Goal: Task Accomplishment & Management: Manage account settings

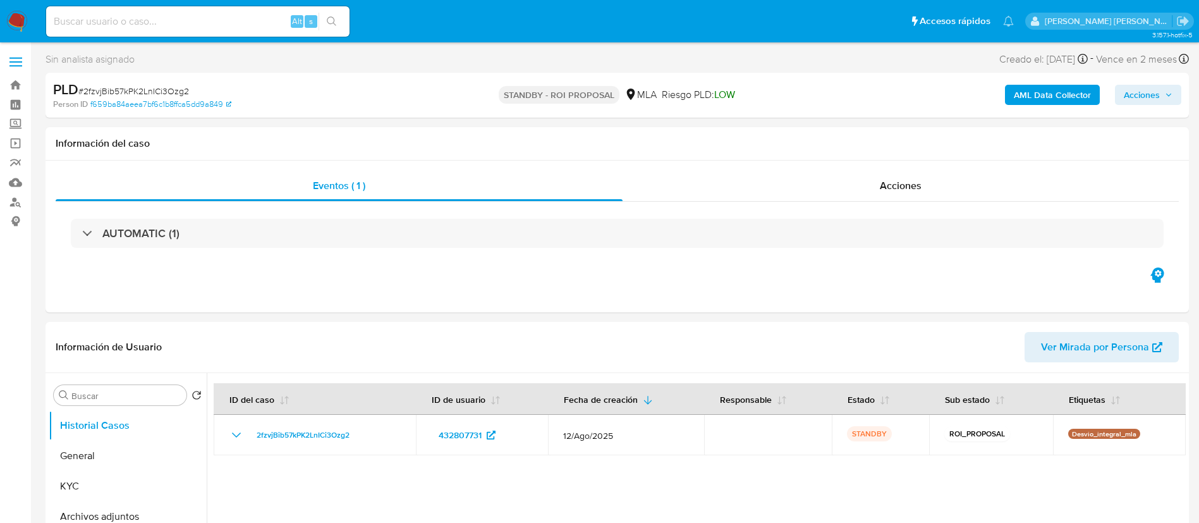
select select "10"
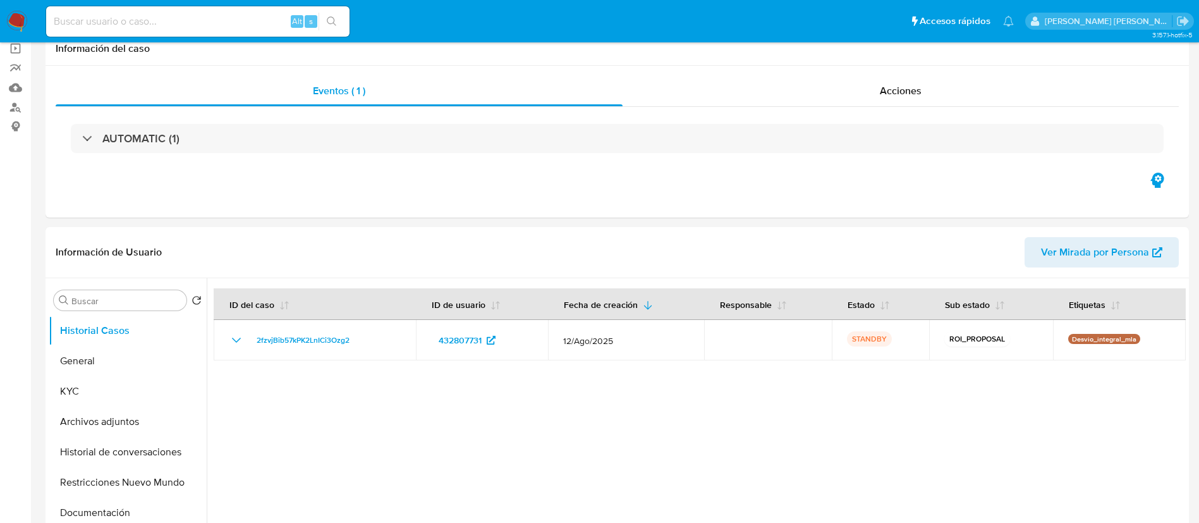
scroll to position [95, 0]
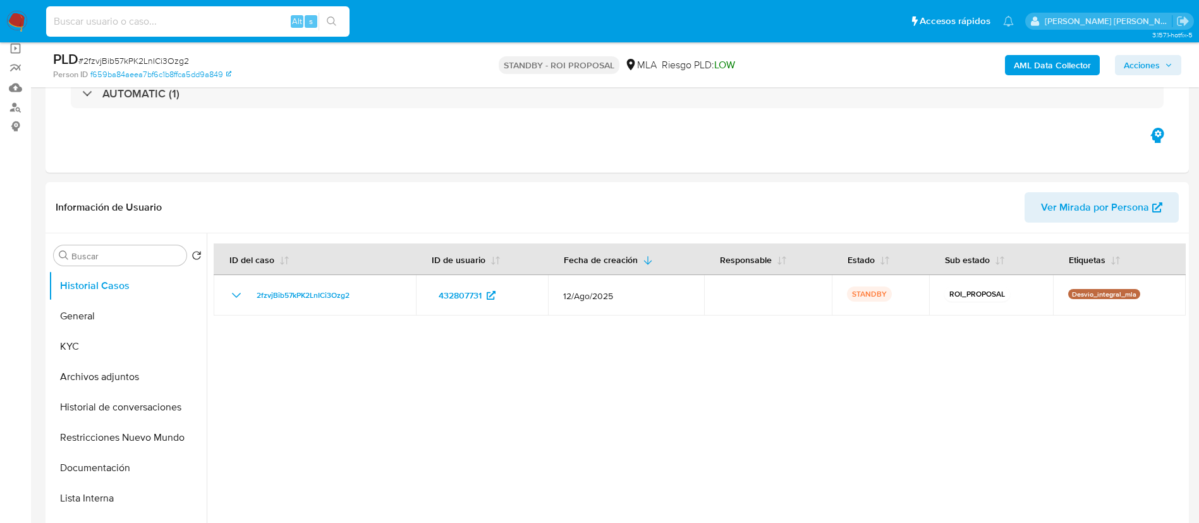
click at [144, 17] on input at bounding box center [197, 21] width 303 height 16
paste input "GzHD2408LnSD2WMy9JcuUcRu"
type input "GzHD2408LnSD2WMy9JcuUcRu"
click at [336, 18] on icon "search-icon" at bounding box center [332, 21] width 10 height 10
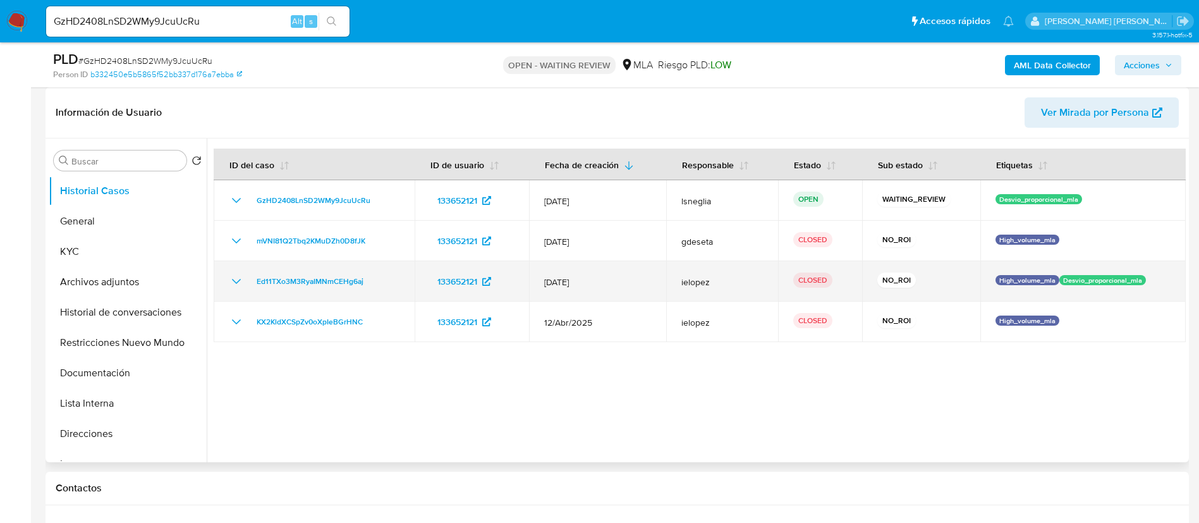
select select "10"
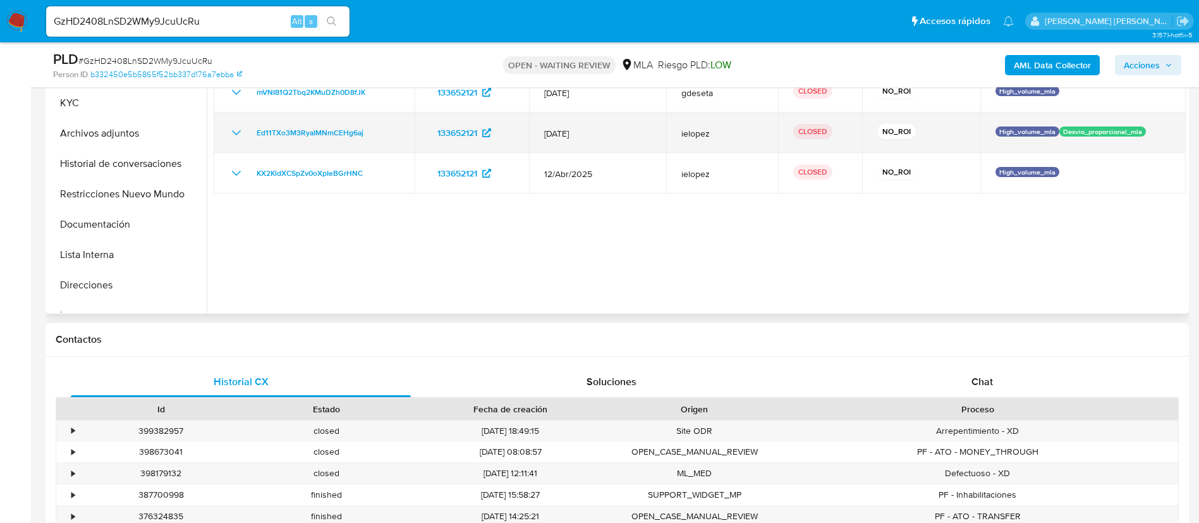
scroll to position [569, 0]
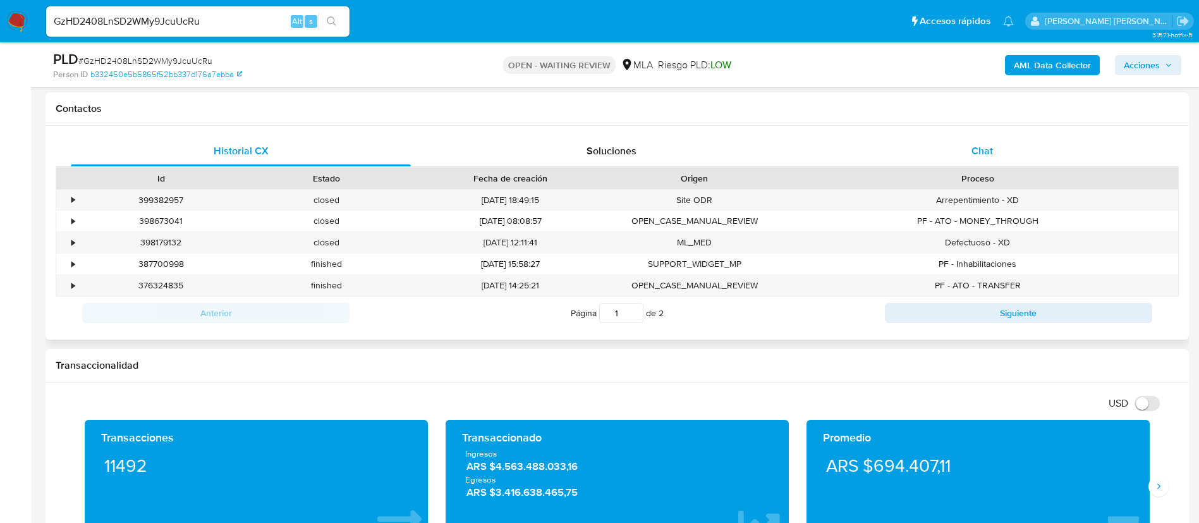
click at [995, 153] on div "Chat" at bounding box center [982, 151] width 340 height 30
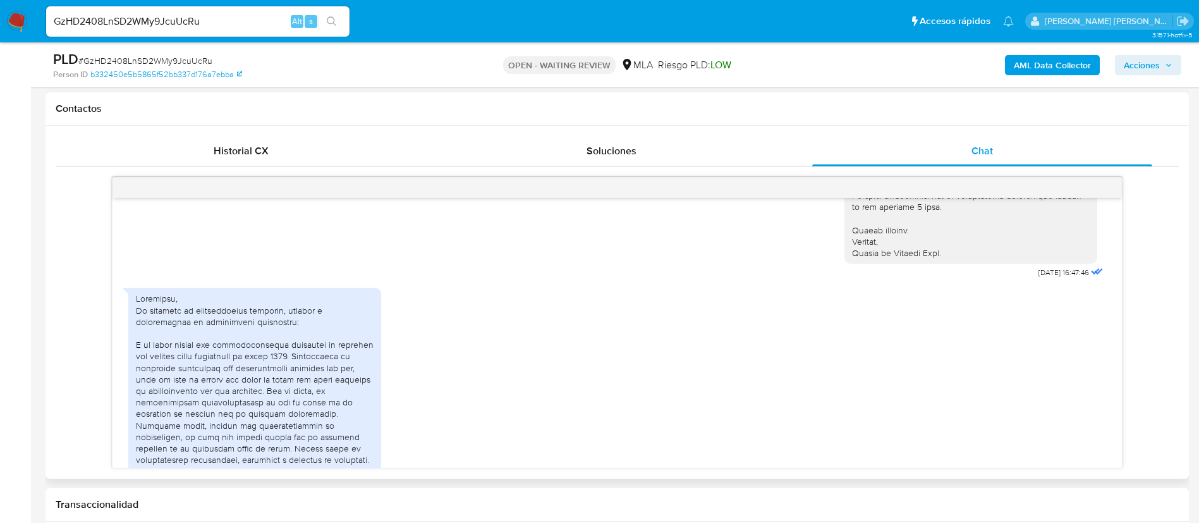
scroll to position [313, 0]
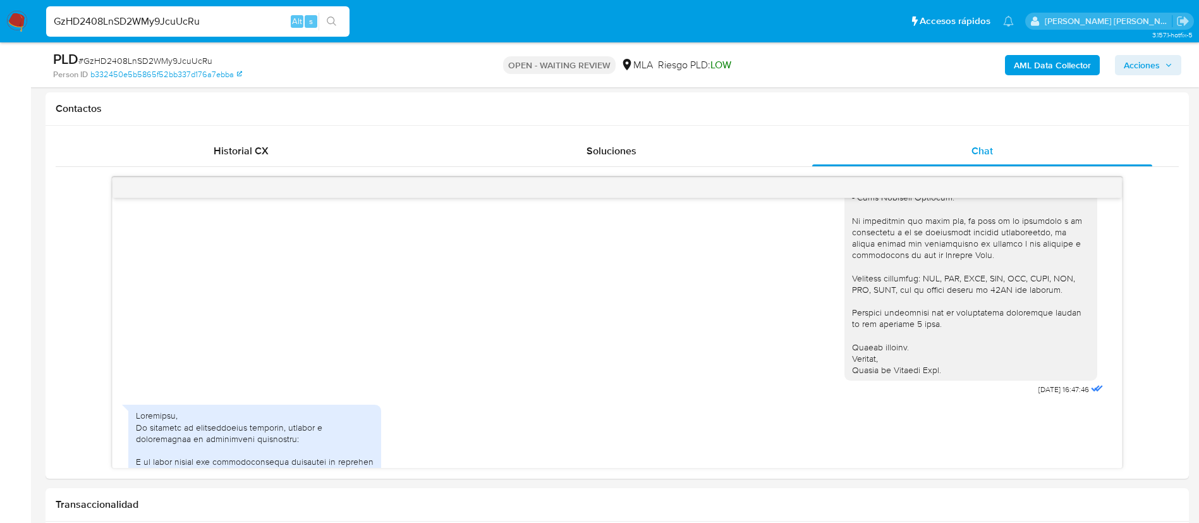
click at [175, 20] on input "GzHD2408LnSD2WMy9JcuUcRu" at bounding box center [197, 21] width 303 height 16
paste input "QR7vw7W0iBC2No9kBX0cbrMC"
type input "QR7vw7W0iBC2No9kBX0cbrMC"
click at [337, 19] on icon "search-icon" at bounding box center [332, 21] width 10 height 10
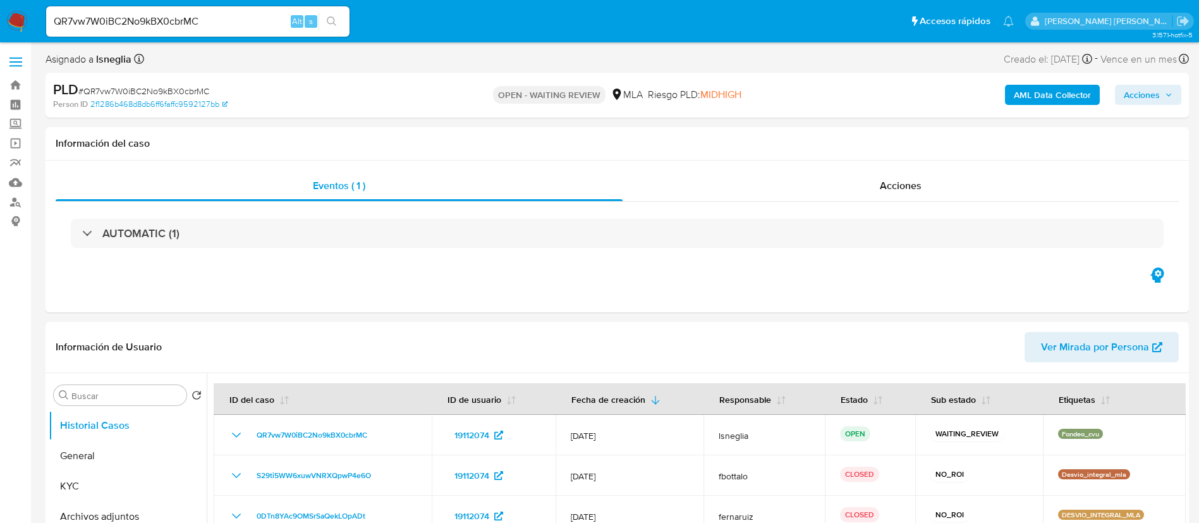
select select "10"
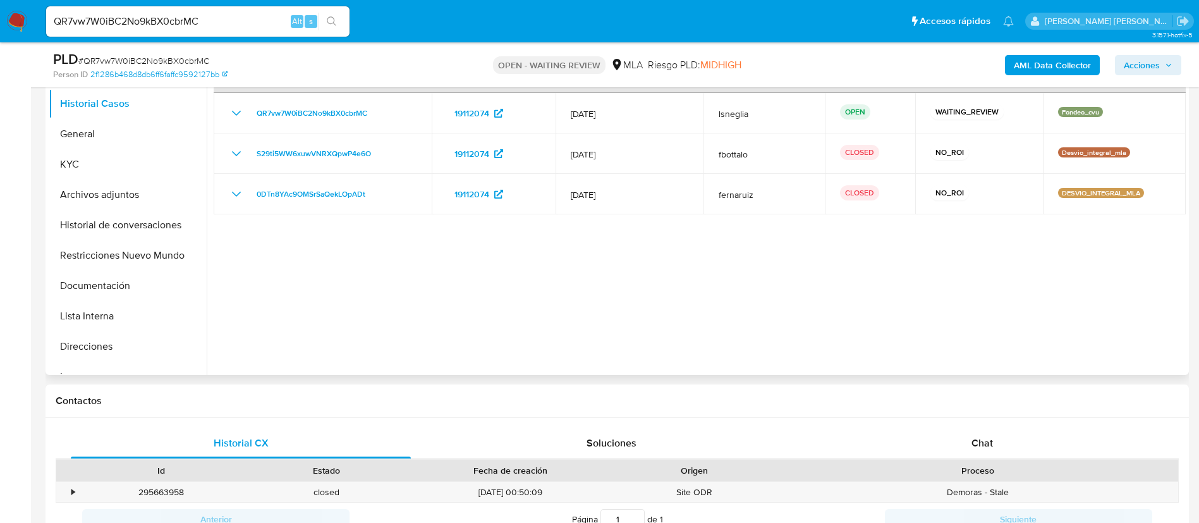
scroll to position [284, 0]
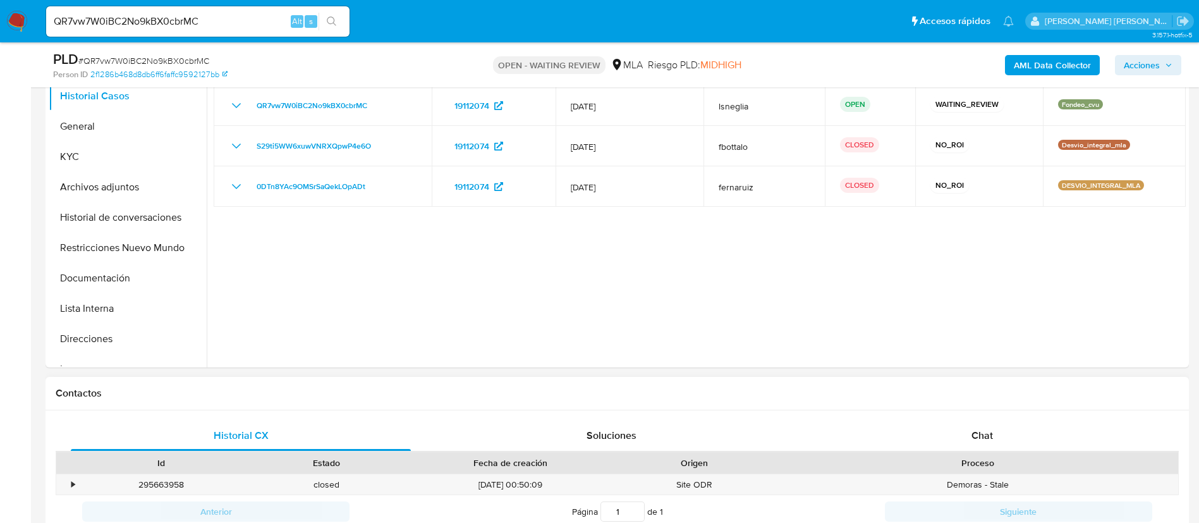
click at [976, 423] on div "Chat" at bounding box center [982, 435] width 340 height 30
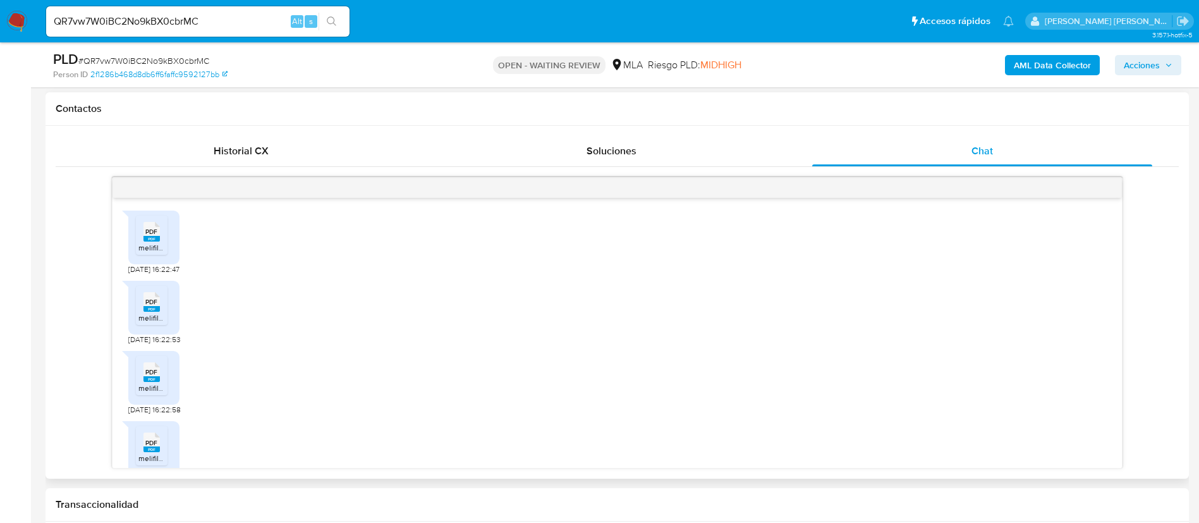
scroll to position [753, 0]
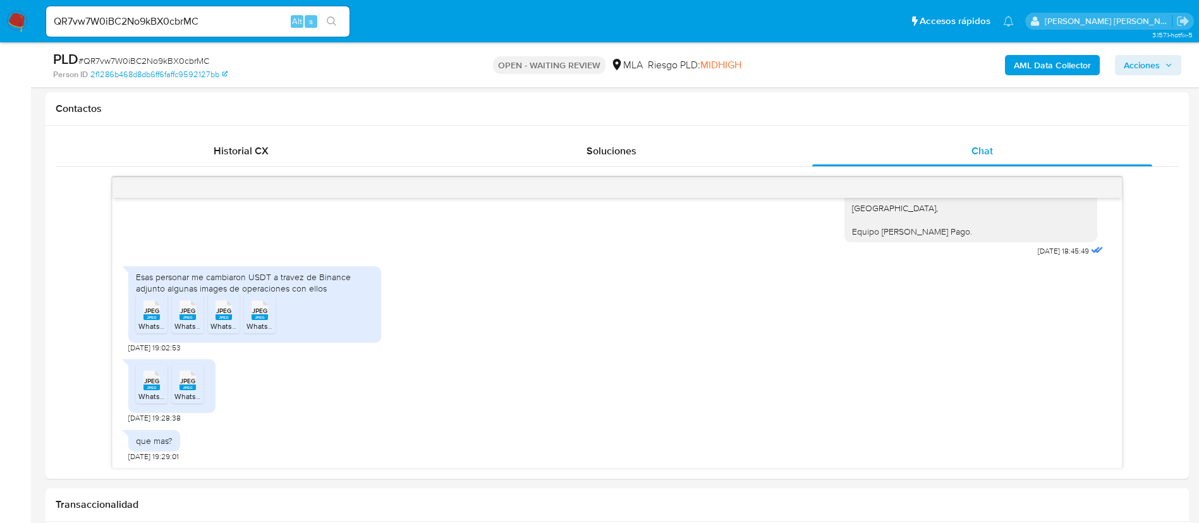
click at [155, 18] on input "QR7vw7W0iBC2No9kBX0cbrMC" at bounding box center [197, 21] width 303 height 16
paste input "cYoon5DCt59Y2OjVAL6J33Pw"
type input "cYoon5DCt59Y2OjVAL6J33Pw"
click at [331, 19] on icon "search-icon" at bounding box center [332, 21] width 10 height 10
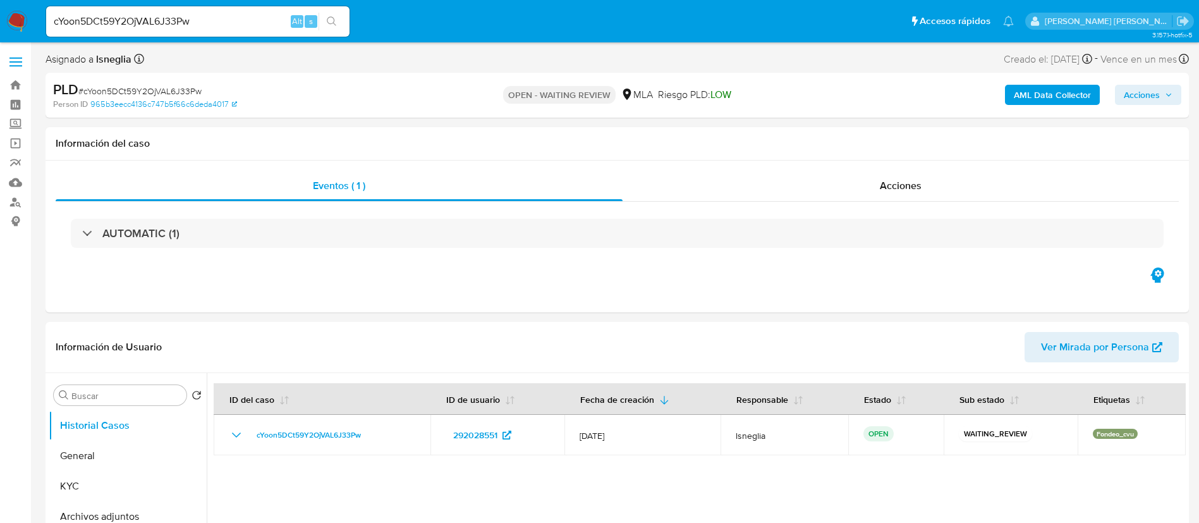
select select "10"
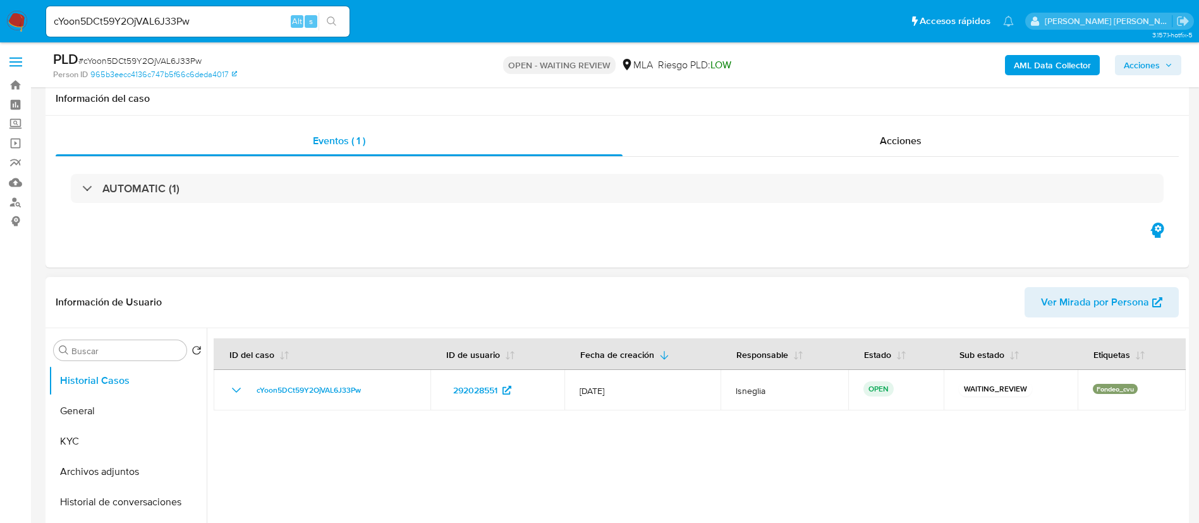
scroll to position [190, 0]
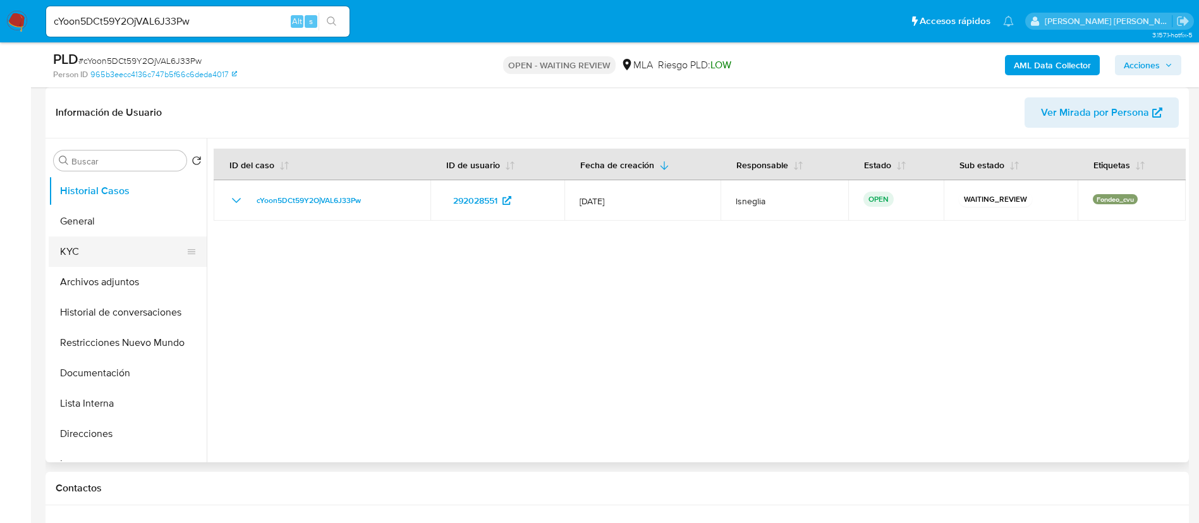
click at [109, 236] on button "KYC" at bounding box center [123, 251] width 148 height 30
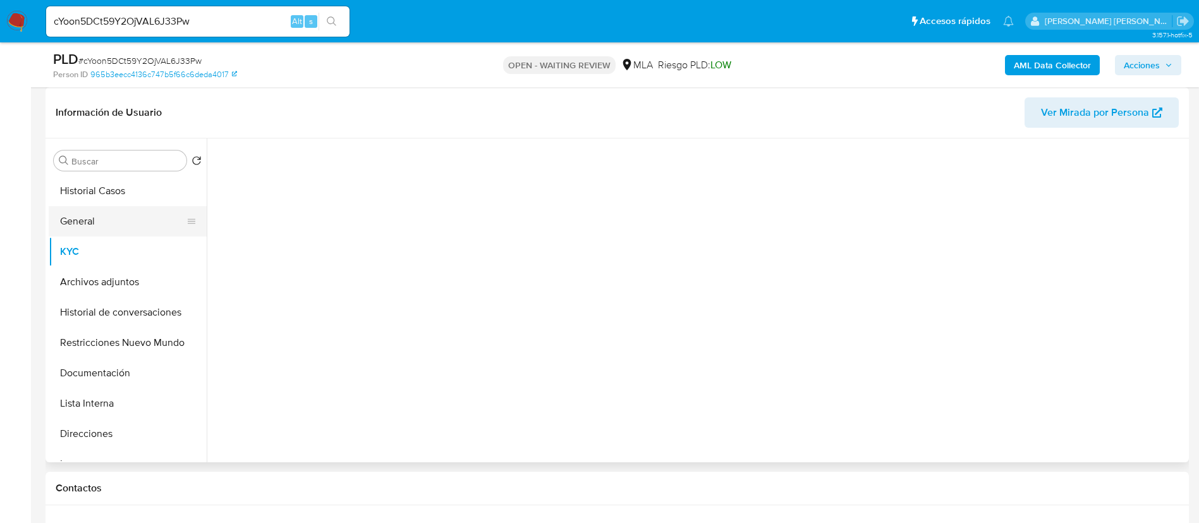
click at [111, 224] on button "General" at bounding box center [123, 221] width 148 height 30
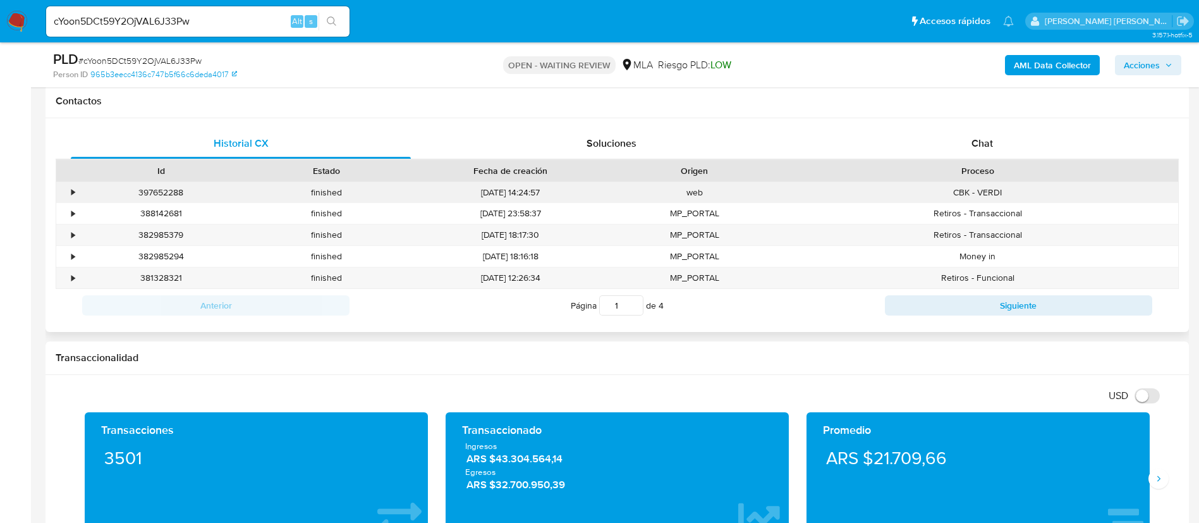
scroll to position [569, 0]
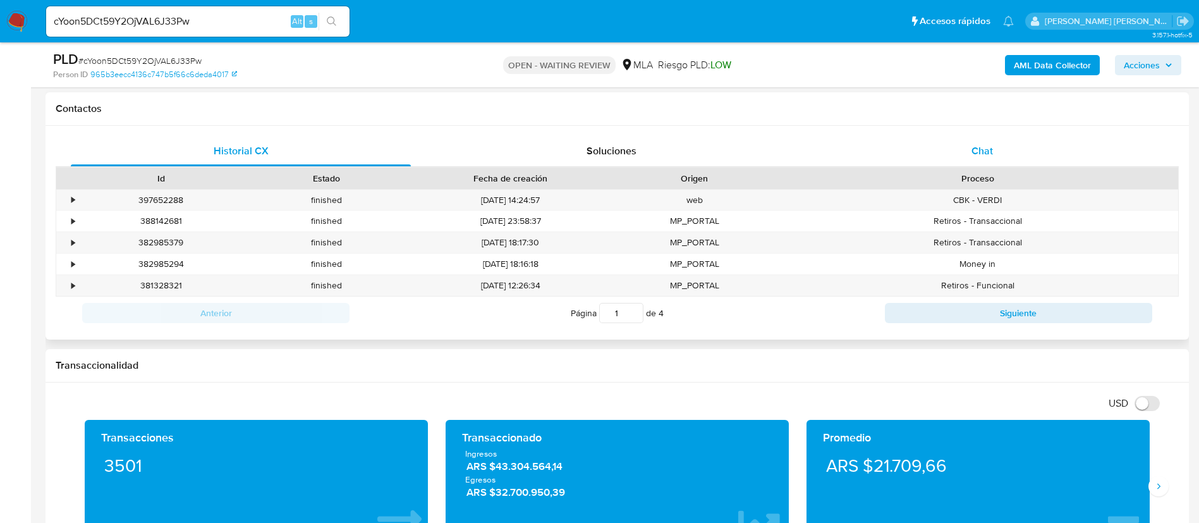
click at [989, 143] on span "Chat" at bounding box center [981, 150] width 21 height 15
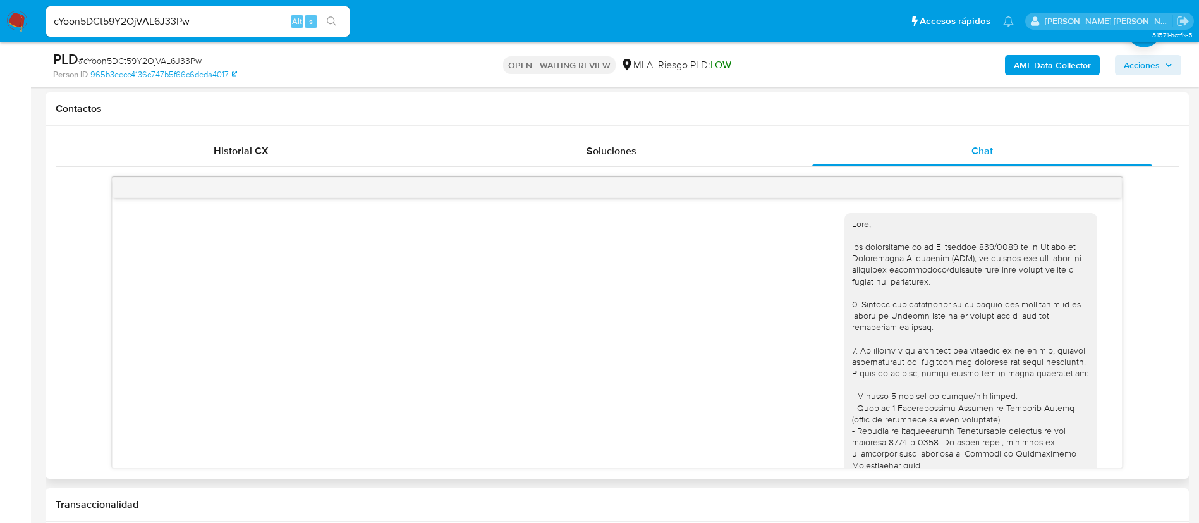
scroll to position [1375, 0]
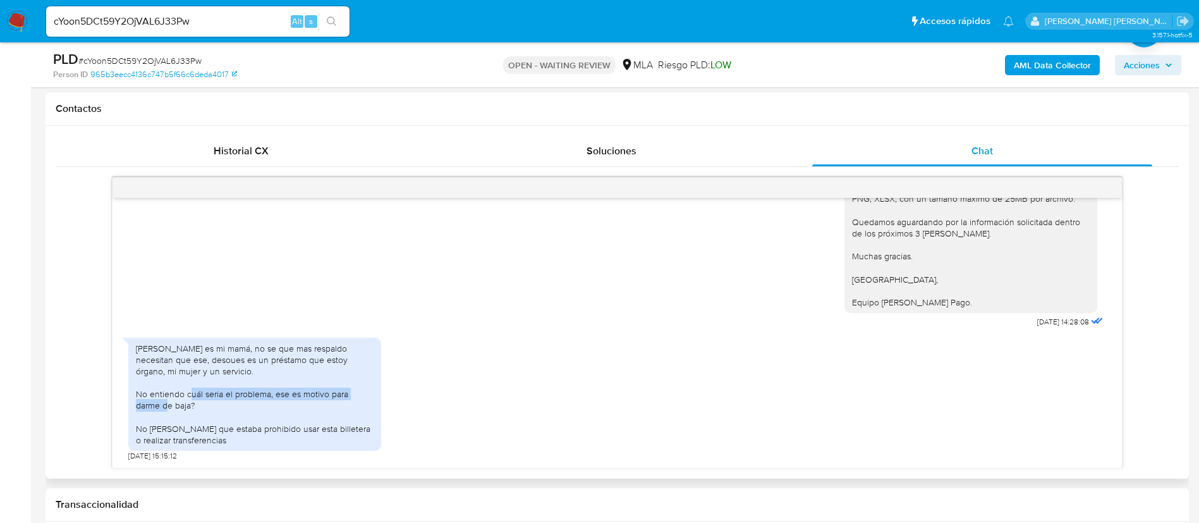
drag, startPoint x: 216, startPoint y: 394, endPoint x: 275, endPoint y: 405, distance: 59.9
click at [275, 405] on div "[PERSON_NAME] es mi mamá, no se que mas respaldo necesitan que ese, desoues es …" at bounding box center [255, 394] width 238 height 104
drag, startPoint x: 245, startPoint y: 425, endPoint x: 325, endPoint y: 433, distance: 81.4
click at [325, 433] on div "[PERSON_NAME] es mi mamá, no se que mas respaldo necesitan que ese, desoues es …" at bounding box center [255, 394] width 238 height 104
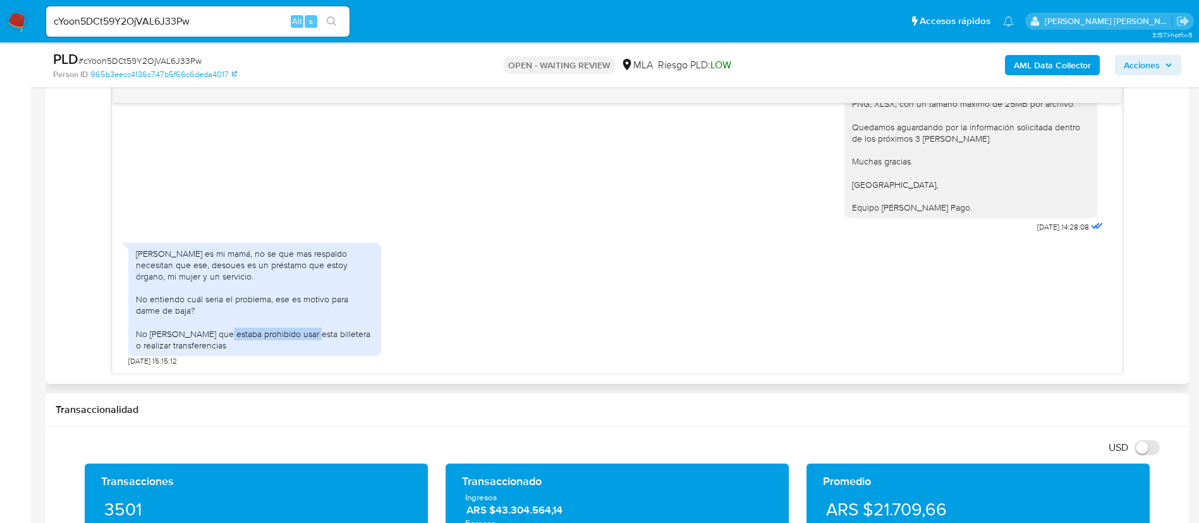
scroll to position [1091, 0]
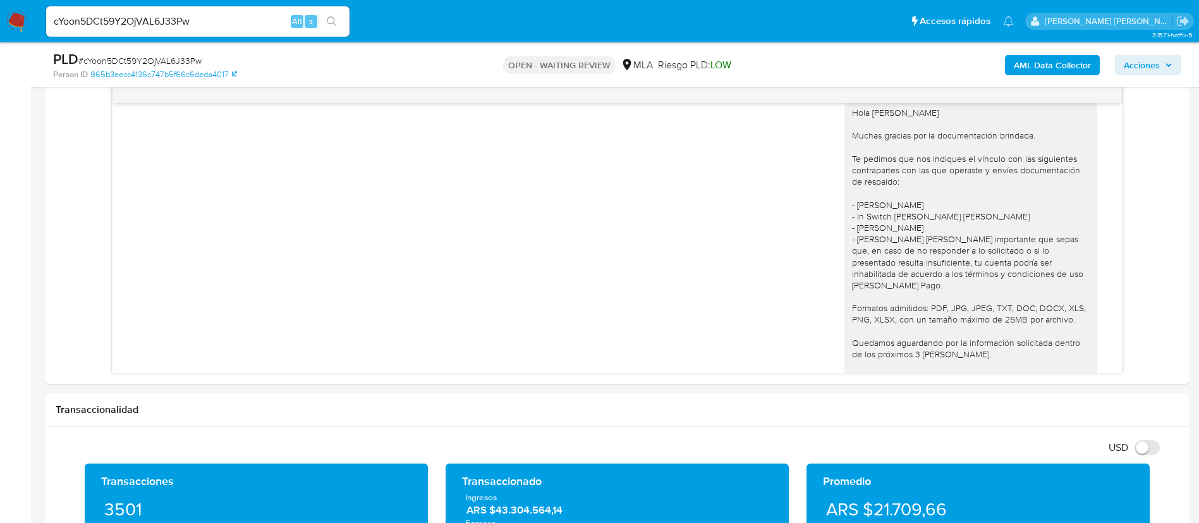
click at [153, 21] on input "cYoon5DCt59Y2OjVAL6J33Pw" at bounding box center [197, 21] width 303 height 16
paste input "5iy9QSEjpSd3Q8tXewOJTuEt"
type input "5iy9QSEjpSd3Q8tXewOJTuEt"
click at [333, 16] on icon "search-icon" at bounding box center [332, 21] width 10 height 10
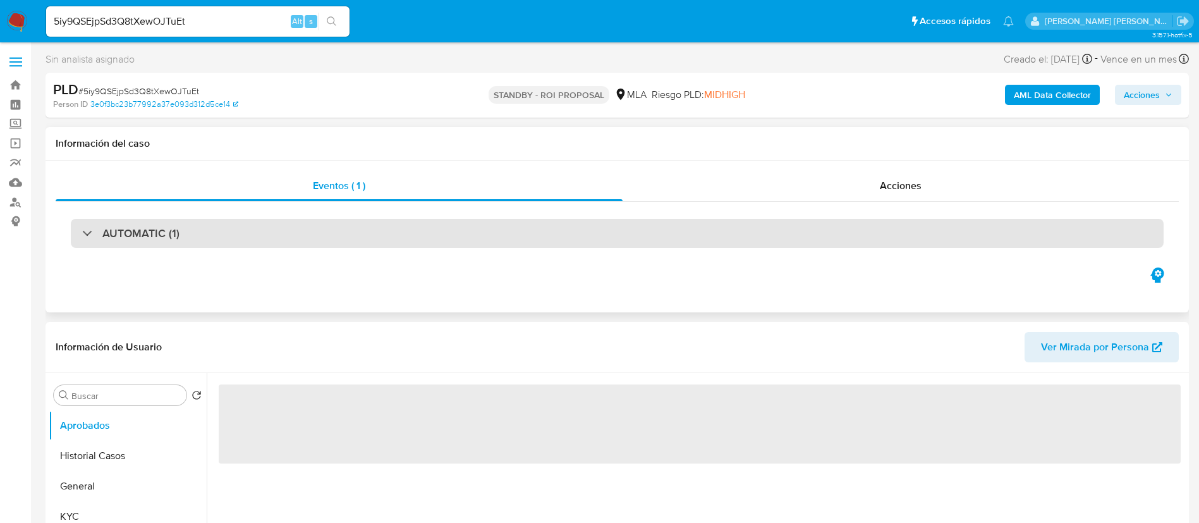
select select "10"
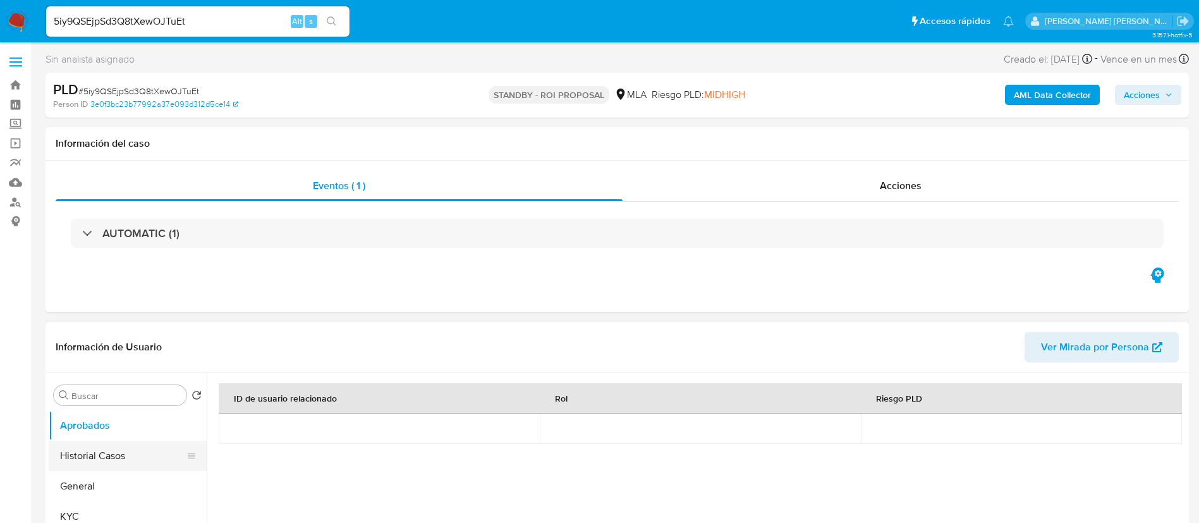
click at [114, 456] on button "Historial Casos" at bounding box center [123, 455] width 148 height 30
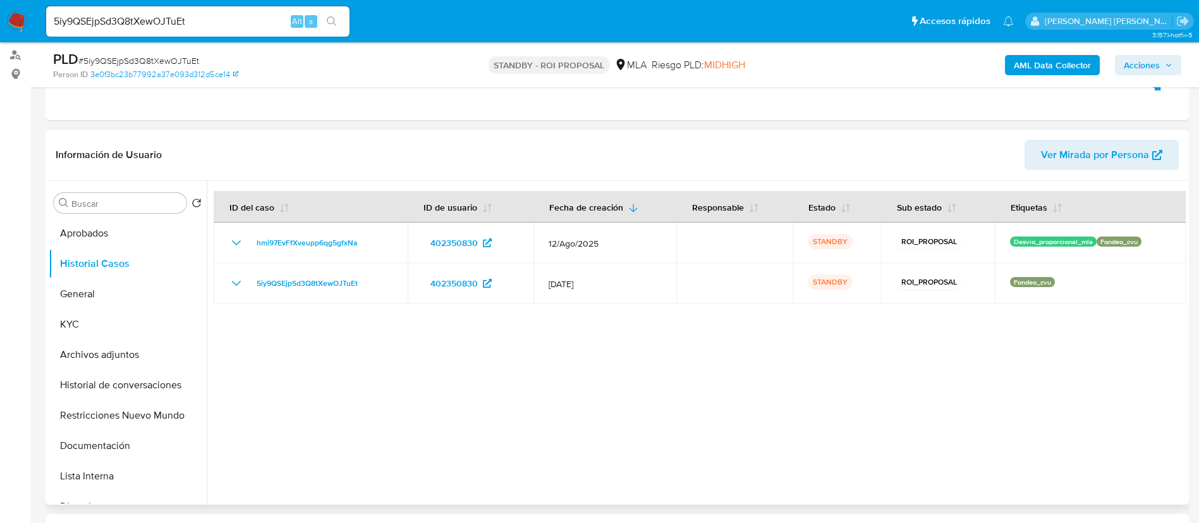
scroll to position [190, 0]
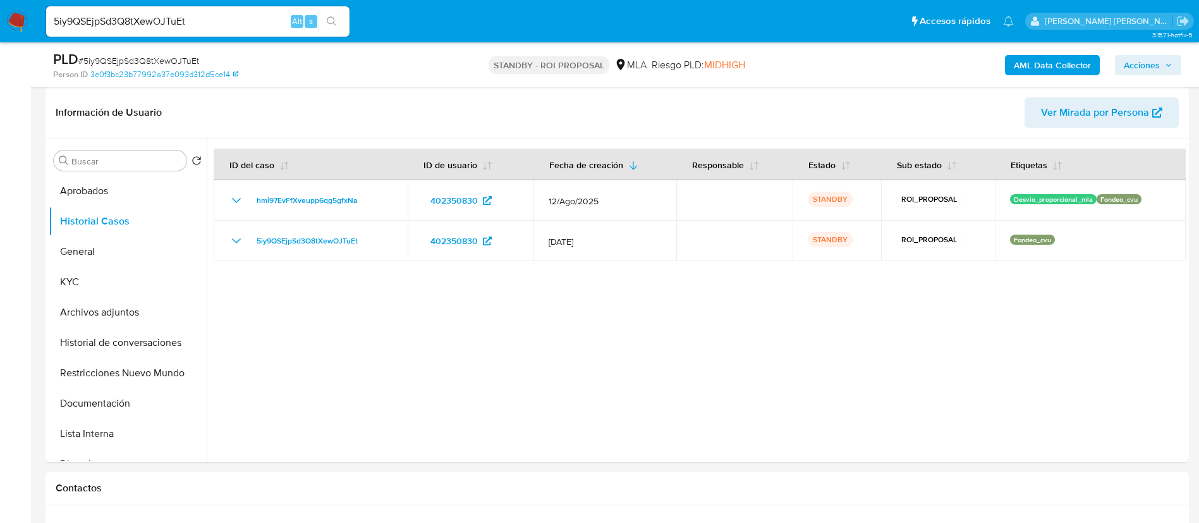
click at [145, 20] on input "5iy9QSEjpSd3Q8tXewOJTuEt" at bounding box center [197, 21] width 303 height 16
paste input "J7pv90RY3jgUstCx9nDe8Dvm"
type input "J7pv90RY3jgUstCx9nDe8Dvm"
click at [334, 17] on icon "search-icon" at bounding box center [332, 21] width 10 height 10
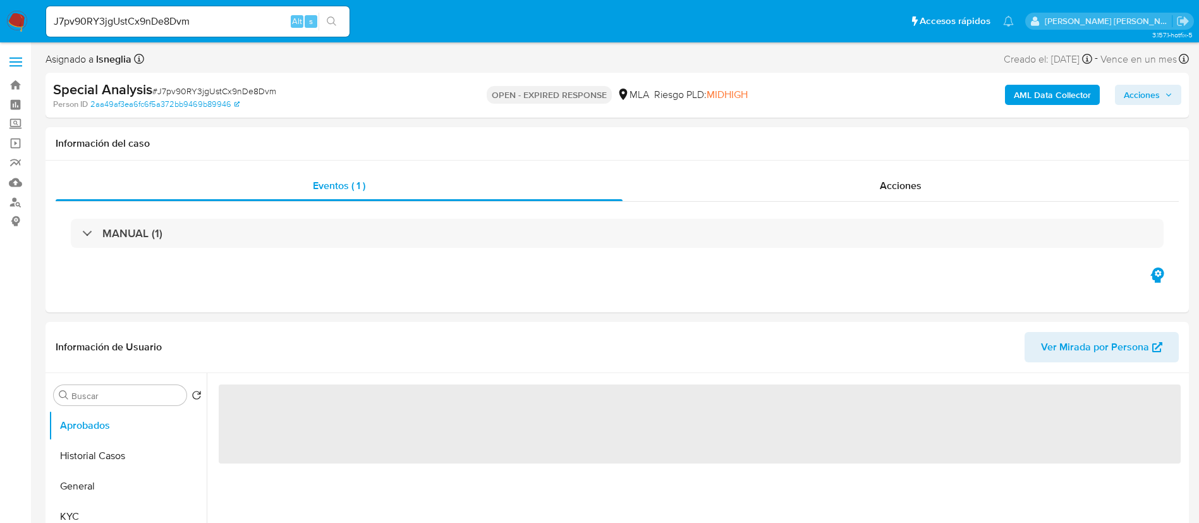
select select "10"
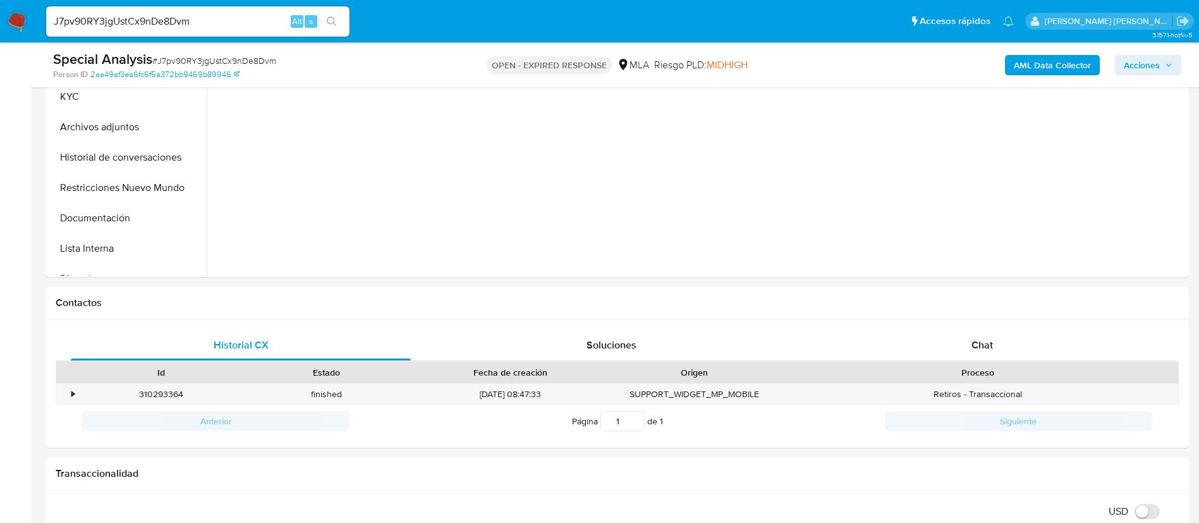
scroll to position [379, 0]
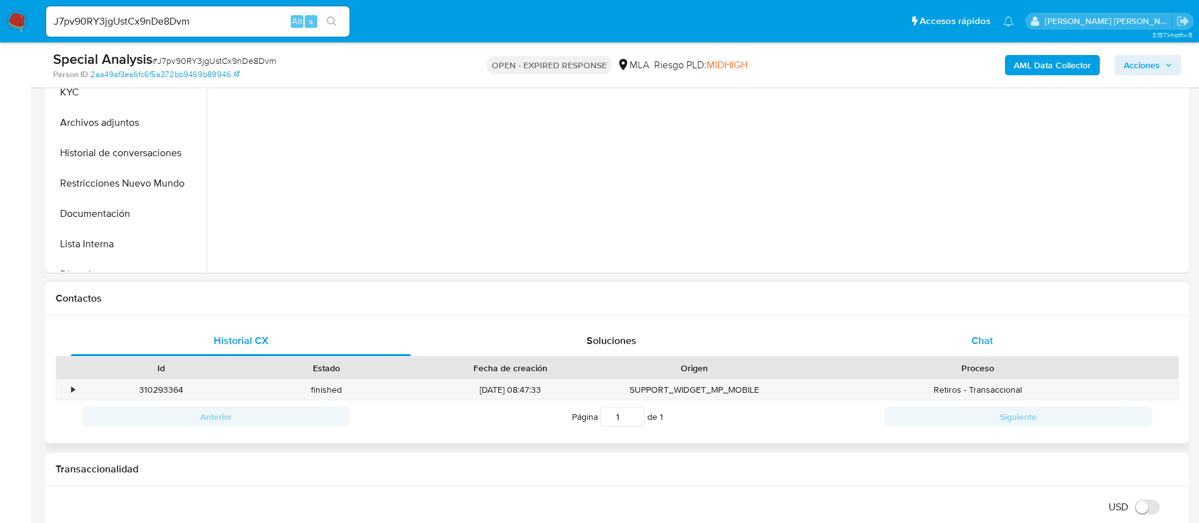
click at [963, 345] on div "Chat" at bounding box center [982, 340] width 340 height 30
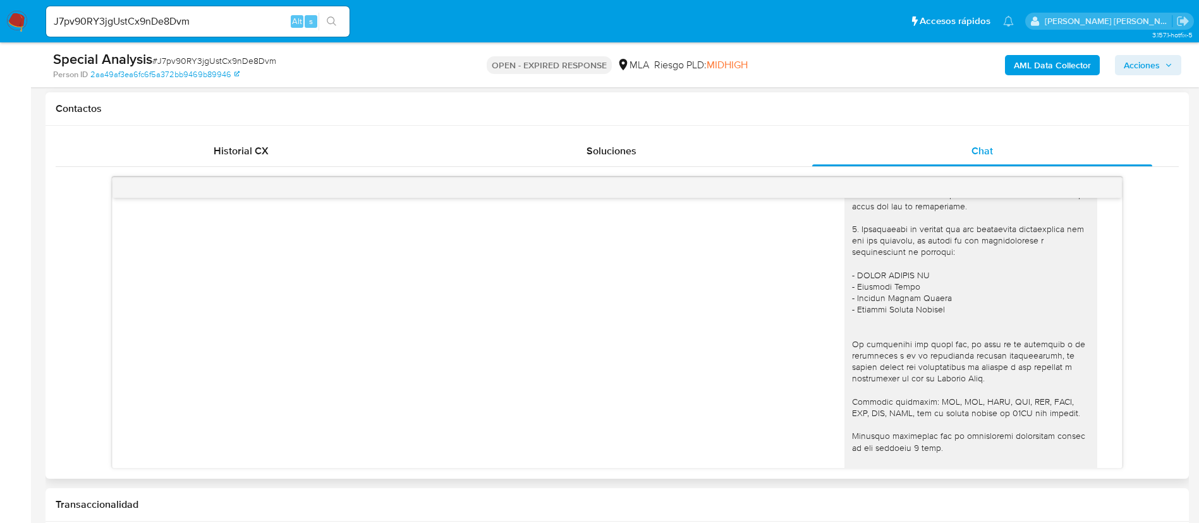
scroll to position [1511, 0]
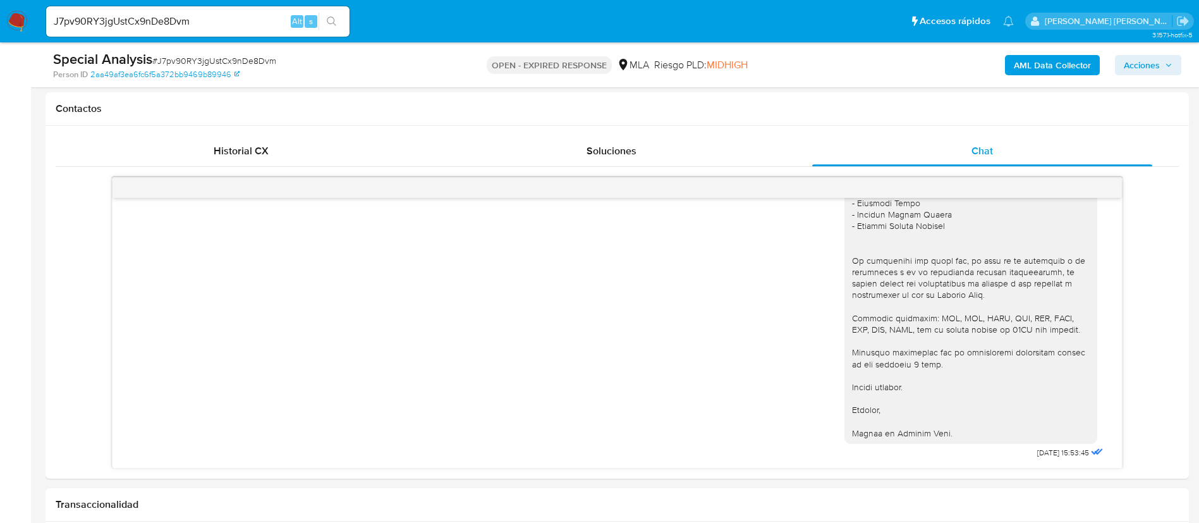
click at [228, 56] on span "# J7pv90RY3jgUstCx9nDe8Dvm" at bounding box center [214, 60] width 124 height 13
copy span "J7pv90RY3jgUstCx9nDe8Dvm"
click at [12, 16] on img at bounding box center [16, 21] width 21 height 21
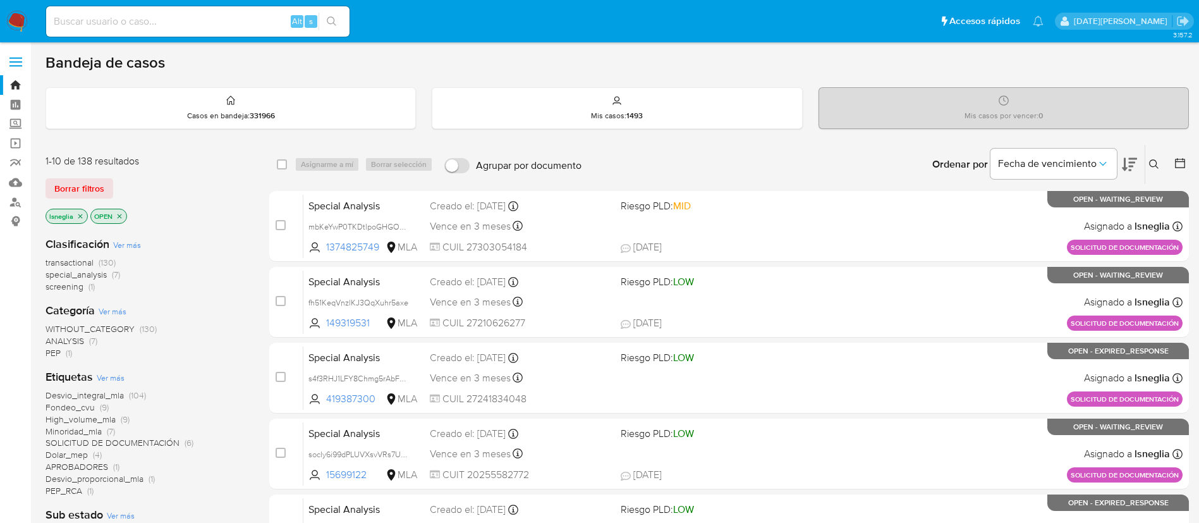
click at [1149, 162] on icon at bounding box center [1153, 163] width 9 height 9
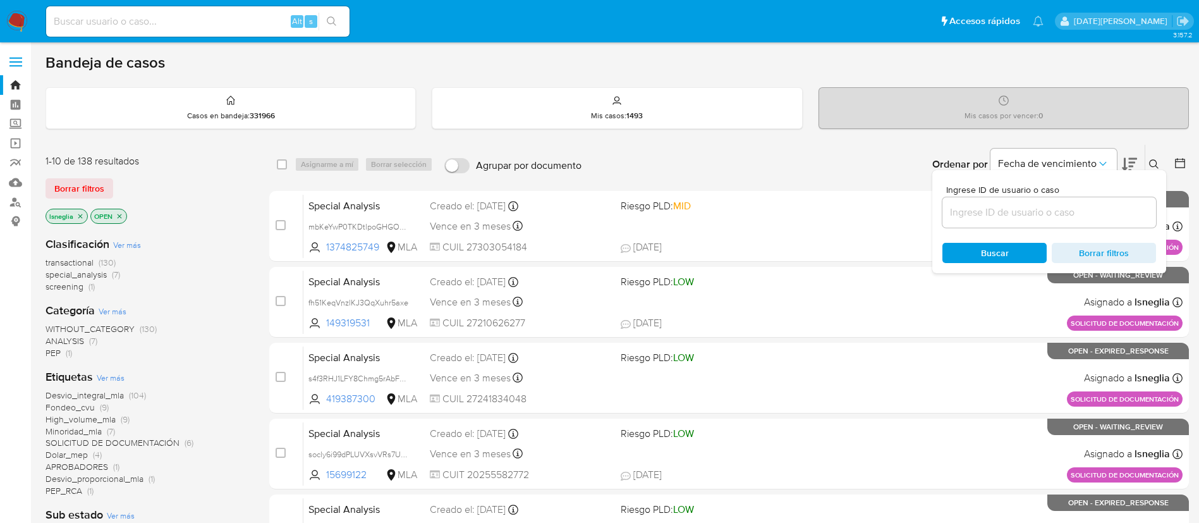
click at [998, 212] on input at bounding box center [1049, 212] width 214 height 16
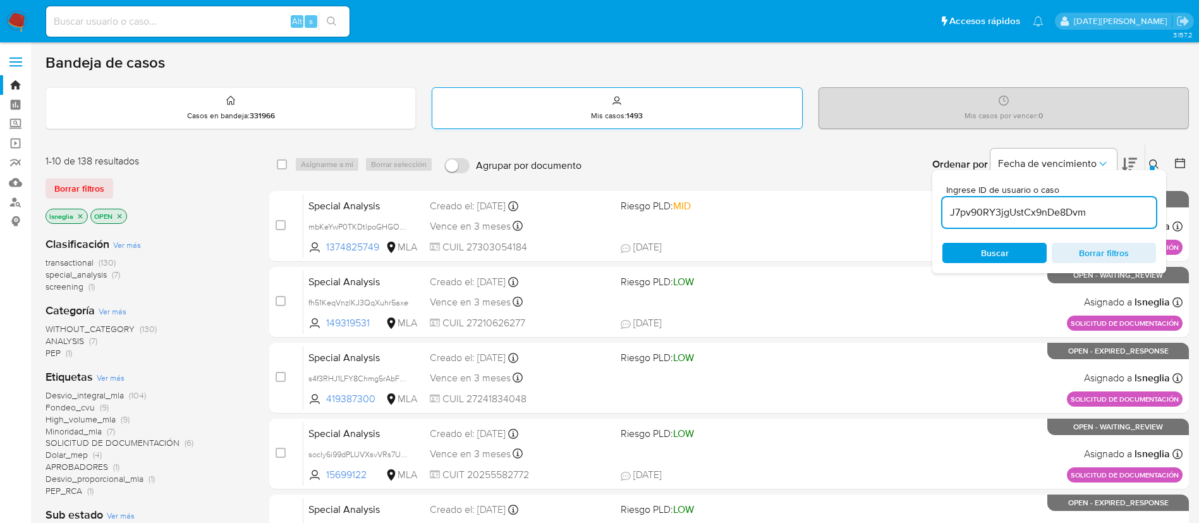
type input "J7pv90RY3jgUstCx9nDe8Dvm"
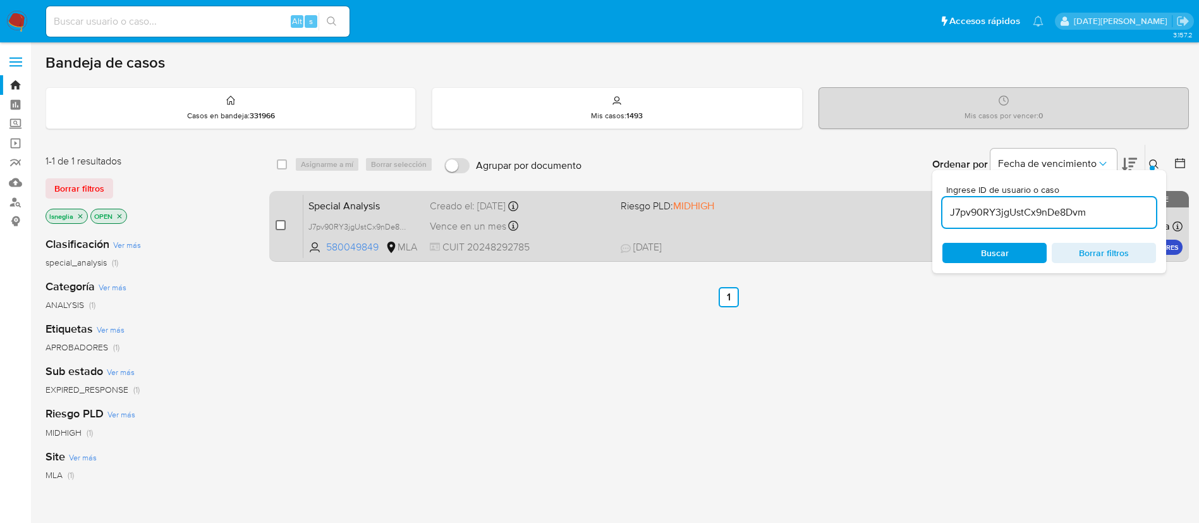
click at [279, 222] on input "checkbox" at bounding box center [280, 225] width 10 height 10
checkbox input "true"
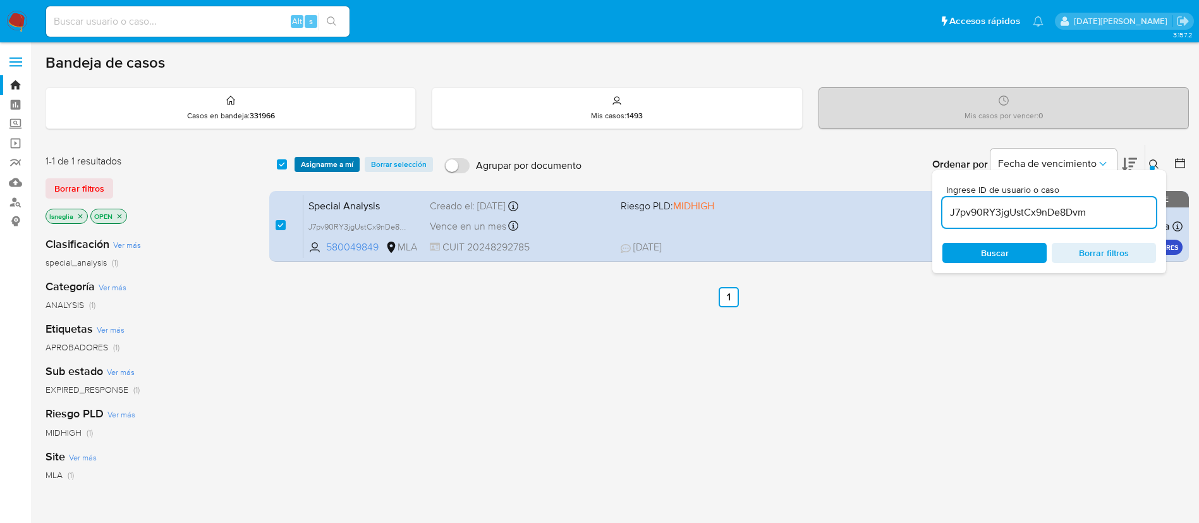
click at [346, 162] on span "Asignarme a mí" at bounding box center [327, 164] width 52 height 13
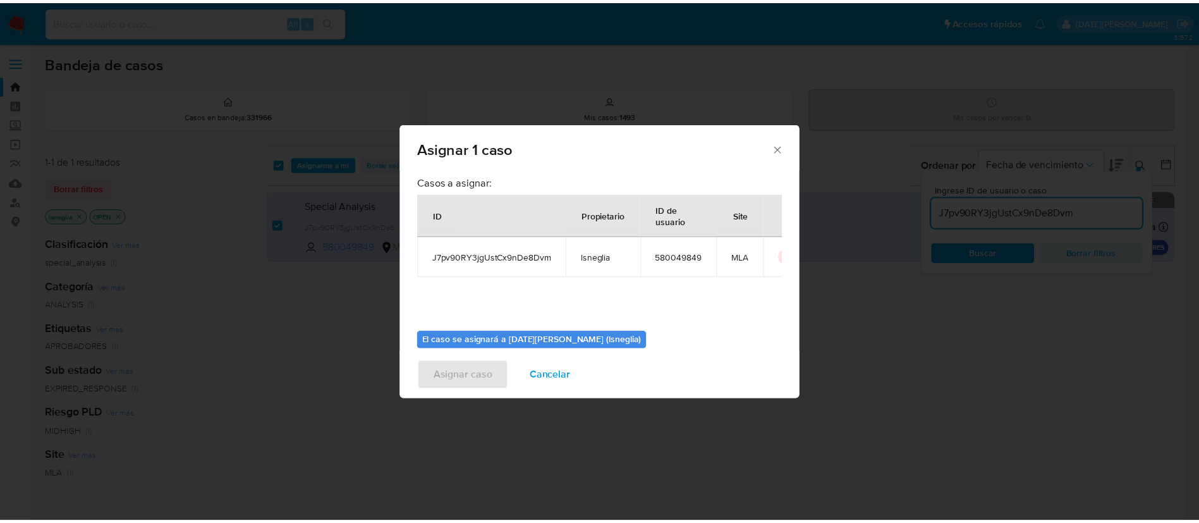
scroll to position [66, 0]
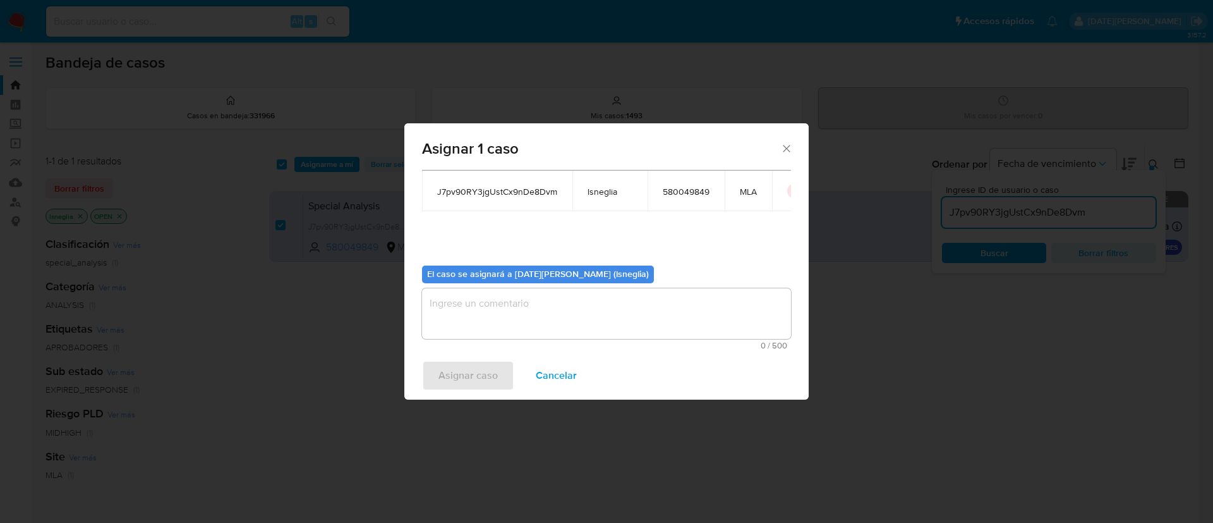
click at [502, 316] on textarea "assign-modal" at bounding box center [606, 313] width 369 height 51
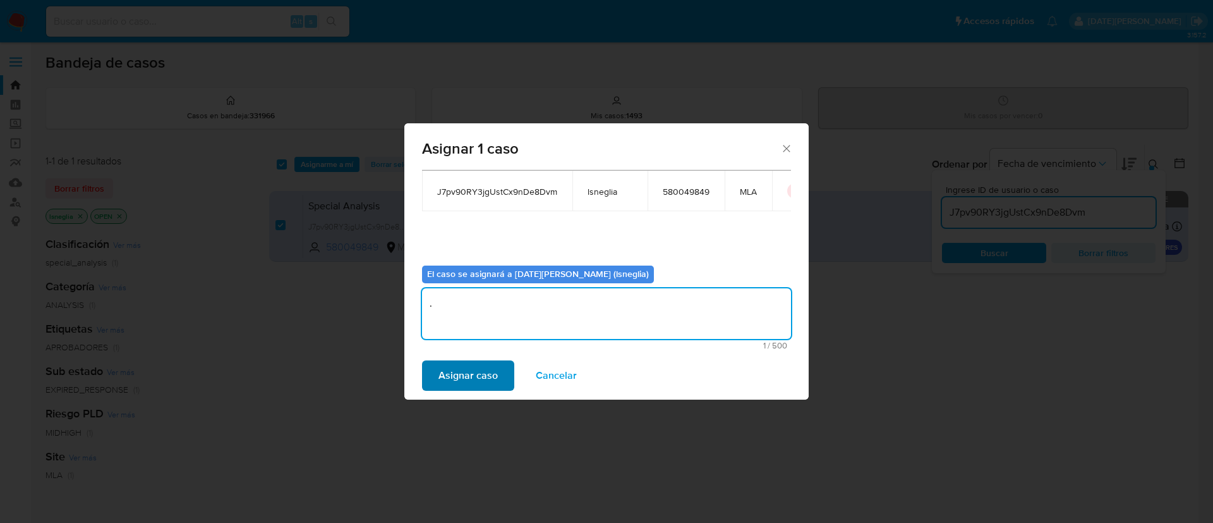
type textarea "."
click at [444, 375] on span "Asignar caso" at bounding box center [468, 375] width 59 height 28
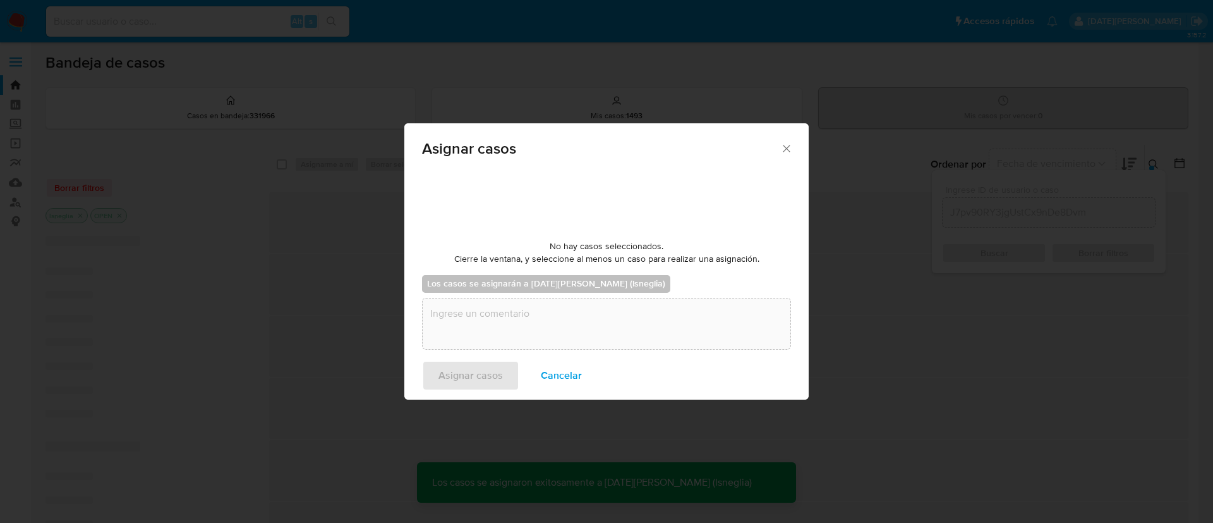
checkbox input "false"
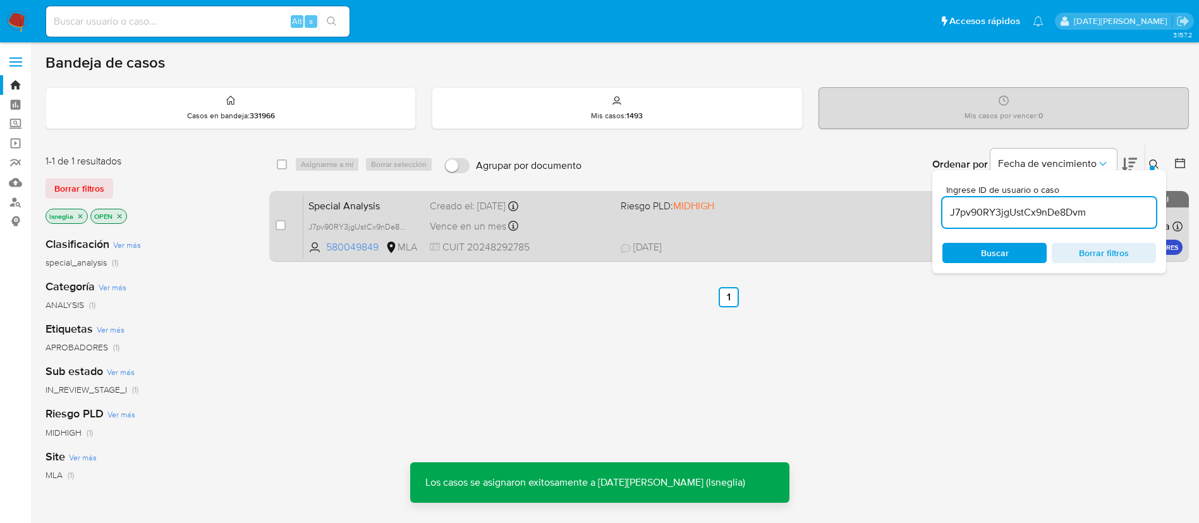
click at [349, 197] on span "Special Analysis" at bounding box center [363, 205] width 111 height 16
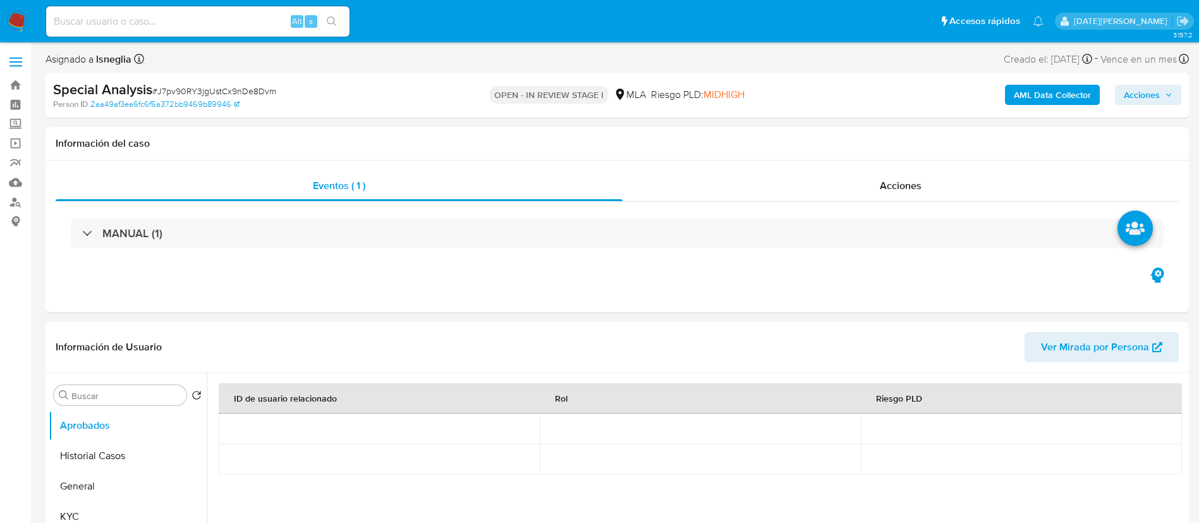
select select "10"
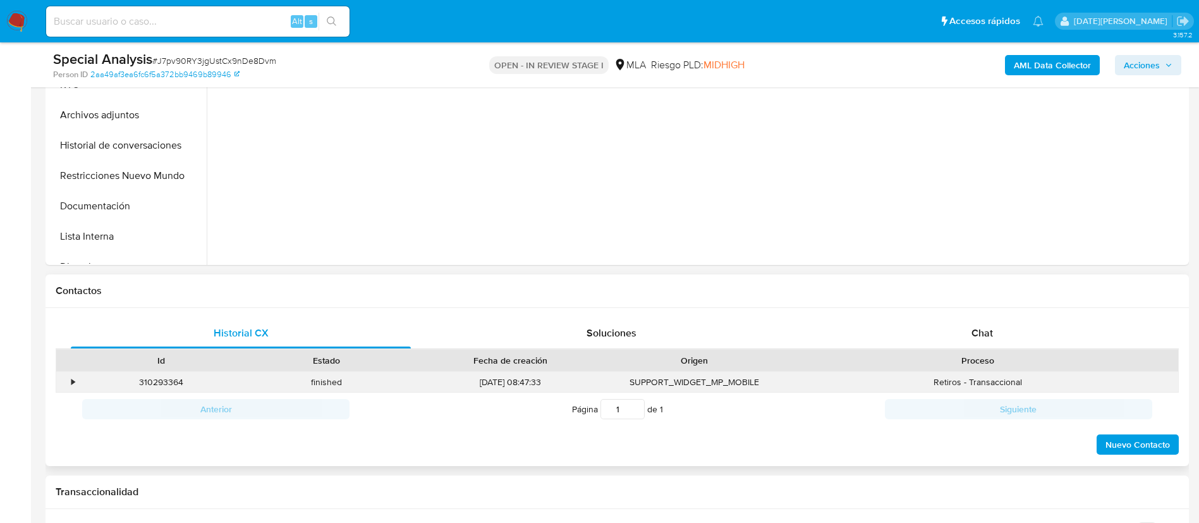
scroll to position [474, 0]
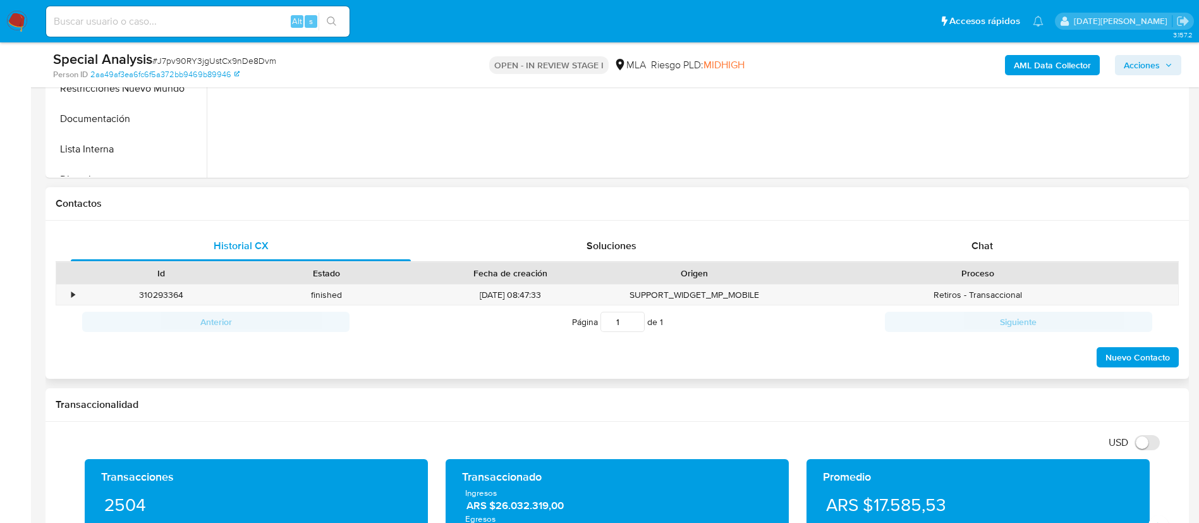
click at [969, 229] on div "Historial CX Soluciones Chat Id Estado Fecha de creación Origen Proceso • 31029…" at bounding box center [616, 300] width 1143 height 159
click at [976, 244] on span "Chat" at bounding box center [981, 245] width 21 height 15
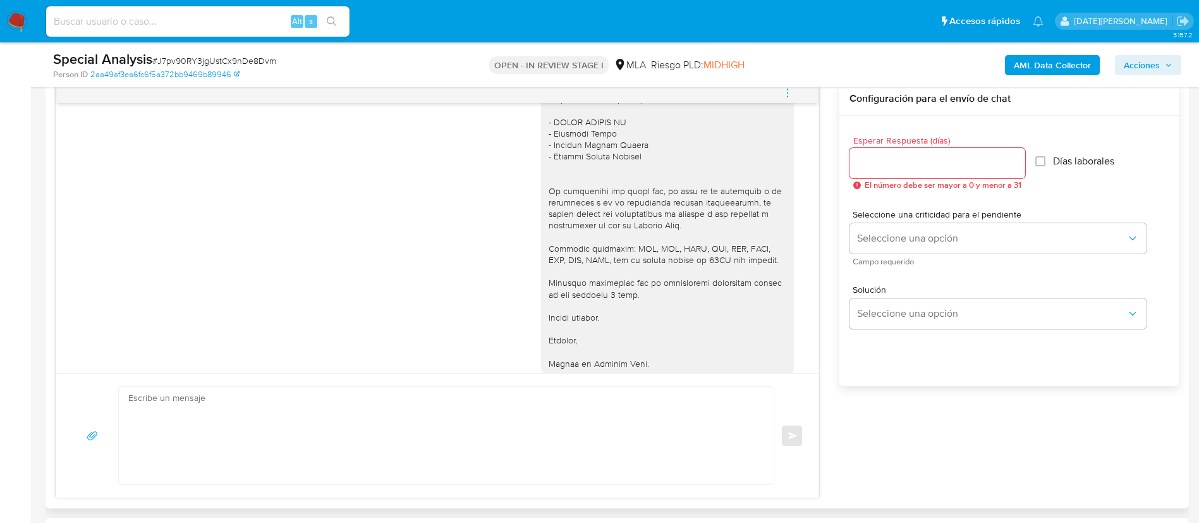
scroll to position [1416, 0]
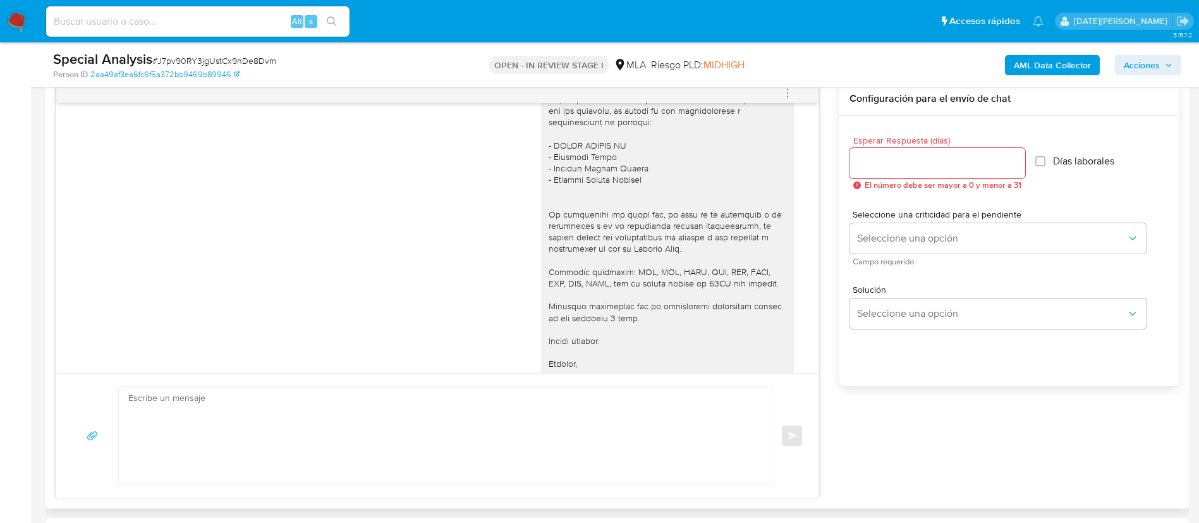
click at [554, 411] on textarea at bounding box center [442, 435] width 629 height 97
click at [905, 155] on input "Esperar Respuesta (días)" at bounding box center [937, 163] width 176 height 16
type input "2"
click at [460, 434] on textarea at bounding box center [442, 435] width 629 height 97
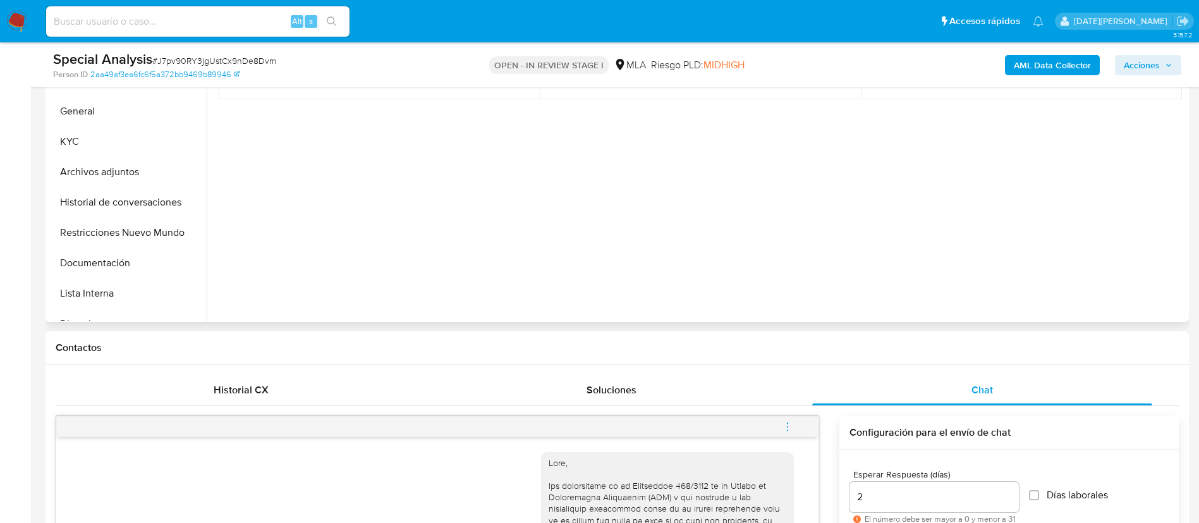
scroll to position [190, 0]
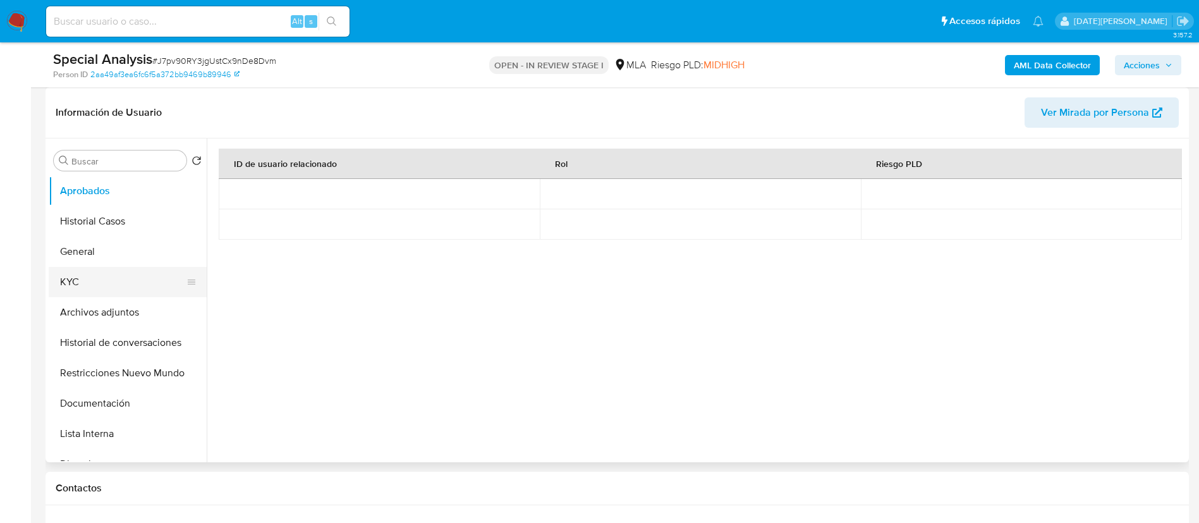
click at [94, 281] on button "KYC" at bounding box center [123, 282] width 148 height 30
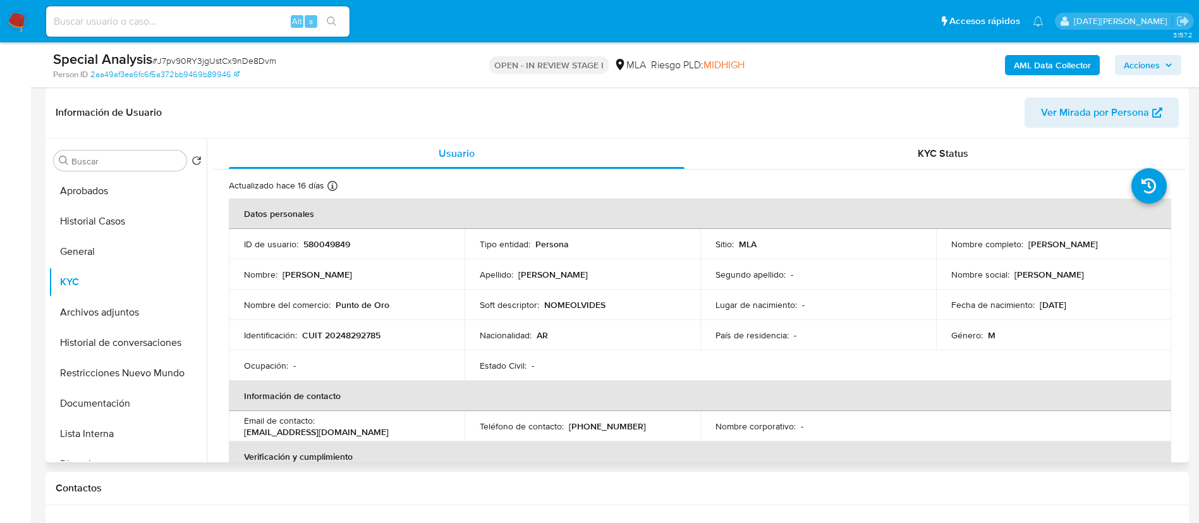
drag, startPoint x: 1023, startPoint y: 241, endPoint x: 1127, endPoint y: 245, distance: 103.7
click at [1127, 245] on div "Nombre completo : Javier Hernan Ambrogi" at bounding box center [1053, 243] width 205 height 11
copy p "Javier Hernan Ambrogi"
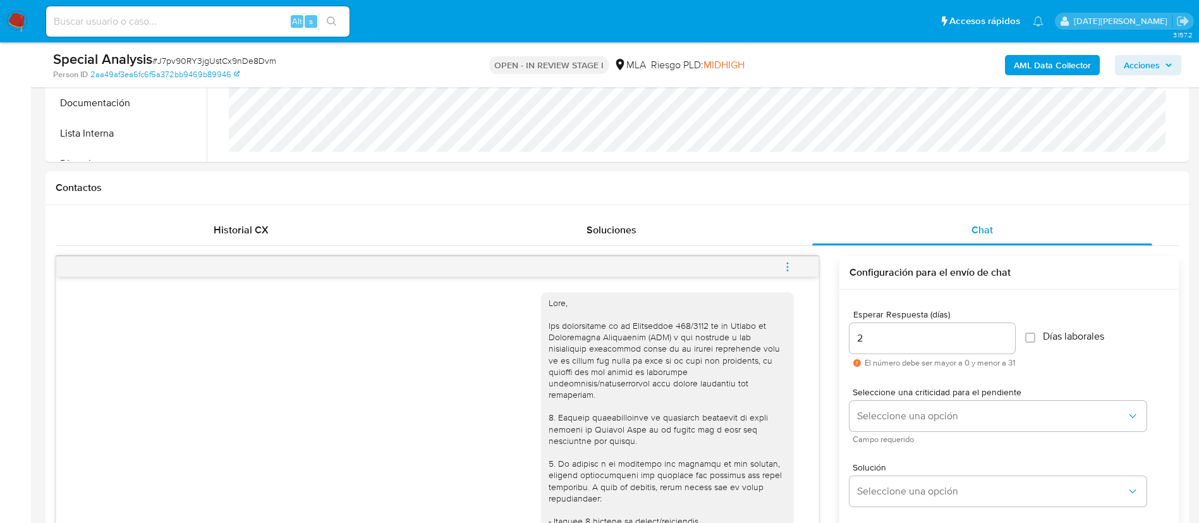
scroll to position [758, 0]
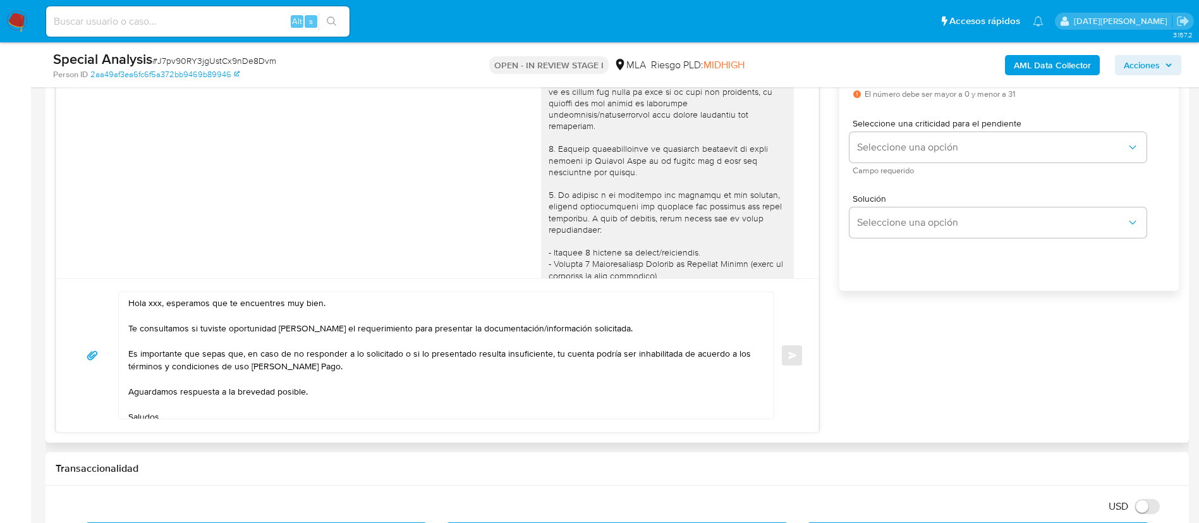
click at [152, 304] on textarea "Hola xxx, esperamos que te encuentres muy bien. Te consultamos si tuviste oport…" at bounding box center [442, 355] width 629 height 126
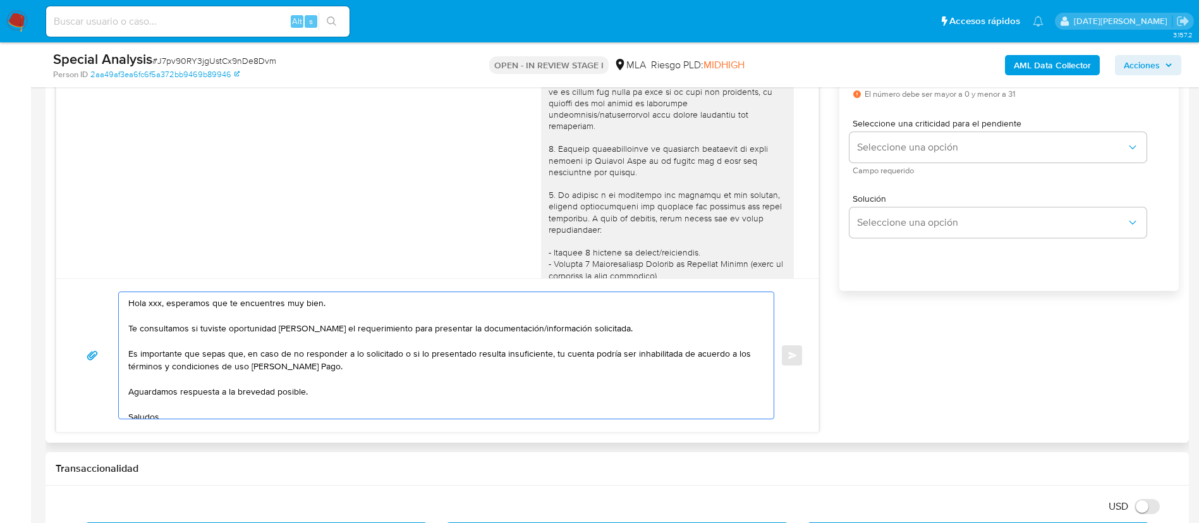
click at [152, 304] on textarea "Hola xxx, esperamos que te encuentres muy bien. Te consultamos si tuviste oport…" at bounding box center [442, 355] width 629 height 126
paste textarea "Javier Hernan Ambrogi"
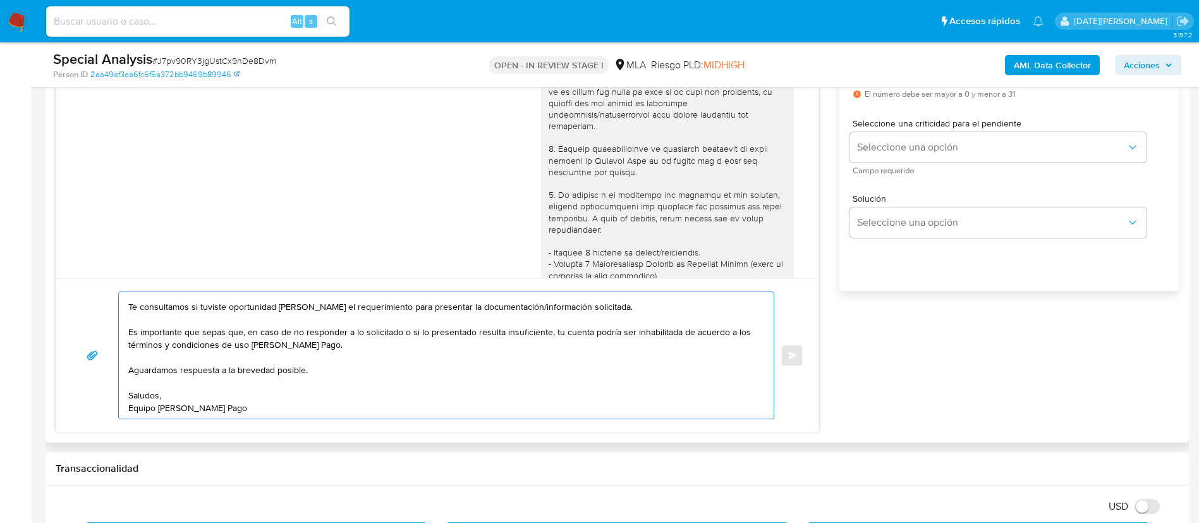
scroll to position [663, 0]
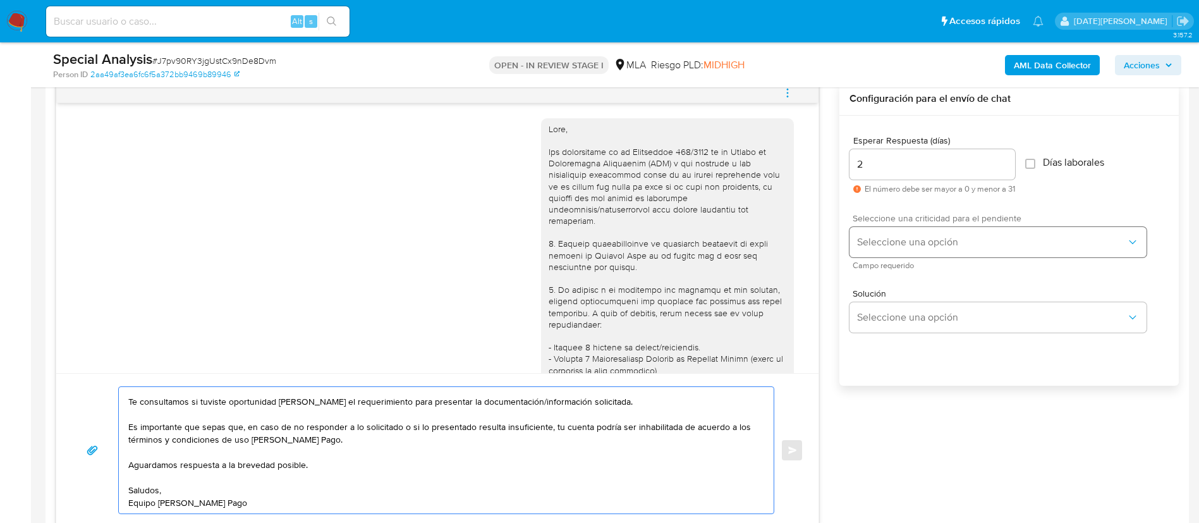
type textarea "Hola Javier Hernan Ambrogi , esperamos que te encuentres muy bien. Te consultam…"
click at [899, 241] on span "Seleccione una opción" at bounding box center [991, 242] width 269 height 13
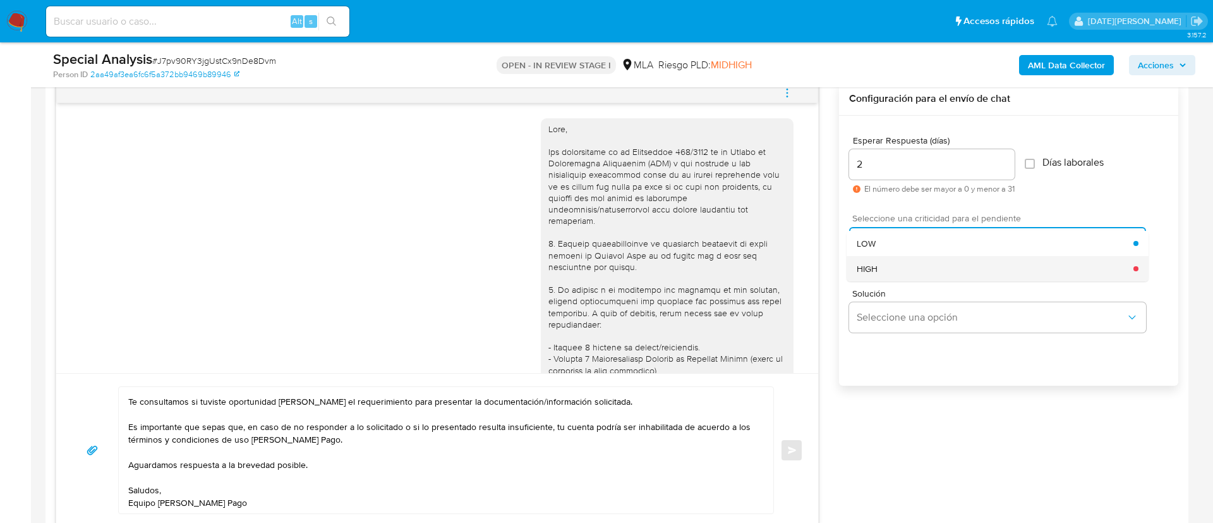
click at [887, 275] on div "HIGH" at bounding box center [995, 268] width 277 height 25
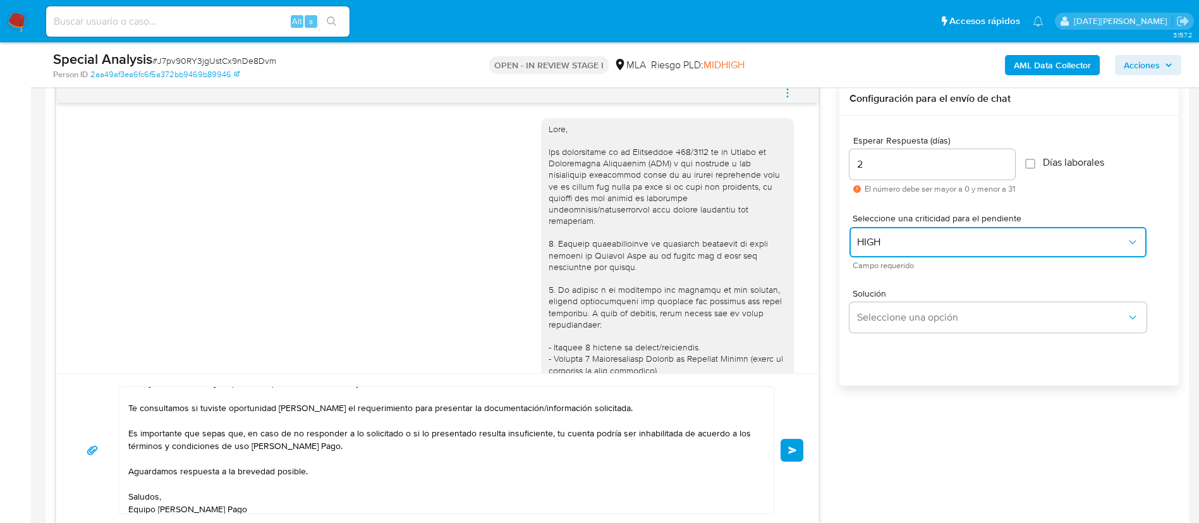
scroll to position [21, 0]
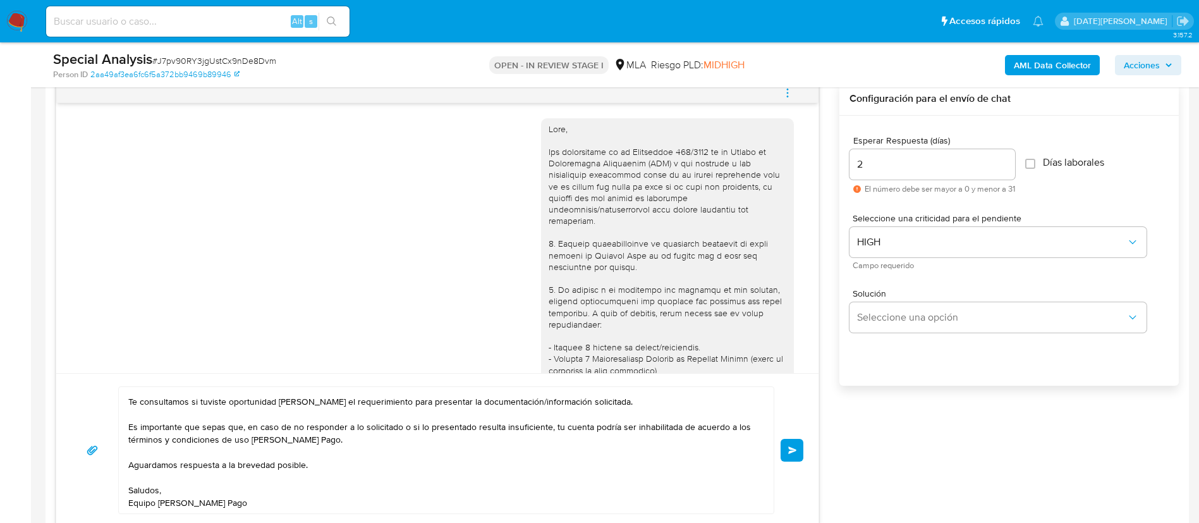
click at [791, 451] on span "Enviar" at bounding box center [792, 450] width 9 height 8
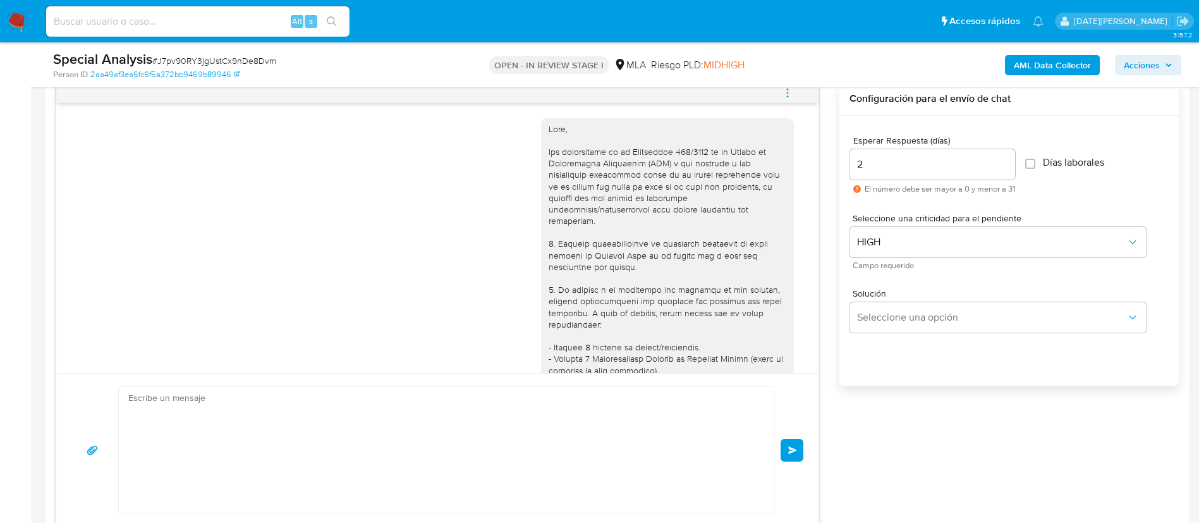
scroll to position [1731, 0]
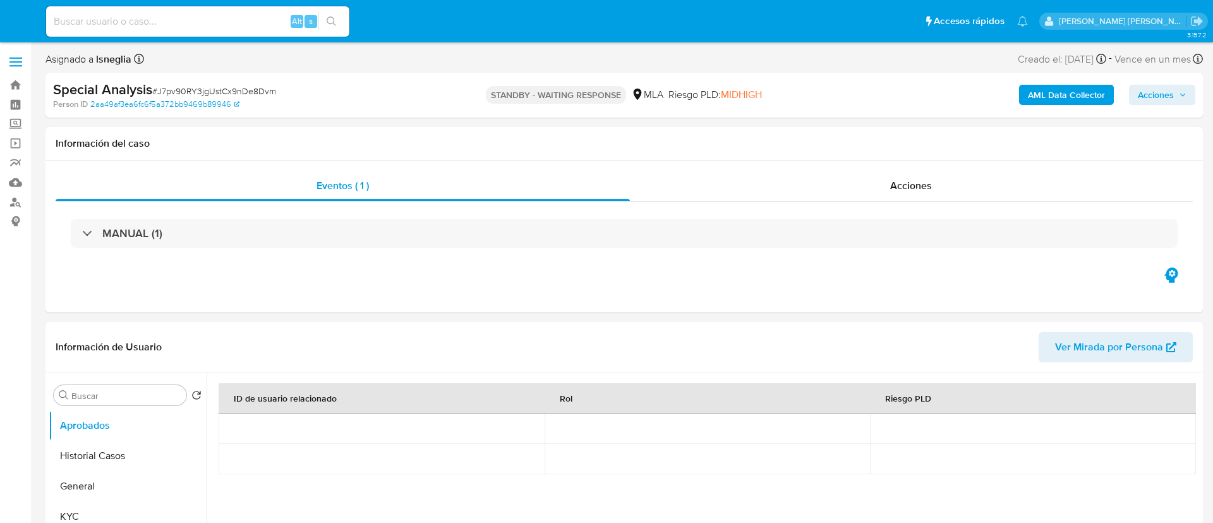
select select "10"
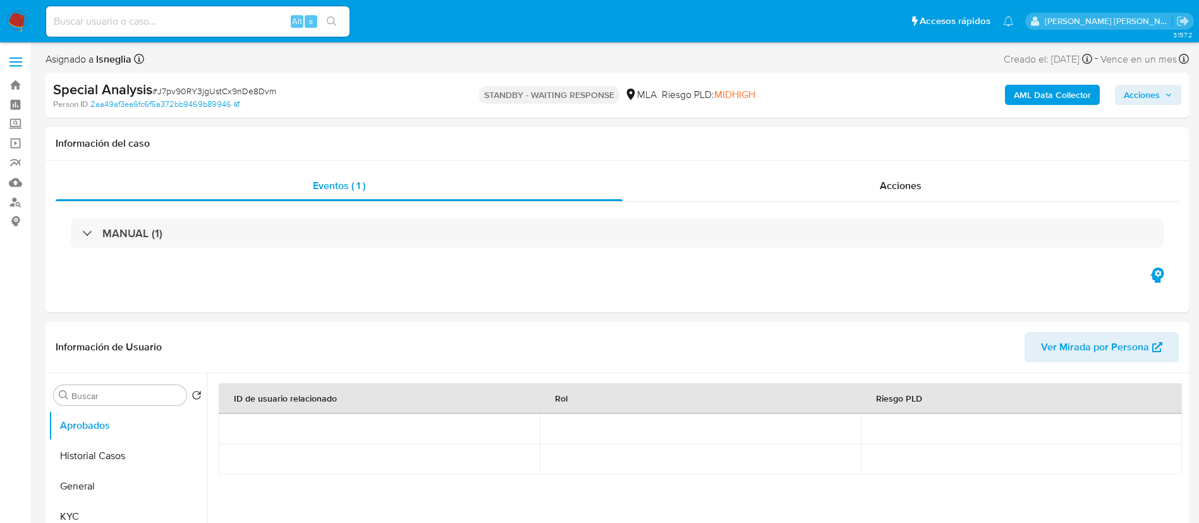
click at [147, 16] on input at bounding box center [197, 21] width 303 height 16
paste input "QR7vw7W0iBC2No9kBX0cbrMC"
type input "QR7vw7W0iBC2No9kBX0cbrMC"
click at [332, 20] on icon "search-icon" at bounding box center [332, 21] width 10 height 10
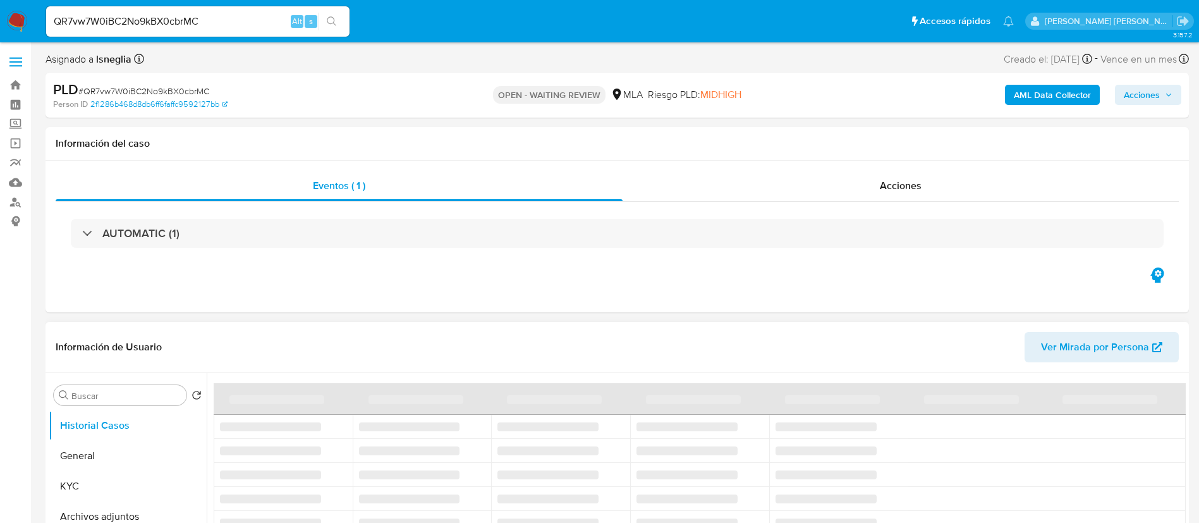
select select "10"
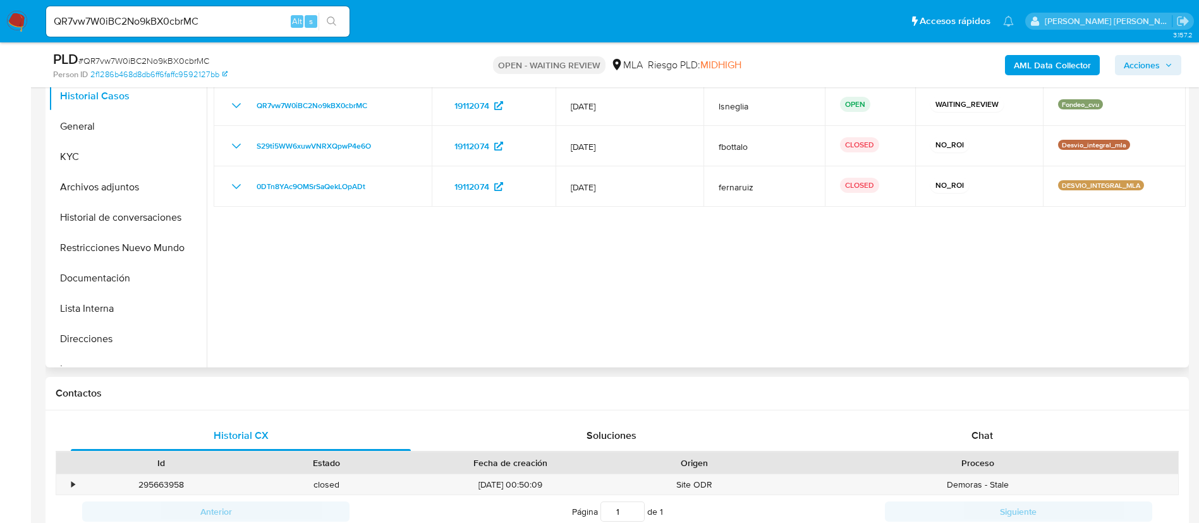
scroll to position [474, 0]
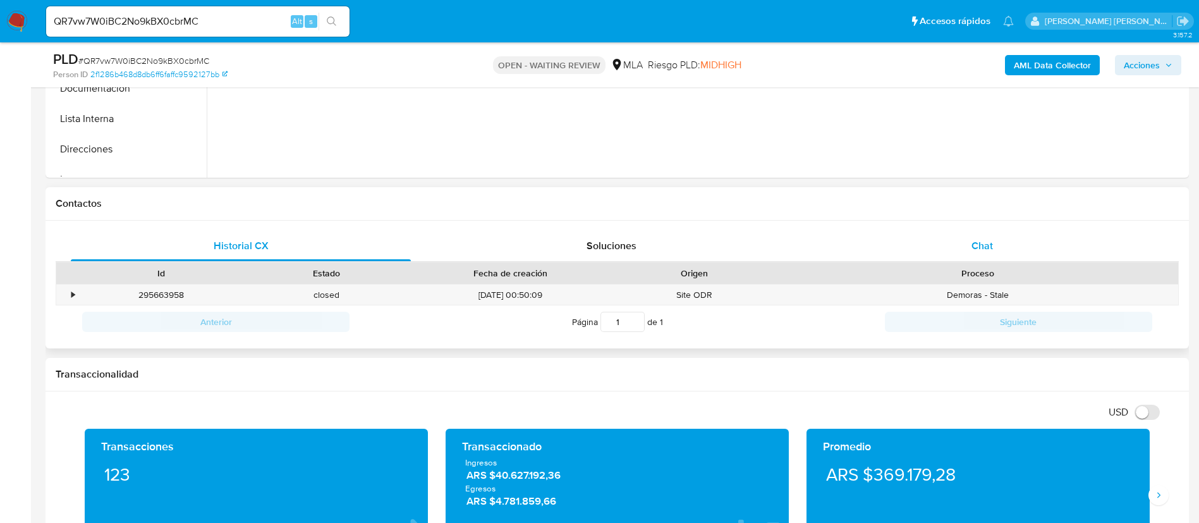
click at [978, 234] on div "Chat" at bounding box center [982, 246] width 340 height 30
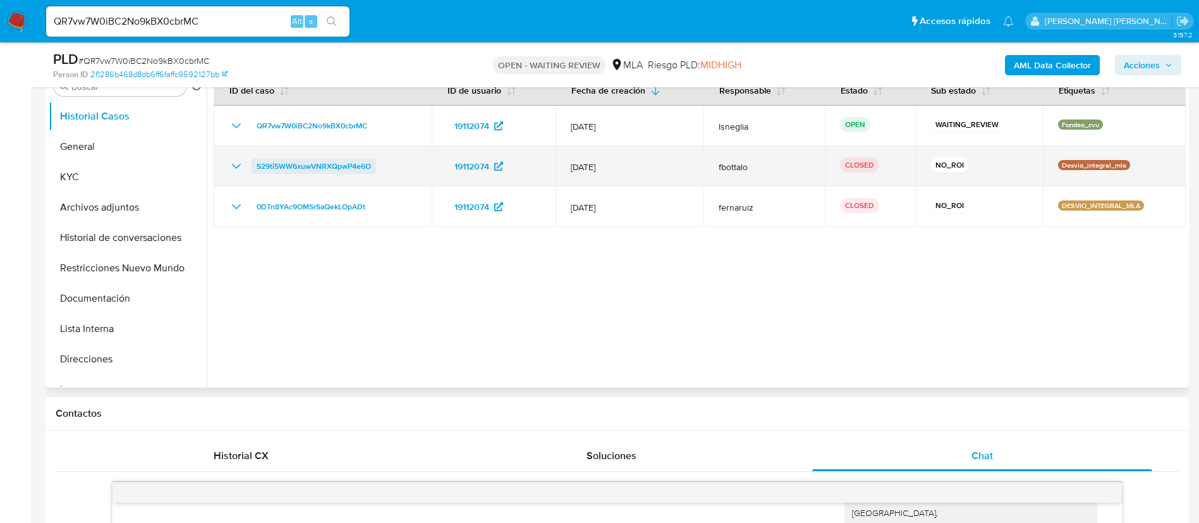
scroll to position [190, 0]
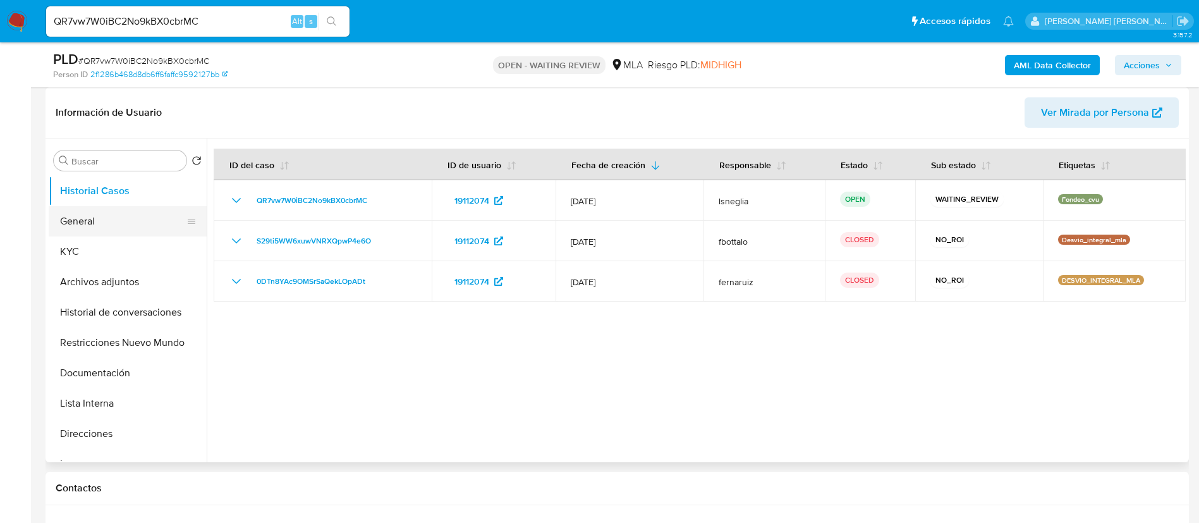
click at [84, 210] on button "General" at bounding box center [123, 221] width 148 height 30
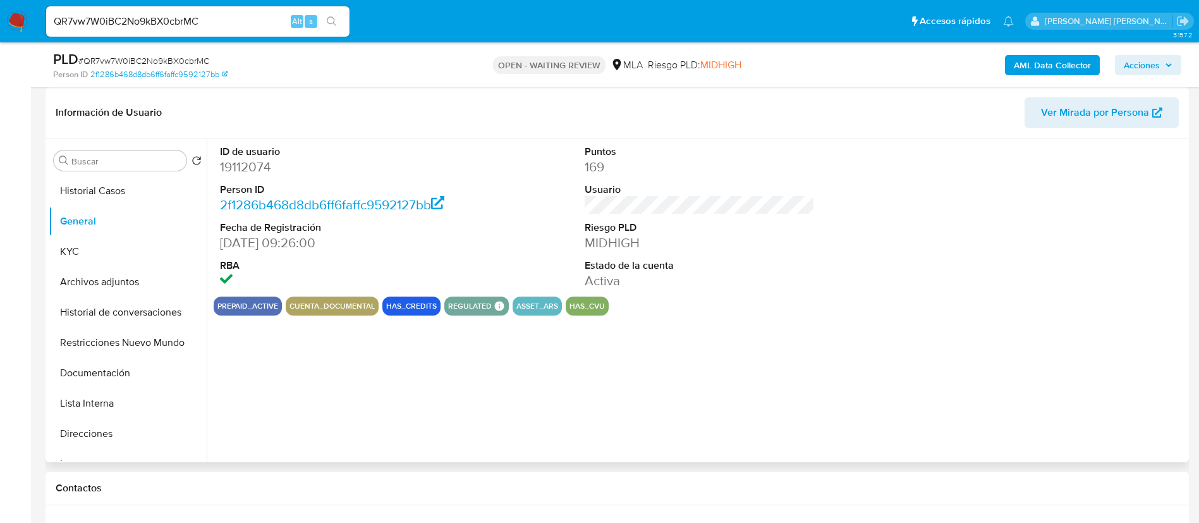
click at [263, 176] on dl "ID de usuario 19112074 Person ID 2f1286b468d8db6ff6faffc9592127bb Fecha de Regi…" at bounding box center [335, 217] width 231 height 145
click at [262, 169] on dd "19112074" at bounding box center [335, 167] width 231 height 18
copy dd "19112074"
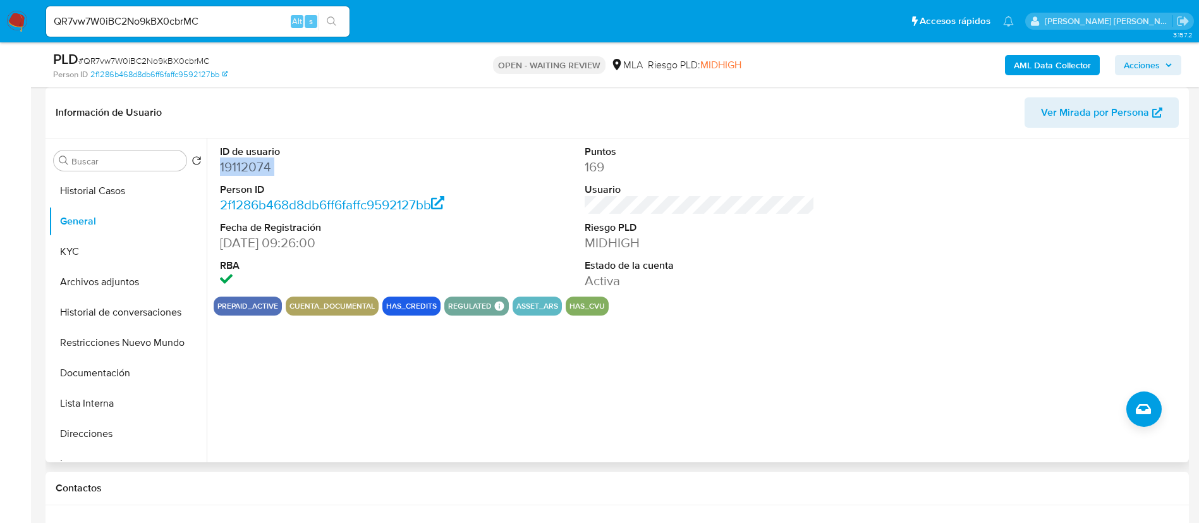
copy dd "19112074"
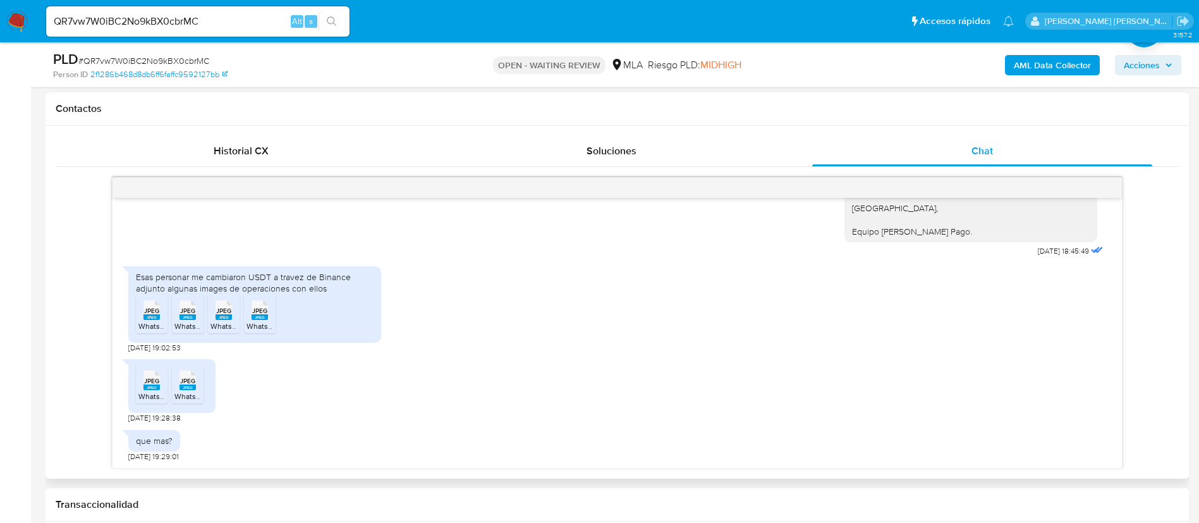
click at [152, 315] on div "JPEG JPEG" at bounding box center [151, 308] width 27 height 25
click at [186, 312] on span "JPEG" at bounding box center [187, 310] width 15 height 8
click at [226, 315] on span "JPEG" at bounding box center [223, 310] width 15 height 8
drag, startPoint x: 264, startPoint y: 313, endPoint x: 183, endPoint y: 384, distance: 107.9
click at [264, 313] on span "JPEG" at bounding box center [259, 310] width 15 height 8
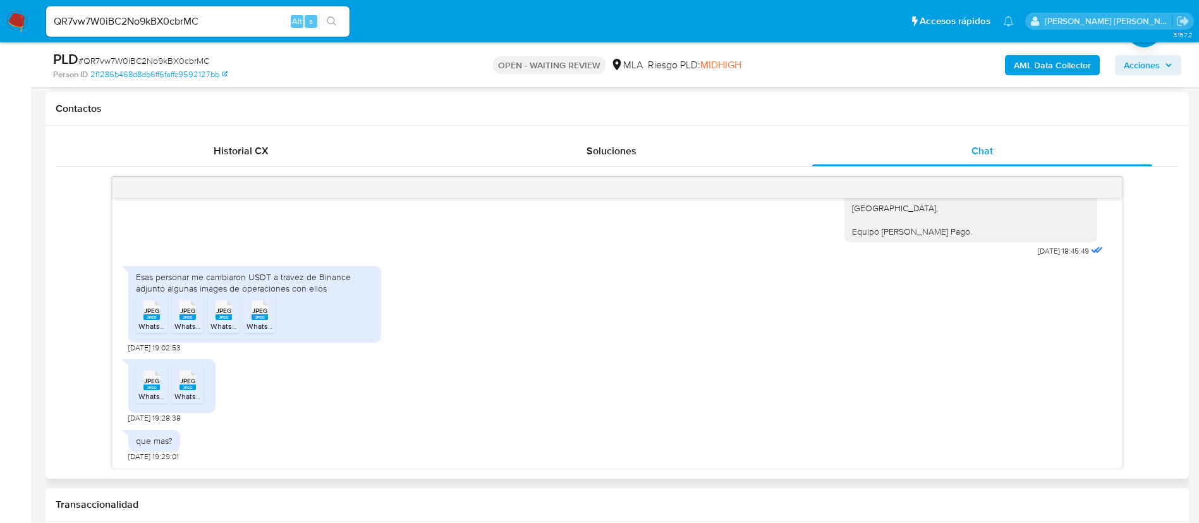
click at [148, 384] on span "JPEG" at bounding box center [151, 381] width 15 height 8
click at [181, 390] on rect at bounding box center [187, 387] width 16 height 6
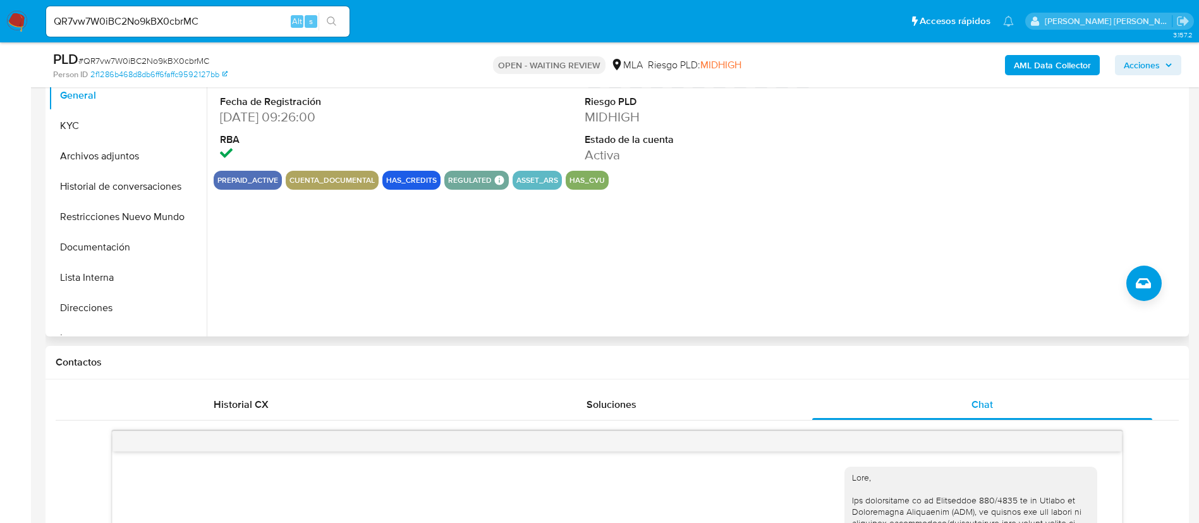
scroll to position [95, 0]
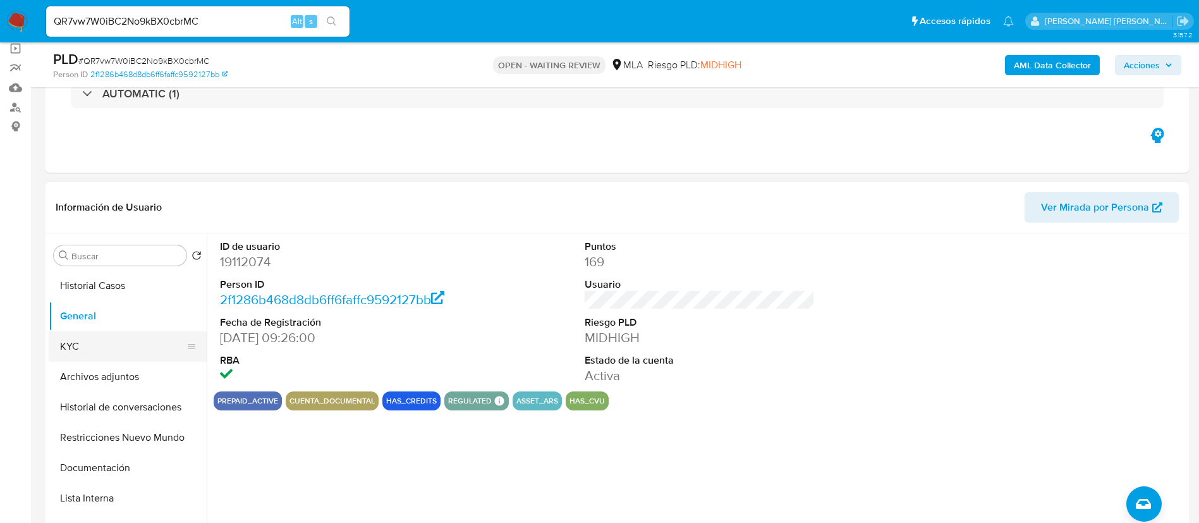
click at [82, 346] on button "KYC" at bounding box center [123, 346] width 148 height 30
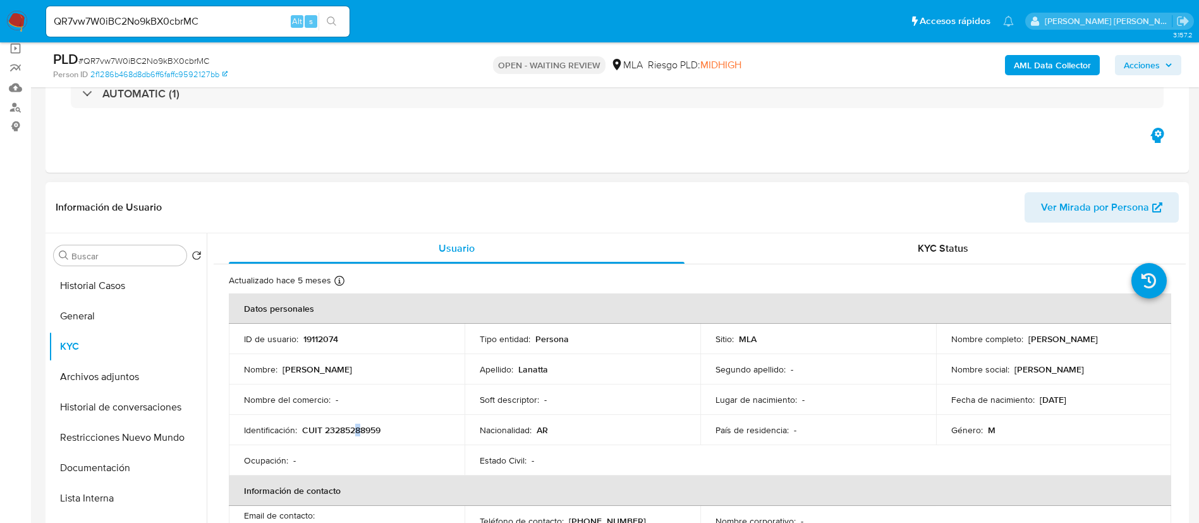
click at [358, 434] on p "CUIT 23285288959" at bounding box center [341, 429] width 78 height 11
drag, startPoint x: 358, startPoint y: 434, endPoint x: 342, endPoint y: 434, distance: 15.8
click at [343, 437] on td "Identificación : CUIT 23285288959" at bounding box center [347, 430] width 236 height 30
click at [341, 432] on p "CUIT 23285288959" at bounding box center [341, 429] width 78 height 11
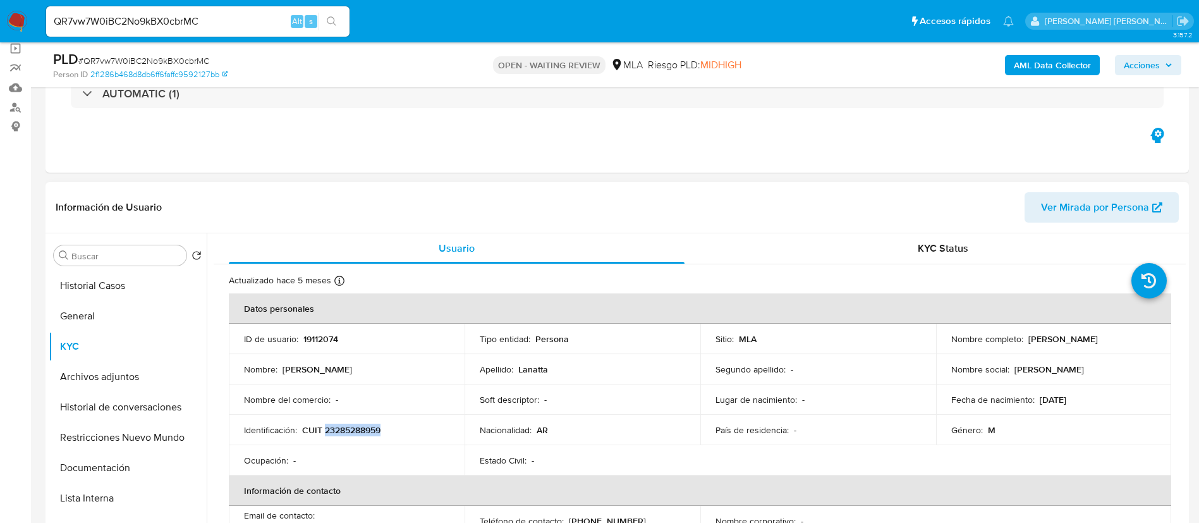
click at [341, 432] on p "CUIT 23285288959" at bounding box center [341, 429] width 78 height 11
copy p "23285288959"
click at [217, 20] on input "QR7vw7W0iBC2No9kBX0cbrMC" at bounding box center [197, 21] width 303 height 16
paste input "cYoon5DCt59Y2OjVAL6J33Pw"
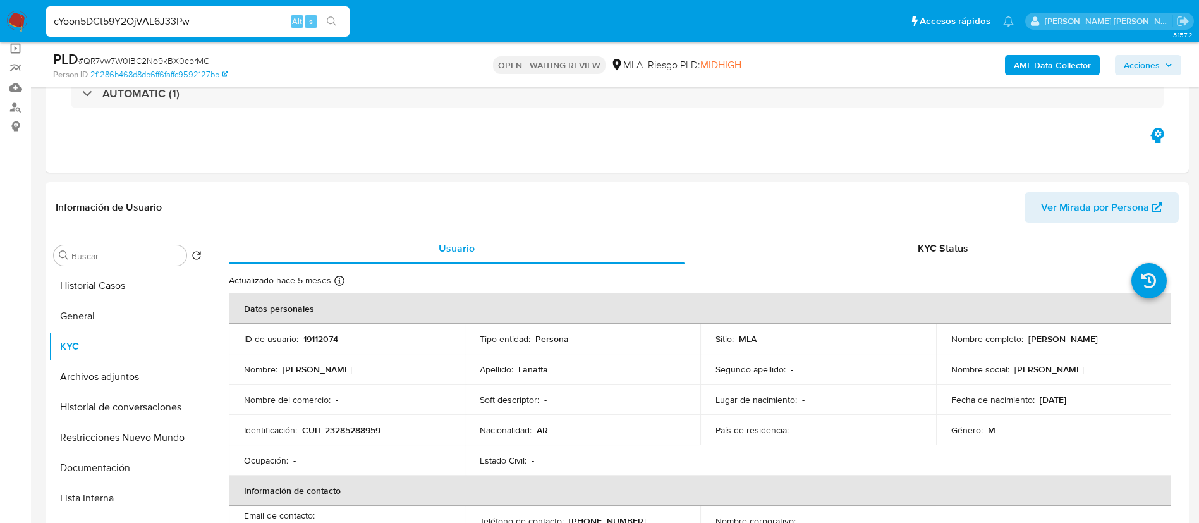
type input "cYoon5DCt59Y2OjVAL6J33Pw"
click at [336, 21] on icon "search-icon" at bounding box center [332, 21] width 10 height 10
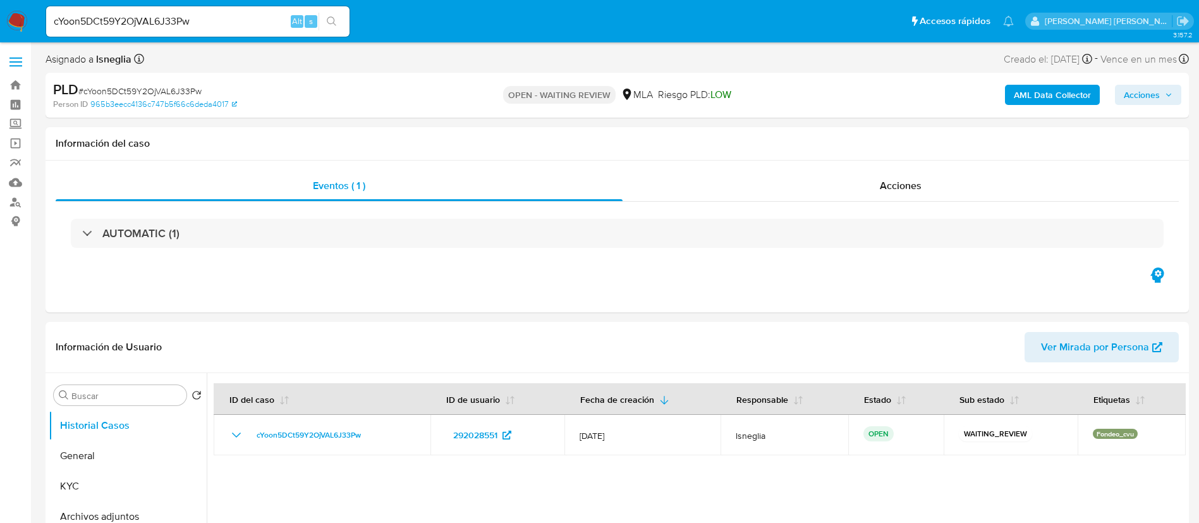
select select "10"
click at [140, 90] on span "# cYoon5DCt59Y2OjVAL6J33Pw" at bounding box center [139, 91] width 123 height 13
copy span "cYoon5DCt59Y2OjVAL6J33Pw"
click at [24, 23] on img at bounding box center [16, 21] width 21 height 21
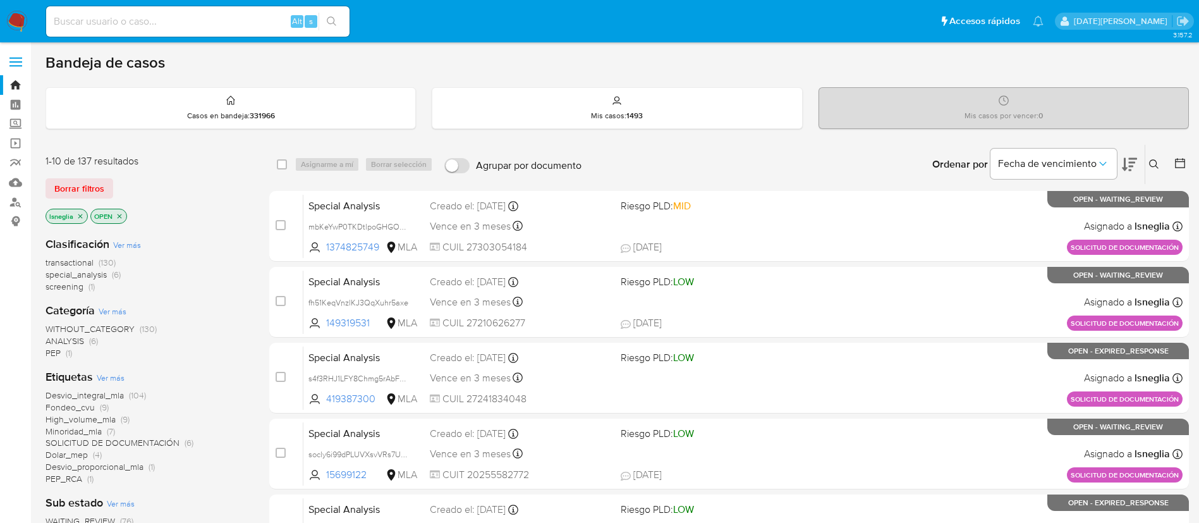
click at [1159, 169] on button at bounding box center [1155, 164] width 21 height 15
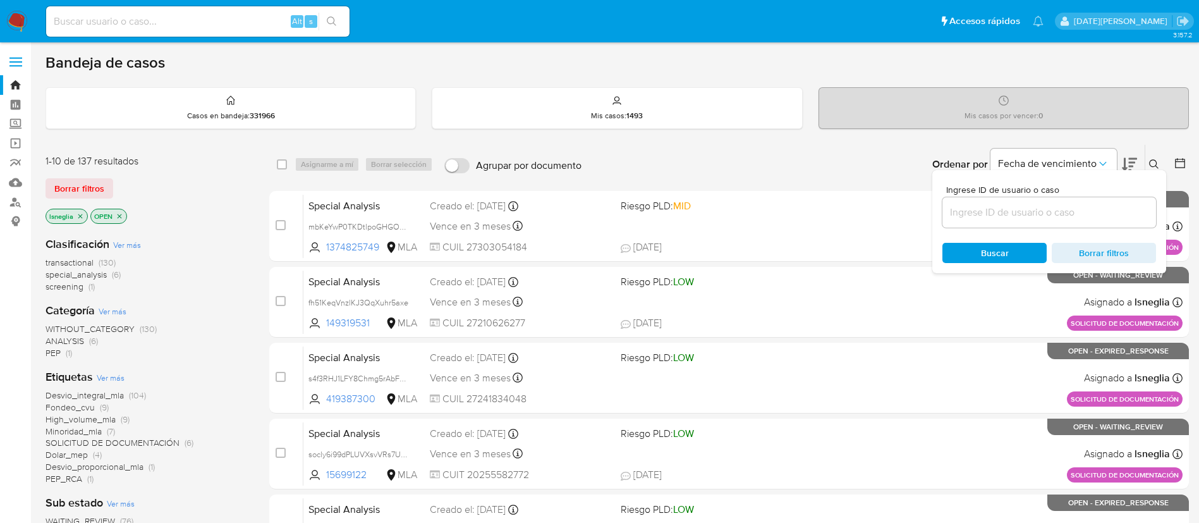
click at [1010, 207] on input at bounding box center [1049, 212] width 214 height 16
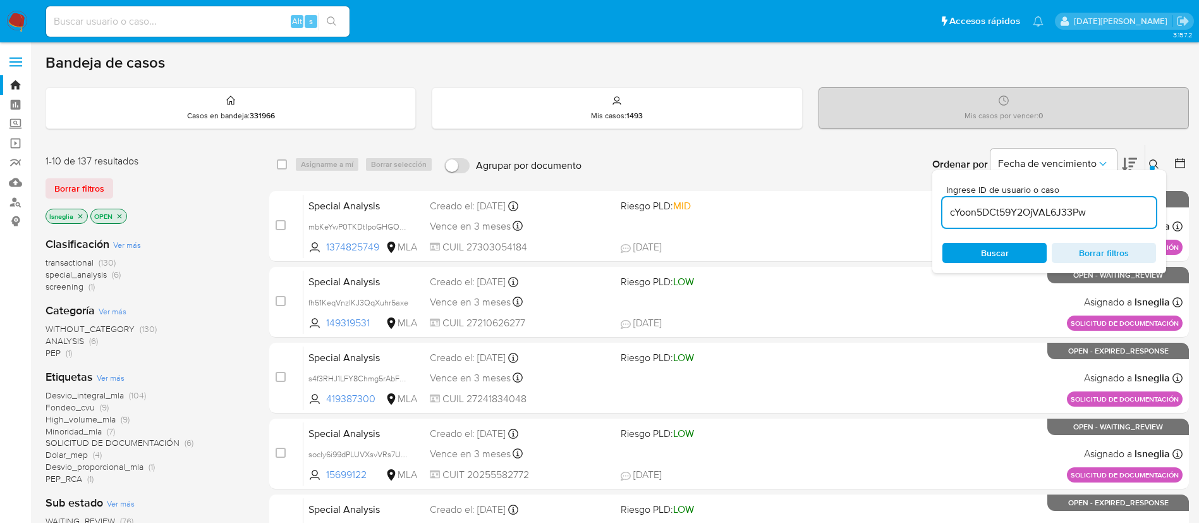
type input "cYoon5DCt59Y2OjVAL6J33Pw"
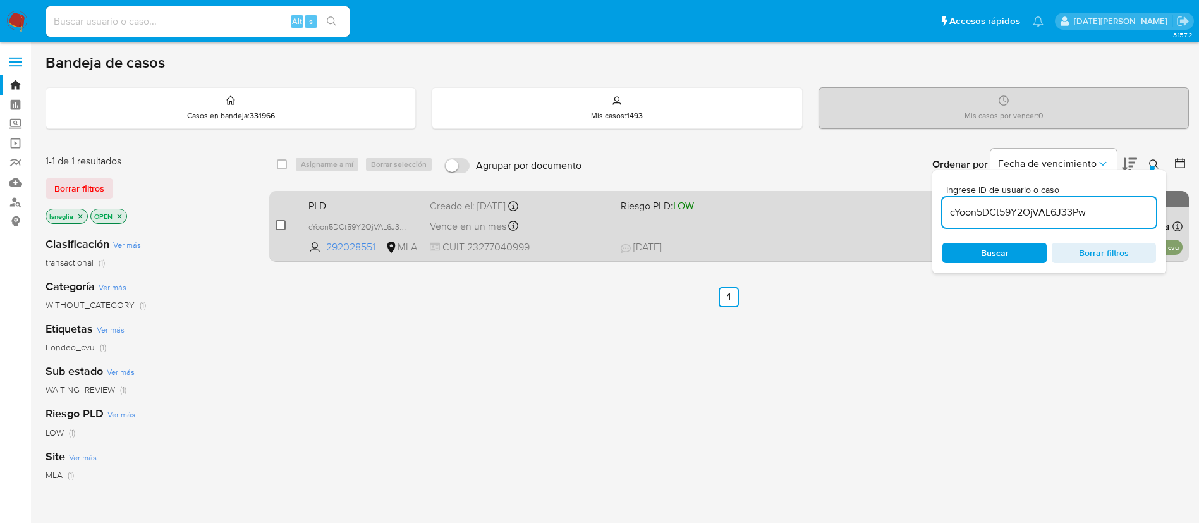
click at [280, 226] on input "checkbox" at bounding box center [280, 225] width 10 height 10
checkbox input "true"
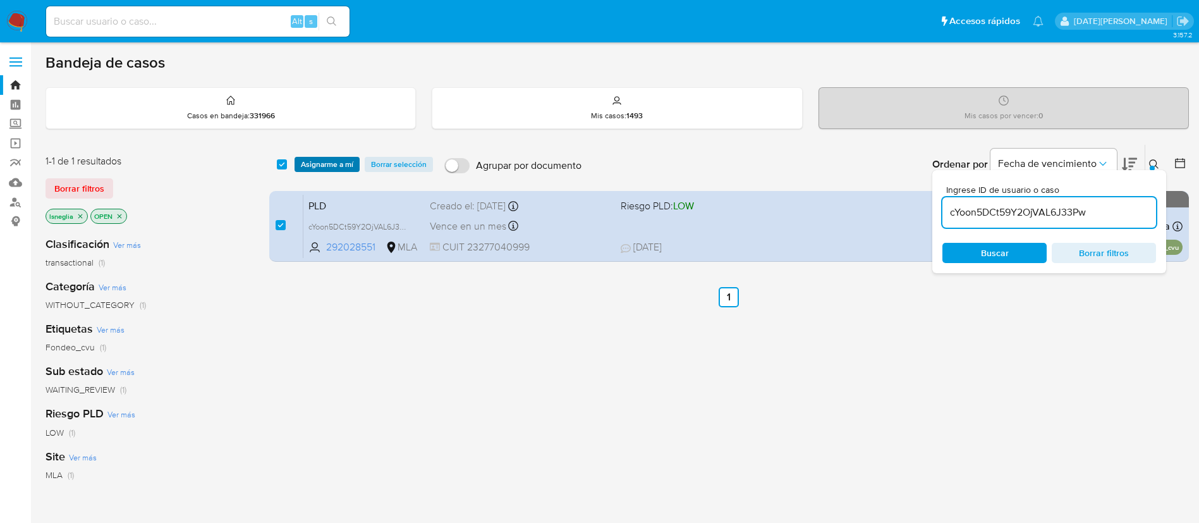
click at [340, 162] on span "Asignarme a mí" at bounding box center [327, 164] width 52 height 13
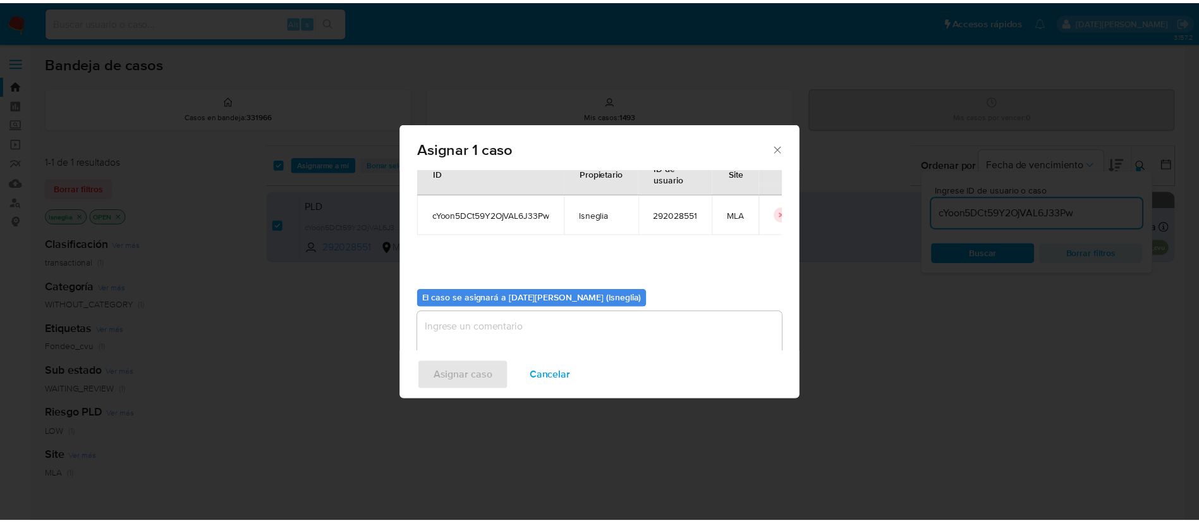
scroll to position [66, 0]
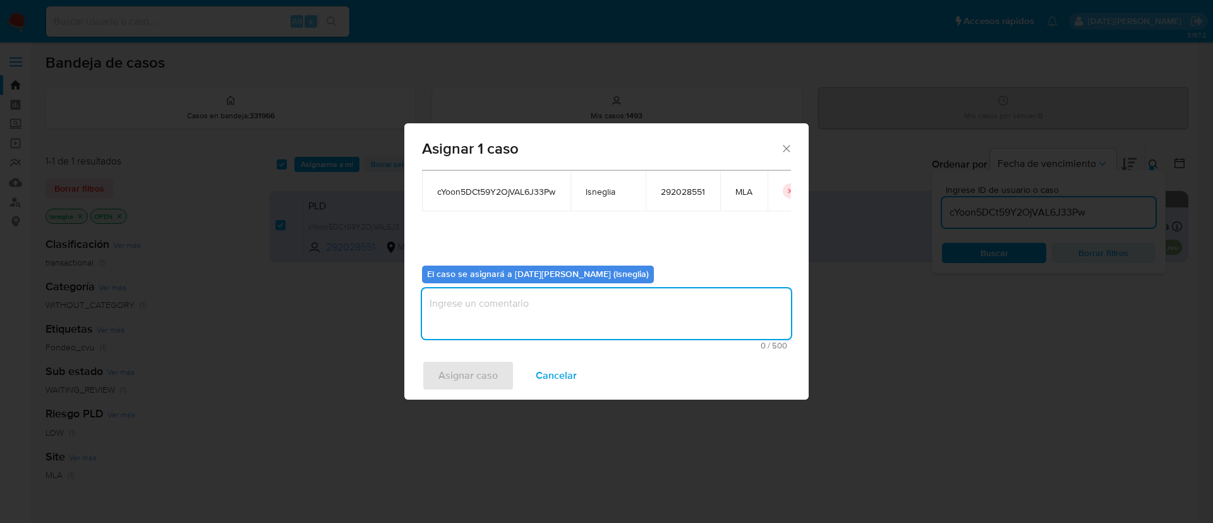
click at [488, 329] on textarea "assign-modal" at bounding box center [606, 313] width 369 height 51
type textarea "."
click at [495, 380] on span "Asignar caso" at bounding box center [468, 375] width 59 height 28
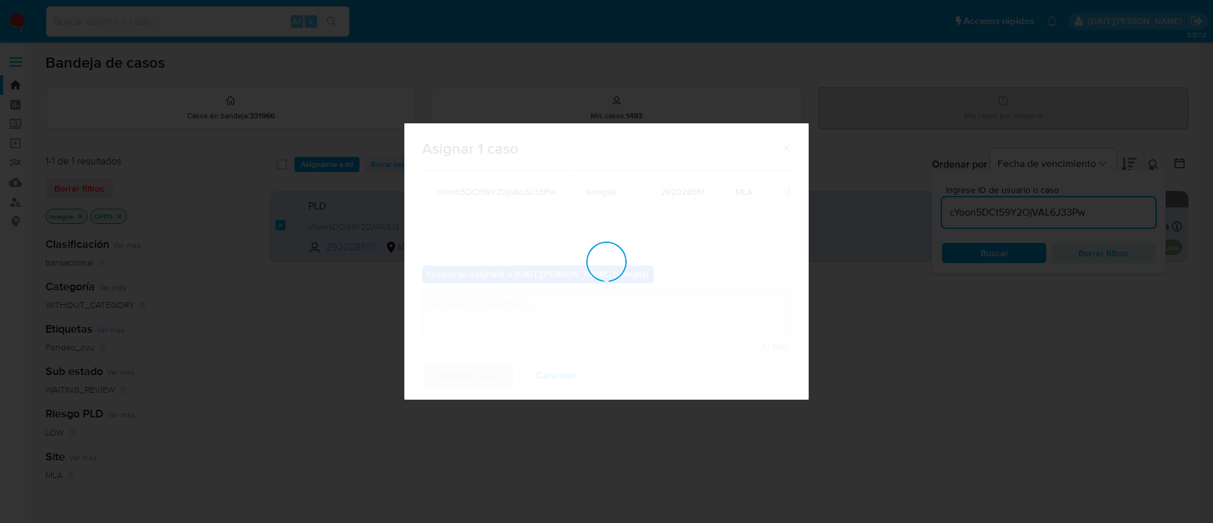
checkbox input "false"
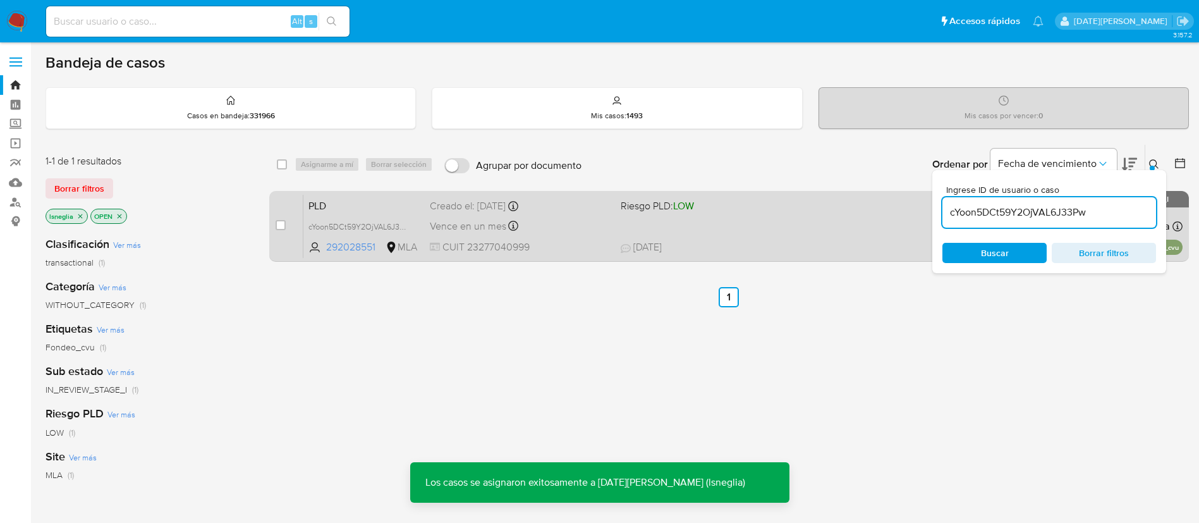
click at [373, 201] on span "PLD" at bounding box center [363, 205] width 111 height 16
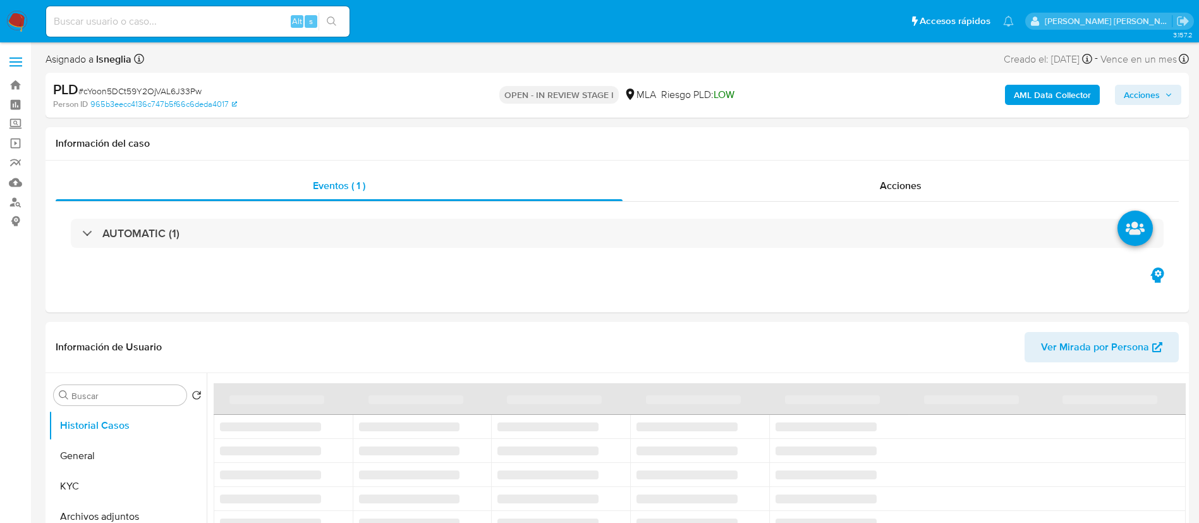
select select "10"
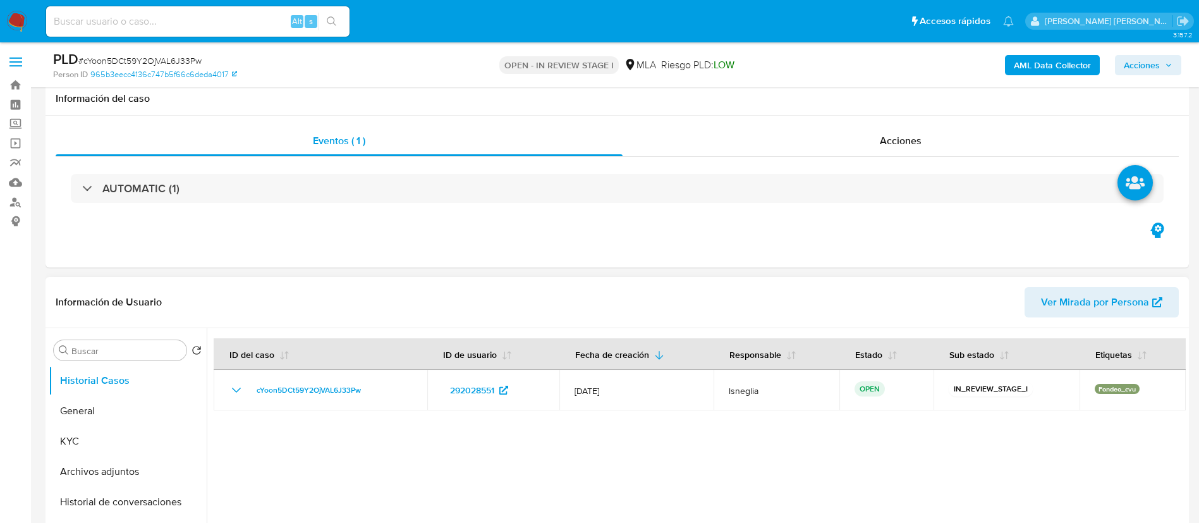
scroll to position [379, 0]
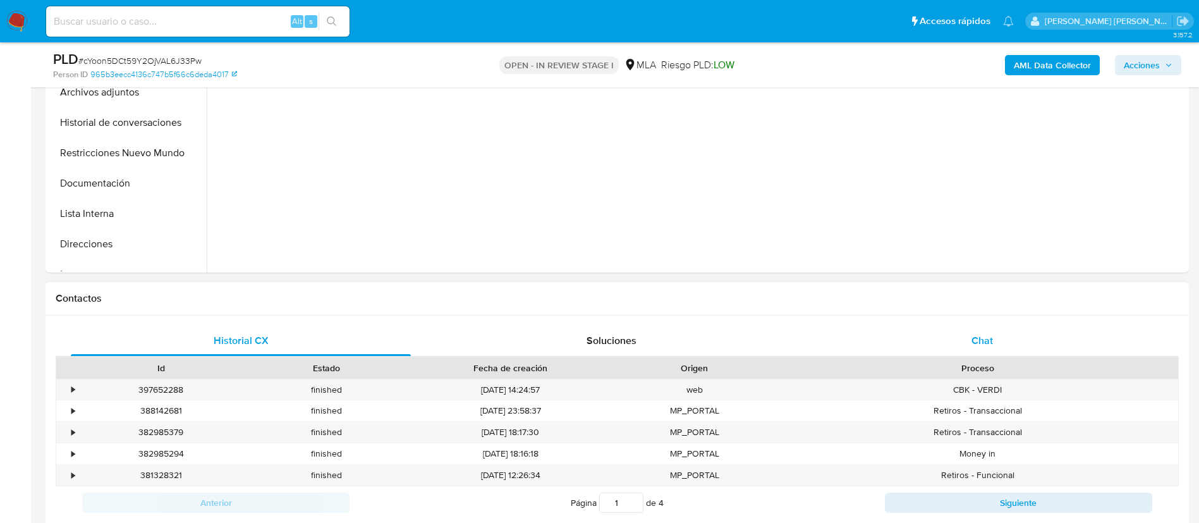
click at [983, 346] on span "Chat" at bounding box center [981, 340] width 21 height 15
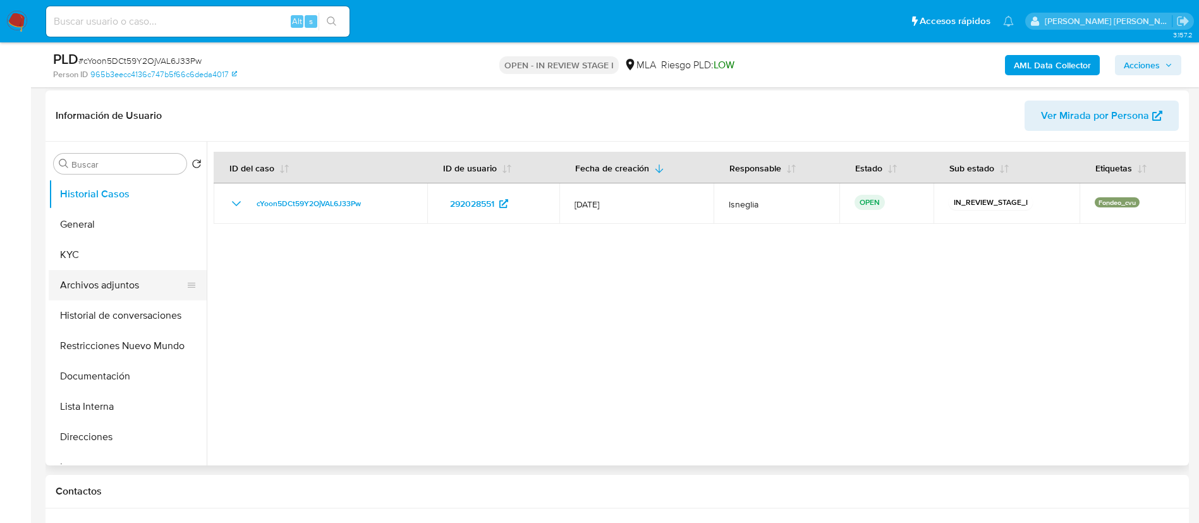
scroll to position [190, 0]
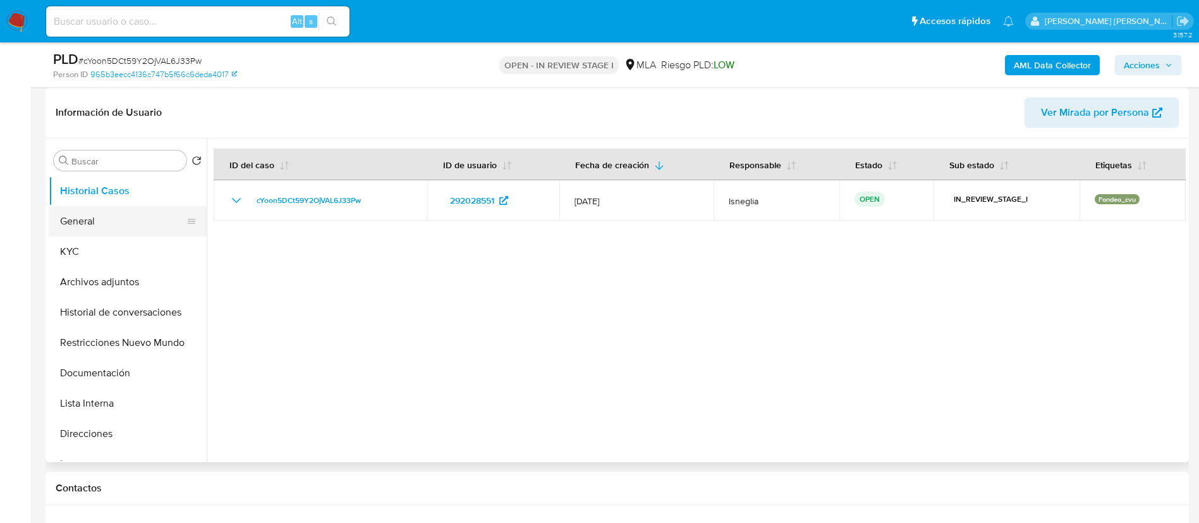
click at [82, 232] on button "General" at bounding box center [123, 221] width 148 height 30
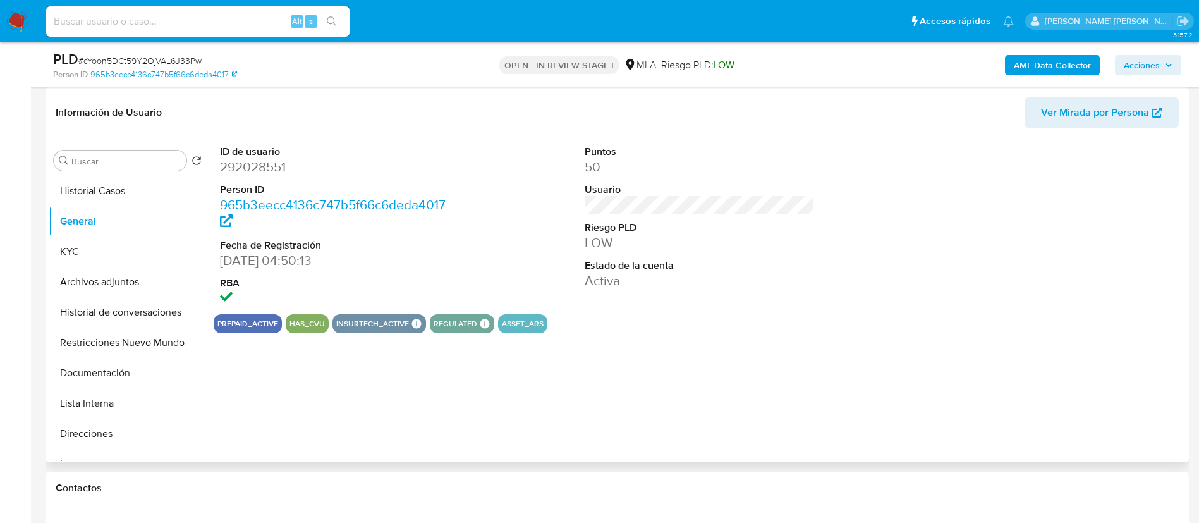
click at [250, 164] on dd "292028551" at bounding box center [335, 167] width 231 height 18
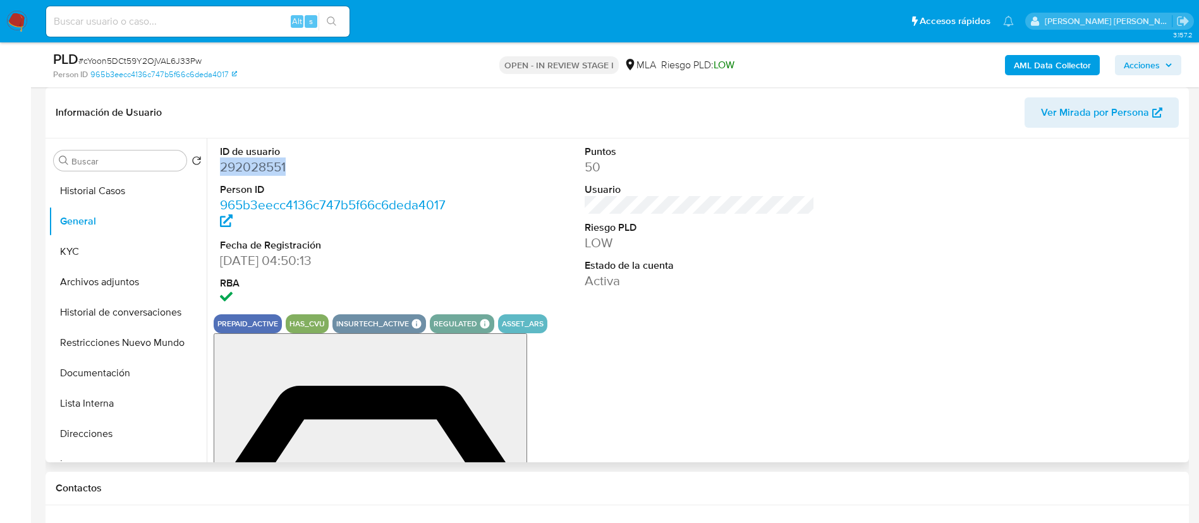
copy dd "292028551"
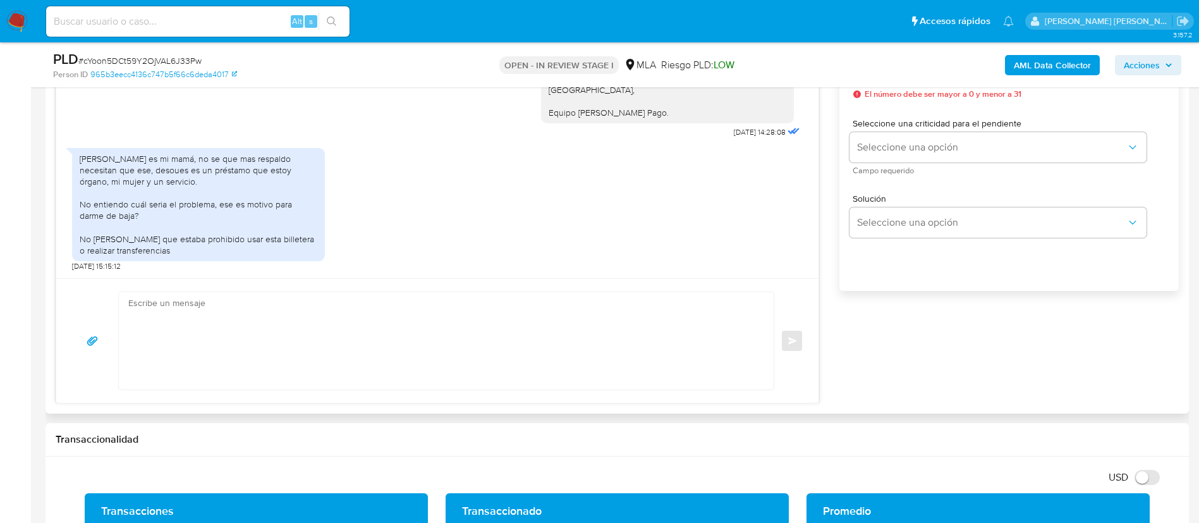
scroll to position [1375, 0]
click at [164, 19] on input at bounding box center [197, 21] width 303 height 16
click at [135, 20] on input at bounding box center [197, 21] width 303 height 16
paste input "169531497"
type input "169531497"
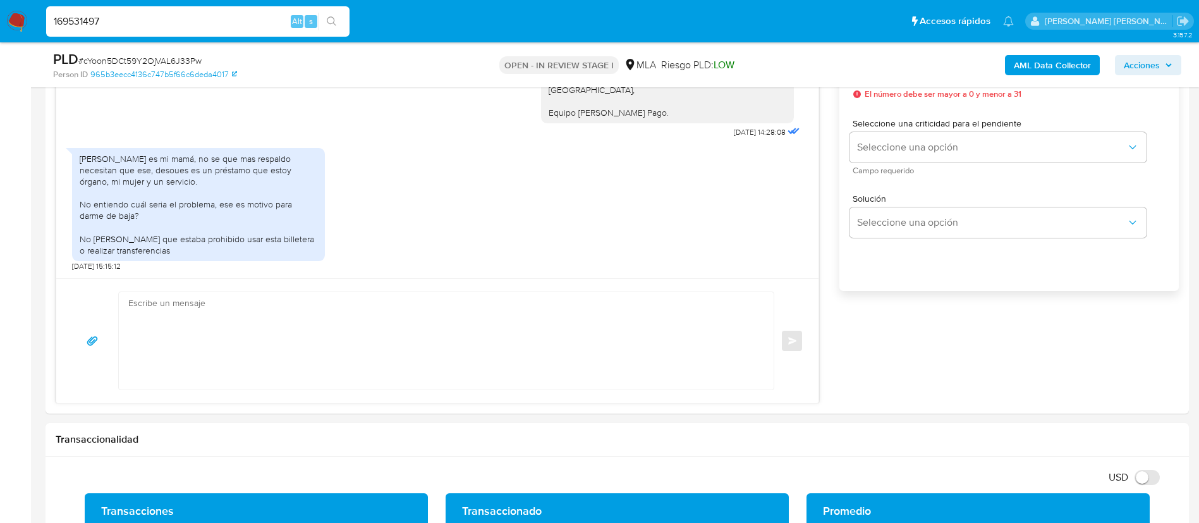
click at [331, 20] on icon "search-icon" at bounding box center [332, 21] width 10 height 10
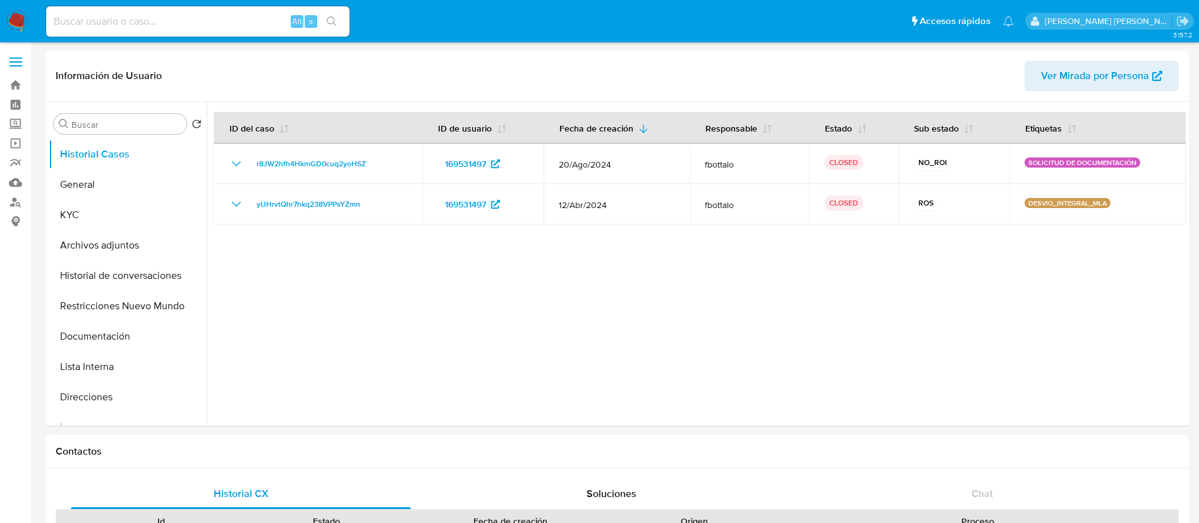
select select "10"
click at [112, 179] on button "General" at bounding box center [123, 184] width 148 height 30
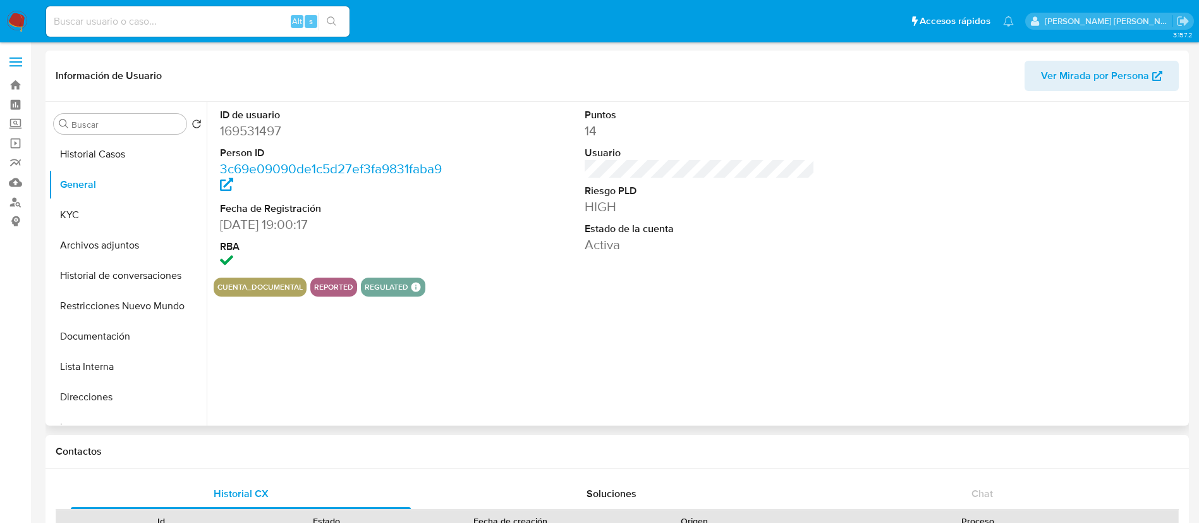
click at [246, 130] on dd "169531497" at bounding box center [335, 131] width 231 height 18
copy dd "169531497"
click at [120, 242] on button "Archivos adjuntos" at bounding box center [123, 245] width 148 height 30
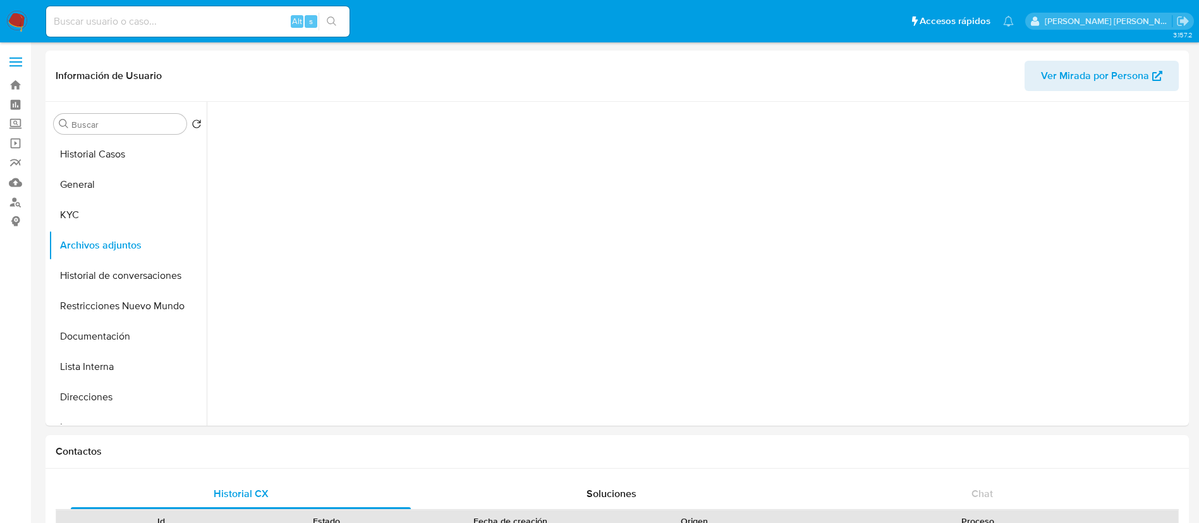
click at [145, 27] on input at bounding box center [197, 21] width 303 height 16
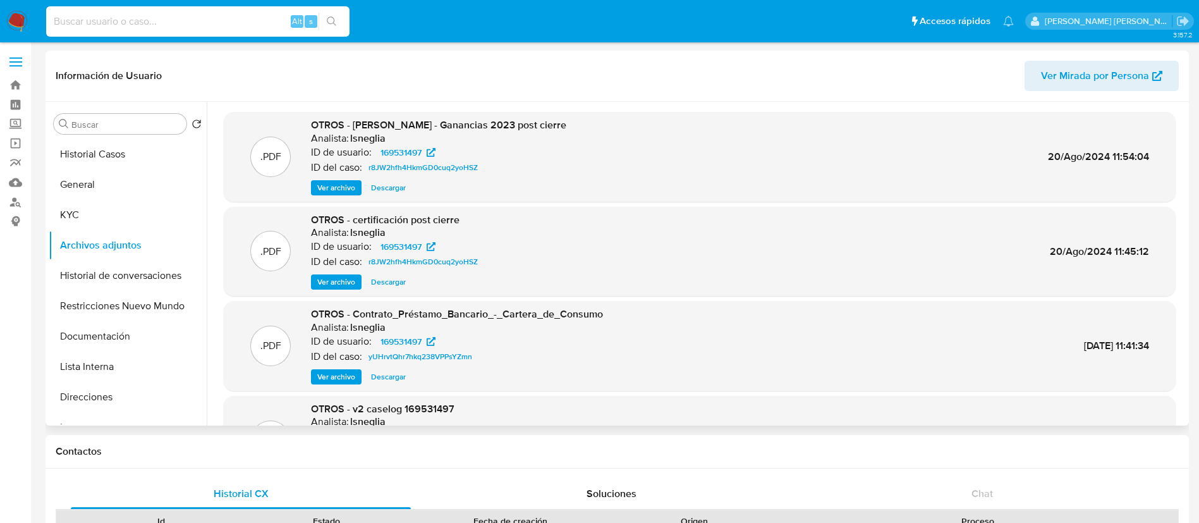
drag, startPoint x: 145, startPoint y: 26, endPoint x: 708, endPoint y: 140, distance: 575.0
click at [708, 142] on div ".PDF OTROS - Fiore Fabricio - Ganancias 2023 post cierre Analista: lsneglia ID …" at bounding box center [699, 156] width 939 height 77
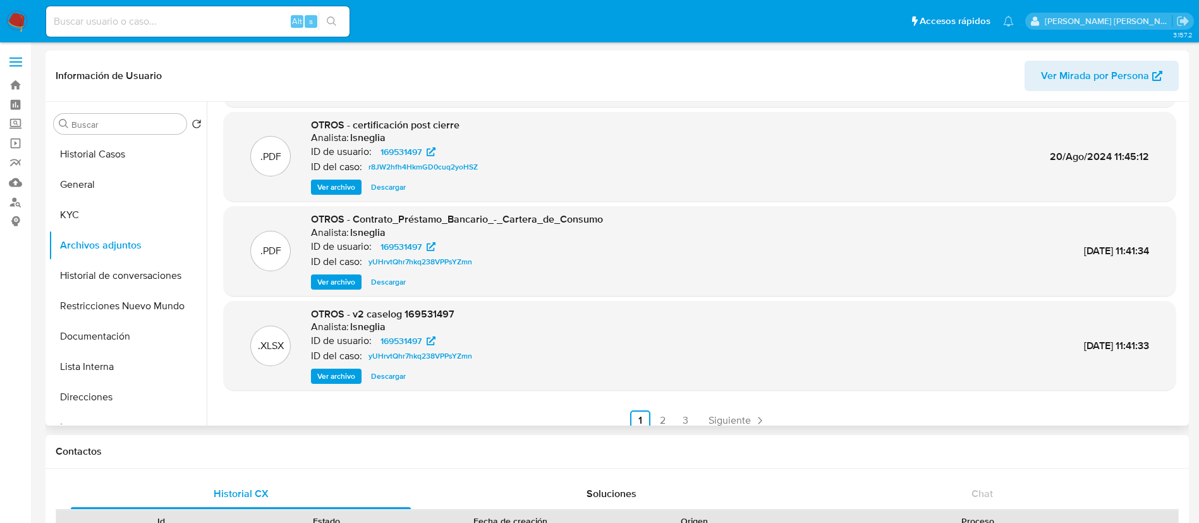
click at [390, 373] on span "Descargar" at bounding box center [388, 376] width 35 height 13
drag, startPoint x: 355, startPoint y: 311, endPoint x: 455, endPoint y: 313, distance: 99.9
click at [463, 315] on div "OTROS - v2 caselog 169531497 Analista: lsneglia ID de usuario: 169531497 ID del…" at bounding box center [394, 345] width 166 height 77
copy span "v2 caselog 169531497"
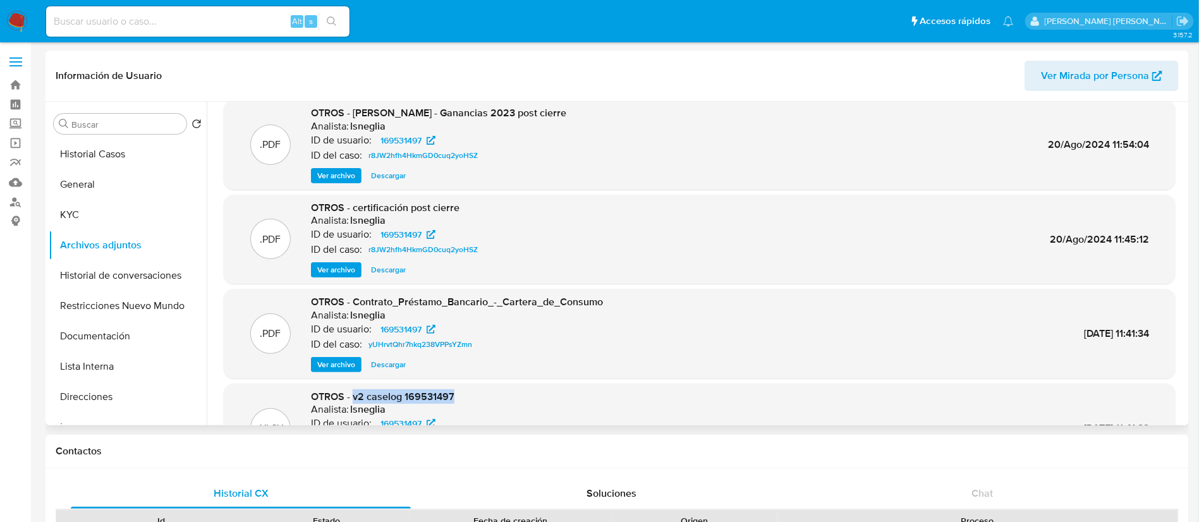
scroll to position [0, 0]
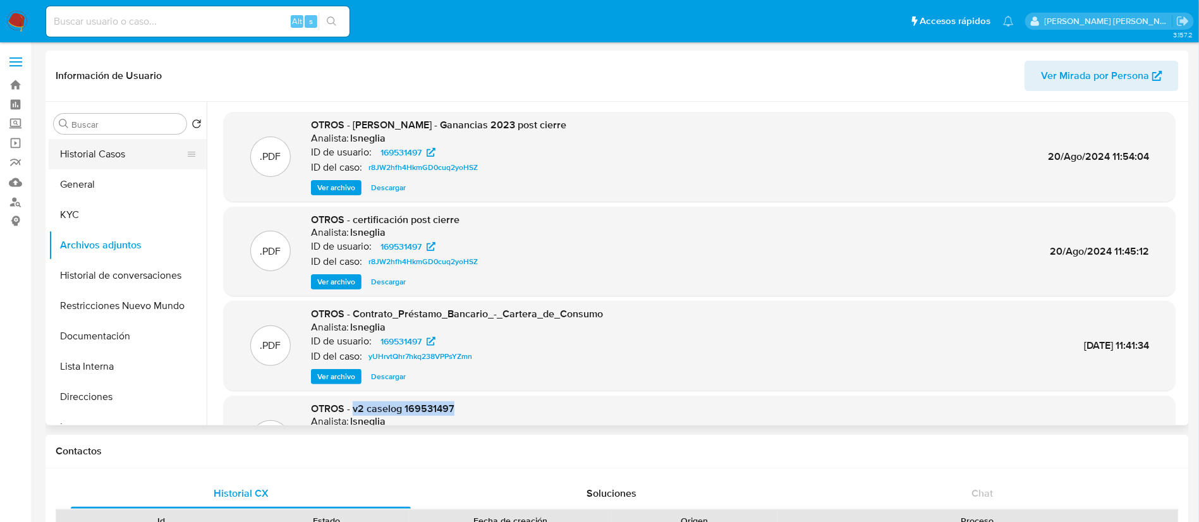
click at [110, 163] on button "Historial Casos" at bounding box center [123, 154] width 148 height 30
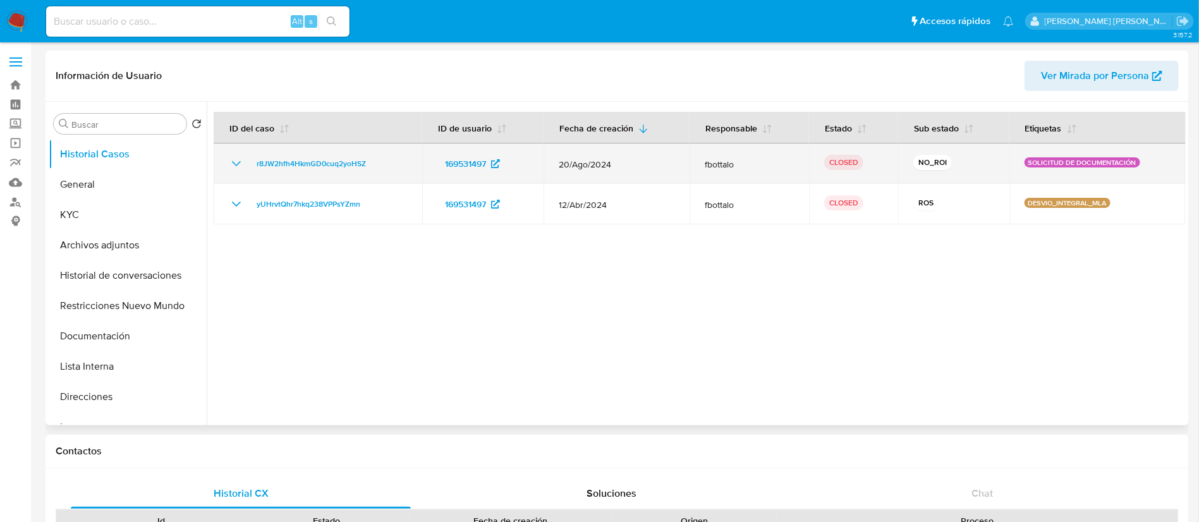
drag, startPoint x: 250, startPoint y: 163, endPoint x: 372, endPoint y: 164, distance: 121.3
click at [372, 164] on div "r8JW2hfh4HkmGD0cuq2yoHSZ" at bounding box center [318, 163] width 178 height 15
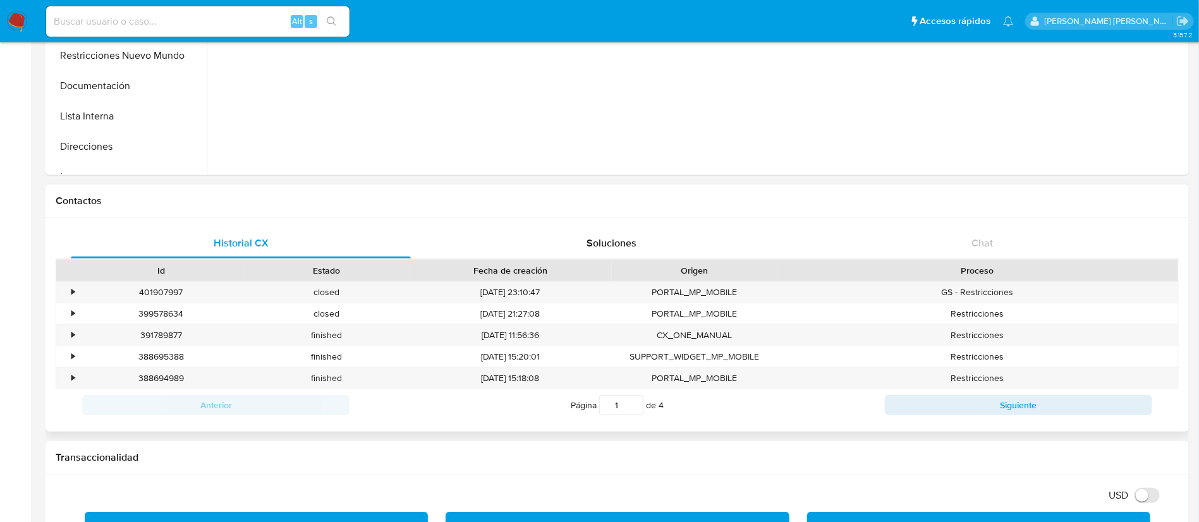
scroll to position [190, 0]
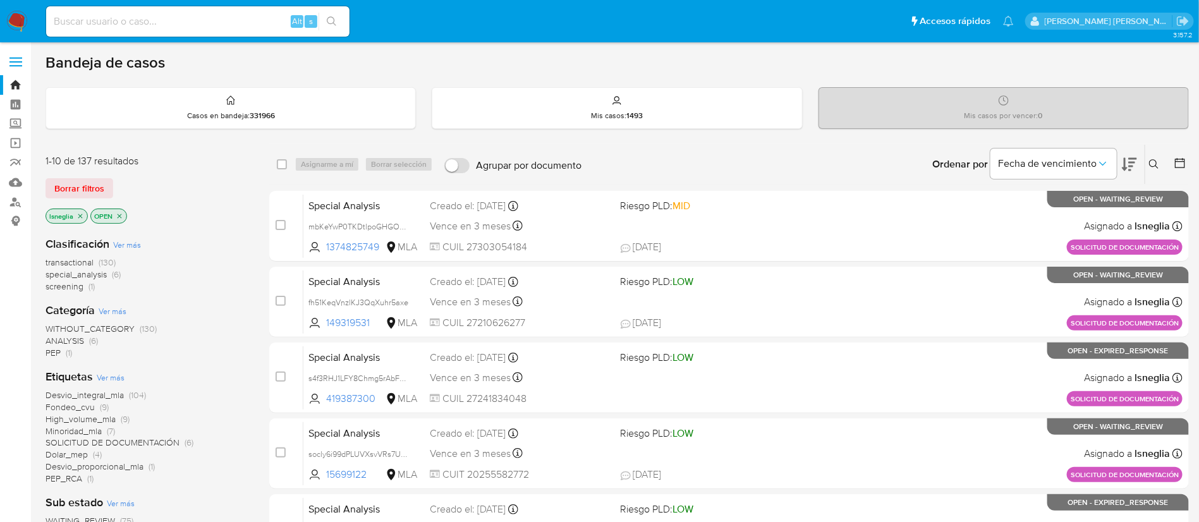
click at [173, 25] on input at bounding box center [197, 21] width 303 height 16
paste input "QR7vw7W0iBC2No9kBX0cbrMC"
type input "QR7vw7W0iBC2No9kBX0cbrMC"
click at [336, 17] on icon "search-icon" at bounding box center [332, 21] width 10 height 10
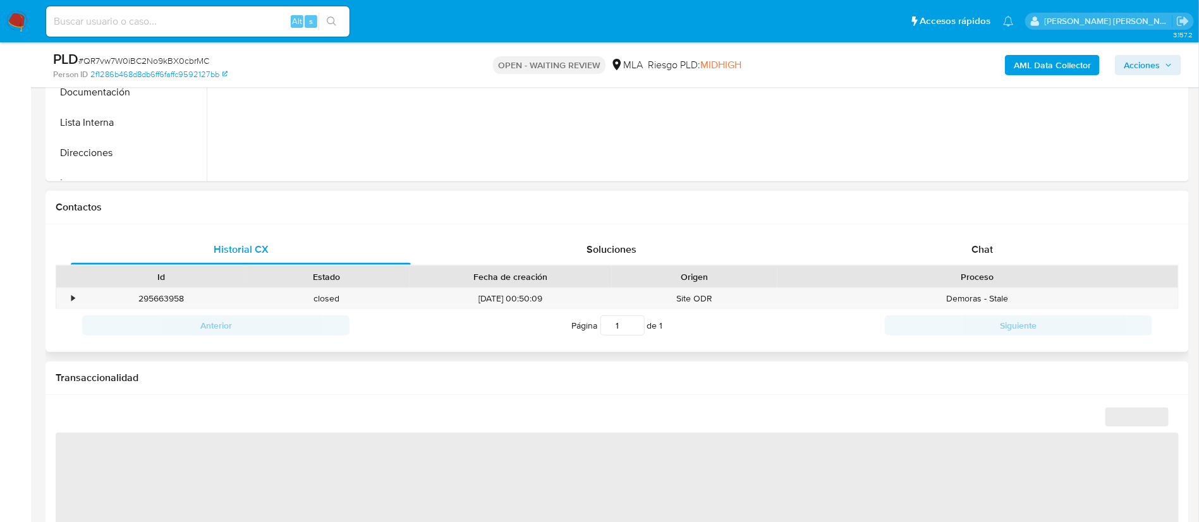
scroll to position [474, 0]
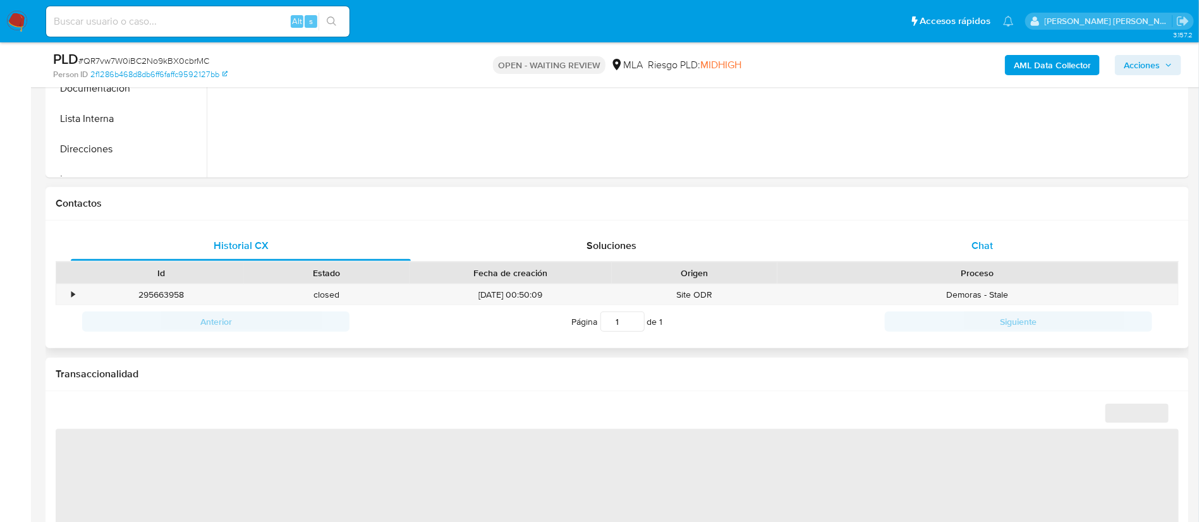
click at [988, 246] on span "Chat" at bounding box center [981, 245] width 21 height 15
select select "10"
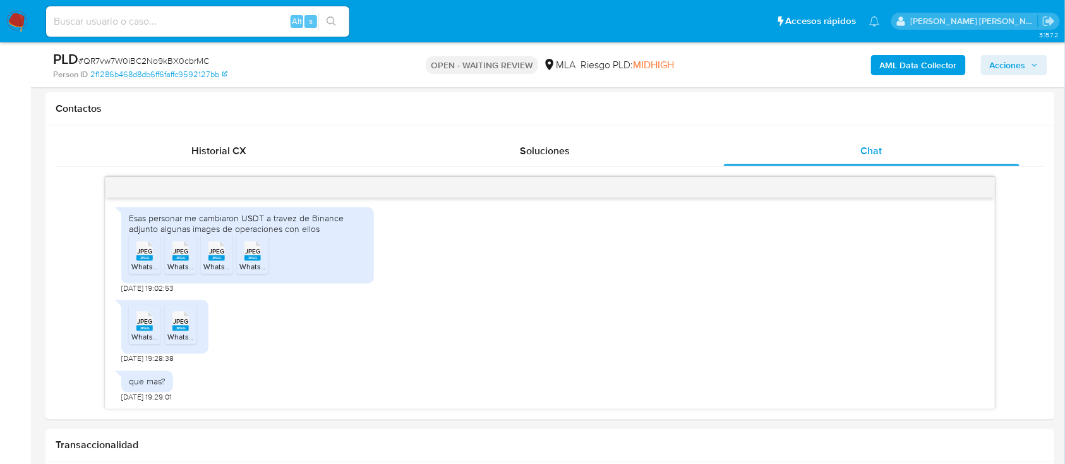
scroll to position [752, 0]
drag, startPoint x: 1212, startPoint y: 0, endPoint x: 433, endPoint y: 292, distance: 831.4
click at [433, 294] on div "Esas personar me cambiaron USDT a travez de Binance adjunto algunas images de o…" at bounding box center [549, 248] width 857 height 94
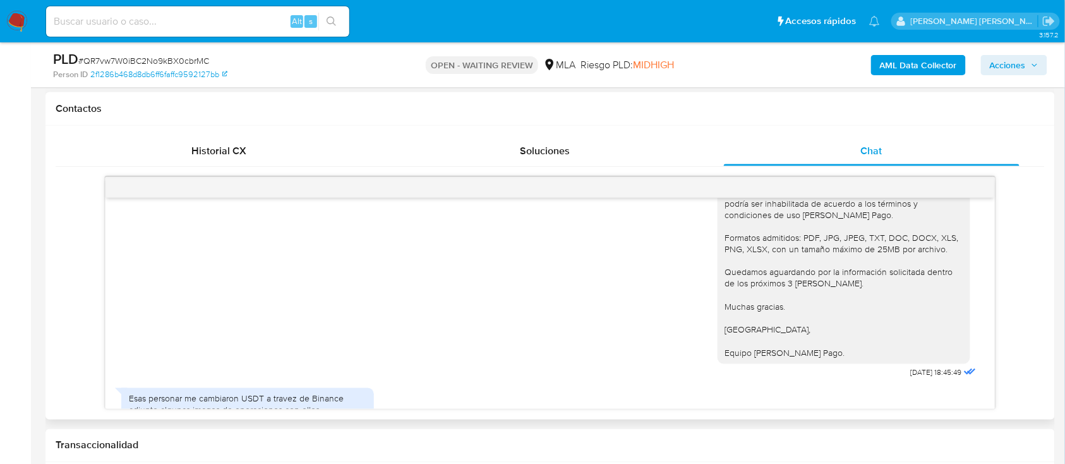
scroll to position [557, 0]
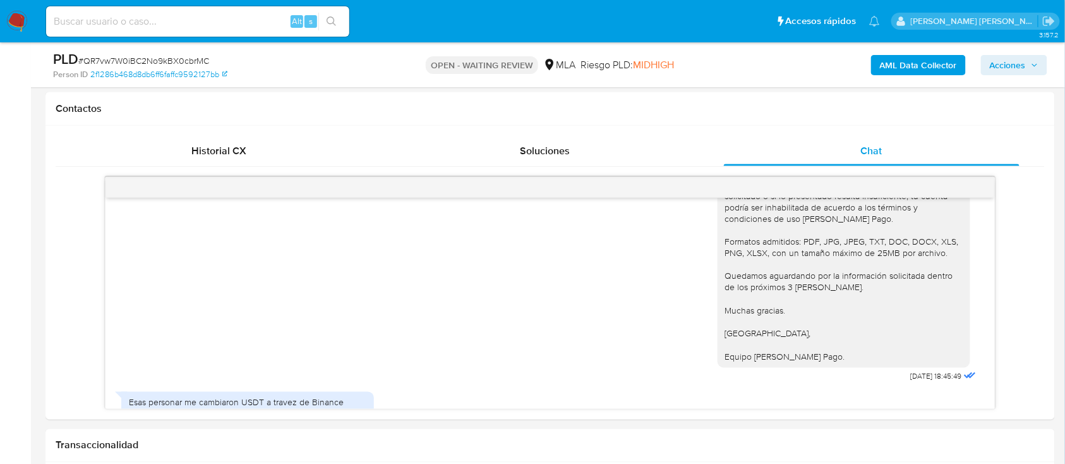
click at [188, 14] on input at bounding box center [197, 21] width 303 height 16
paste input "cYoon5DCt59Y2OjVAL6J33Pw"
type input "cYoon5DCt59Y2OjVAL6J33Pw"
click at [334, 19] on icon "search-icon" at bounding box center [332, 21] width 10 height 10
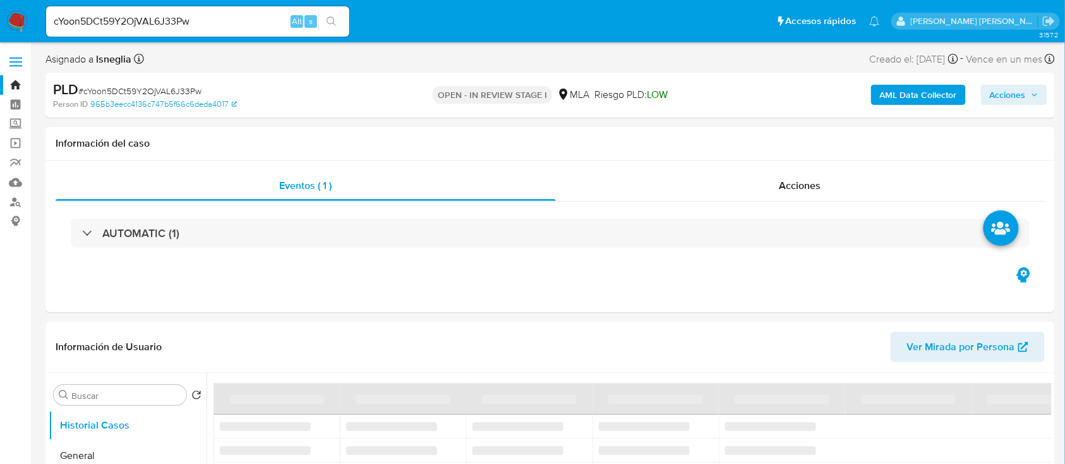
select select "10"
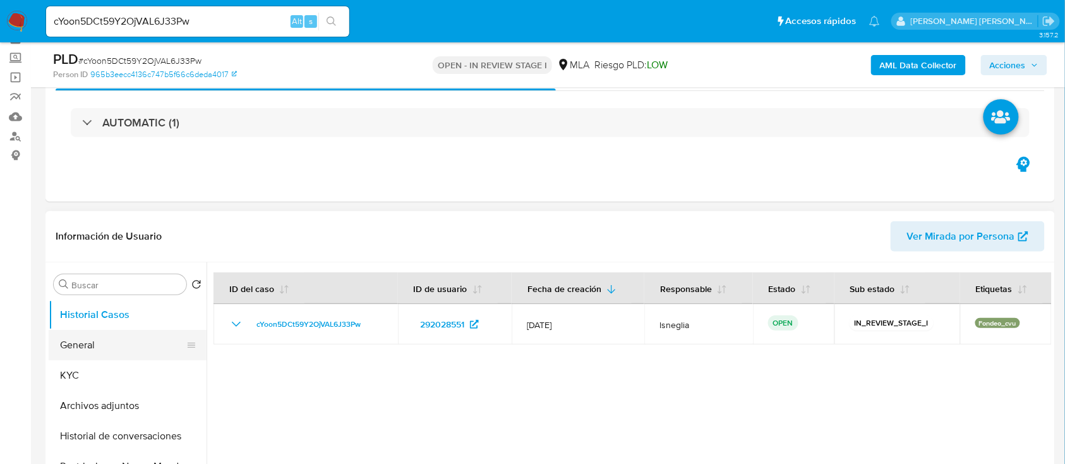
scroll to position [84, 0]
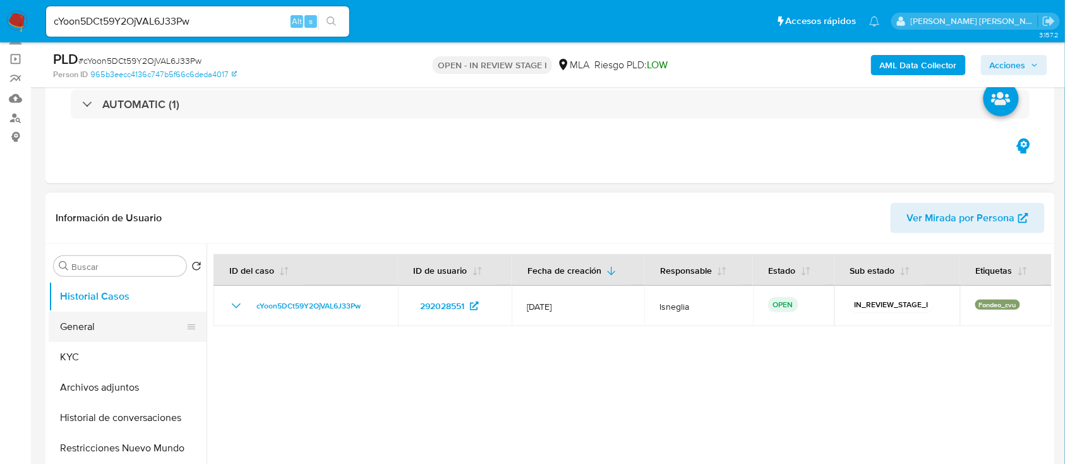
click at [111, 322] on button "General" at bounding box center [123, 327] width 148 height 30
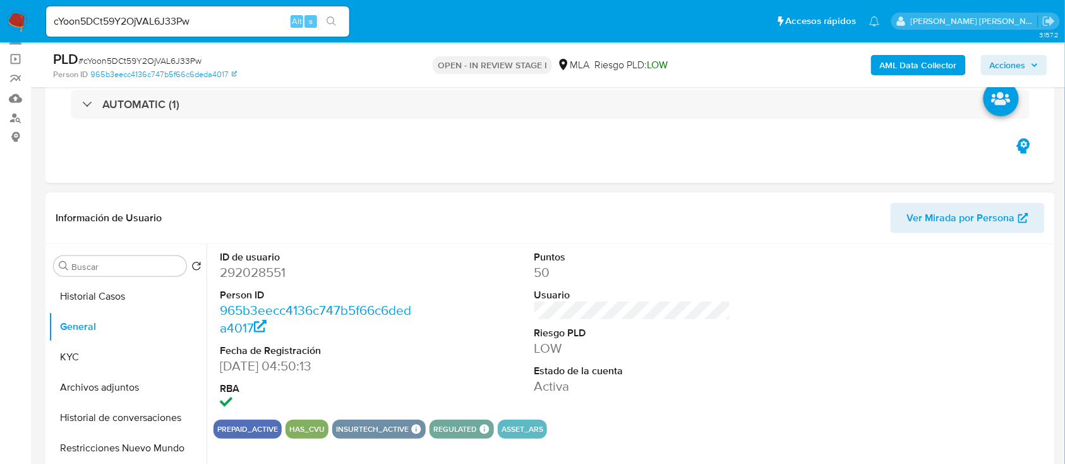
click at [264, 271] on dd "292028551" at bounding box center [318, 272] width 197 height 18
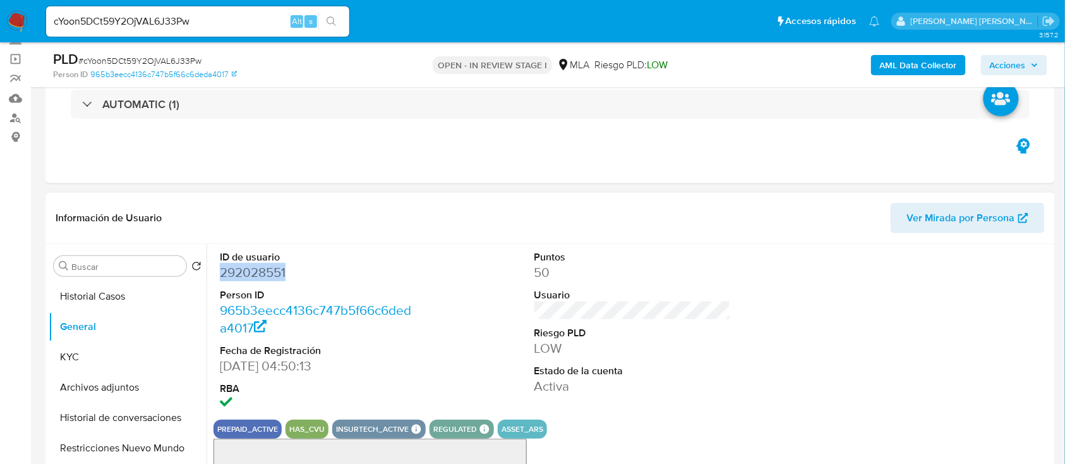
copy dd "292028551"
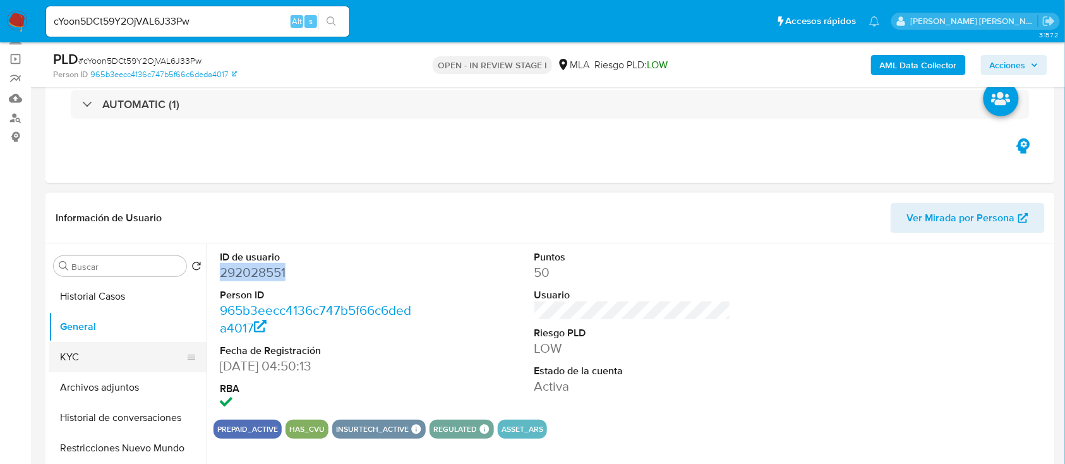
click at [72, 359] on button "KYC" at bounding box center [123, 357] width 148 height 30
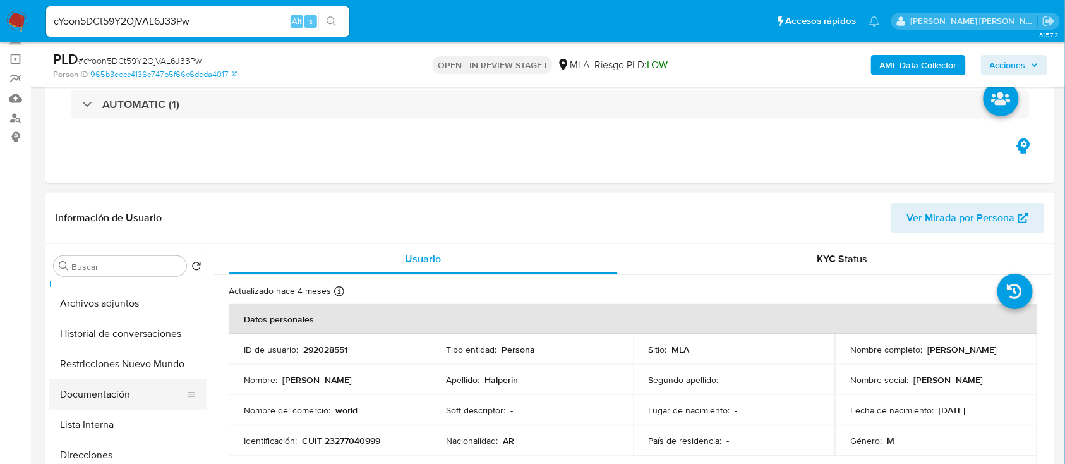
click at [122, 393] on button "Documentación" at bounding box center [123, 394] width 148 height 30
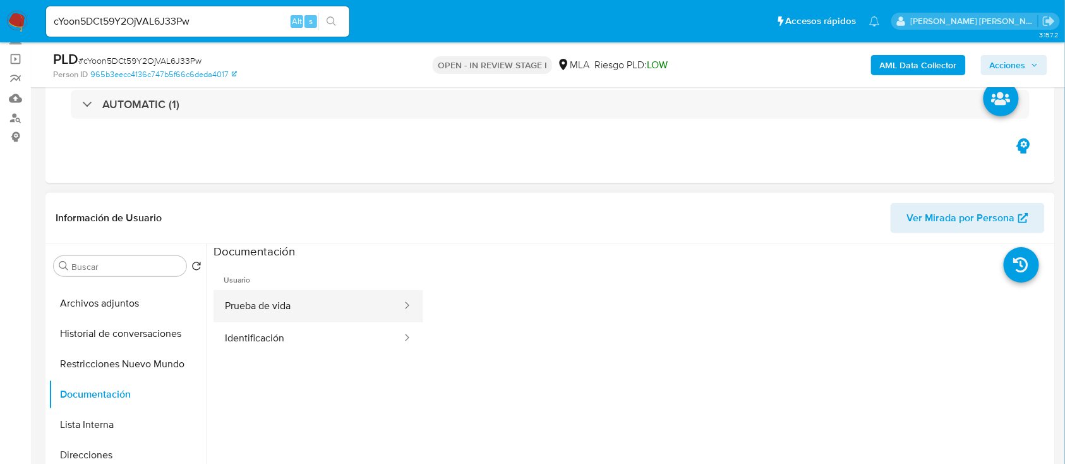
click at [282, 303] on button "Prueba de vida" at bounding box center [309, 306] width 190 height 32
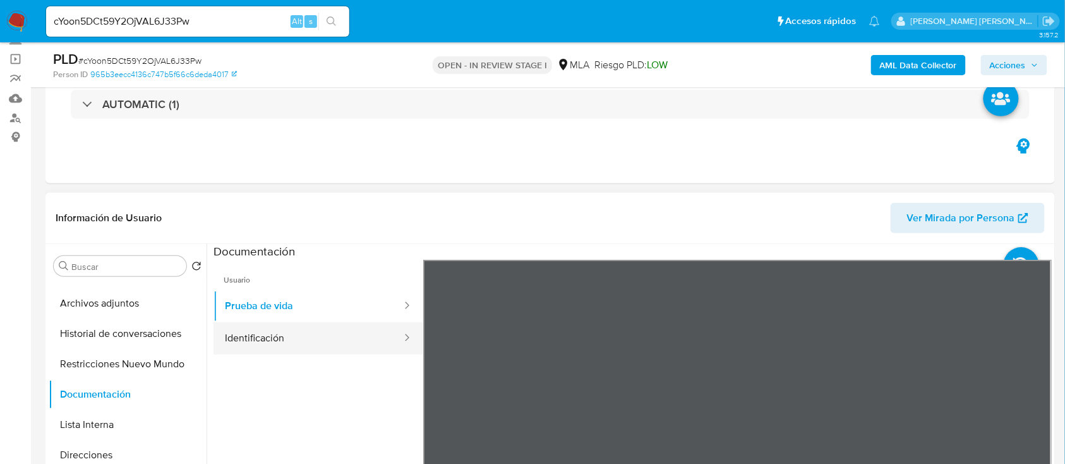
click at [291, 340] on button "Identificación" at bounding box center [309, 338] width 190 height 32
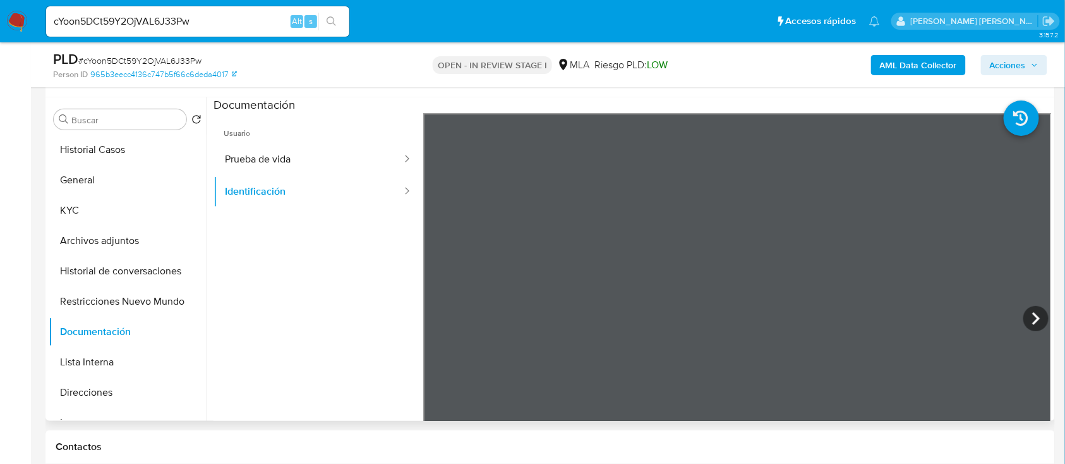
scroll to position [168, 0]
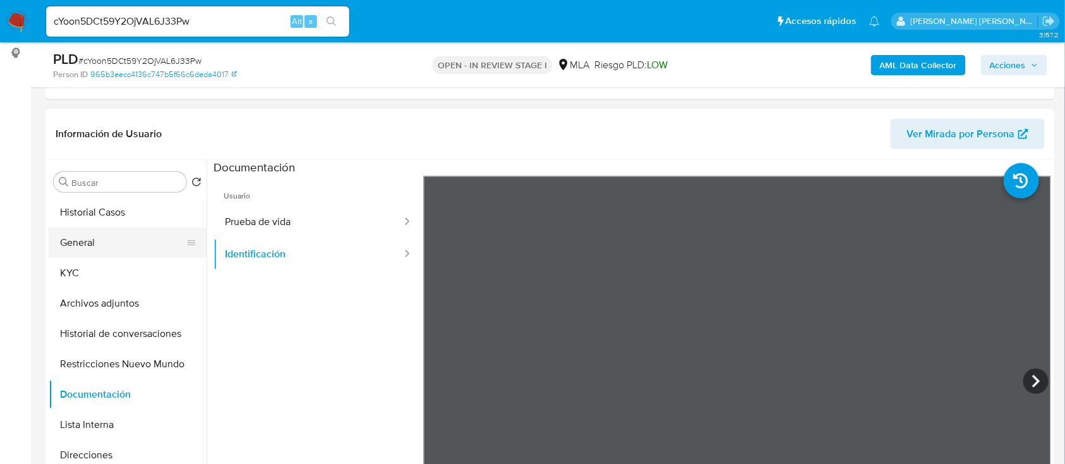
click at [92, 248] on button "General" at bounding box center [123, 242] width 148 height 30
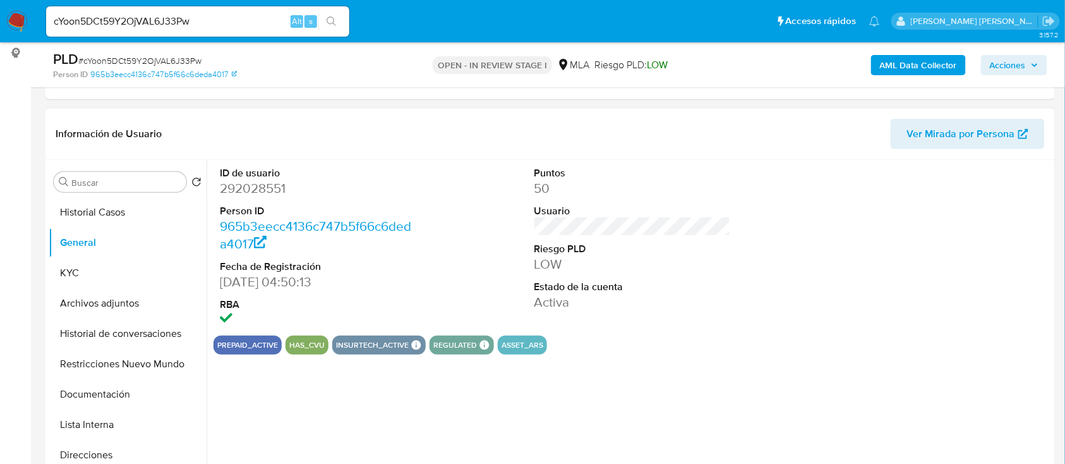
click at [261, 190] on dd "292028551" at bounding box center [318, 188] width 197 height 18
copy dd "292028551"
drag, startPoint x: 66, startPoint y: 273, endPoint x: 137, endPoint y: 289, distance: 73.1
click at [66, 273] on button "KYC" at bounding box center [128, 273] width 158 height 30
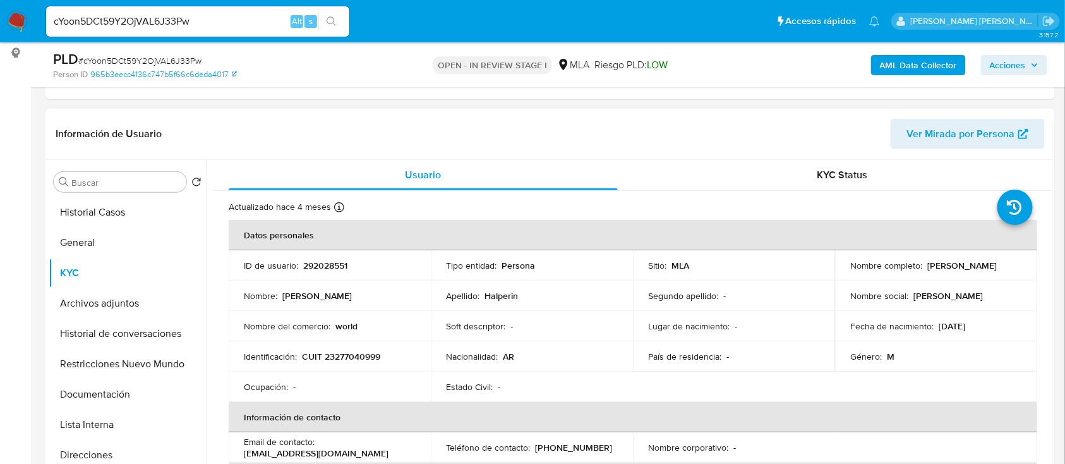
click at [357, 354] on p "CUIT 23277040999" at bounding box center [341, 356] width 78 height 11
copy p "23277040999"
click at [143, 23] on input "cYoon5DCt59Y2OjVAL6J33Pw" at bounding box center [197, 21] width 303 height 16
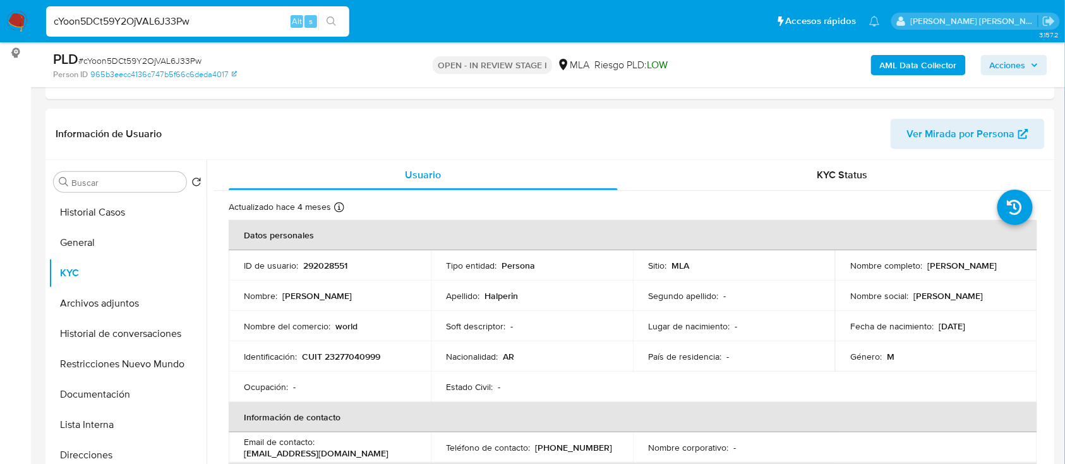
paste input "8gF4oSD0cYmBRcWW7H7GvHu2"
type input "8gF4oSD0cYmBRcWW7H7GvHu2"
click at [330, 16] on button "search-icon" at bounding box center [331, 22] width 26 height 18
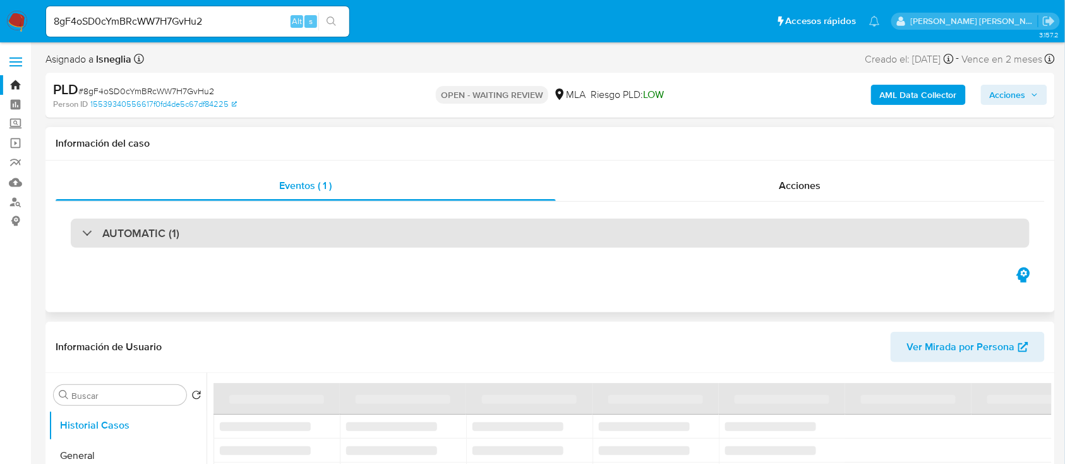
select select "10"
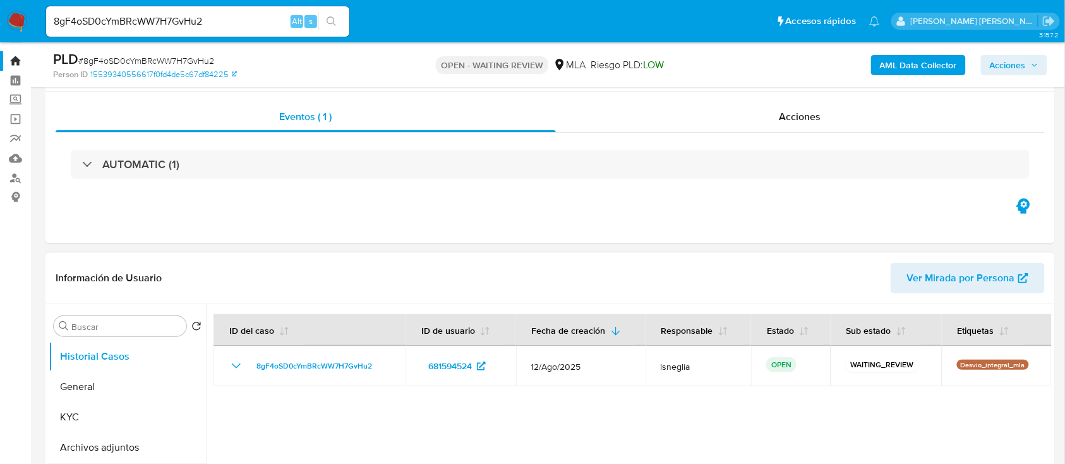
scroll to position [168, 0]
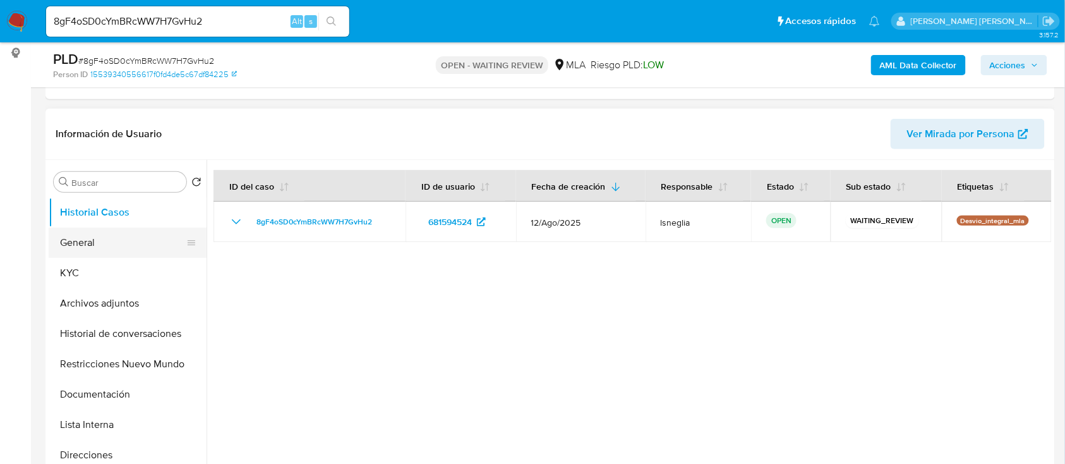
click at [107, 240] on button "General" at bounding box center [123, 242] width 148 height 30
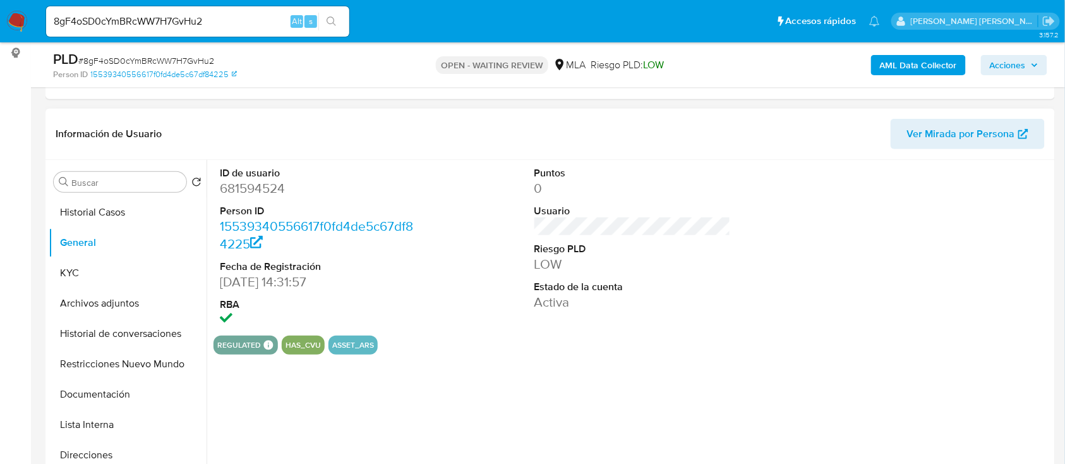
click at [270, 190] on dd "681594524" at bounding box center [318, 188] width 197 height 18
copy dd "681594524"
click at [178, 15] on input "8gF4oSD0cYmBRcWW7H7GvHu2" at bounding box center [197, 21] width 303 height 16
click at [178, 14] on input "8gF4oSD0cYmBRcWW7H7GvHu2" at bounding box center [197, 21] width 303 height 16
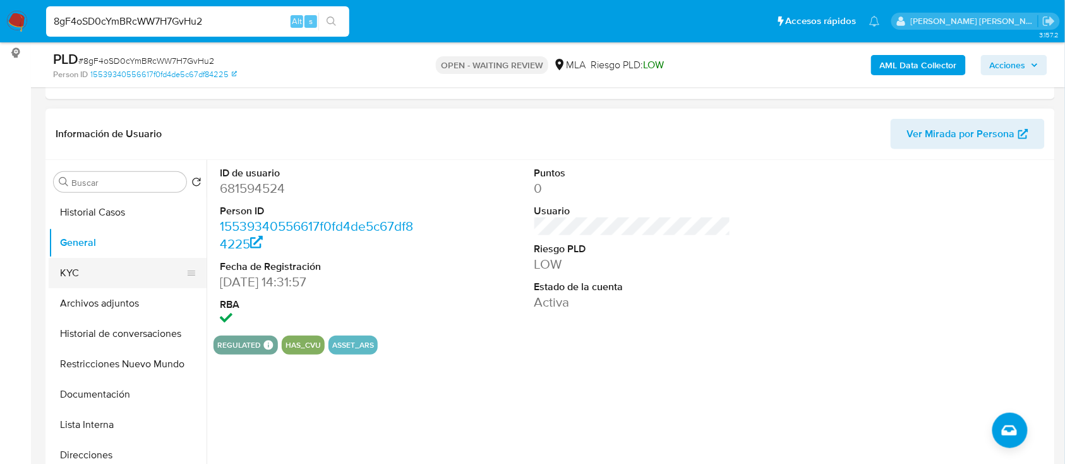
click at [77, 269] on button "KYC" at bounding box center [123, 273] width 148 height 30
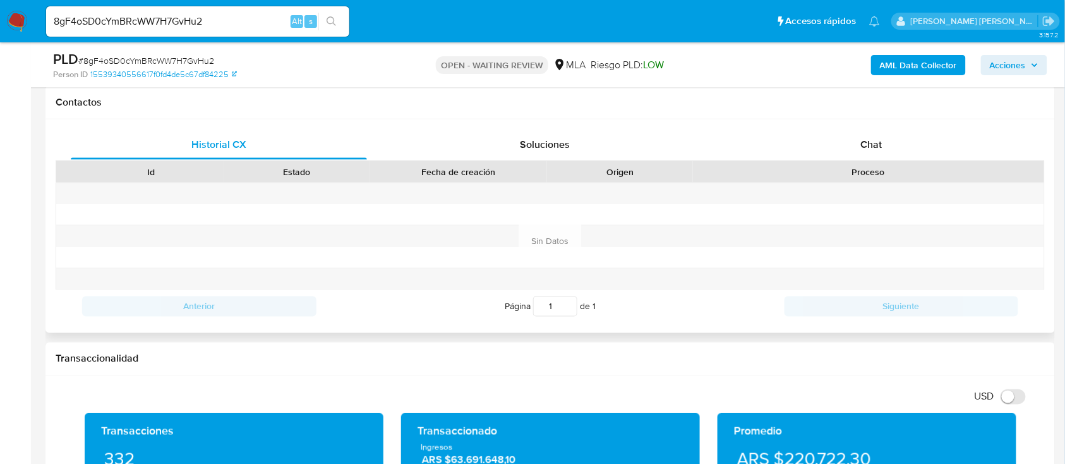
scroll to position [590, 0]
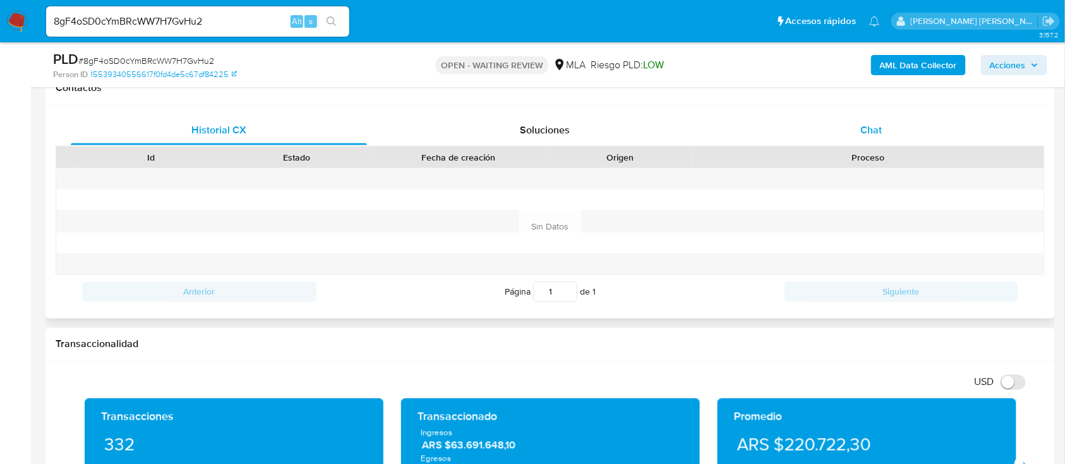
click at [873, 135] on span "Chat" at bounding box center [871, 130] width 21 height 15
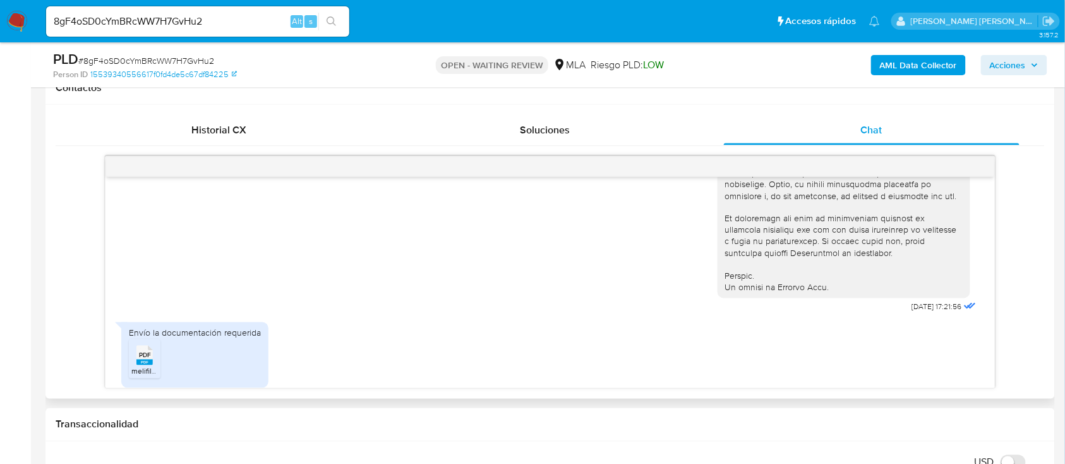
scroll to position [577, 0]
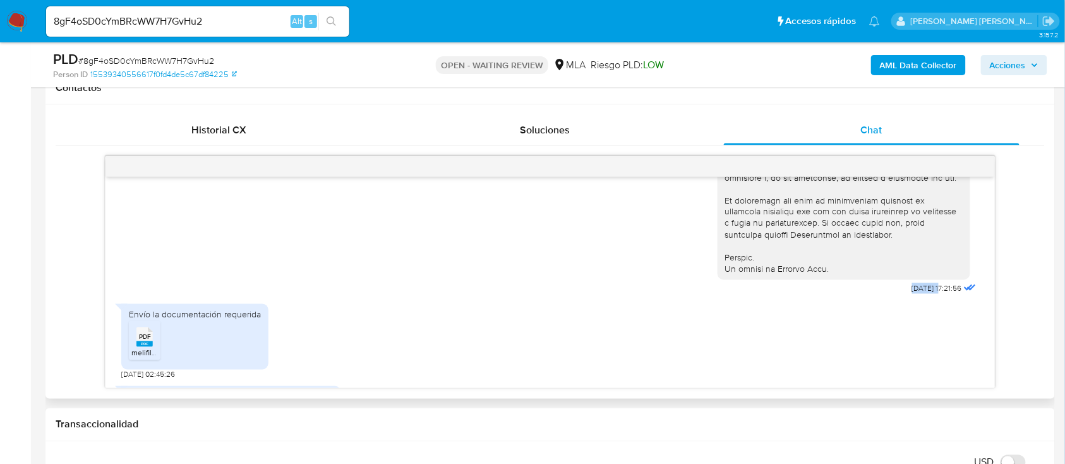
drag, startPoint x: 883, startPoint y: 310, endPoint x: 912, endPoint y: 314, distance: 29.4
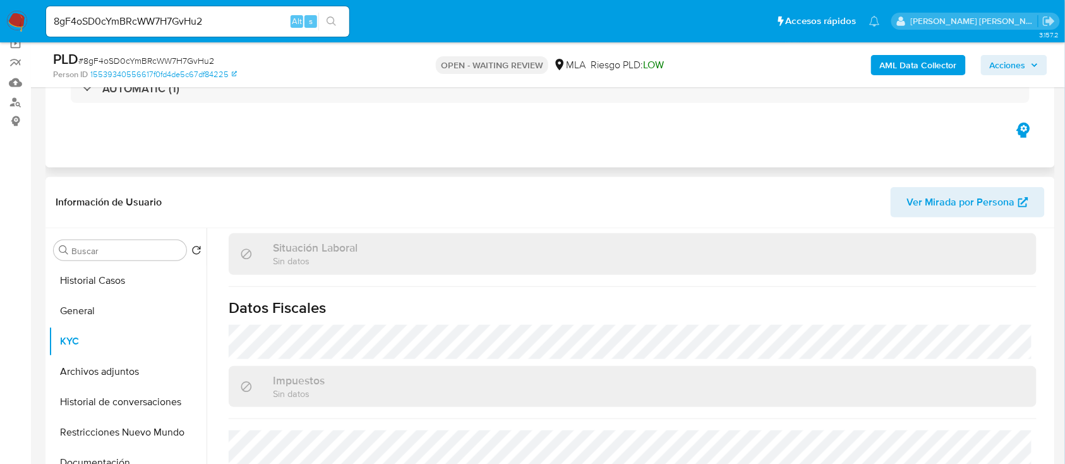
scroll to position [0, 0]
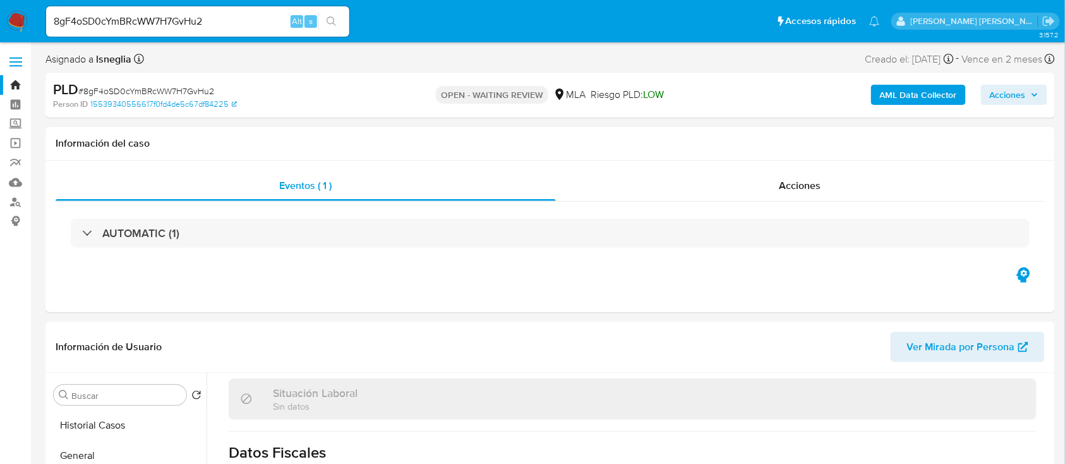
click at [135, 19] on input "8gF4oSD0cYmBRcWW7H7GvHu2" at bounding box center [197, 21] width 303 height 16
paste input "H2rz3jqTi2IfpNwHKobLHxw7"
type input "H2rz3jqTi2IfpNwHKobLHxw7"
click at [327, 16] on icon "search-icon" at bounding box center [332, 21] width 10 height 10
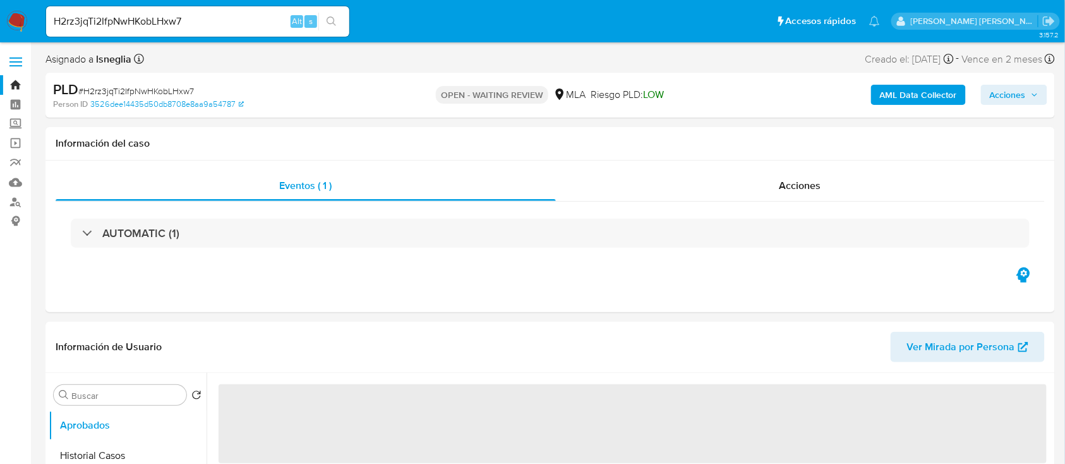
select select "10"
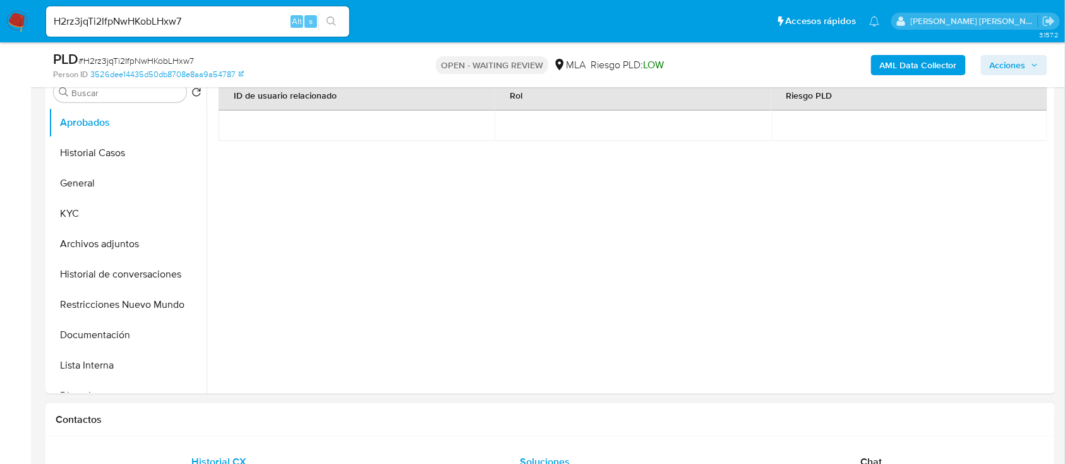
scroll to position [253, 0]
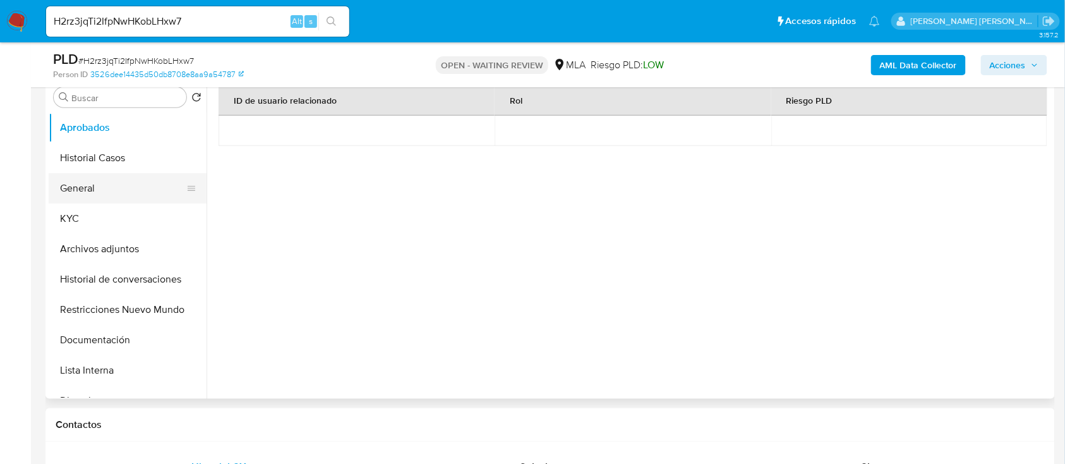
click at [87, 180] on button "General" at bounding box center [123, 188] width 148 height 30
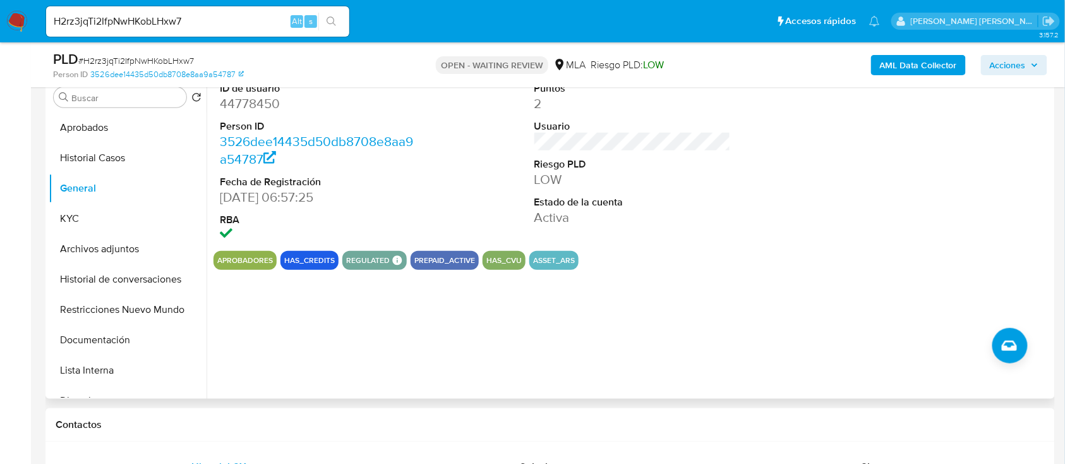
click at [253, 104] on dd "44778450" at bounding box center [318, 104] width 197 height 18
copy dd "44778450"
click at [68, 214] on button "KYC" at bounding box center [123, 218] width 148 height 30
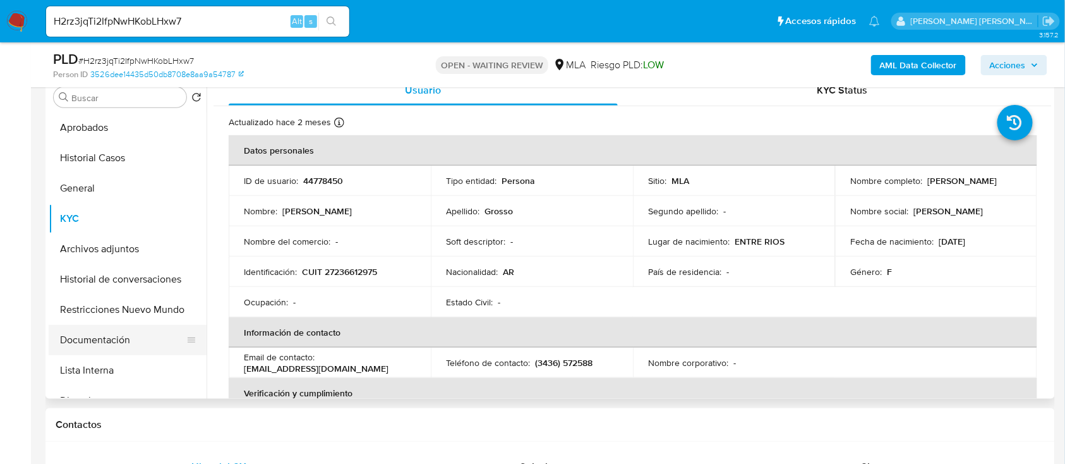
click at [109, 349] on button "Documentación" at bounding box center [123, 340] width 148 height 30
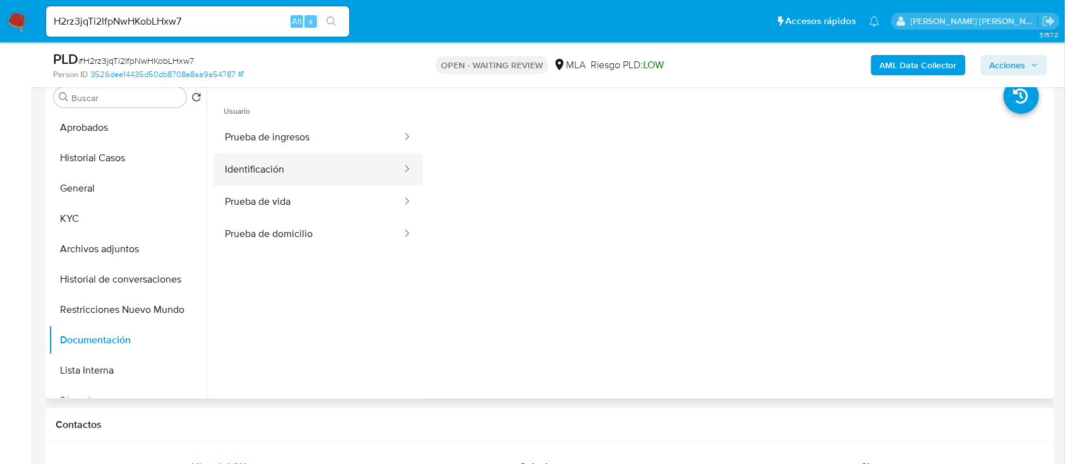
click at [296, 157] on button "Identificación" at bounding box center [309, 170] width 190 height 32
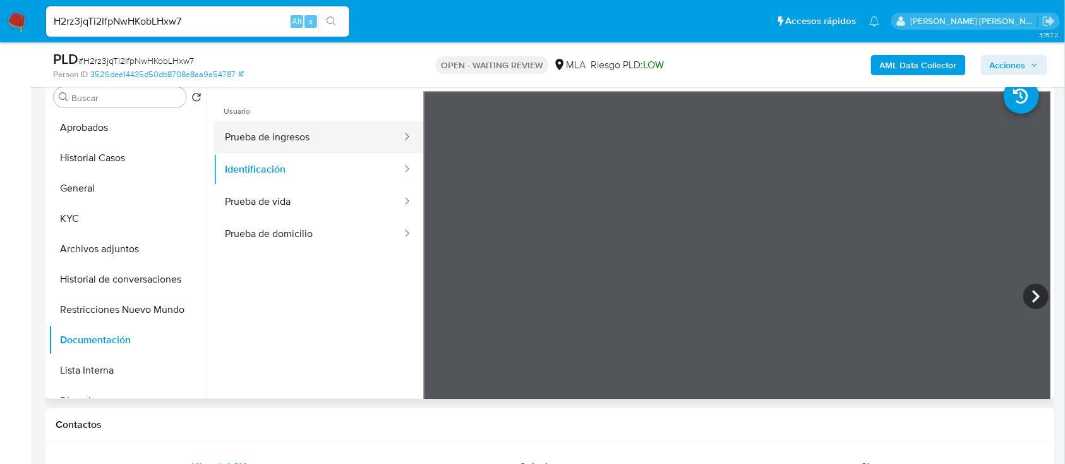
click at [318, 135] on button "Prueba de ingresos" at bounding box center [309, 137] width 190 height 32
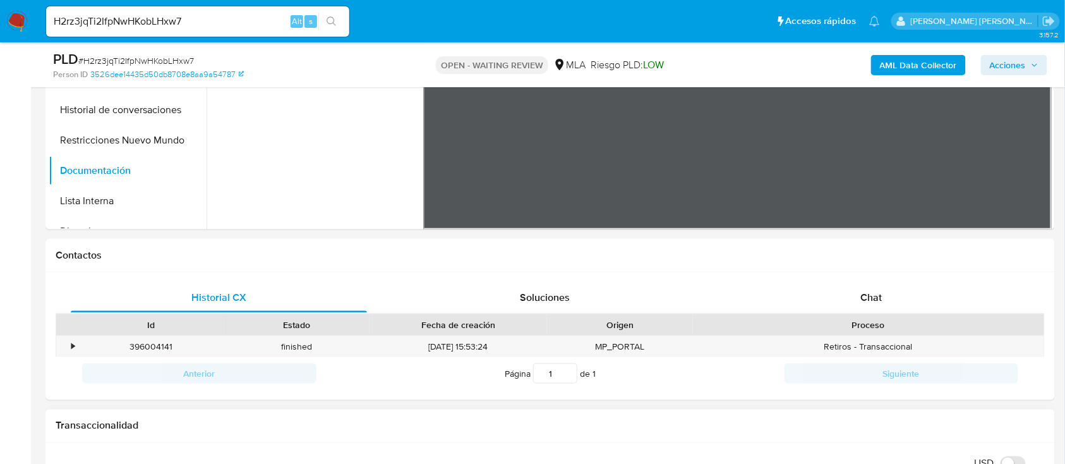
scroll to position [590, 0]
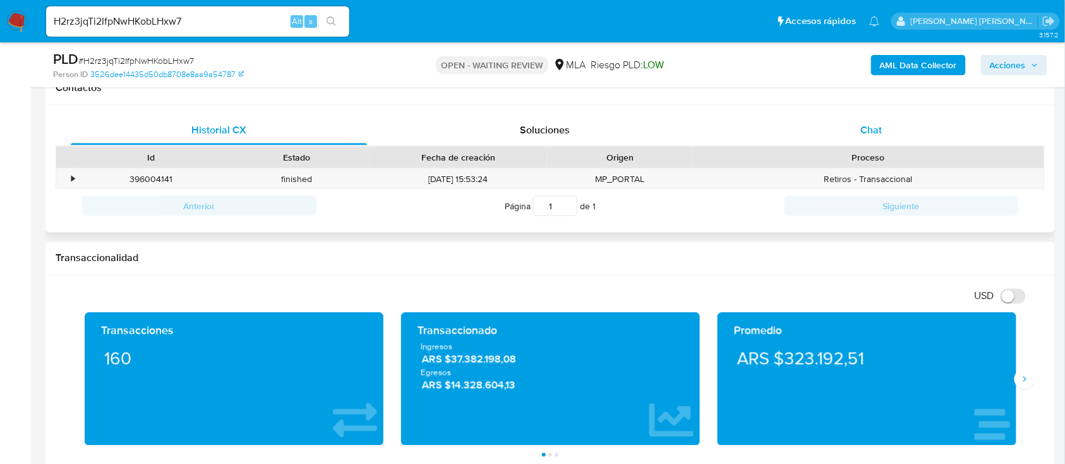
click at [857, 124] on div "Chat" at bounding box center [872, 130] width 296 height 30
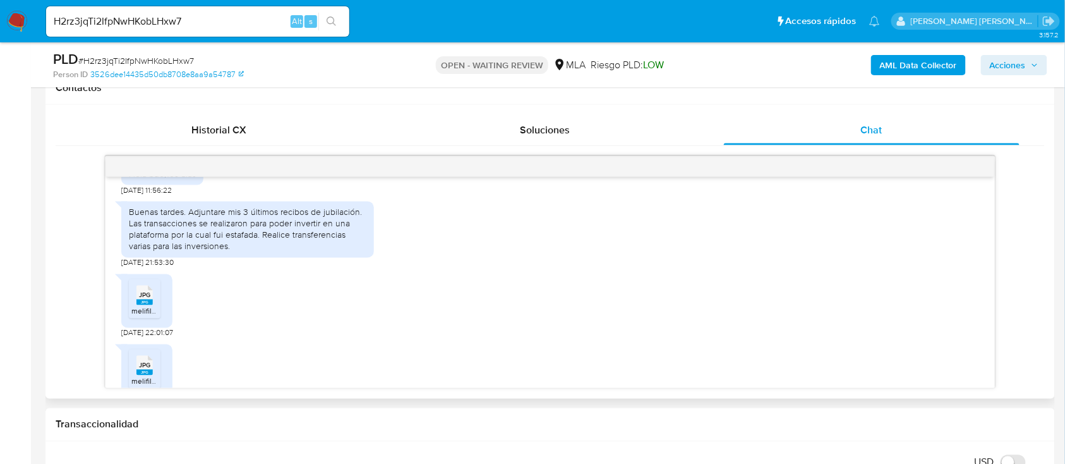
scroll to position [691, 0]
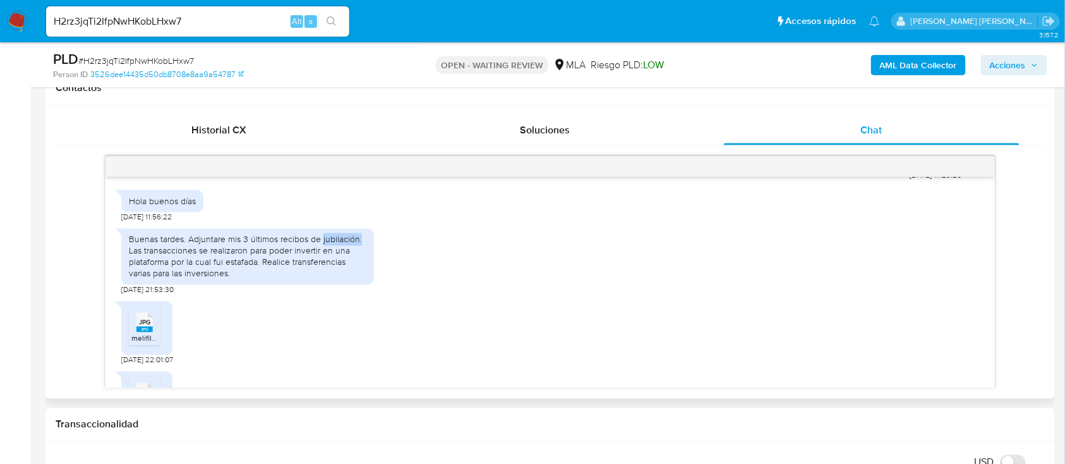
drag, startPoint x: 322, startPoint y: 261, endPoint x: 362, endPoint y: 263, distance: 39.9
click at [362, 263] on div "Buenas tardes. Adjuntare mis 3 últimos recibos de jubilación. Las transacciones…" at bounding box center [248, 257] width 238 height 46
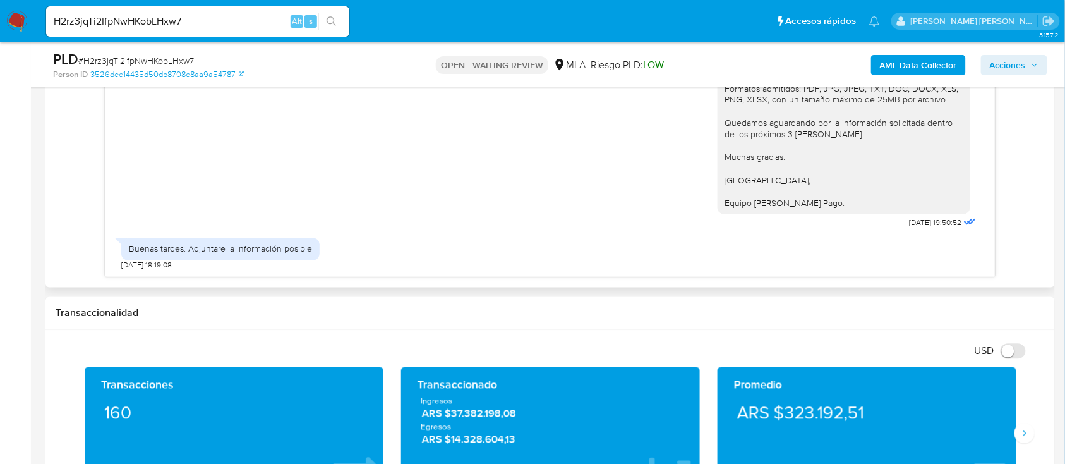
scroll to position [505, 0]
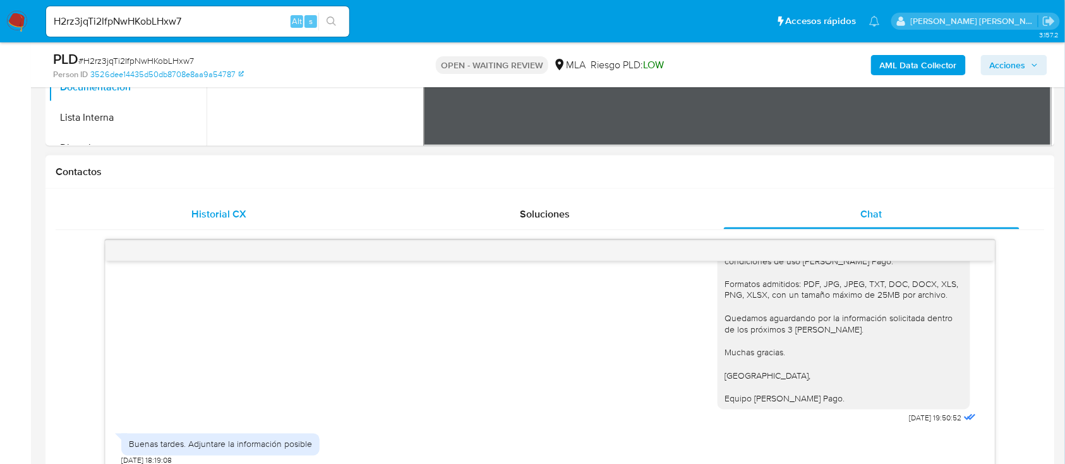
click at [226, 220] on span "Historial CX" at bounding box center [218, 214] width 55 height 15
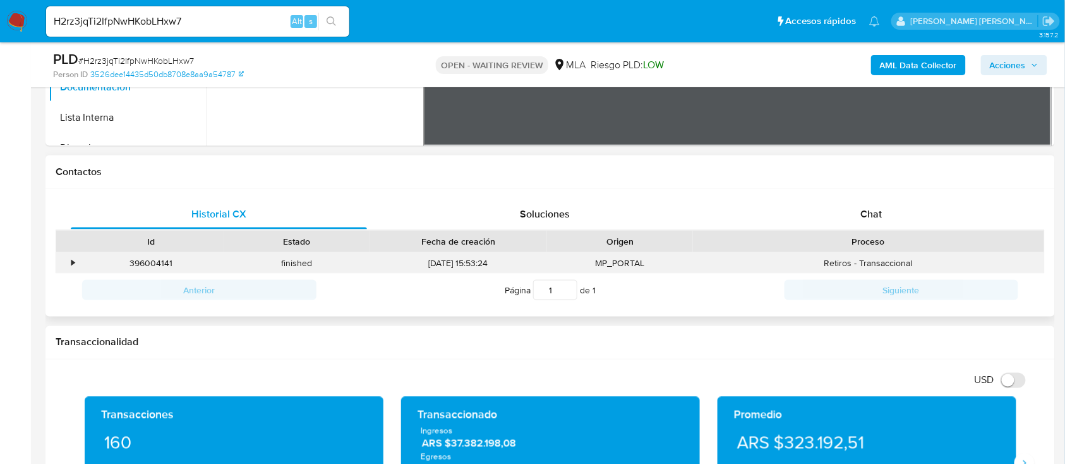
click at [152, 262] on div "396004141" at bounding box center [151, 263] width 146 height 21
copy div "396004141"
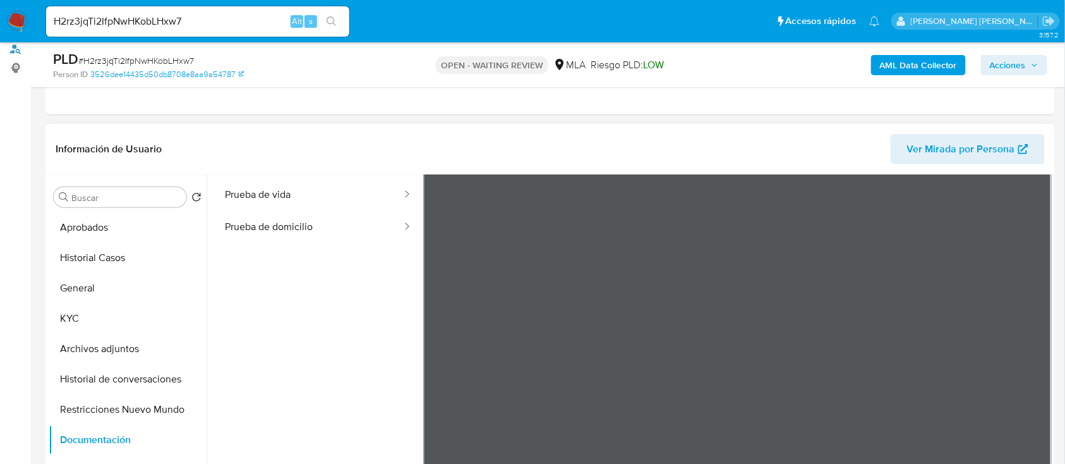
scroll to position [337, 0]
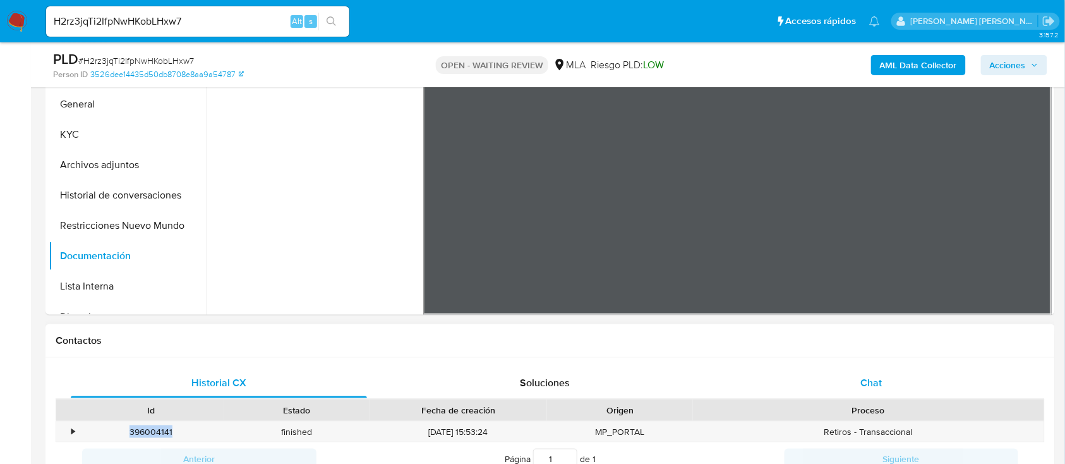
click at [881, 390] on span "Chat" at bounding box center [871, 382] width 21 height 15
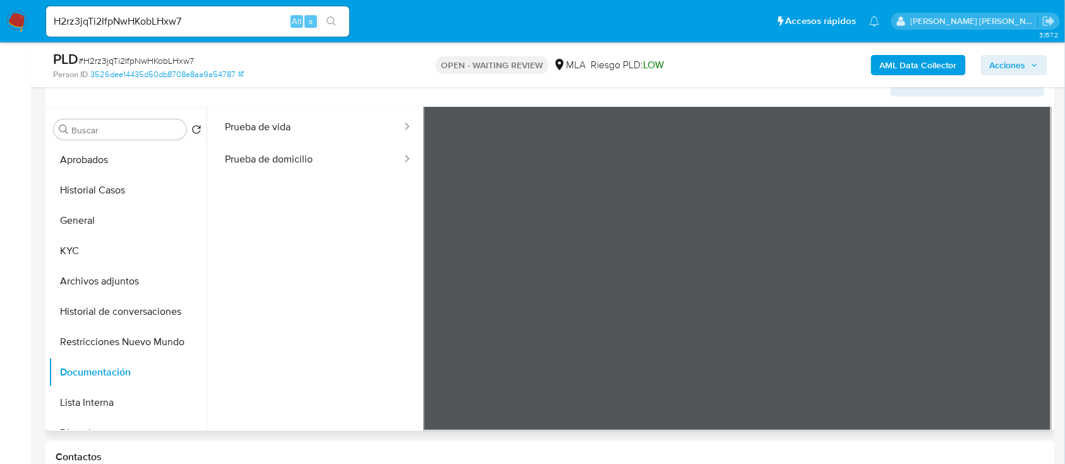
scroll to position [84, 0]
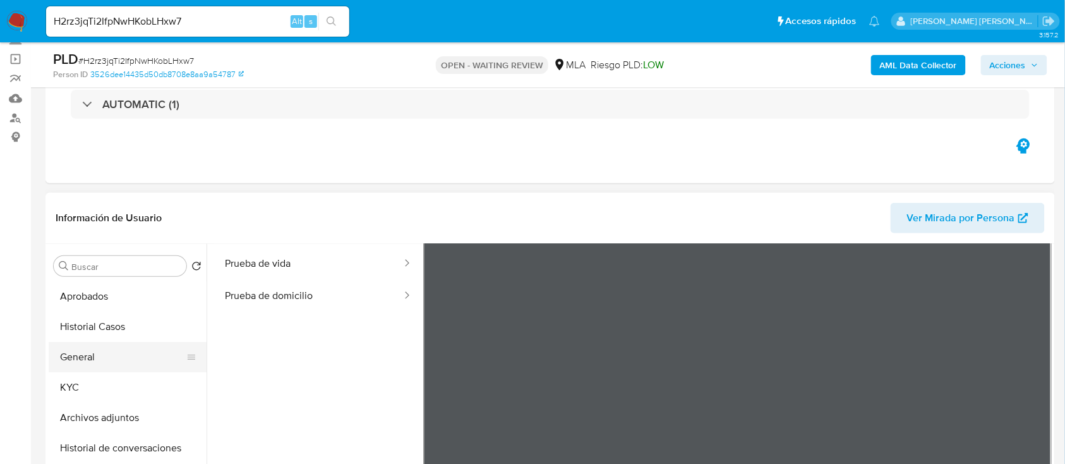
click at [89, 358] on button "General" at bounding box center [123, 357] width 148 height 30
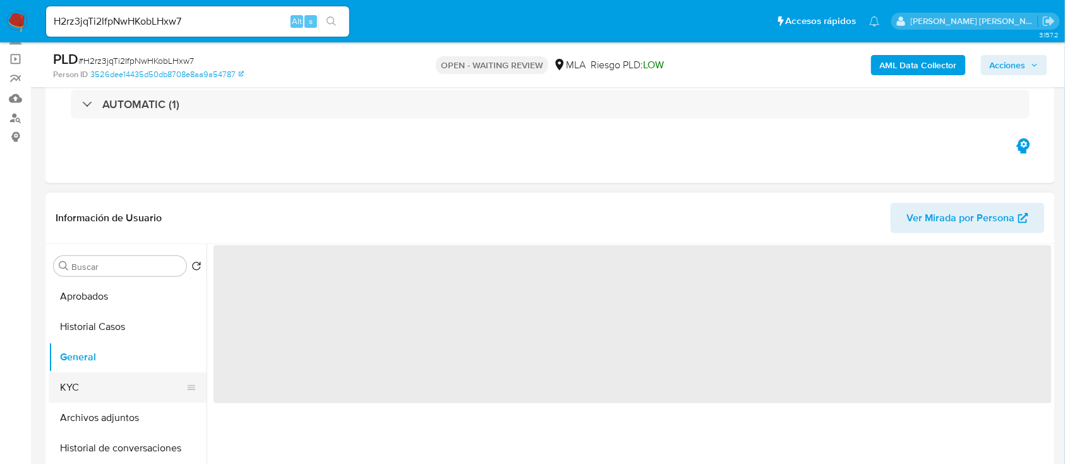
click at [92, 387] on button "KYC" at bounding box center [123, 387] width 148 height 30
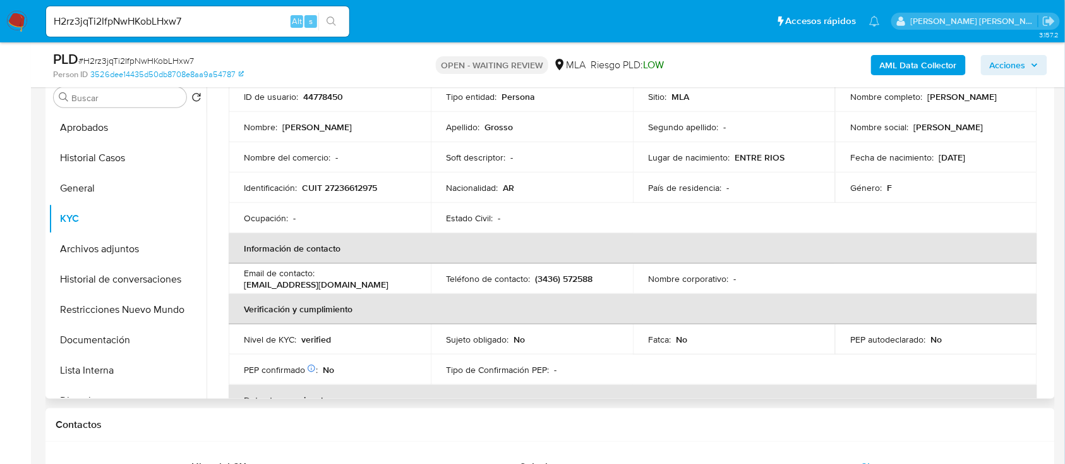
scroll to position [0, 0]
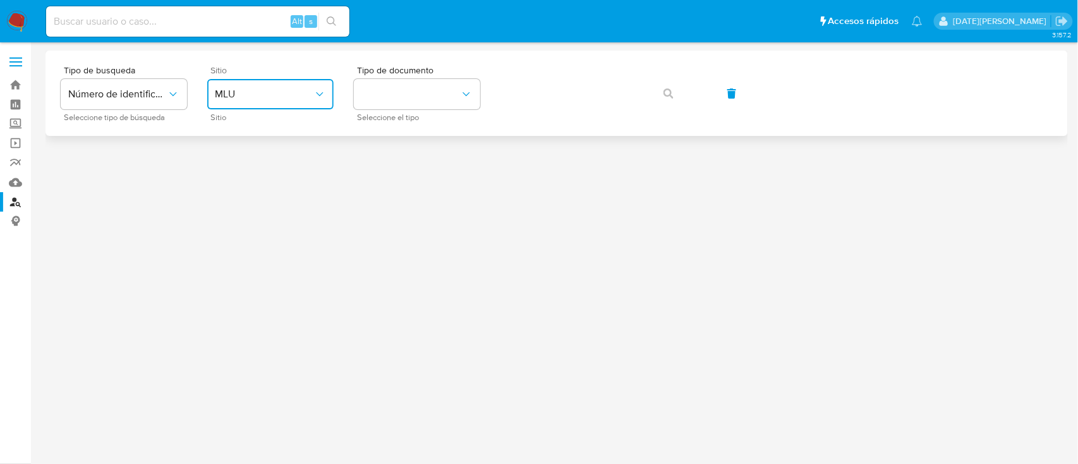
click at [249, 97] on span "MLU" at bounding box center [264, 94] width 99 height 13
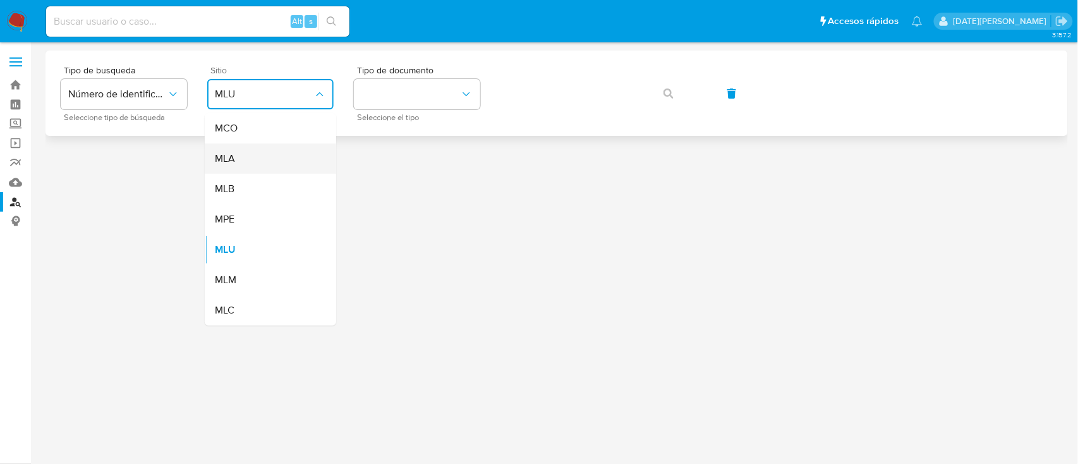
click at [255, 157] on div "MLA" at bounding box center [267, 158] width 104 height 30
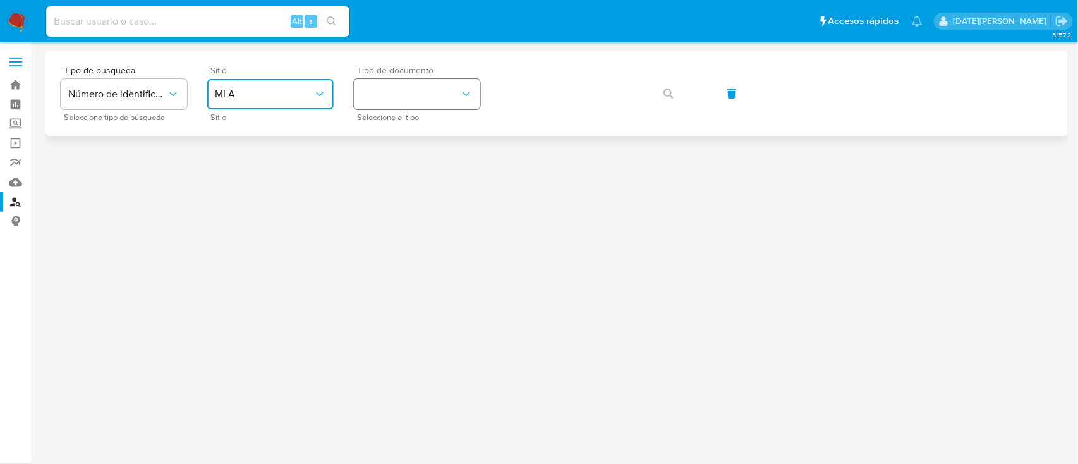
click at [423, 99] on button "identificationType" at bounding box center [417, 94] width 126 height 30
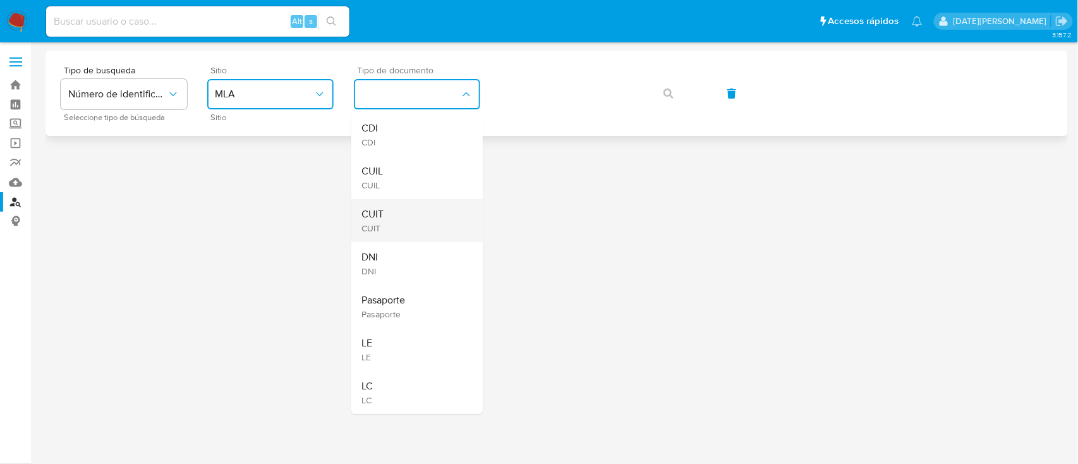
click at [395, 218] on div "CUIT CUIT" at bounding box center [413, 220] width 104 height 43
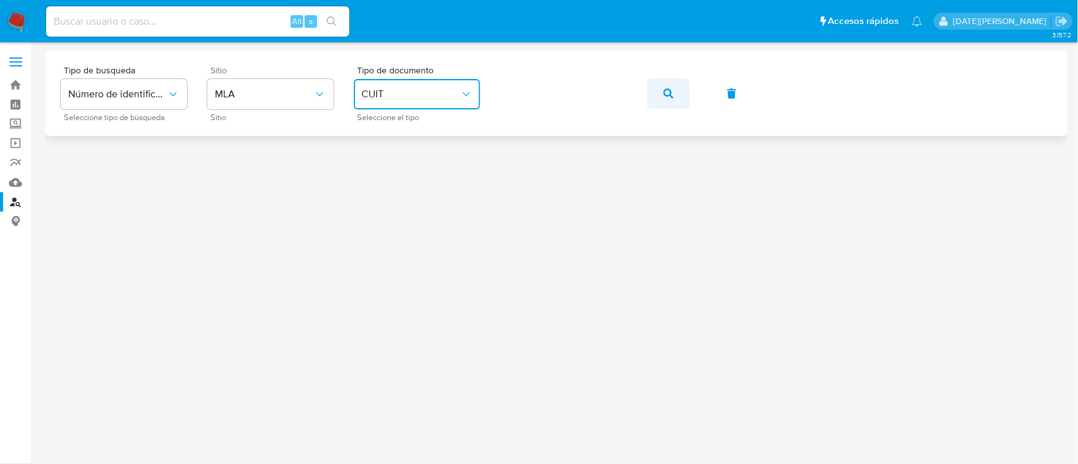
click at [667, 96] on icon "button" at bounding box center [668, 93] width 10 height 10
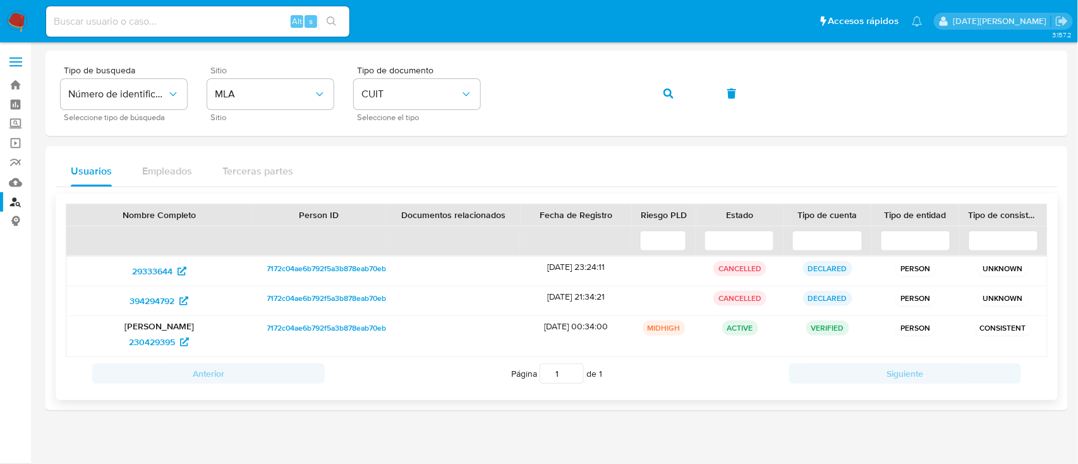
click at [153, 327] on p "[PERSON_NAME]" at bounding box center [159, 325] width 168 height 11
click at [149, 341] on span "230429395" at bounding box center [152, 342] width 46 height 20
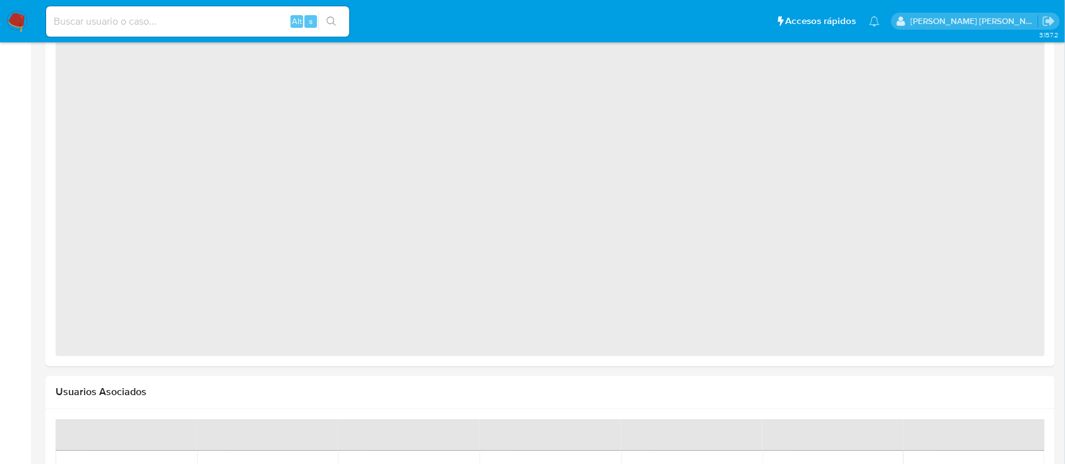
scroll to position [1184, 0]
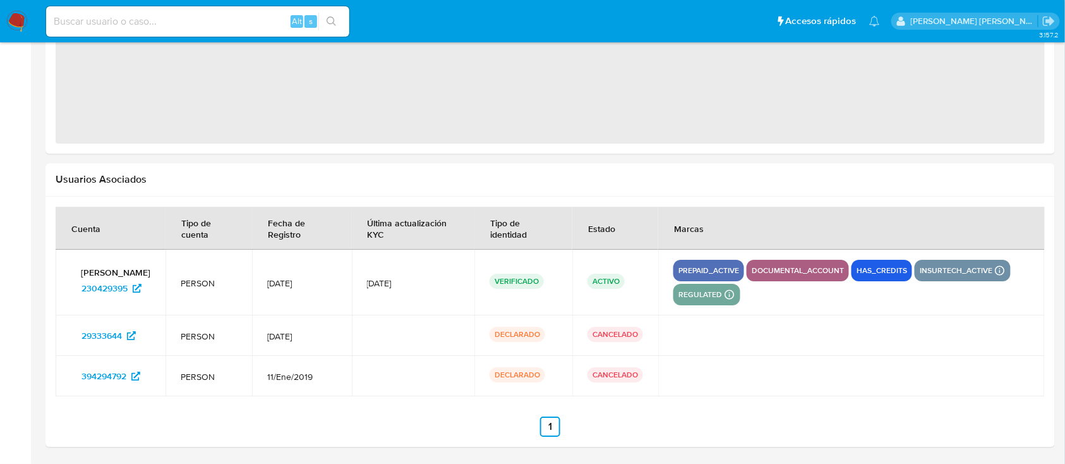
select select "10"
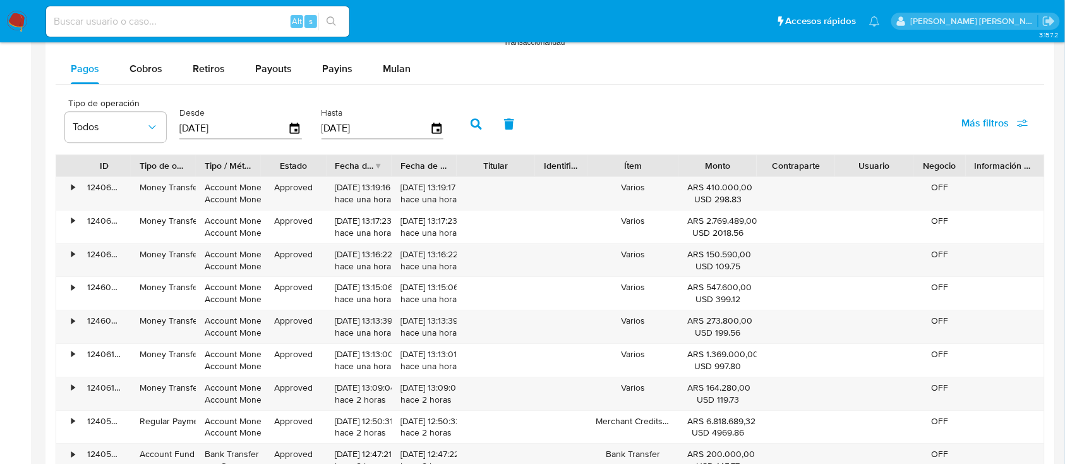
scroll to position [0, 0]
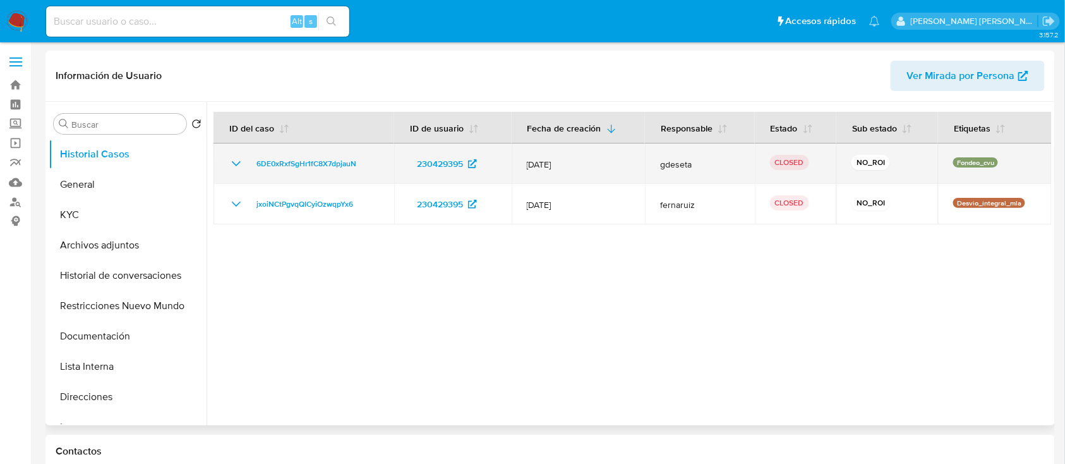
drag, startPoint x: 663, startPoint y: 164, endPoint x: 703, endPoint y: 163, distance: 40.5
click at [703, 163] on span "gdeseta" at bounding box center [699, 164] width 79 height 11
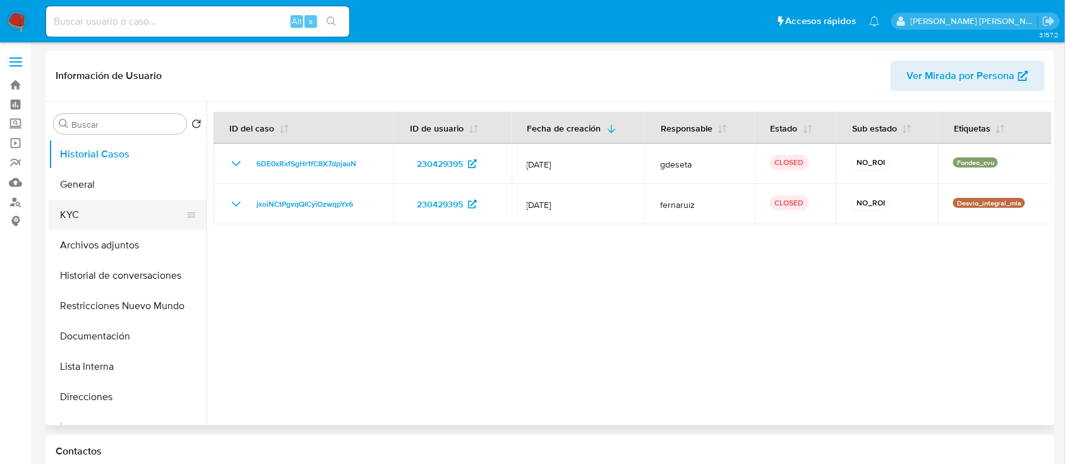
click at [128, 228] on button "KYC" at bounding box center [123, 215] width 148 height 30
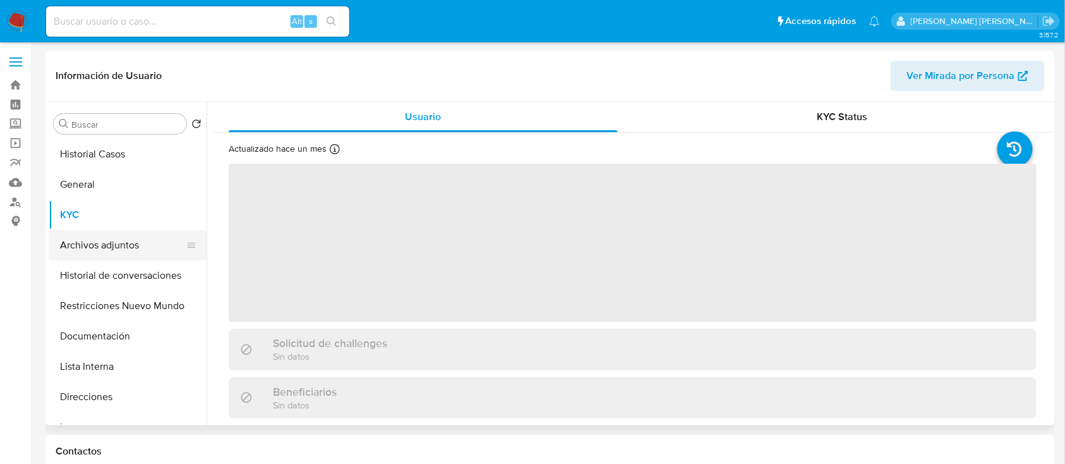
click at [140, 246] on button "Archivos adjuntos" at bounding box center [123, 245] width 148 height 30
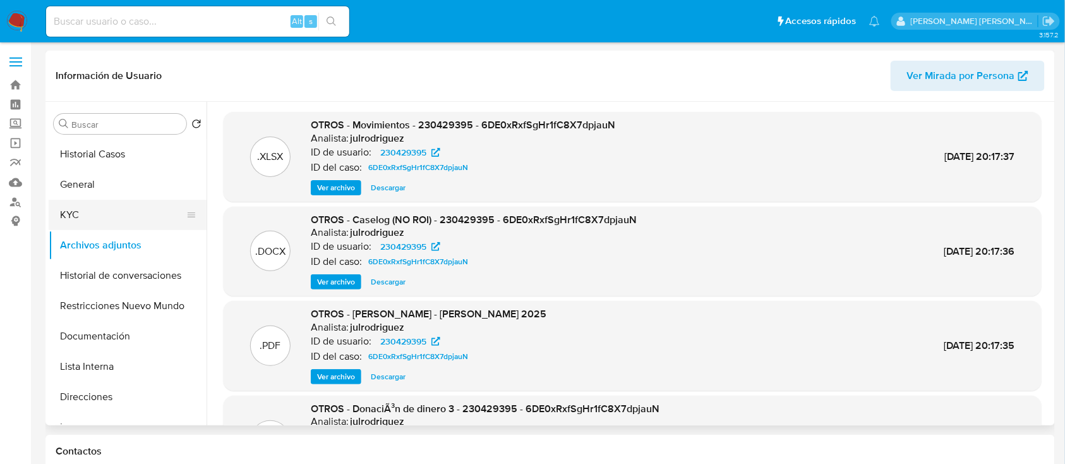
click at [80, 207] on button "KYC" at bounding box center [123, 215] width 148 height 30
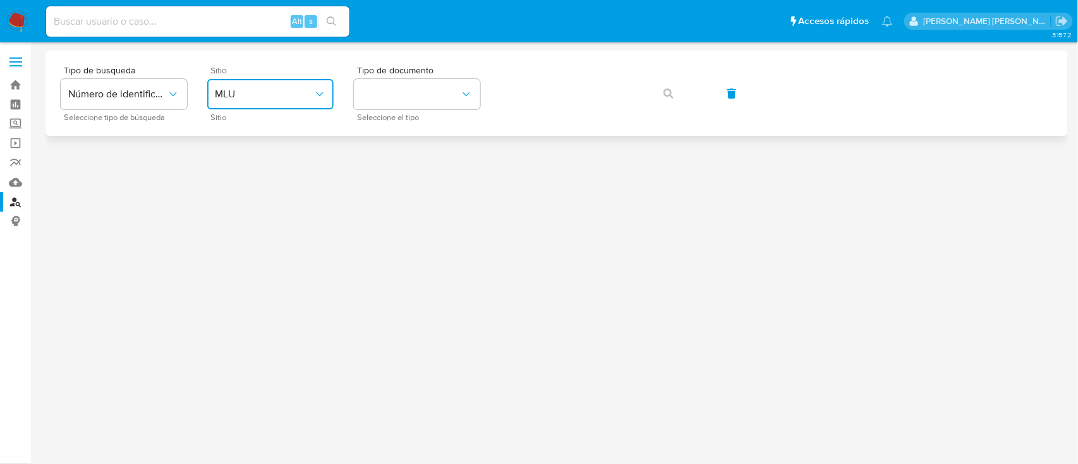
click at [260, 96] on span "MLU" at bounding box center [264, 94] width 99 height 13
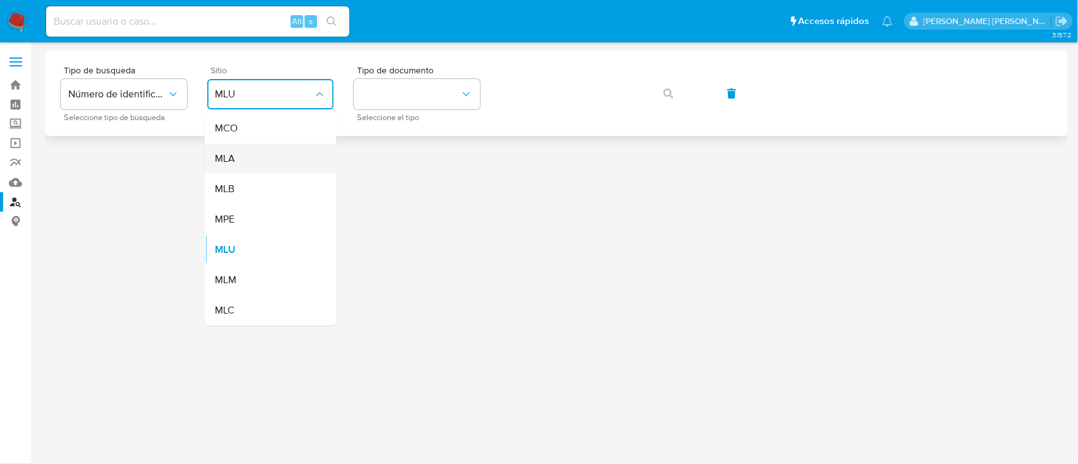
click at [260, 160] on div "MLA" at bounding box center [267, 158] width 104 height 30
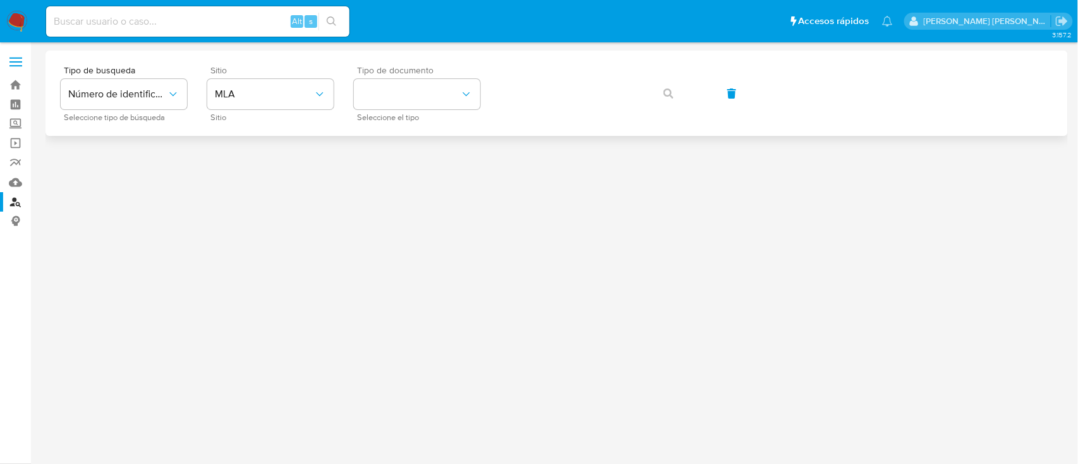
click at [397, 109] on div "Tipo de documento Seleccione el tipo" at bounding box center [417, 93] width 126 height 55
click at [423, 97] on button "identificationType" at bounding box center [417, 94] width 126 height 30
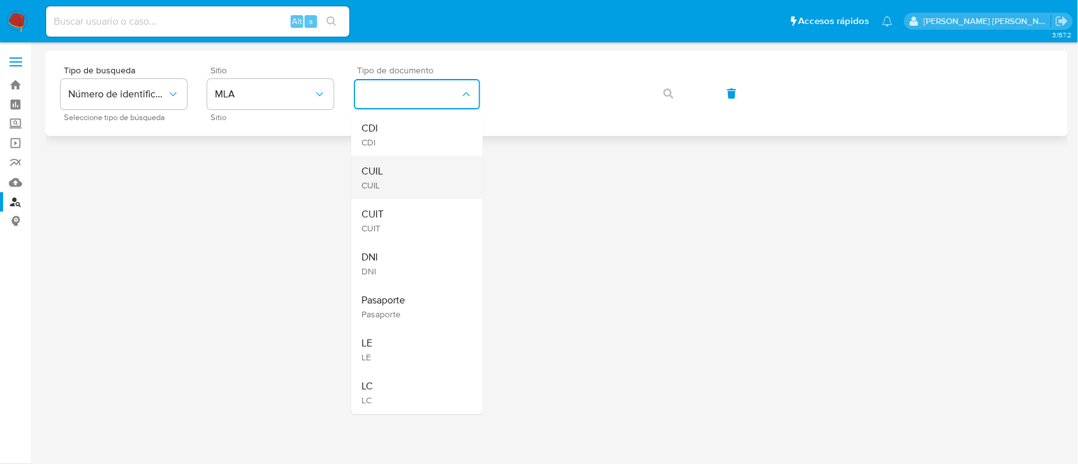
click at [406, 176] on div "CUIL CUIL" at bounding box center [413, 177] width 104 height 43
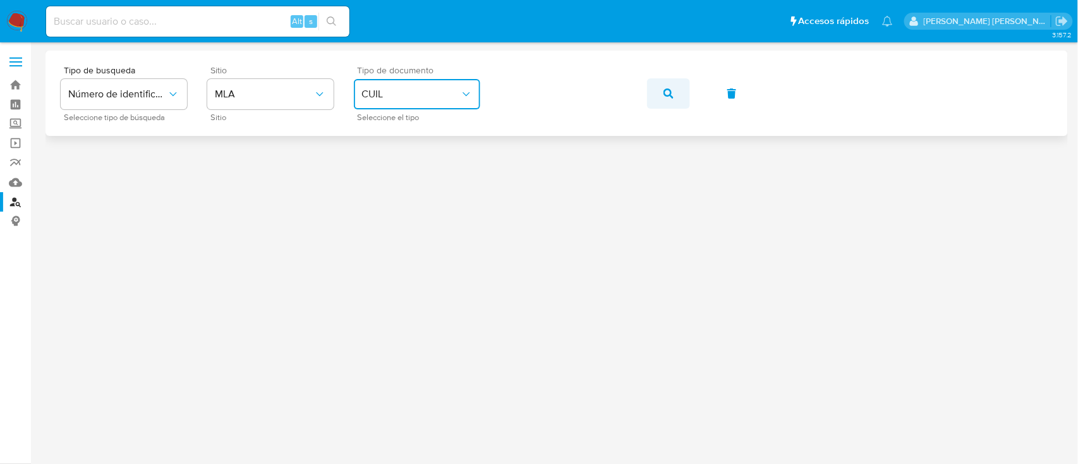
click at [675, 97] on button "button" at bounding box center [668, 93] width 43 height 30
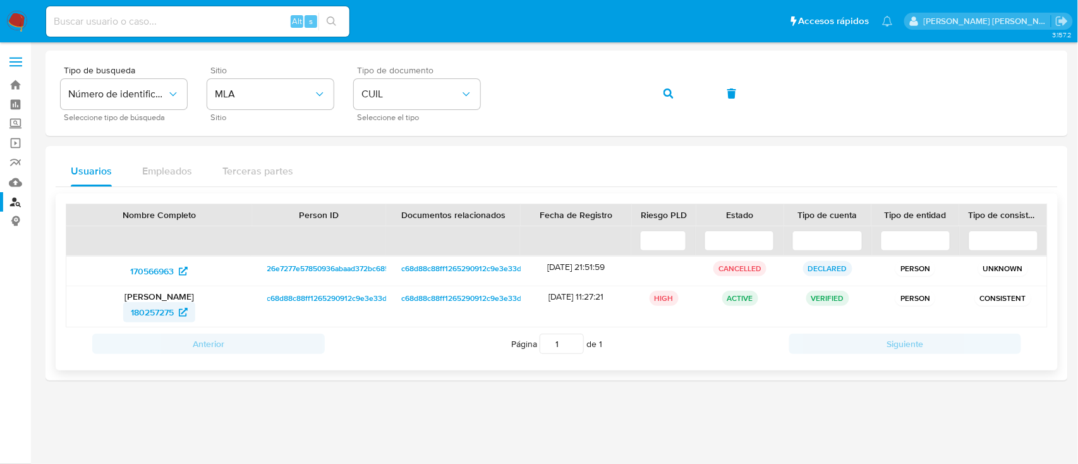
click at [138, 306] on span "180257275" at bounding box center [152, 312] width 43 height 20
click at [666, 94] on icon "button" at bounding box center [668, 93] width 10 height 10
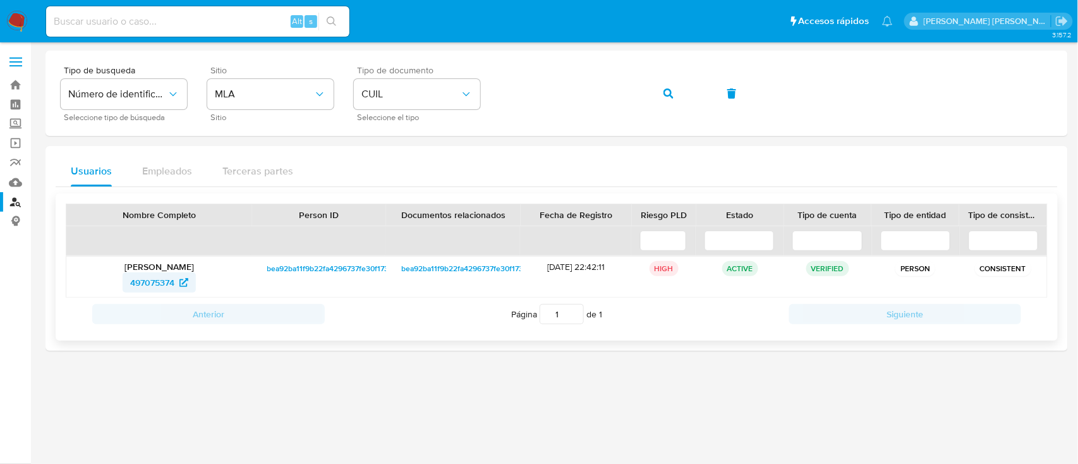
click at [181, 274] on span "497075374" at bounding box center [159, 282] width 58 height 20
click at [418, 95] on span "CUIL" at bounding box center [410, 94] width 99 height 13
click at [660, 94] on button "button" at bounding box center [668, 93] width 43 height 30
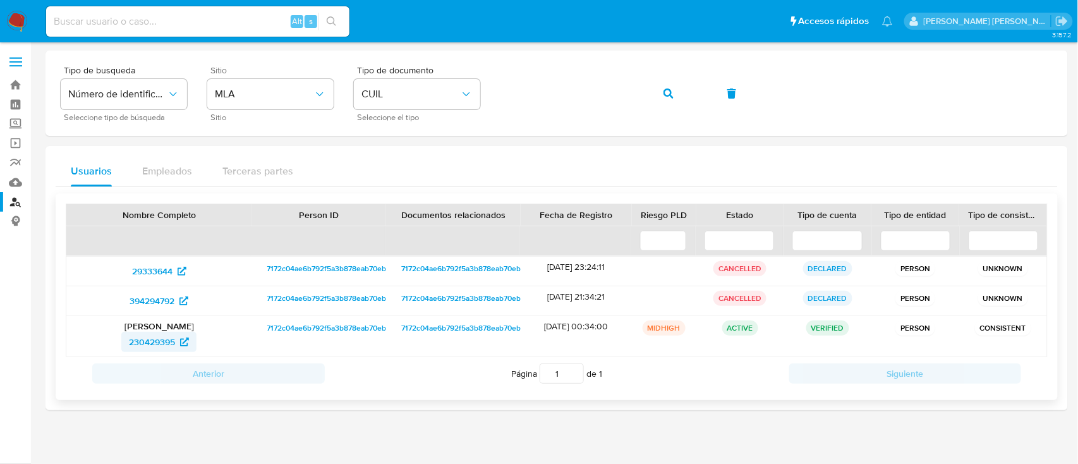
click at [159, 341] on span "230429395" at bounding box center [152, 342] width 46 height 20
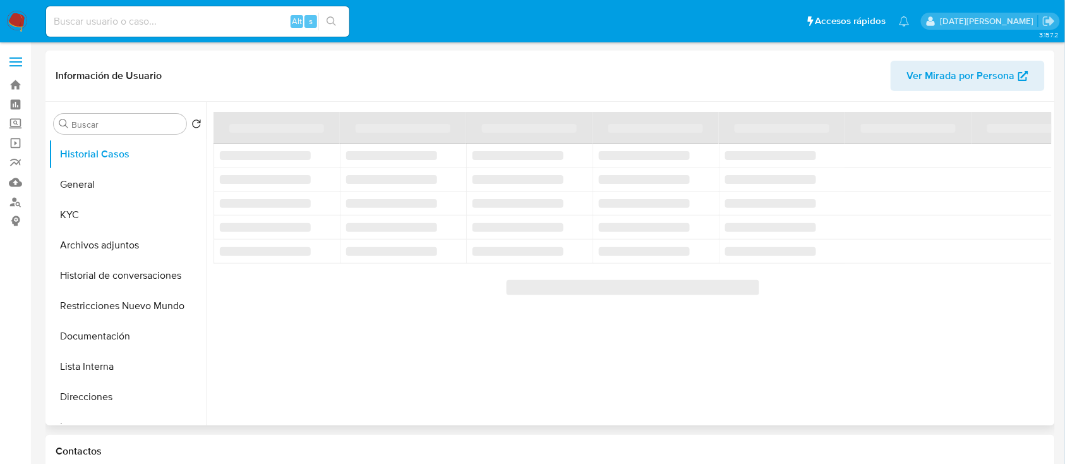
select select "10"
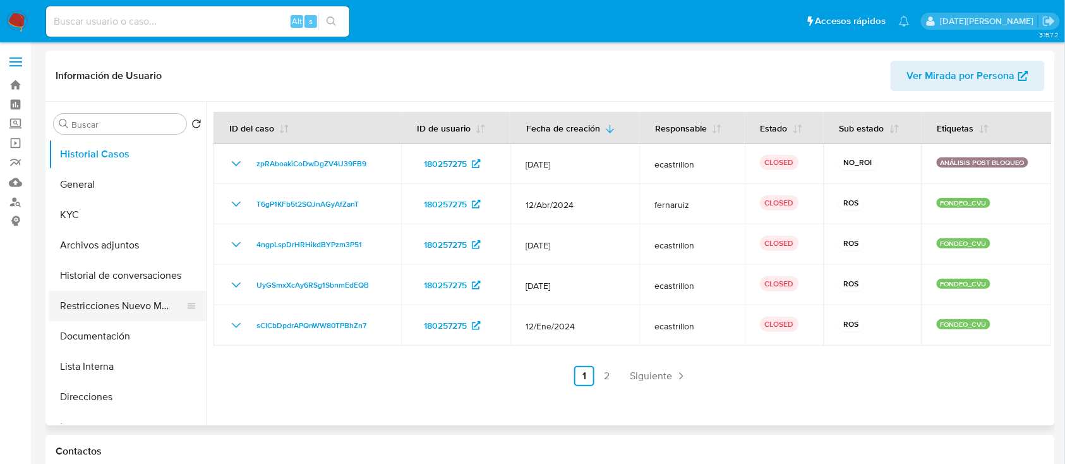
click at [120, 312] on button "Restricciones Nuevo Mundo" at bounding box center [123, 306] width 148 height 30
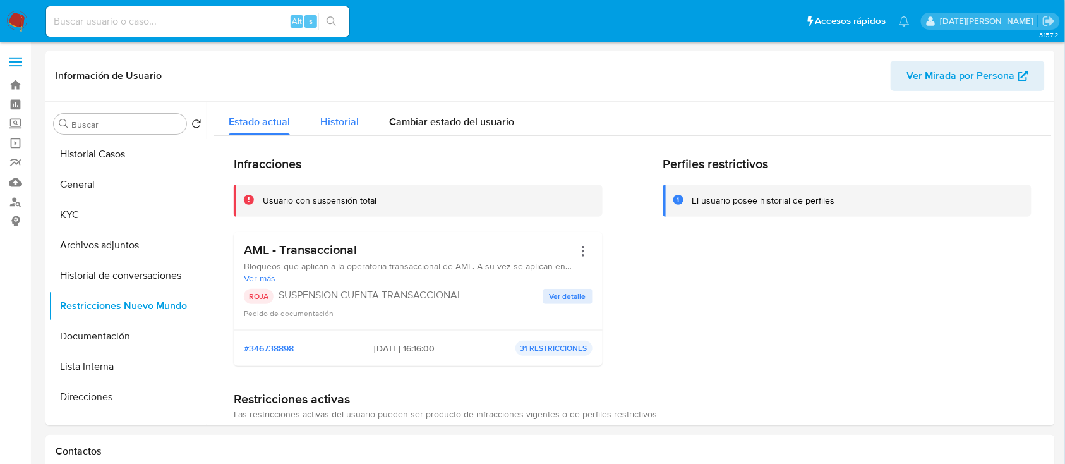
click at [342, 127] on span "Historial" at bounding box center [339, 121] width 39 height 15
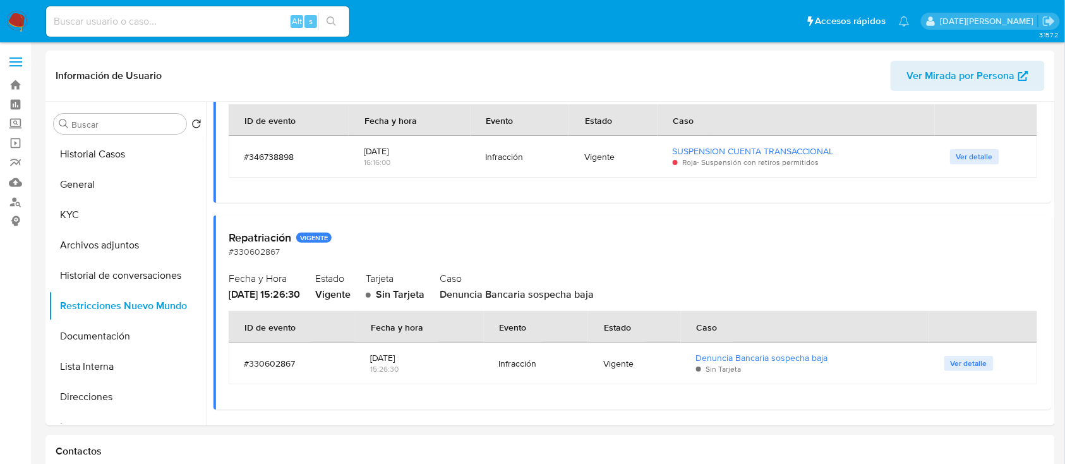
scroll to position [173, 0]
drag, startPoint x: 541, startPoint y: 292, endPoint x: 630, endPoint y: 291, distance: 89.1
click at [630, 291] on div "Caso Denuncia Bancaria sospecha baja" at bounding box center [738, 284] width 597 height 33
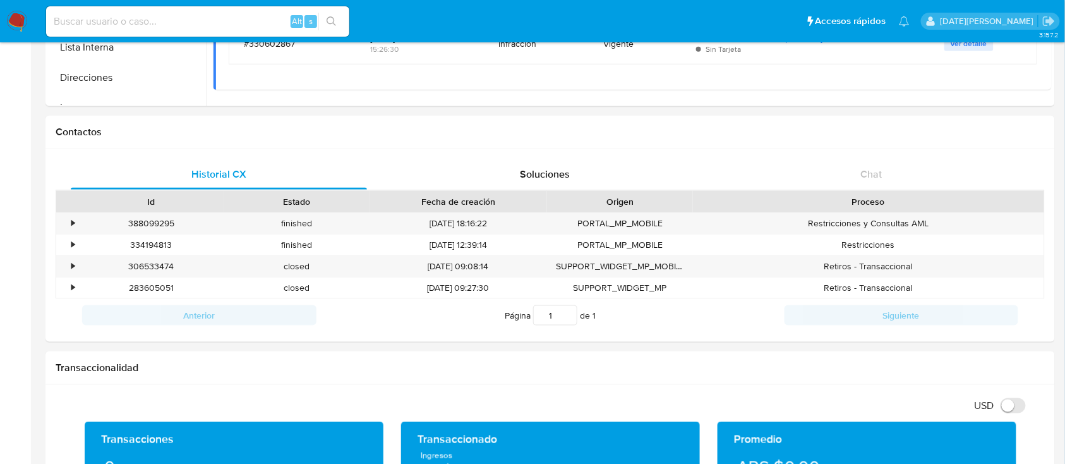
scroll to position [337, 0]
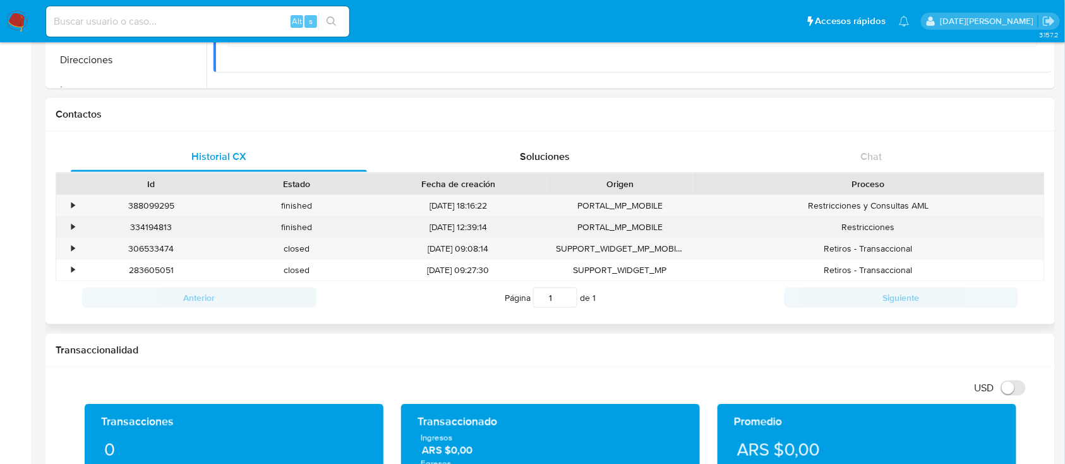
click at [69, 228] on div "•" at bounding box center [67, 227] width 22 height 21
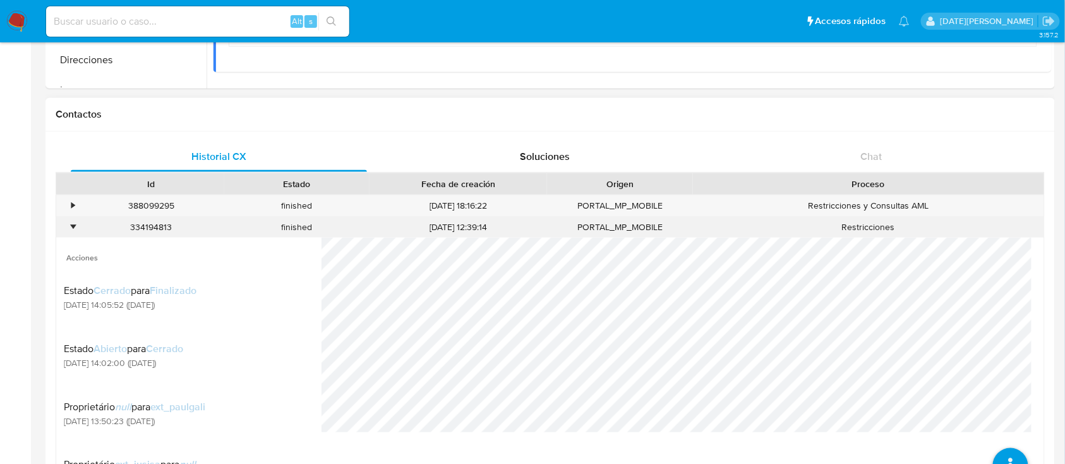
click at [69, 228] on div "•" at bounding box center [67, 227] width 22 height 21
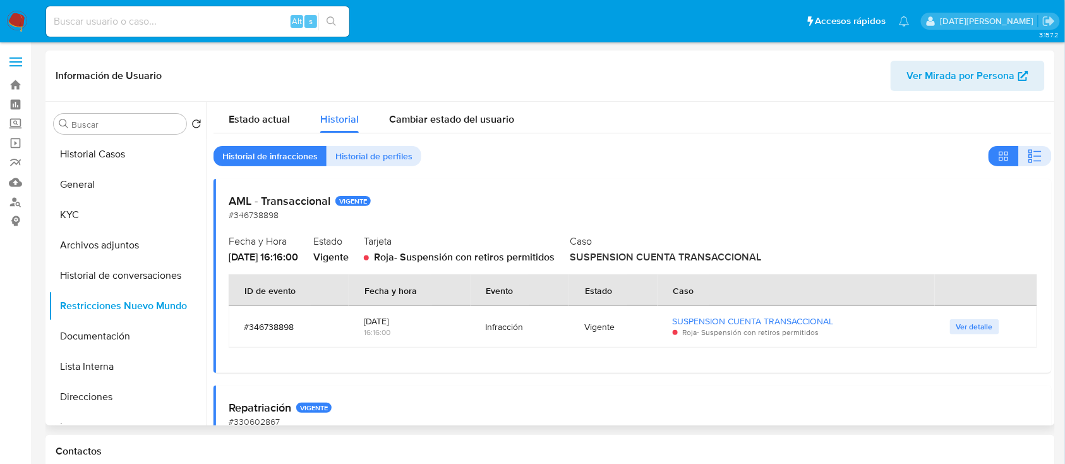
scroll to position [0, 0]
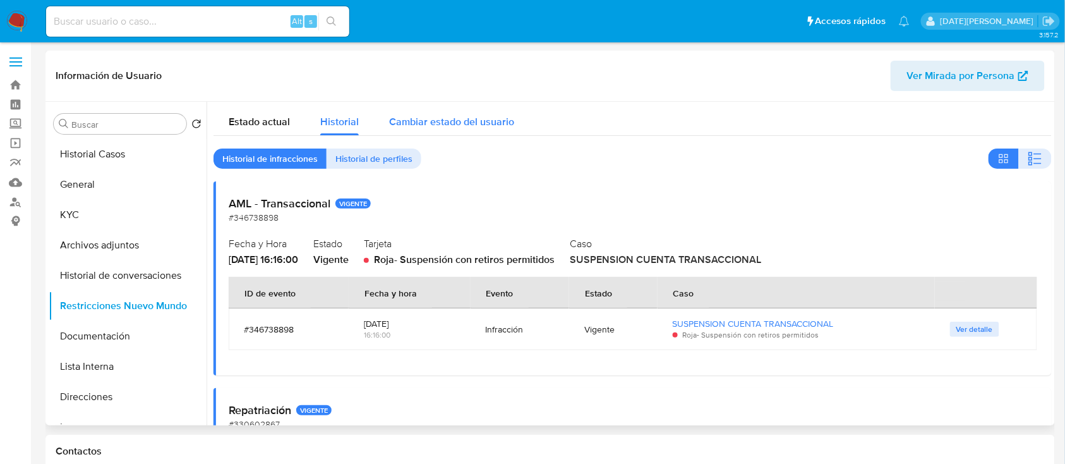
click at [420, 114] on div "Cambiar estado del usuario" at bounding box center [451, 118] width 125 height 33
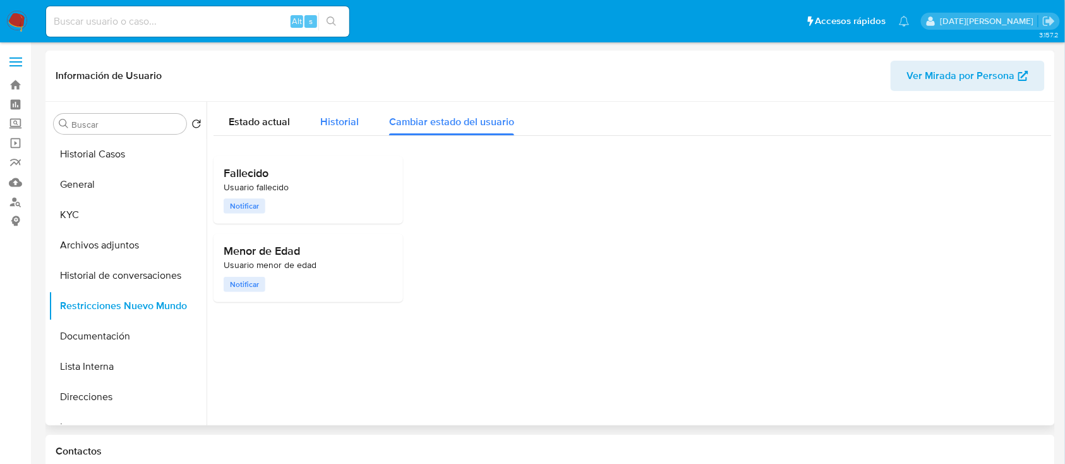
click at [366, 112] on button "Historial" at bounding box center [339, 118] width 69 height 33
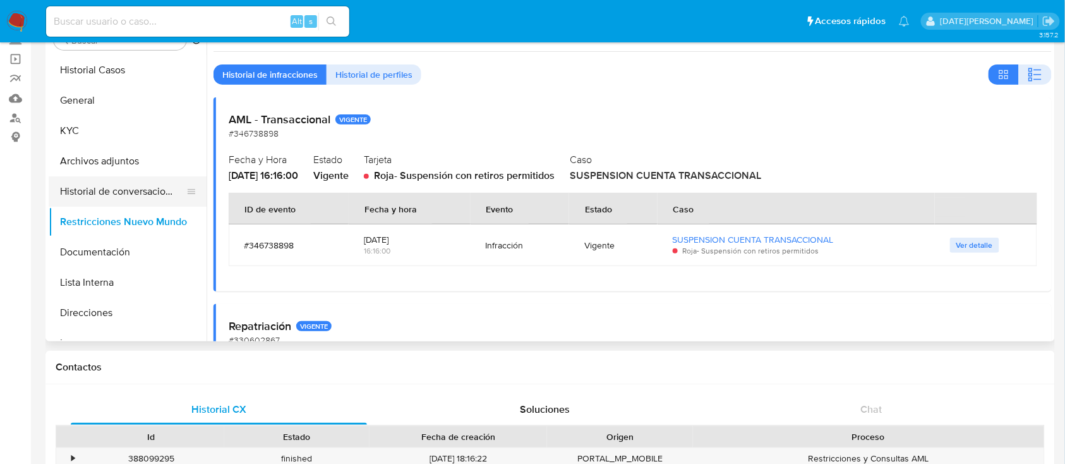
click at [107, 195] on button "Historial de conversaciones" at bounding box center [123, 191] width 148 height 30
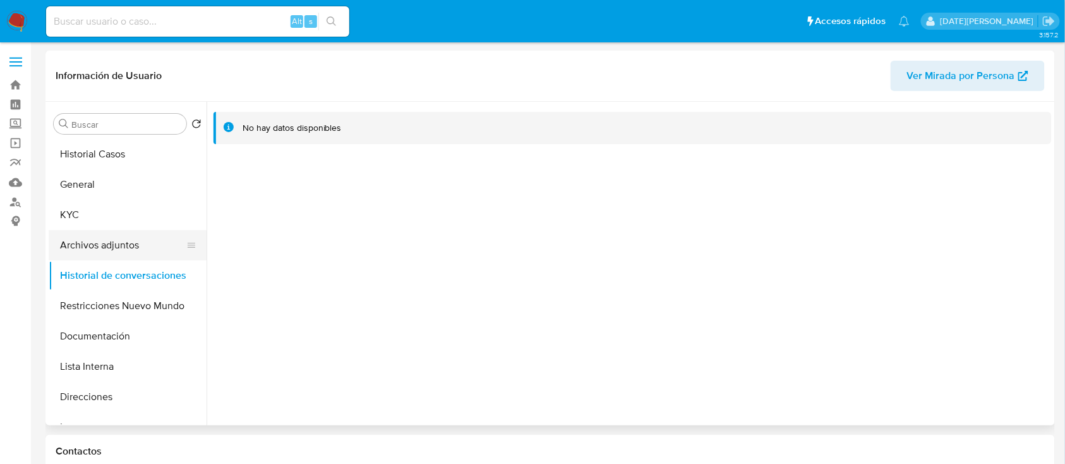
click at [82, 248] on button "Archivos adjuntos" at bounding box center [123, 245] width 148 height 30
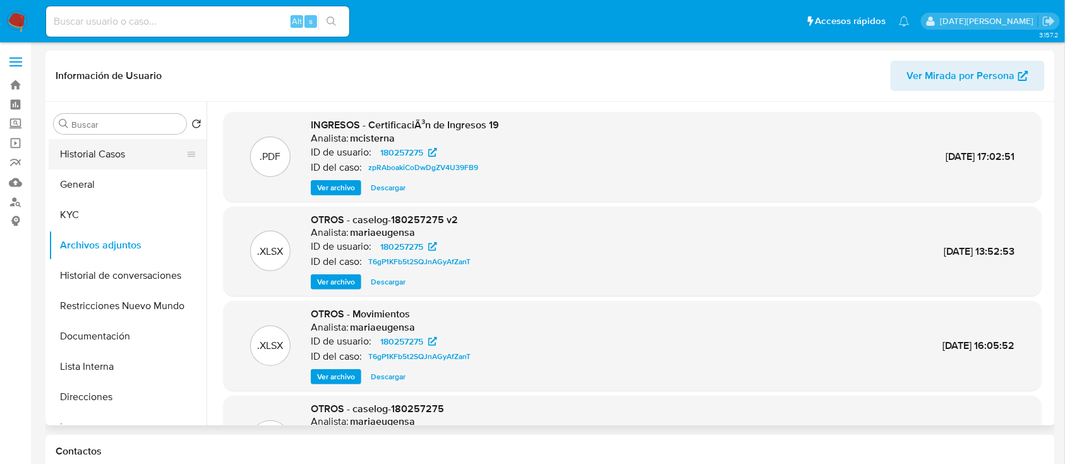
click at [110, 158] on button "Historial Casos" at bounding box center [123, 154] width 148 height 30
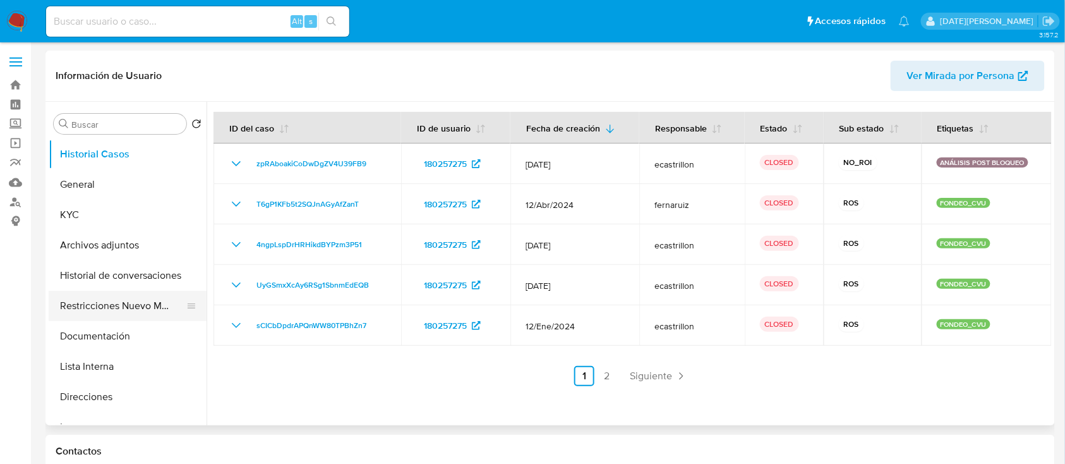
click at [109, 305] on button "Restricciones Nuevo Mundo" at bounding box center [123, 306] width 148 height 30
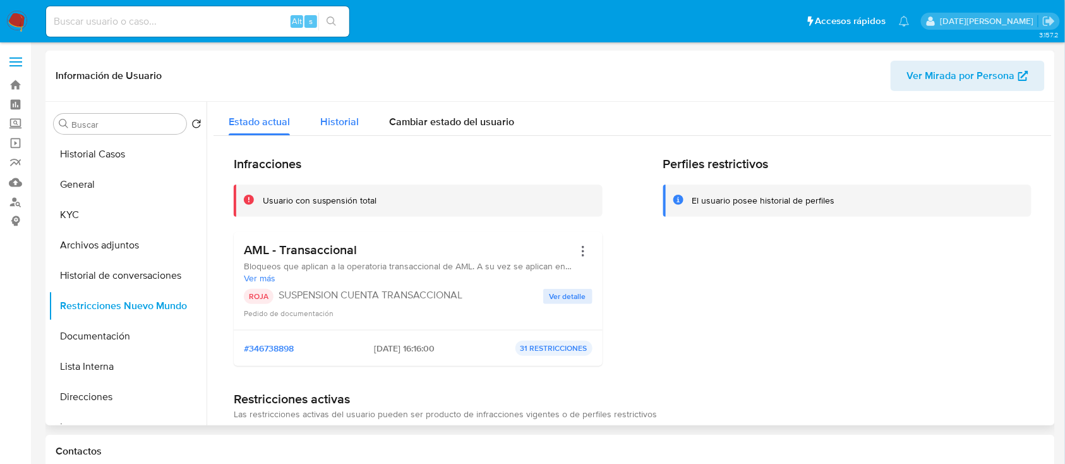
click at [334, 130] on div "Historial" at bounding box center [339, 118] width 39 height 33
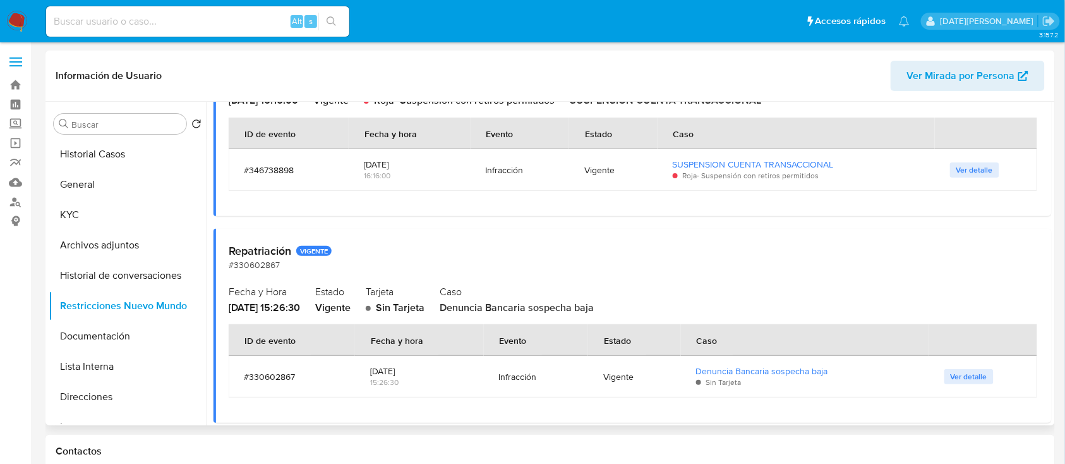
scroll to position [168, 0]
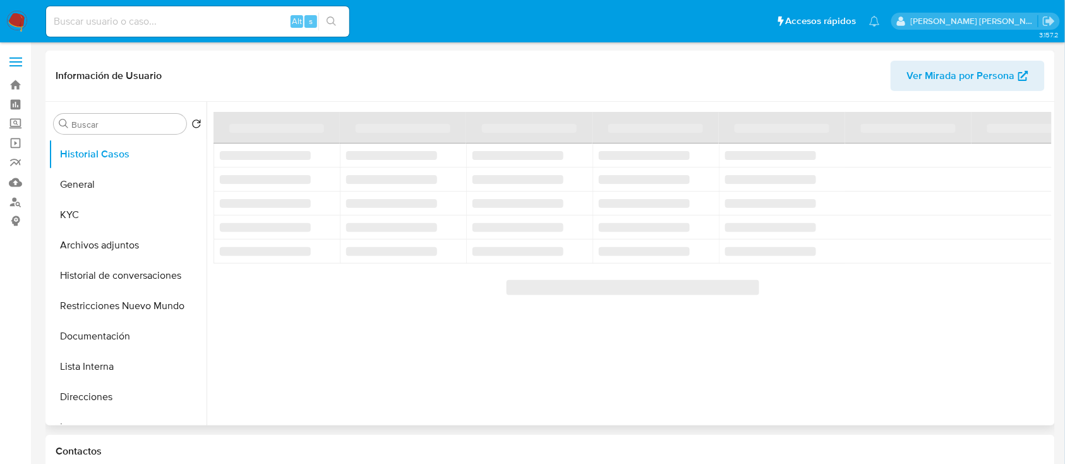
select select "10"
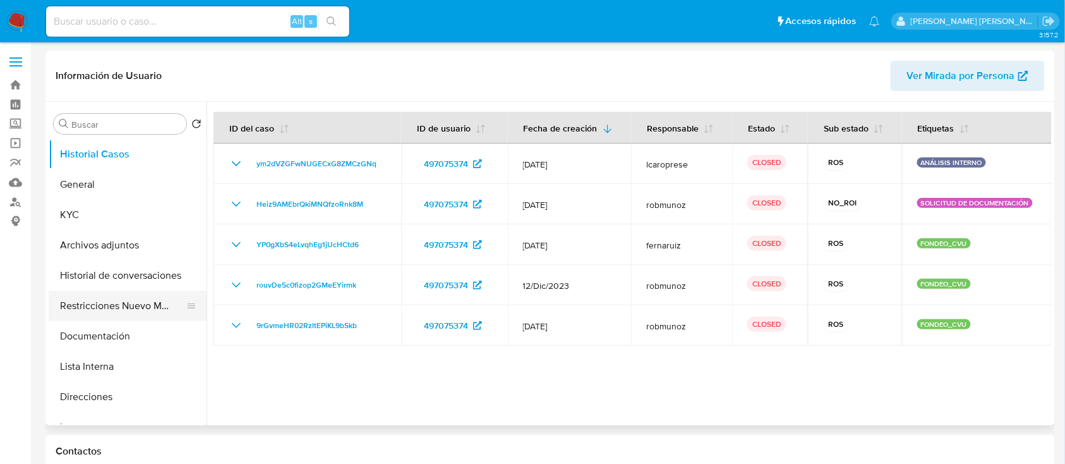
click at [157, 308] on button "Restricciones Nuevo Mundo" at bounding box center [123, 306] width 148 height 30
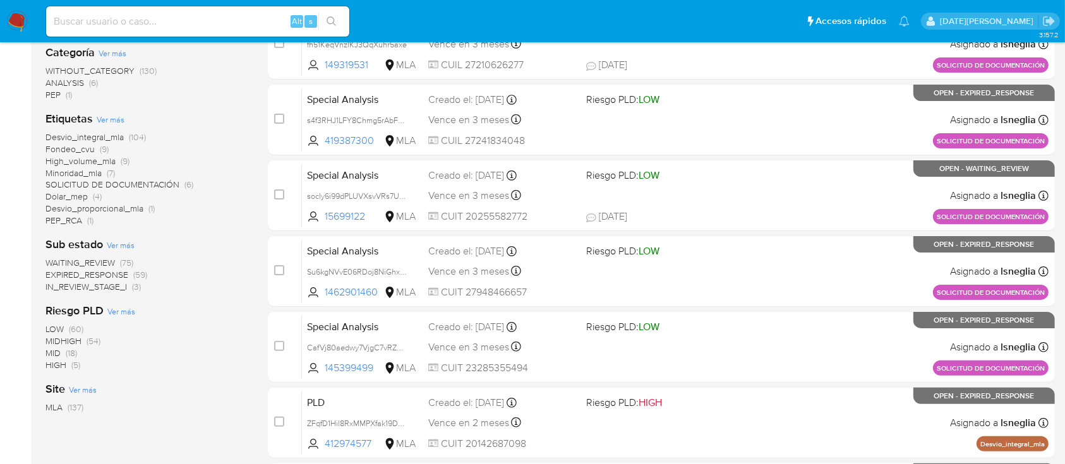
scroll to position [84, 0]
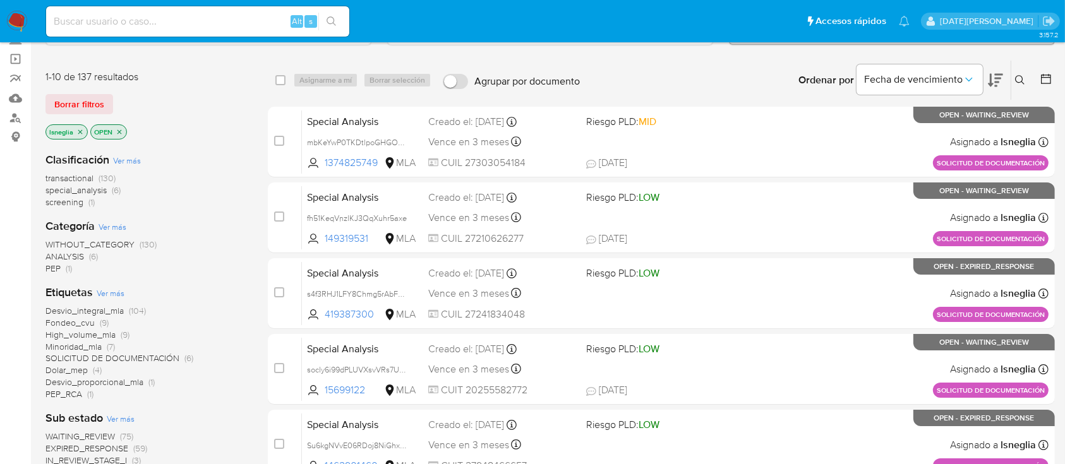
click at [80, 131] on icon "close-filter" at bounding box center [80, 132] width 4 height 4
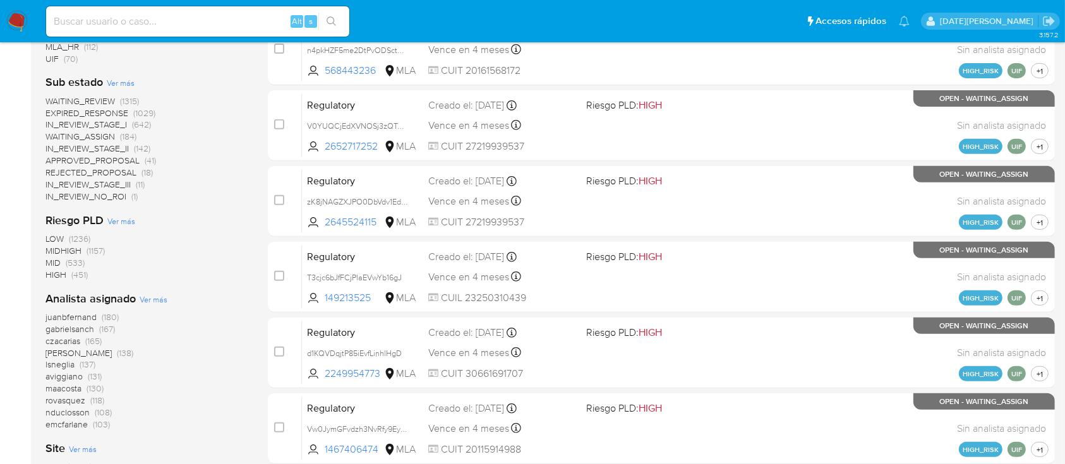
scroll to position [556, 0]
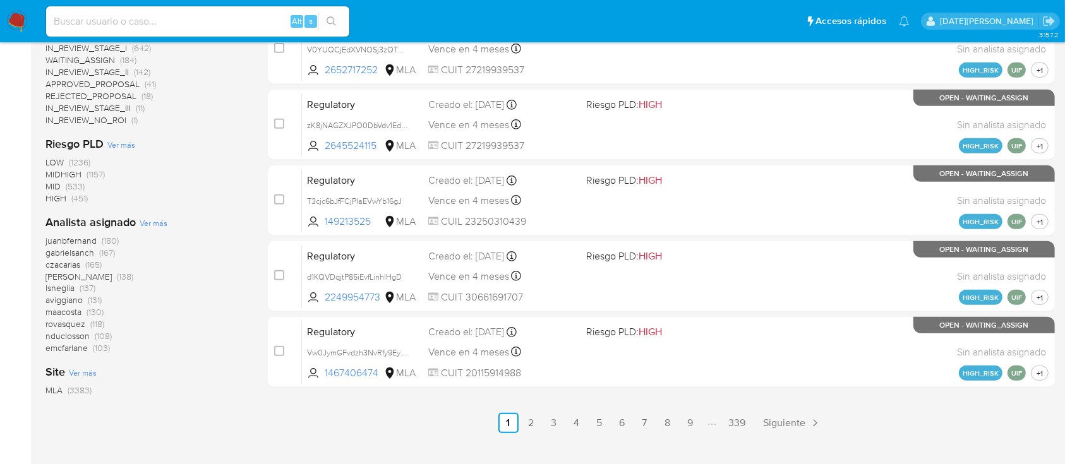
click at [157, 220] on span "Ver más" at bounding box center [154, 222] width 28 height 11
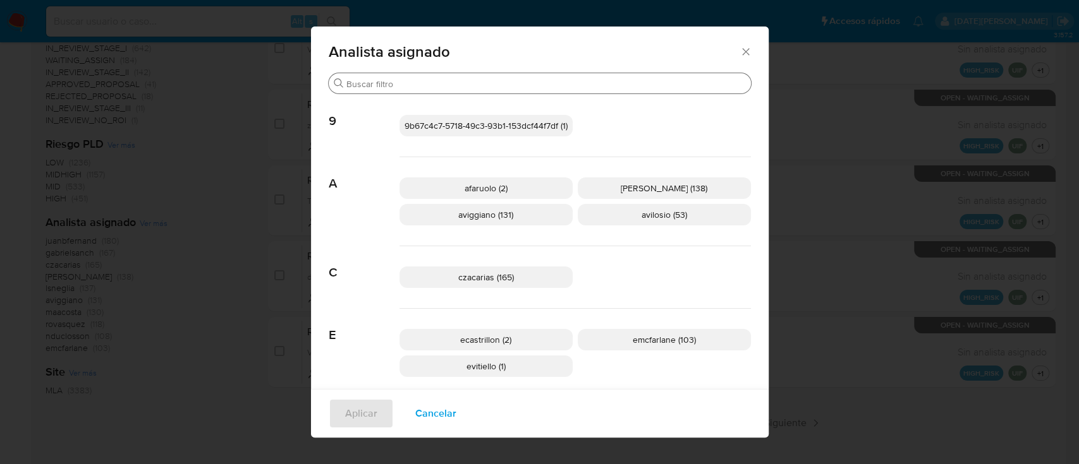
click at [497, 83] on input "Buscar" at bounding box center [545, 83] width 399 height 11
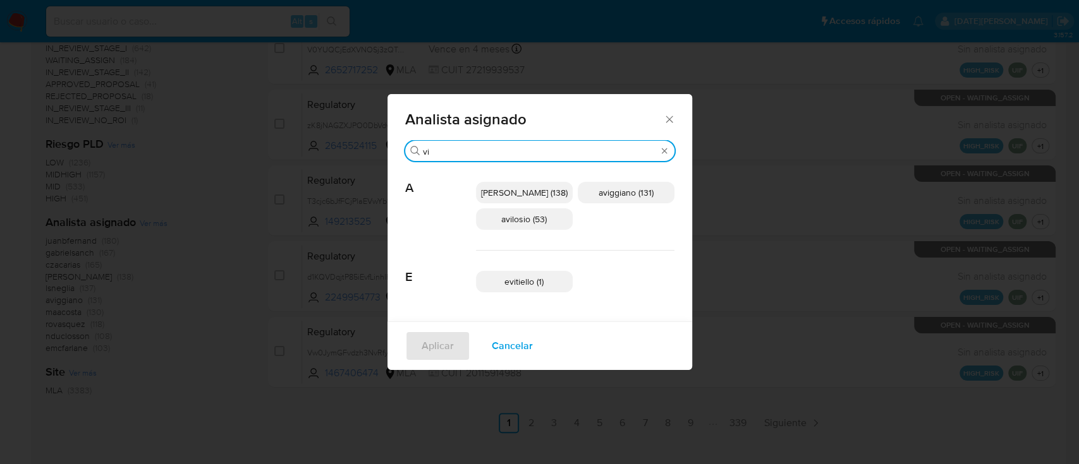
type input "vi"
click at [663, 116] on icon "Cerrar" at bounding box center [669, 119] width 13 height 13
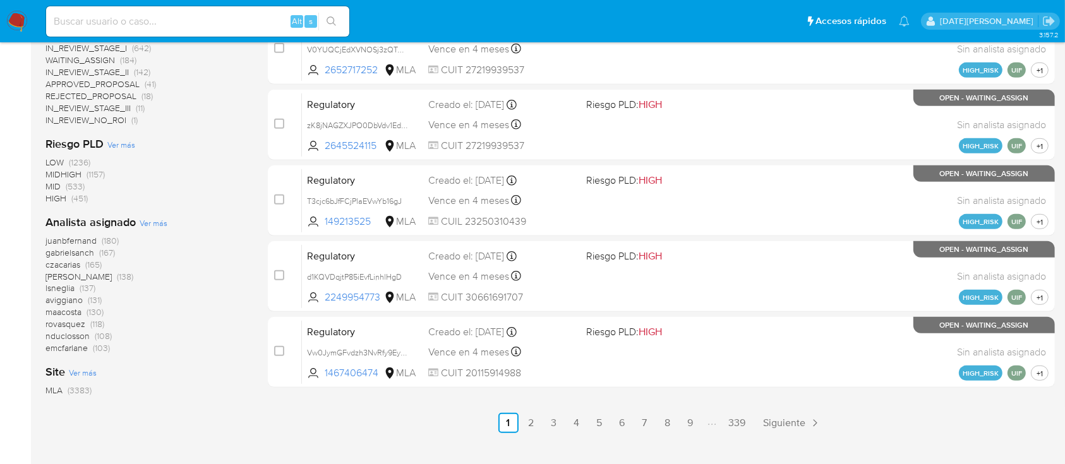
click at [164, 28] on input at bounding box center [197, 21] width 303 height 16
paste input "8gF4oSD0cYmBRcWW7H7GvHu2"
type input "8gF4oSD0cYmBRcWW7H7GvHu2"
click at [336, 23] on icon "search-icon" at bounding box center [332, 21] width 10 height 10
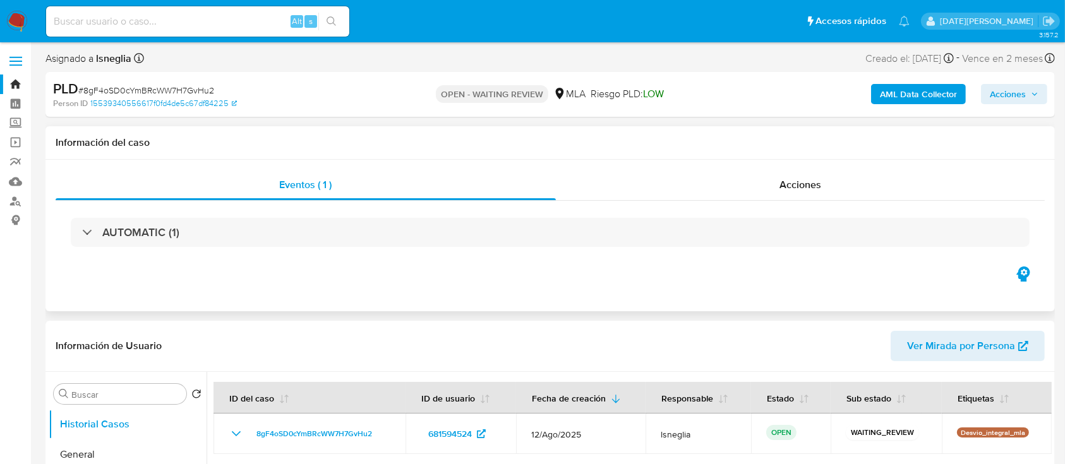
select select "10"
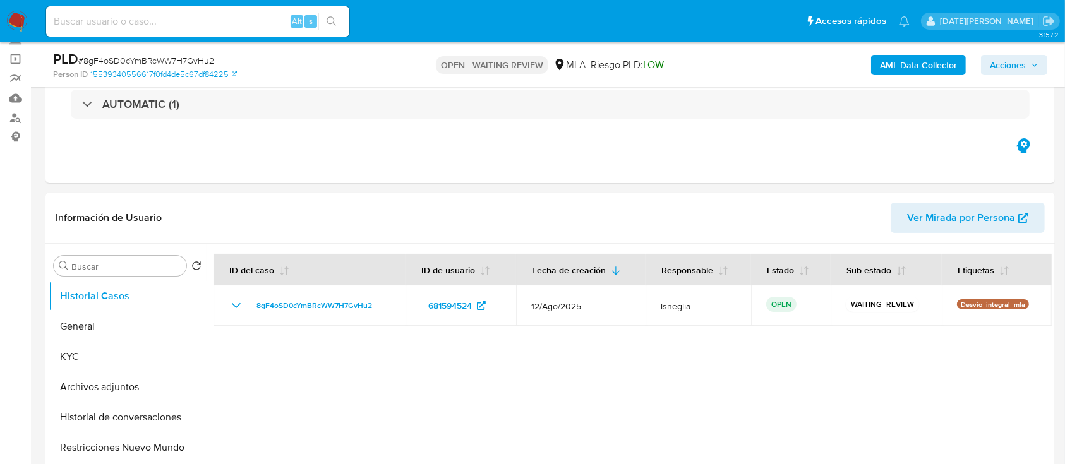
click at [157, 53] on div "PLD # 8gF4oSD0cYmBRcWW7H7GvHu2" at bounding box center [216, 59] width 327 height 19
click at [156, 61] on span "# 8gF4oSD0cYmBRcWW7H7GvHu2" at bounding box center [146, 60] width 136 height 13
copy span "8gF4oSD0cYmBRcWW7H7GvHu2"
click at [20, 23] on img at bounding box center [16, 21] width 21 height 21
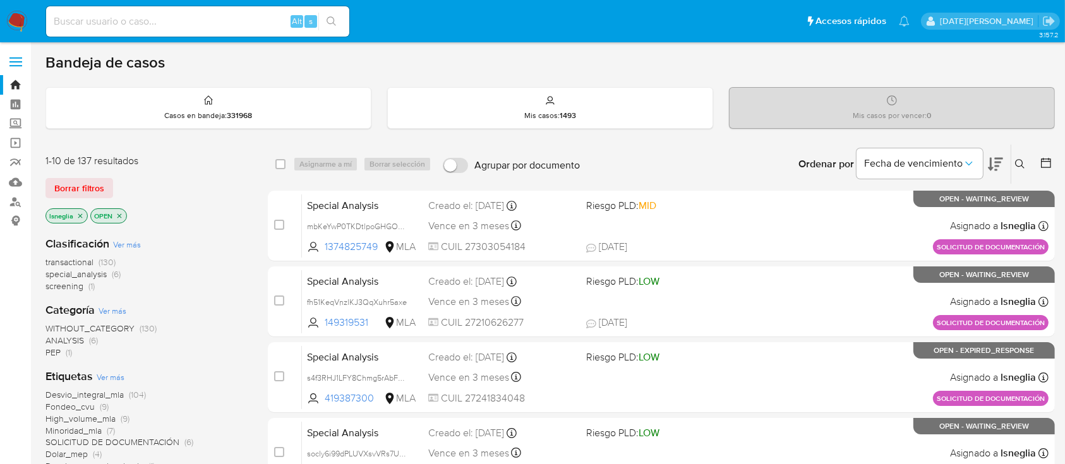
click at [1021, 160] on icon at bounding box center [1020, 164] width 10 height 10
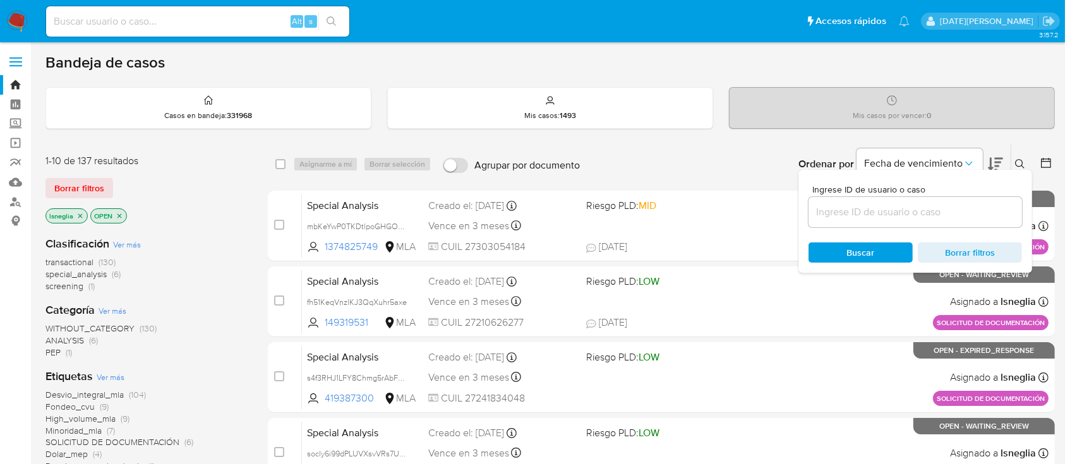
click at [877, 205] on input at bounding box center [916, 212] width 214 height 16
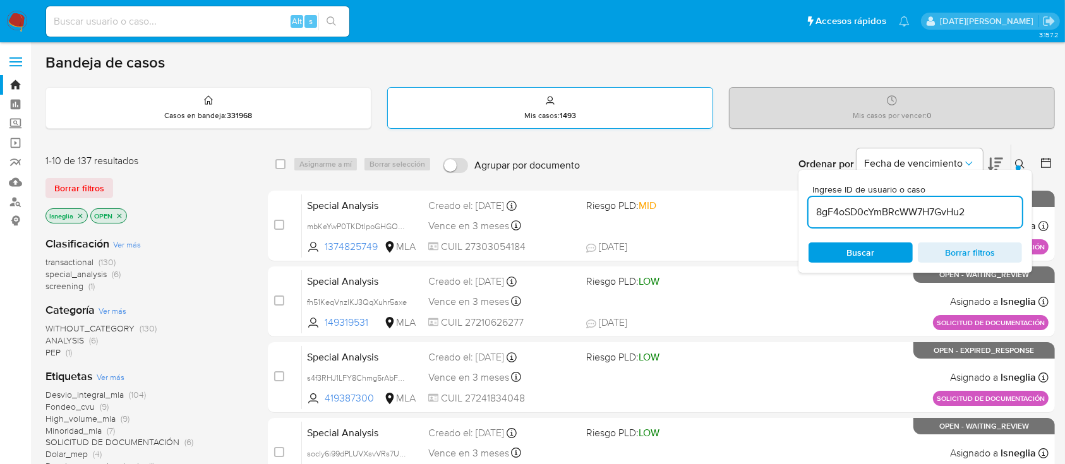
type input "8gF4oSD0cYmBRcWW7H7GvHu2"
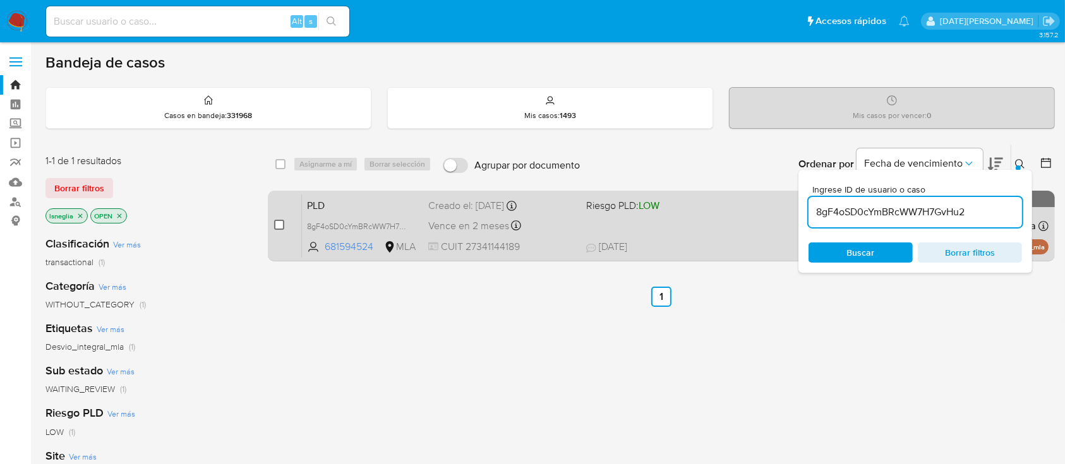
click at [282, 222] on input "checkbox" at bounding box center [279, 225] width 10 height 10
checkbox input "true"
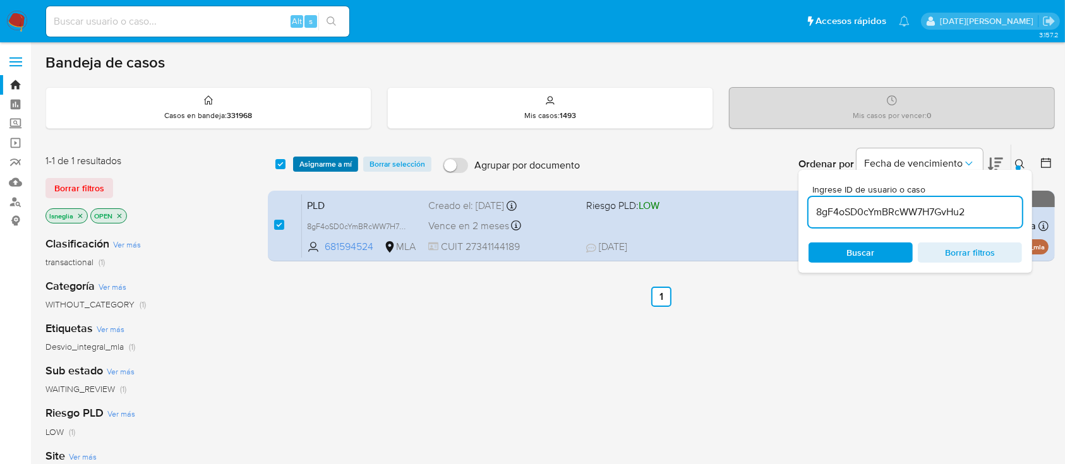
click at [329, 163] on span "Asignarme a mí" at bounding box center [326, 164] width 52 height 13
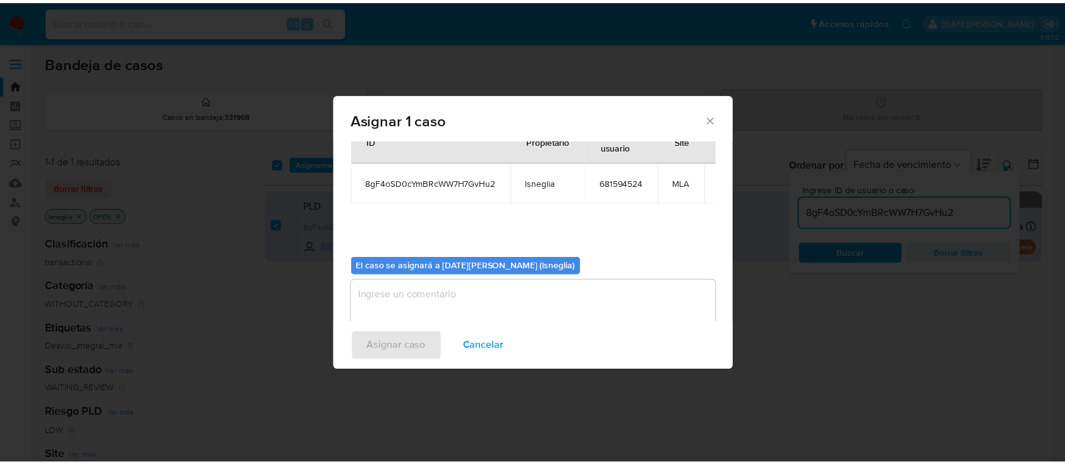
scroll to position [64, 0]
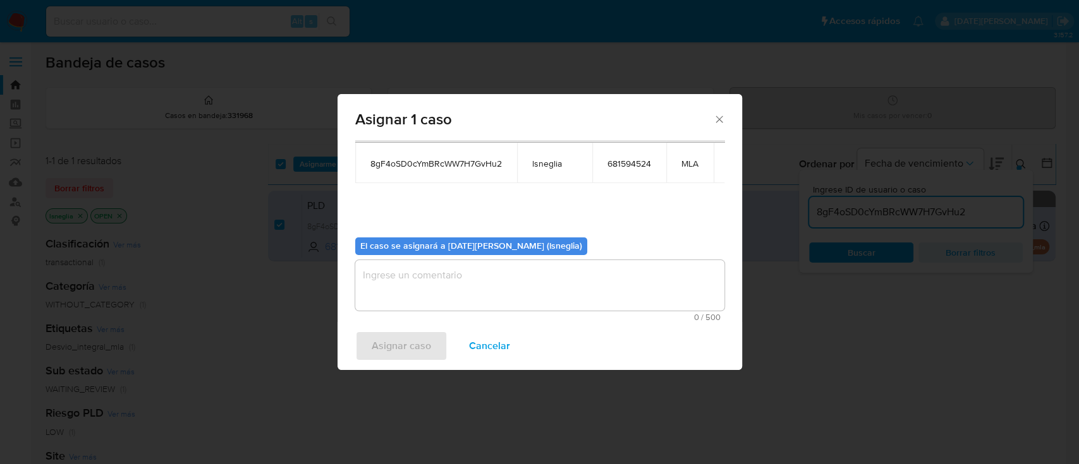
drag, startPoint x: 617, startPoint y: 314, endPoint x: 615, endPoint y: 303, distance: 10.8
click at [615, 315] on span "0 / 500" at bounding box center [539, 317] width 361 height 8
click at [617, 301] on textarea "assign-modal" at bounding box center [539, 285] width 369 height 51
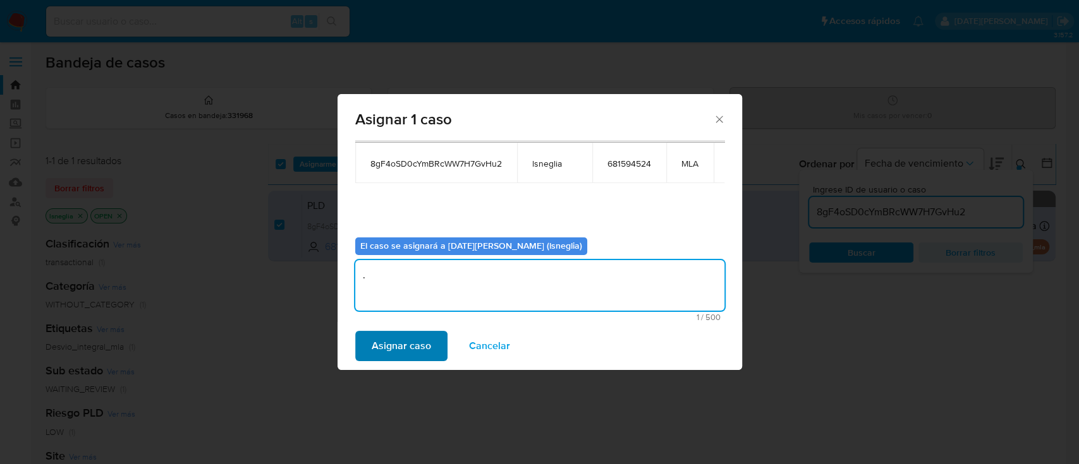
type textarea "."
click at [394, 343] on span "Asignar caso" at bounding box center [401, 346] width 59 height 28
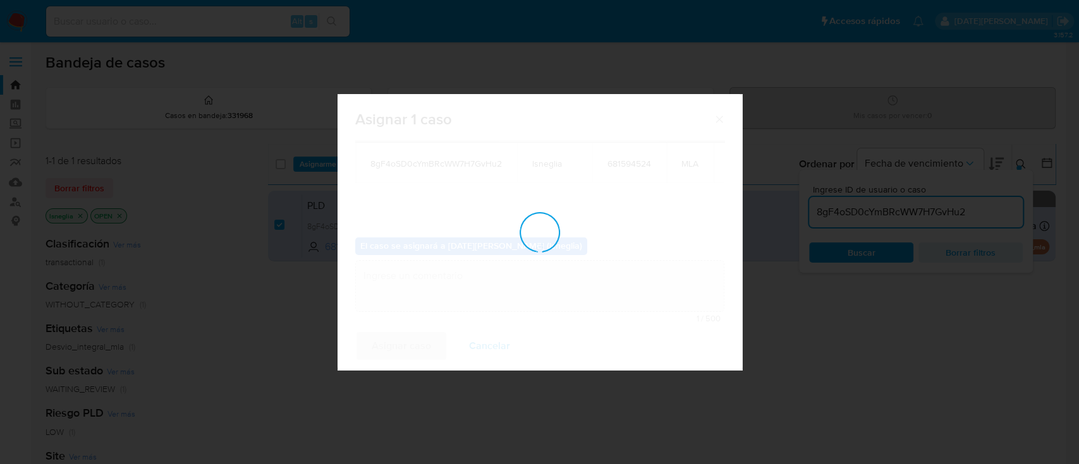
checkbox input "false"
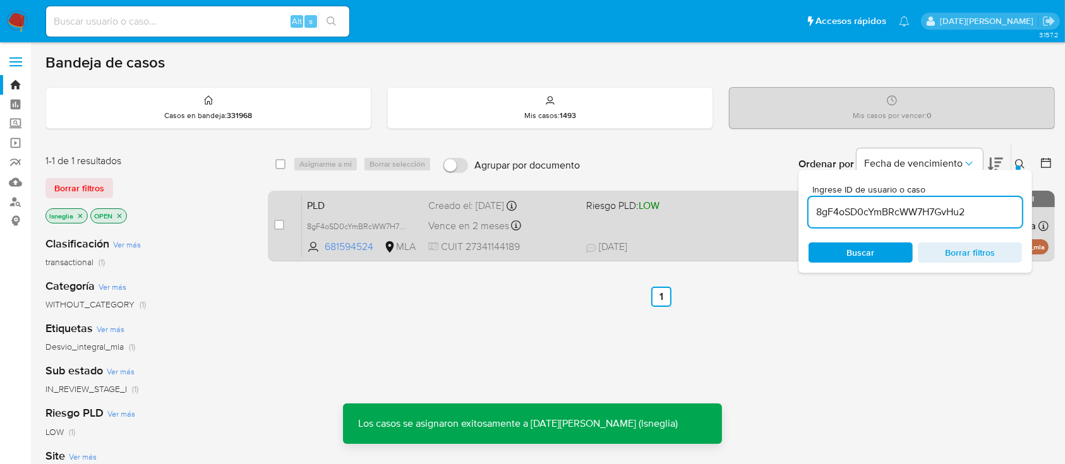
click at [376, 200] on span "PLD" at bounding box center [362, 205] width 111 height 16
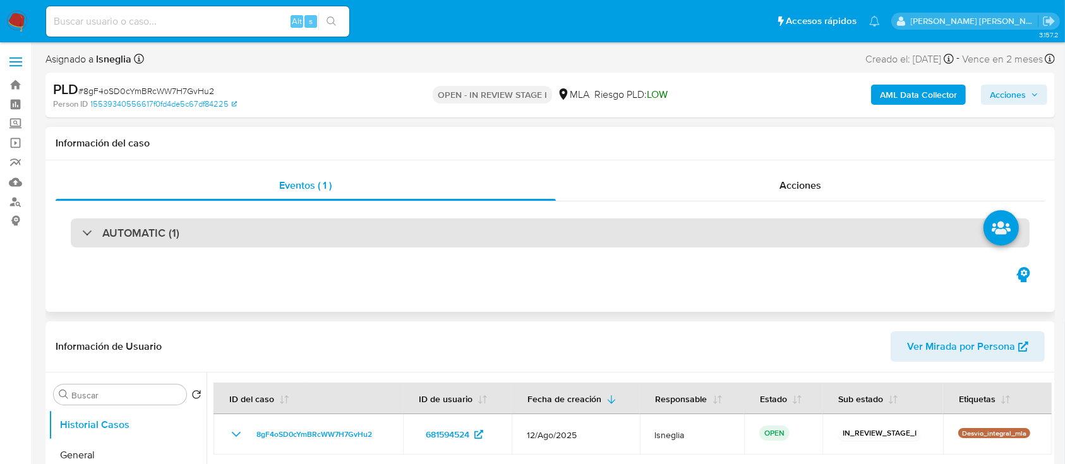
select select "10"
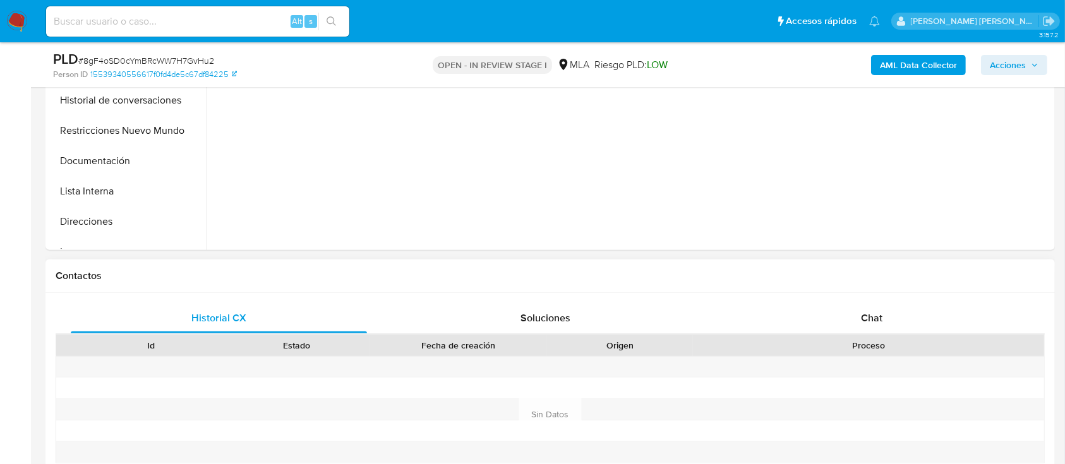
scroll to position [421, 0]
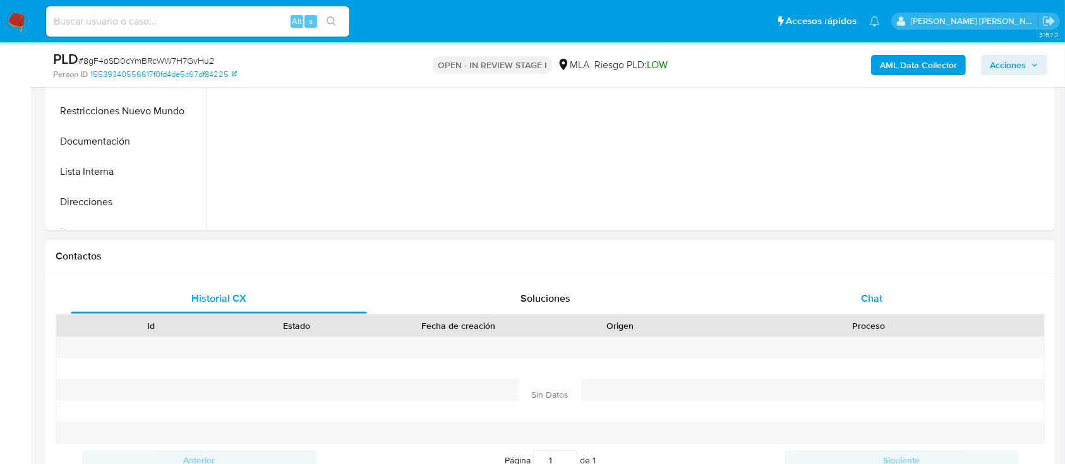
click at [869, 299] on span "Chat" at bounding box center [871, 298] width 21 height 15
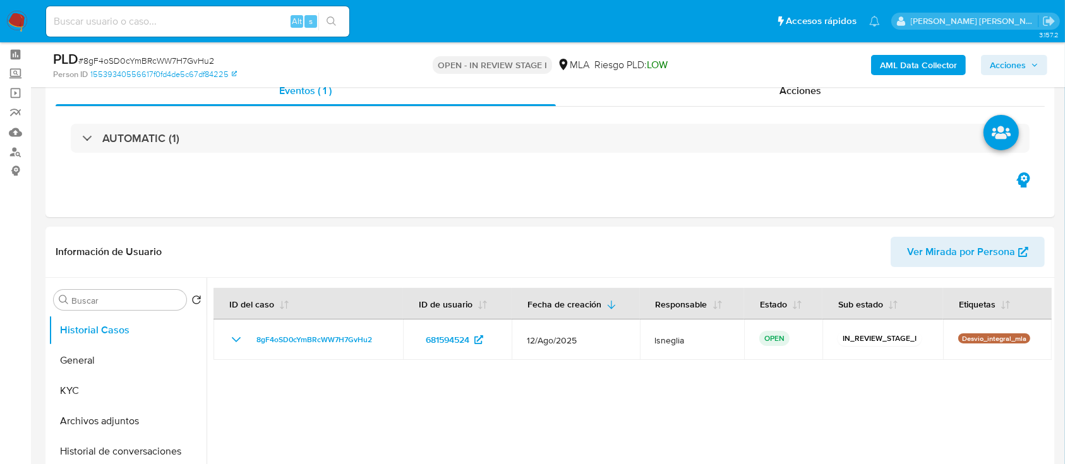
scroll to position [84, 0]
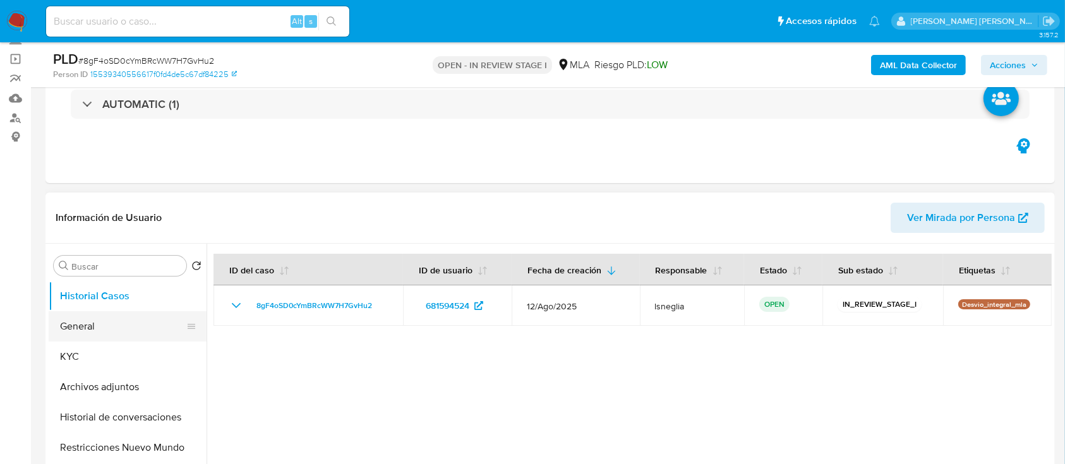
click at [100, 329] on button "General" at bounding box center [123, 327] width 148 height 30
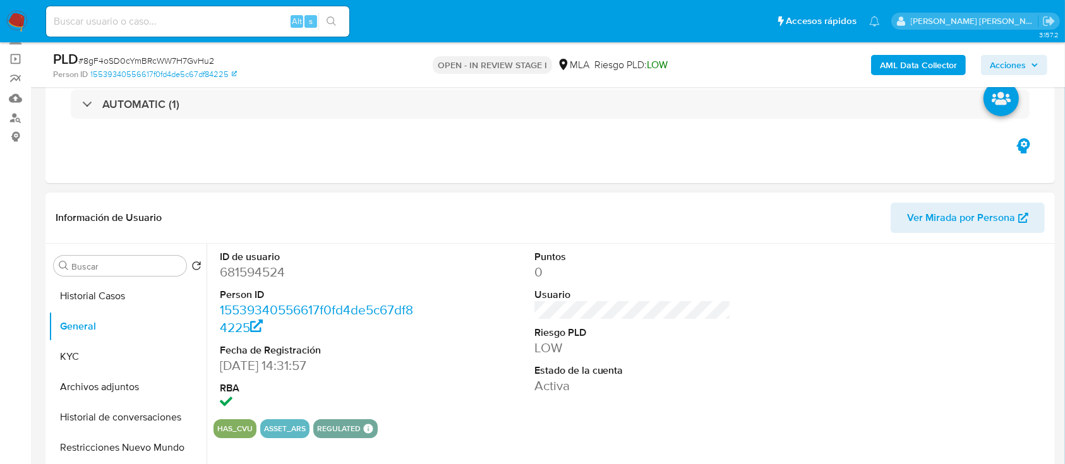
click at [272, 276] on dd "681594524" at bounding box center [318, 272] width 197 height 18
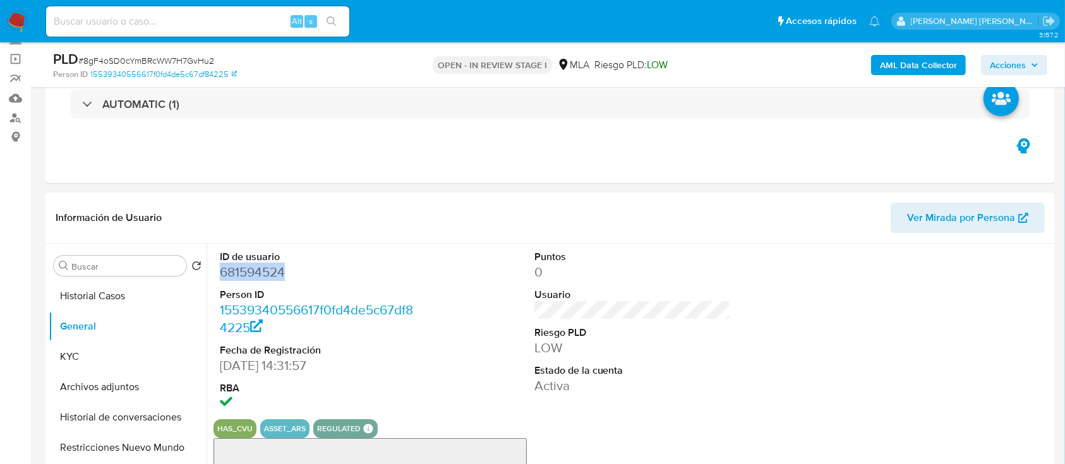
copy dd "681594524"
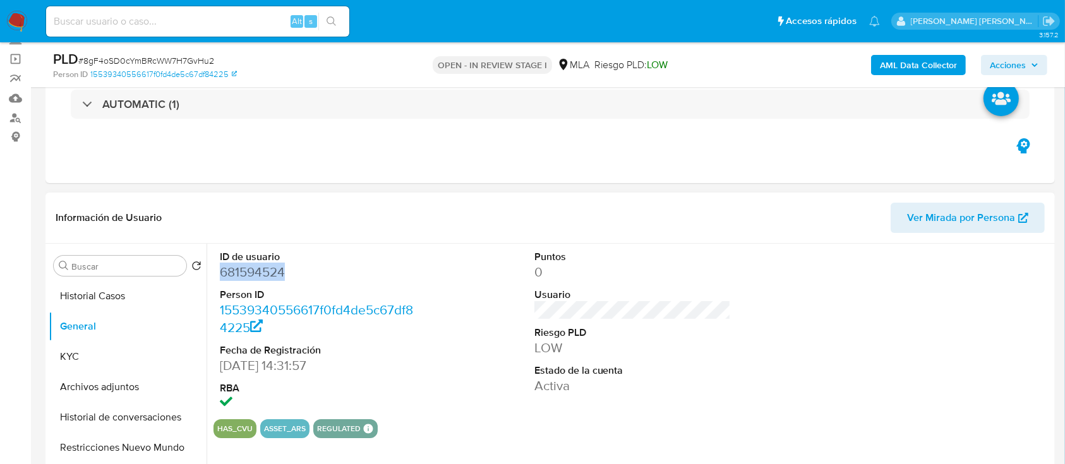
click at [269, 270] on dd "681594524" at bounding box center [318, 272] width 197 height 18
drag, startPoint x: 269, startPoint y: 271, endPoint x: 255, endPoint y: 272, distance: 13.3
click at [255, 272] on dd "681594524" at bounding box center [318, 272] width 197 height 18
copy dd "681594524"
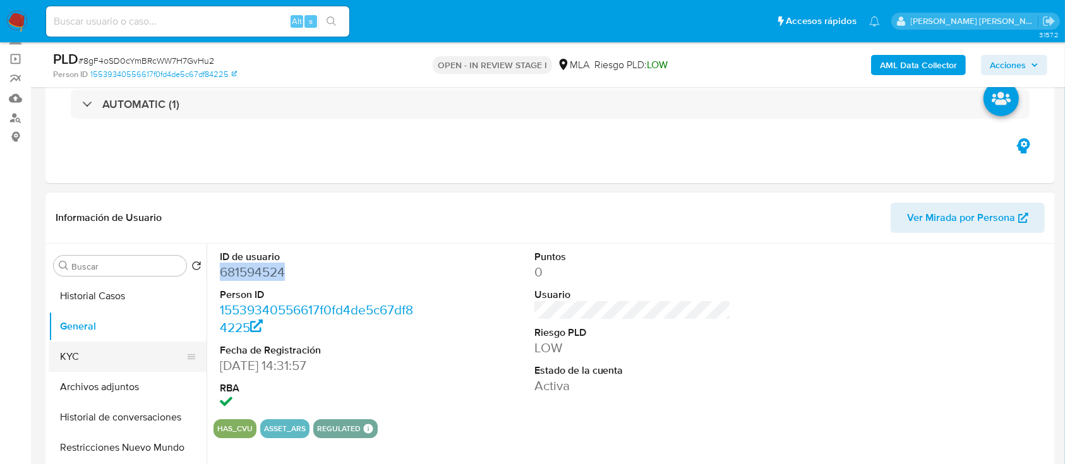
click at [107, 365] on button "KYC" at bounding box center [123, 357] width 148 height 30
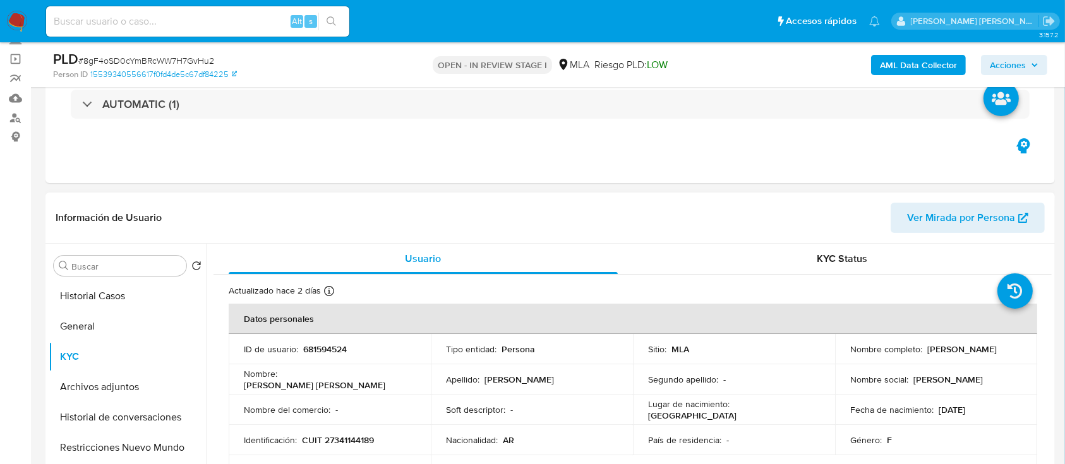
drag, startPoint x: 848, startPoint y: 356, endPoint x: 955, endPoint y: 351, distance: 107.5
click at [955, 351] on div "Nombre completo : Anabel Marcela Salvucci" at bounding box center [936, 349] width 172 height 11
copy p "Anabel Marcela Salvucci"
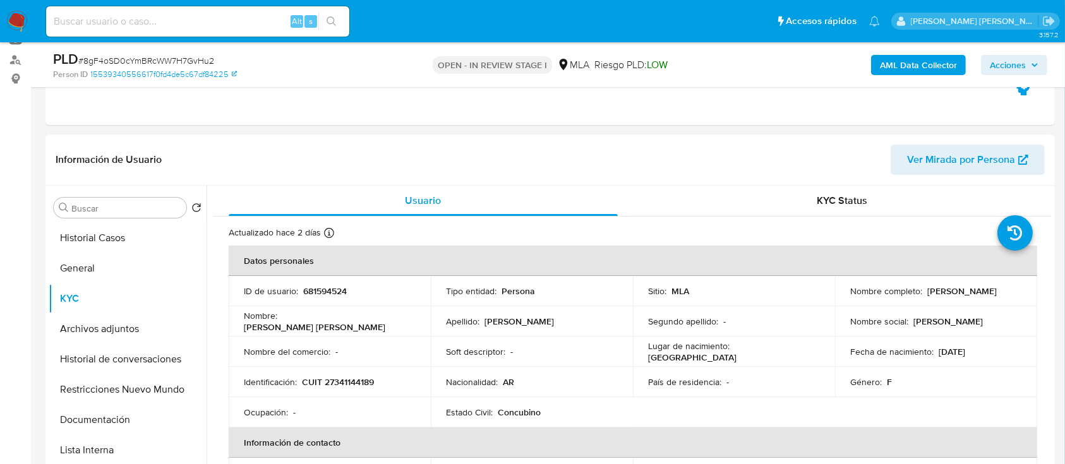
scroll to position [168, 0]
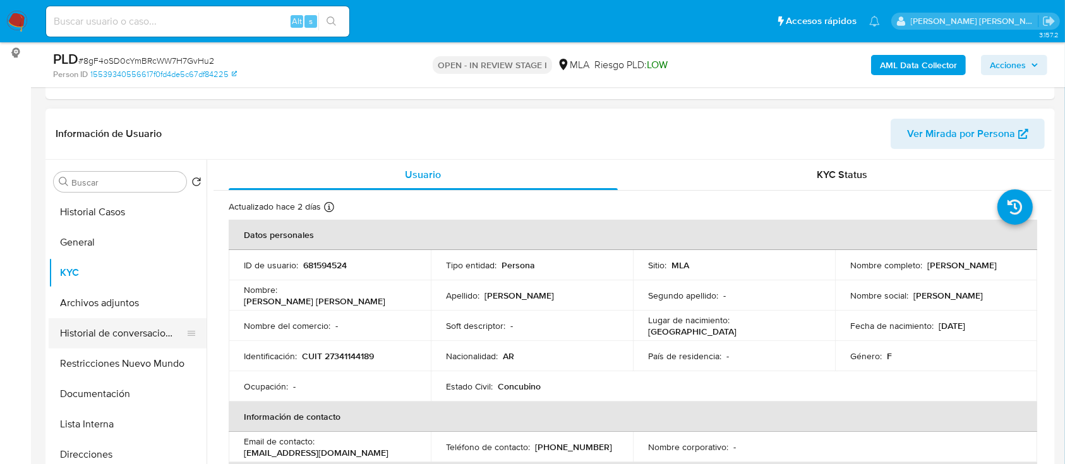
click at [93, 325] on button "Historial de conversaciones" at bounding box center [123, 333] width 148 height 30
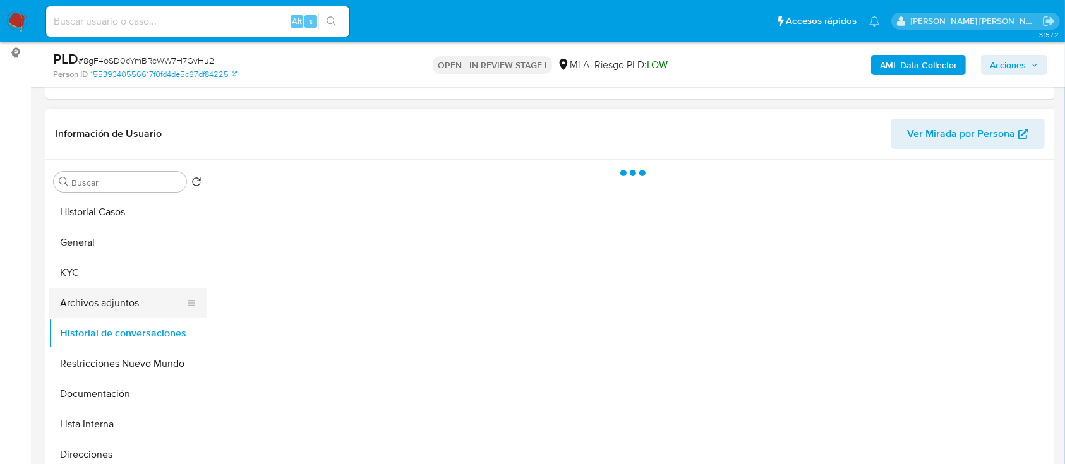
click at [113, 303] on button "Archivos adjuntos" at bounding box center [123, 303] width 148 height 30
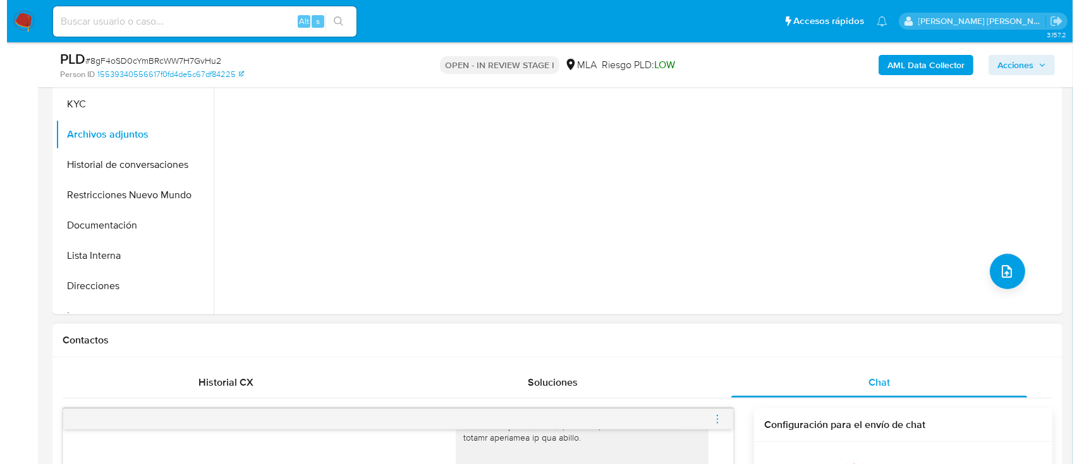
scroll to position [253, 0]
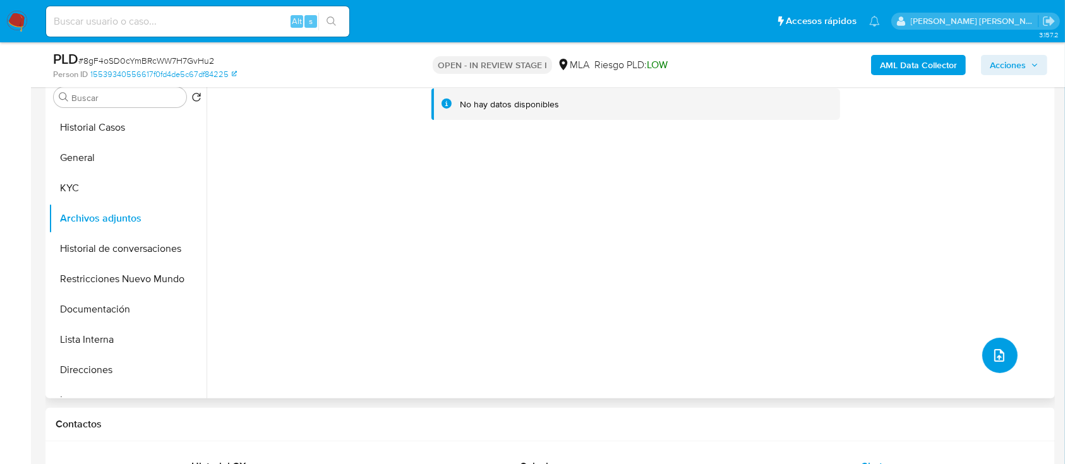
click at [998, 354] on icon "upload-file" at bounding box center [1000, 355] width 10 height 13
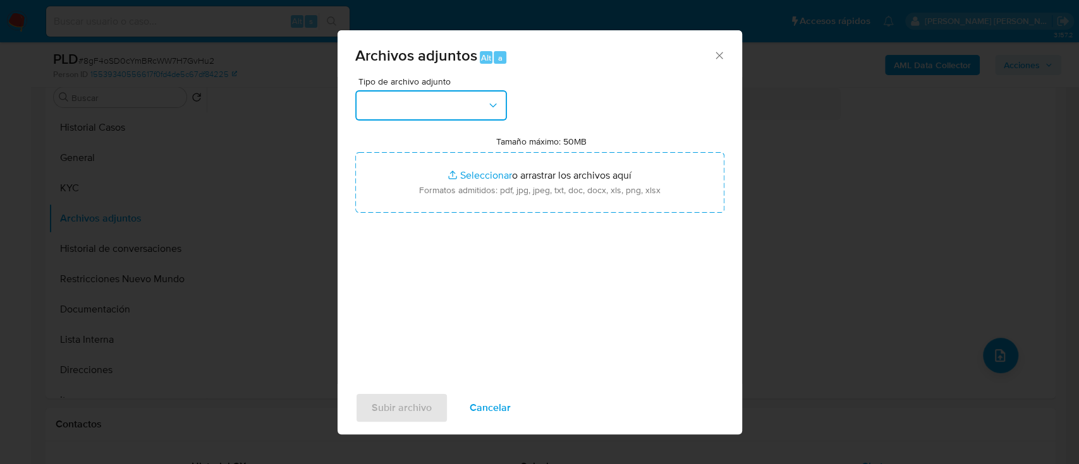
click at [463, 102] on button "button" at bounding box center [431, 105] width 152 height 30
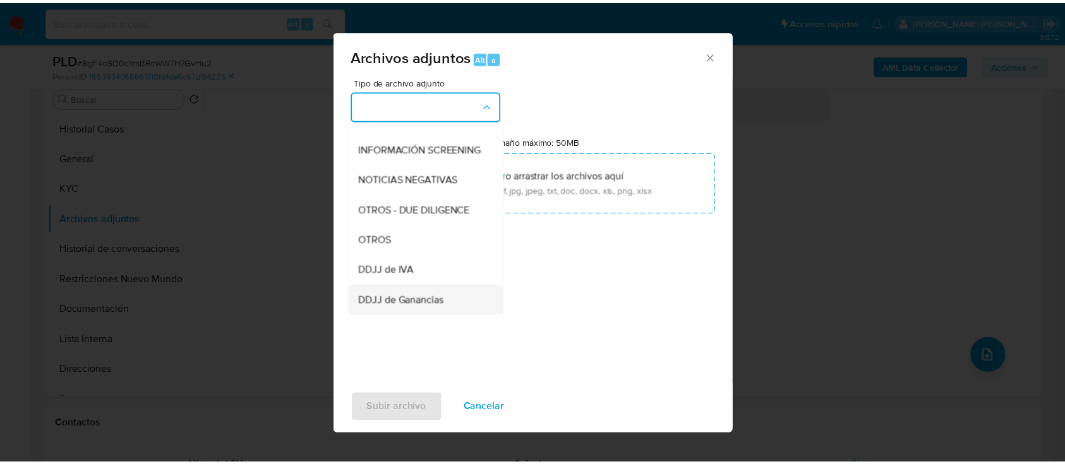
scroll to position [168, 0]
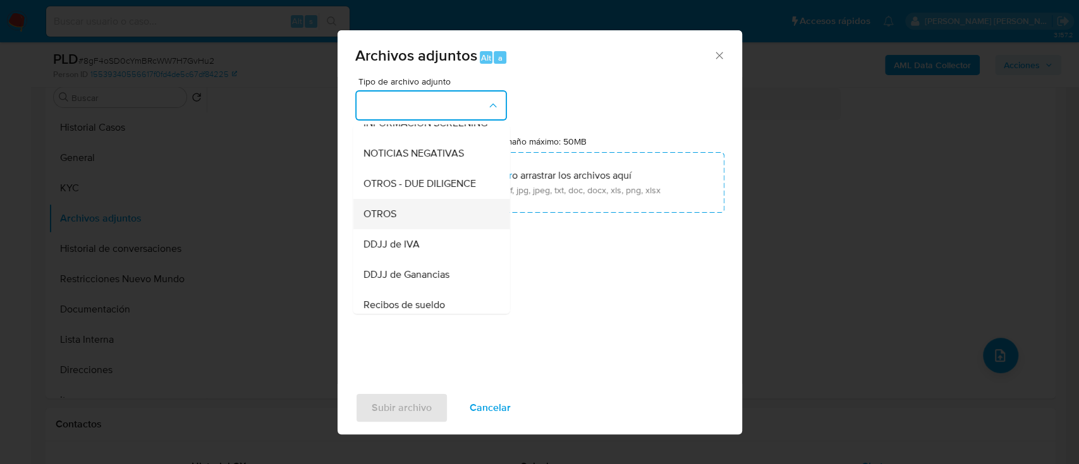
click at [415, 226] on div "OTROS" at bounding box center [427, 214] width 129 height 30
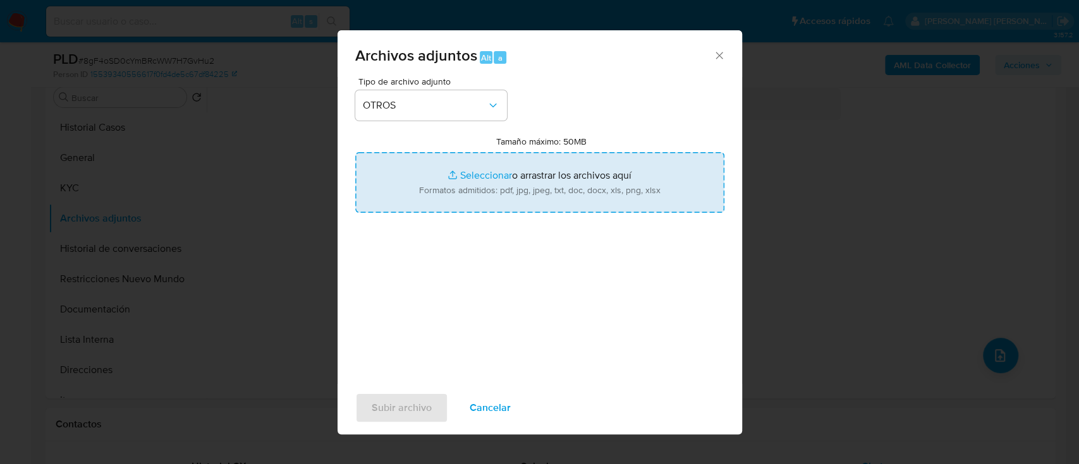
type input "C:\fakepath\Documentacion 681594524.pdf"
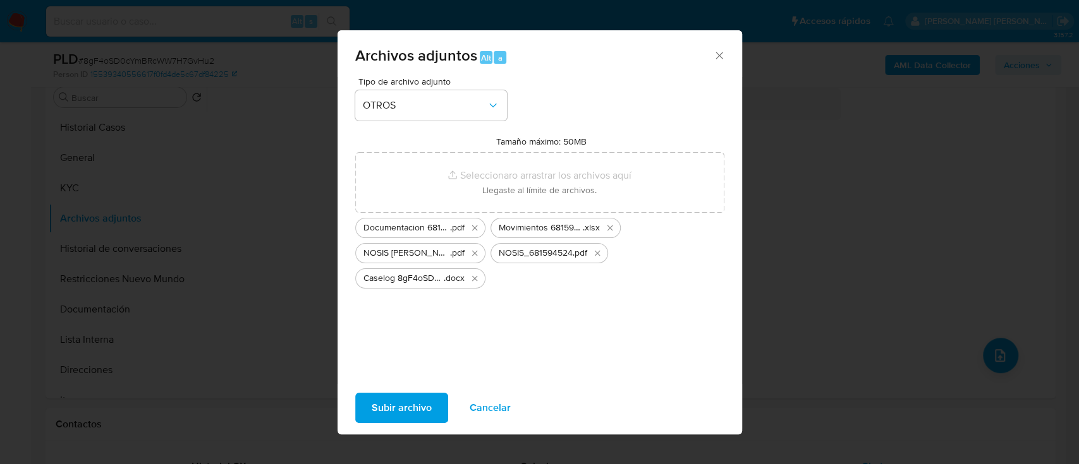
click at [409, 396] on span "Subir archivo" at bounding box center [402, 408] width 60 height 28
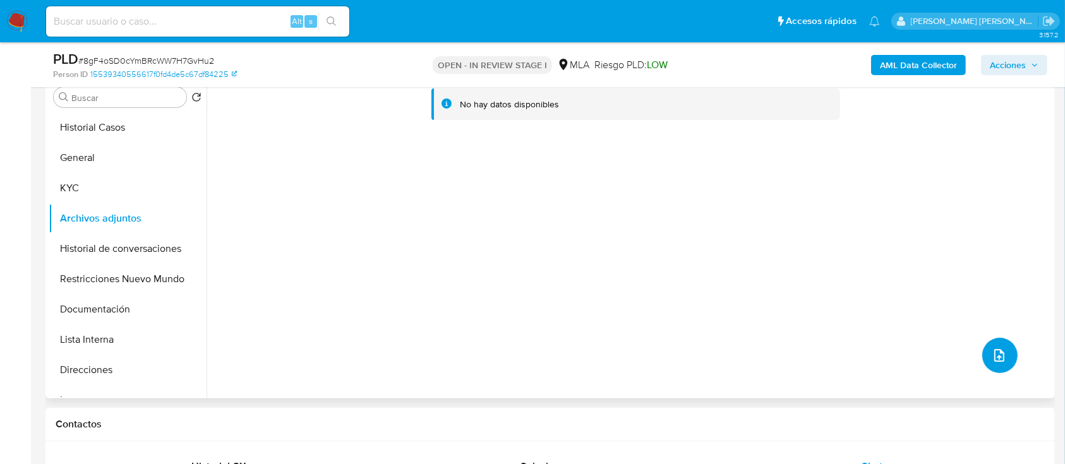
scroll to position [84, 0]
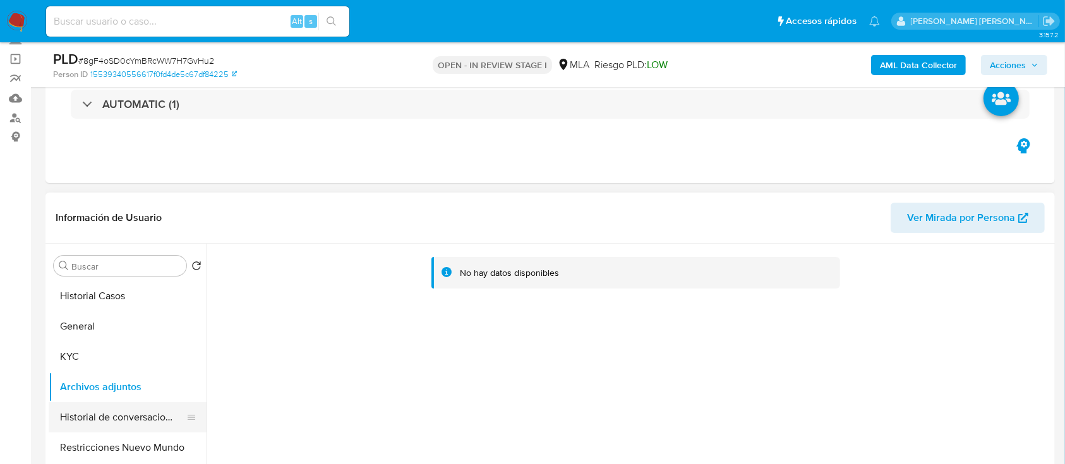
click at [78, 416] on button "Historial de conversaciones" at bounding box center [123, 418] width 148 height 30
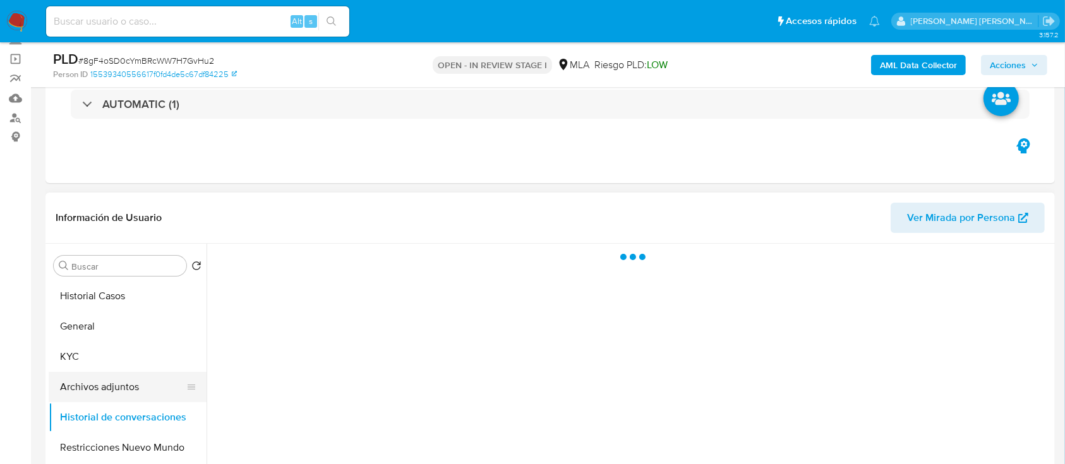
click at [86, 378] on button "Archivos adjuntos" at bounding box center [123, 387] width 148 height 30
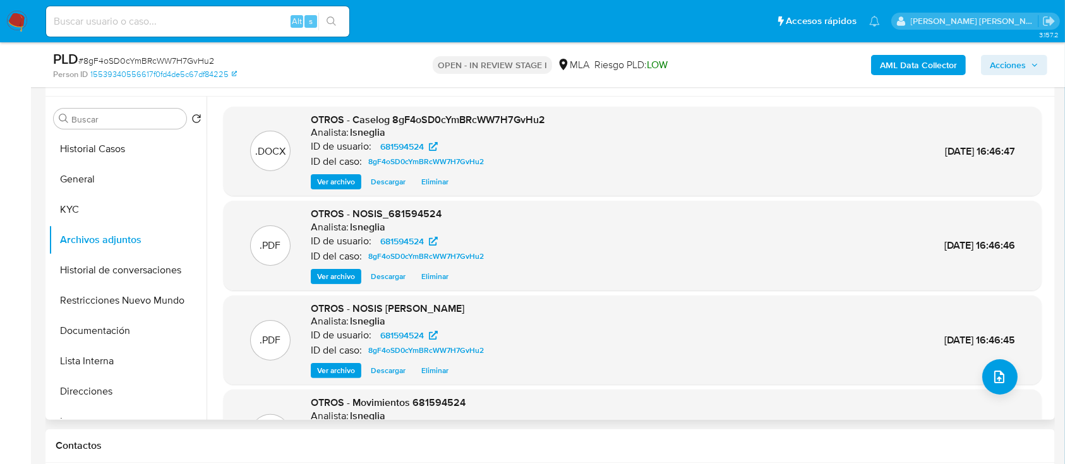
scroll to position [253, 0]
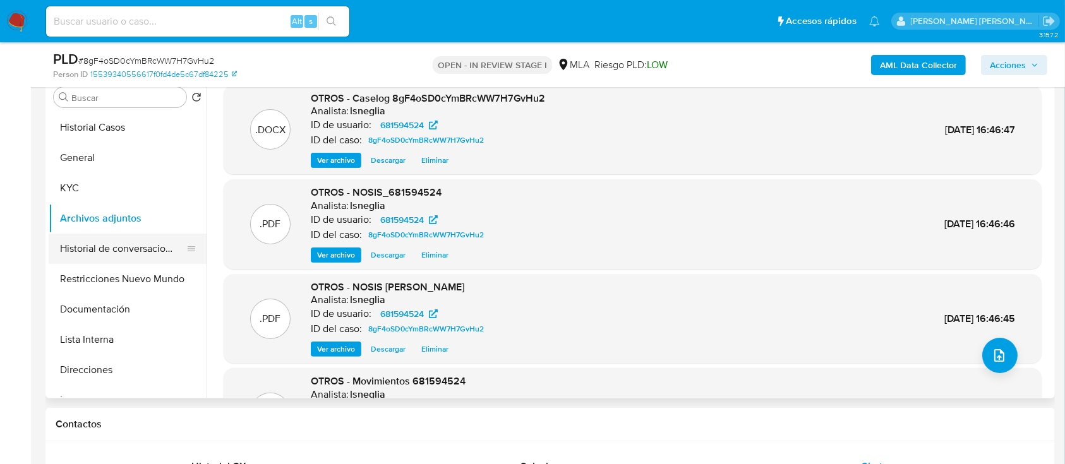
click at [90, 250] on button "Historial de conversaciones" at bounding box center [123, 249] width 148 height 30
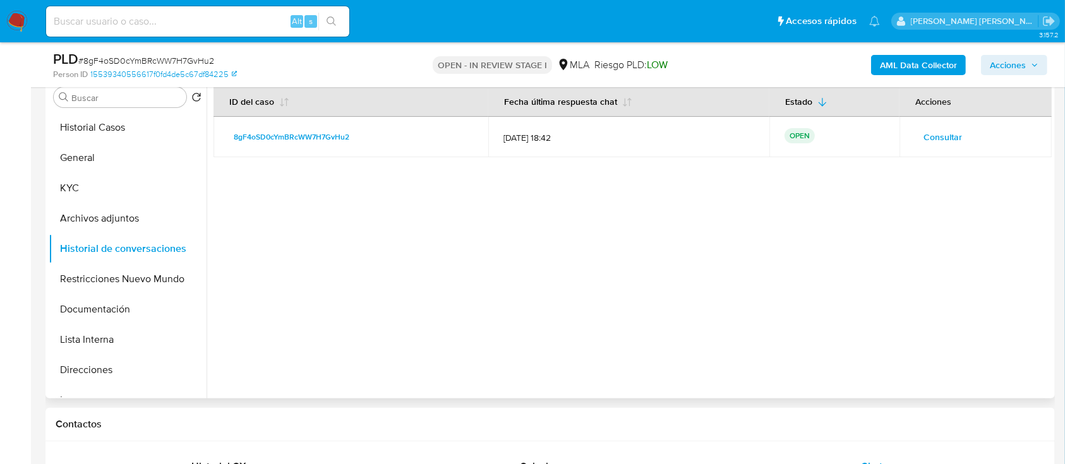
scroll to position [505, 0]
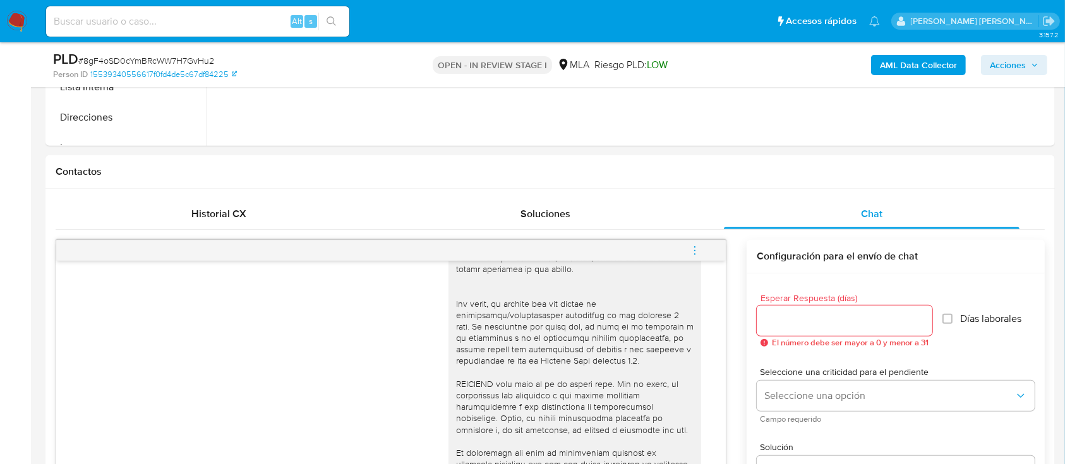
click at [700, 238] on span "menu-action" at bounding box center [694, 251] width 11 height 30
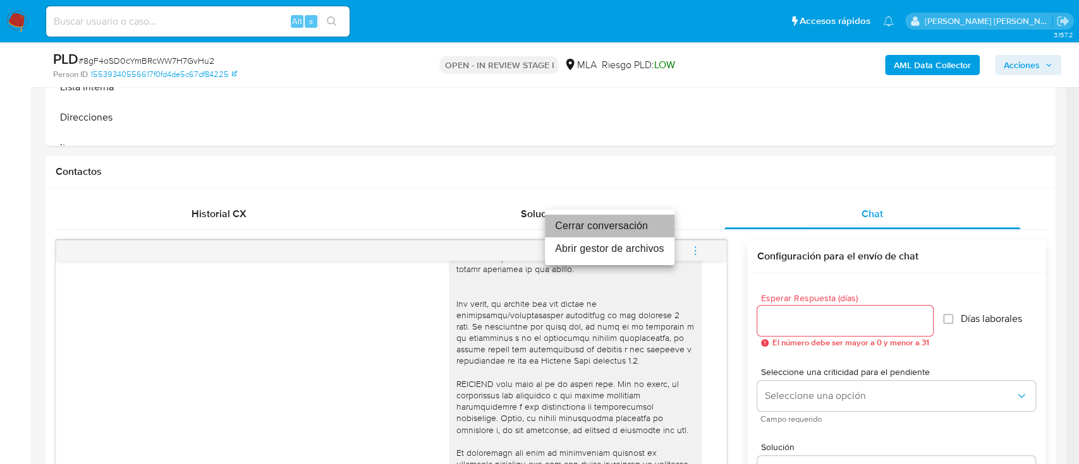
click at [644, 227] on li "Cerrar conversación" at bounding box center [610, 226] width 130 height 23
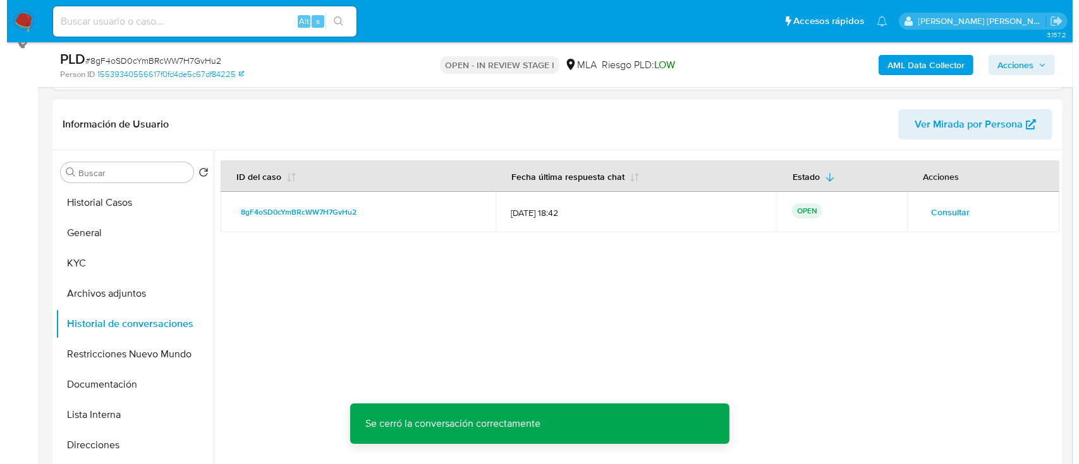
scroll to position [168, 0]
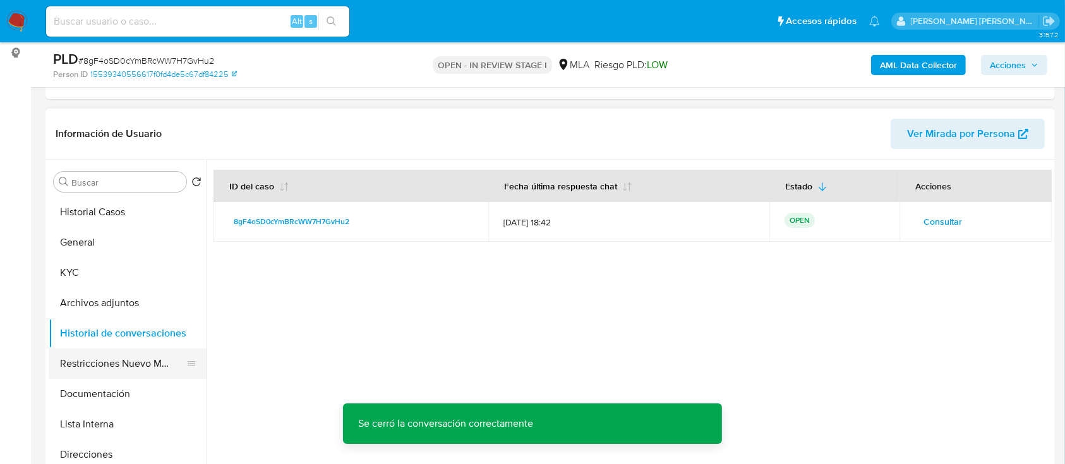
click at [133, 372] on button "Restricciones Nuevo Mundo" at bounding box center [123, 364] width 148 height 30
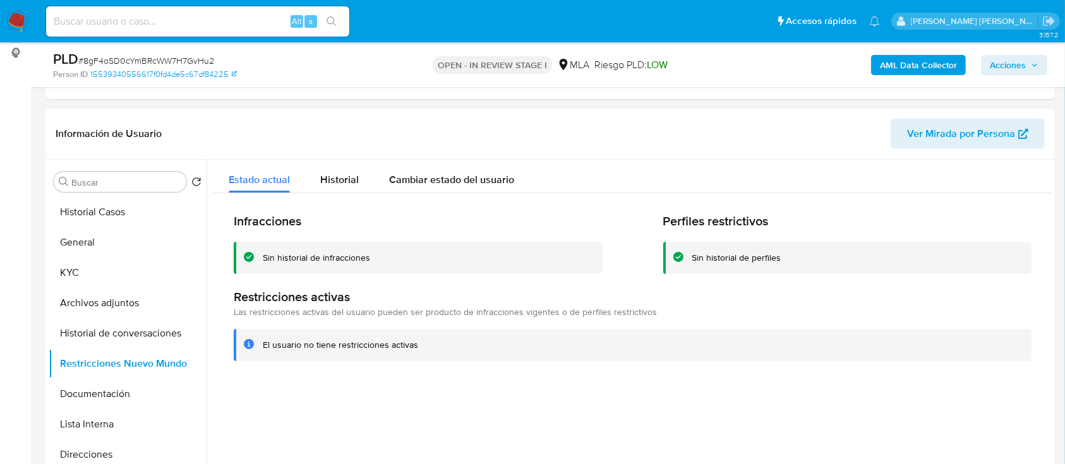
click at [890, 68] on b "AML Data Collector" at bounding box center [918, 65] width 77 height 20
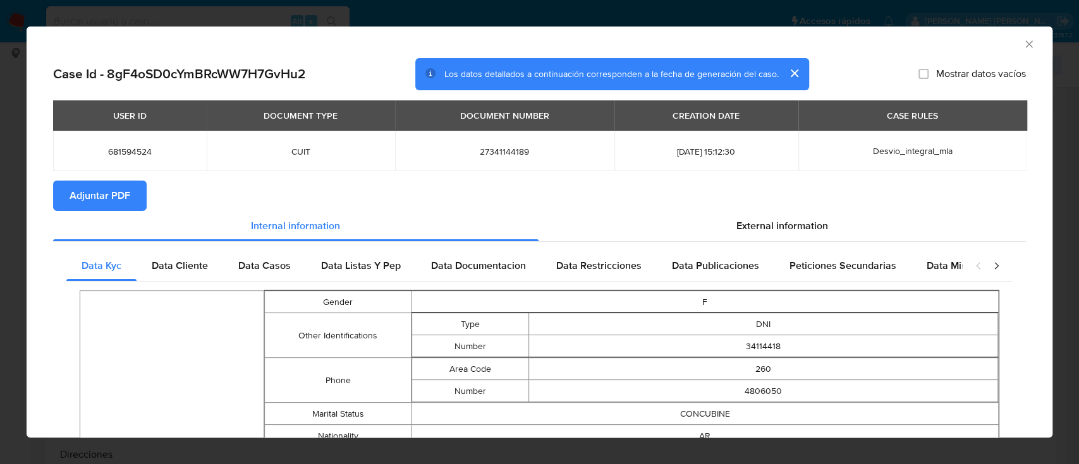
click at [104, 205] on span "Adjuntar PDF" at bounding box center [100, 196] width 61 height 28
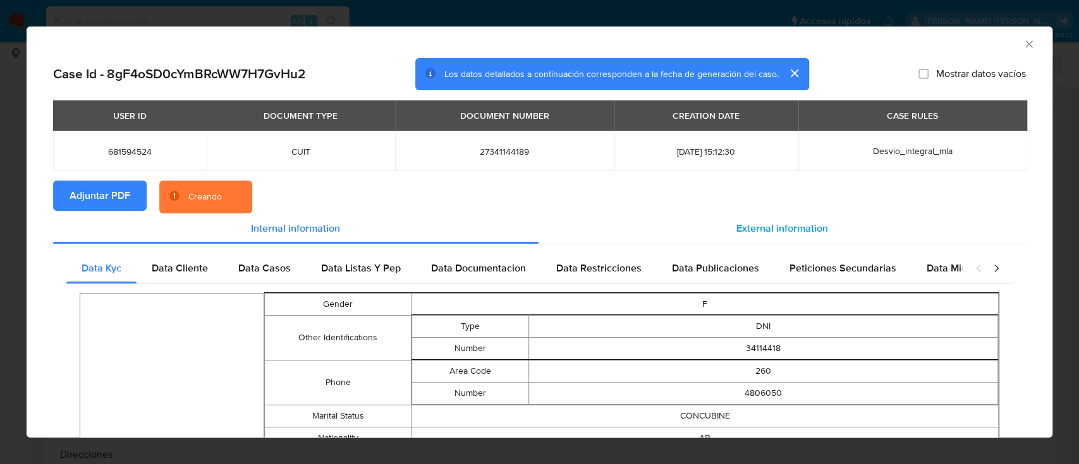
click at [776, 227] on span "External information" at bounding box center [782, 228] width 92 height 15
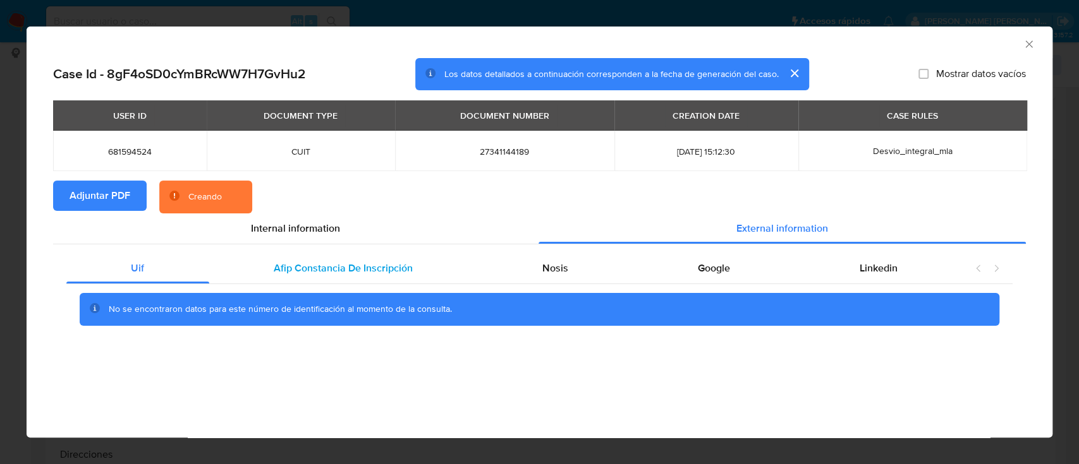
click at [322, 277] on div "Afip Constancia De Inscripción" at bounding box center [343, 268] width 269 height 30
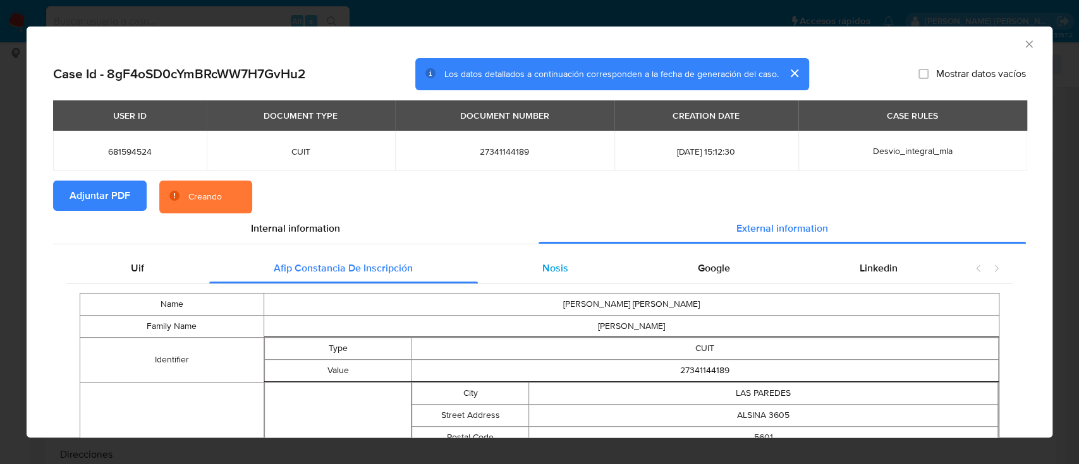
click at [549, 268] on span "Nosis" at bounding box center [555, 268] width 26 height 15
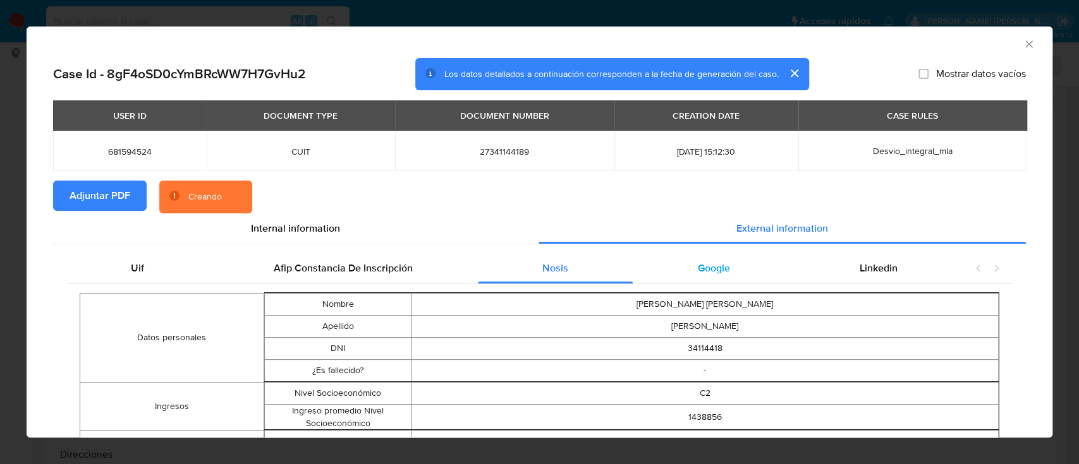
click at [703, 260] on div "Google" at bounding box center [714, 268] width 162 height 30
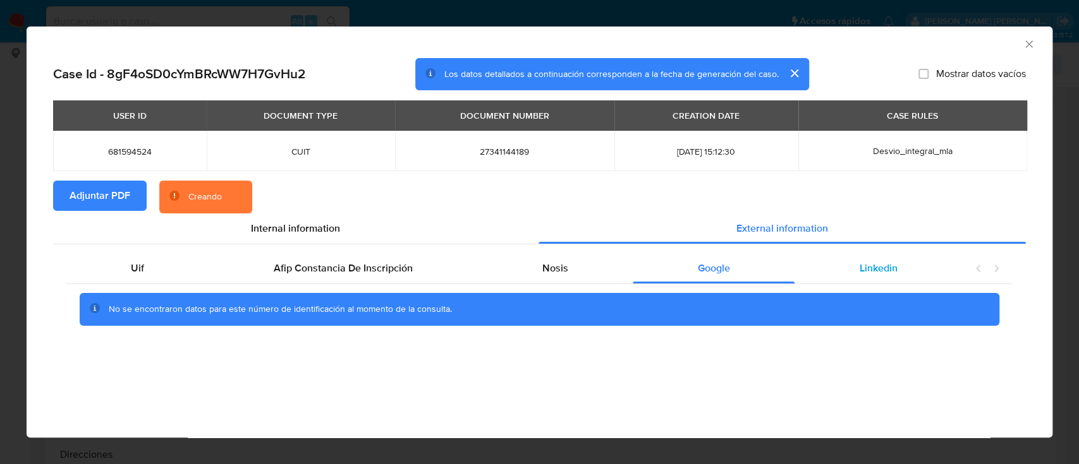
click at [920, 263] on div "Linkedin" at bounding box center [877, 268] width 167 height 30
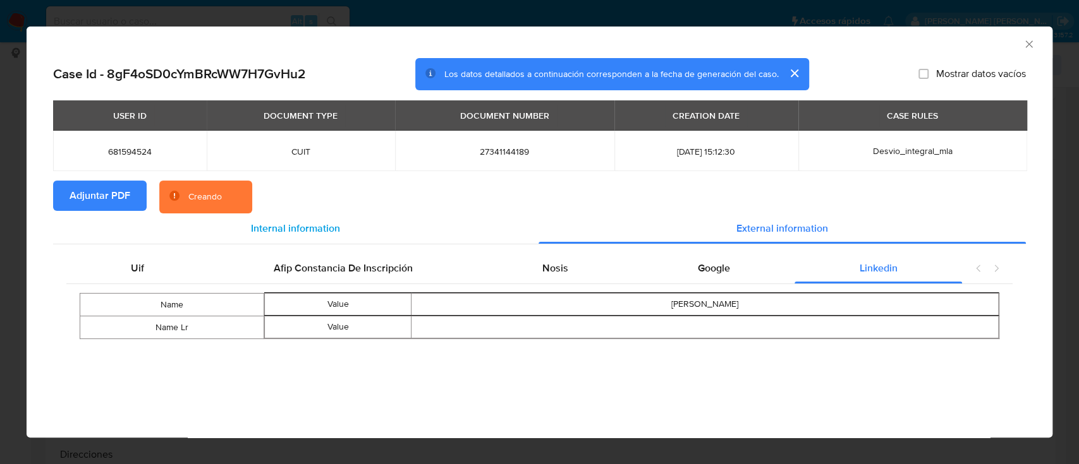
click at [303, 224] on span "Internal information" at bounding box center [295, 228] width 89 height 15
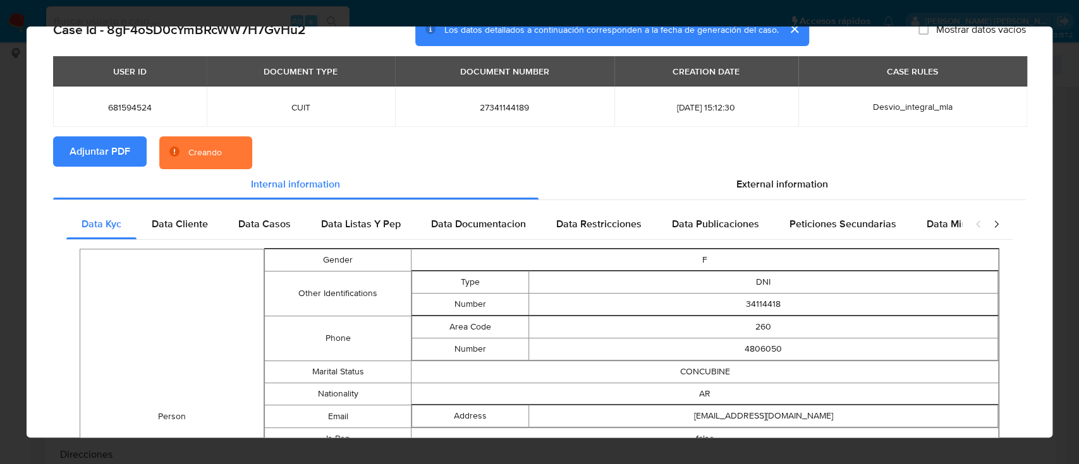
scroll to position [81, 0]
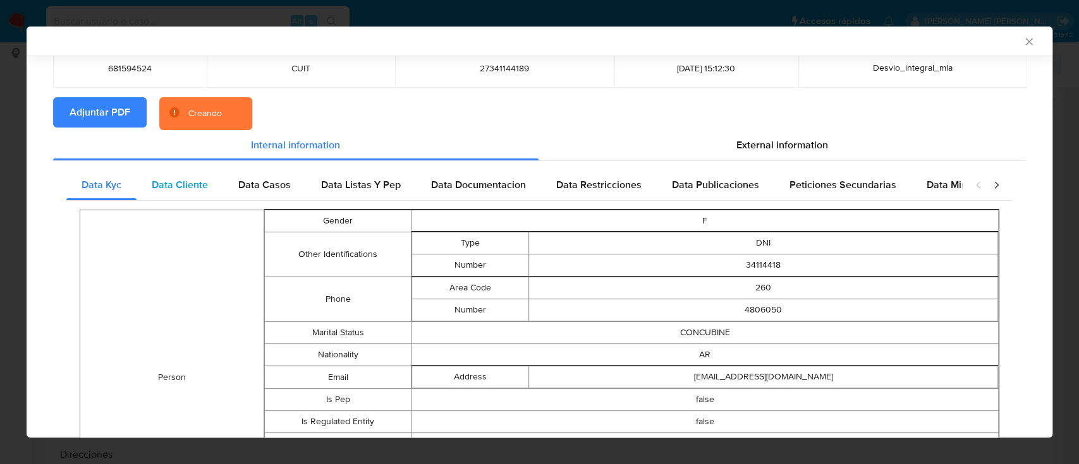
click at [174, 173] on div "Data Cliente" at bounding box center [179, 185] width 87 height 30
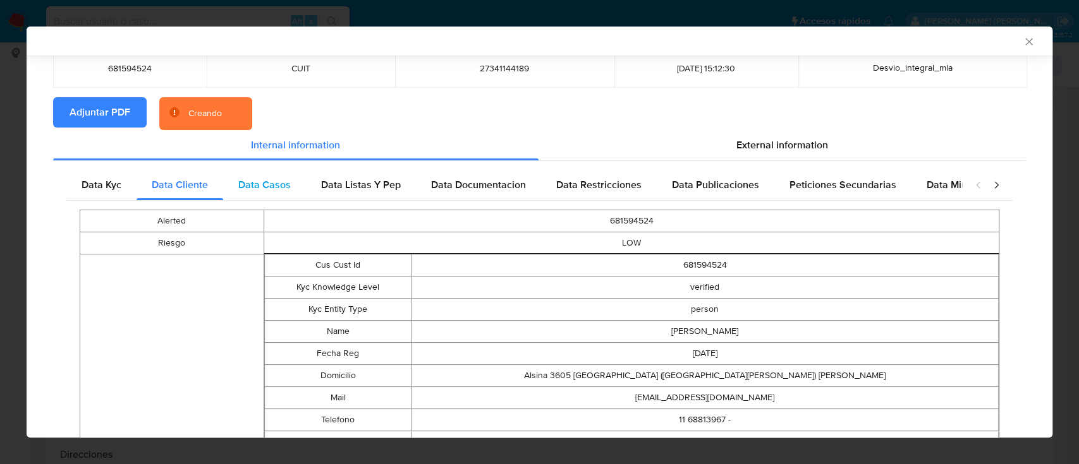
click at [243, 179] on span "Data Casos" at bounding box center [264, 185] width 52 height 15
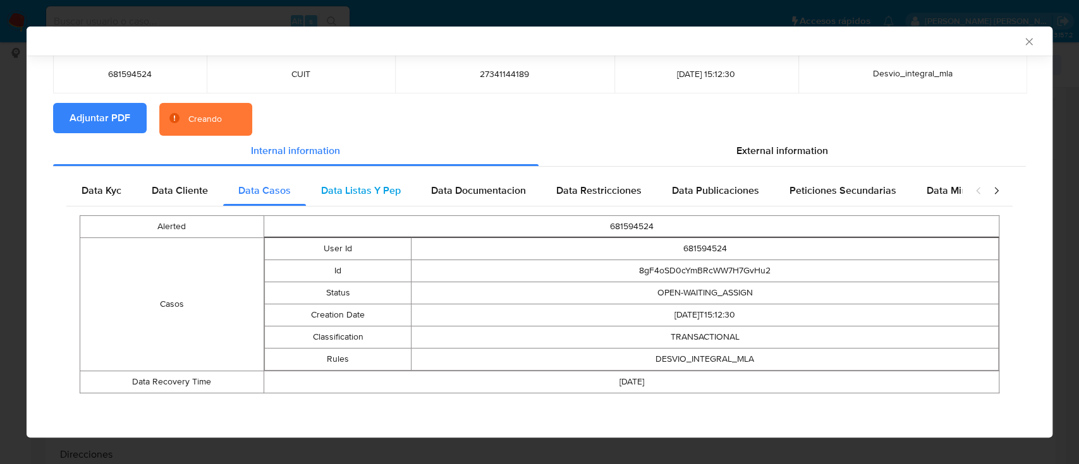
scroll to position [75, 0]
click at [349, 185] on span "Data Listas Y Pep" at bounding box center [361, 191] width 80 height 15
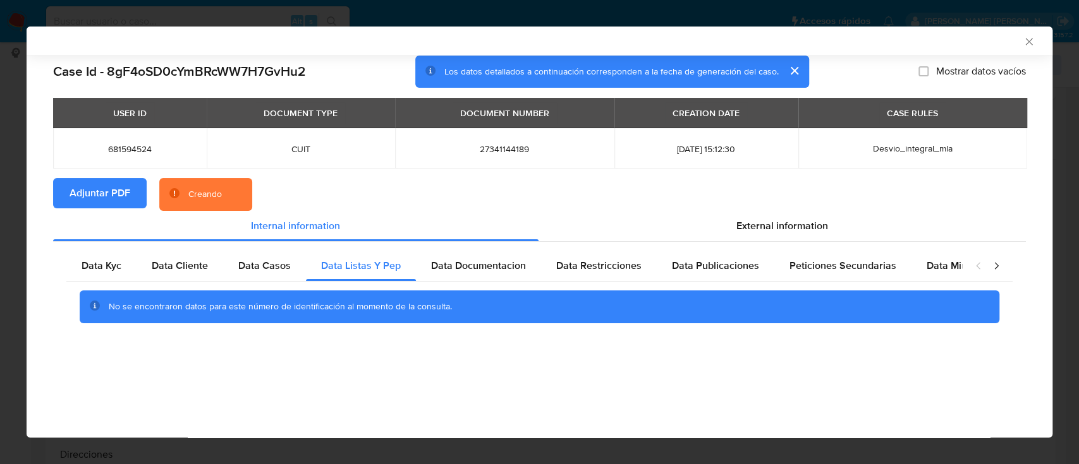
scroll to position [0, 0]
click at [449, 188] on section "Adjuntar PDF Creando" at bounding box center [539, 194] width 972 height 33
click at [470, 255] on div "Data Documentacion" at bounding box center [478, 266] width 125 height 30
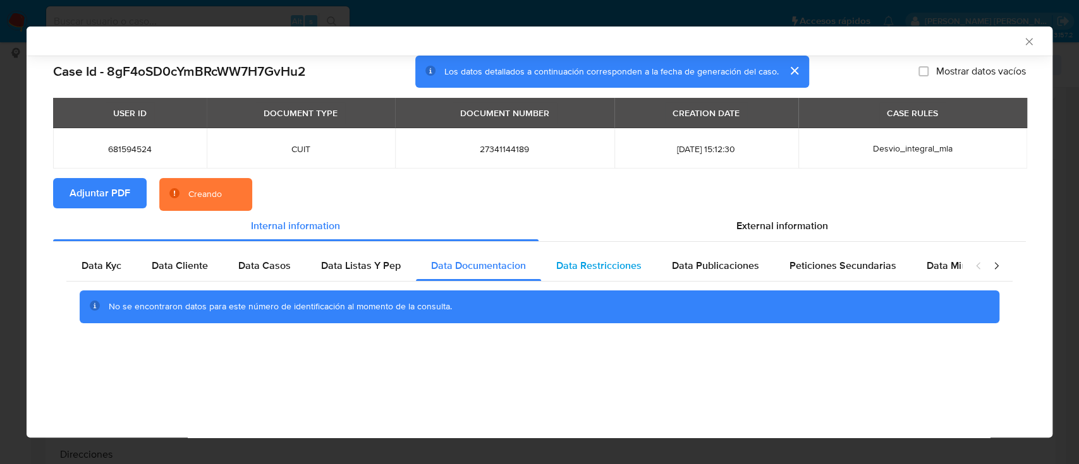
click at [576, 270] on span "Data Restricciones" at bounding box center [598, 265] width 85 height 15
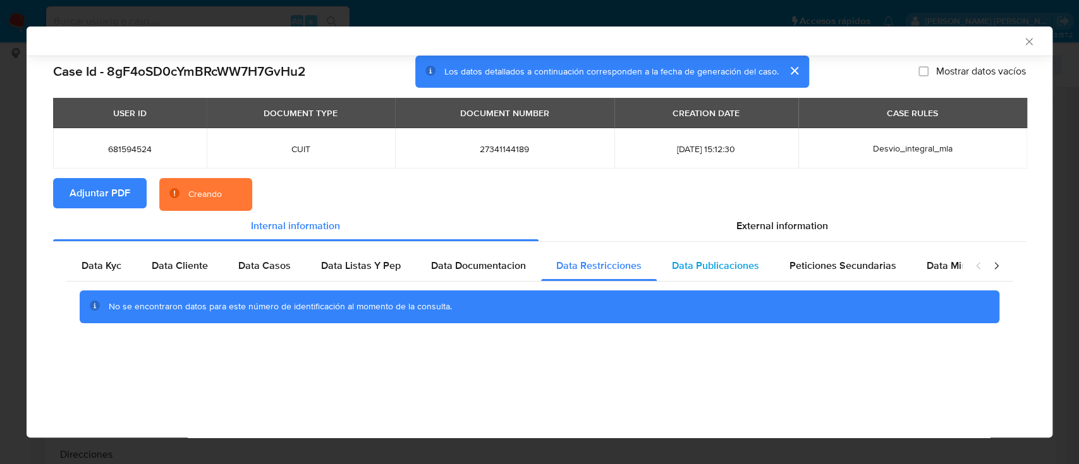
click at [703, 270] on span "Data Publicaciones" at bounding box center [715, 265] width 87 height 15
click at [804, 270] on span "Peticiones Secundarias" at bounding box center [842, 265] width 107 height 15
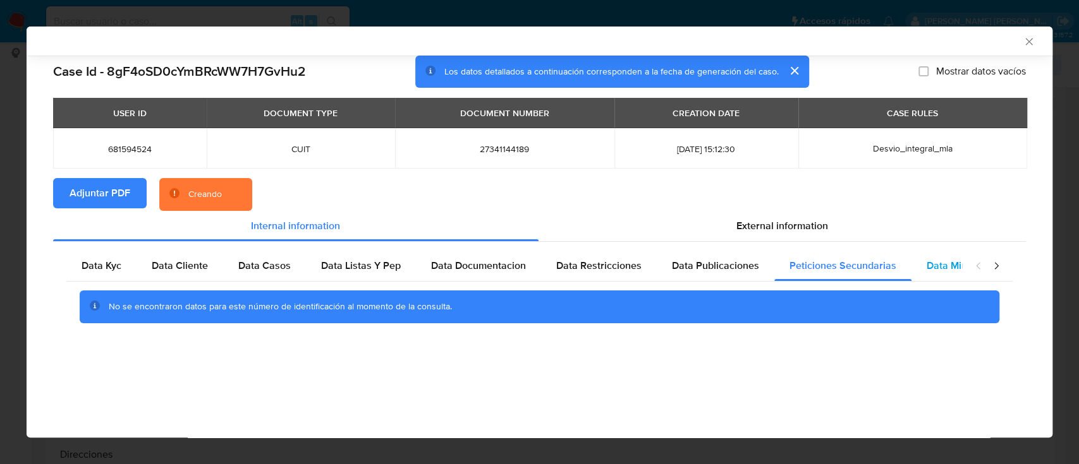
click at [935, 270] on span "Data Minoridad" at bounding box center [961, 265] width 70 height 15
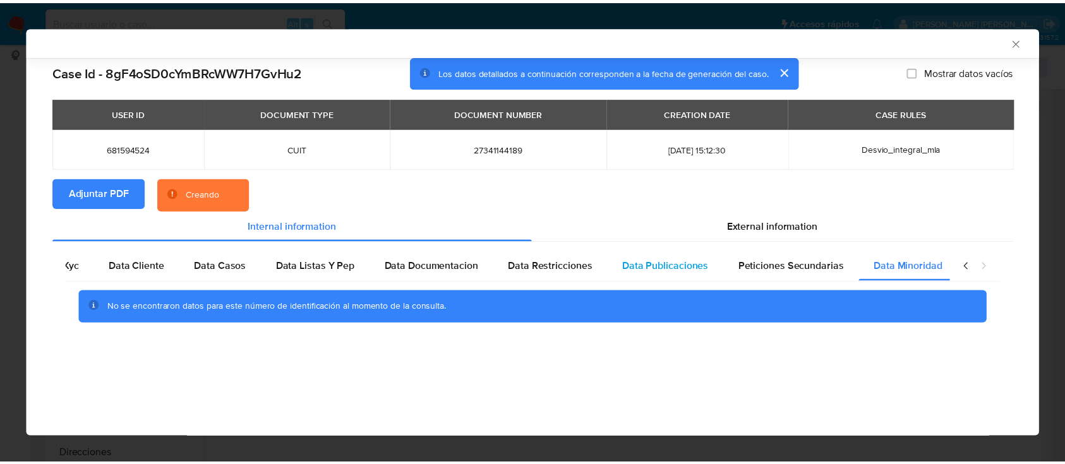
scroll to position [0, 42]
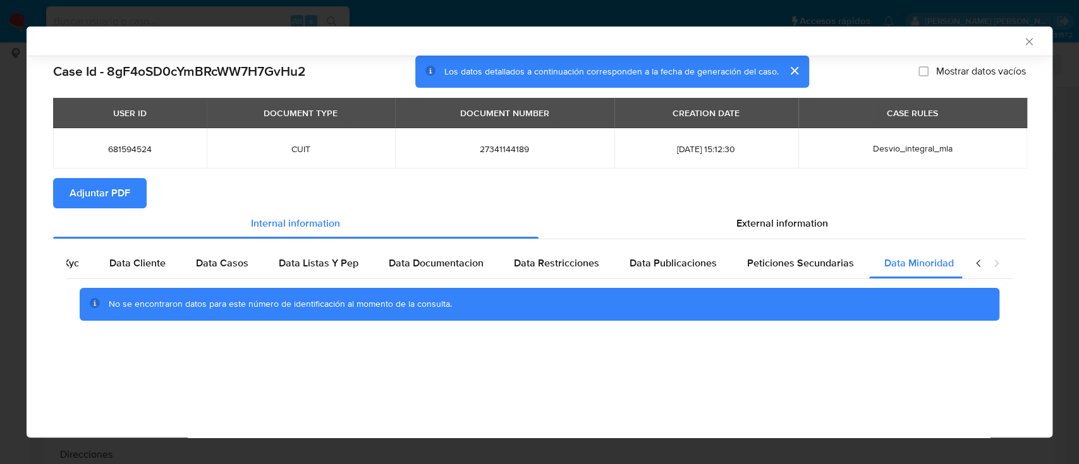
click at [1026, 38] on icon "Cerrar ventana" at bounding box center [1028, 41] width 13 height 13
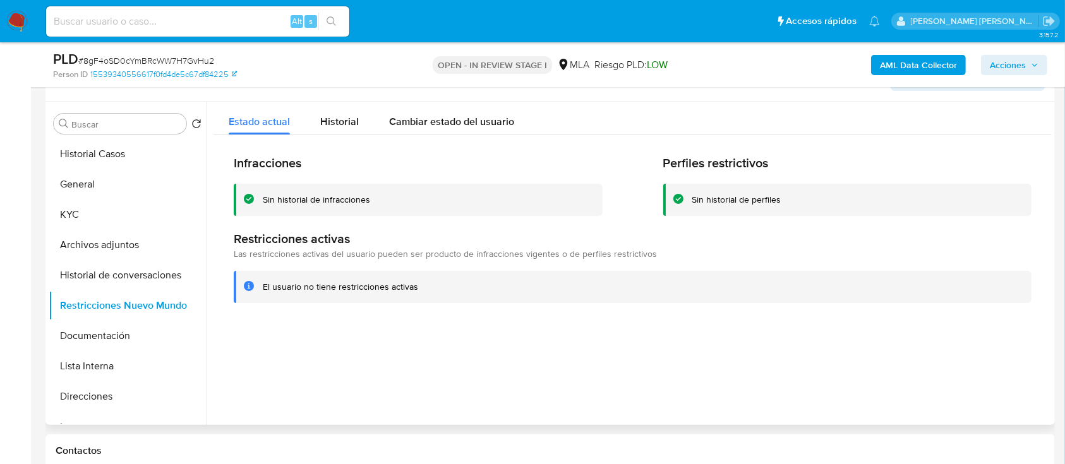
scroll to position [253, 0]
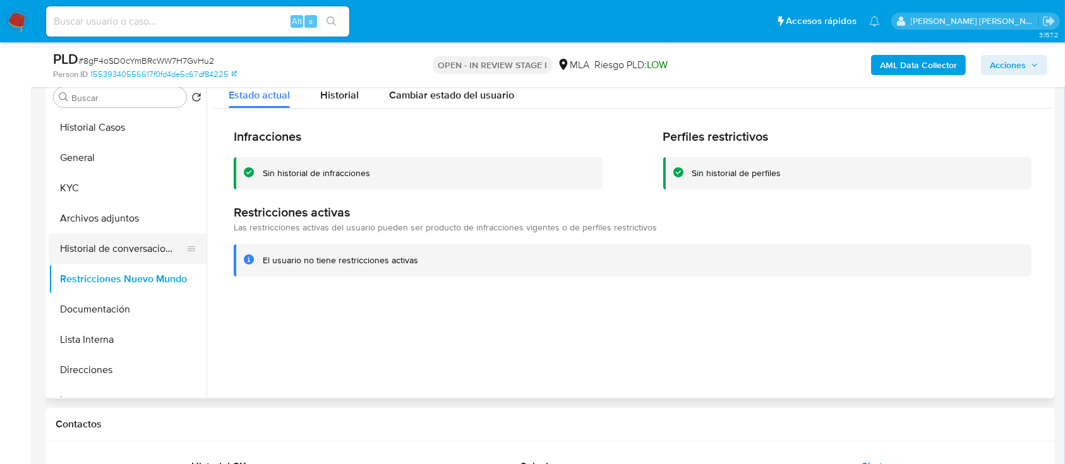
click at [95, 255] on button "Historial de conversaciones" at bounding box center [123, 249] width 148 height 30
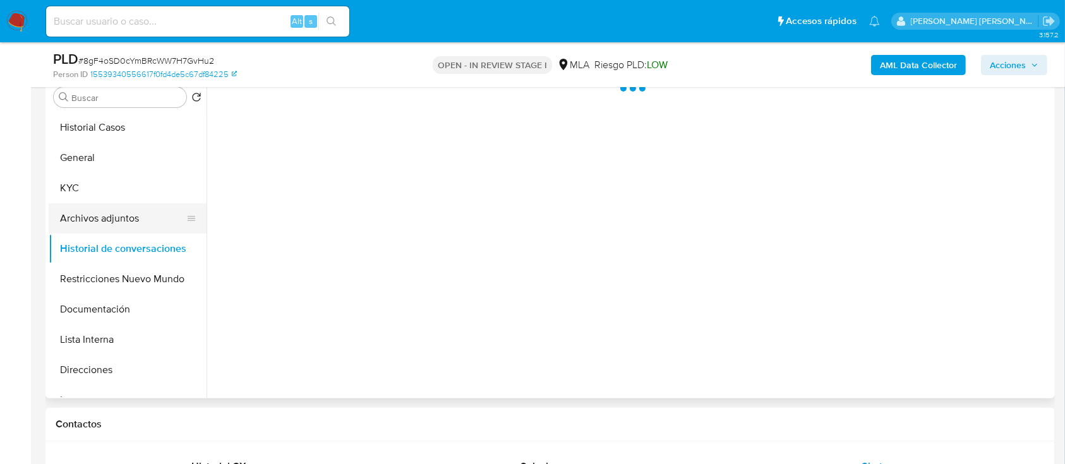
click at [103, 222] on button "Archivos adjuntos" at bounding box center [123, 218] width 148 height 30
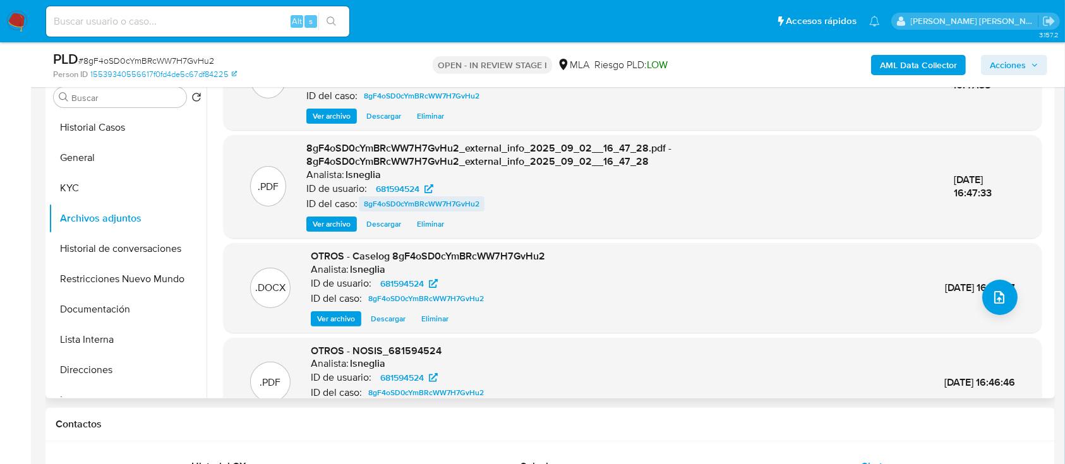
scroll to position [84, 0]
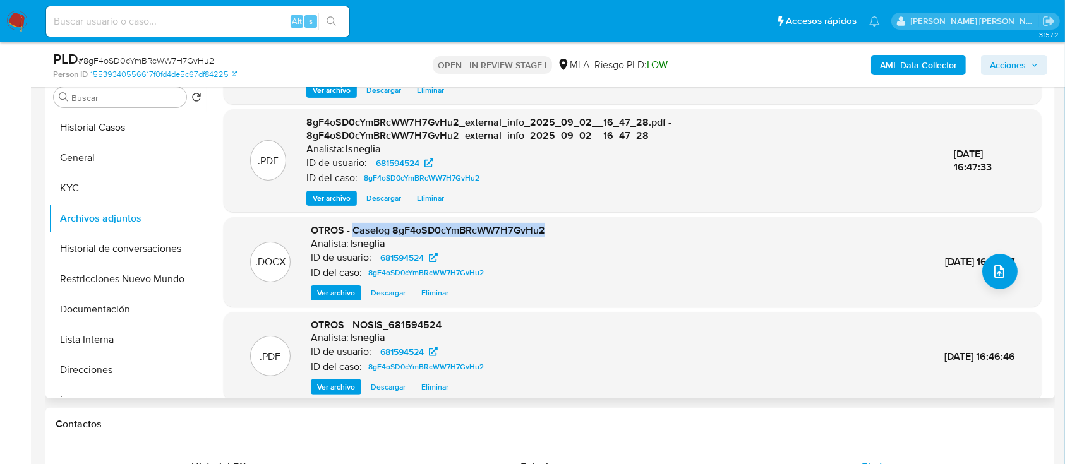
drag, startPoint x: 363, startPoint y: 230, endPoint x: 568, endPoint y: 226, distance: 204.8
click at [568, 226] on div ".DOCX OTROS - Caselog 8gF4oSD0cYmBRcWW7H7GvHu2 Analista: lsneglia ID de usuario…" at bounding box center [633, 262] width 806 height 77
copy span "Caselog 8gF4oSD0cYmBRcWW7H7GvHu2"
click at [91, 245] on button "Historial de conversaciones" at bounding box center [123, 249] width 148 height 30
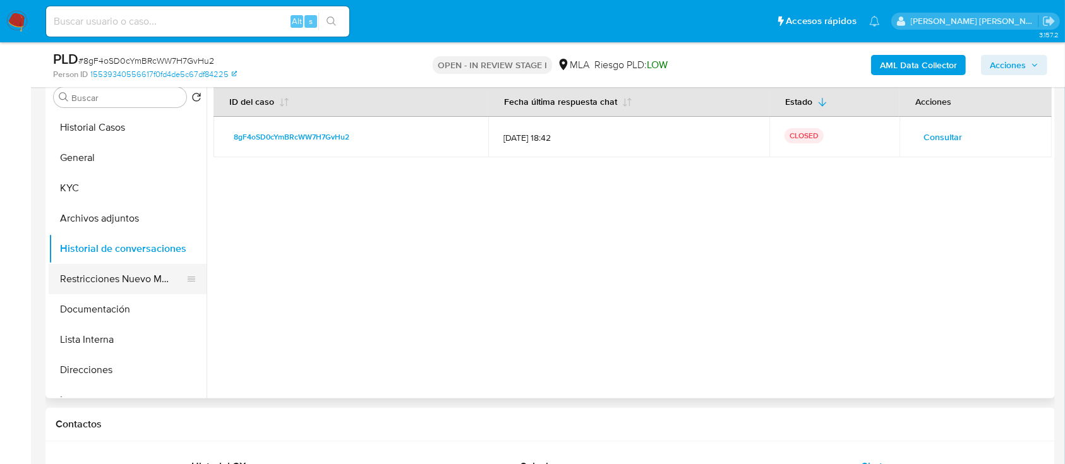
click at [111, 284] on button "Restricciones Nuevo Mundo" at bounding box center [123, 279] width 148 height 30
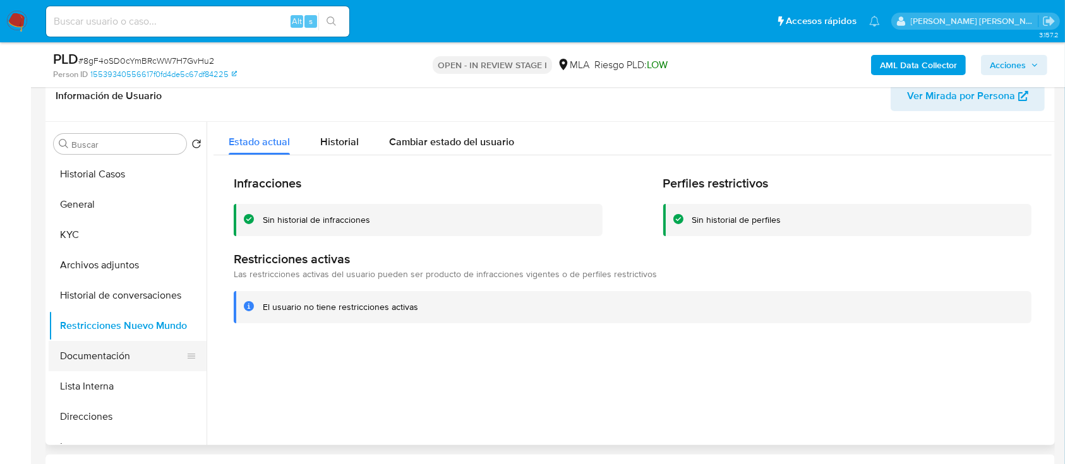
scroll to position [168, 0]
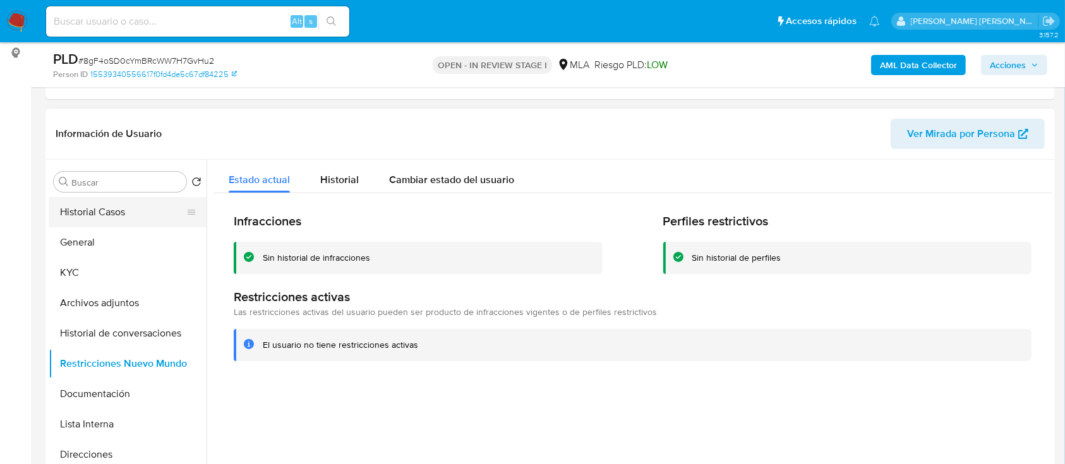
click at [124, 215] on button "Historial Casos" at bounding box center [123, 212] width 148 height 30
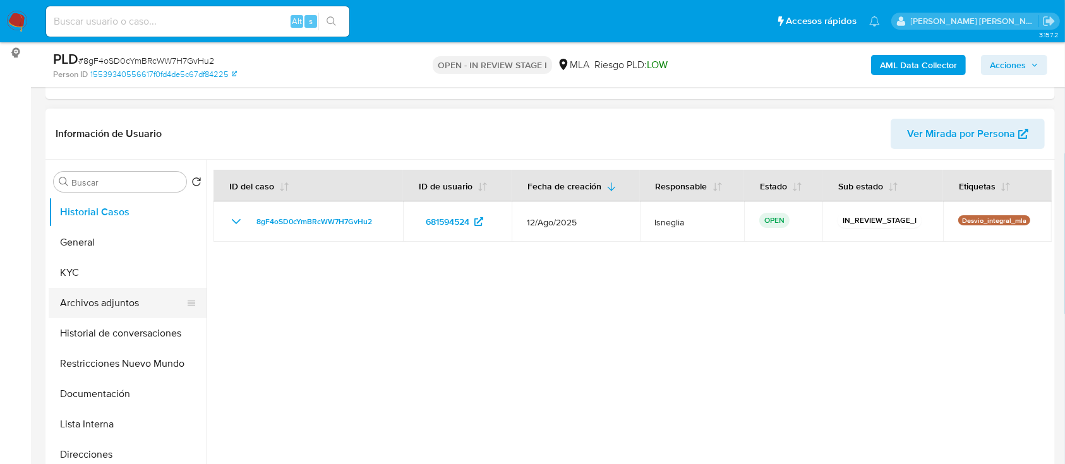
click at [79, 301] on button "Archivos adjuntos" at bounding box center [123, 303] width 148 height 30
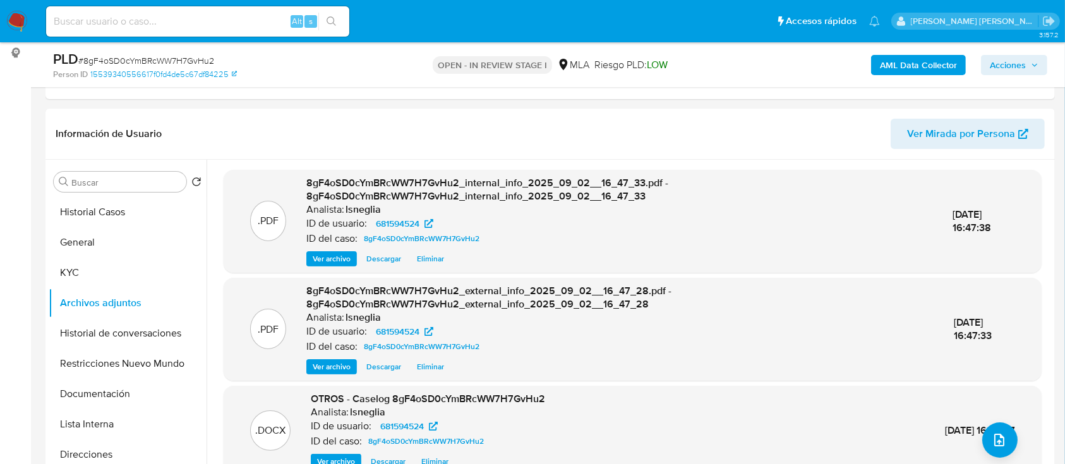
click at [1016, 68] on span "Acciones" at bounding box center [1008, 65] width 36 height 20
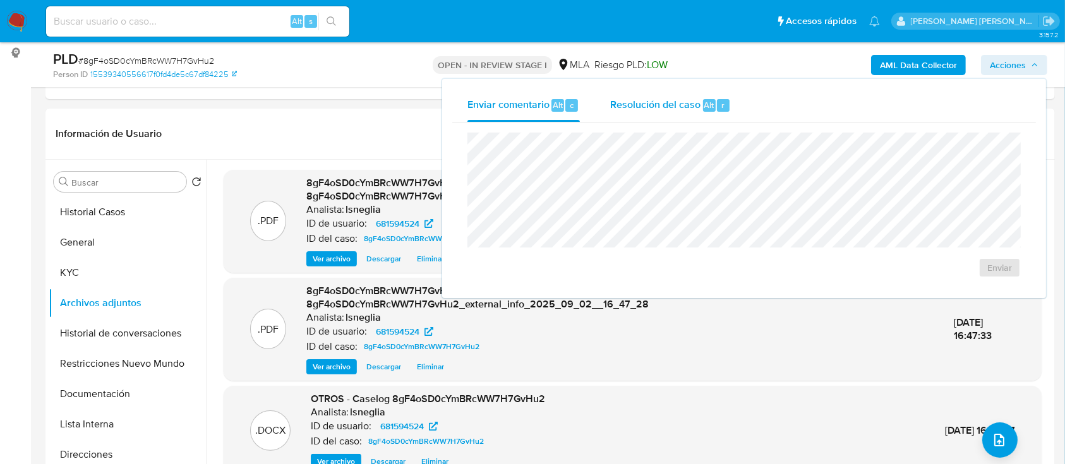
click at [686, 112] on span "Resolución del caso" at bounding box center [655, 104] width 90 height 15
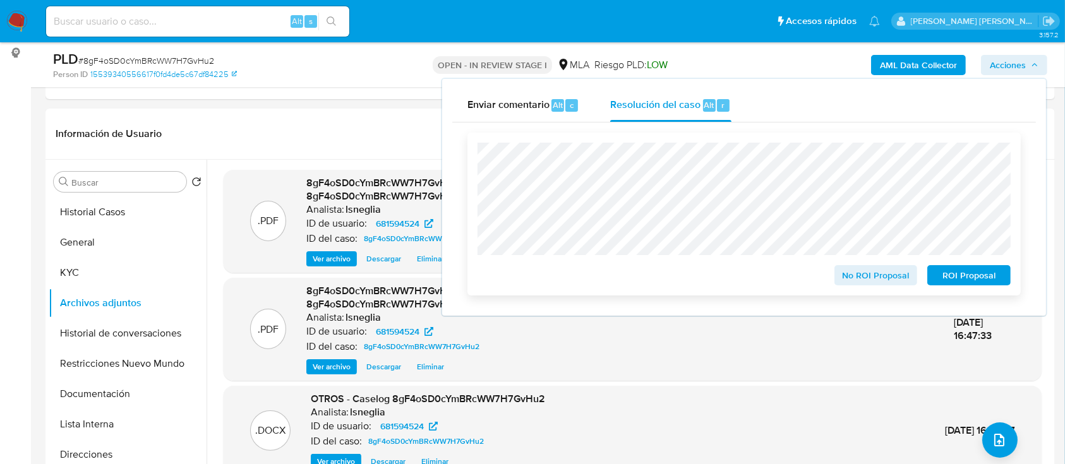
click at [890, 278] on span "No ROI Proposal" at bounding box center [877, 276] width 66 height 18
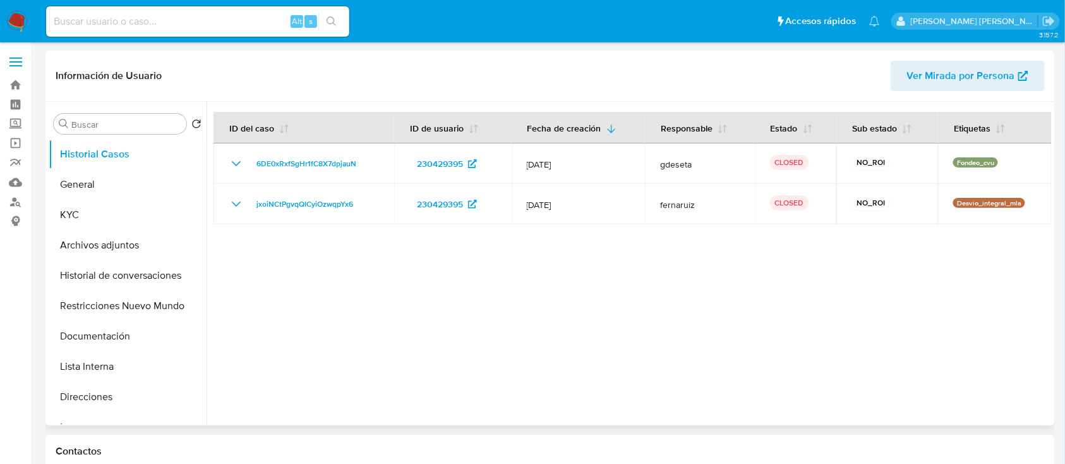
select select "10"
click at [73, 210] on button "KYC" at bounding box center [123, 215] width 148 height 30
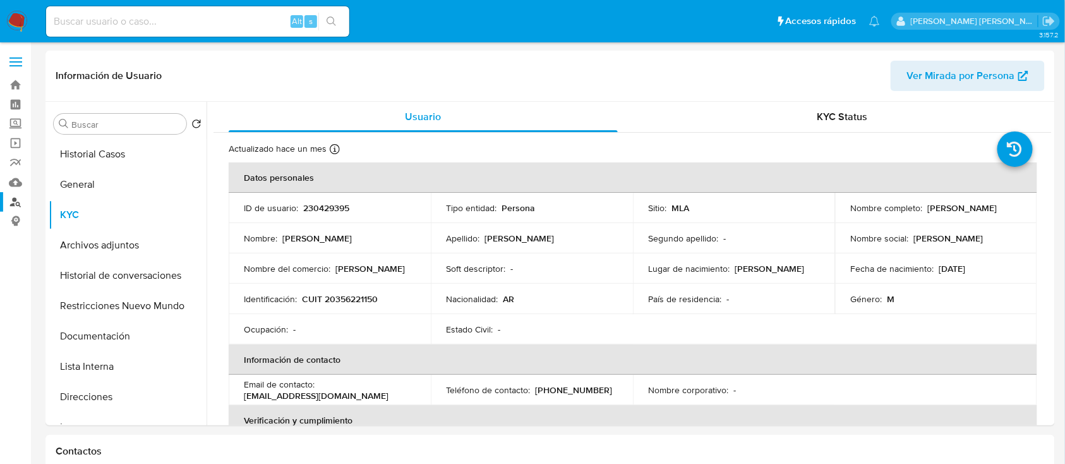
click at [16, 202] on link "Buscador de personas" at bounding box center [75, 202] width 150 height 20
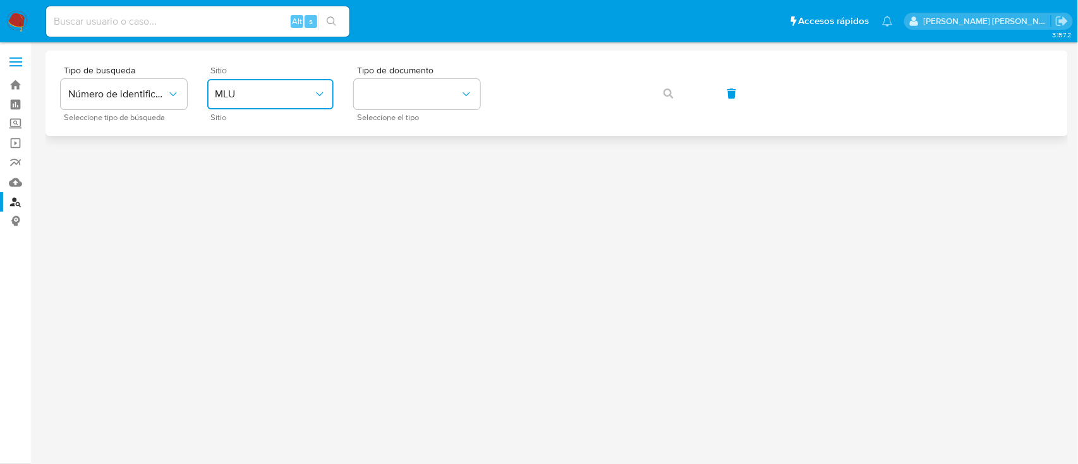
click at [293, 101] on button "MLU" at bounding box center [270, 94] width 126 height 30
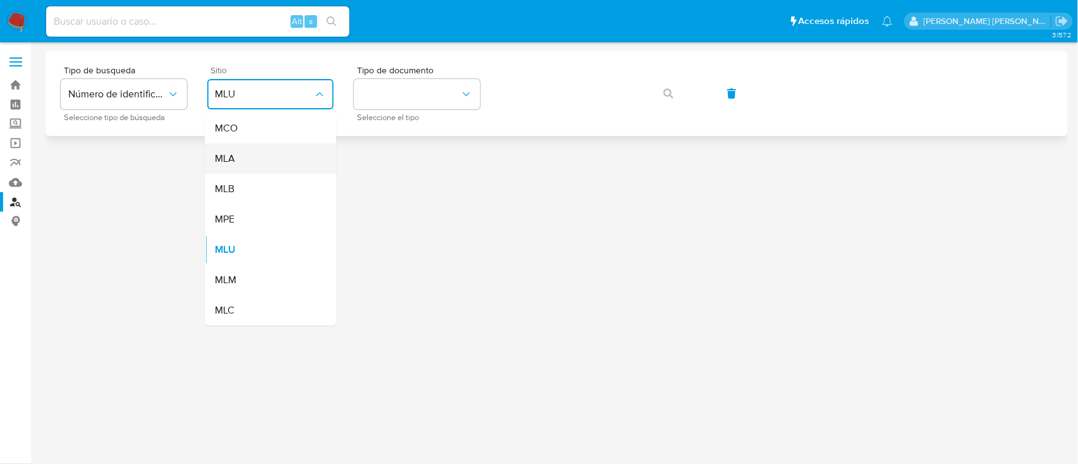
click at [269, 170] on div "MLA" at bounding box center [267, 158] width 104 height 30
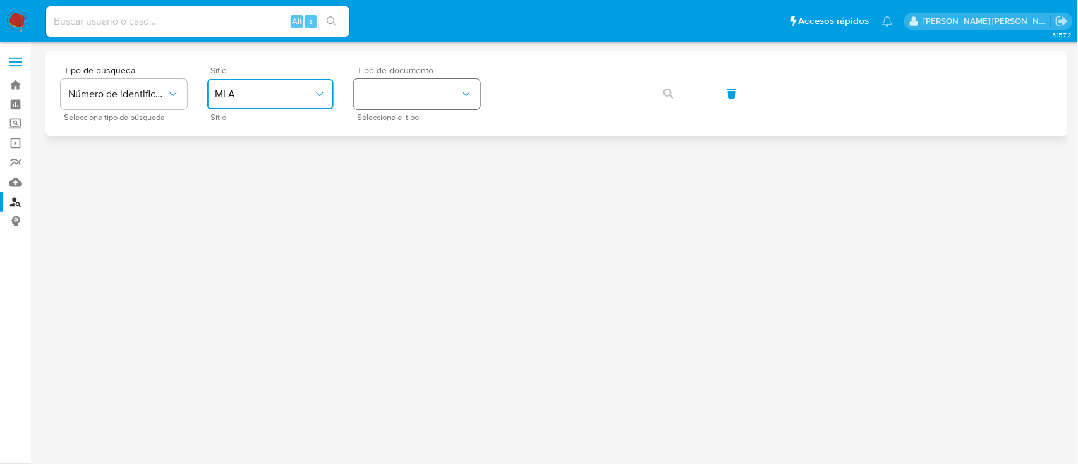
click at [415, 92] on button "identificationType" at bounding box center [417, 94] width 126 height 30
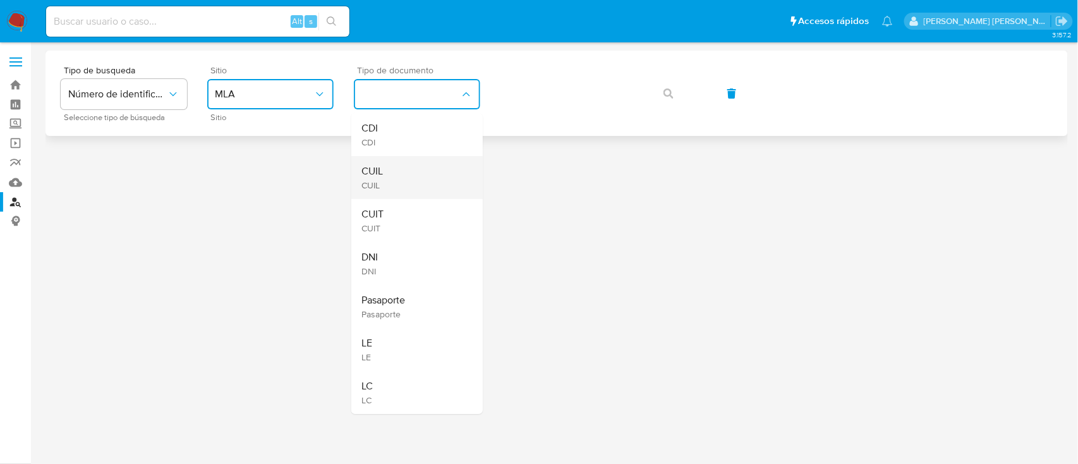
click at [398, 178] on div "CUIL CUIL" at bounding box center [413, 177] width 104 height 43
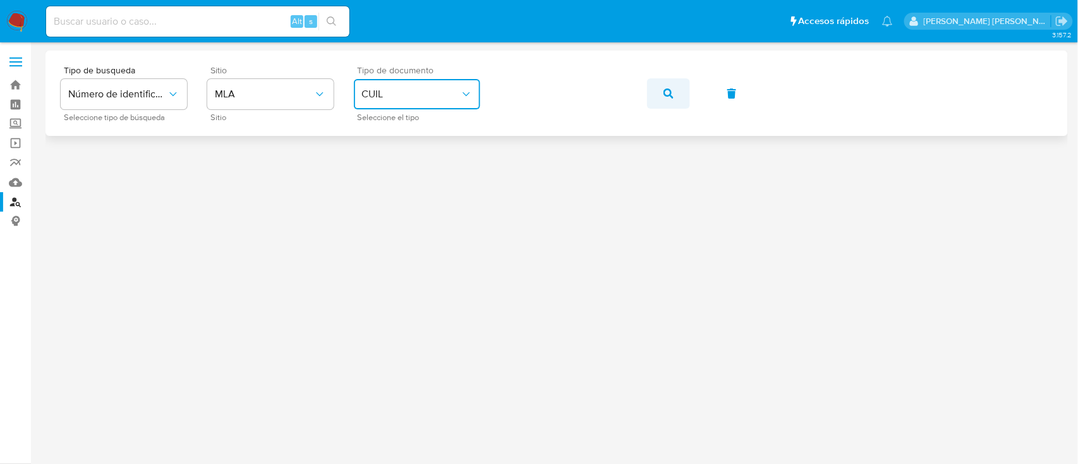
click at [660, 89] on button "button" at bounding box center [668, 93] width 43 height 30
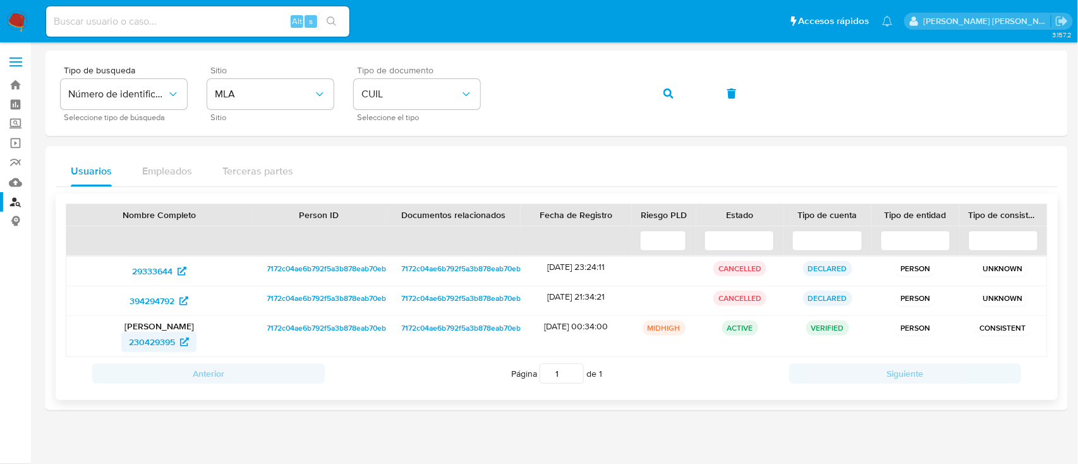
click at [155, 339] on span "230429395" at bounding box center [152, 342] width 46 height 20
click at [678, 94] on button "button" at bounding box center [668, 93] width 43 height 30
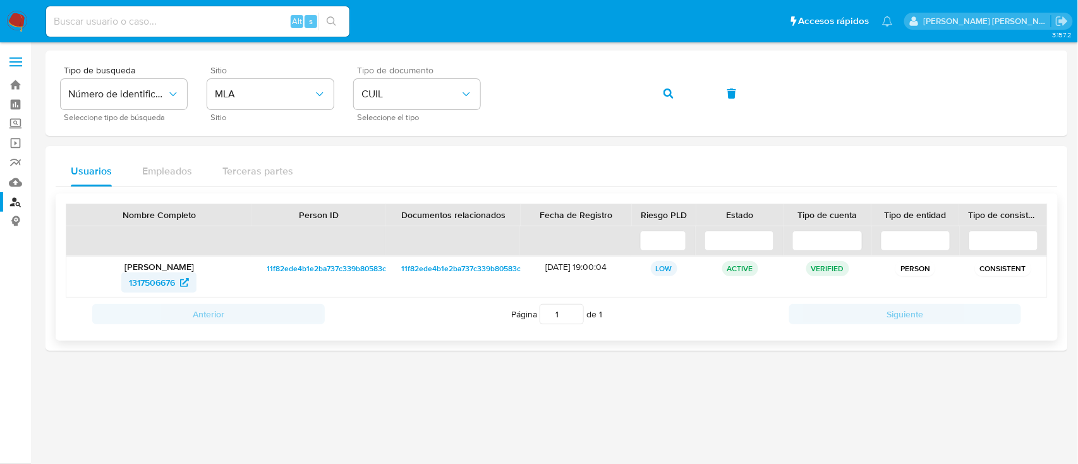
click at [158, 282] on span "1317506676" at bounding box center [152, 282] width 46 height 20
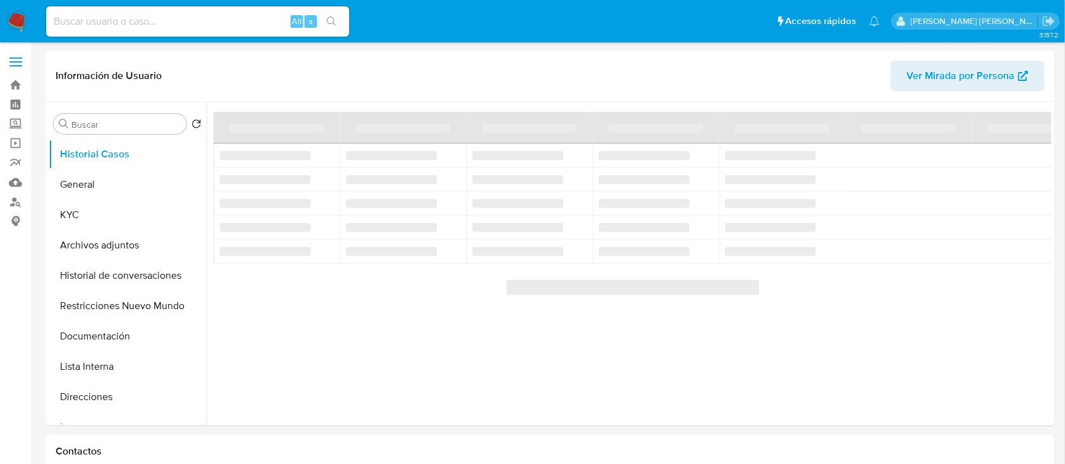
select select "10"
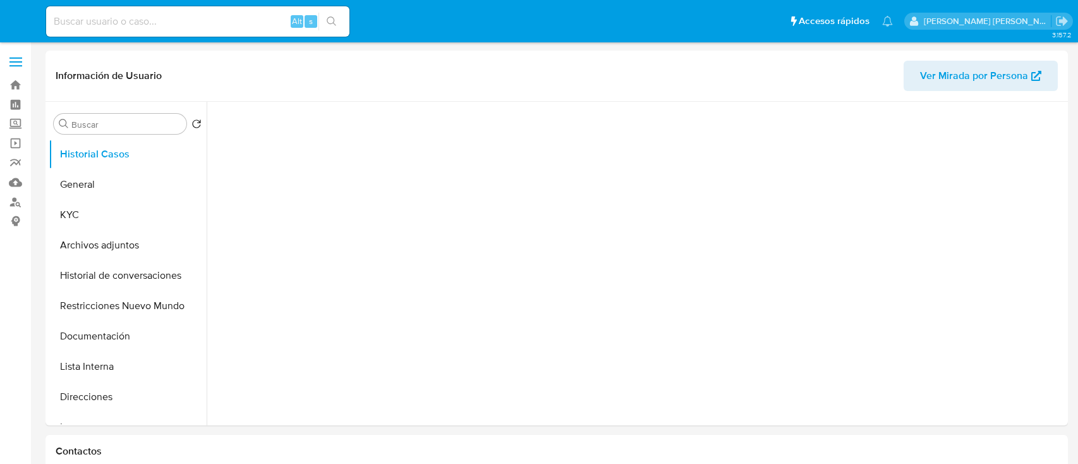
select select "10"
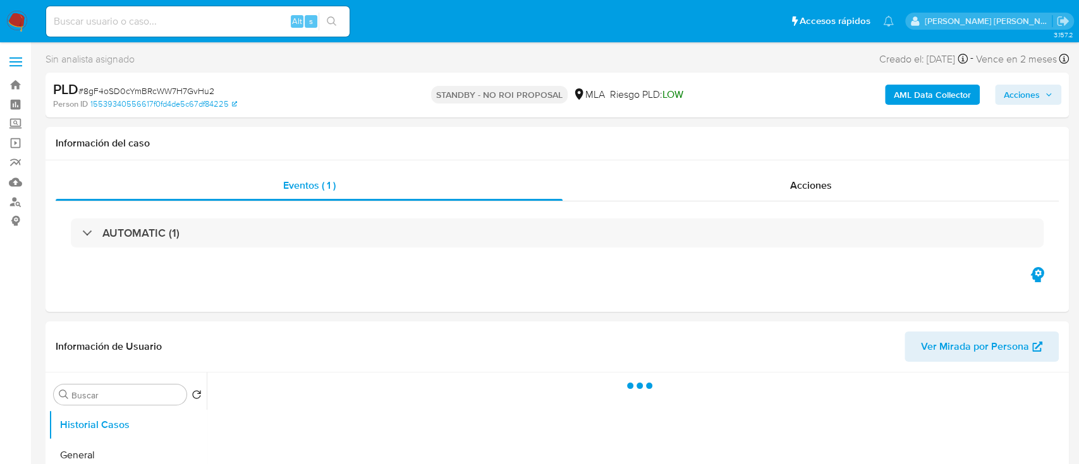
select select "10"
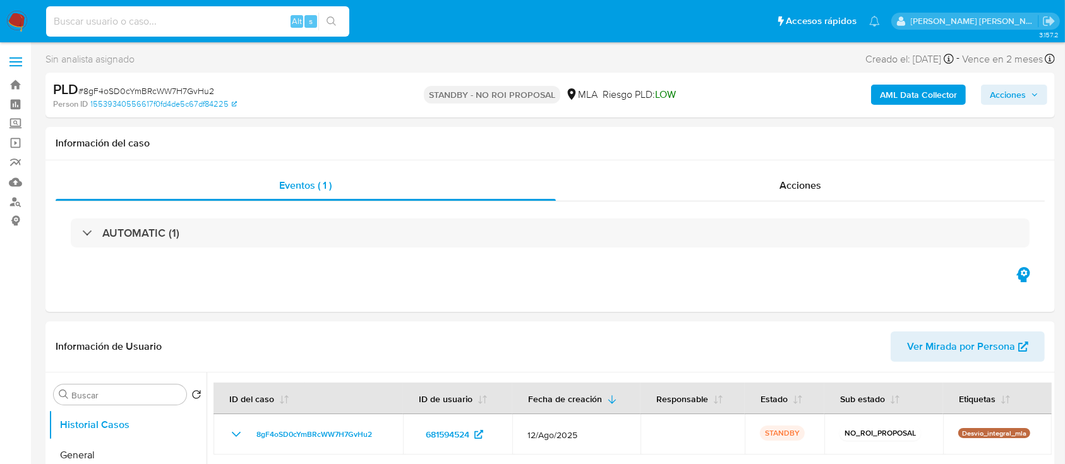
click at [221, 19] on input at bounding box center [197, 21] width 303 height 16
paste input "H2rz3jqTi2IfpNwHKobLHxw7"
type input "H2rz3jqTi2IfpNwHKobLHxw7"
click at [337, 23] on button "search-icon" at bounding box center [331, 22] width 26 height 18
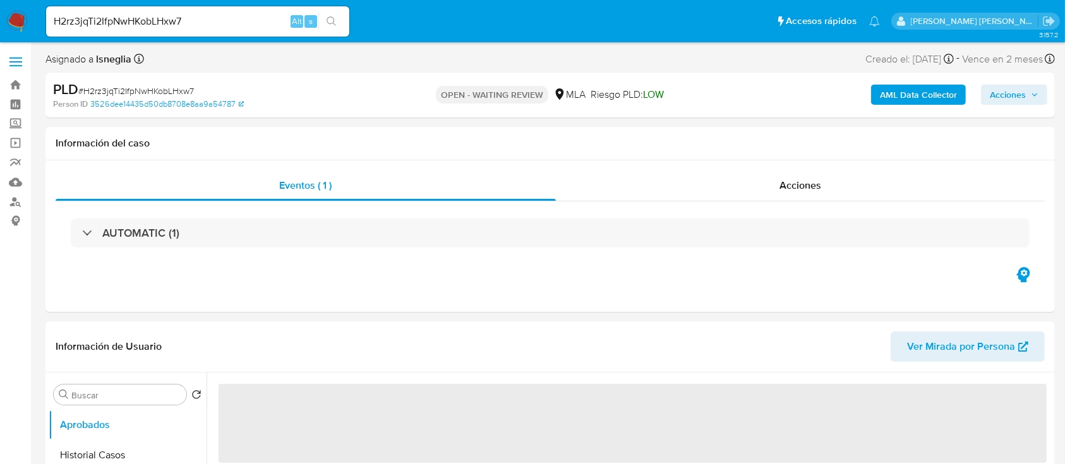
select select "10"
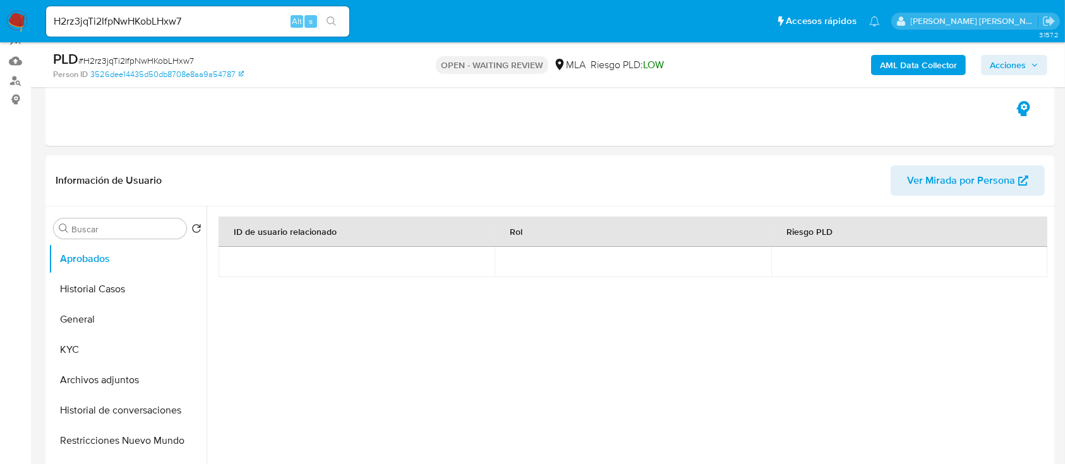
scroll to position [168, 0]
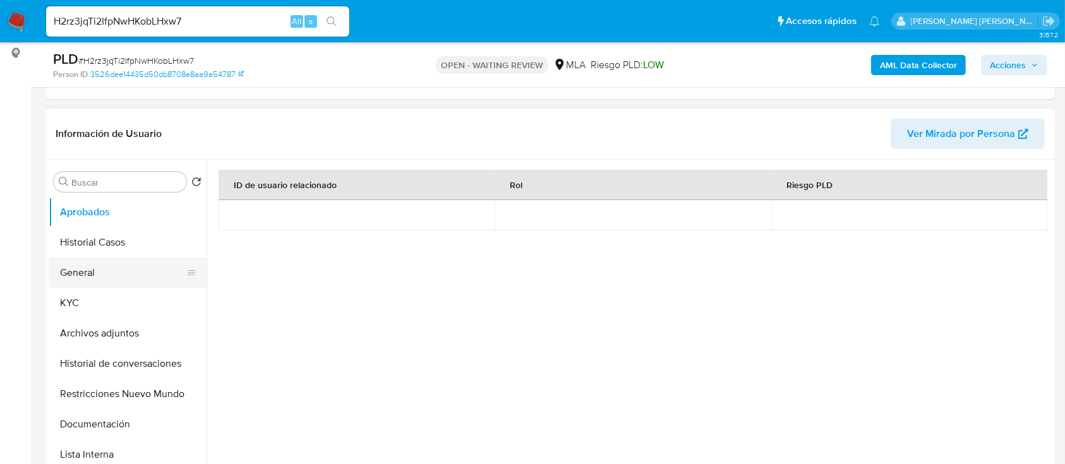
click at [89, 269] on button "General" at bounding box center [123, 273] width 148 height 30
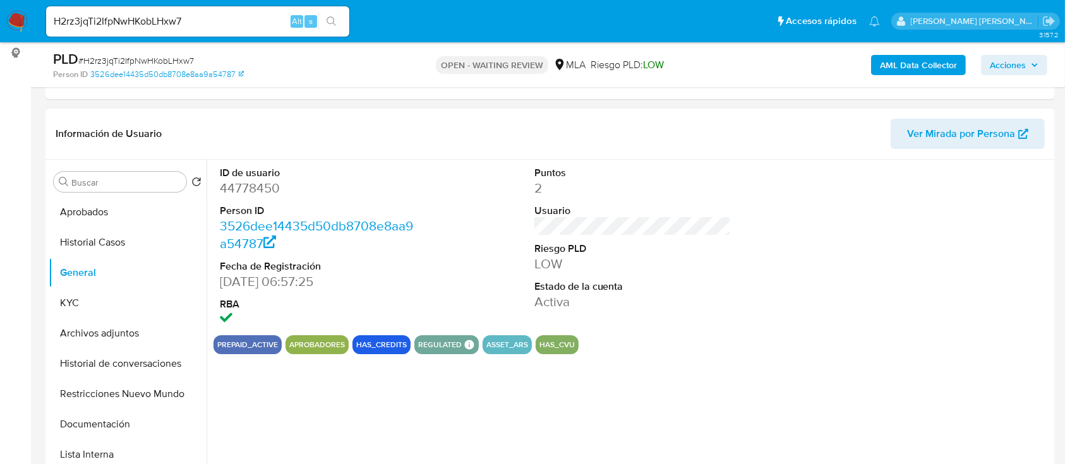
click at [269, 186] on dd "44778450" at bounding box center [318, 188] width 197 height 18
copy dd "44778450"
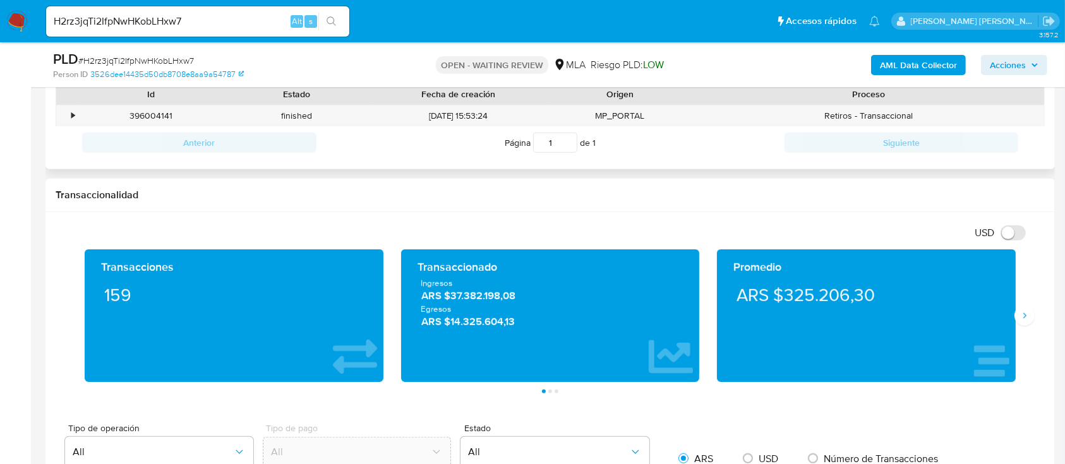
scroll to position [590, 0]
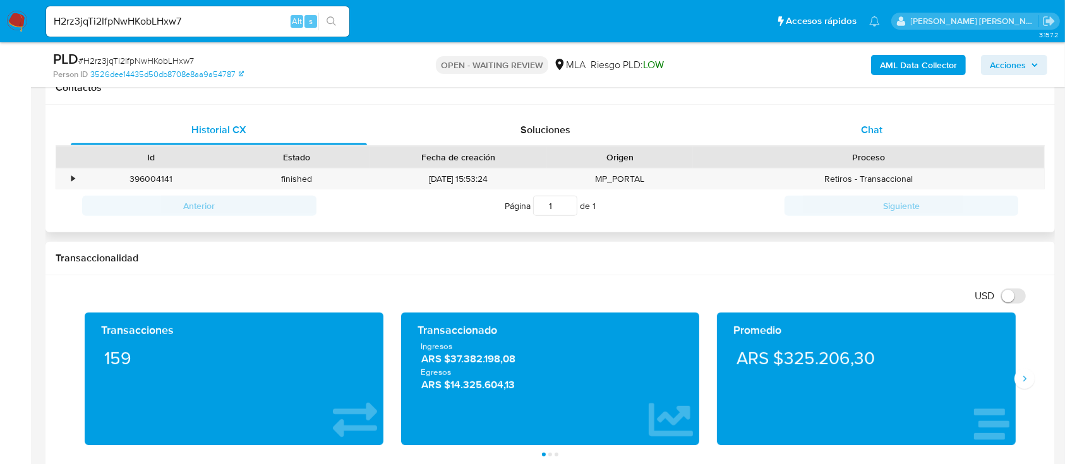
click at [871, 131] on span "Chat" at bounding box center [871, 130] width 21 height 15
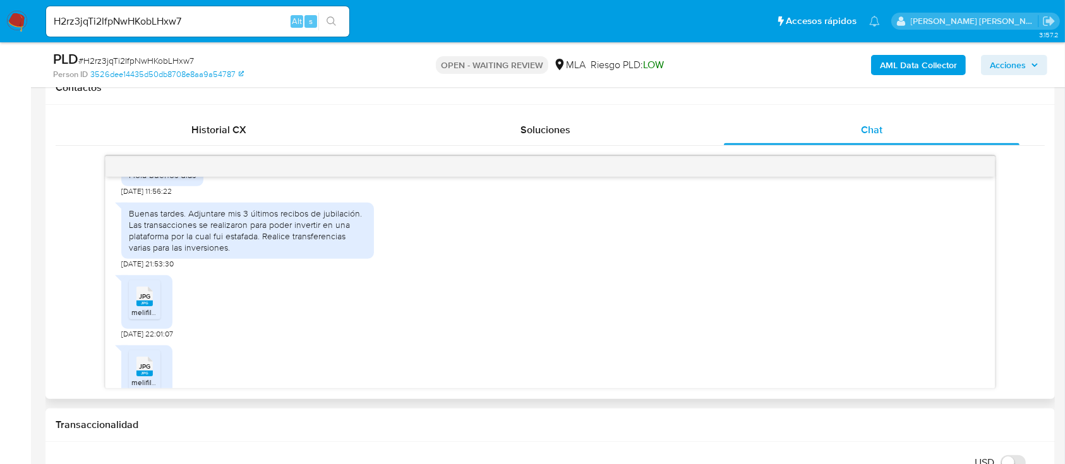
scroll to position [690, 0]
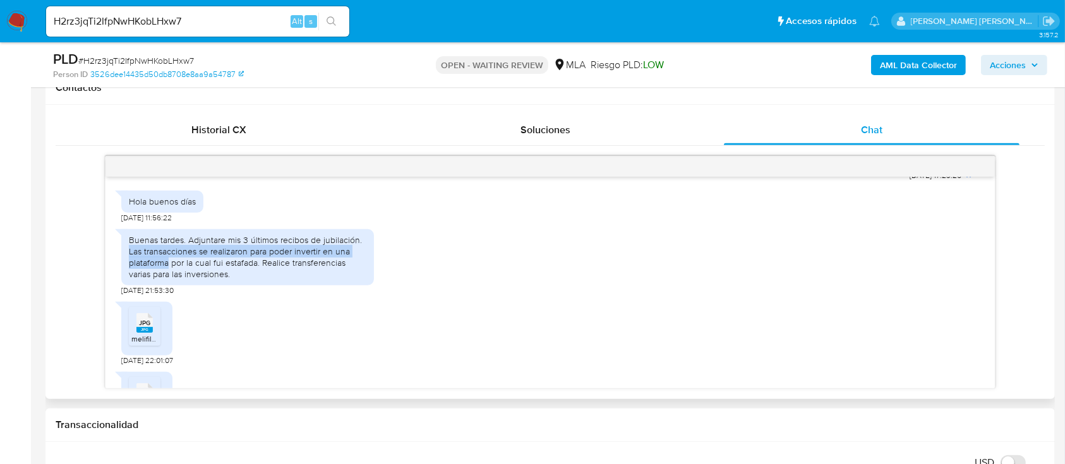
drag, startPoint x: 128, startPoint y: 275, endPoint x: 169, endPoint y: 288, distance: 43.0
click at [169, 286] on div "Buenas tardes. Adjuntare mis 3 últimos recibos de jubilación. Las transacciones…" at bounding box center [247, 257] width 253 height 56
copy div "Las transacciones se realizaron para poder invertir en una plataforma"
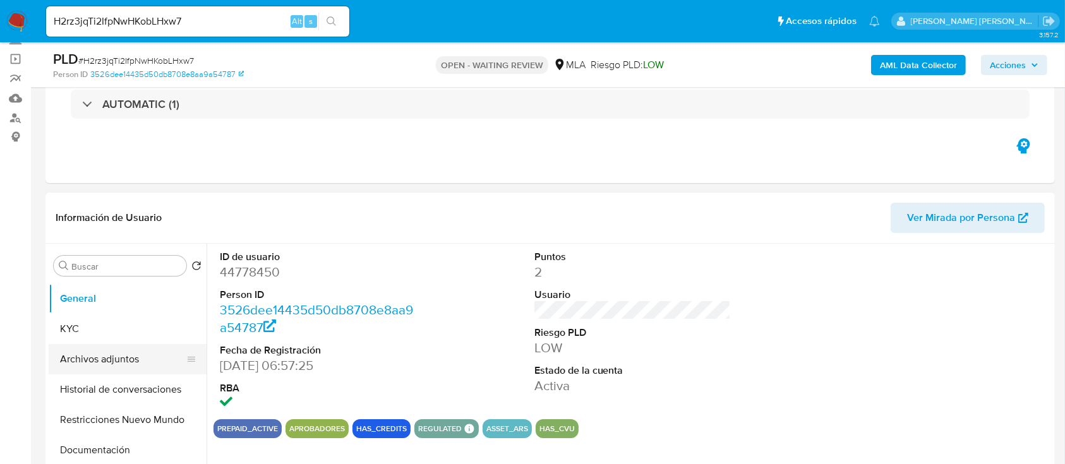
scroll to position [84, 0]
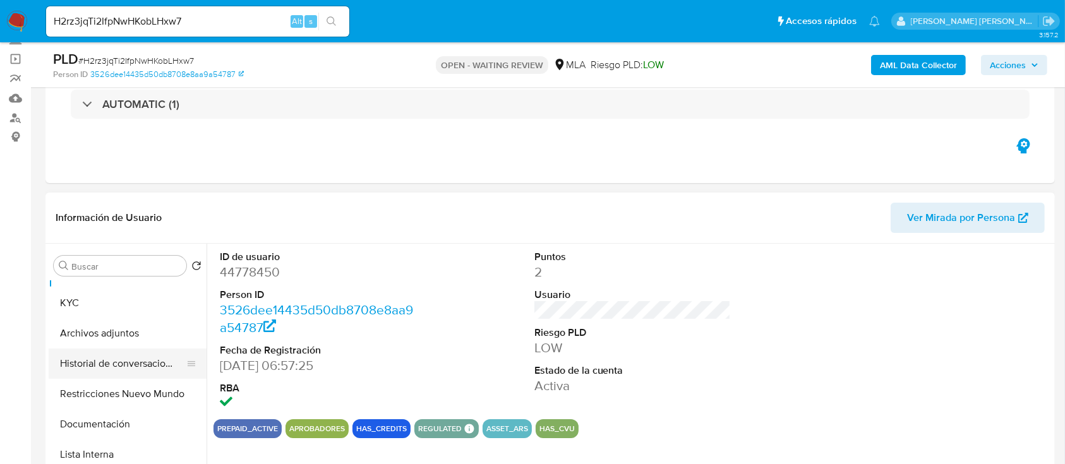
drag, startPoint x: 115, startPoint y: 342, endPoint x: 116, endPoint y: 350, distance: 8.2
click at [115, 342] on button "Archivos adjuntos" at bounding box center [128, 333] width 158 height 30
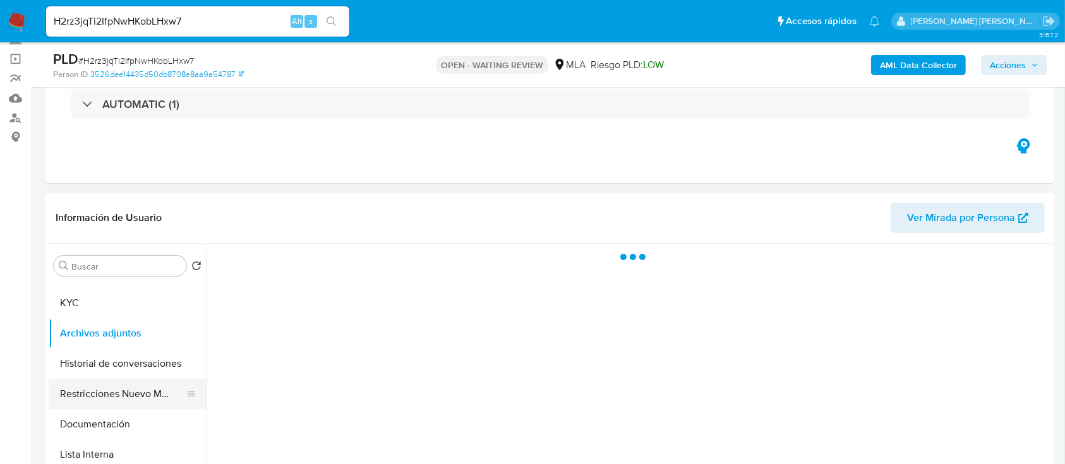
click at [121, 379] on button "Restricciones Nuevo Mundo" at bounding box center [123, 394] width 148 height 30
click at [123, 398] on button "Restricciones Nuevo Mundo" at bounding box center [123, 394] width 148 height 30
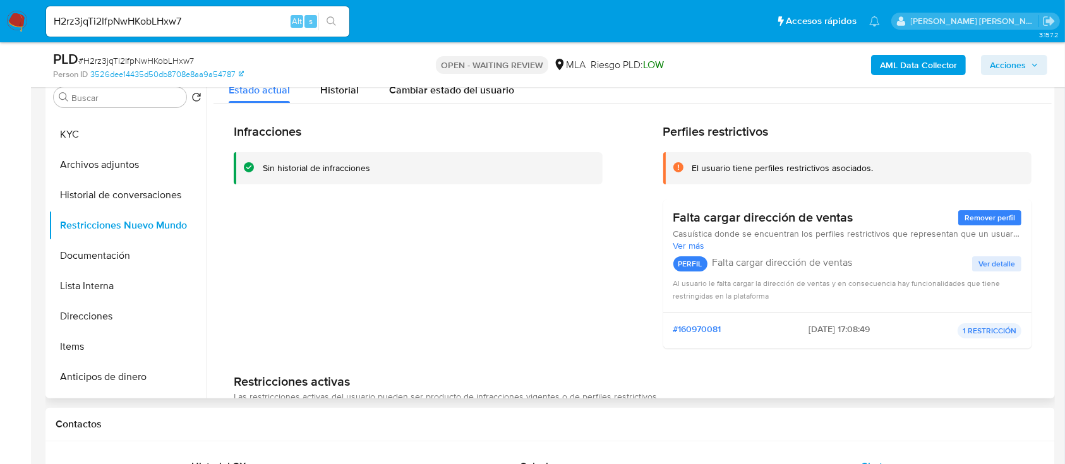
scroll to position [0, 0]
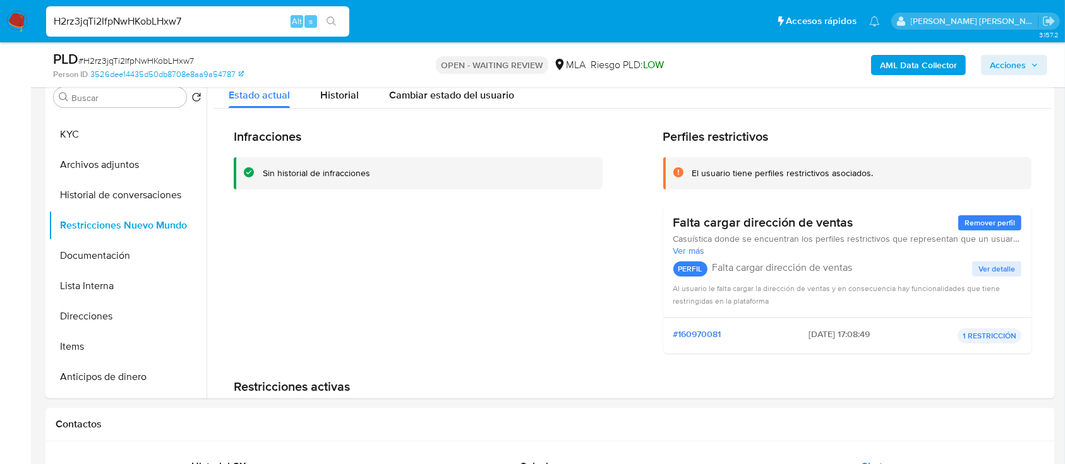
click at [152, 25] on input "H2rz3jqTi2IfpNwHKobLHxw7" at bounding box center [197, 21] width 303 height 16
paste input "QR7vw7W0iBC2No9kBX0cbrMC"
type input "QR7vw7W0iBC2No9kBX0cbrMC"
click at [334, 16] on icon "search-icon" at bounding box center [332, 21] width 10 height 10
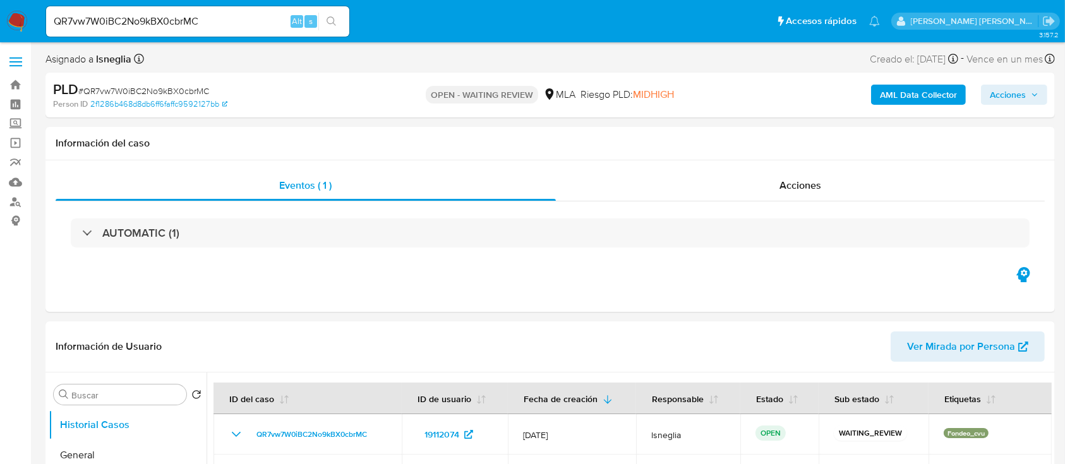
select select "10"
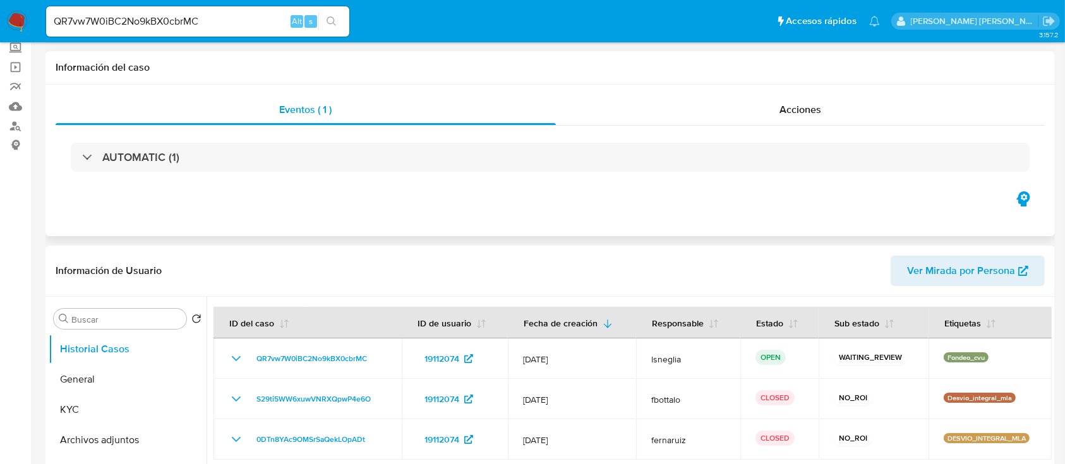
scroll to position [168, 0]
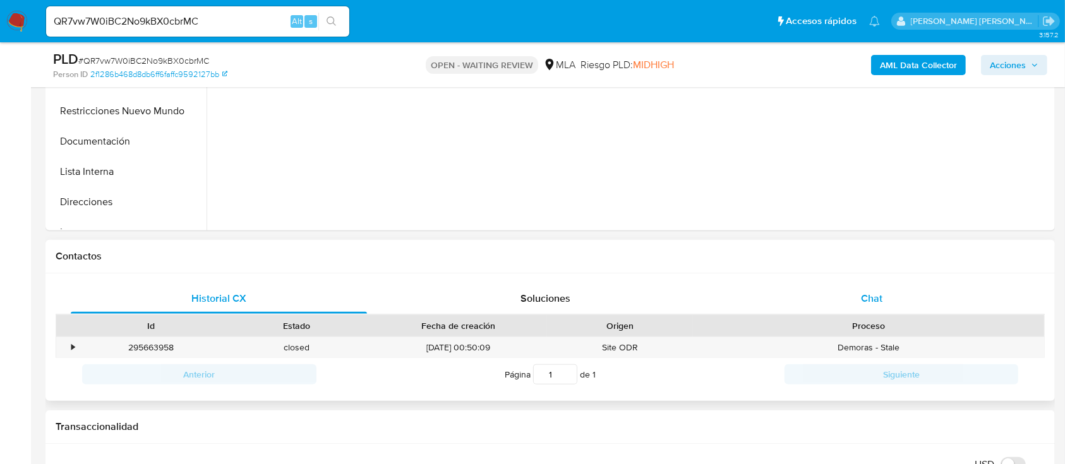
click at [847, 295] on div "Chat" at bounding box center [872, 299] width 296 height 30
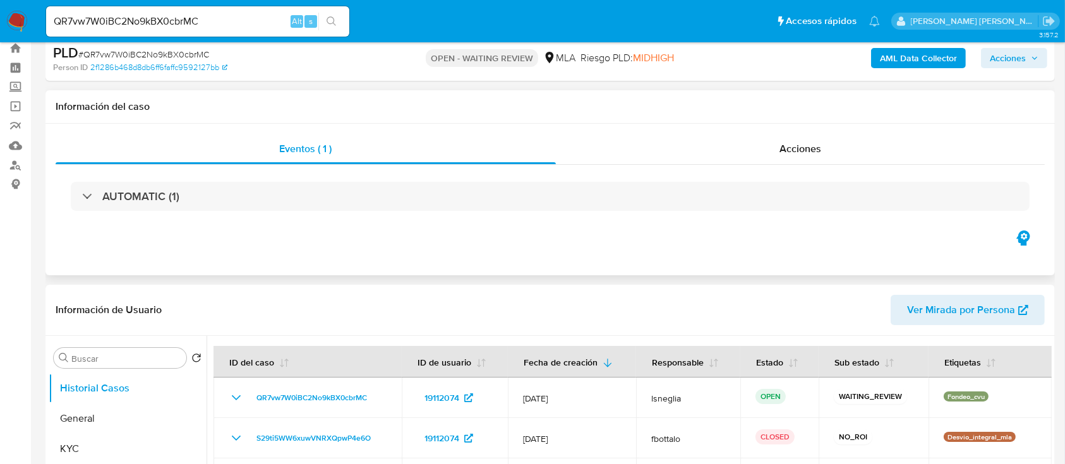
scroll to position [0, 0]
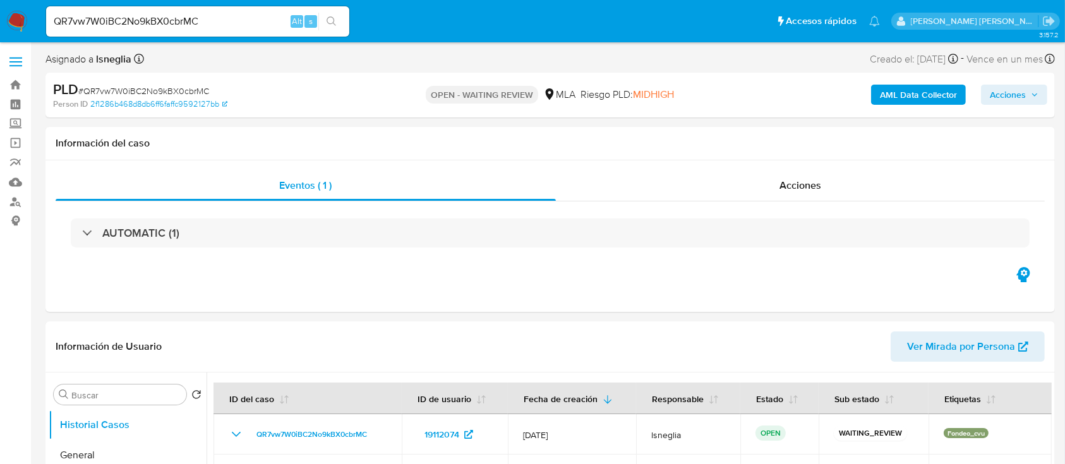
click at [143, 83] on div "PLD # QR7vw7W0iBC2No9kBX0cbrMC" at bounding box center [216, 89] width 327 height 19
copy span "QR7vw7W0iBC2No9kBX0cbrMC"
click at [16, 21] on img at bounding box center [16, 21] width 21 height 21
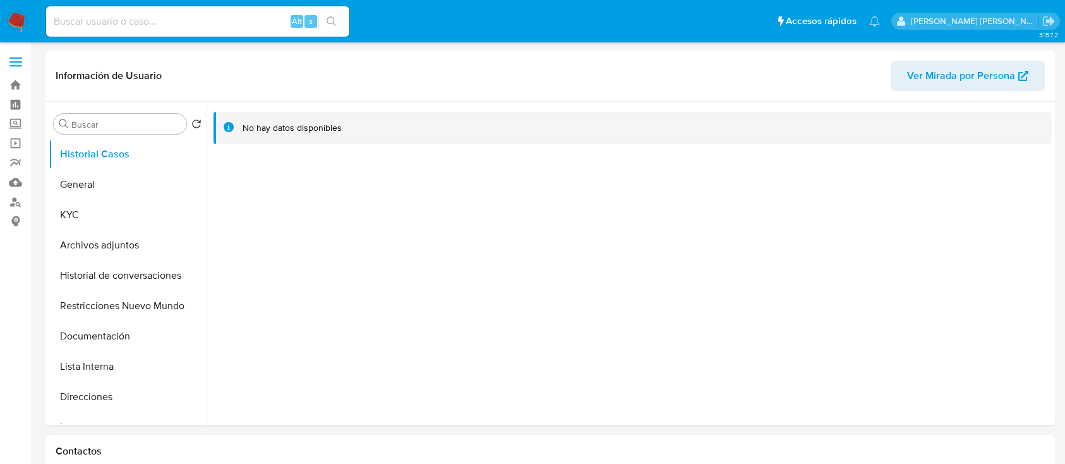
select select "10"
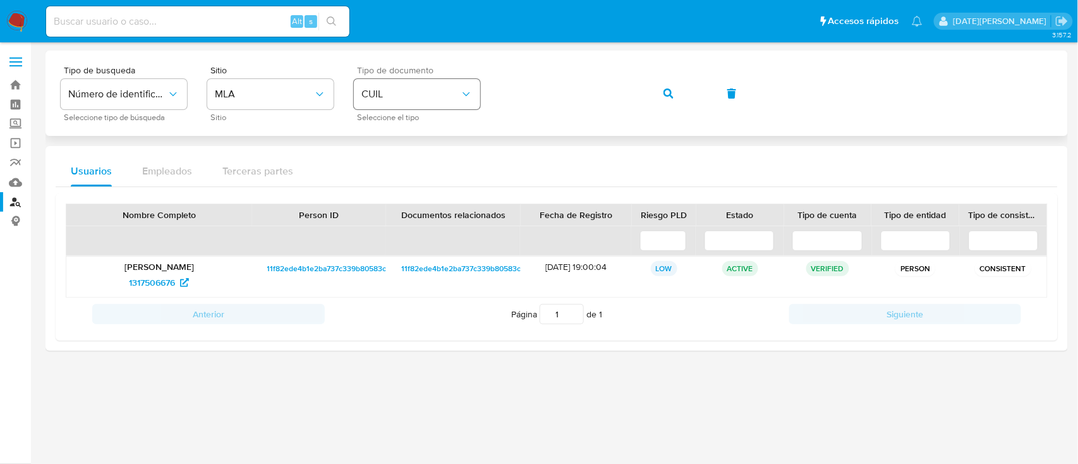
click at [426, 95] on span "CUIL" at bounding box center [410, 94] width 99 height 13
drag, startPoint x: 104, startPoint y: 272, endPoint x: 174, endPoint y: 284, distance: 71.8
click at [174, 284] on div "[PERSON_NAME] 1317506676" at bounding box center [159, 277] width 186 height 40
click at [219, 279] on div "1317506676" at bounding box center [159, 282] width 168 height 20
click at [668, 88] on icon "button" at bounding box center [668, 93] width 10 height 10
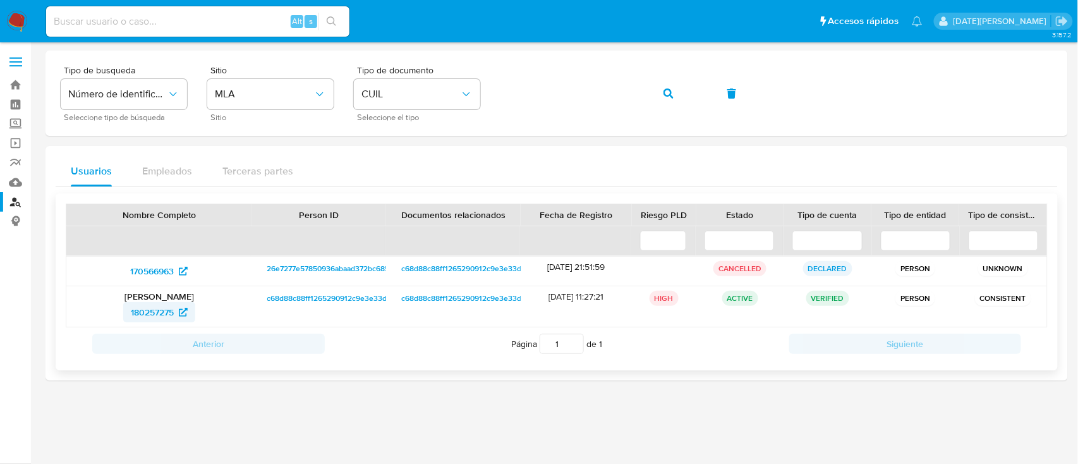
drag, startPoint x: 119, startPoint y: 314, endPoint x: 176, endPoint y: 312, distance: 56.3
click at [176, 312] on div "180257275" at bounding box center [159, 312] width 168 height 20
click at [666, 91] on icon "button" at bounding box center [668, 93] width 10 height 10
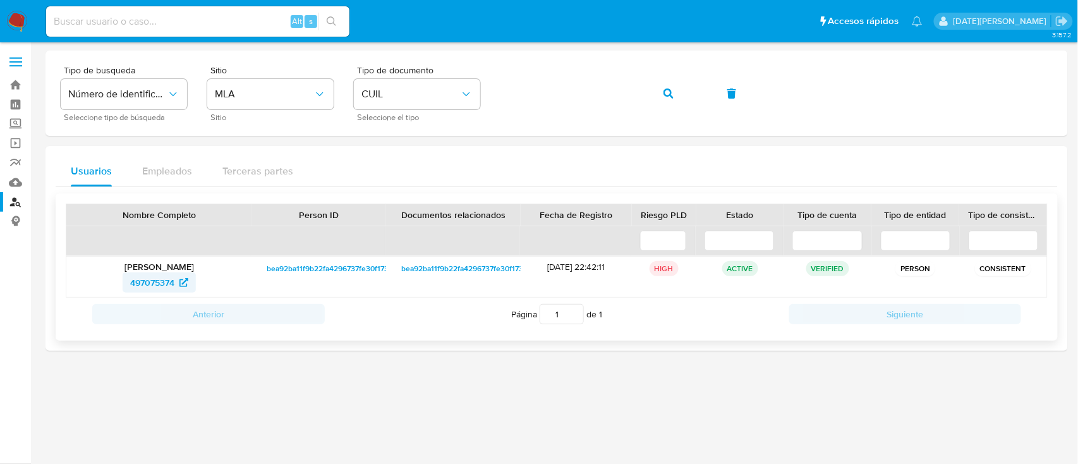
drag, startPoint x: 109, startPoint y: 279, endPoint x: 176, endPoint y: 281, distance: 66.4
click at [176, 281] on div "497075374" at bounding box center [159, 282] width 168 height 20
click at [657, 99] on button "button" at bounding box center [668, 93] width 43 height 30
drag, startPoint x: 115, startPoint y: 279, endPoint x: 172, endPoint y: 281, distance: 56.9
click at [172, 281] on div "45199030" at bounding box center [159, 282] width 168 height 20
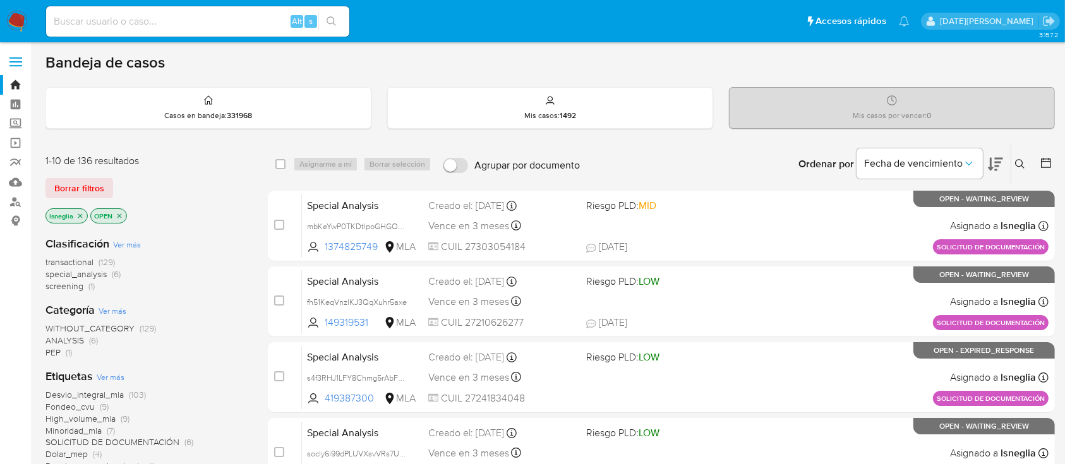
click at [1022, 162] on icon at bounding box center [1020, 164] width 10 height 10
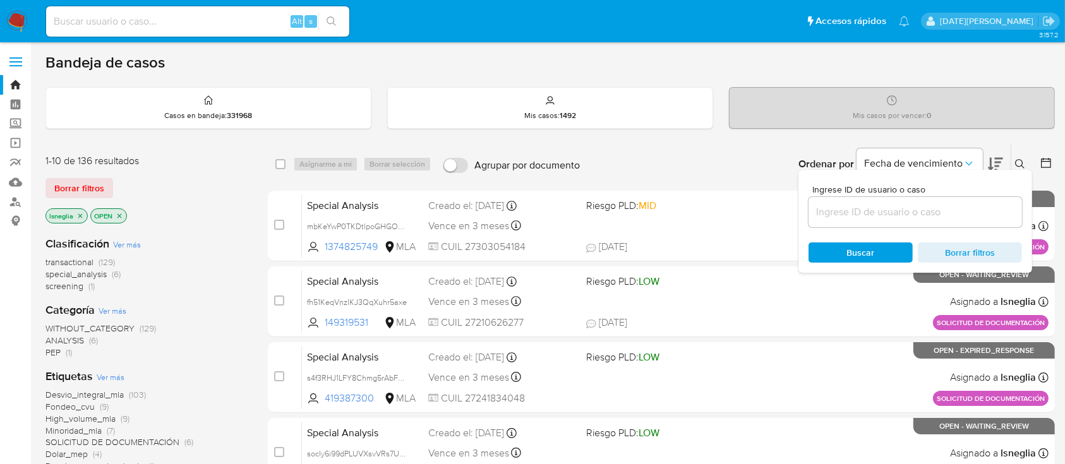
click at [901, 211] on input at bounding box center [916, 212] width 214 height 16
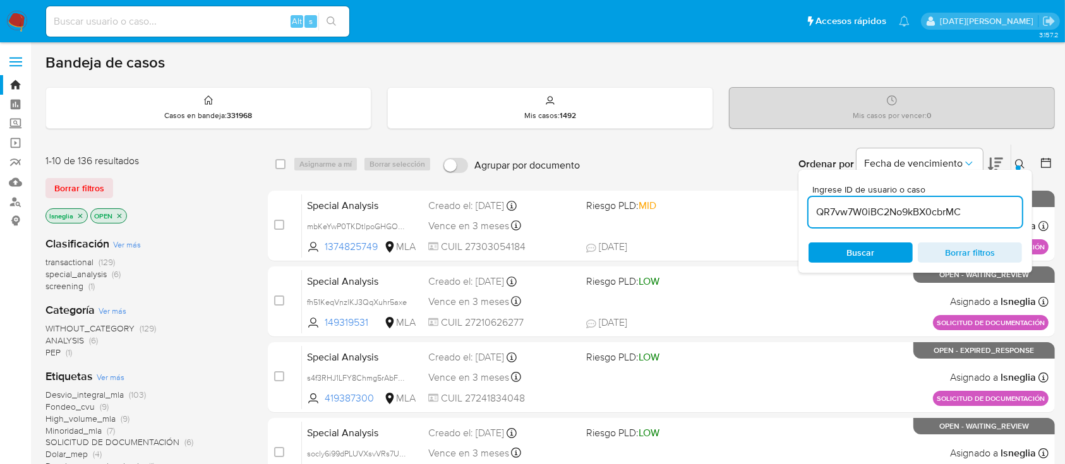
type input "QR7vw7W0iBC2No9kBX0cbrMC"
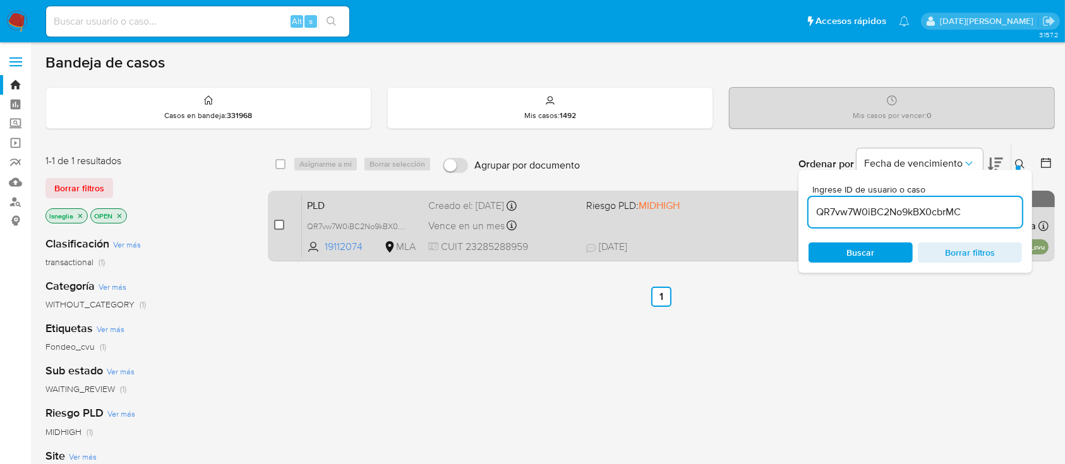
click at [274, 222] on input "checkbox" at bounding box center [279, 225] width 10 height 10
checkbox input "true"
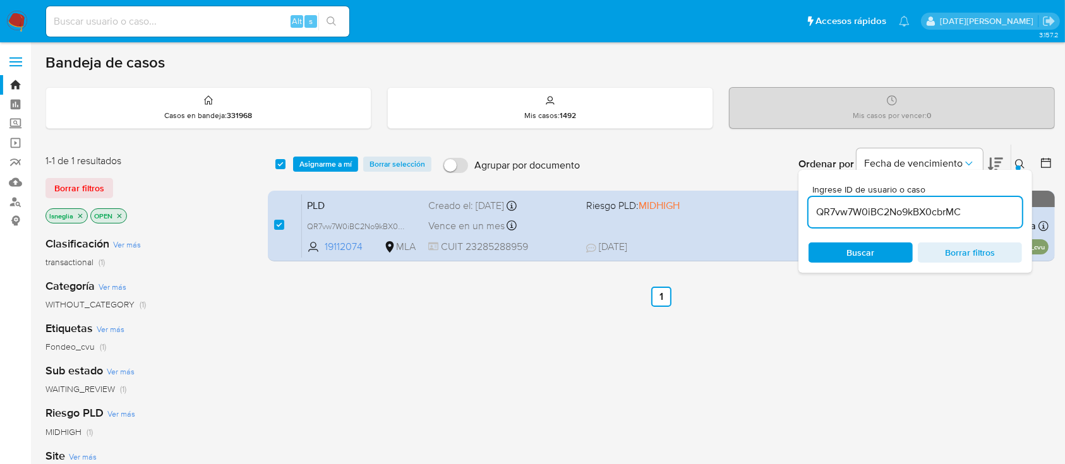
click at [313, 154] on div "select-all-cases-checkbox Asignarme a mí Borrar selección Agrupar por documento…" at bounding box center [661, 164] width 787 height 39
click at [322, 164] on span "Asignarme a mí" at bounding box center [326, 164] width 52 height 13
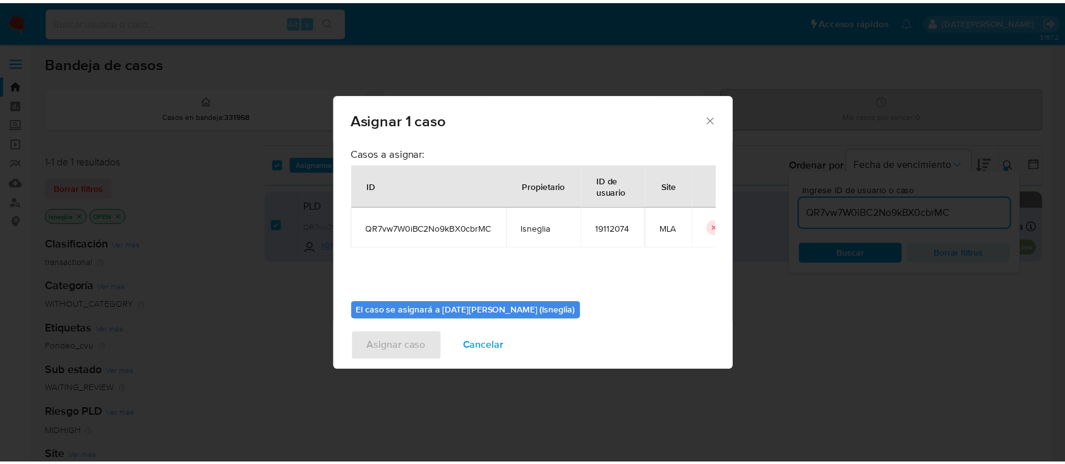
scroll to position [64, 0]
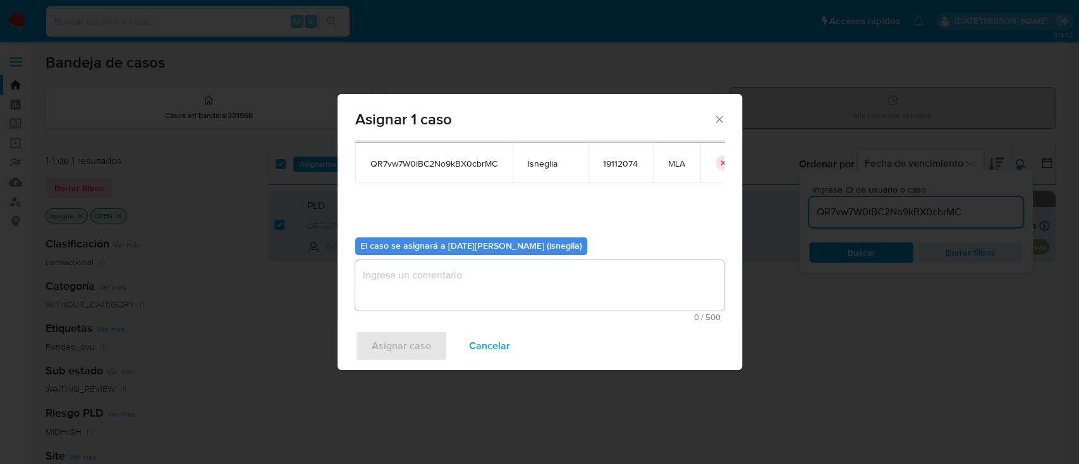
click at [450, 276] on textarea "assign-modal" at bounding box center [539, 285] width 369 height 51
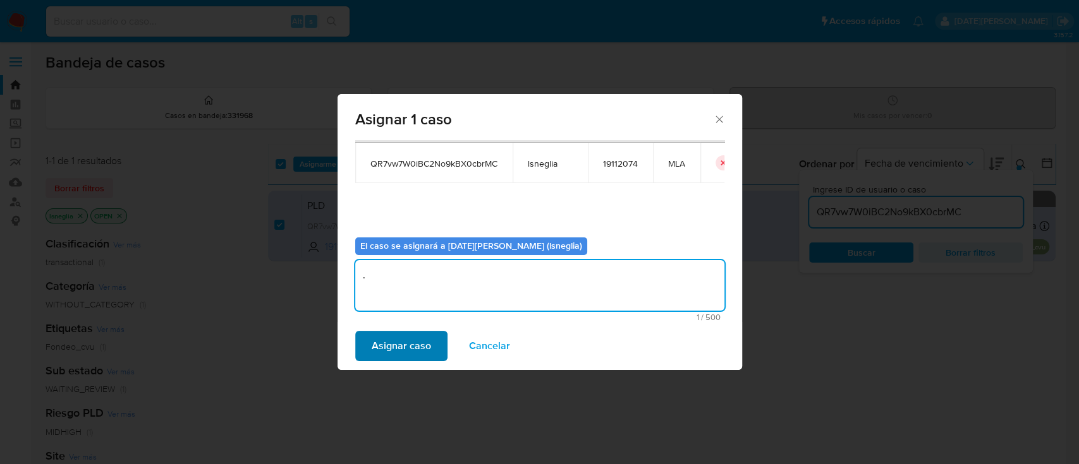
type textarea "."
click at [415, 346] on span "Asignar caso" at bounding box center [401, 346] width 59 height 28
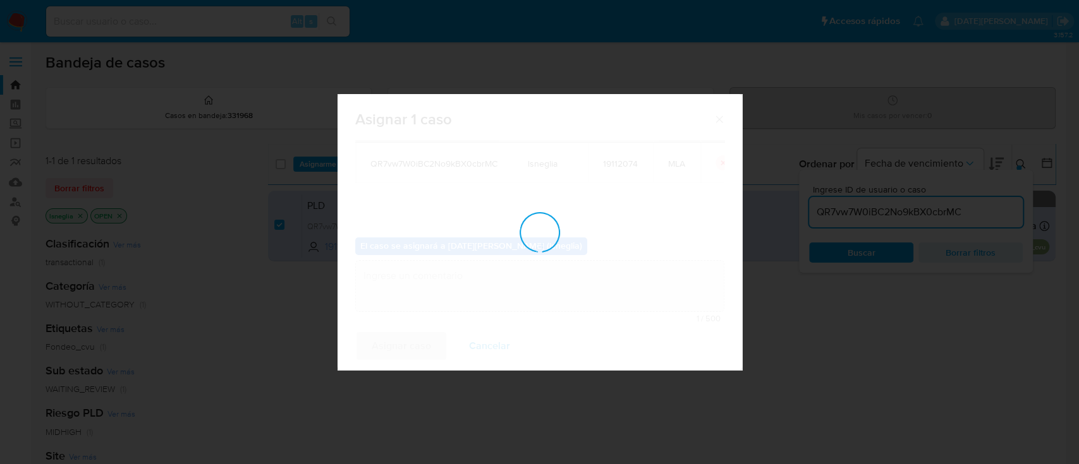
checkbox input "false"
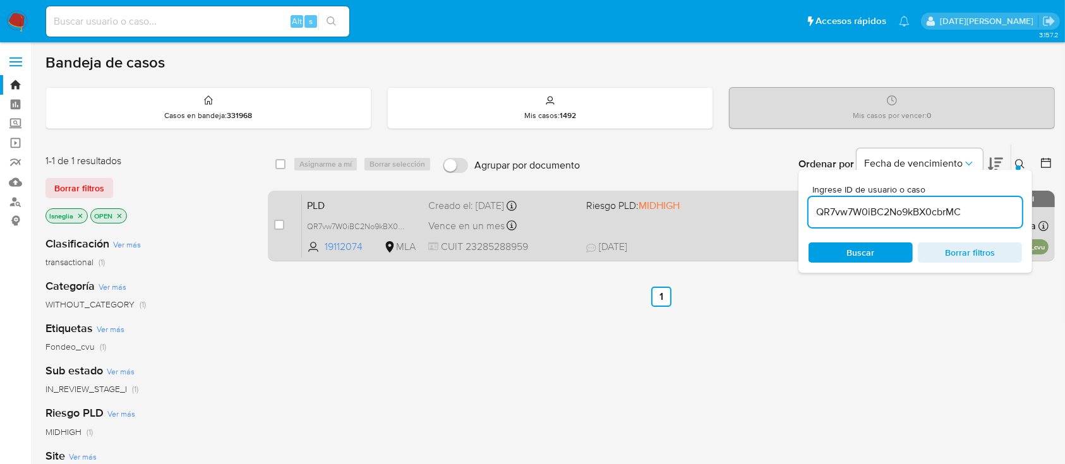
click at [351, 208] on span "PLD" at bounding box center [362, 205] width 111 height 16
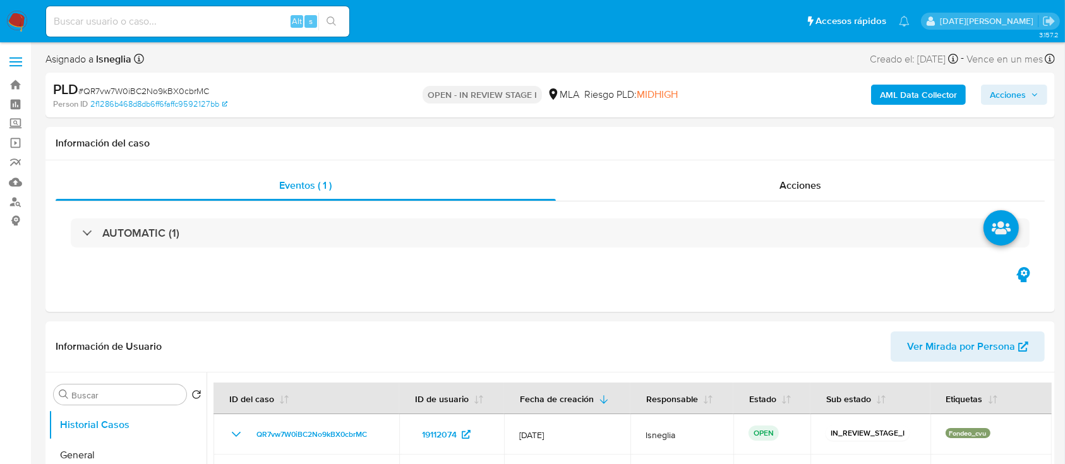
select select "10"
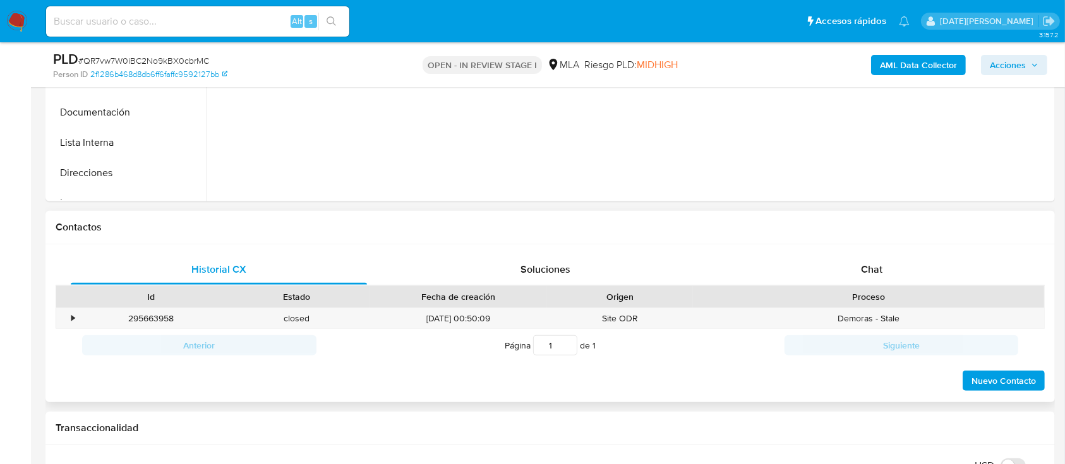
scroll to position [505, 0]
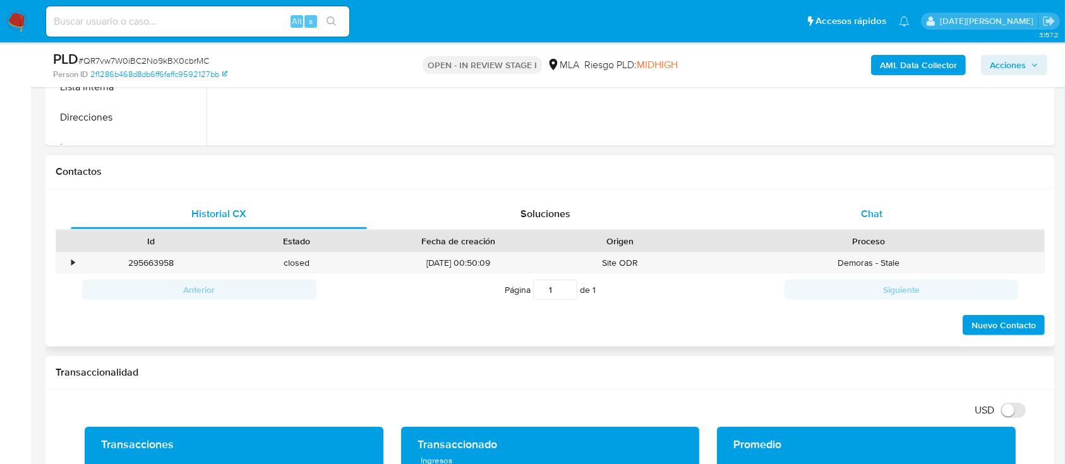
click at [875, 199] on div "Chat" at bounding box center [872, 214] width 296 height 30
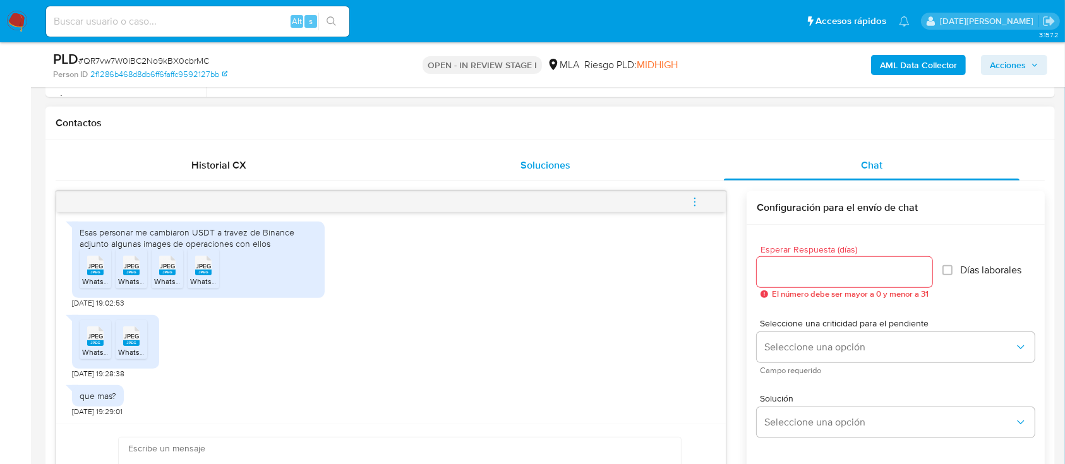
scroll to position [590, 0]
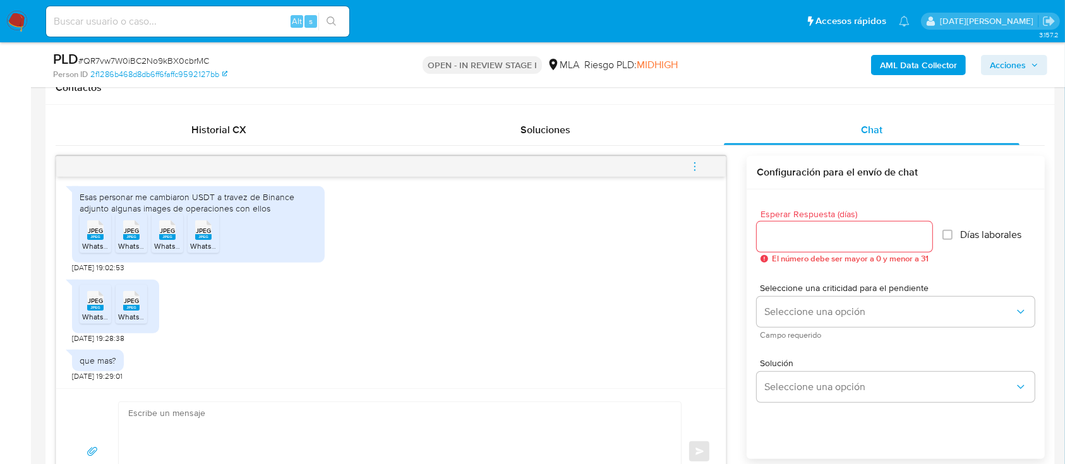
click at [263, 426] on textarea at bounding box center [396, 452] width 537 height 99
paste textarea "- Certificación contable de ingresos legalizada ante el Consejo Profesional de …"
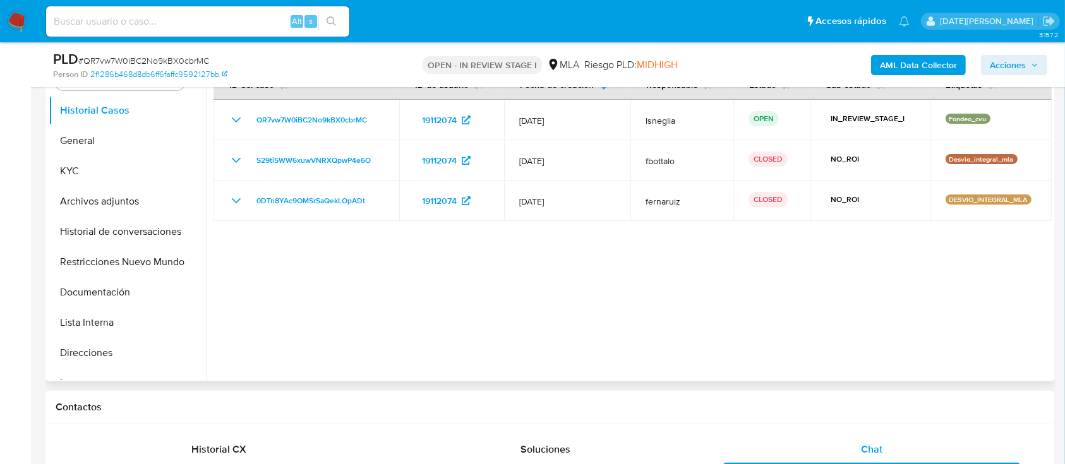
scroll to position [253, 0]
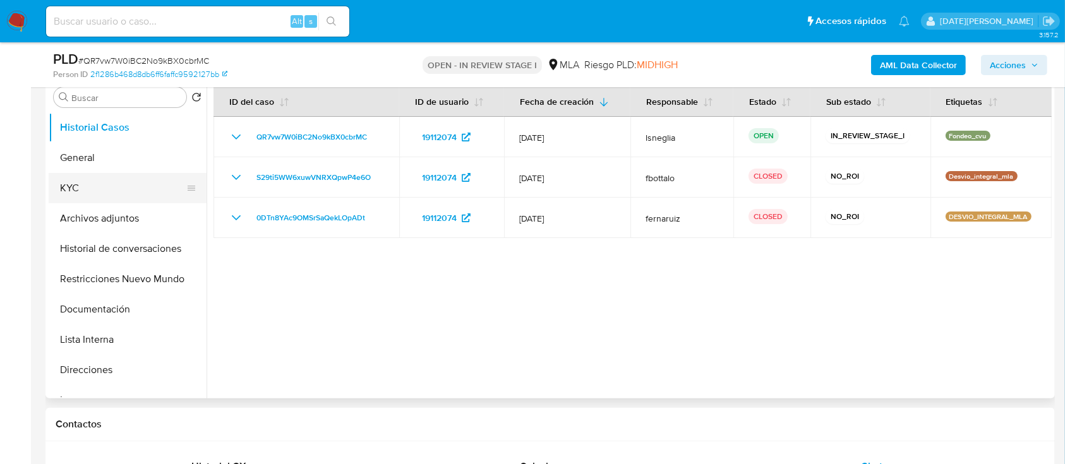
click at [101, 185] on button "KYC" at bounding box center [123, 188] width 148 height 30
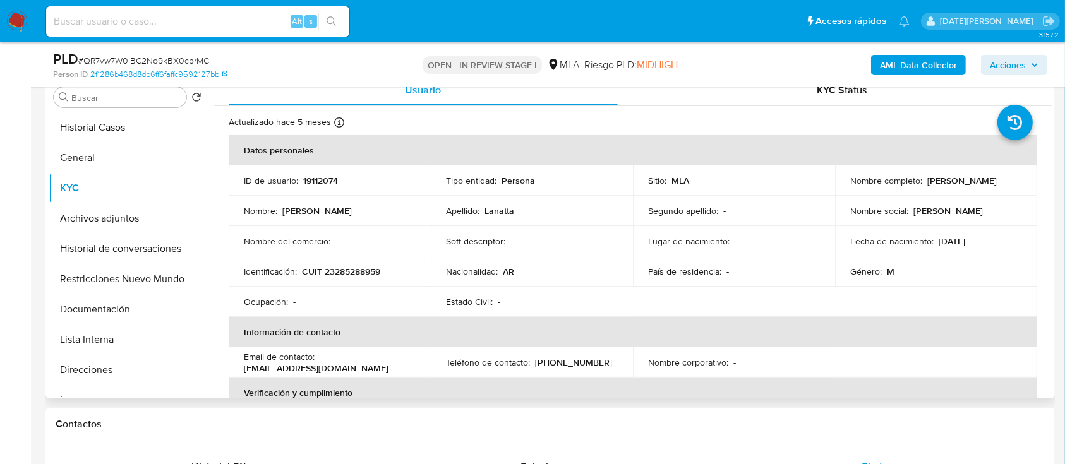
drag, startPoint x: 926, startPoint y: 182, endPoint x: 1001, endPoint y: 183, distance: 75.2
click at [1001, 183] on div "Nombre completo : [PERSON_NAME]" at bounding box center [936, 180] width 172 height 11
copy p "[PERSON_NAME]"
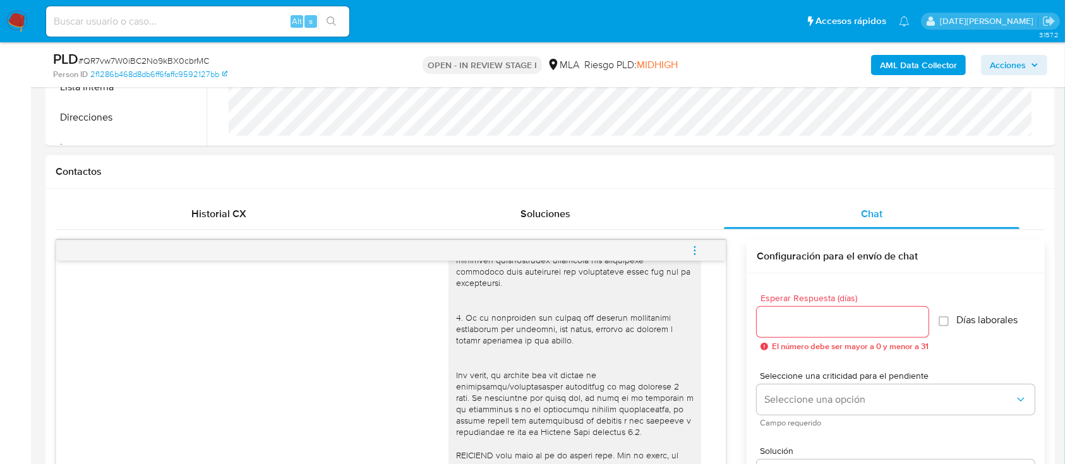
scroll to position [758, 0]
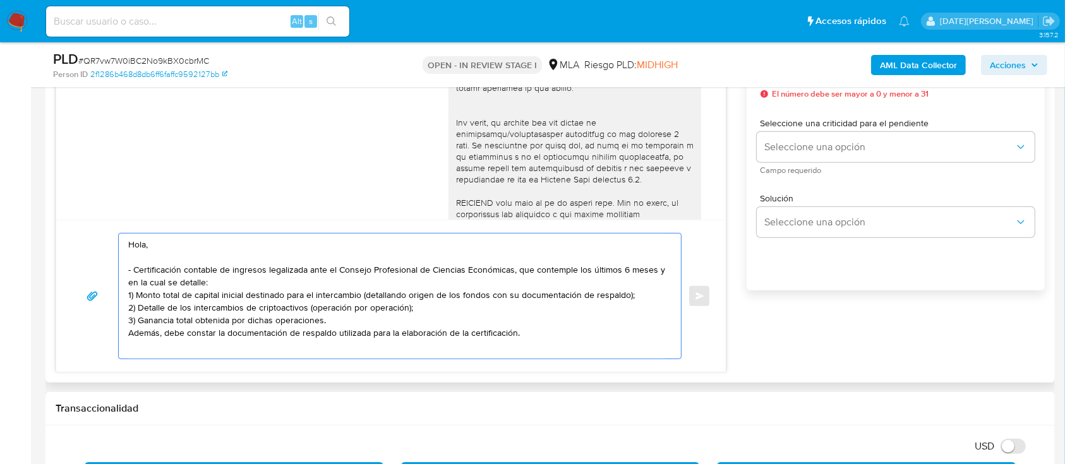
click at [179, 242] on textarea "Hola, - Certificación contable de ingresos legalizada ante el Consejo Profesion…" at bounding box center [396, 296] width 537 height 125
paste textarea "[PERSON_NAME]"
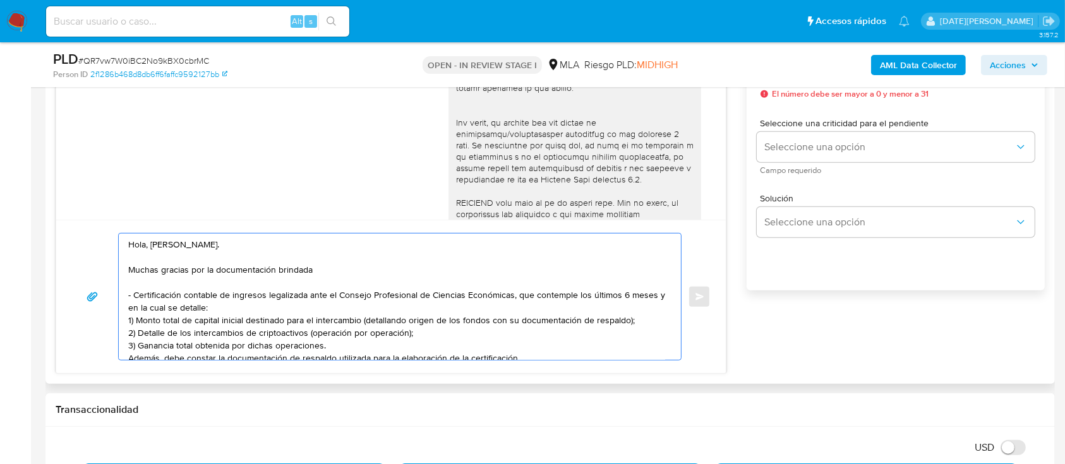
click at [331, 306] on textarea "Hola, Nicolas Lanatta. Muchas gracias por la documentación brindada - Certifica…" at bounding box center [396, 297] width 537 height 126
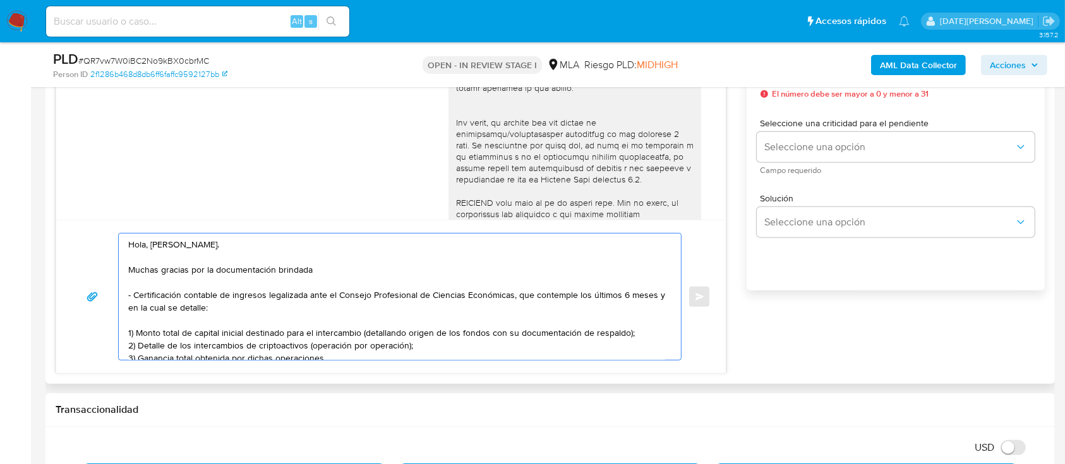
click at [332, 260] on textarea "Hola, Nicolas Lanatta. Muchas gracias por la documentación brindada - Certifica…" at bounding box center [396, 297] width 537 height 126
drag, startPoint x: 327, startPoint y: 271, endPoint x: 313, endPoint y: 272, distance: 13.9
click at [327, 271] on textarea "Hola, Nicolas Lanatta. Muchas gracias por la documentación brindada - Certifica…" at bounding box center [396, 297] width 537 height 126
click at [229, 269] on textarea "Hola, Nicolas Lanatta. Muchas gracias por la documentación brindada - Certifica…" at bounding box center [396, 297] width 537 height 126
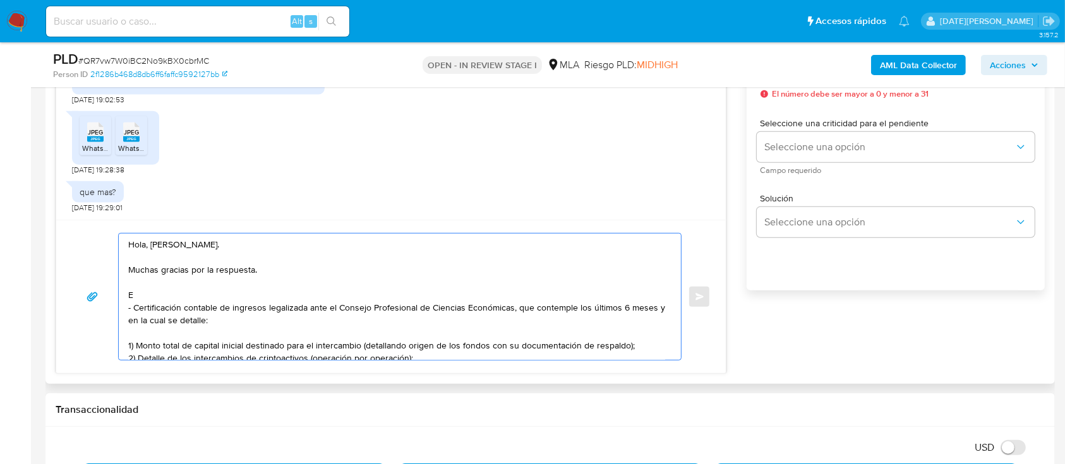
scroll to position [1511, 0]
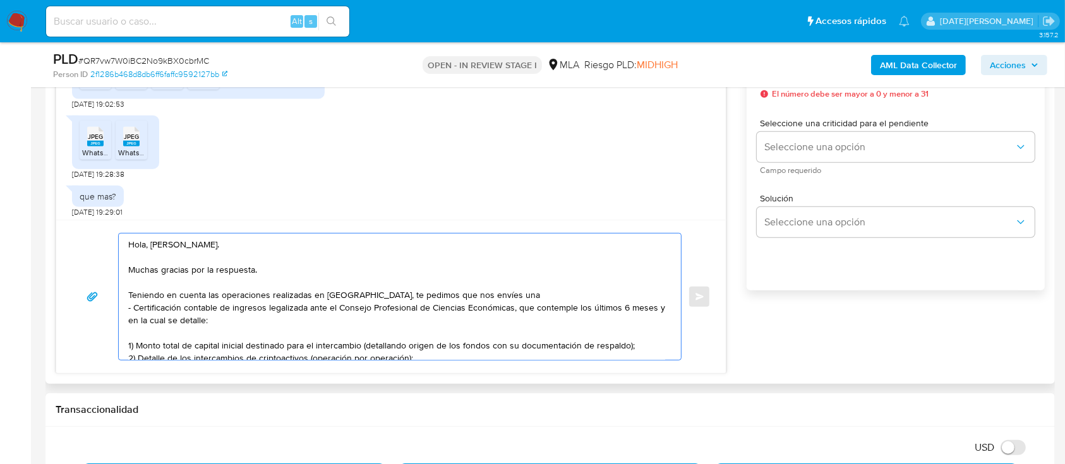
click at [140, 309] on textarea "Hola, Nicolas Lanatta. Muchas gracias por la respuesta. Teniendo en cuenta las …" at bounding box center [396, 297] width 537 height 126
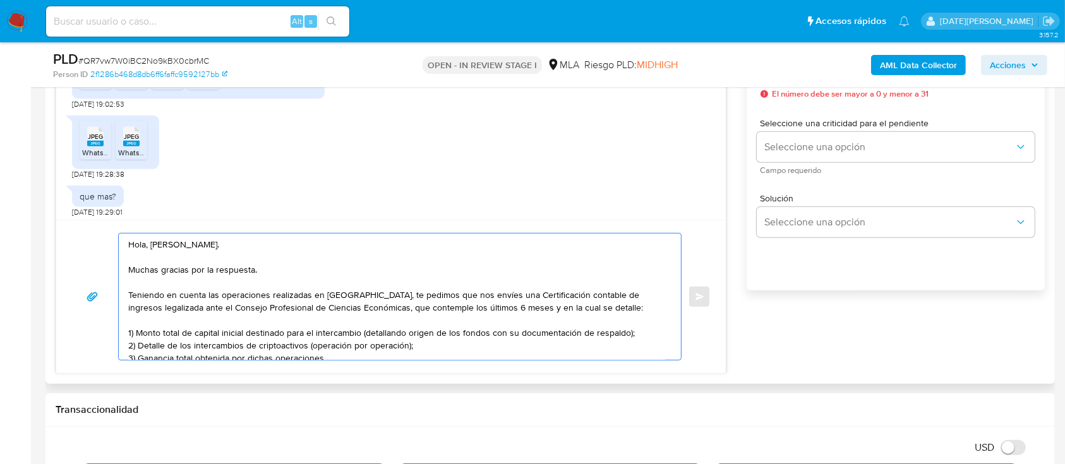
click at [361, 334] on textarea "Hola, Nicolas Lanatta. Muchas gracias por la respuesta. Teniendo en cuenta las …" at bounding box center [396, 297] width 537 height 126
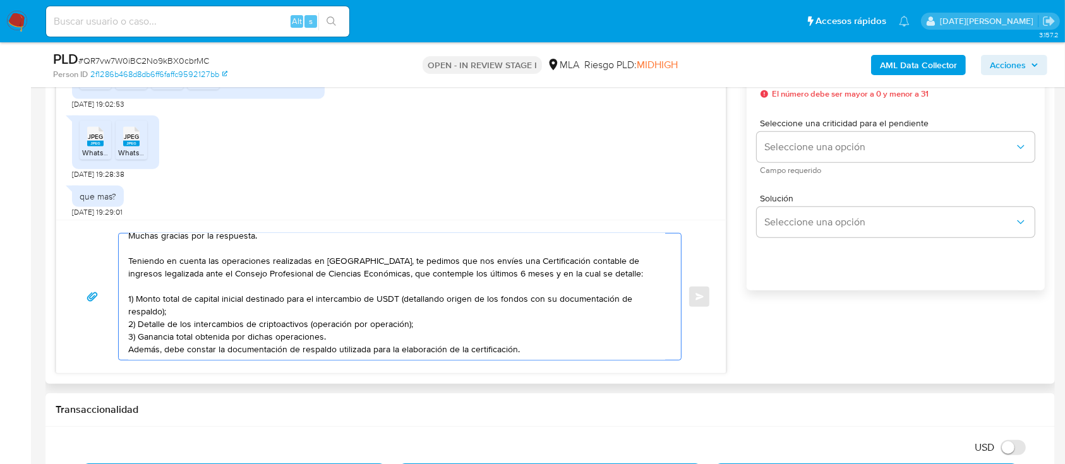
scroll to position [51, 0]
click at [463, 326] on textarea "Hola, Nicolas Lanatta. Muchas gracias por la respuesta. Teniendo en cuenta las …" at bounding box center [396, 297] width 537 height 126
click at [572, 339] on textarea "Hola, Nicolas Lanatta. Muchas gracias por la respuesta. Teniendo en cuenta las …" at bounding box center [396, 297] width 537 height 126
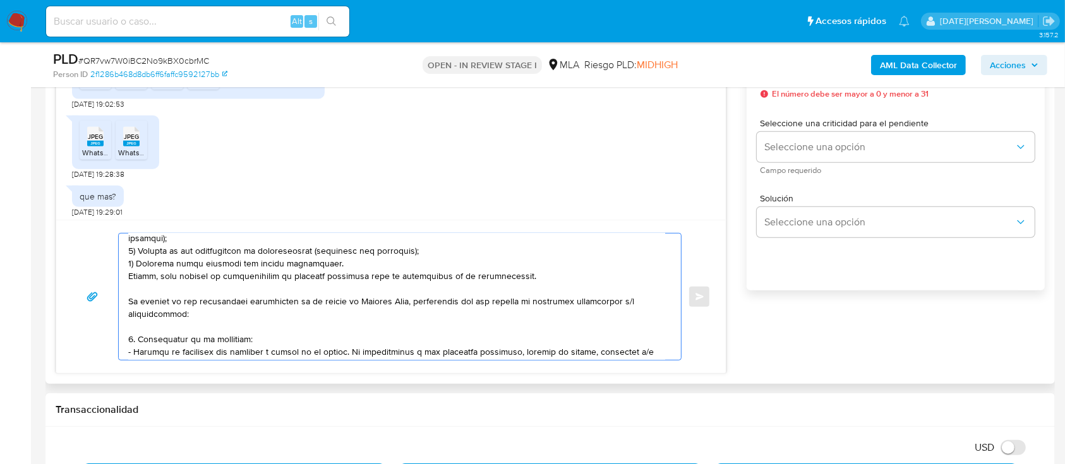
scroll to position [111, 0]
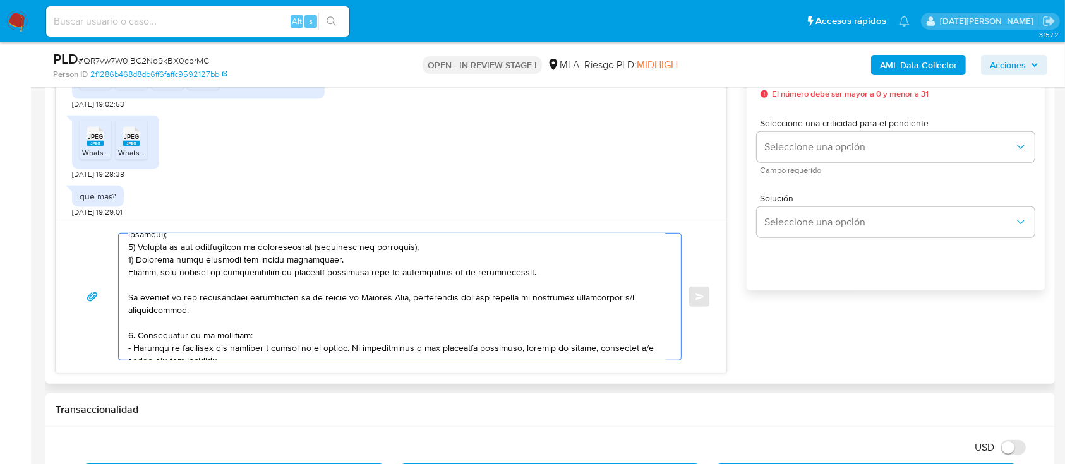
click at [126, 304] on div at bounding box center [397, 297] width 556 height 126
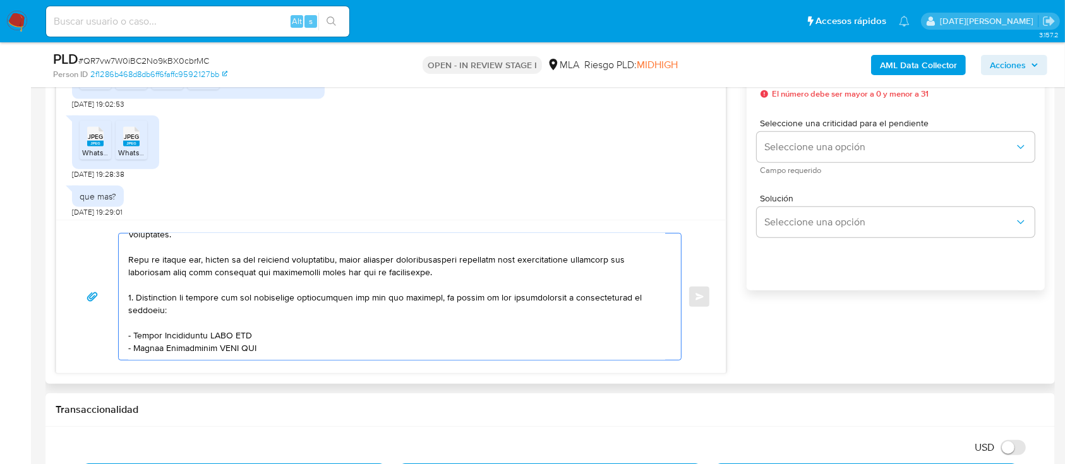
scroll to position [449, 0]
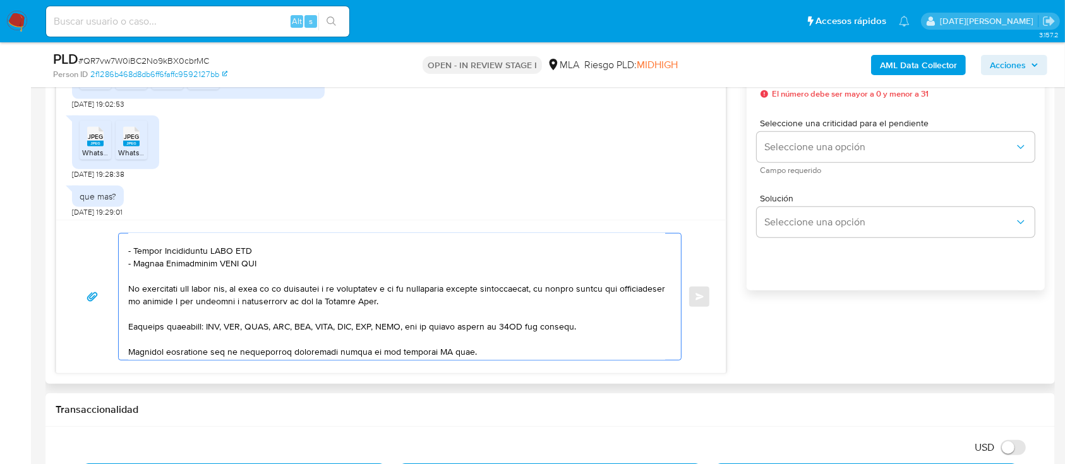
drag, startPoint x: 129, startPoint y: 298, endPoint x: 281, endPoint y: 274, distance: 154.1
click at [263, 282] on textarea at bounding box center [396, 297] width 537 height 126
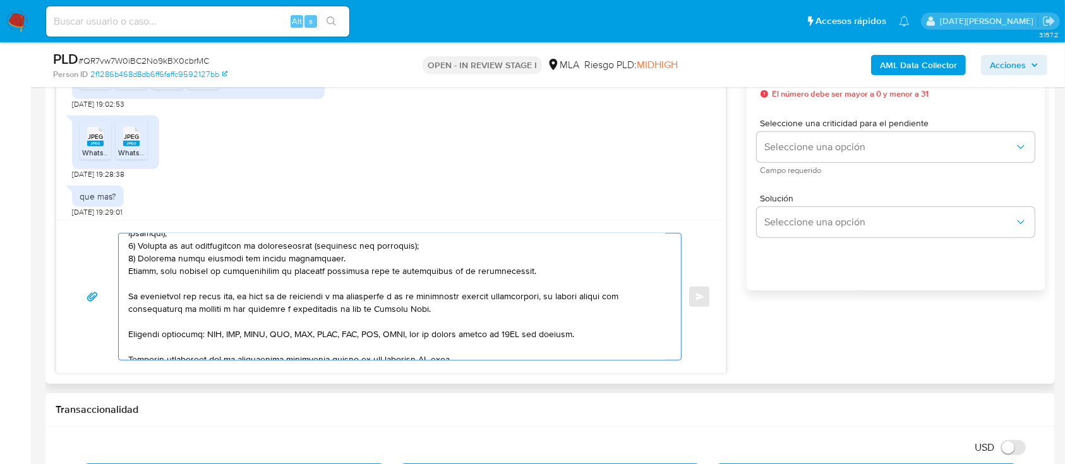
scroll to position [197, 0]
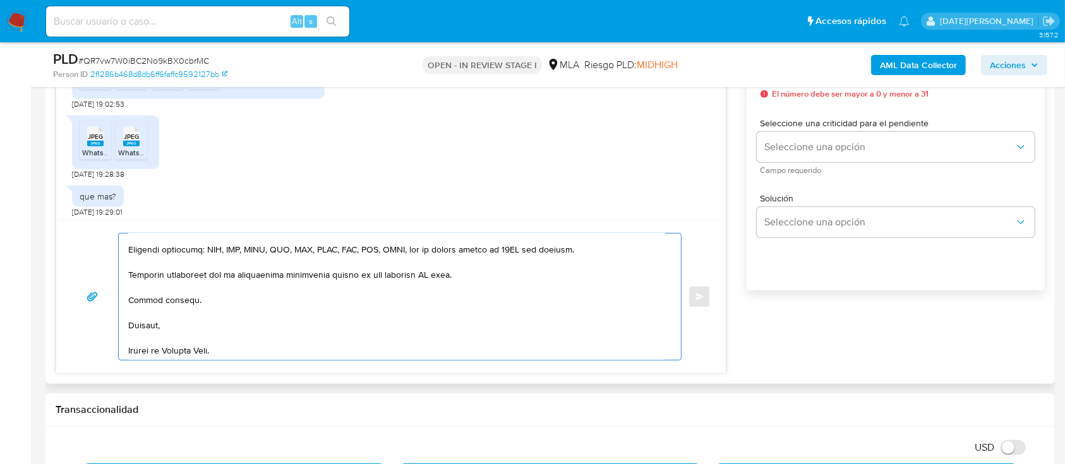
click at [435, 282] on textarea at bounding box center [396, 297] width 537 height 126
click at [428, 282] on textarea at bounding box center [396, 297] width 537 height 126
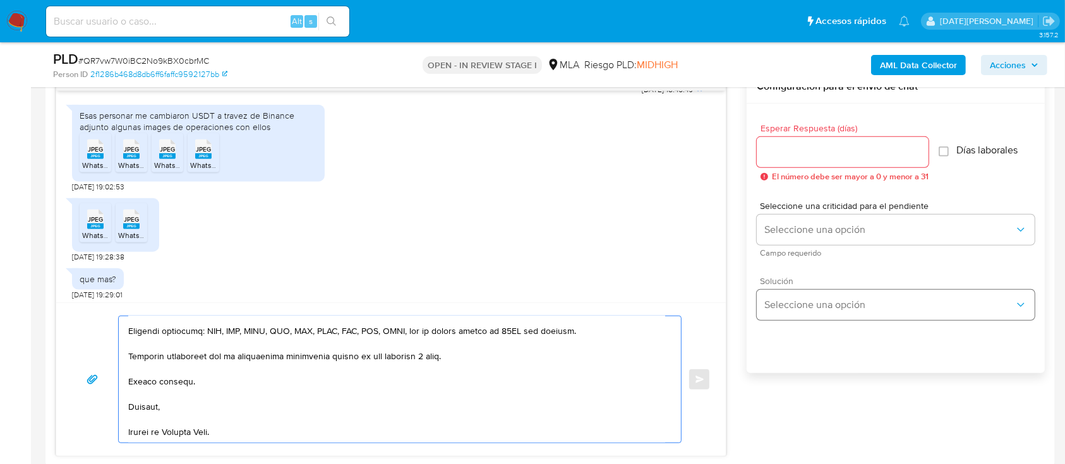
scroll to position [674, 0]
type textarea "Hola, Nicolas Lanatta. Muchas gracias por la respuesta. Teniendo en cuenta las …"
click at [768, 146] on input "Esperar Respuesta (días)" at bounding box center [843, 154] width 172 height 16
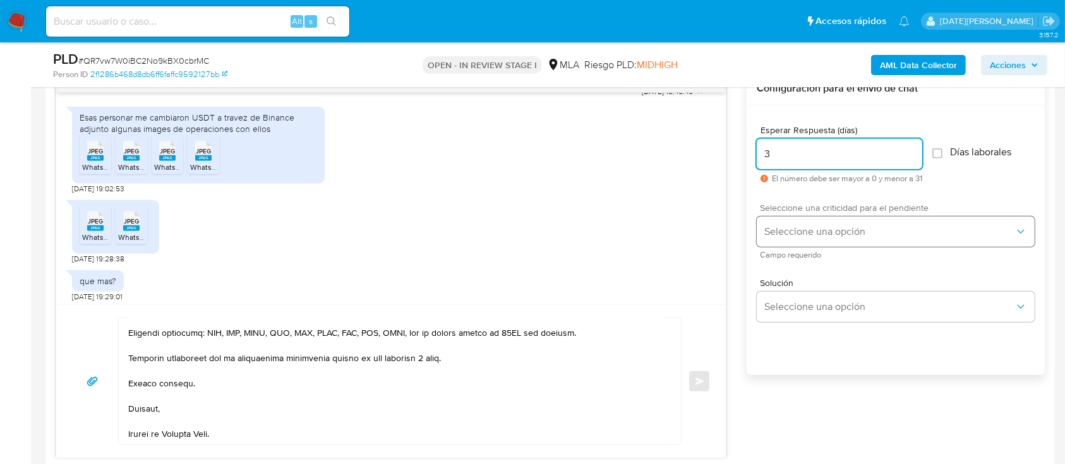
type input "3"
click at [859, 223] on button "Seleccione una opción" at bounding box center [896, 232] width 278 height 30
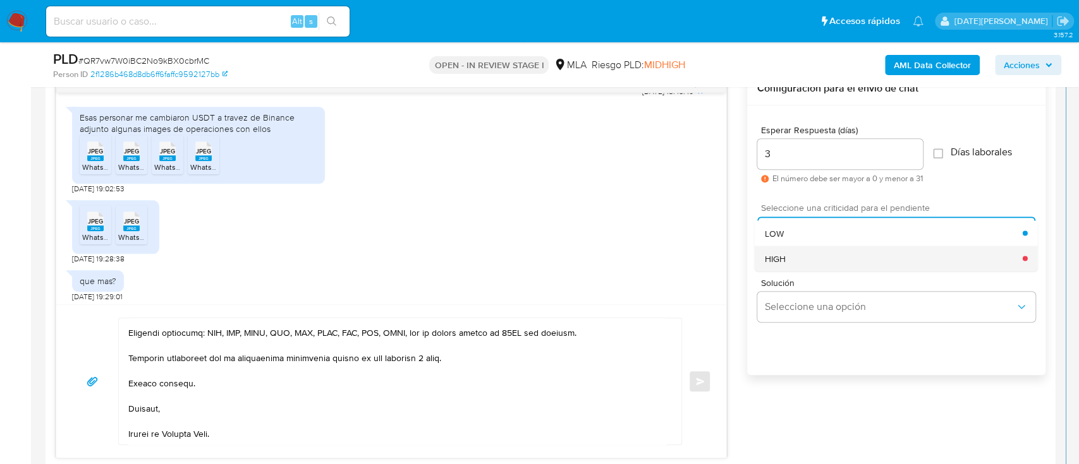
click at [799, 262] on div "HIGH" at bounding box center [894, 258] width 258 height 25
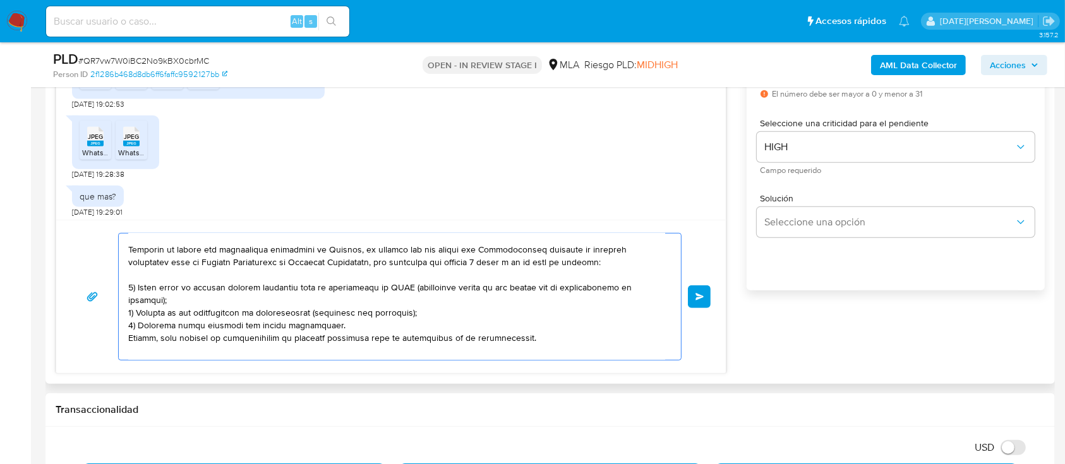
scroll to position [0, 0]
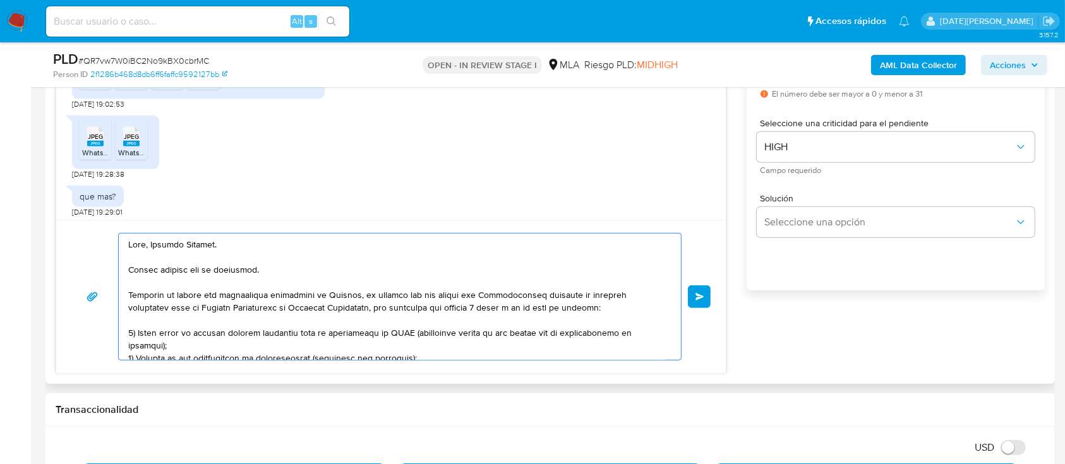
click at [442, 282] on textarea at bounding box center [396, 297] width 537 height 126
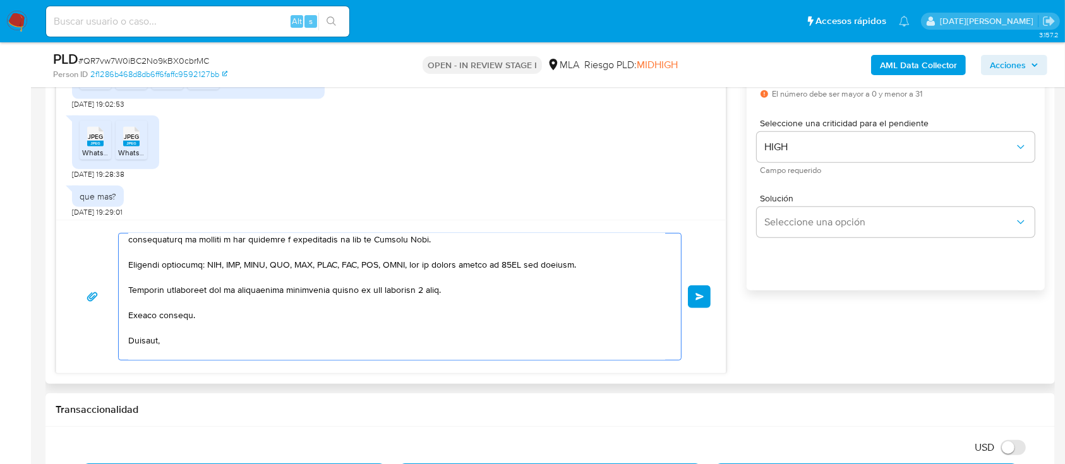
scroll to position [191, 0]
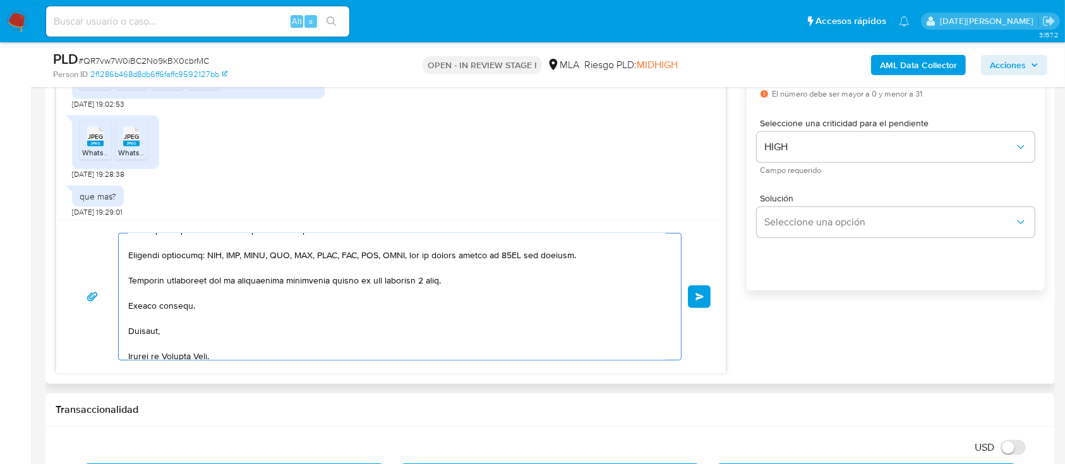
click at [425, 284] on textarea at bounding box center [396, 297] width 537 height 126
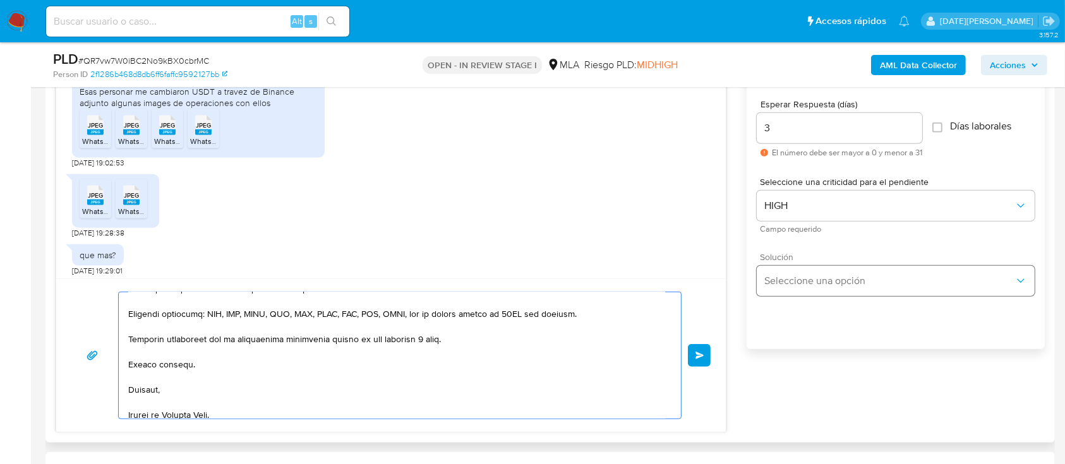
scroll to position [674, 0]
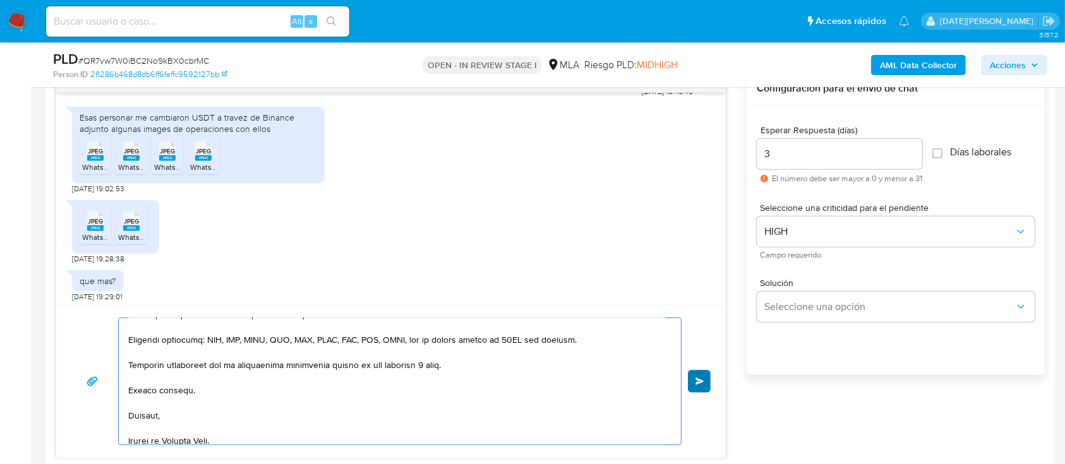
type textarea "Hola, Nicolas Lanatta. Muchas gracias por la respuesta. Teniendo en cuenta las …"
click at [703, 389] on button "Enviar" at bounding box center [699, 381] width 23 height 23
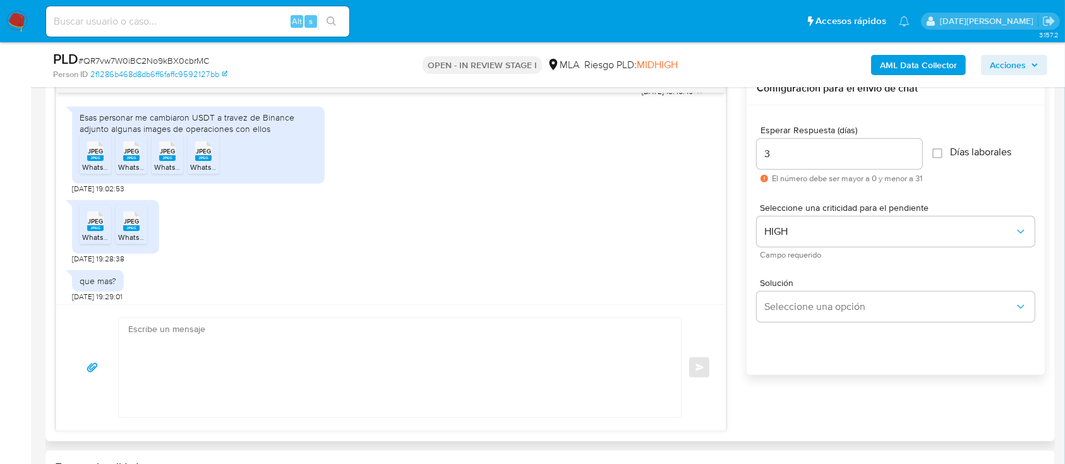
scroll to position [0, 0]
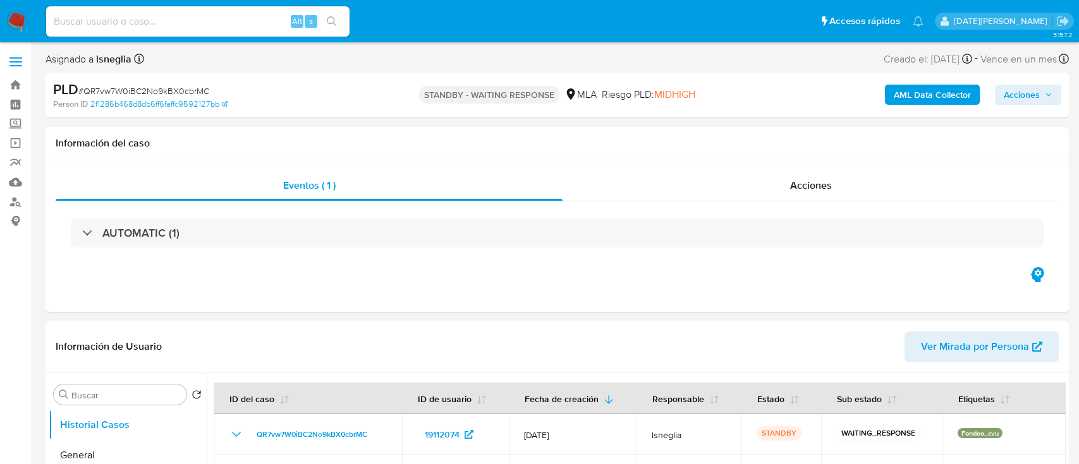
select select "10"
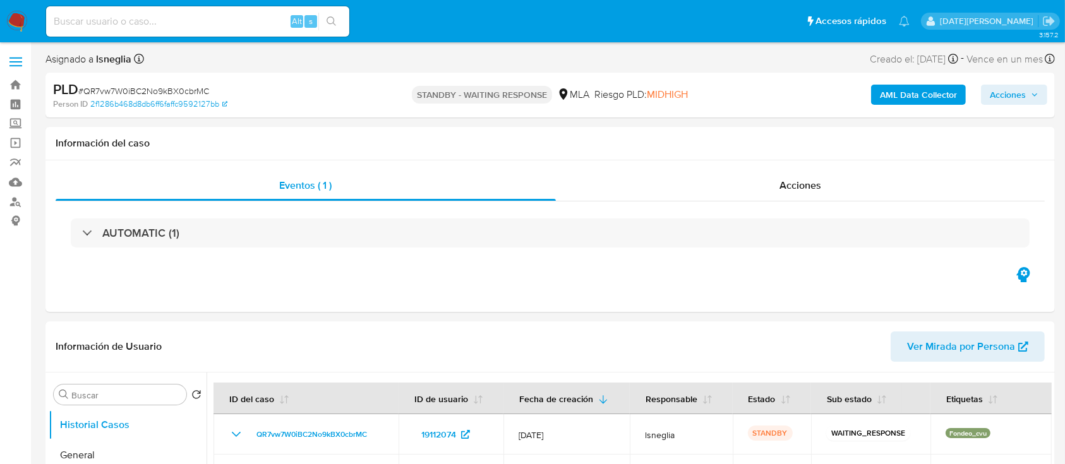
click at [142, 20] on input at bounding box center [197, 21] width 303 height 16
paste input "cYoon5DCt59Y2OjVAL6J33Pw"
click at [346, 24] on input "cYoon5DCt59Y2OjVAL6J33Pw" at bounding box center [197, 21] width 303 height 16
type input "cYoon5DCt59Y2OjVAL6J33Pw"
click at [337, 21] on button "search-icon" at bounding box center [331, 22] width 26 height 18
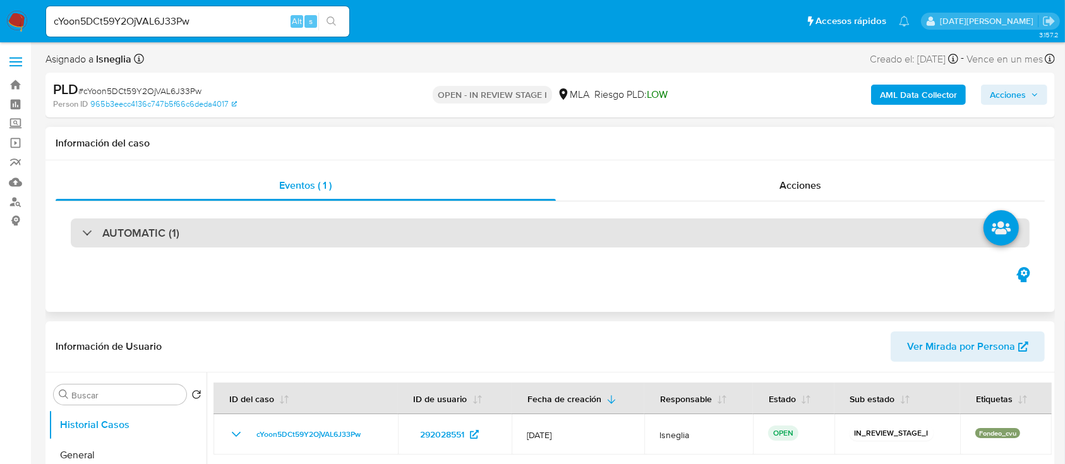
select select "10"
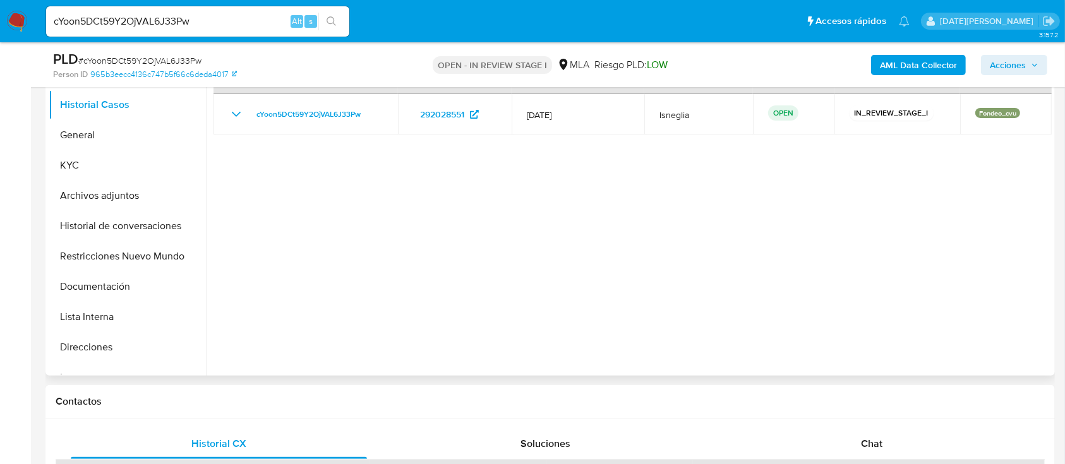
scroll to position [337, 0]
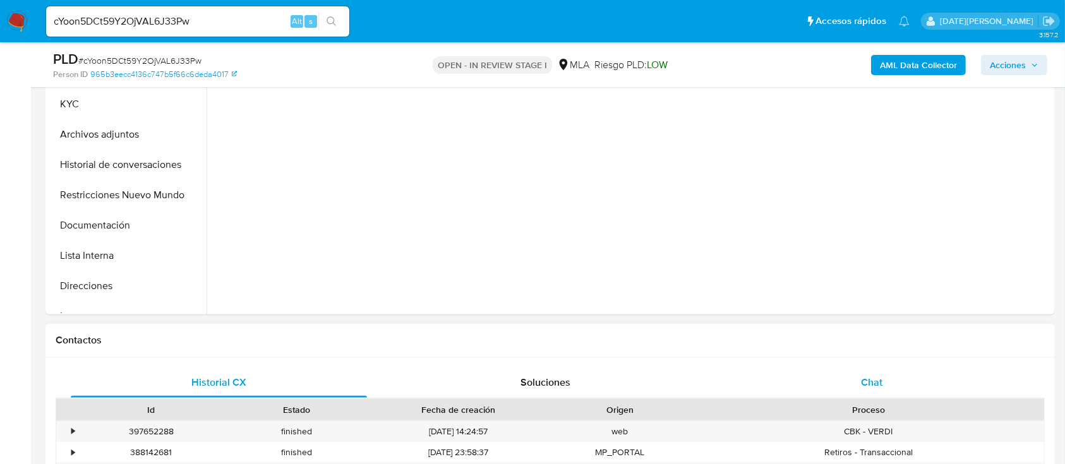
click at [882, 386] on span "Chat" at bounding box center [871, 382] width 21 height 15
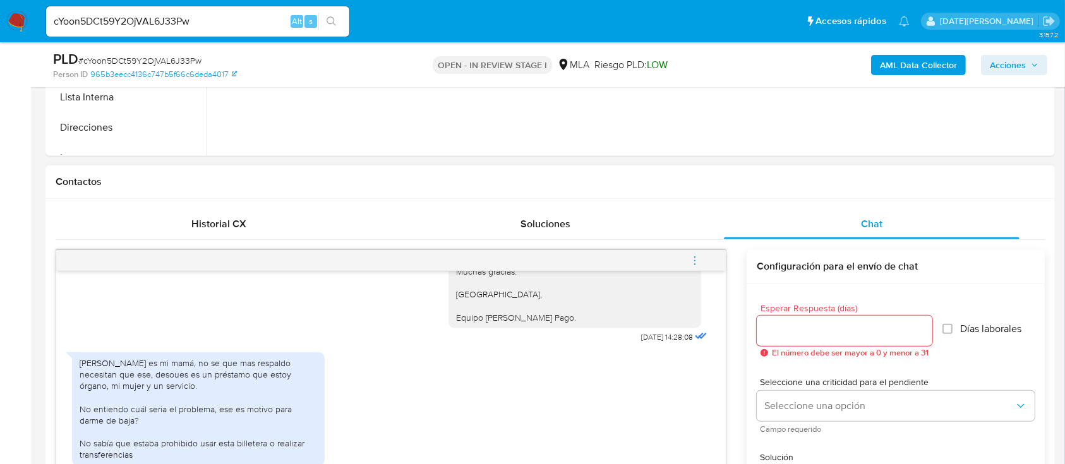
scroll to position [590, 0]
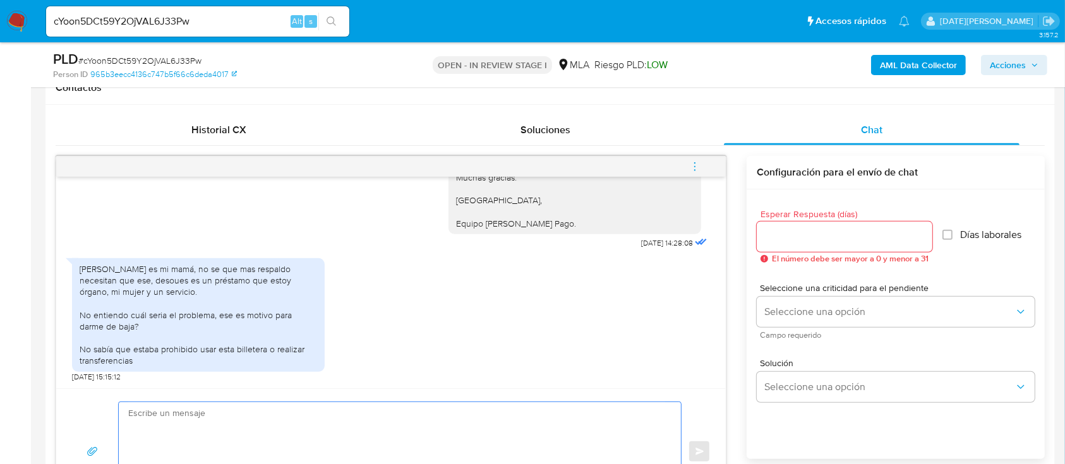
click at [359, 440] on textarea at bounding box center [396, 452] width 537 height 99
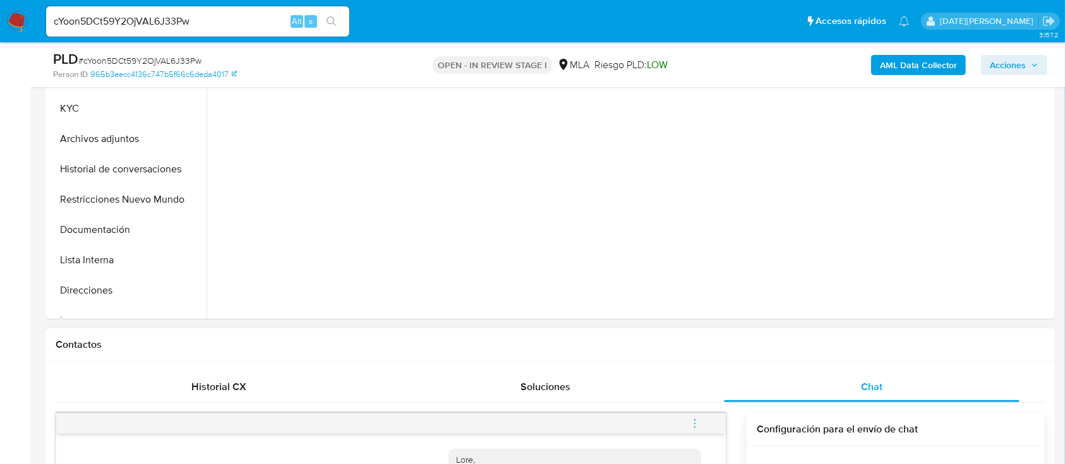
scroll to position [253, 0]
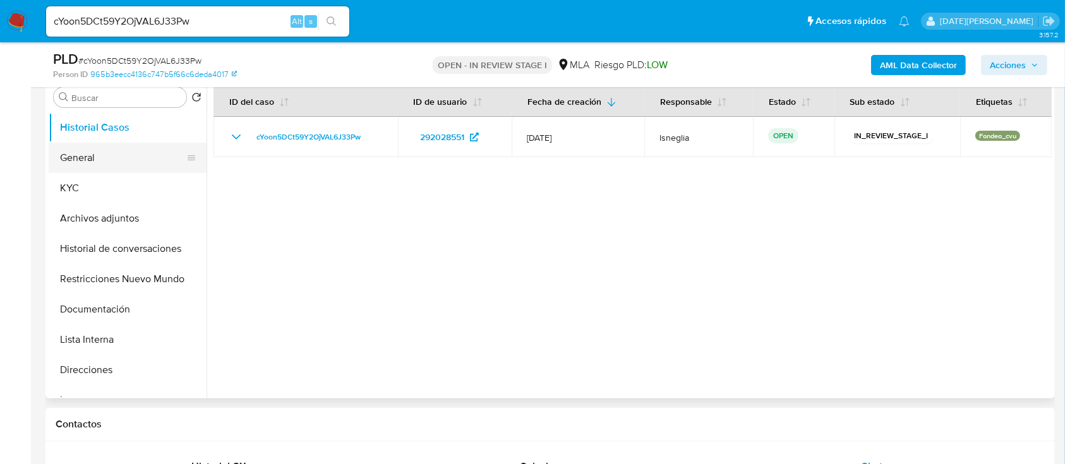
click at [124, 154] on button "General" at bounding box center [123, 158] width 148 height 30
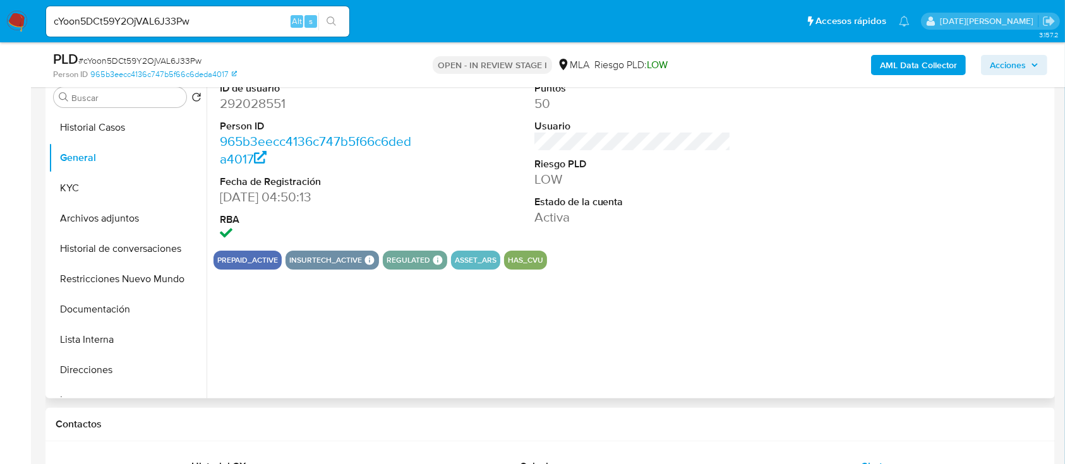
click at [255, 104] on dd "292028551" at bounding box center [318, 104] width 197 height 18
click at [256, 104] on dd "292028551" at bounding box center [318, 104] width 197 height 18
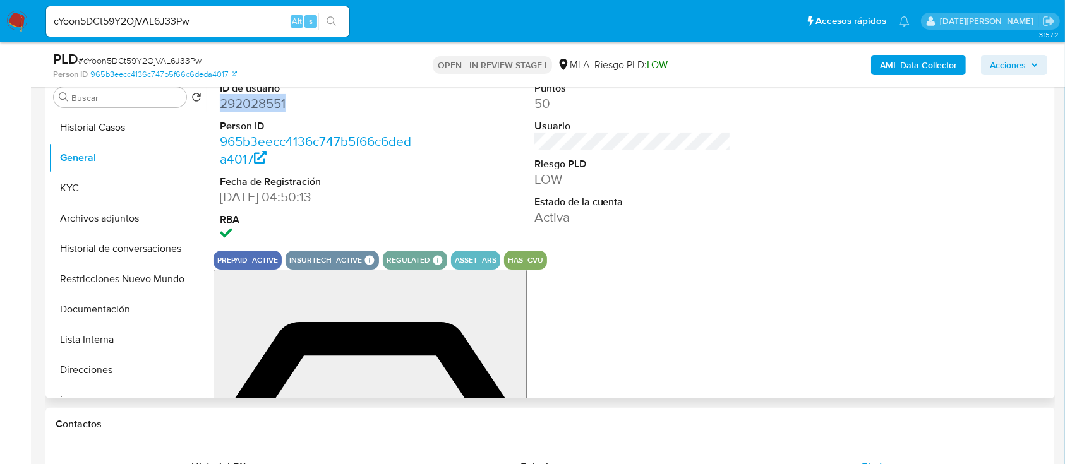
copy dd "292028551"
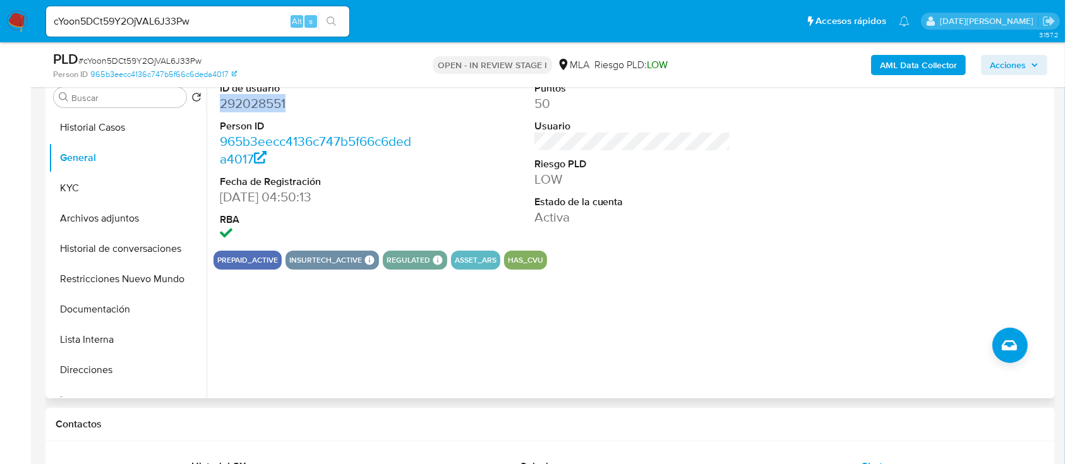
click at [273, 109] on dd "292028551" at bounding box center [318, 104] width 197 height 18
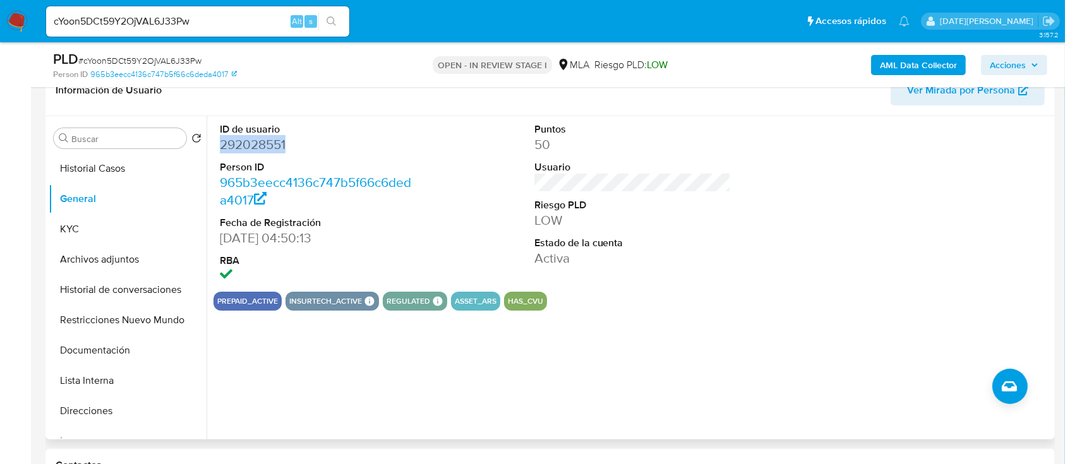
scroll to position [168, 0]
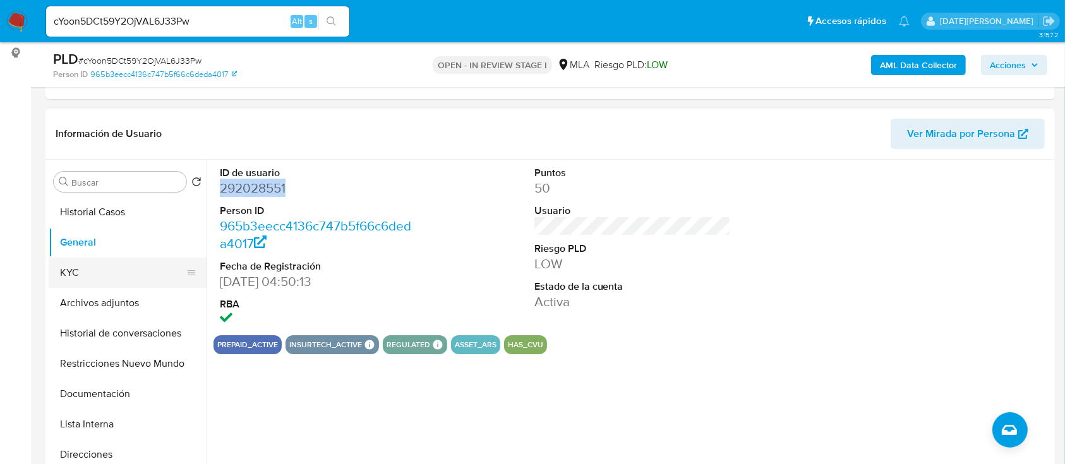
click at [96, 270] on button "KYC" at bounding box center [123, 273] width 148 height 30
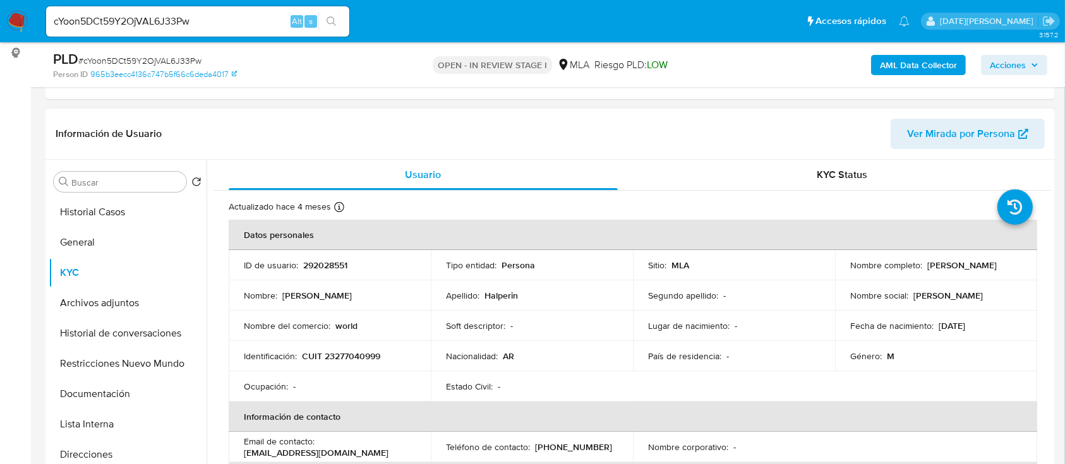
drag, startPoint x: 849, startPoint y: 272, endPoint x: 952, endPoint y: 275, distance: 102.4
click at [952, 271] on div "Nombre completo : [PERSON_NAME]" at bounding box center [936, 265] width 172 height 11
copy p "[PERSON_NAME]"
click at [968, 249] on th "Datos personales" at bounding box center [633, 235] width 809 height 30
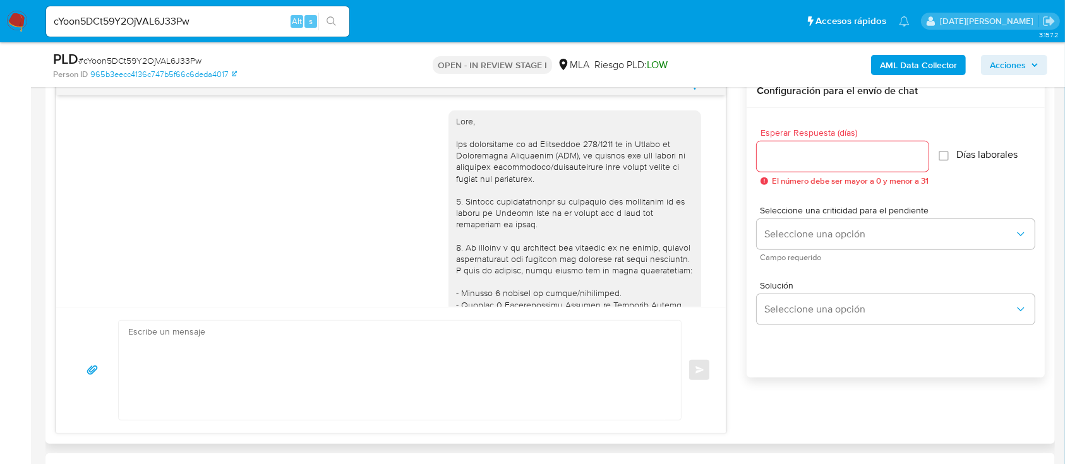
scroll to position [590, 0]
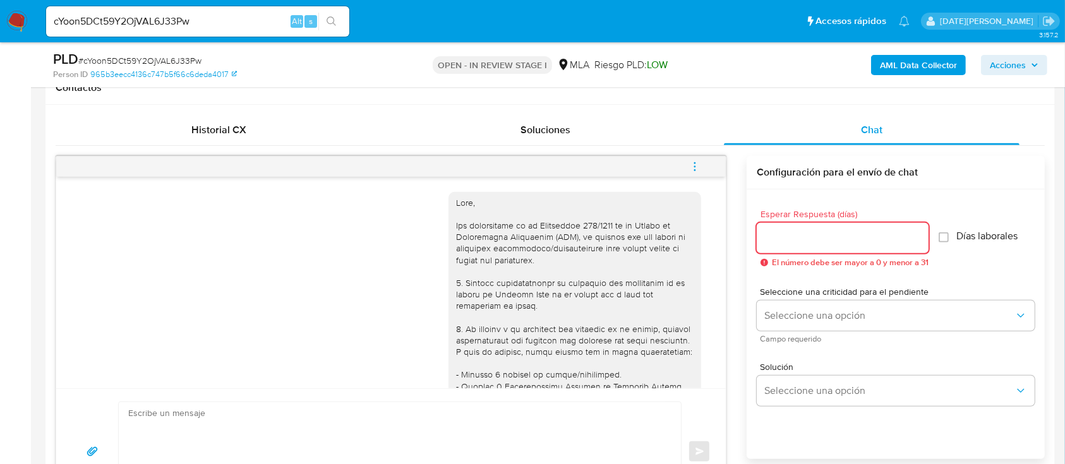
click at [838, 235] on input "Esperar Respuesta (días)" at bounding box center [843, 238] width 172 height 16
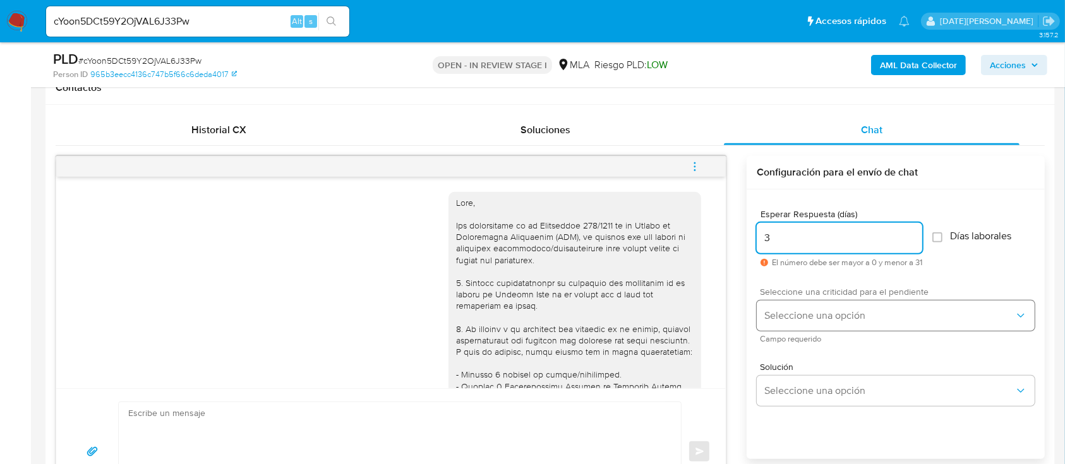
type input "3"
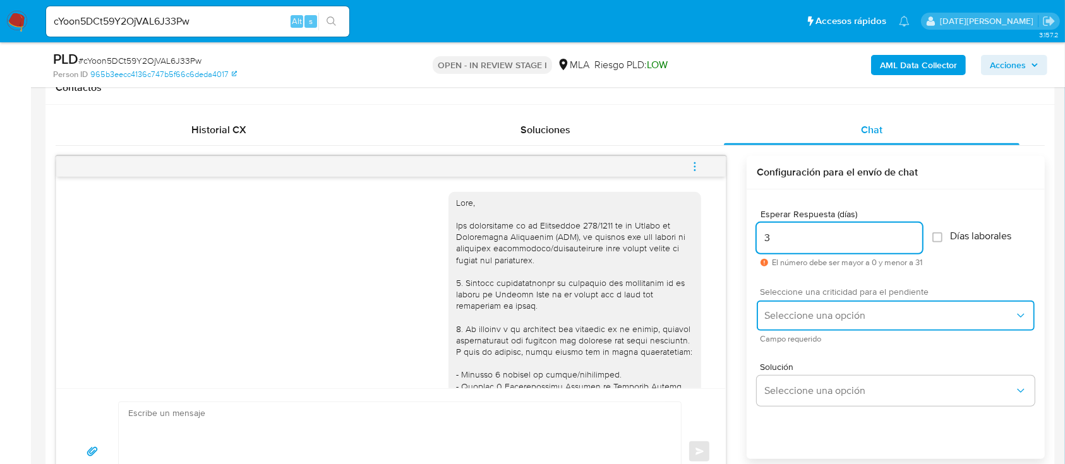
click at [844, 307] on button "Seleccione una opción" at bounding box center [896, 316] width 278 height 30
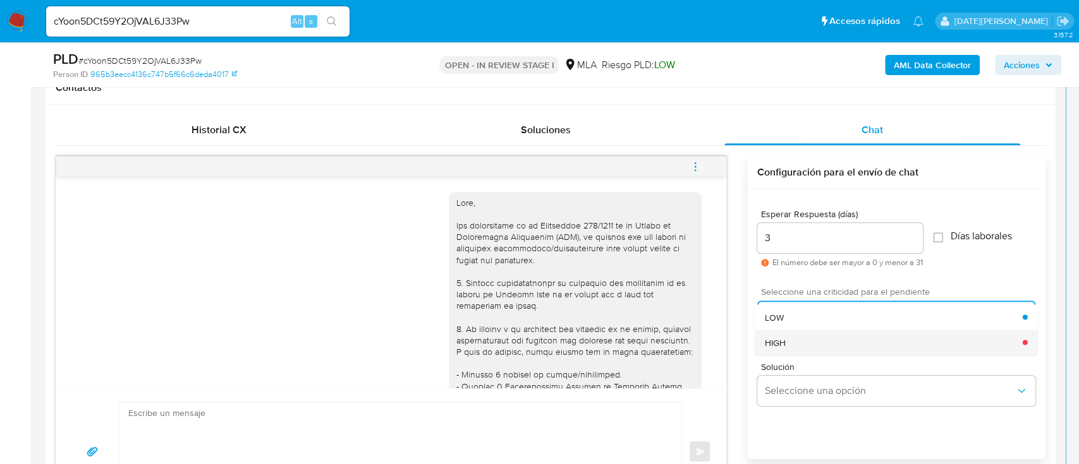
click at [810, 342] on div "HIGH" at bounding box center [894, 342] width 258 height 25
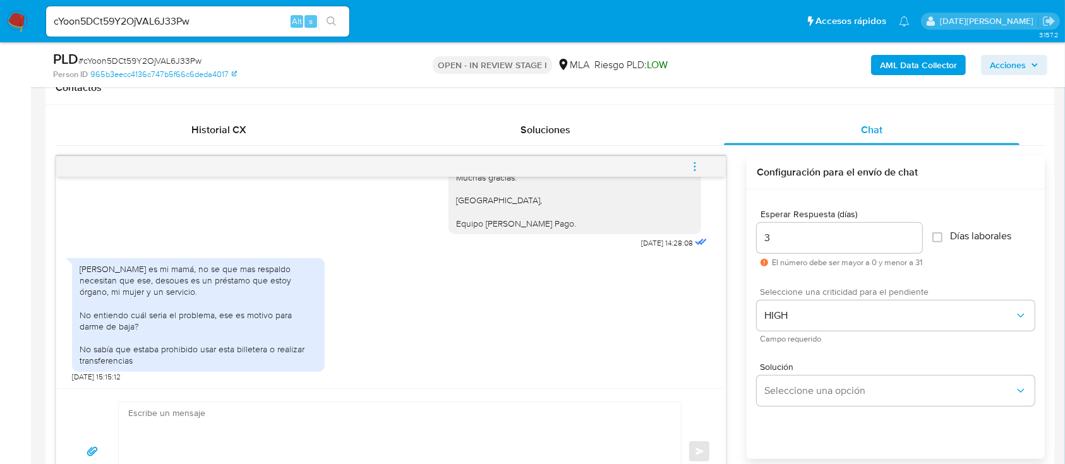
click at [233, 408] on textarea at bounding box center [396, 452] width 537 height 99
paste textarea "Fernando Marcos Halperin"
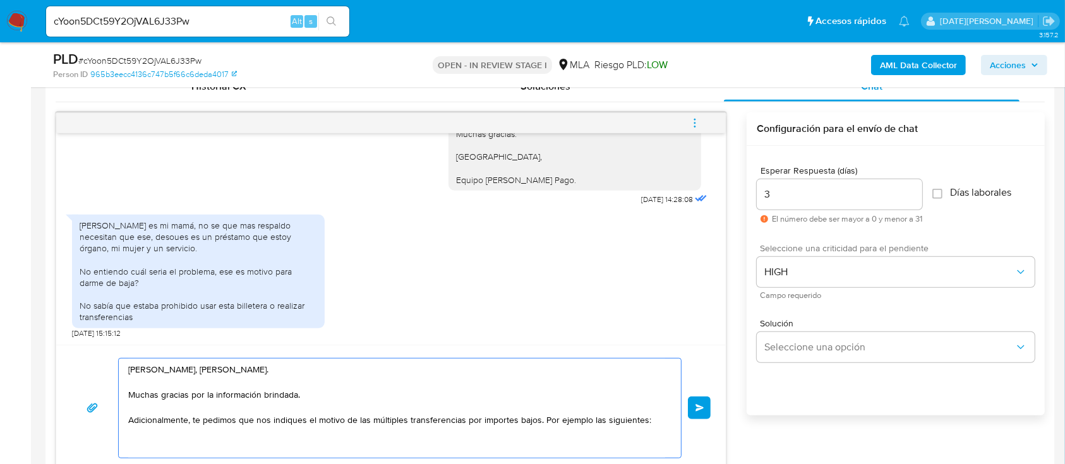
scroll to position [706, 0]
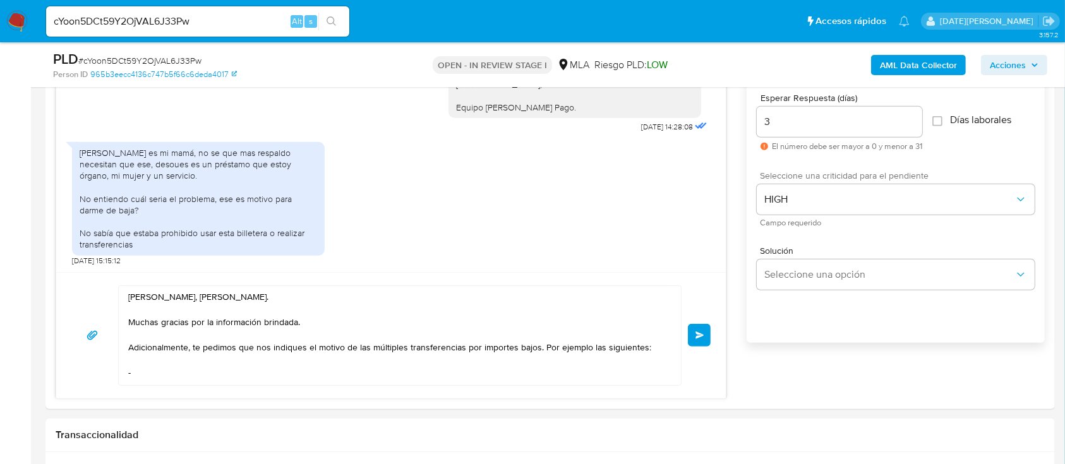
click at [648, 352] on textarea "Hola, Fernando Marcos Halperin. Muchas gracias por la información brindada. Adi…" at bounding box center [396, 335] width 537 height 99
click at [199, 371] on textarea "Hola, Fernando Marcos Halperin. Muchas gracias por la información brindada. Adi…" at bounding box center [396, 335] width 537 height 99
click at [163, 375] on textarea "Hola, Fernando Marcos Halperin. Muchas gracias por la información brindada. Adi…" at bounding box center [396, 335] width 537 height 99
paste textarea "Orlando Alberto Tomaro"
click at [202, 380] on textarea "Hola, Fernando Marcos Halperin. Muchas gracias por la información brindada. Adi…" at bounding box center [396, 348] width 537 height 125
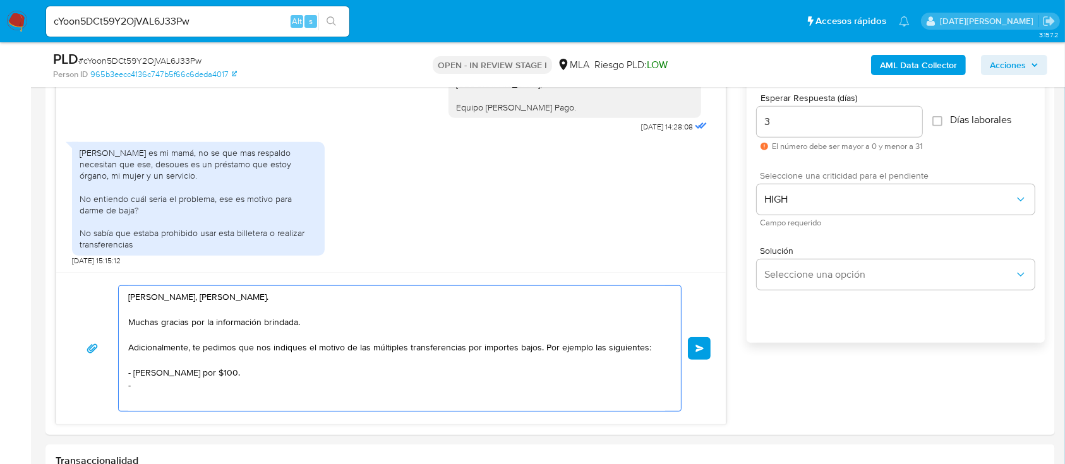
paste textarea "Cristian Ezequiel Rueda"
click at [262, 378] on textarea "Hola, Fernando Marcos Halperin. Muchas gracias por la información brindada. Adi…" at bounding box center [396, 348] width 537 height 125
click at [250, 390] on textarea "Hola, Fernando Marcos Halperin. Muchas gracias por la información brindada. Adi…" at bounding box center [396, 348] width 537 height 125
paste textarea "$ 90,00"
click at [173, 404] on textarea "Hola, Fernando Marcos Halperin. Muchas gracias por la información brindada. Adi…" at bounding box center [396, 349] width 537 height 126
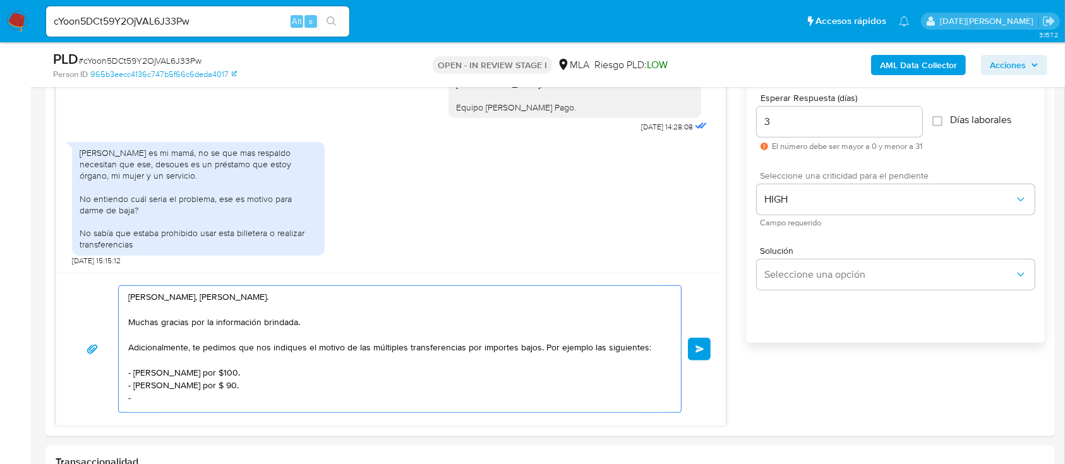
paste textarea "Ernesto Marcelo Antonacci"
click at [284, 393] on textarea "Hola, Fernando Marcos Halperin. Muchas gracias por la información brindada. Adi…" at bounding box center [396, 349] width 537 height 126
paste textarea "$ 60,08"
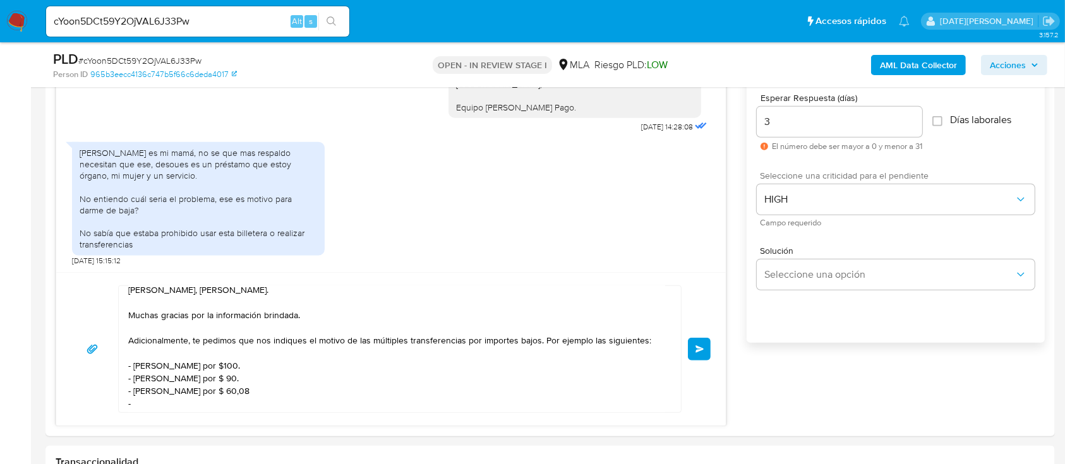
click at [320, 401] on textarea "Hola, Fernando Marcos Halperin. Muchas gracias por la información brindada. Adi…" at bounding box center [396, 349] width 537 height 126
paste textarea "Claudio Rodrigo Carmona"
click at [279, 408] on textarea "Hola, Fernando Marcos Halperin. Muchas gracias por la información brindada. Adi…" at bounding box center [396, 349] width 537 height 126
paste textarea "$ 60,06"
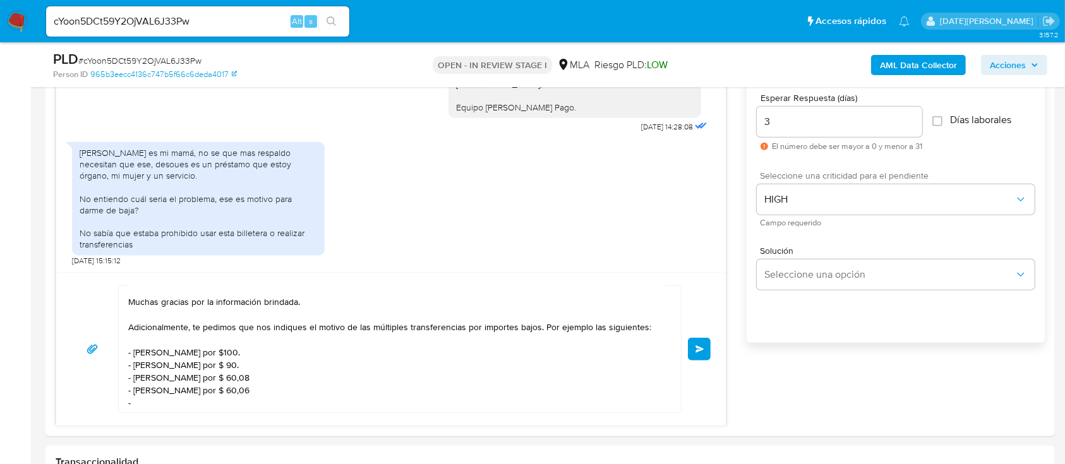
click at [296, 403] on textarea "Hola, Fernando Marcos Halperin. Muchas gracias por la información brindada. Adi…" at bounding box center [396, 349] width 537 height 126
paste textarea "Marta Transita Peralta"
click at [253, 408] on textarea "Hola, Fernando Marcos Halperin. Muchas gracias por la información brindada. Adi…" at bounding box center [396, 349] width 537 height 126
paste textarea "$ 60,04"
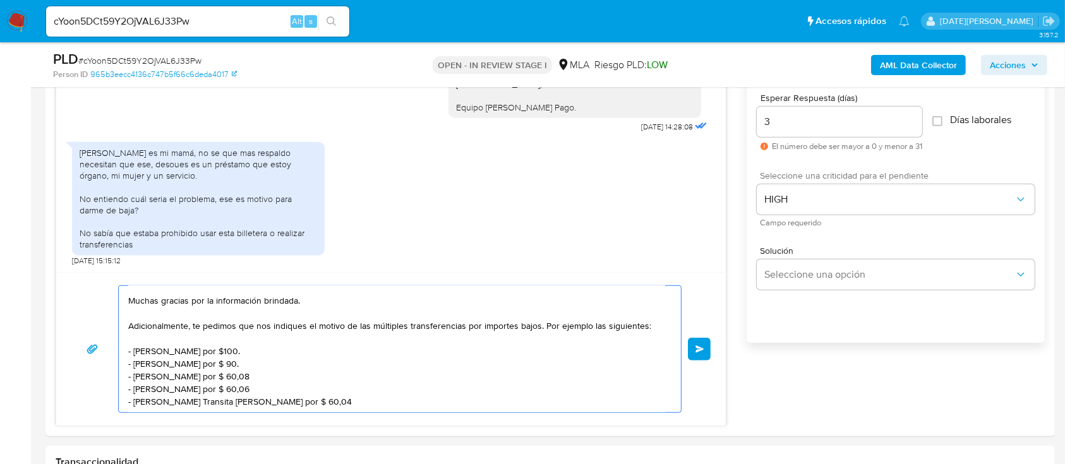
click at [576, 316] on textarea "Hola, Fernando Marcos Halperin. Muchas gracias por la información brindada. Adi…" at bounding box center [396, 349] width 537 height 126
click at [0, 0] on lt-span "ejemplo ," at bounding box center [0, 0] width 0 height 0
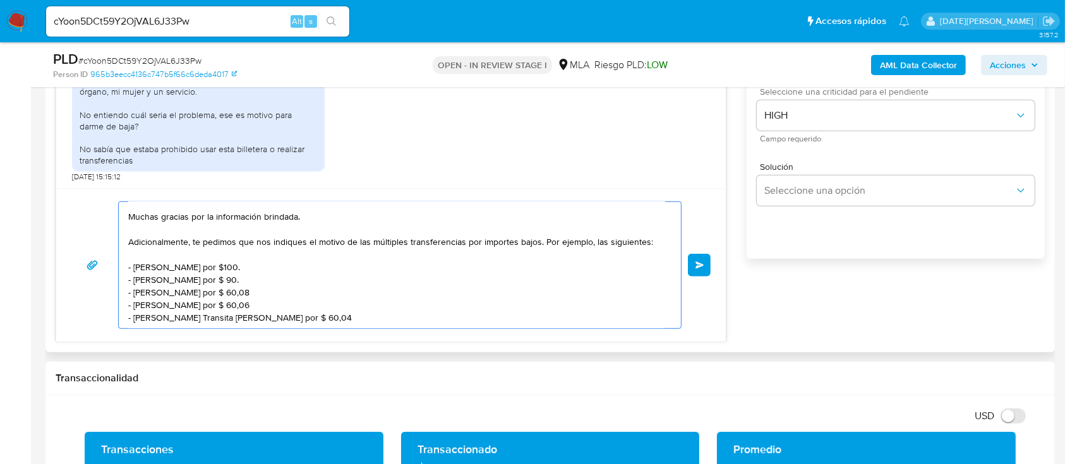
scroll to position [37, 0]
click at [360, 303] on textarea "Hola, Fernando Marcos Halperin. Muchas gracias por la información brindada. Adi…" at bounding box center [396, 265] width 537 height 126
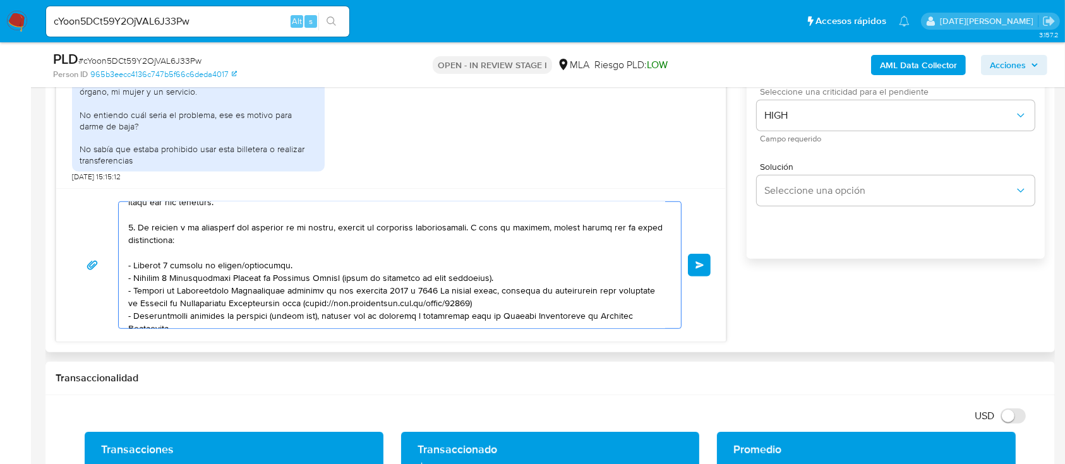
scroll to position [394, 0]
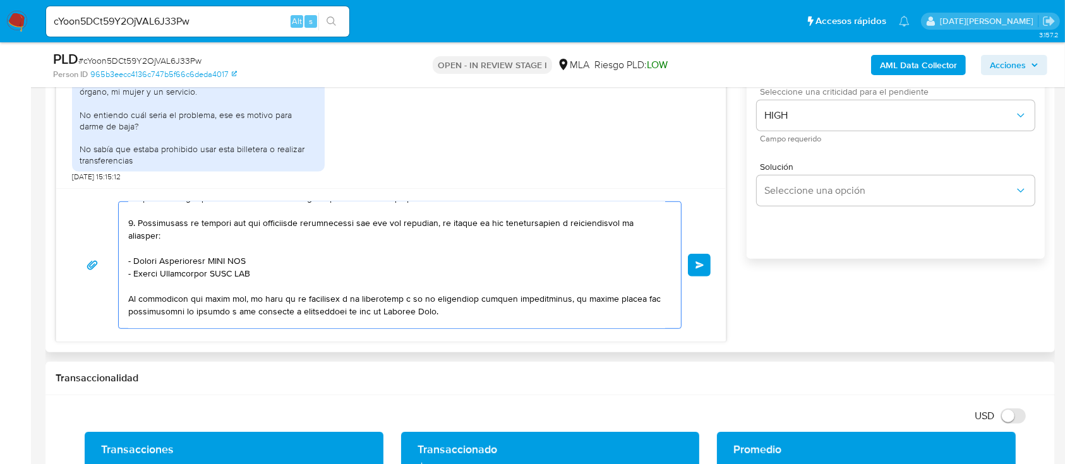
drag, startPoint x: 129, startPoint y: 321, endPoint x: 380, endPoint y: 284, distance: 254.1
click at [380, 284] on textarea at bounding box center [396, 265] width 537 height 126
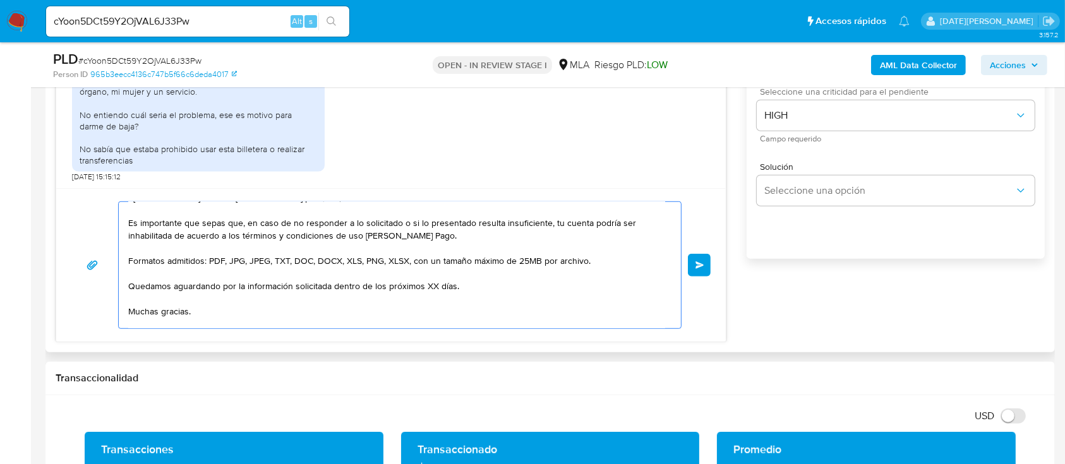
scroll to position [168, 0]
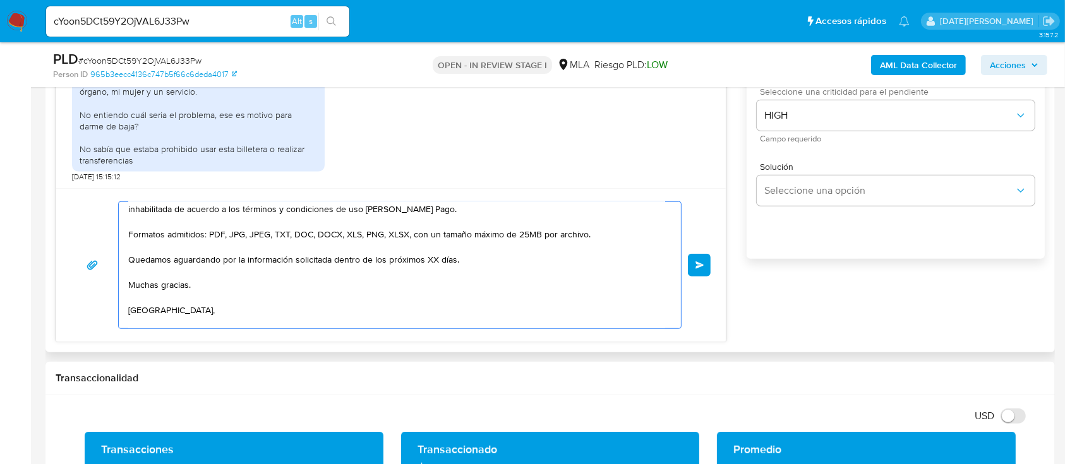
click at [428, 263] on textarea "Hola, Fernando Marcos Halperin. Muchas gracias por la información brindada. Adi…" at bounding box center [396, 265] width 537 height 126
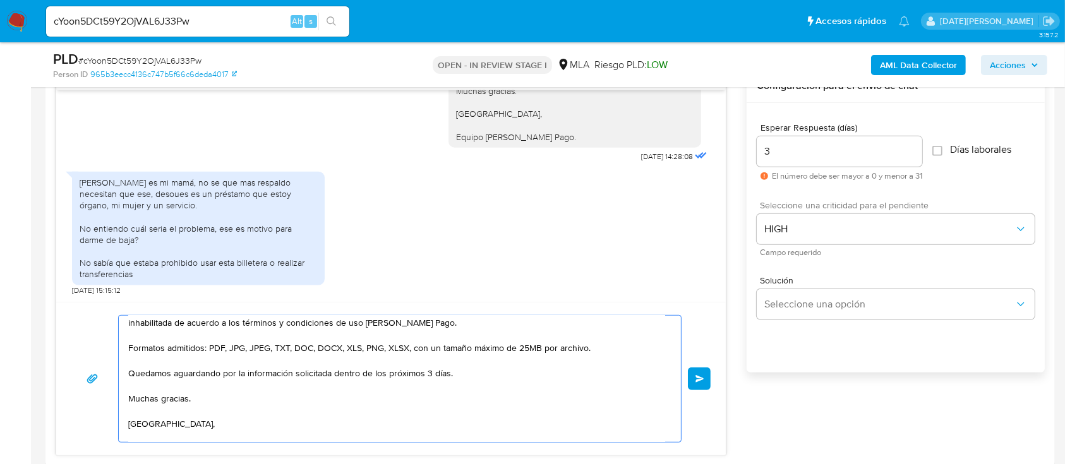
scroll to position [790, 0]
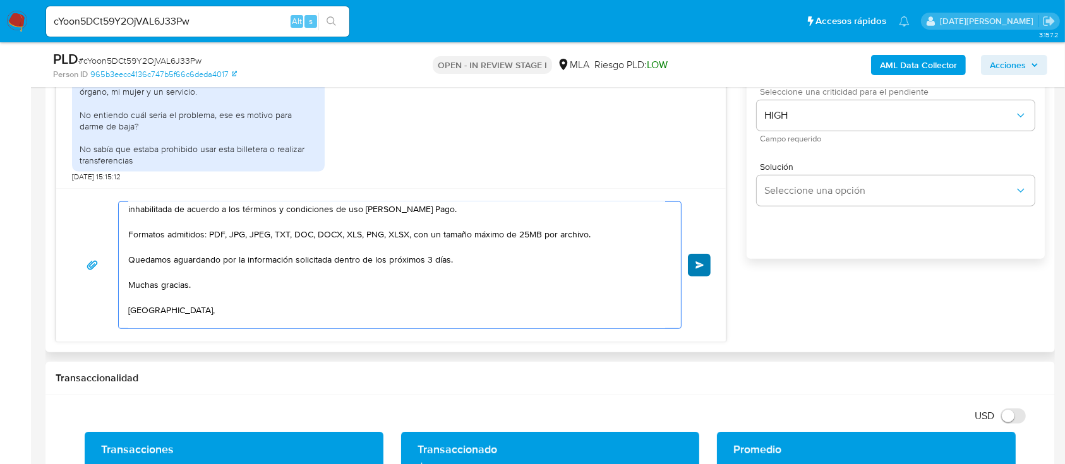
type textarea "Hola, Fernando Marcos Halperin. Muchas gracias por la información brindada. Adi…"
click at [709, 269] on button "Enviar" at bounding box center [699, 265] width 23 height 23
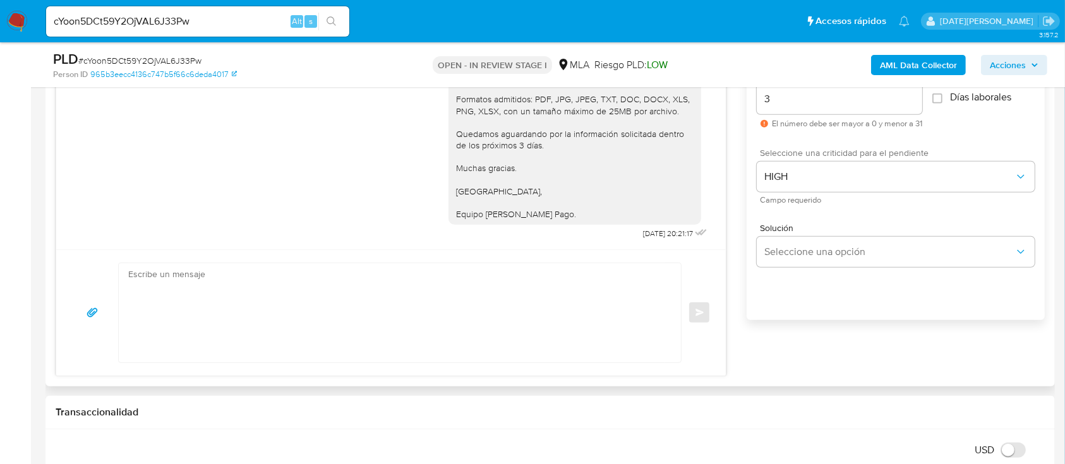
scroll to position [706, 0]
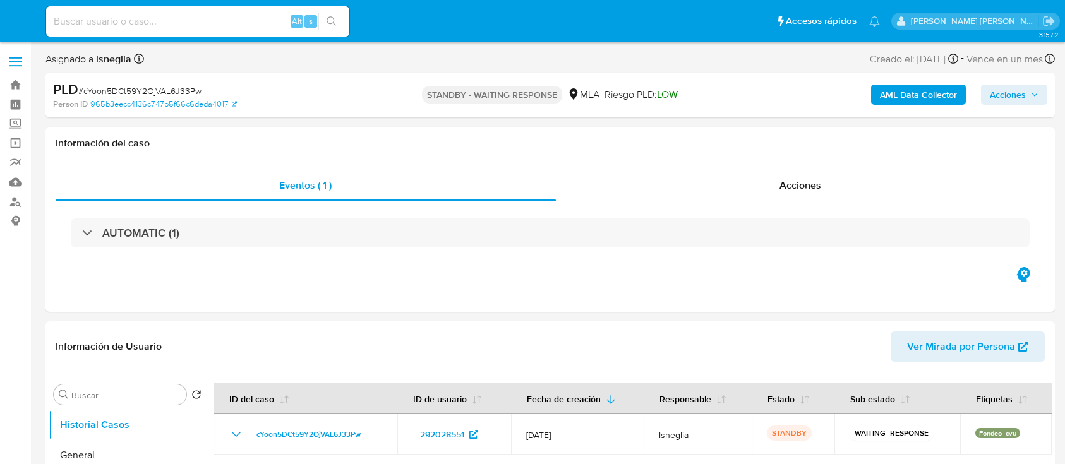
select select "10"
click at [177, 14] on input at bounding box center [197, 21] width 303 height 16
paste input "d7E08kVojfjpYhiWPjan6xL5"
type input "d7E08kVojfjpYhiWPjan6xL5"
click at [330, 15] on button "search-icon" at bounding box center [331, 22] width 26 height 18
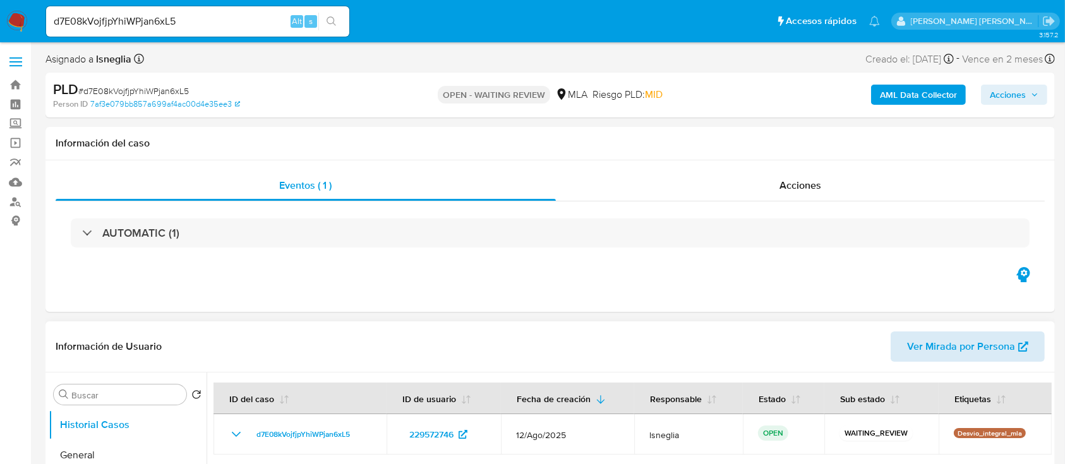
select select "10"
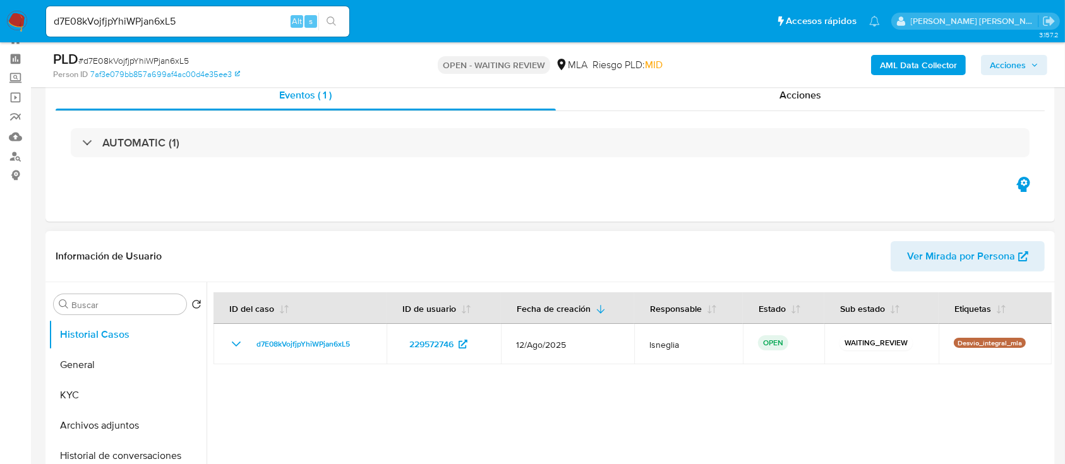
scroll to position [84, 0]
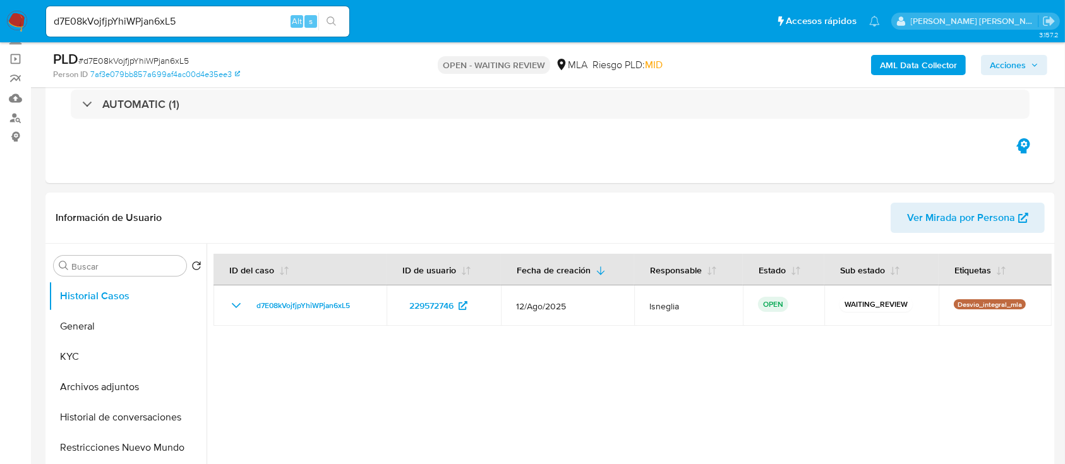
click at [174, 63] on span "# d7E08kVojfjpYhiWPjan6xL5" at bounding box center [133, 60] width 111 height 13
copy span "d7E08kVojfjpYhiWPjan6xL5"
click at [10, 18] on img at bounding box center [16, 21] width 21 height 21
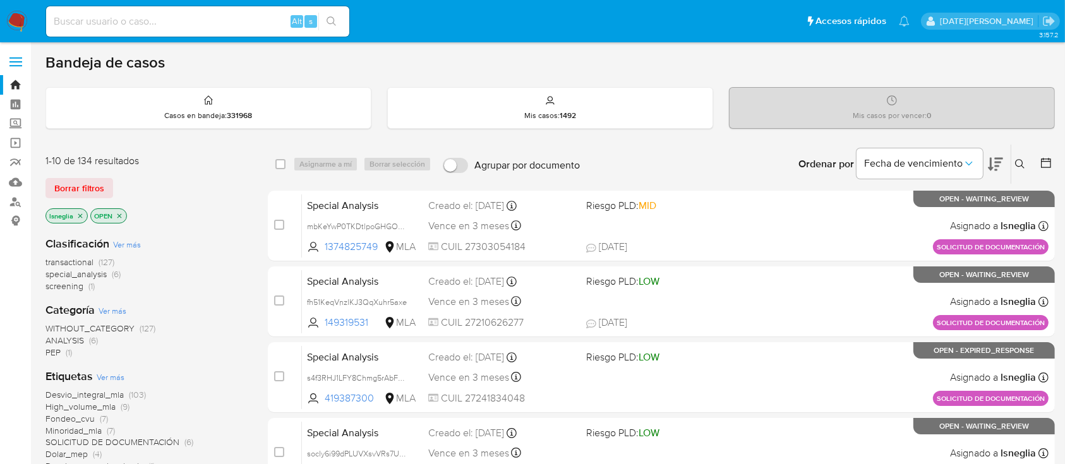
click at [1026, 161] on button at bounding box center [1022, 164] width 21 height 15
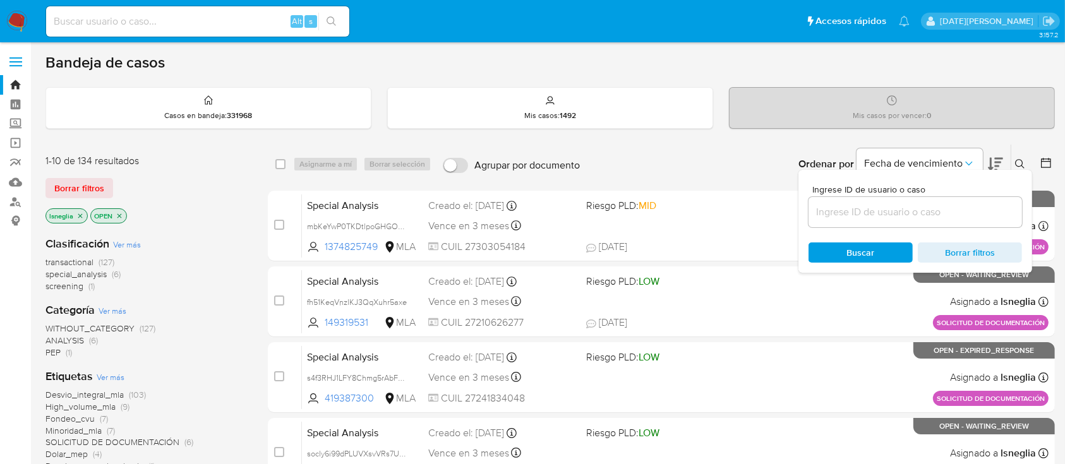
click at [864, 233] on div "Ingrese ID de usuario o caso Buscar Borrar filtros" at bounding box center [916, 221] width 234 height 103
click at [867, 217] on input at bounding box center [916, 212] width 214 height 16
paste input "d7E08kVojfjpYhiWPjan6xL5"
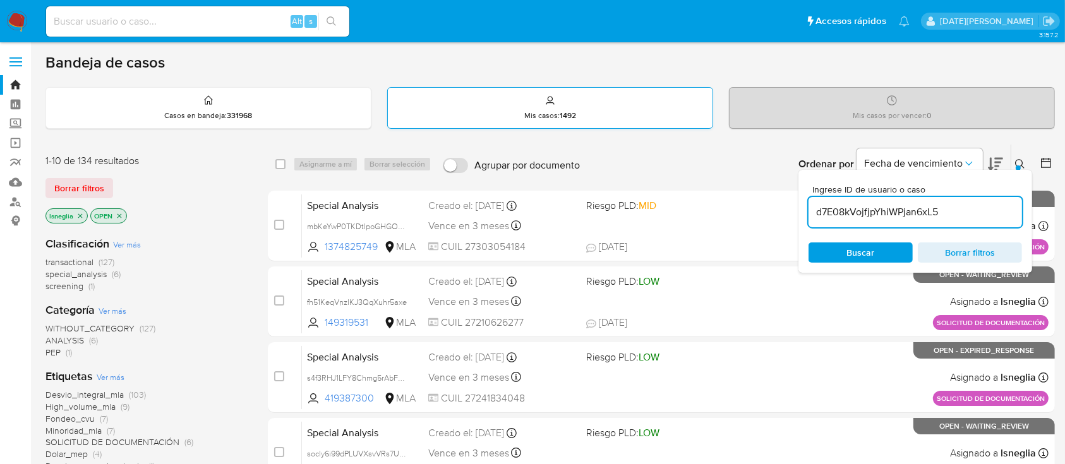
type input "d7E08kVojfjpYhiWPjan6xL5"
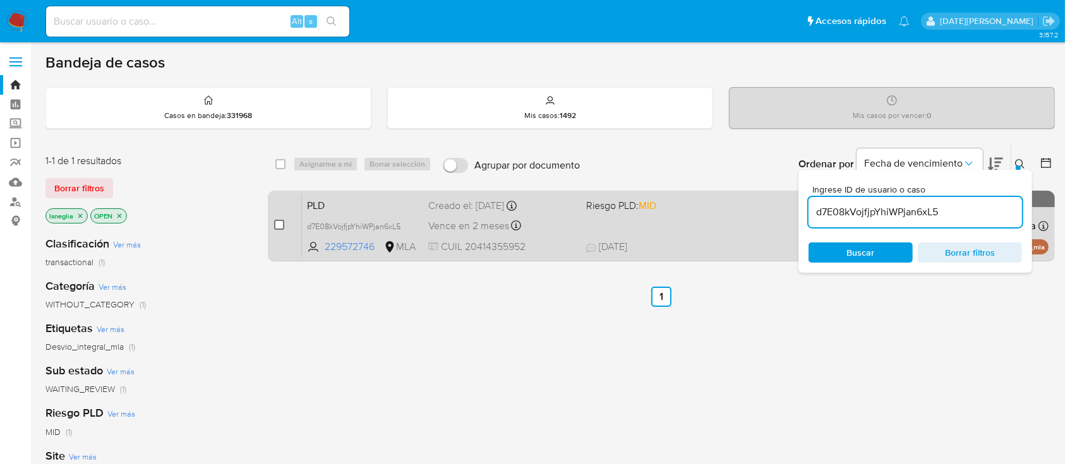
click at [279, 228] on input "checkbox" at bounding box center [279, 225] width 10 height 10
checkbox input "true"
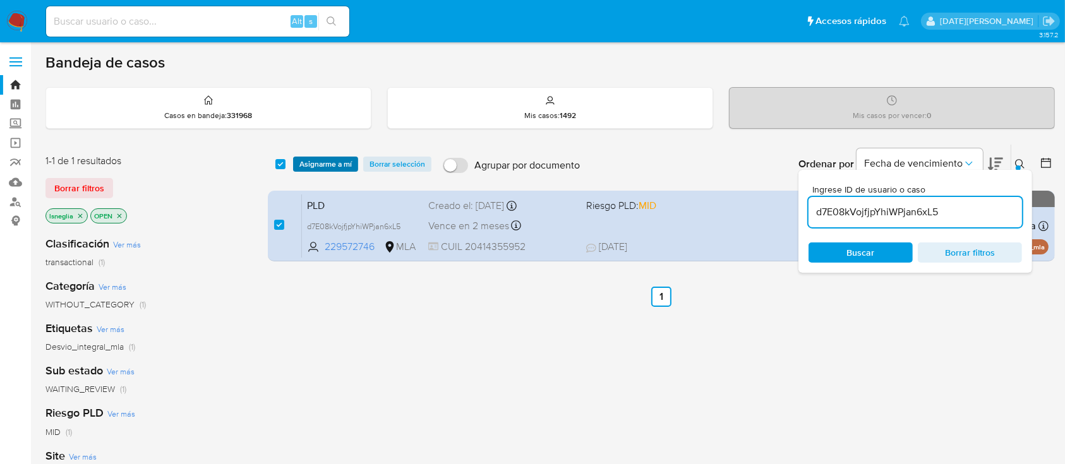
click at [324, 160] on span "Asignarme a mí" at bounding box center [326, 164] width 52 height 13
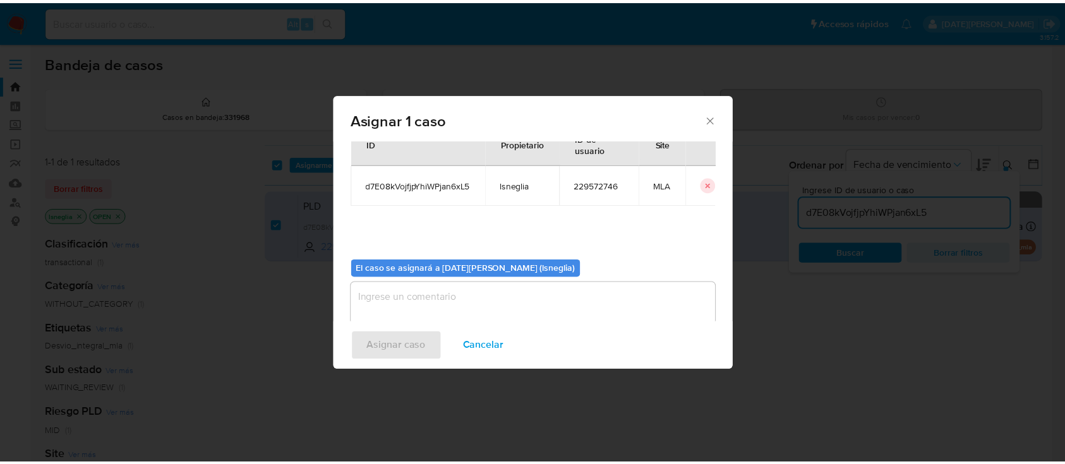
scroll to position [64, 0]
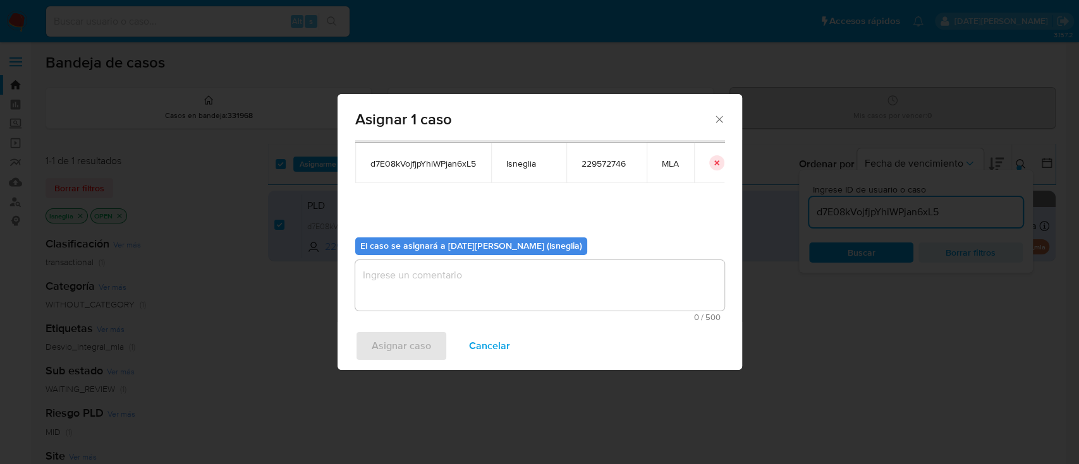
click at [491, 300] on textarea "assign-modal" at bounding box center [539, 285] width 369 height 51
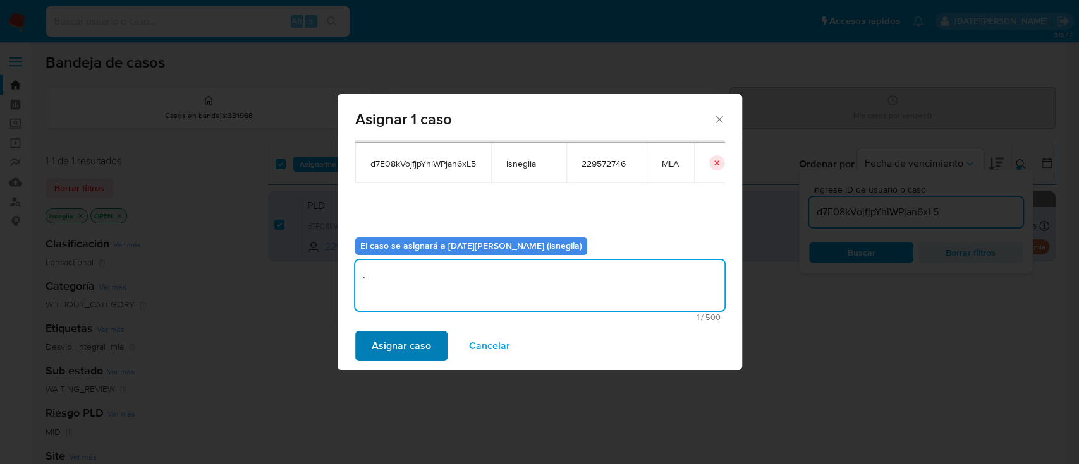
type textarea "."
click at [397, 360] on span "Asignar caso" at bounding box center [401, 346] width 59 height 28
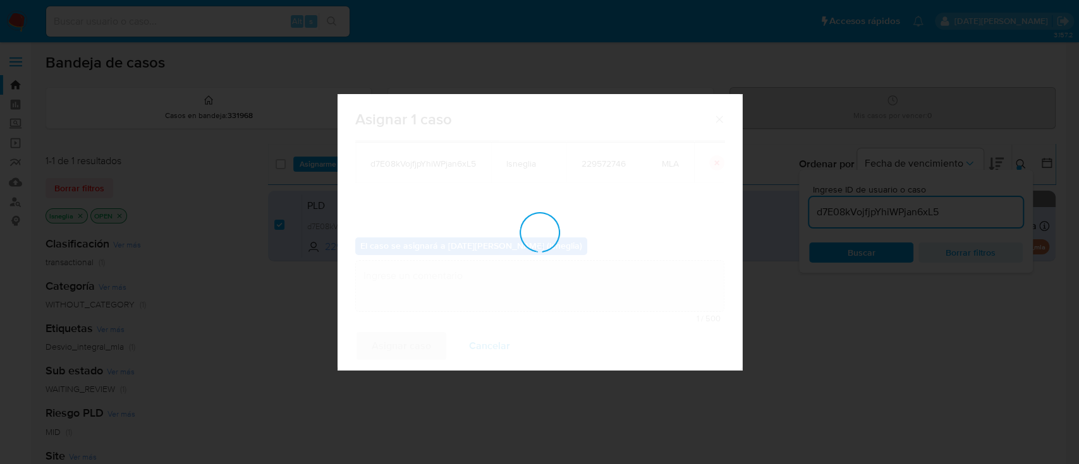
checkbox input "false"
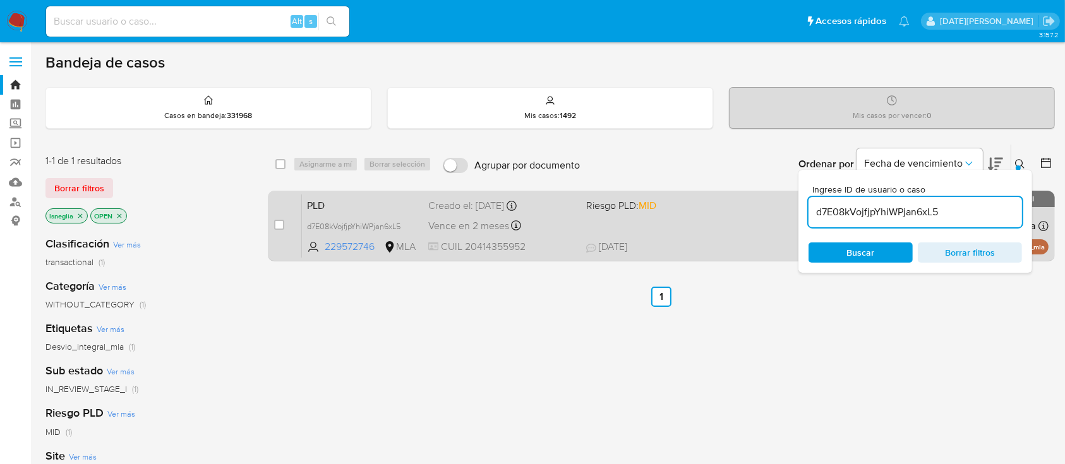
click at [366, 207] on span "PLD" at bounding box center [362, 205] width 111 height 16
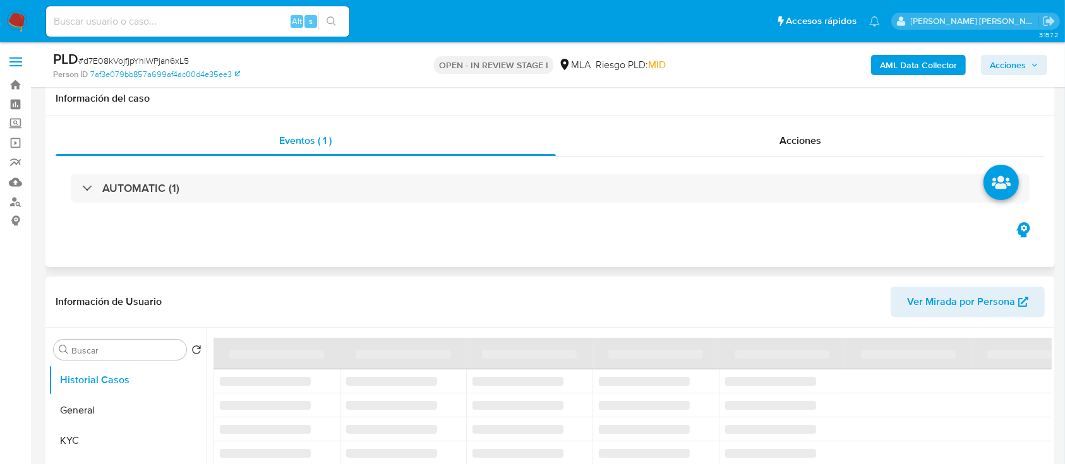
scroll to position [168, 0]
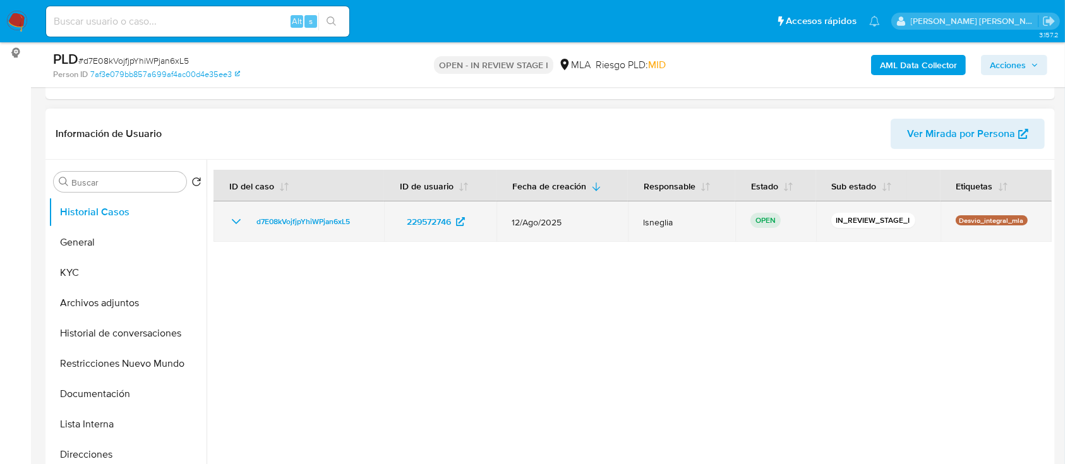
select select "10"
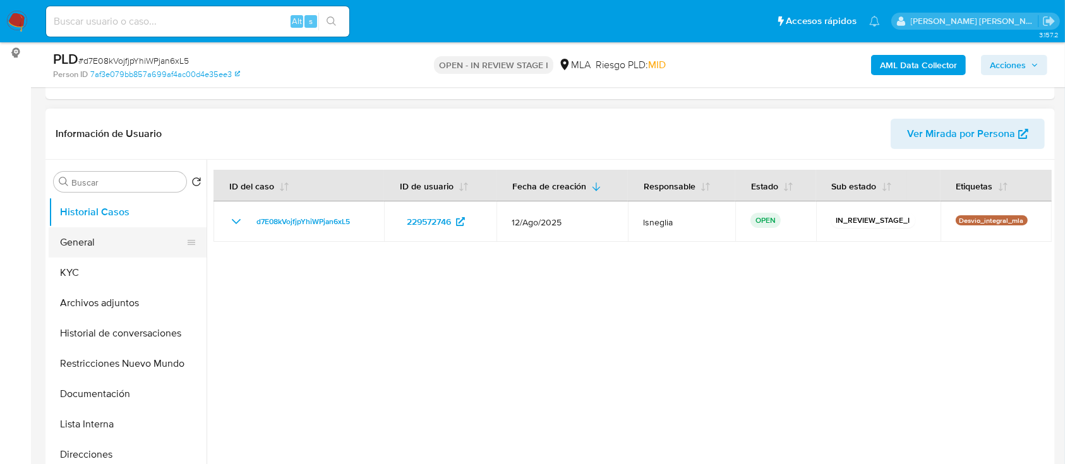
click at [82, 250] on button "General" at bounding box center [123, 242] width 148 height 30
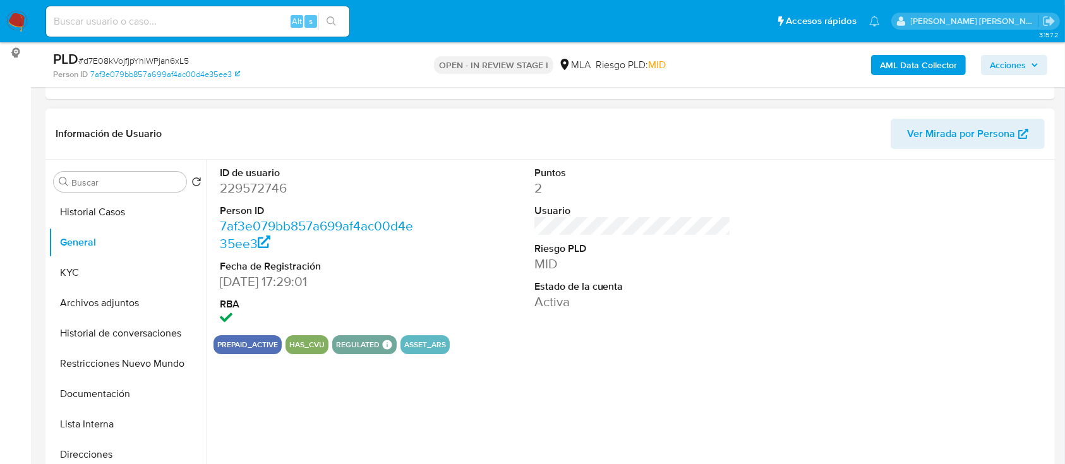
click at [260, 182] on dd "229572746" at bounding box center [318, 188] width 197 height 18
copy dd "229572746"
click at [250, 195] on dd "229572746" at bounding box center [318, 188] width 197 height 18
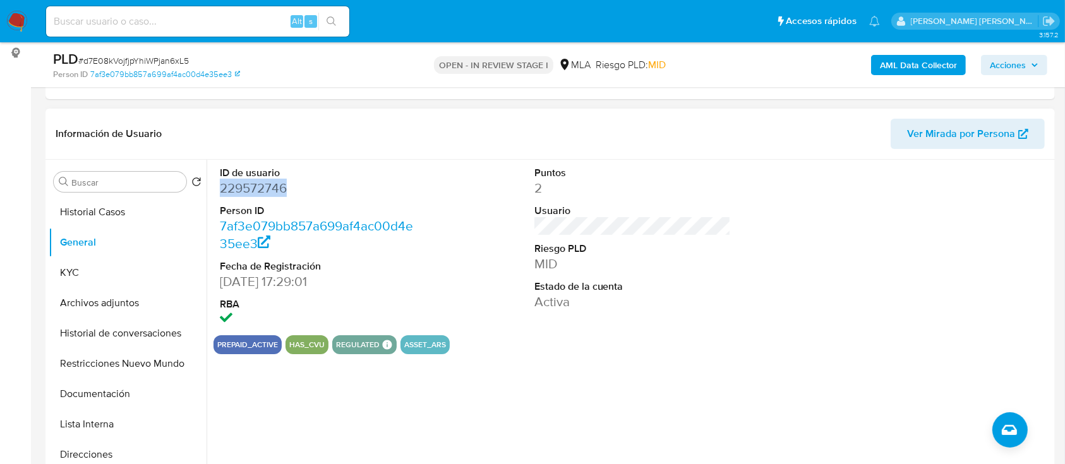
click at [267, 191] on dd "229572746" at bounding box center [318, 188] width 197 height 18
click at [97, 281] on button "KYC" at bounding box center [123, 273] width 148 height 30
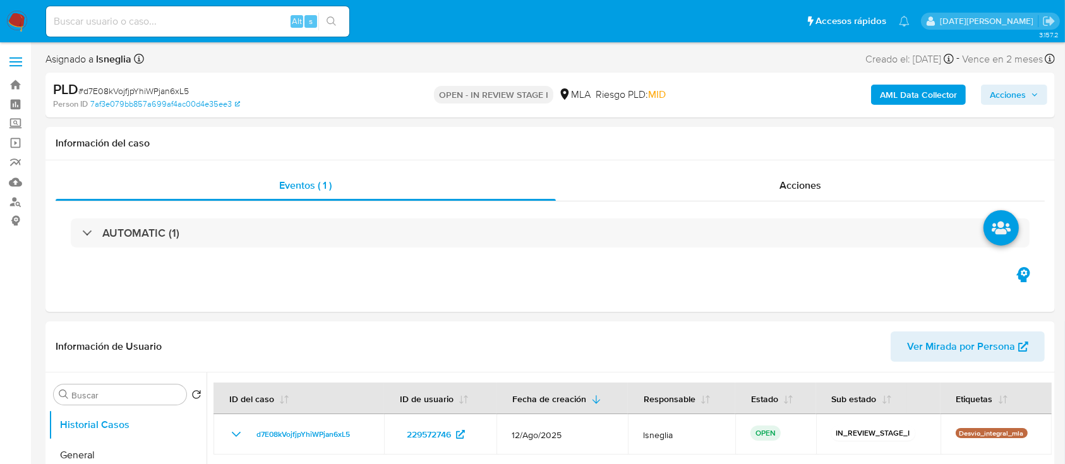
select select "10"
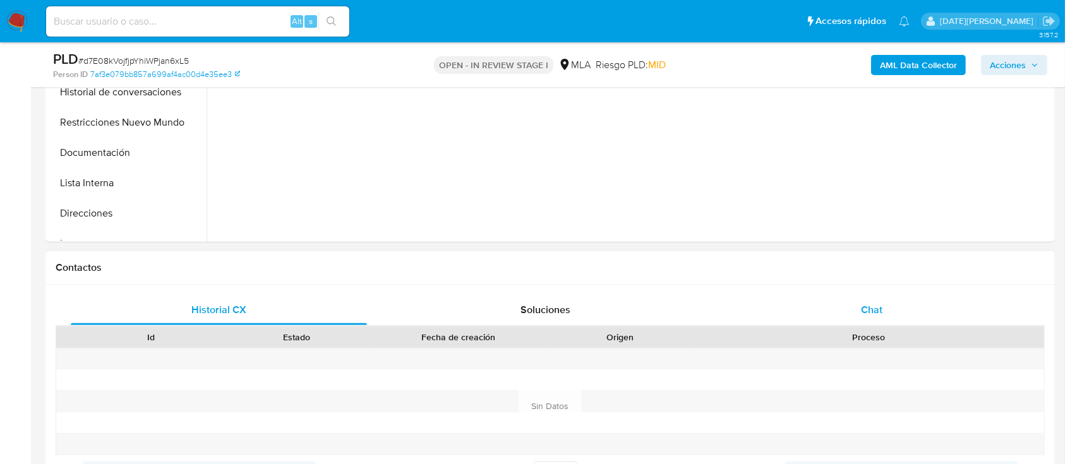
scroll to position [421, 0]
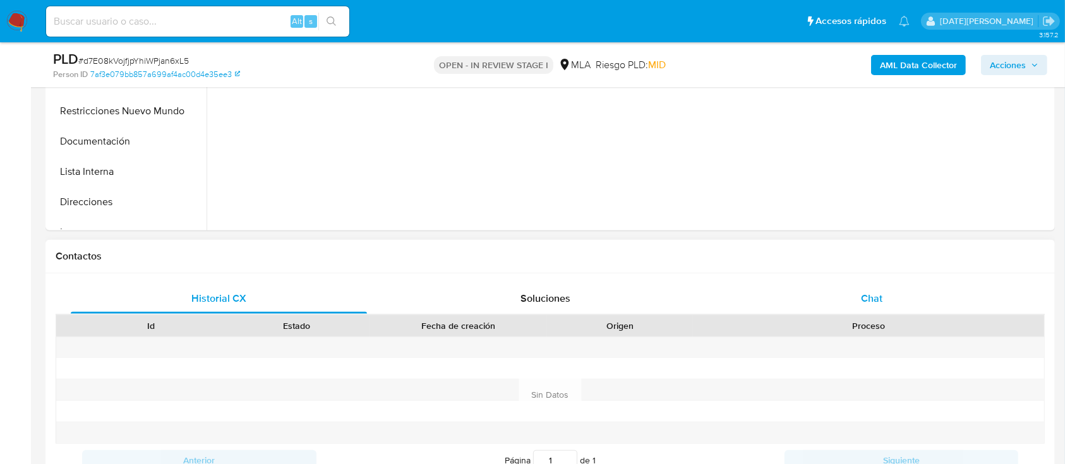
click at [897, 297] on div "Chat" at bounding box center [872, 299] width 296 height 30
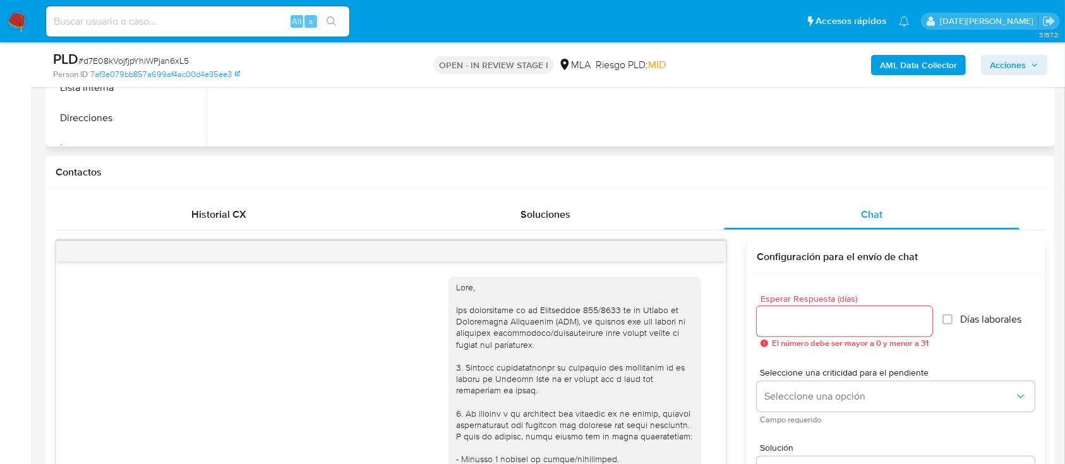
scroll to position [704, 0]
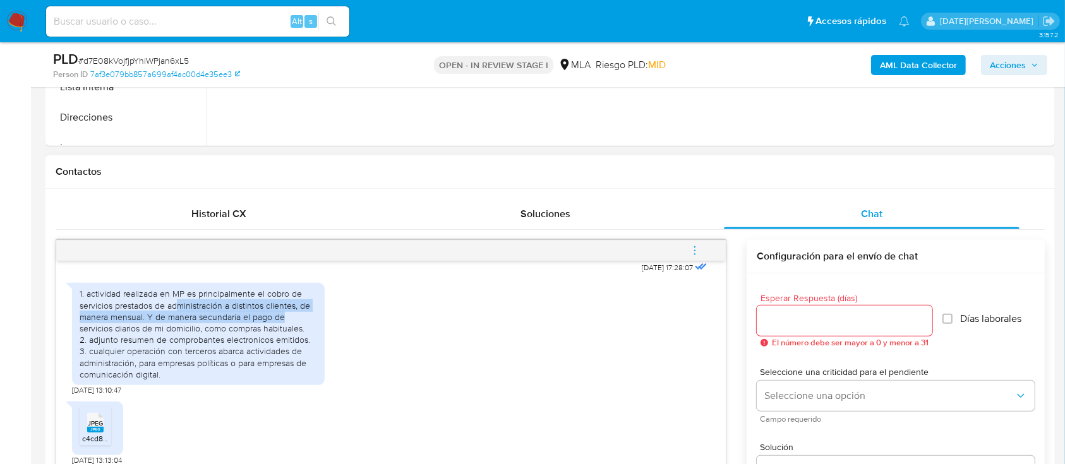
drag, startPoint x: 176, startPoint y: 305, endPoint x: 313, endPoint y: 319, distance: 137.8
click at [313, 319] on div "1. actividad realizada en MP es principalmente el cobro de servicios prestados …" at bounding box center [199, 334] width 238 height 92
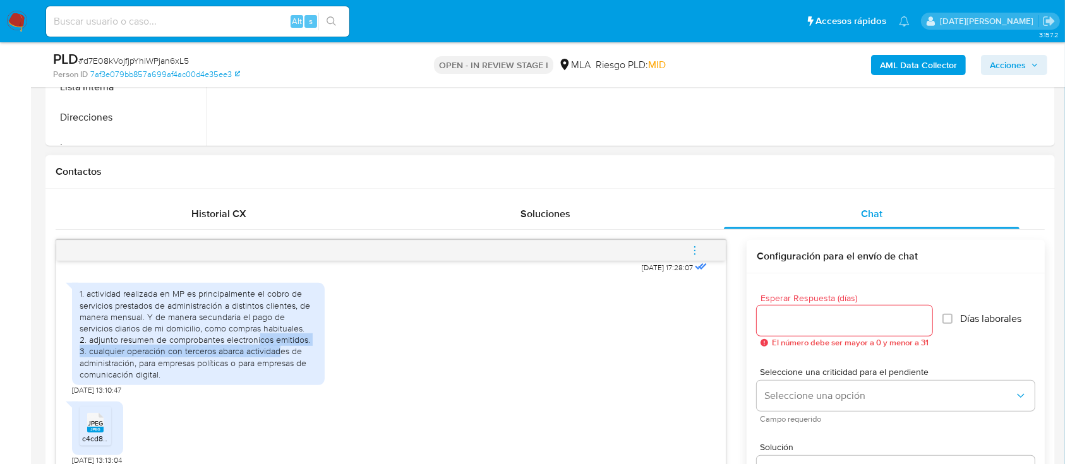
drag, startPoint x: 262, startPoint y: 341, endPoint x: 281, endPoint y: 351, distance: 21.8
click at [281, 351] on div "1. actividad realizada en MP es principalmente el cobro de servicios prestados …" at bounding box center [199, 334] width 238 height 92
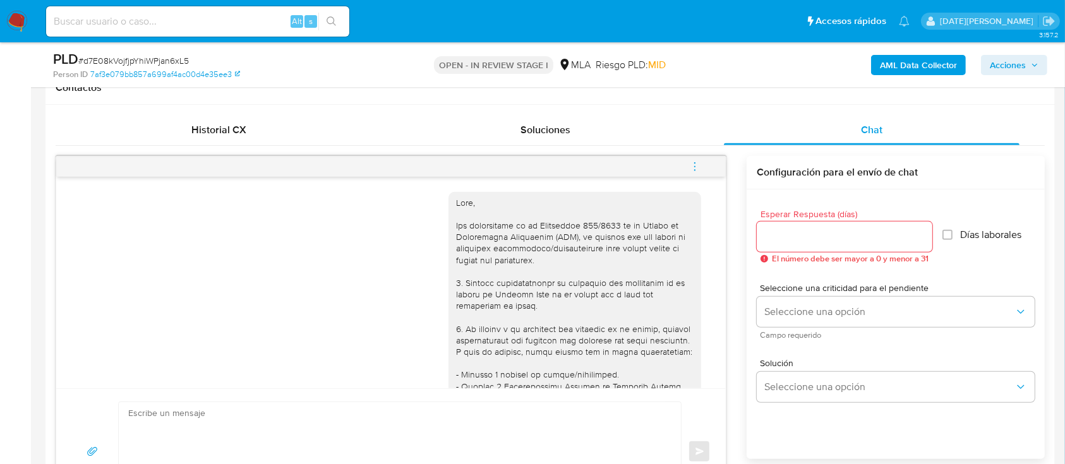
scroll to position [168, 0]
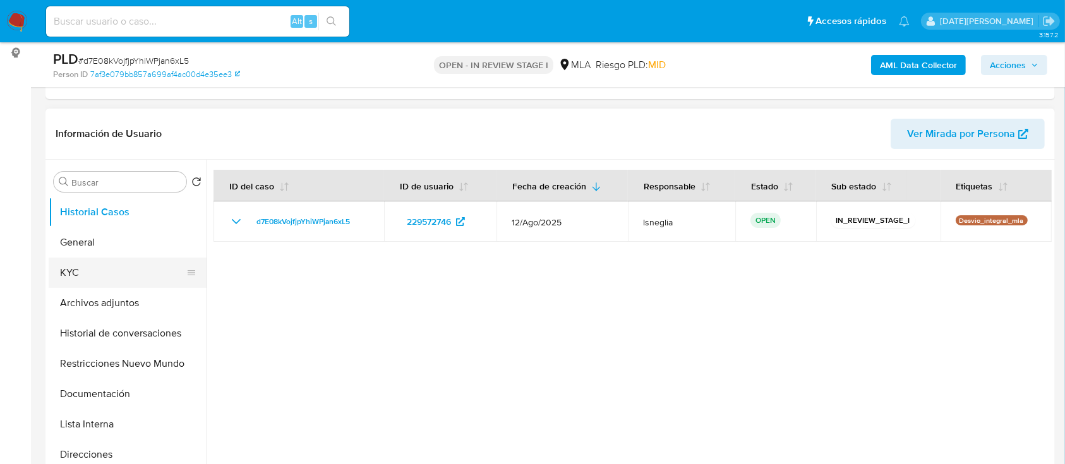
click at [75, 265] on button "KYC" at bounding box center [123, 273] width 148 height 30
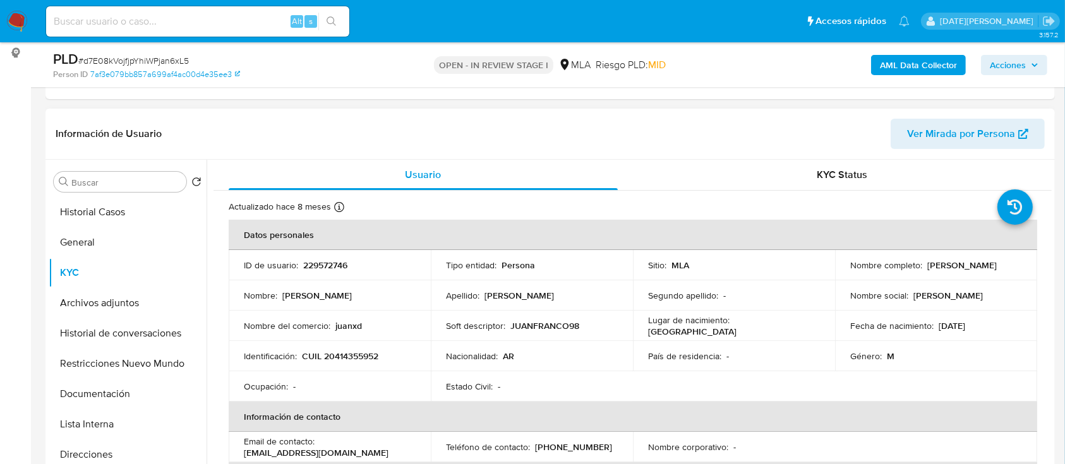
drag, startPoint x: 846, startPoint y: 270, endPoint x: 952, endPoint y: 270, distance: 105.5
click at [952, 270] on td "Nombre completo : [PERSON_NAME]" at bounding box center [936, 265] width 202 height 30
copy p "[PERSON_NAME]"
drag, startPoint x: 303, startPoint y: 358, endPoint x: 386, endPoint y: 348, distance: 84.1
click at [389, 358] on div "Identificación : CUIL 20414355952" at bounding box center [330, 356] width 172 height 11
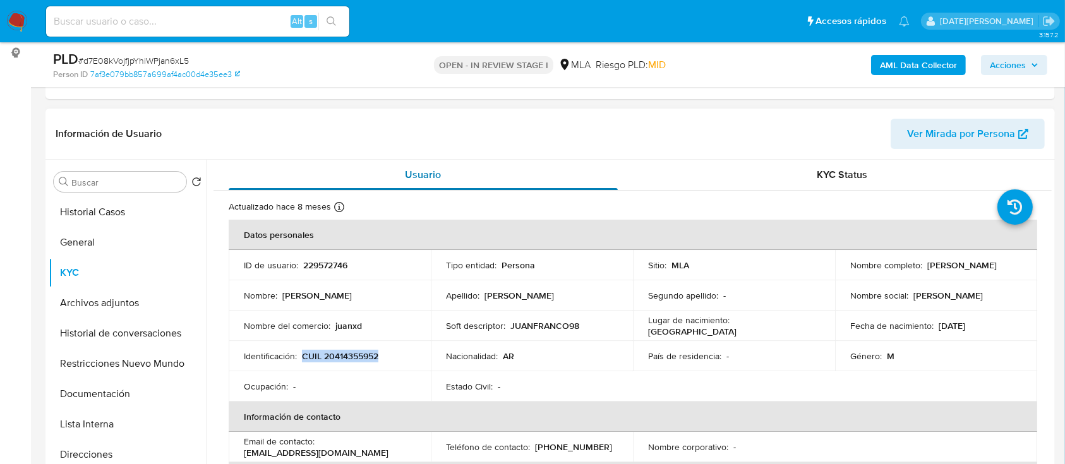
copy p "CUIL 20414355952"
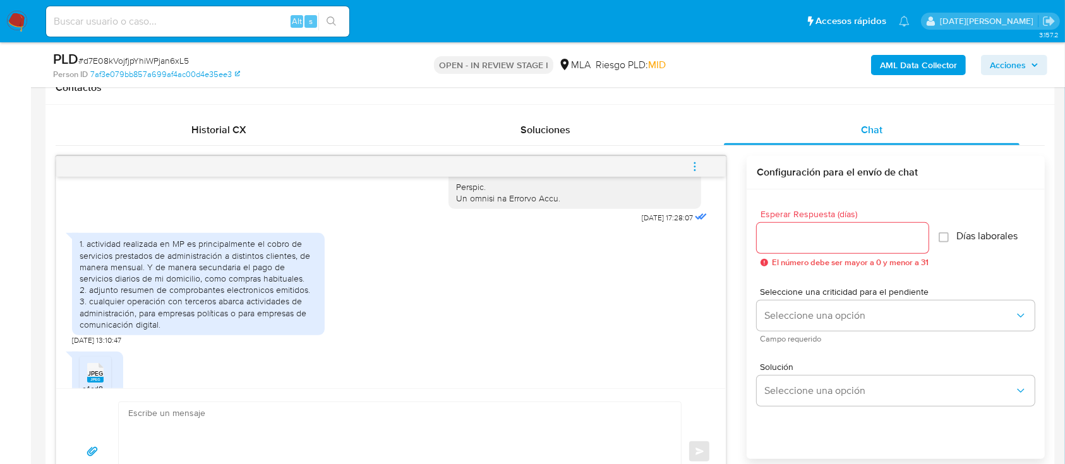
scroll to position [674, 0]
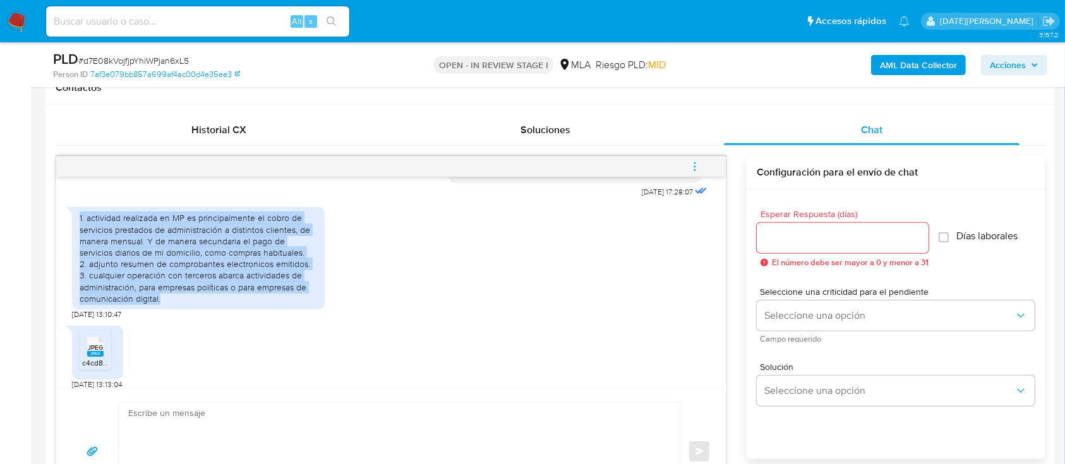
drag, startPoint x: 80, startPoint y: 240, endPoint x: 161, endPoint y: 321, distance: 114.8
click at [161, 305] on div "1. actividad realizada en MP es principalmente el cobro de servicios prestados …" at bounding box center [199, 258] width 238 height 92
copy div "1. actividad realizada en MP es principalmente el cobro de servicios prestados …"
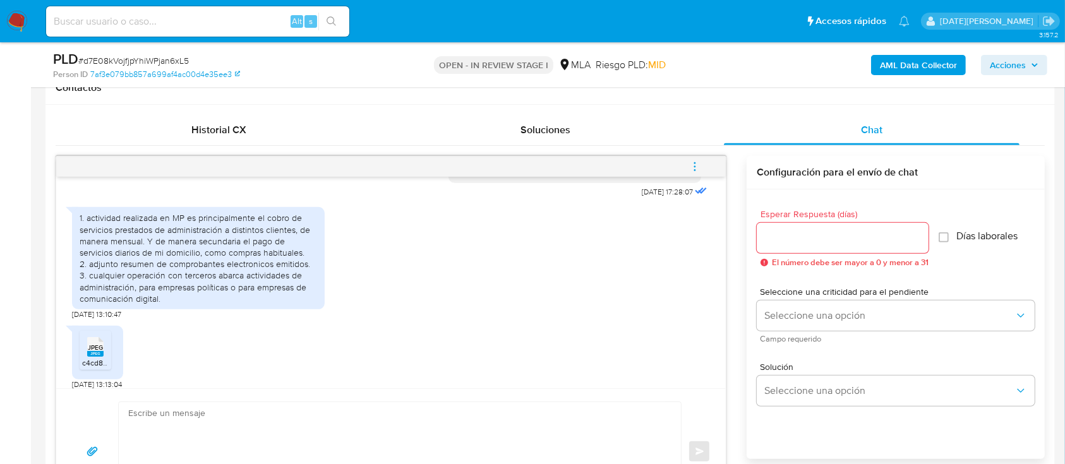
click at [92, 352] on span "JPEG" at bounding box center [95, 348] width 15 height 8
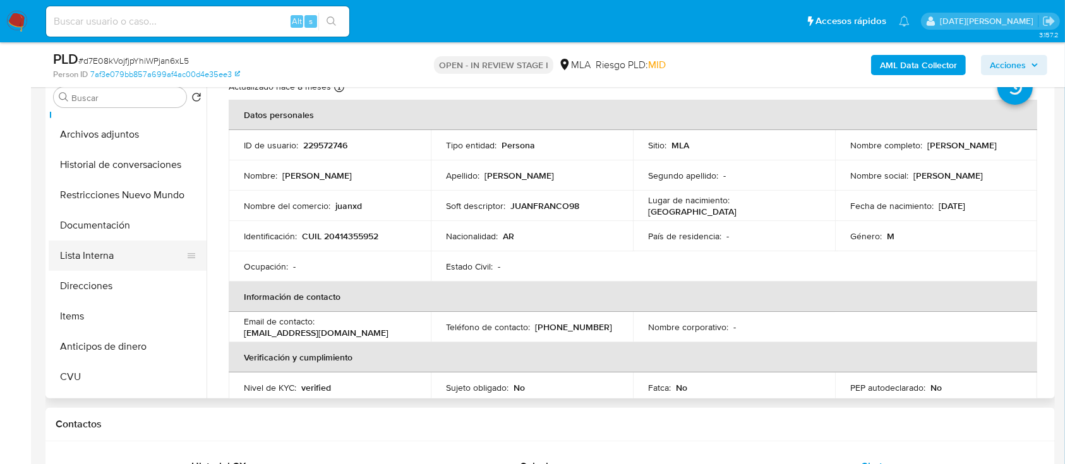
scroll to position [168, 0]
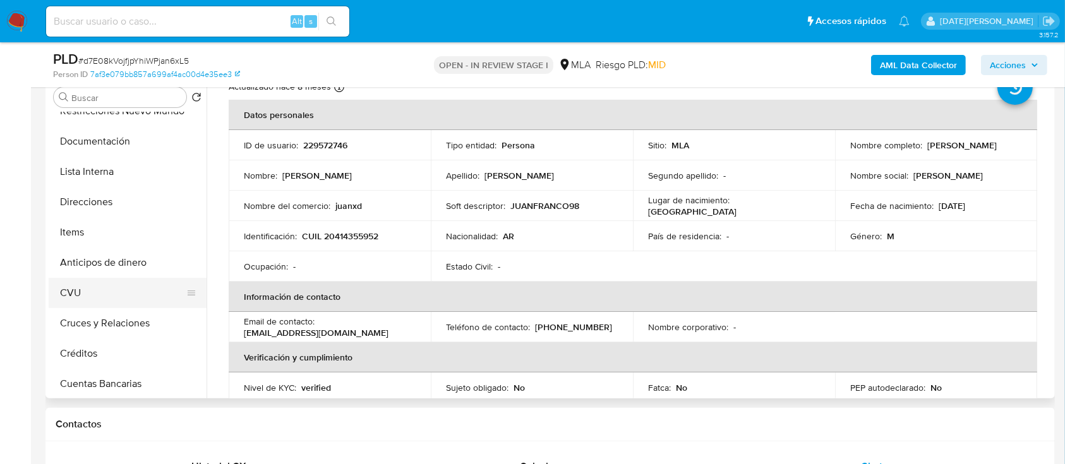
click at [92, 296] on button "CVU" at bounding box center [123, 293] width 148 height 30
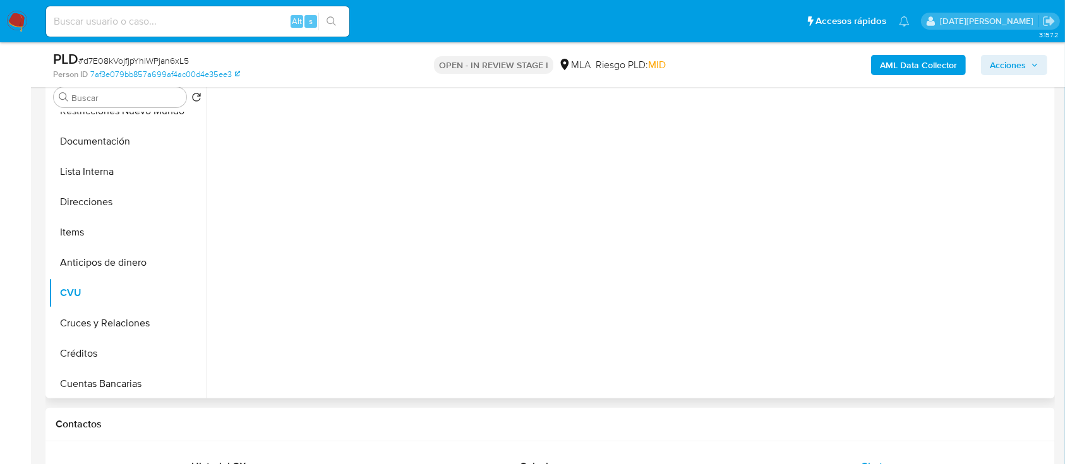
scroll to position [0, 0]
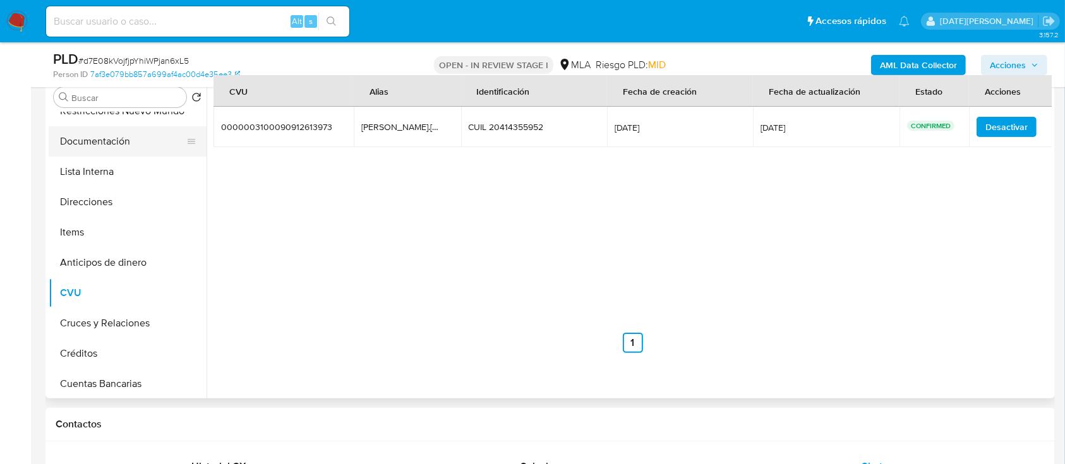
click at [118, 137] on button "Documentación" at bounding box center [123, 141] width 148 height 30
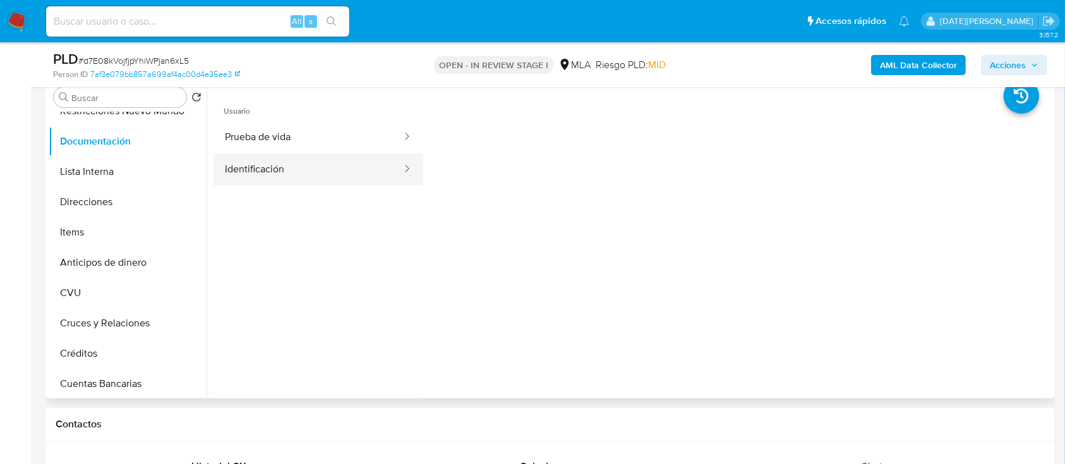
click at [298, 157] on button "Identificación" at bounding box center [309, 170] width 190 height 32
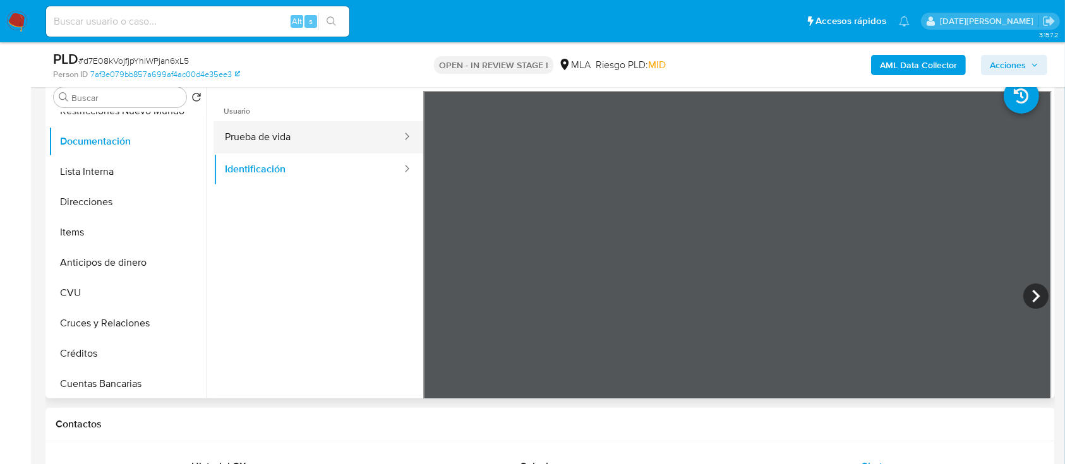
click at [309, 134] on button "Prueba de vida" at bounding box center [309, 137] width 190 height 32
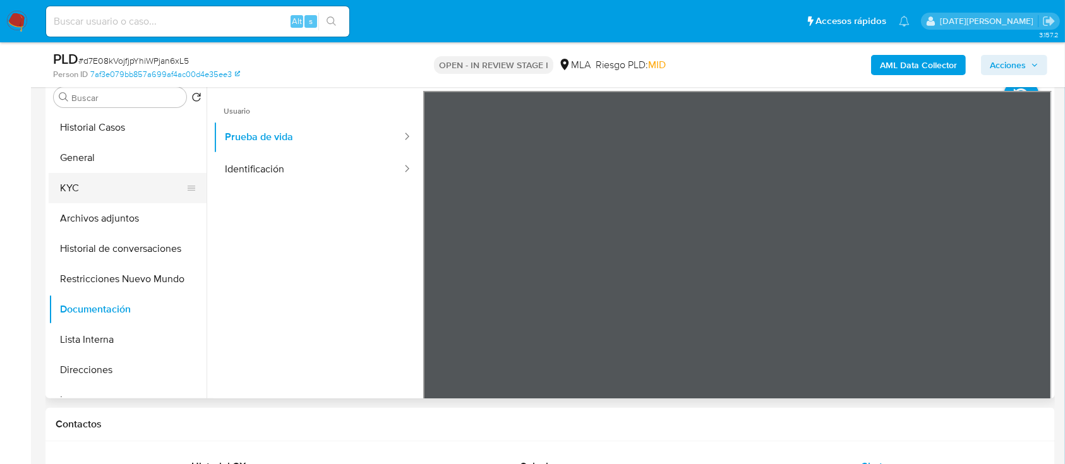
click at [106, 189] on button "KYC" at bounding box center [123, 188] width 148 height 30
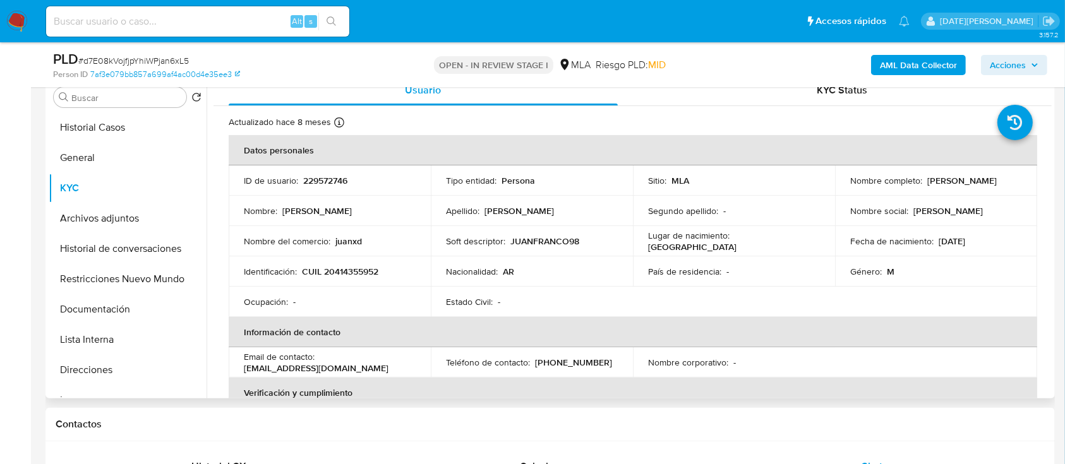
drag, startPoint x: 847, startPoint y: 185, endPoint x: 953, endPoint y: 190, distance: 106.9
click at [953, 186] on div "Nombre completo : Juan Ignacio Francomano" at bounding box center [936, 180] width 172 height 11
copy p "Juan Ignacio Francomano"
drag, startPoint x: 244, startPoint y: 366, endPoint x: 355, endPoint y: 367, distance: 111.2
click at [355, 367] on p "francomanojuani@gmail.com" at bounding box center [316, 368] width 145 height 11
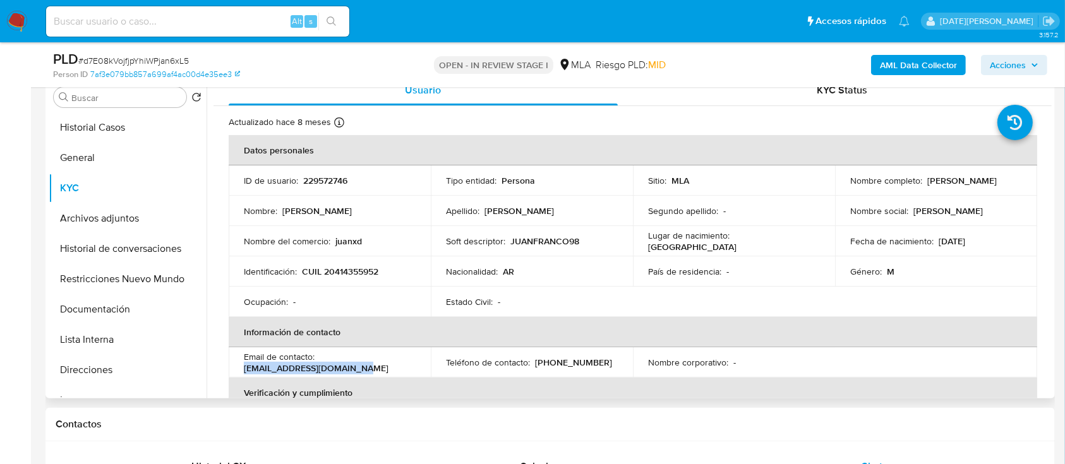
copy p "francomanojuani@gmail.com"
drag, startPoint x: 535, startPoint y: 363, endPoint x: 603, endPoint y: 361, distance: 68.9
click at [603, 361] on div "Teléfono de contacto : (11) 38879838" at bounding box center [532, 362] width 172 height 11
copy p "11) 38879838"
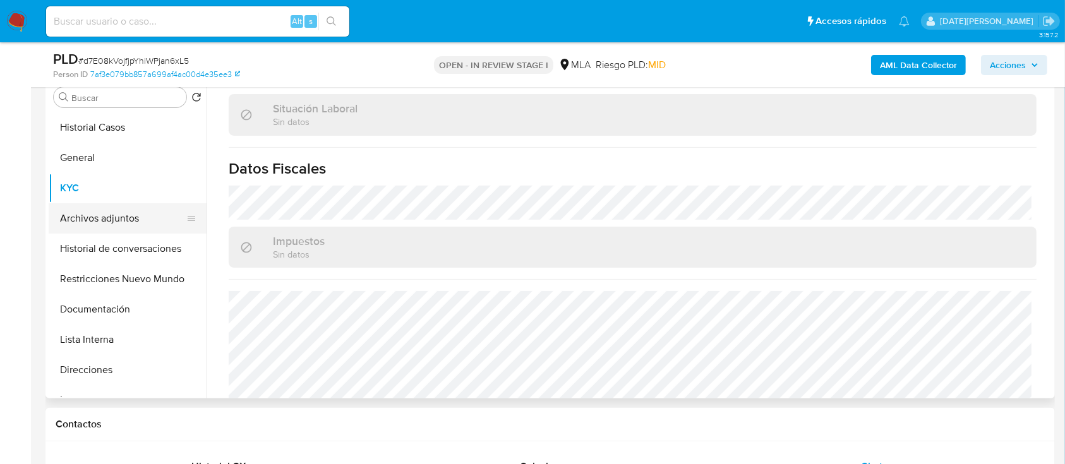
scroll to position [626, 0]
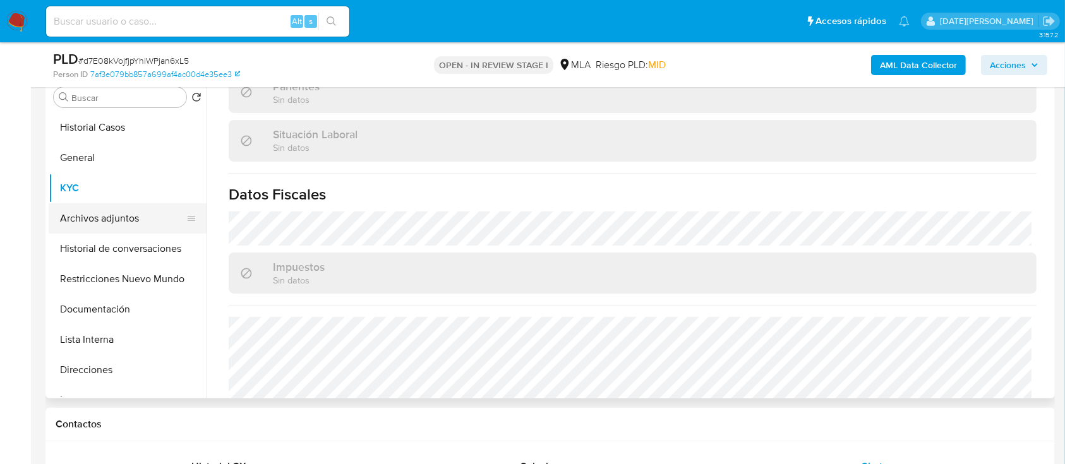
click at [61, 226] on button "Archivos adjuntos" at bounding box center [123, 218] width 148 height 30
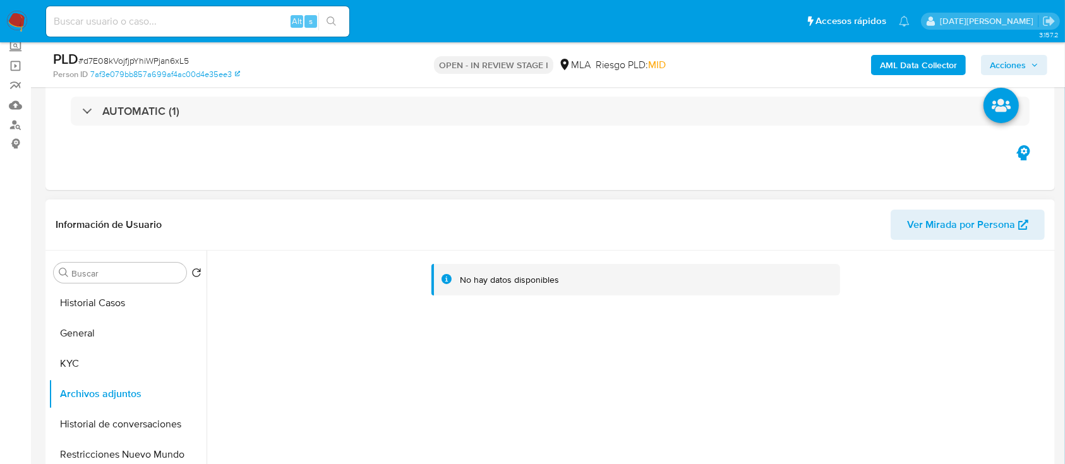
scroll to position [168, 0]
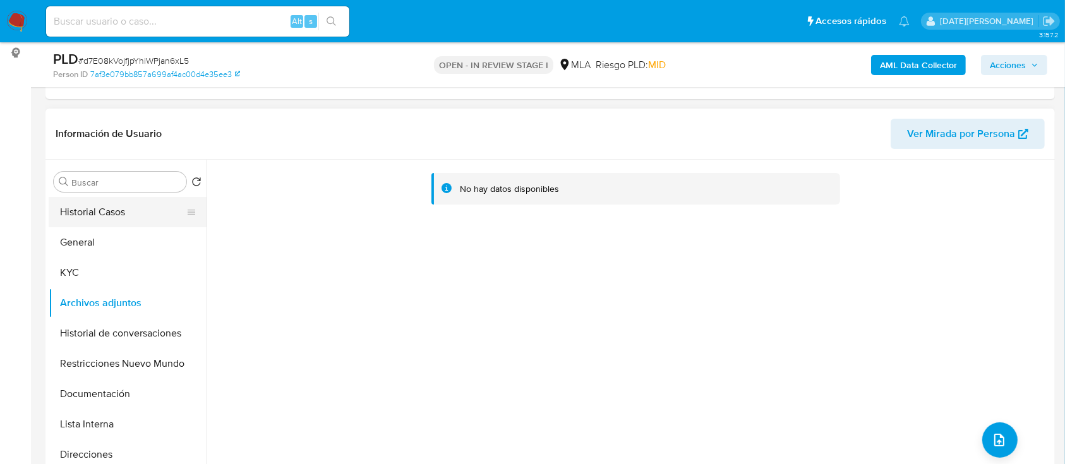
click at [152, 209] on button "Historial Casos" at bounding box center [123, 212] width 148 height 30
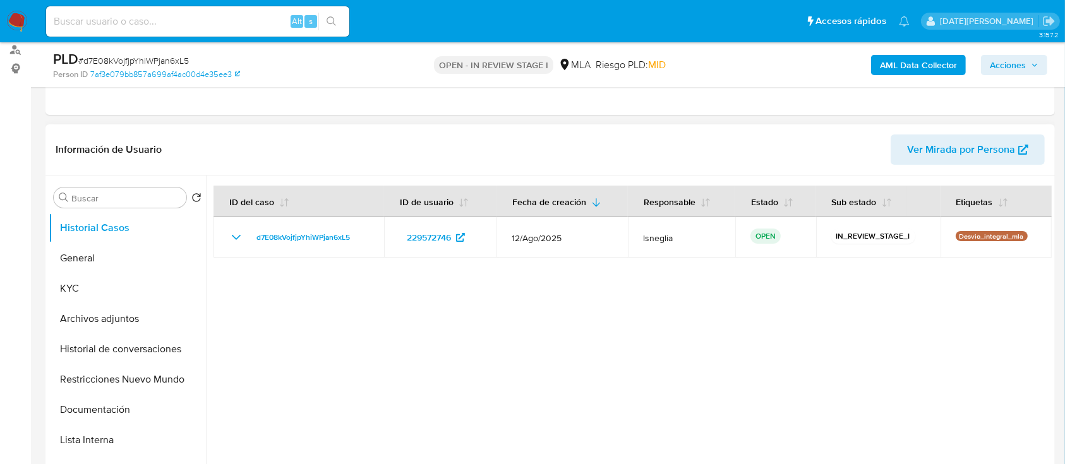
scroll to position [84, 0]
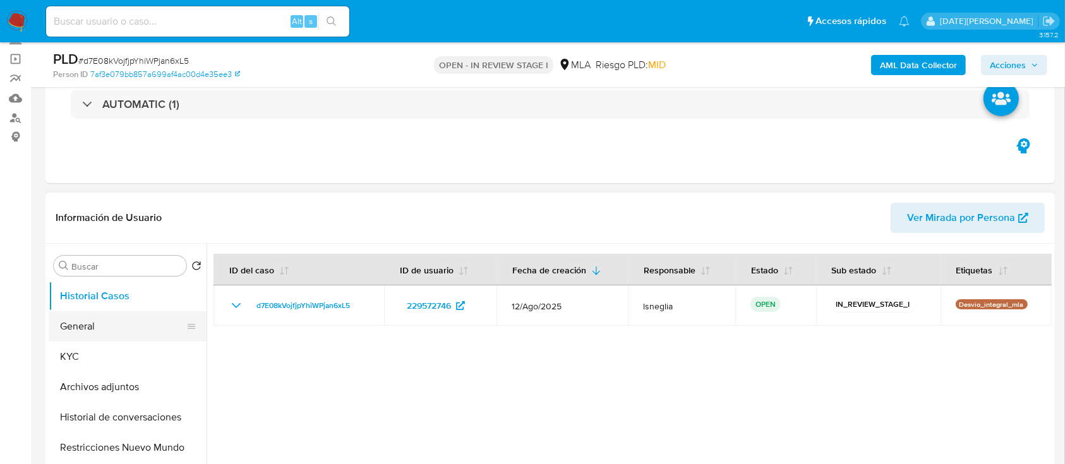
click at [76, 330] on button "General" at bounding box center [123, 327] width 148 height 30
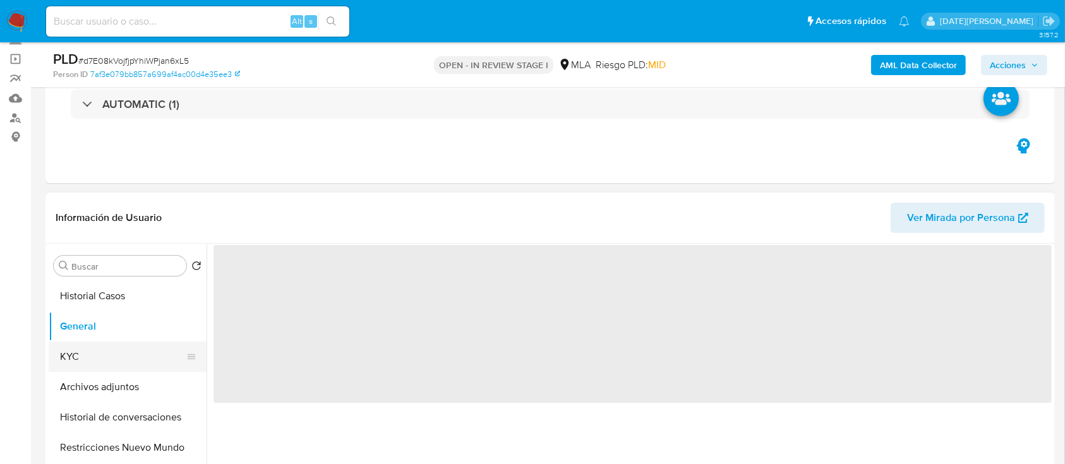
click at [91, 356] on button "KYC" at bounding box center [123, 357] width 148 height 30
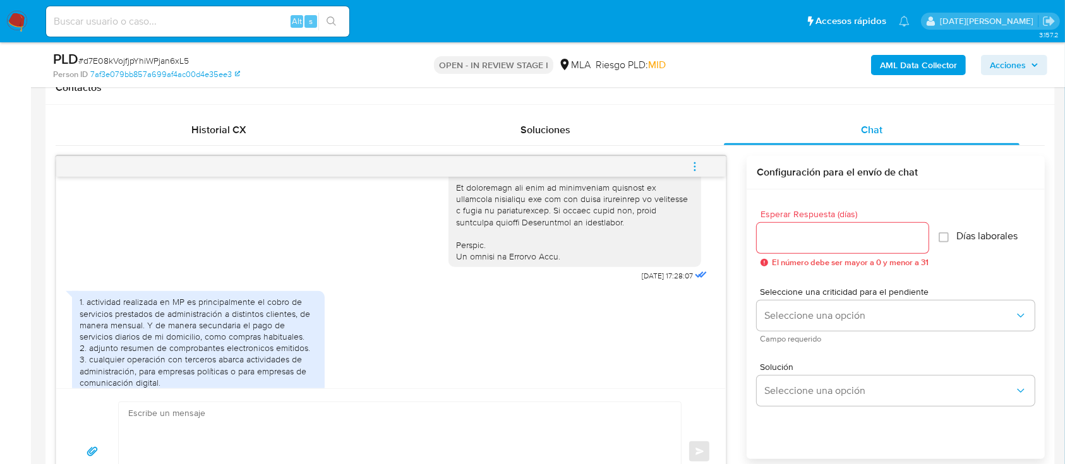
scroll to position [704, 0]
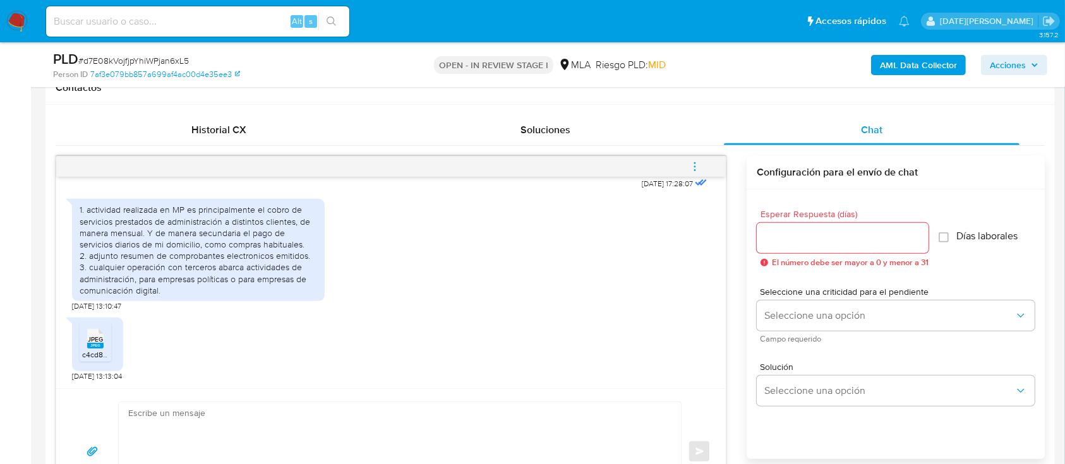
click at [185, 425] on textarea at bounding box center [396, 452] width 537 height 99
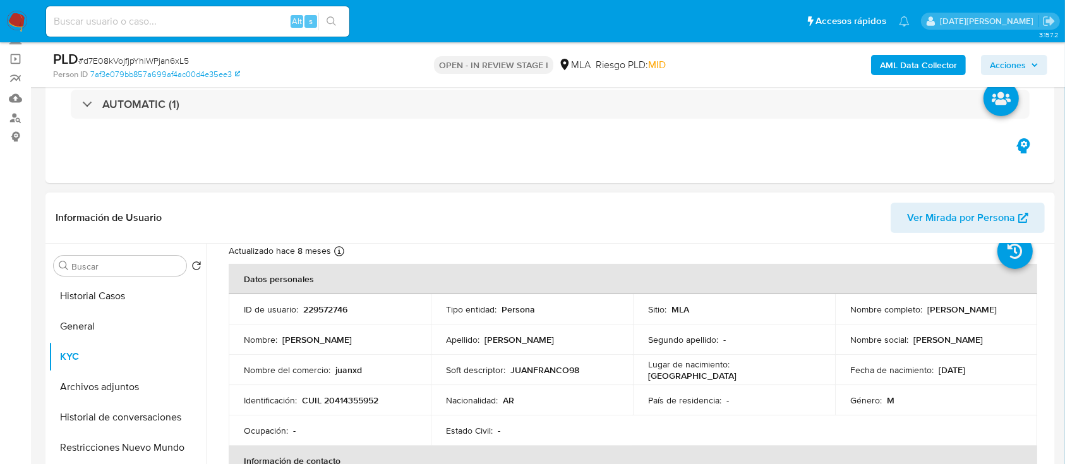
scroll to position [35, 0]
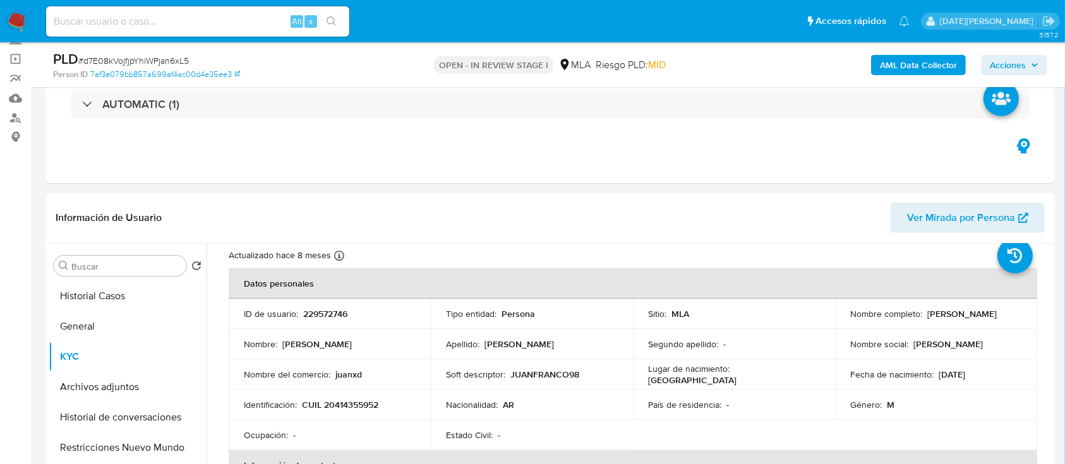
drag, startPoint x: 846, startPoint y: 318, endPoint x: 962, endPoint y: 319, distance: 116.3
click at [962, 319] on div "Nombre completo : Juan Ignacio Francomano" at bounding box center [936, 313] width 172 height 11
copy p "Juan Ignacio Francomano"
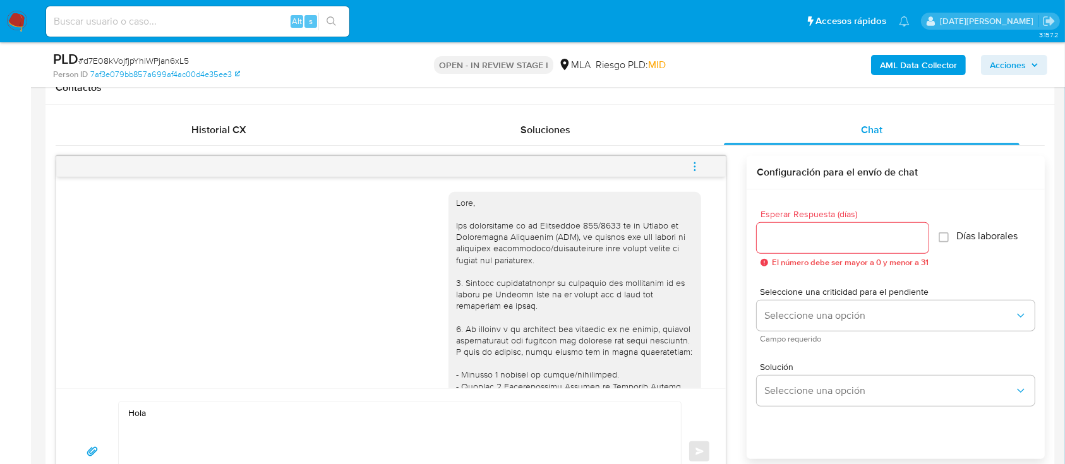
scroll to position [337, 0]
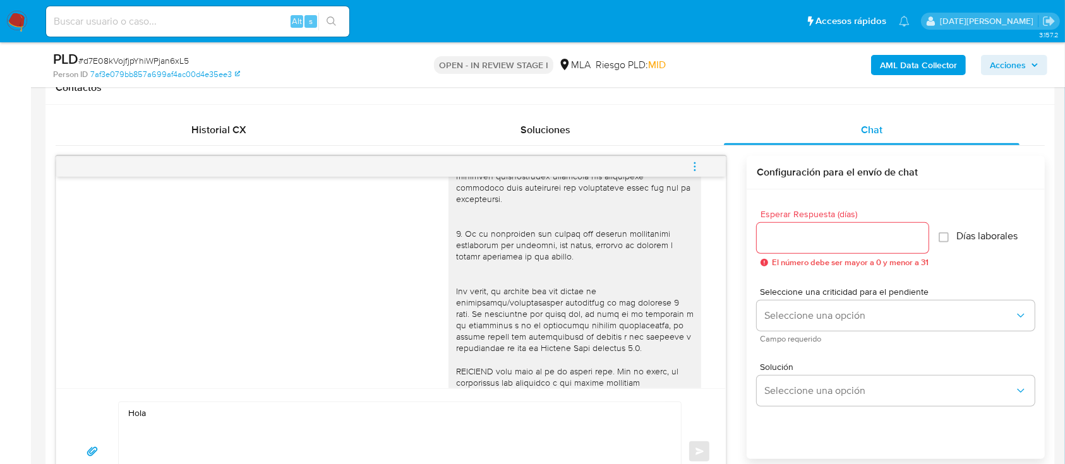
click at [217, 422] on textarea "Hola" at bounding box center [396, 452] width 537 height 99
paste textarea "Juan Ignacio Francomano"
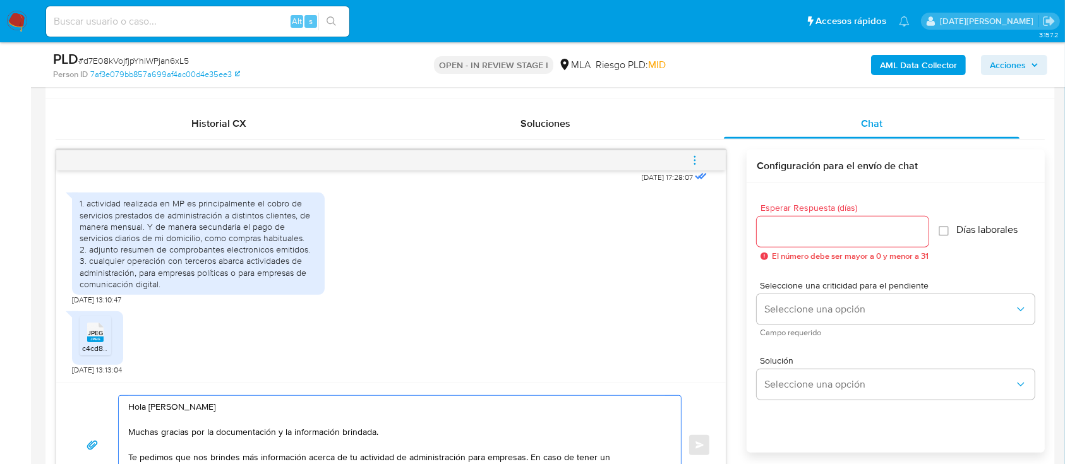
scroll to position [680, 0]
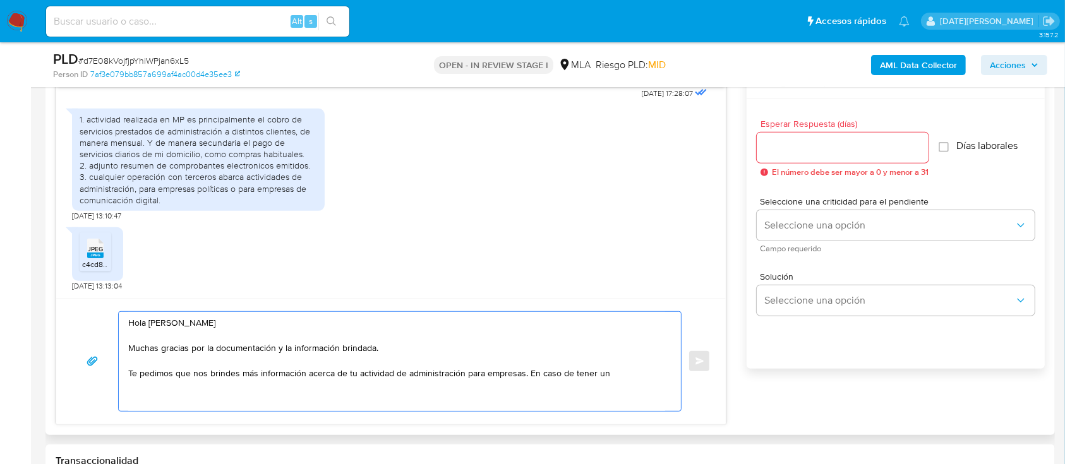
click at [612, 380] on textarea "Hola Juan Ignacio Francomano Muchas gracias por la documentación y la informaci…" at bounding box center [396, 361] width 537 height 99
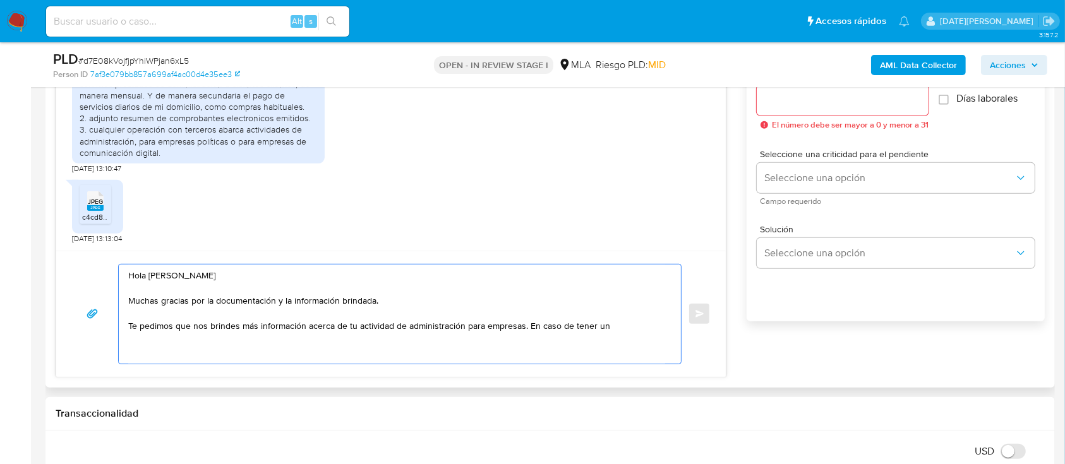
scroll to position [764, 0]
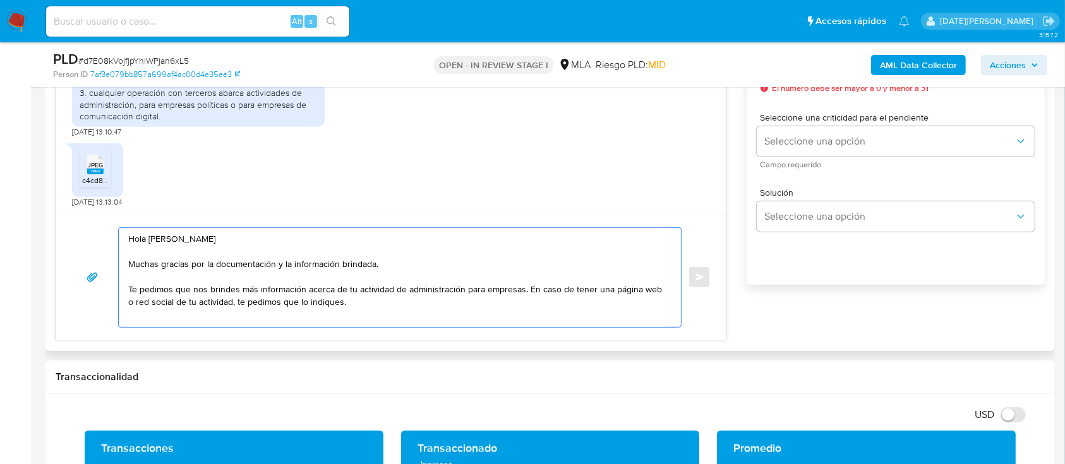
click at [409, 256] on textarea "Hola Juan Ignacio Francomano Muchas gracias por la documentación y la informaci…" at bounding box center [396, 277] width 537 height 99
click at [358, 303] on textarea "Hola Juan Ignacio Francomano Muchas gracias por la documentación y la informaci…" at bounding box center [396, 277] width 537 height 99
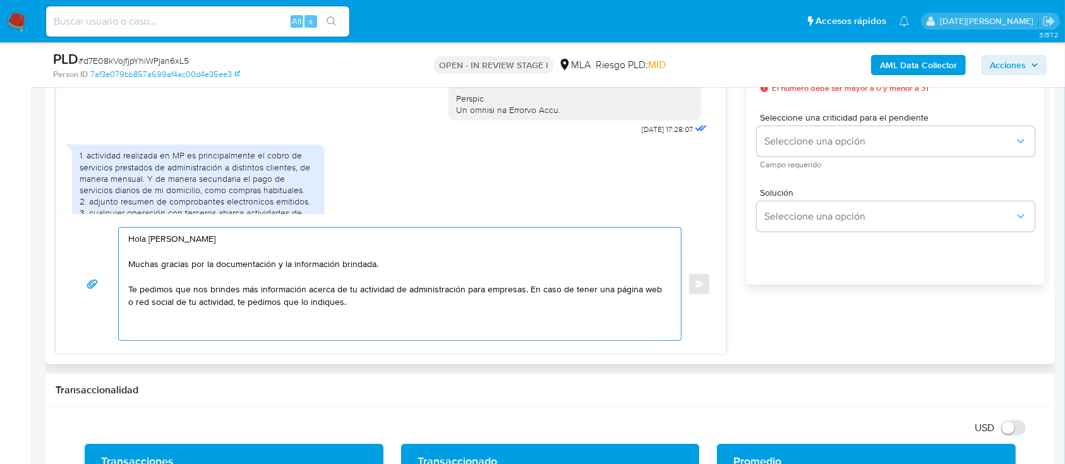
scroll to position [536, 0]
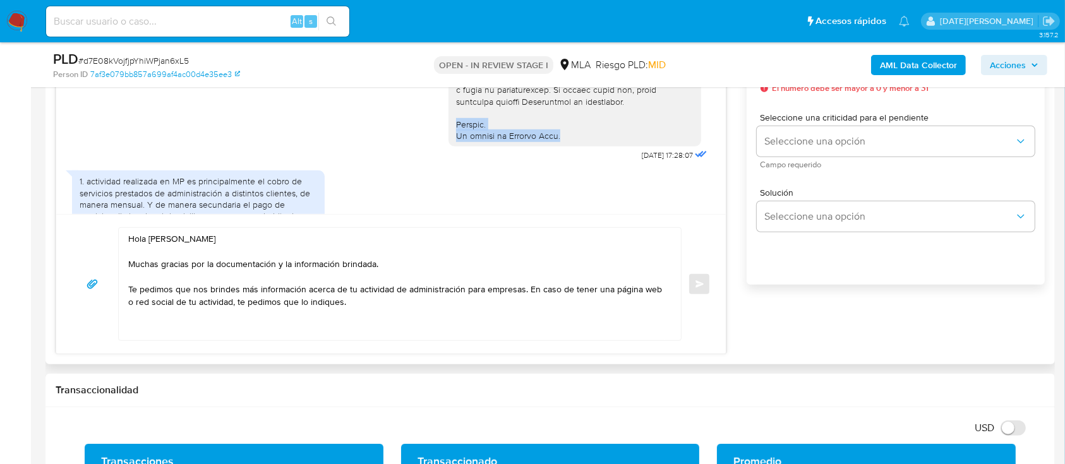
drag, startPoint x: 441, startPoint y: 148, endPoint x: 554, endPoint y: 163, distance: 113.4
copy div "Saludos. El equipo de Mercado Pago."
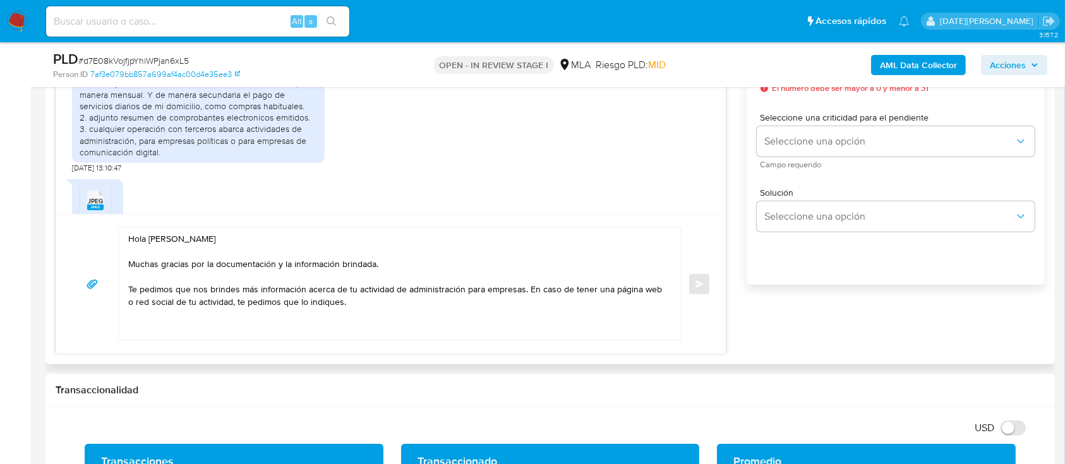
scroll to position [704, 0]
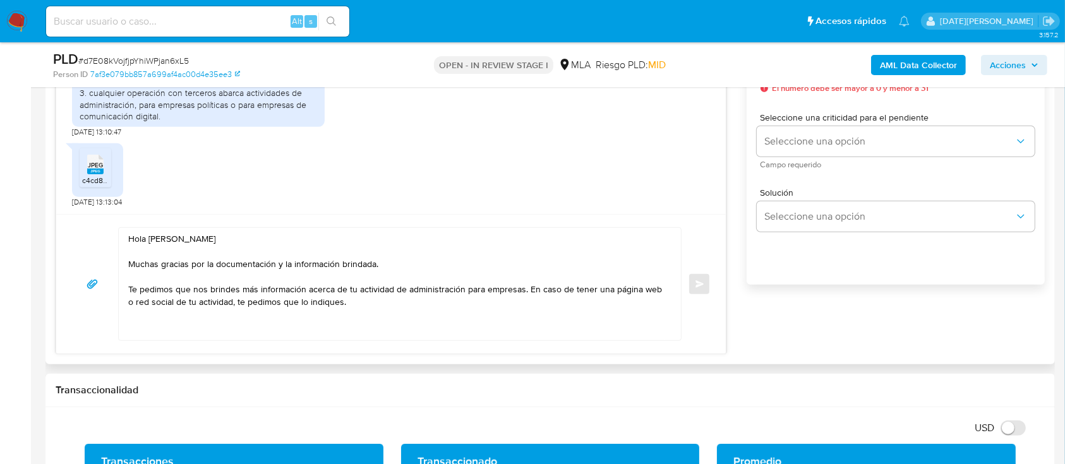
click at [361, 301] on textarea "Hola Juan Ignacio Francomano Muchas gracias por la documentación y la informaci…" at bounding box center [396, 284] width 537 height 112
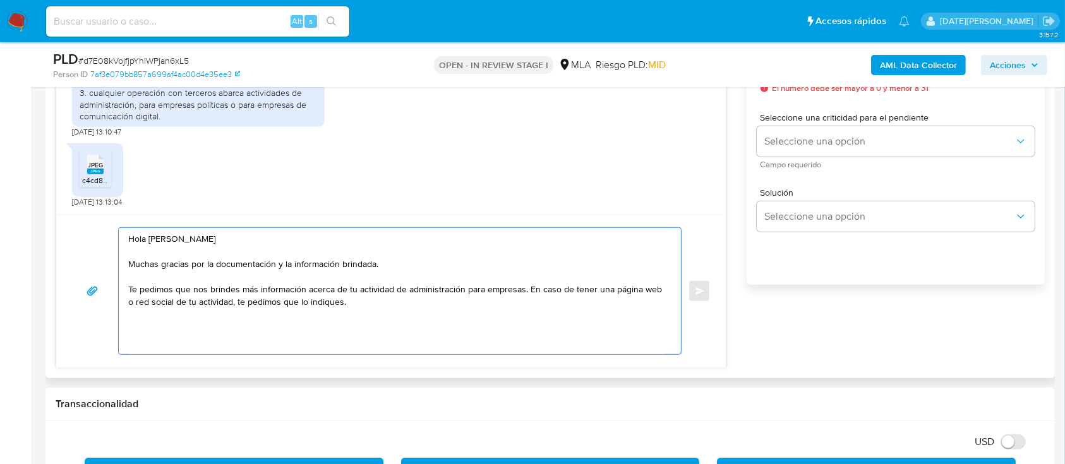
paste textarea "Saludos. El equipo de Mercado Pago."
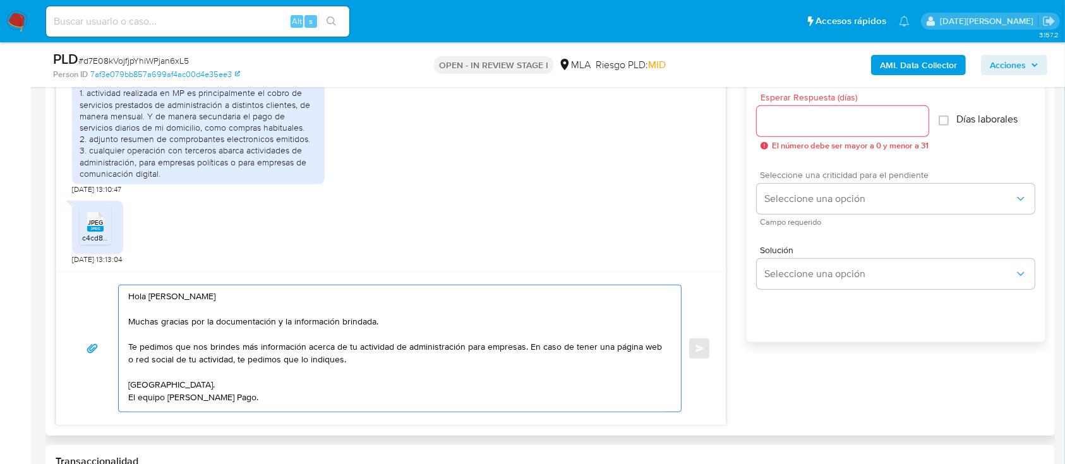
scroll to position [680, 0]
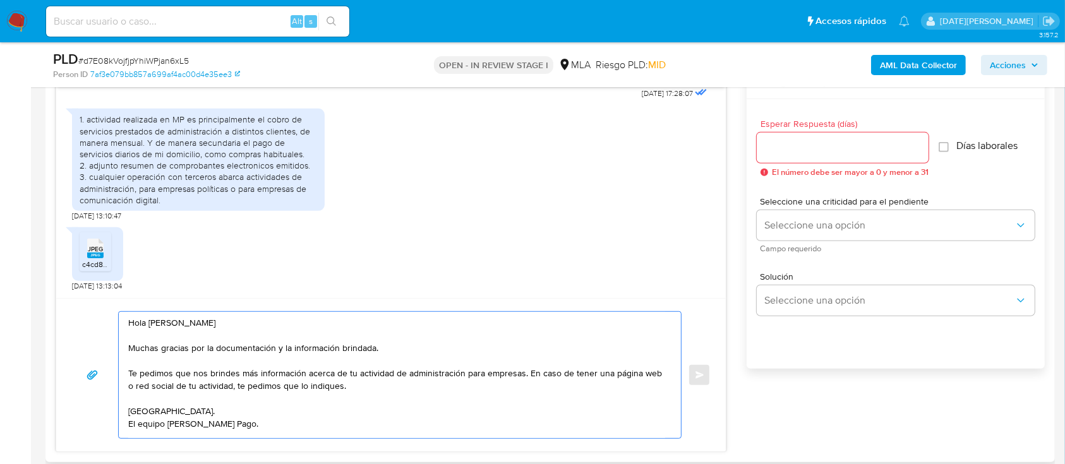
type textarea "Hola Juan Ignacio Francomano Muchas gracias por la documentación y la informaci…"
click at [806, 154] on input "Esperar Respuesta (días)" at bounding box center [843, 148] width 172 height 16
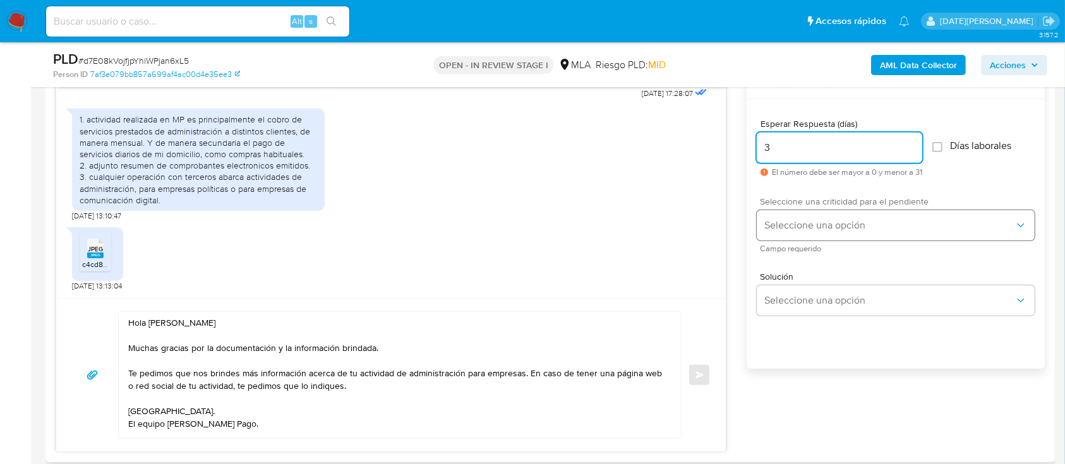
type input "3"
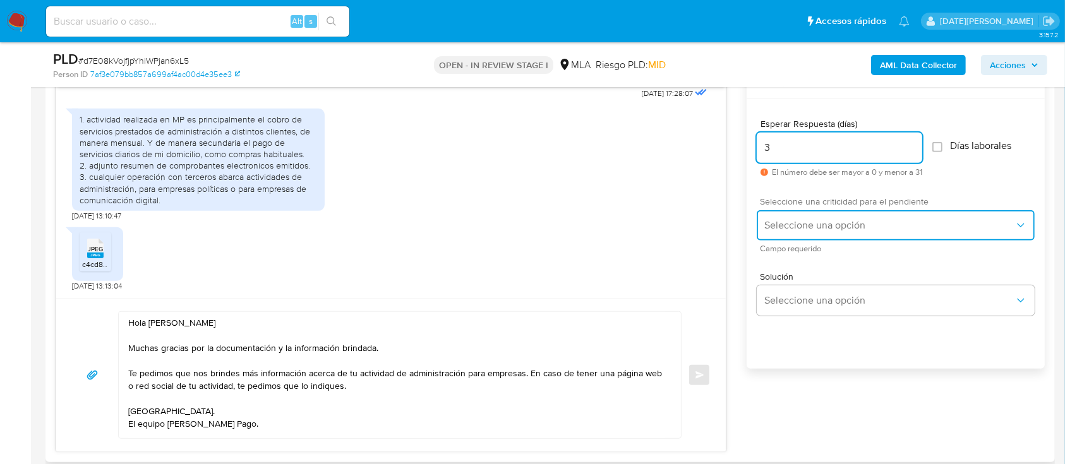
click at [795, 218] on button "Seleccione una opción" at bounding box center [896, 225] width 278 height 30
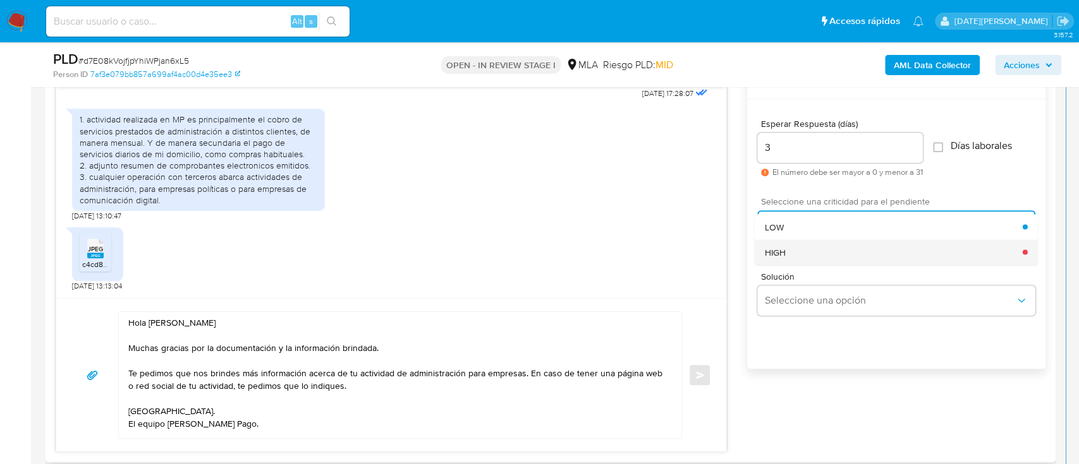
click at [797, 250] on div "HIGH" at bounding box center [894, 251] width 258 height 25
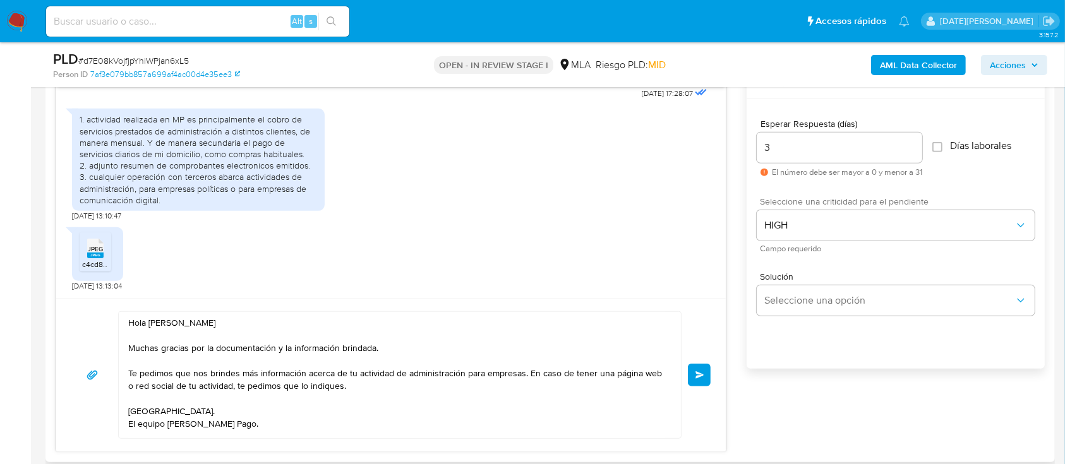
click at [707, 377] on button "Enviar" at bounding box center [699, 375] width 23 height 23
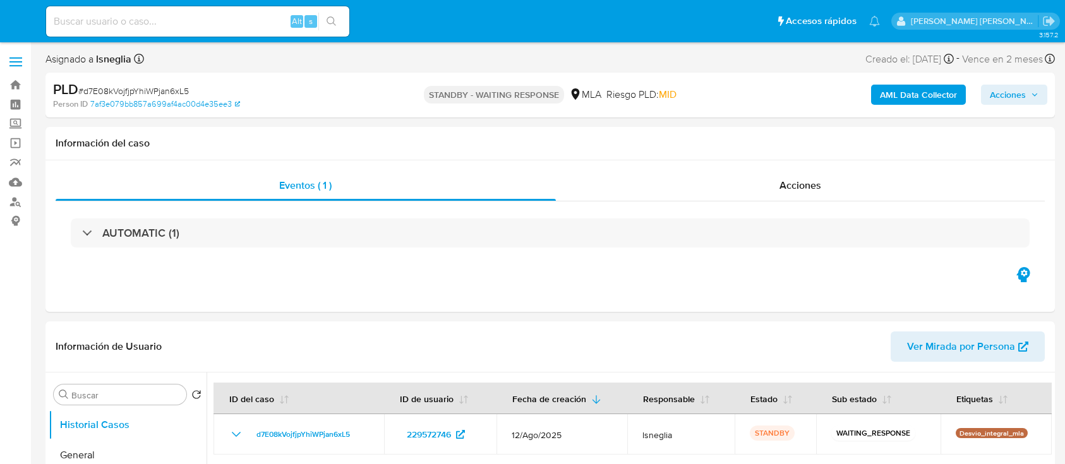
select select "10"
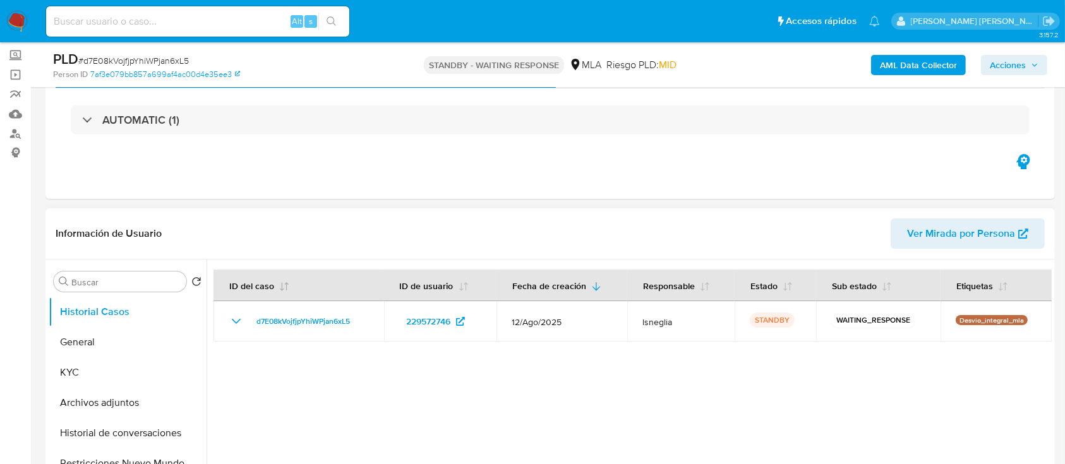
scroll to position [84, 0]
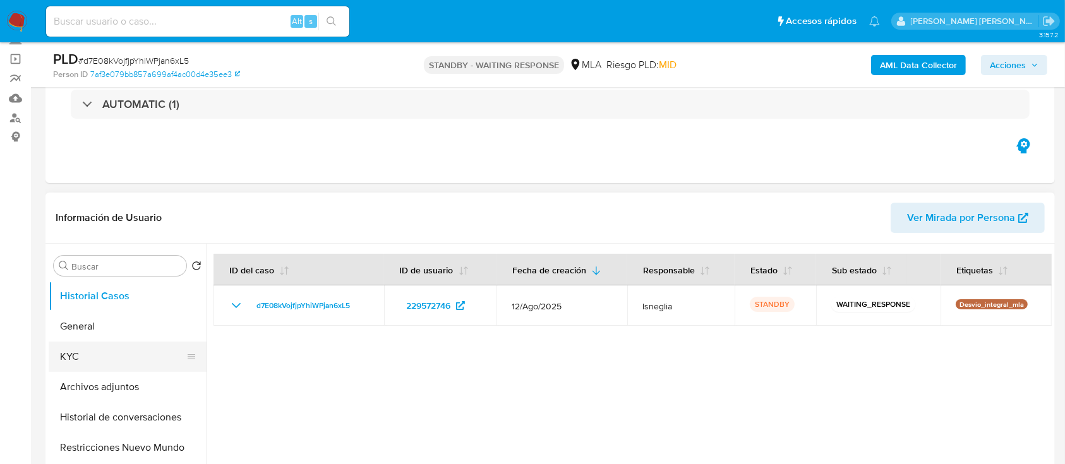
click at [76, 354] on button "KYC" at bounding box center [123, 357] width 148 height 30
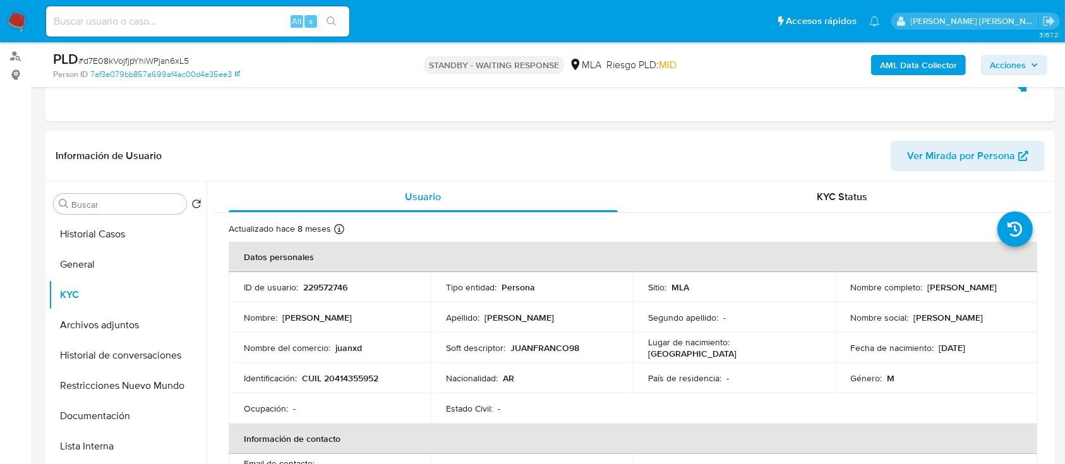
scroll to position [168, 0]
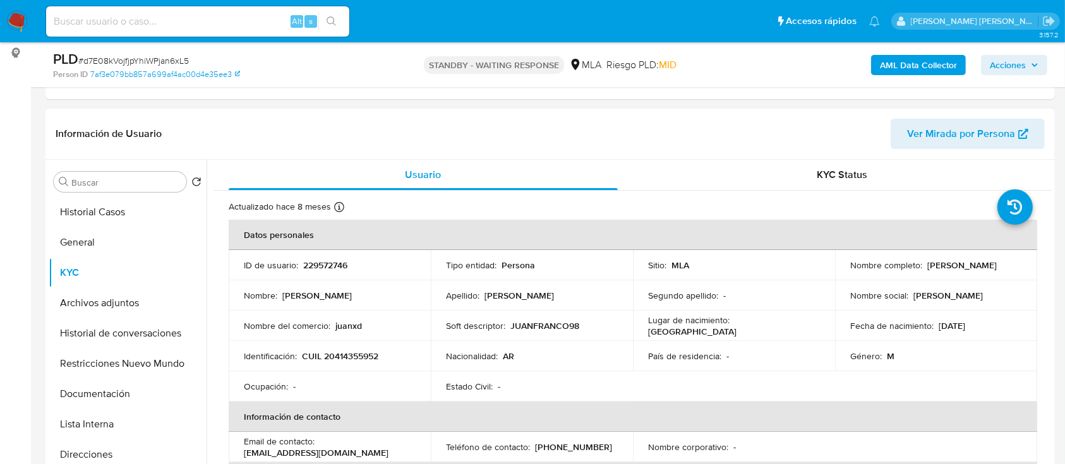
click at [356, 351] on p "CUIL 20414355952" at bounding box center [340, 356] width 76 height 11
copy p "20414355952"
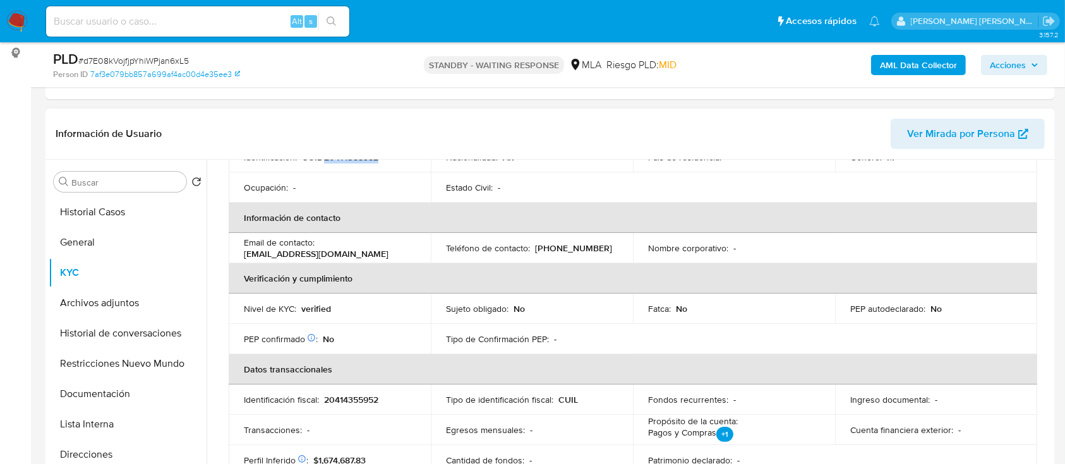
scroll to position [337, 0]
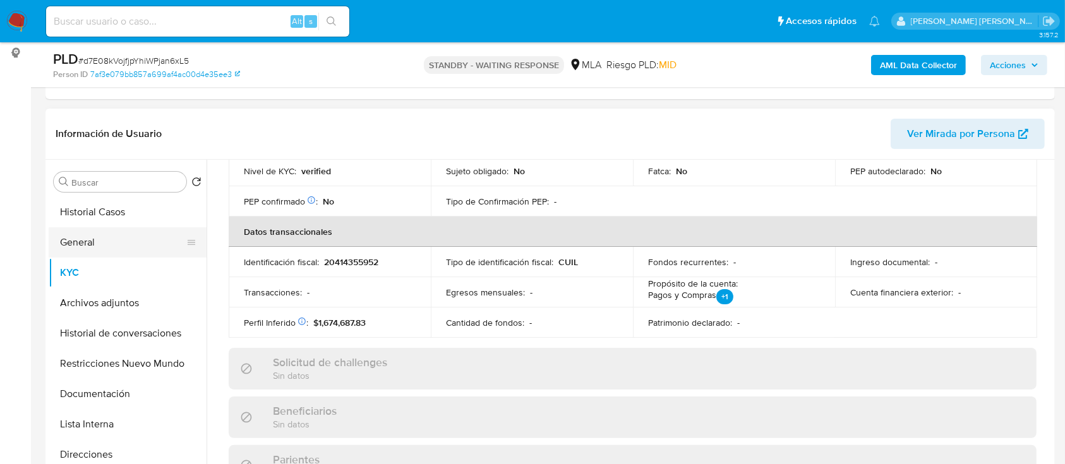
click at [95, 250] on button "General" at bounding box center [123, 242] width 148 height 30
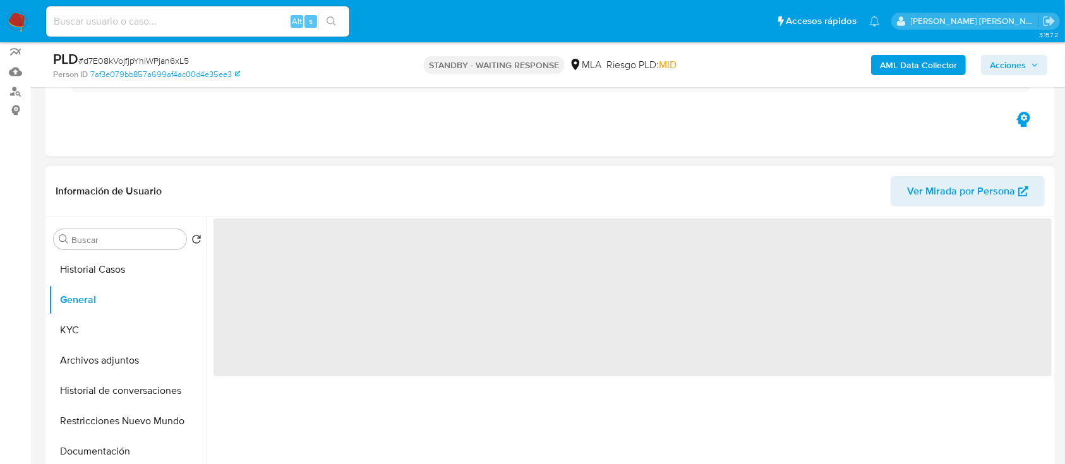
scroll to position [84, 0]
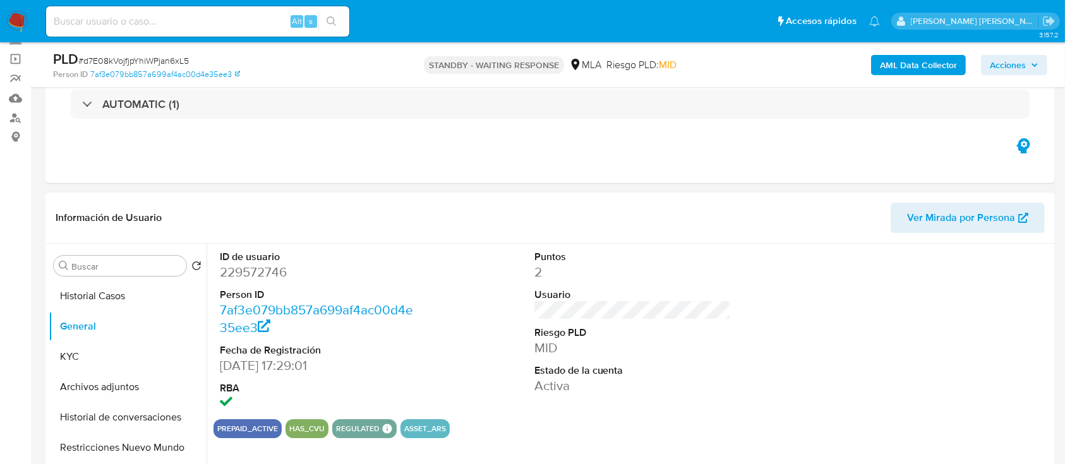
click at [260, 270] on dd "229572746" at bounding box center [318, 272] width 197 height 18
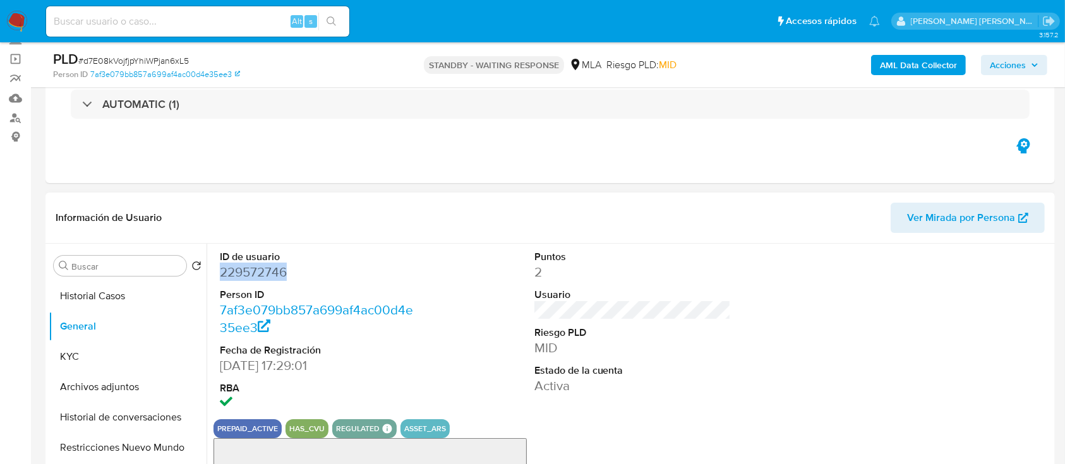
copy dd "229572746"
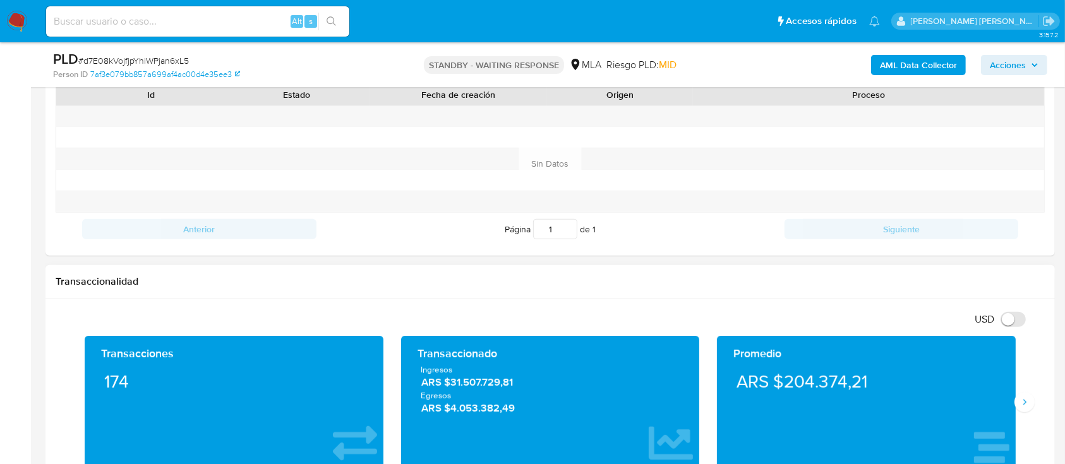
scroll to position [505, 0]
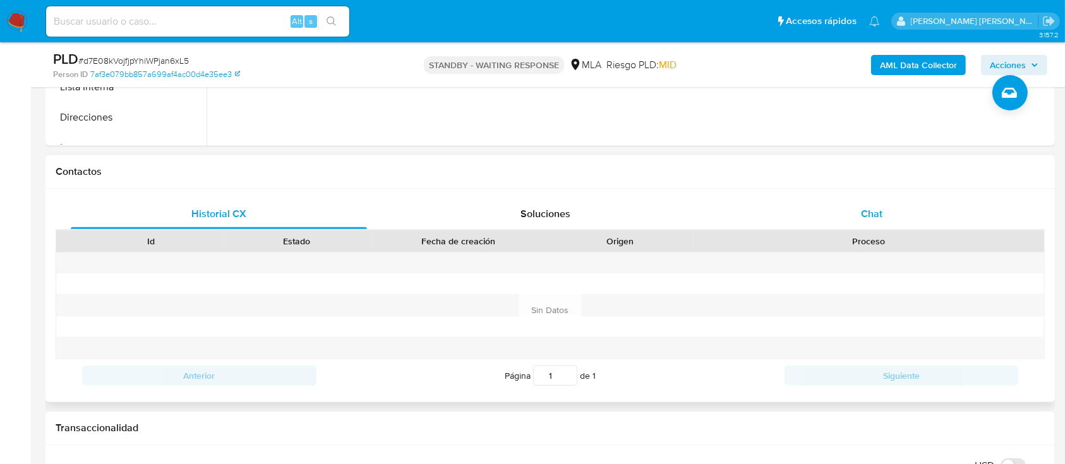
click at [886, 215] on div "Chat" at bounding box center [872, 214] width 296 height 30
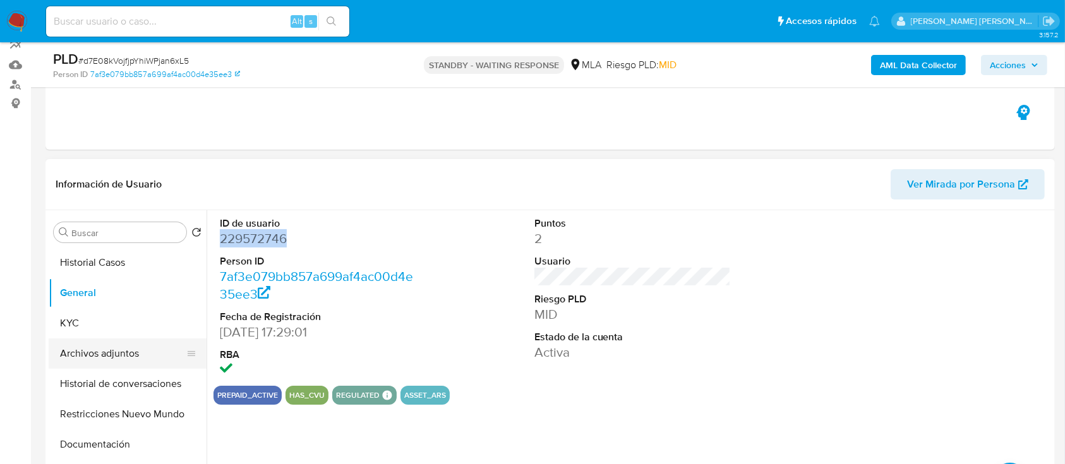
scroll to position [168, 0]
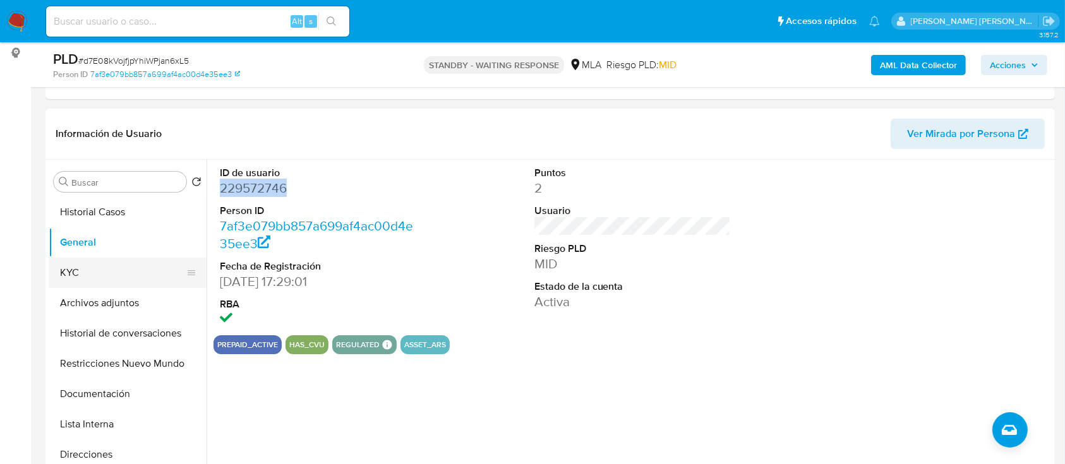
click at [82, 264] on button "KYC" at bounding box center [123, 273] width 148 height 30
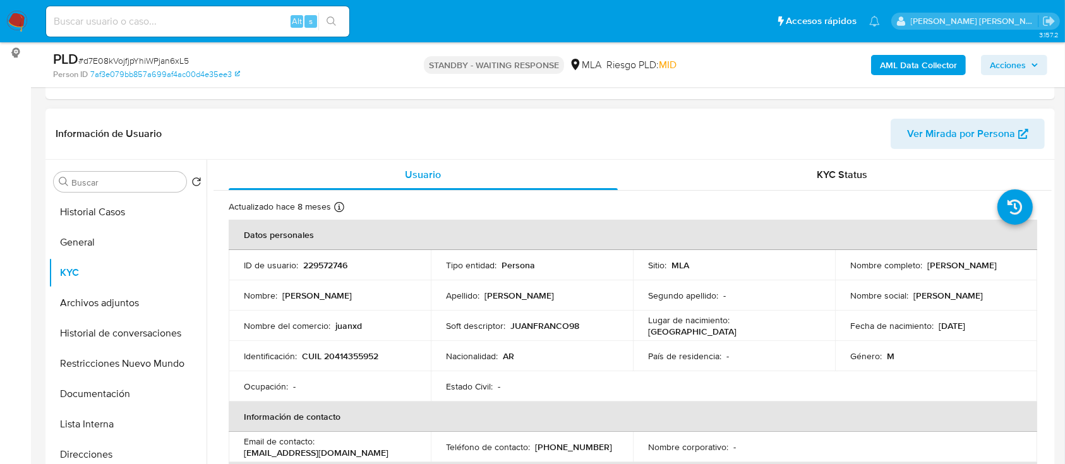
drag, startPoint x: 847, startPoint y: 270, endPoint x: 956, endPoint y: 270, distance: 109.3
click at [956, 270] on div "Nombre completo : Juan Ignacio Francomano" at bounding box center [936, 265] width 172 height 11
copy p "Juan Ignacio Francomano"
click at [179, 13] on input at bounding box center [197, 21] width 303 height 16
paste input "uRP5EhPAtAgOhX49DxG8q2vD"
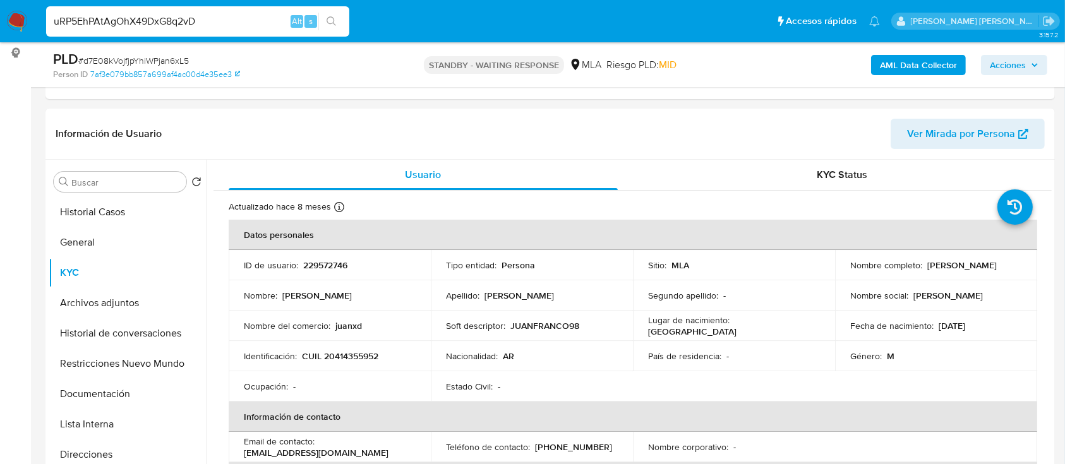
type input "uRP5EhPAtAgOhX49DxG8q2vD"
click at [330, 18] on icon "search-icon" at bounding box center [332, 21] width 10 height 10
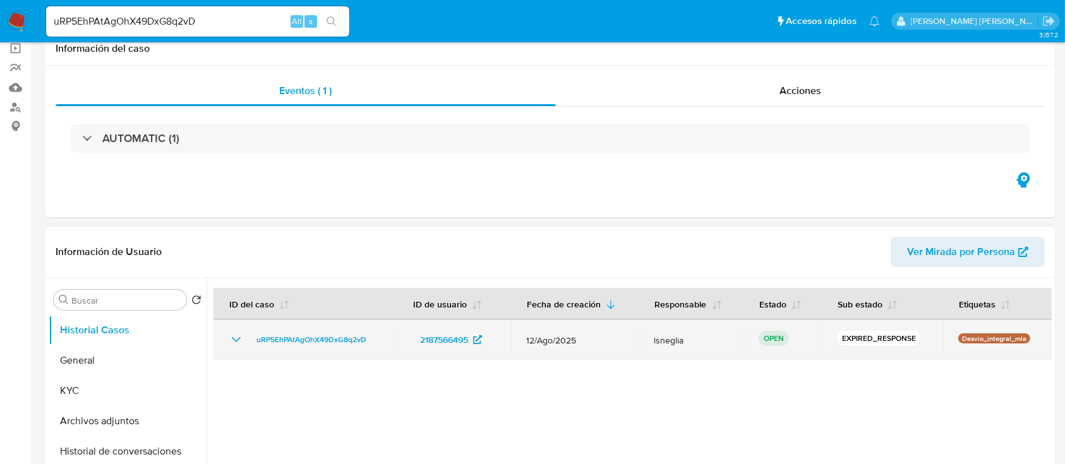
select select "10"
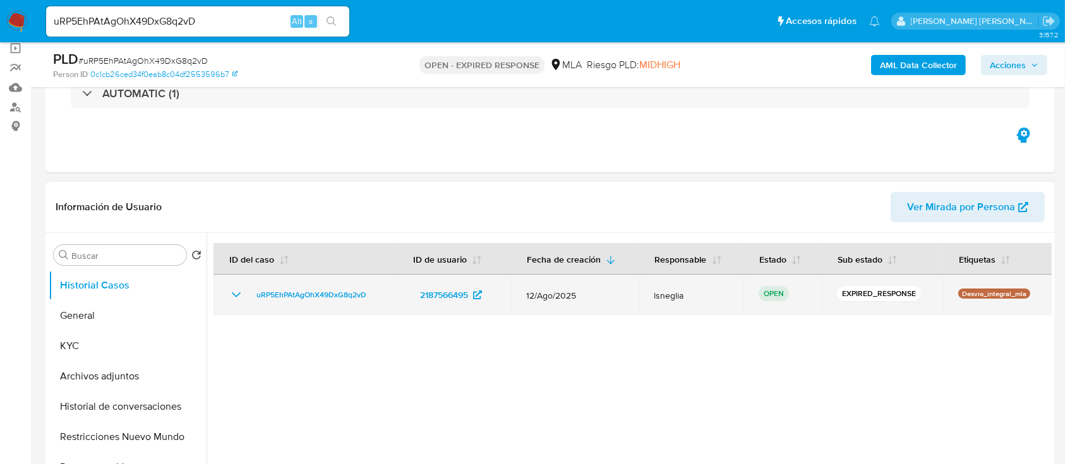
scroll to position [168, 0]
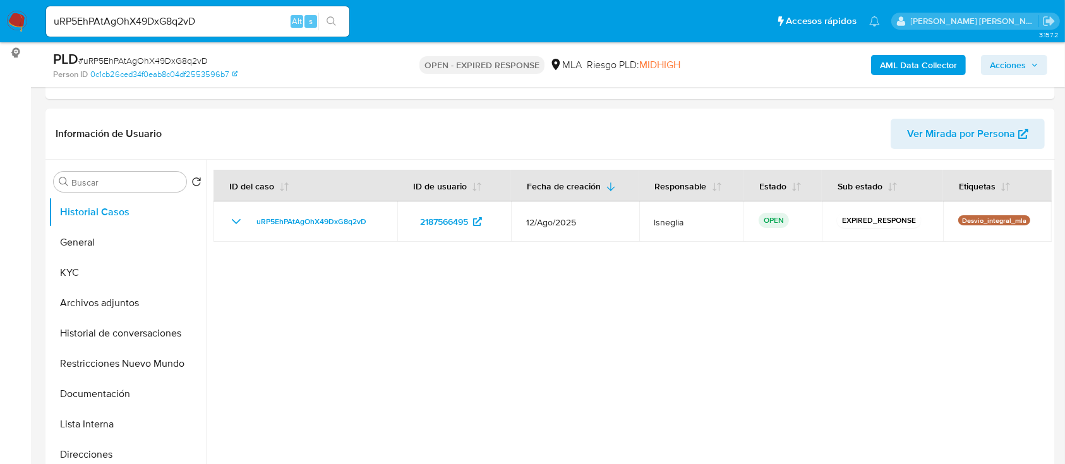
click at [160, 55] on span "# uRP5EhPAtAgOhX49DxG8q2vD" at bounding box center [143, 60] width 130 height 13
copy span "uRP5EhPAtAgOhX49DxG8q2vD"
click at [16, 21] on img at bounding box center [16, 21] width 21 height 21
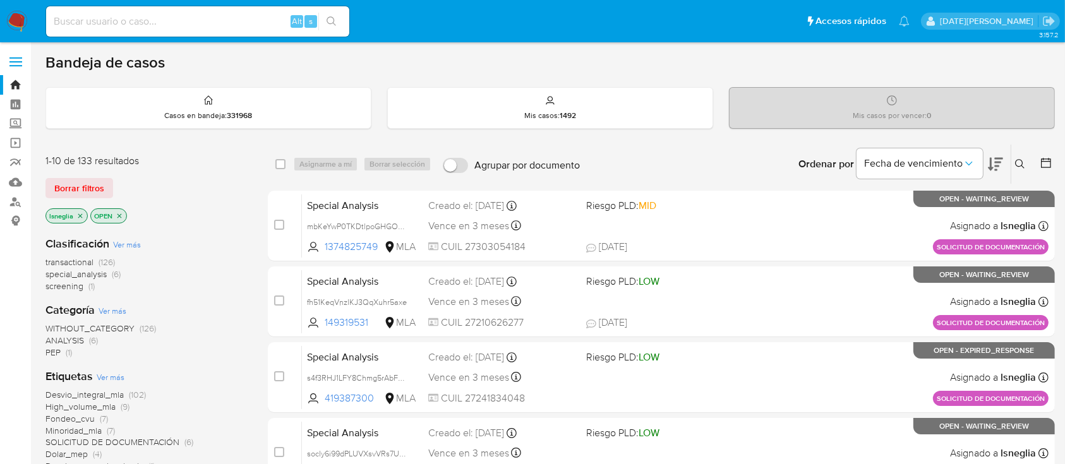
click at [1025, 160] on icon at bounding box center [1020, 164] width 10 height 10
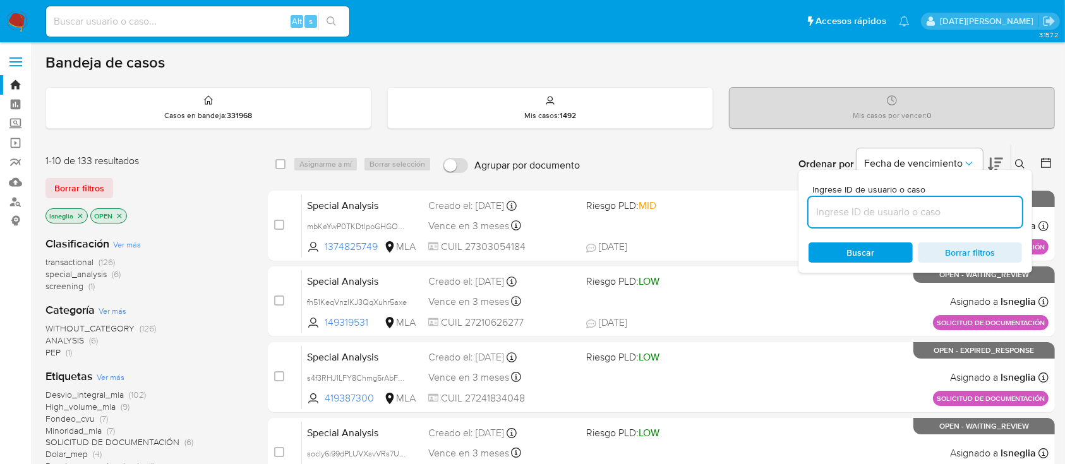
drag, startPoint x: 877, startPoint y: 219, endPoint x: 879, endPoint y: 212, distance: 7.2
click at [877, 219] on input at bounding box center [916, 212] width 214 height 16
type input "uRP5EhPAtAgOhX49DxG8q2vD"
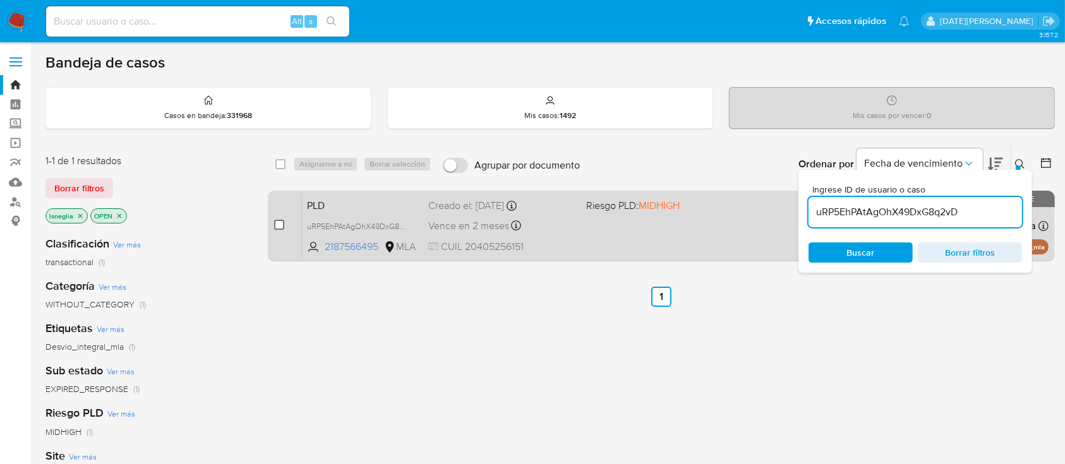
click at [281, 228] on input "checkbox" at bounding box center [279, 225] width 10 height 10
checkbox input "true"
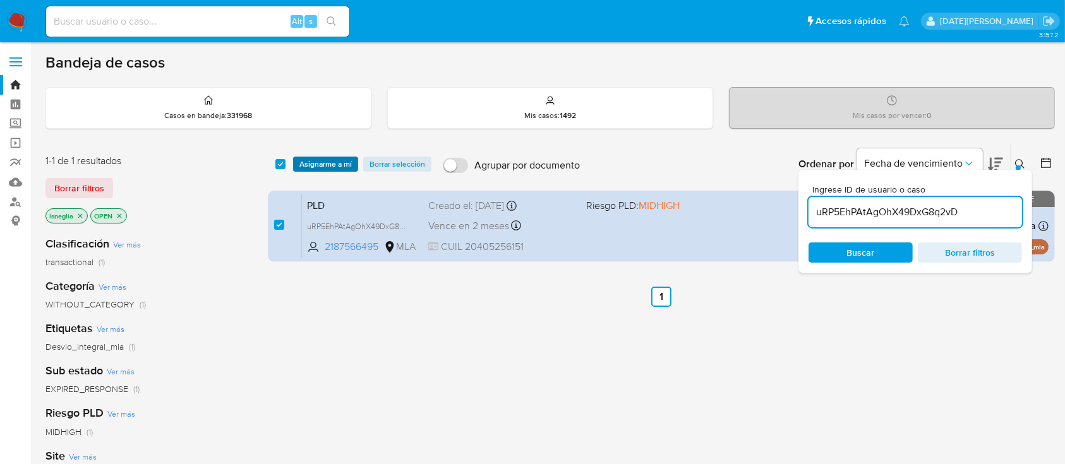
click at [328, 164] on span "Asignarme a mí" at bounding box center [326, 164] width 52 height 13
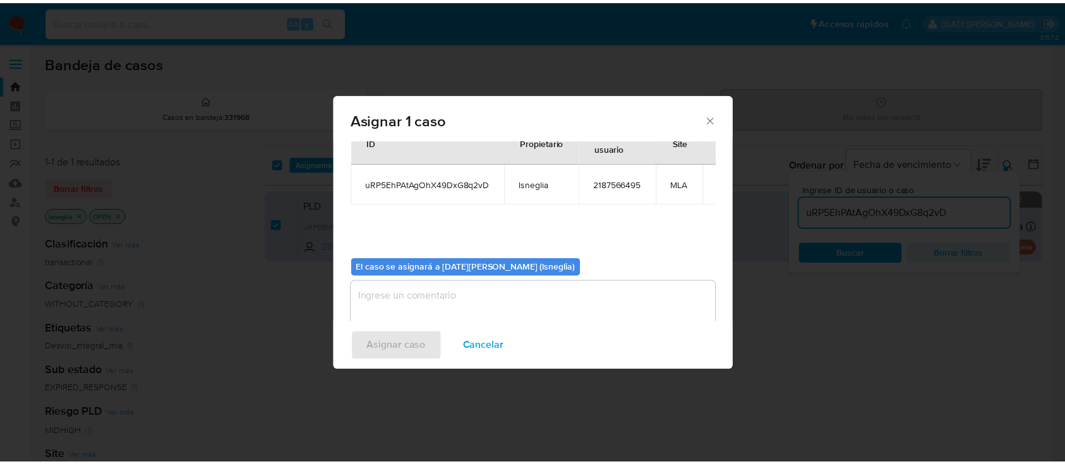
scroll to position [64, 0]
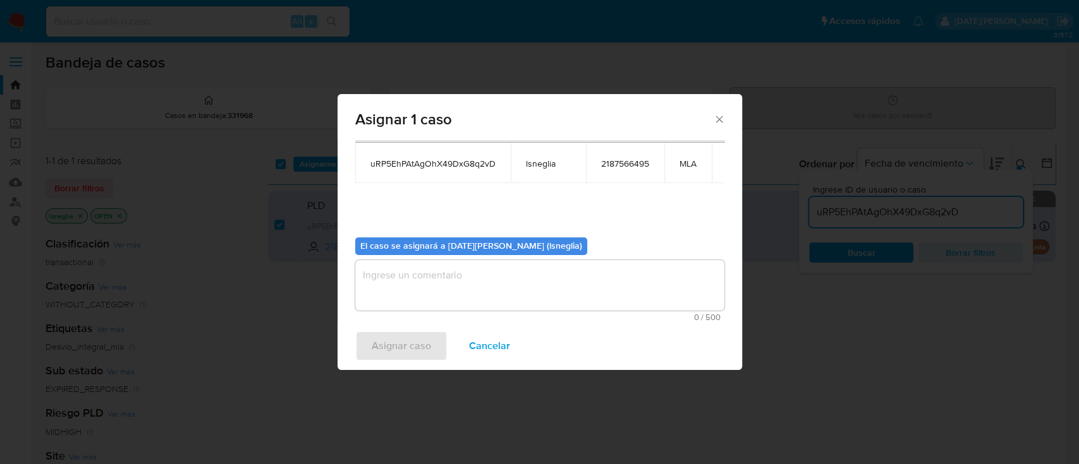
click at [452, 289] on textarea "assign-modal" at bounding box center [539, 285] width 369 height 51
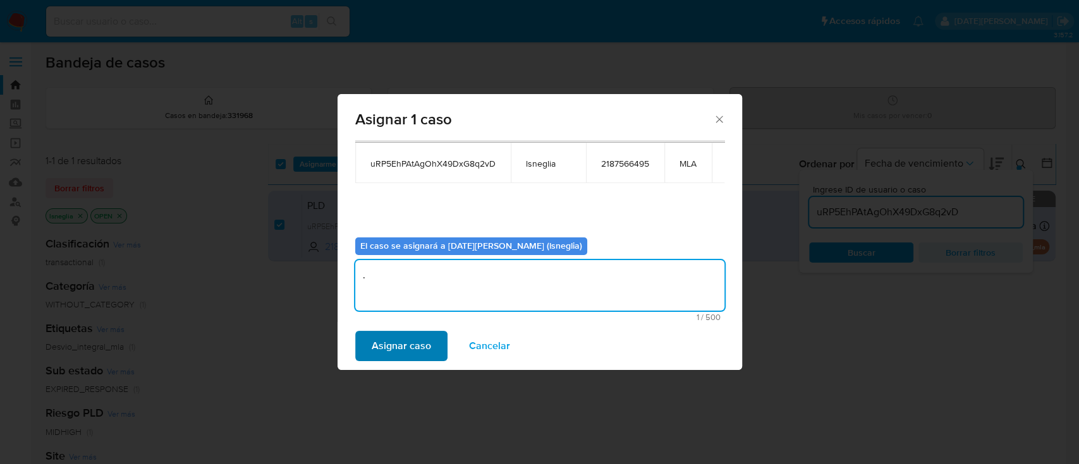
type textarea "."
click at [404, 346] on span "Asignar caso" at bounding box center [401, 346] width 59 height 28
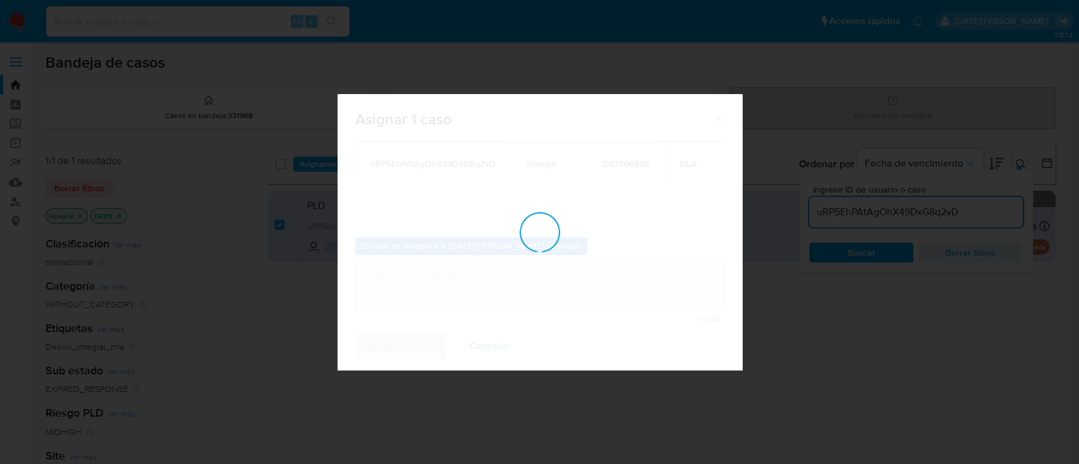
checkbox input "false"
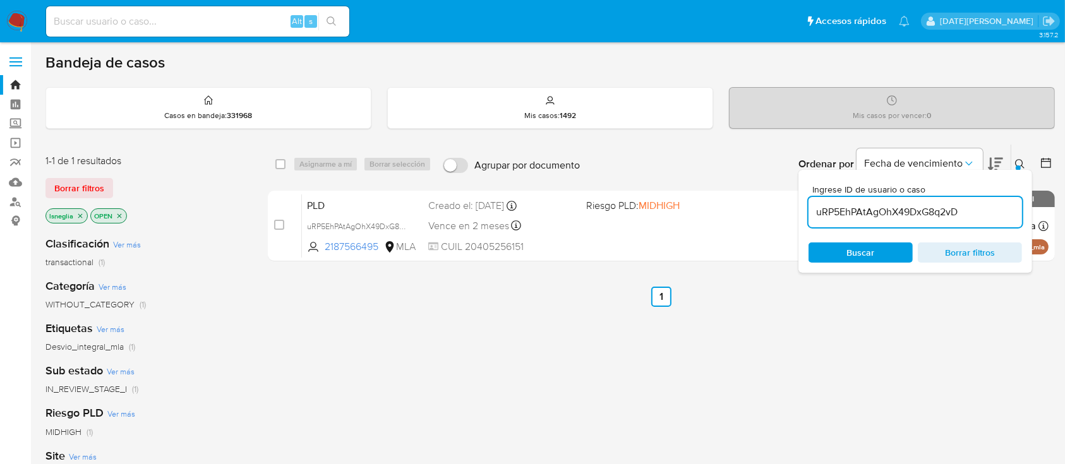
click at [1019, 159] on icon at bounding box center [1020, 164] width 10 height 10
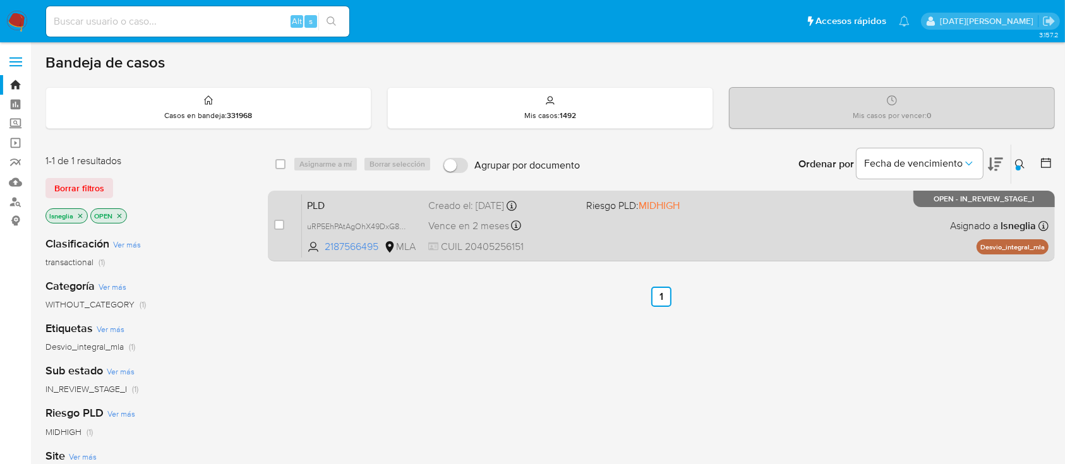
click at [357, 206] on span "PLD" at bounding box center [362, 205] width 111 height 16
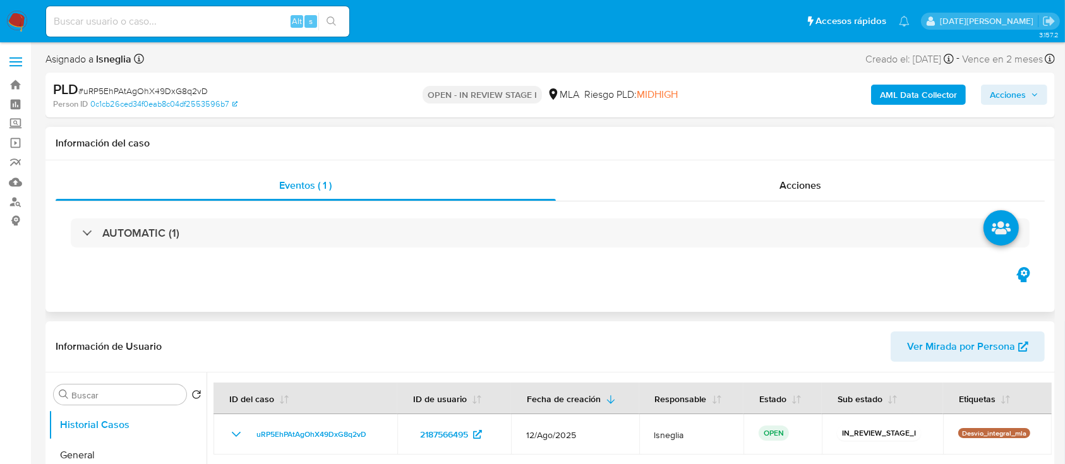
select select "10"
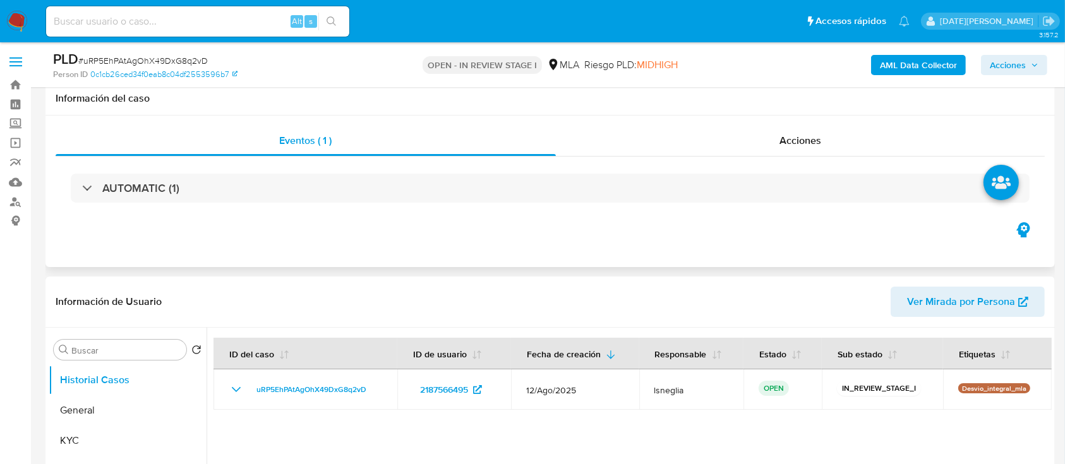
scroll to position [84, 0]
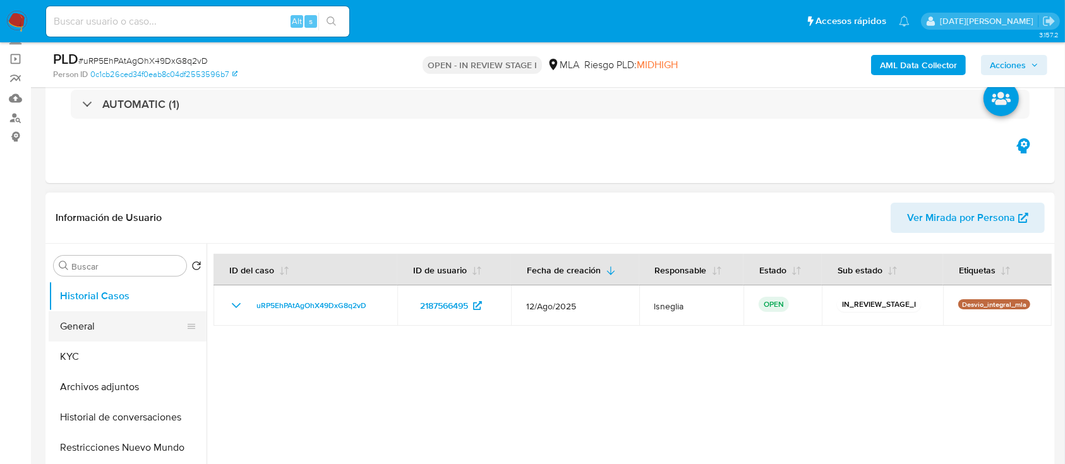
click at [101, 327] on button "General" at bounding box center [123, 327] width 148 height 30
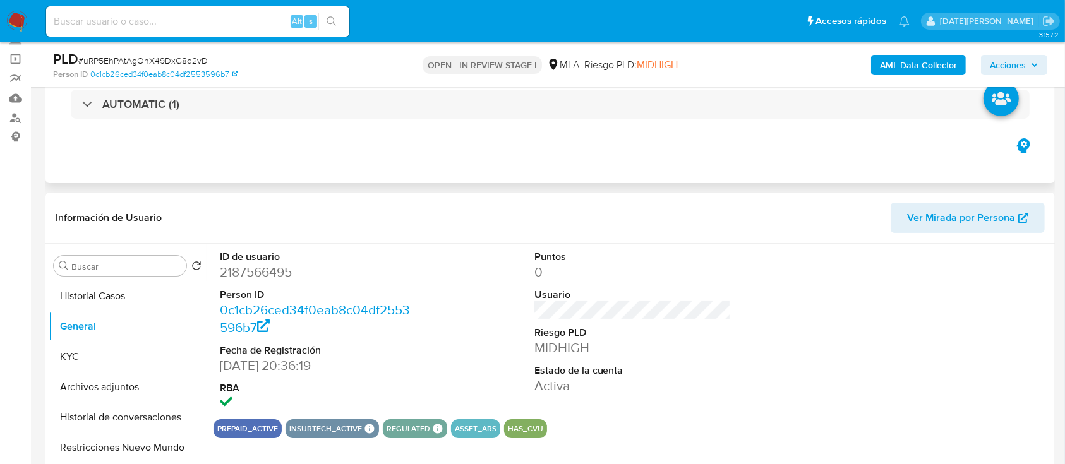
scroll to position [168, 0]
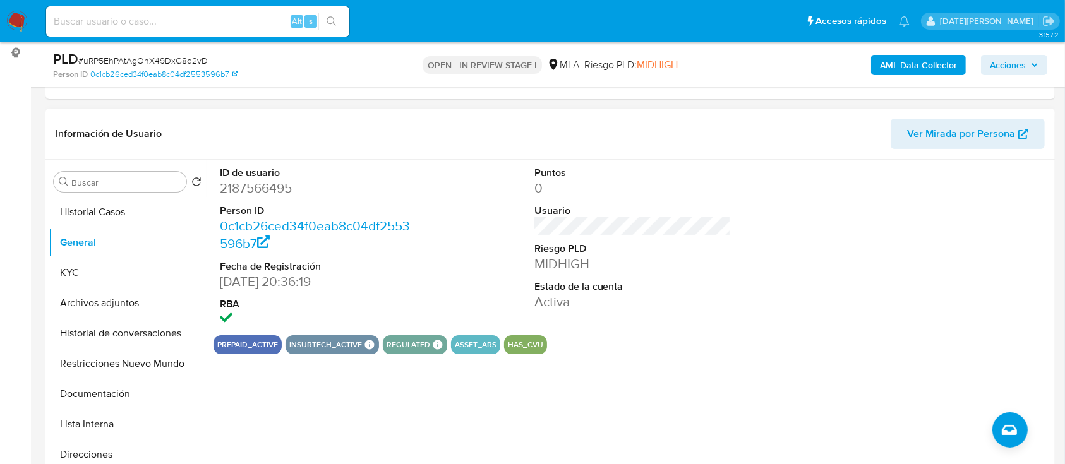
click at [255, 190] on dd "2187566495" at bounding box center [318, 188] width 197 height 18
copy dd "2187566495"
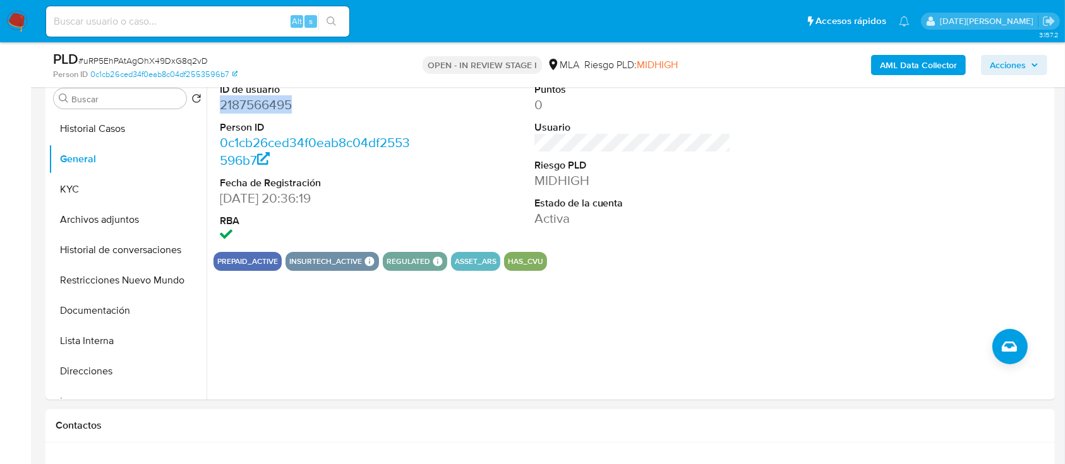
scroll to position [421, 0]
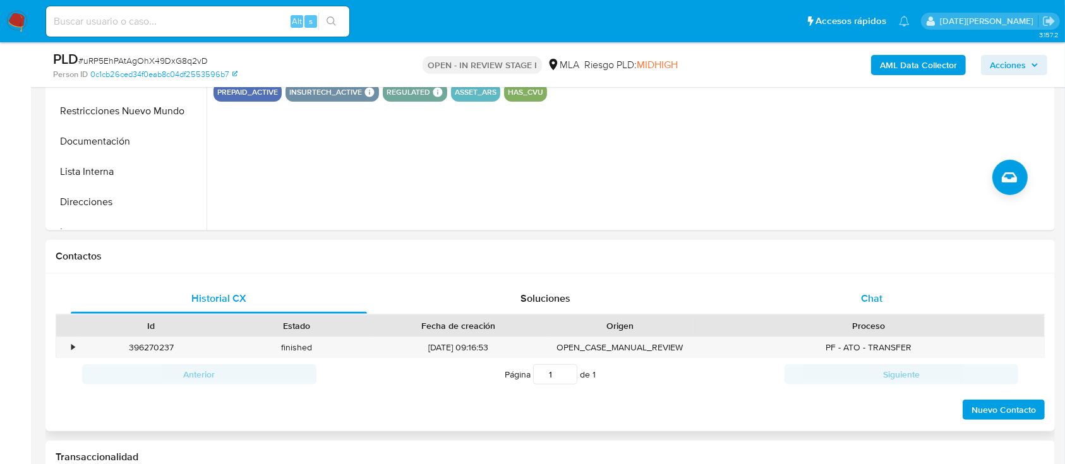
click at [865, 303] on span "Chat" at bounding box center [871, 298] width 21 height 15
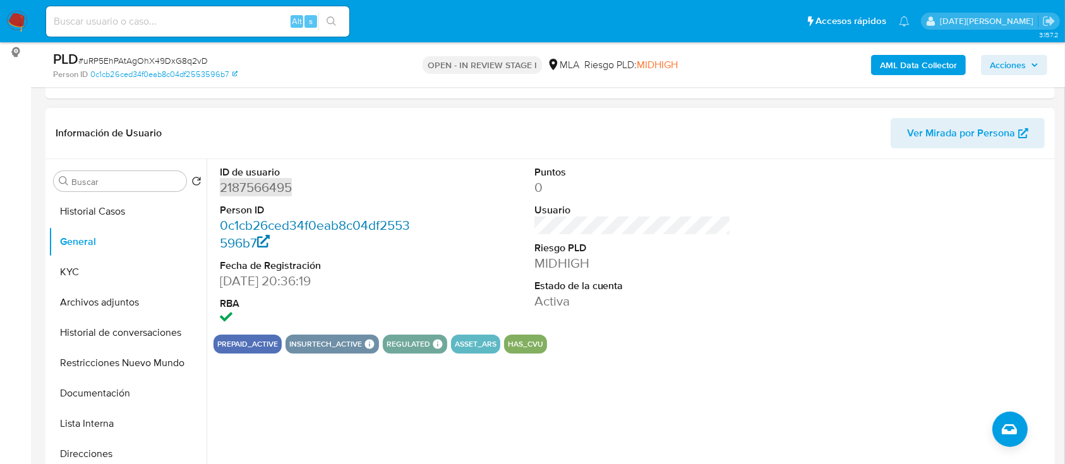
scroll to position [168, 0]
copy dd "2187566495"
click at [434, 173] on div "ID de usuario 2187566495 Person ID 0c1cb26ced34f0eab8c04df2553596b7 Fecha de Re…" at bounding box center [633, 248] width 838 height 176
click at [266, 190] on dd "2187566495" at bounding box center [318, 188] width 197 height 18
click at [265, 190] on dd "2187566495" at bounding box center [318, 188] width 197 height 18
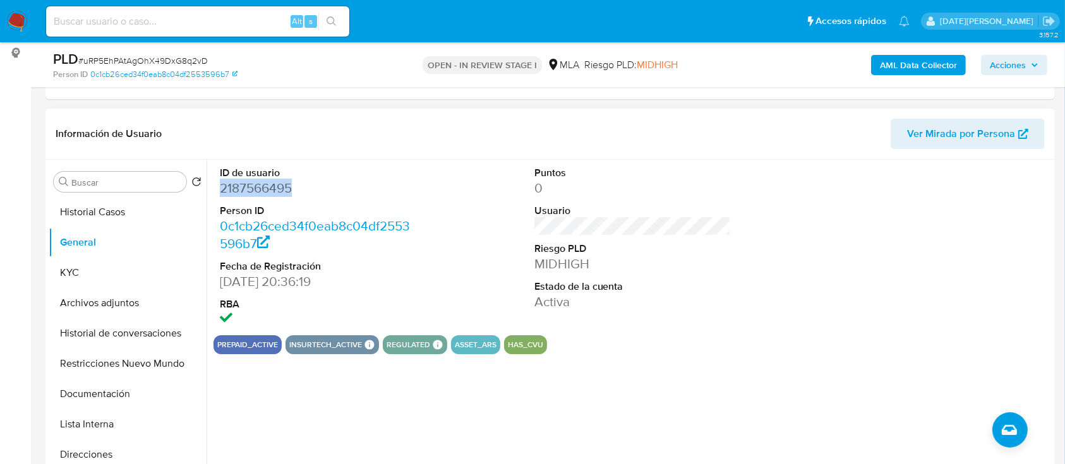
copy dd "2187566495"
click at [109, 267] on button "KYC" at bounding box center [123, 273] width 148 height 30
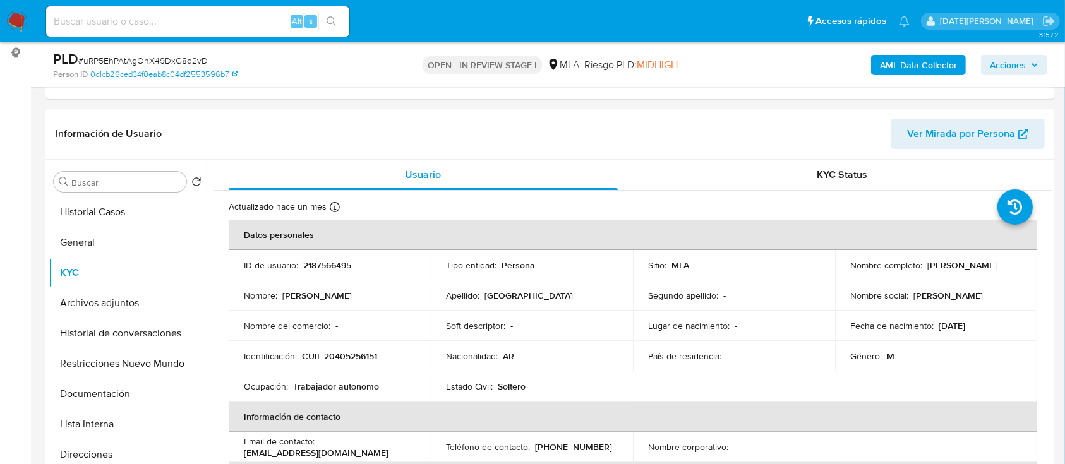
drag, startPoint x: 267, startPoint y: 0, endPoint x: 258, endPoint y: 3, distance: 9.2
drag, startPoint x: 924, startPoint y: 266, endPoint x: 1014, endPoint y: 272, distance: 89.3
click at [1014, 272] on td "Nombre completo : Julian Esteban Burgos" at bounding box center [936, 265] width 202 height 30
copy p "Julian Esteban Burgos"
click at [369, 278] on td "ID de usuario : 2187566495" at bounding box center [330, 265] width 202 height 30
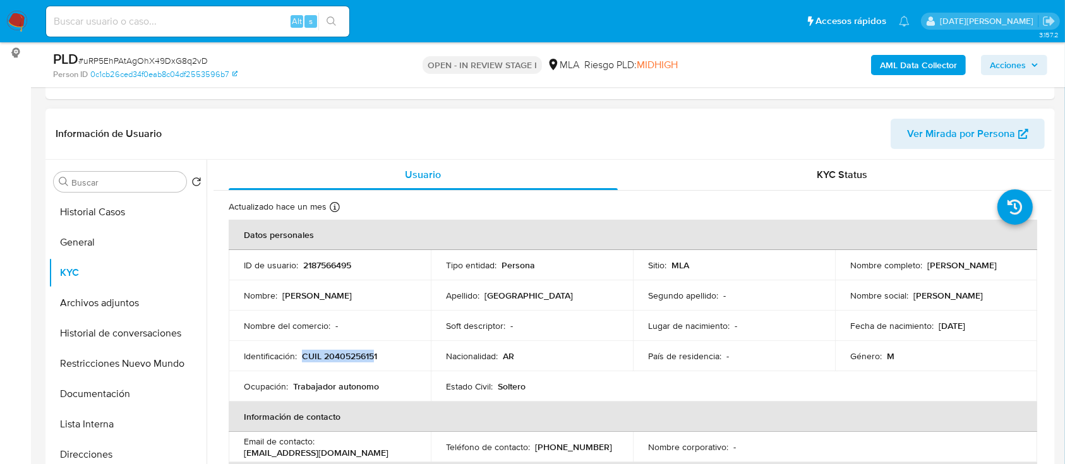
drag, startPoint x: 303, startPoint y: 357, endPoint x: 374, endPoint y: 361, distance: 70.9
click at [374, 361] on p "CUIL 20405256151" at bounding box center [339, 356] width 75 height 11
click at [303, 360] on p "CUIL 20405256151" at bounding box center [339, 356] width 75 height 11
drag, startPoint x: 302, startPoint y: 355, endPoint x: 381, endPoint y: 356, distance: 79.0
click at [381, 356] on div "Identificación : CUIL 20405256151" at bounding box center [330, 356] width 172 height 11
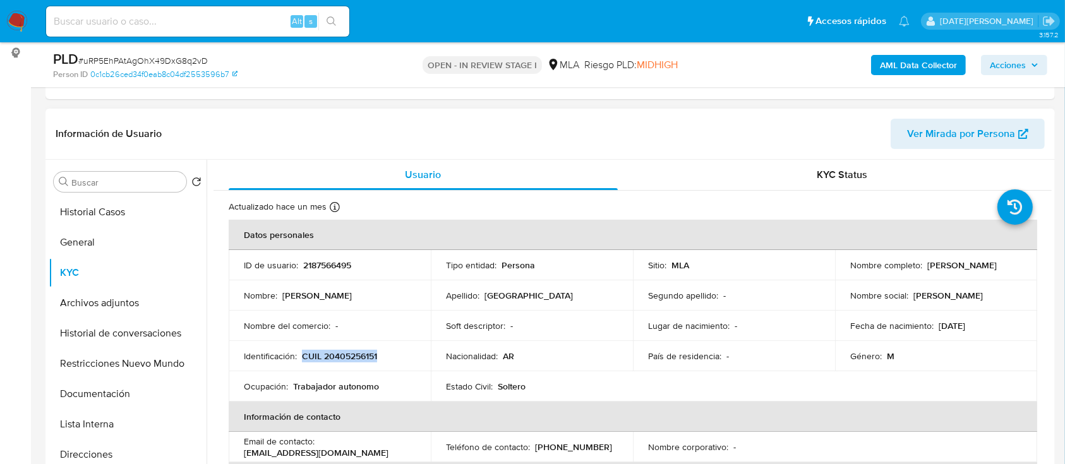
copy p "CUIL 20405256151"
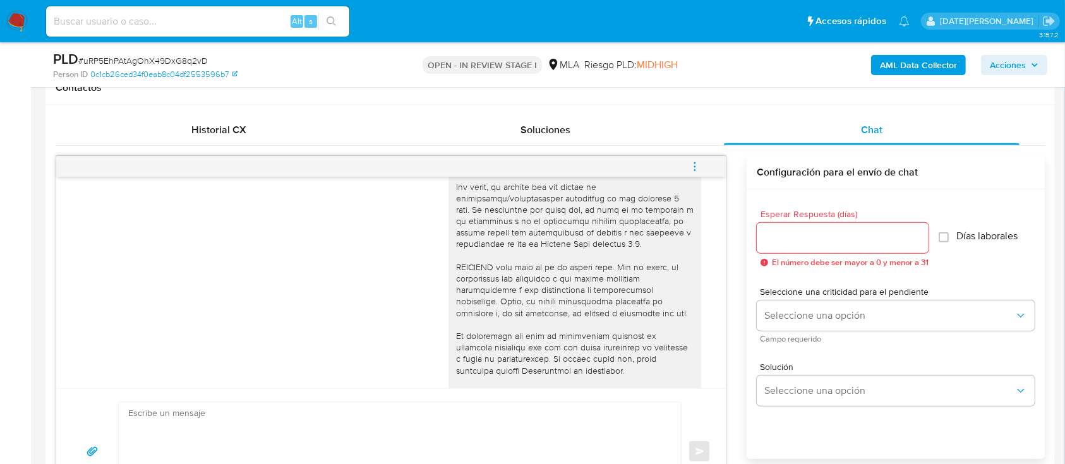
scroll to position [530, 0]
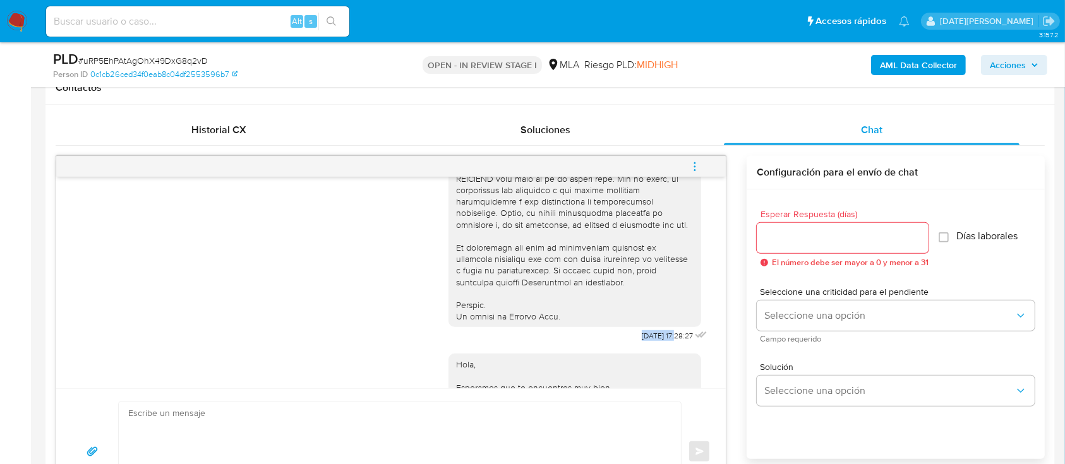
drag, startPoint x: 614, startPoint y: 360, endPoint x: 651, endPoint y: 359, distance: 37.3
click at [651, 346] on div "18/08/2025 17:28:27" at bounding box center [580, 0] width 262 height 692
copy span "18/08/2025"
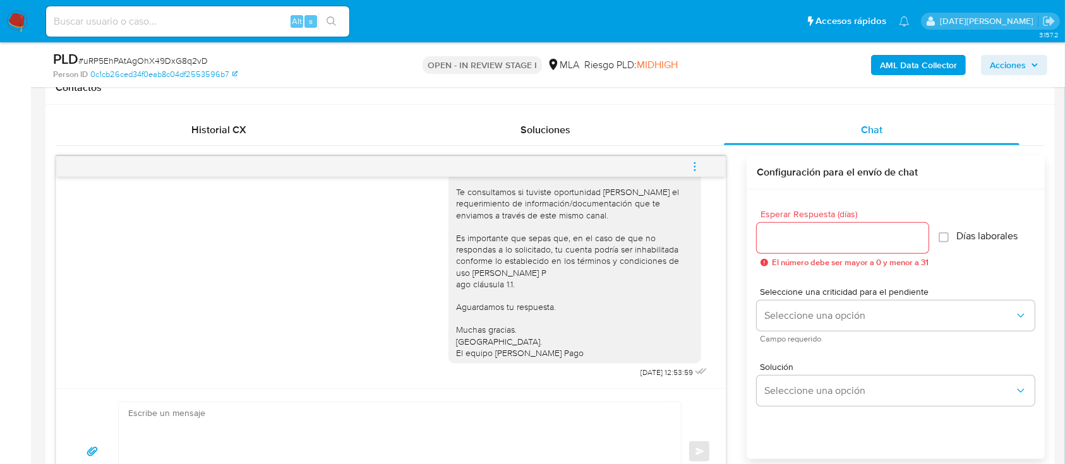
scroll to position [782, 0]
drag, startPoint x: 608, startPoint y: 377, endPoint x: 662, endPoint y: 364, distance: 55.3
click at [650, 373] on div "Hola, Esperamos que te encuentres muy bien. Te consultamos si tuviste oportunid…" at bounding box center [580, 253] width 262 height 255
copy span "22/08/2025"
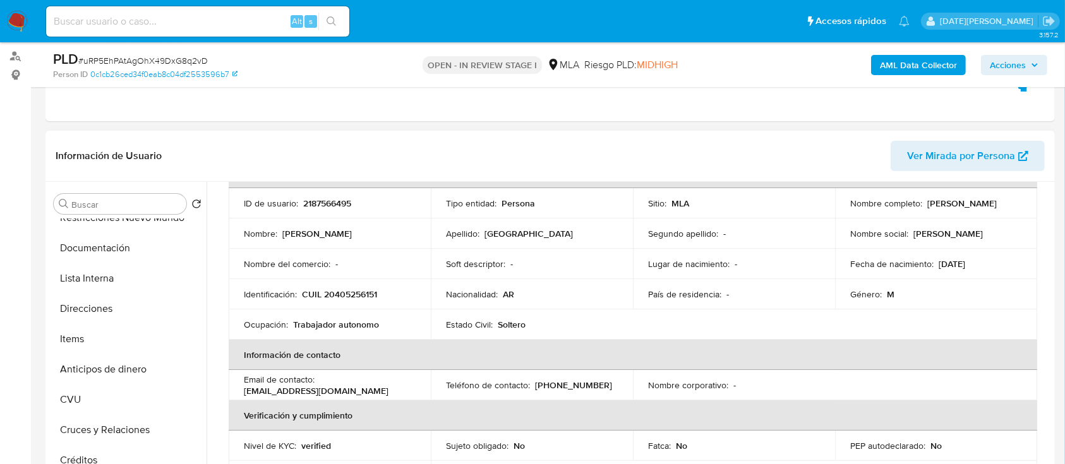
scroll to position [168, 0]
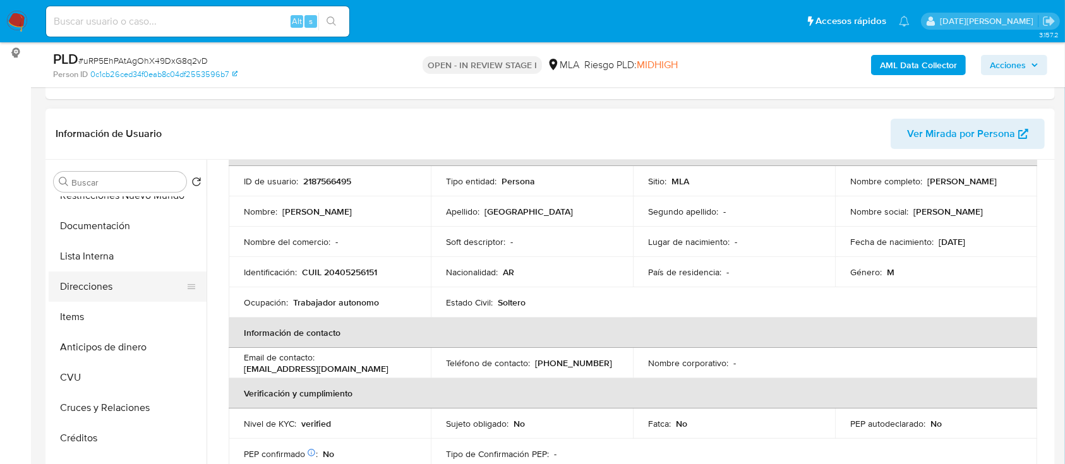
click at [97, 289] on button "Direcciones" at bounding box center [123, 287] width 148 height 30
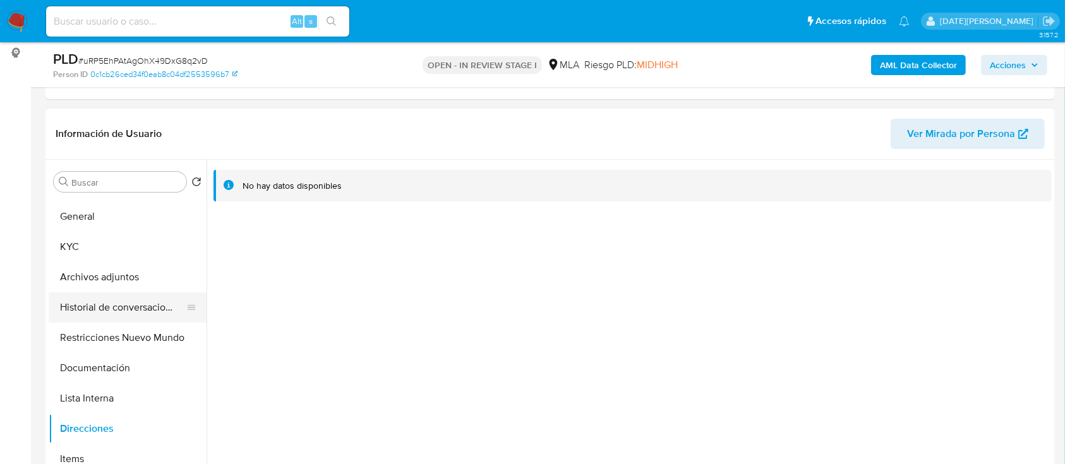
scroll to position [0, 0]
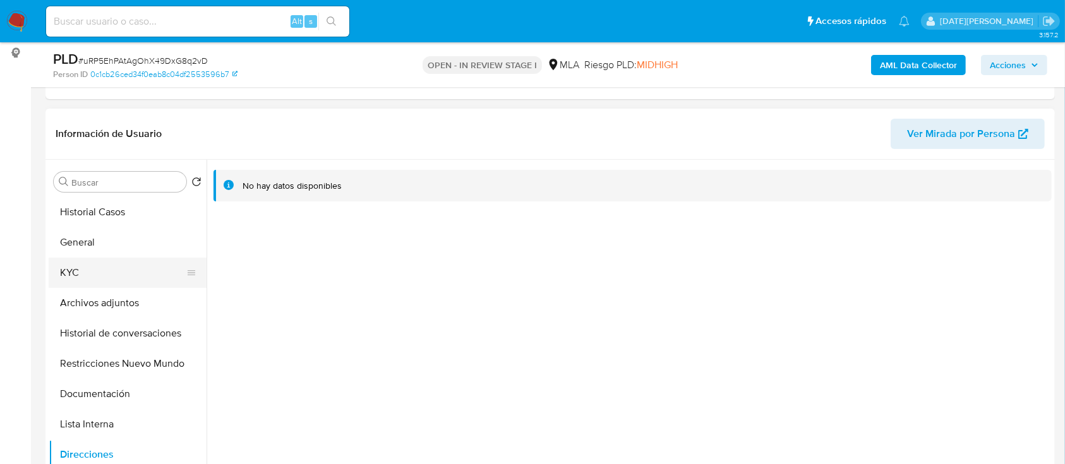
click at [99, 277] on button "KYC" at bounding box center [123, 273] width 148 height 30
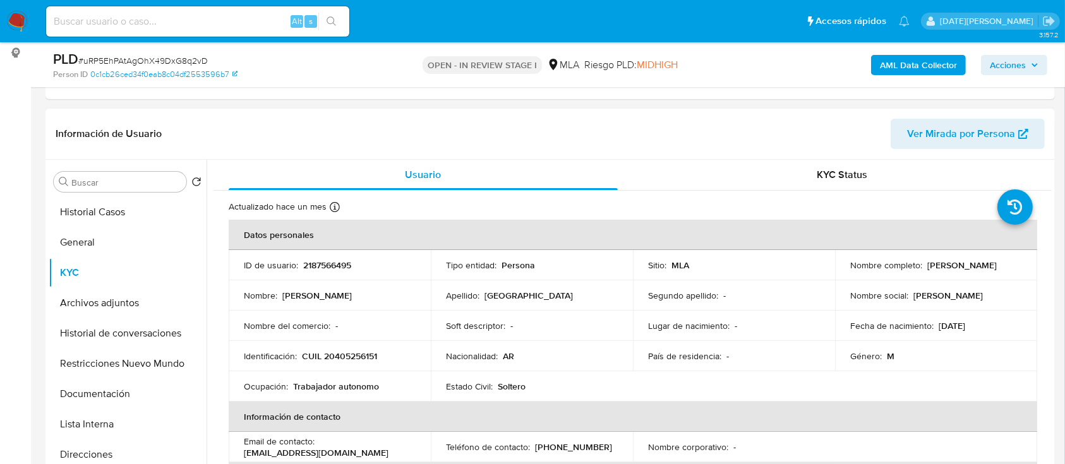
click at [352, 358] on p "CUIL 20405256151" at bounding box center [339, 356] width 75 height 11
click at [351, 358] on p "CUIL 20405256151" at bounding box center [339, 356] width 75 height 11
copy p "20405256151"
drag, startPoint x: 925, startPoint y: 262, endPoint x: 1016, endPoint y: 264, distance: 91.0
click at [1016, 264] on div "Nombre completo : Julian Esteban Burgos" at bounding box center [936, 265] width 172 height 11
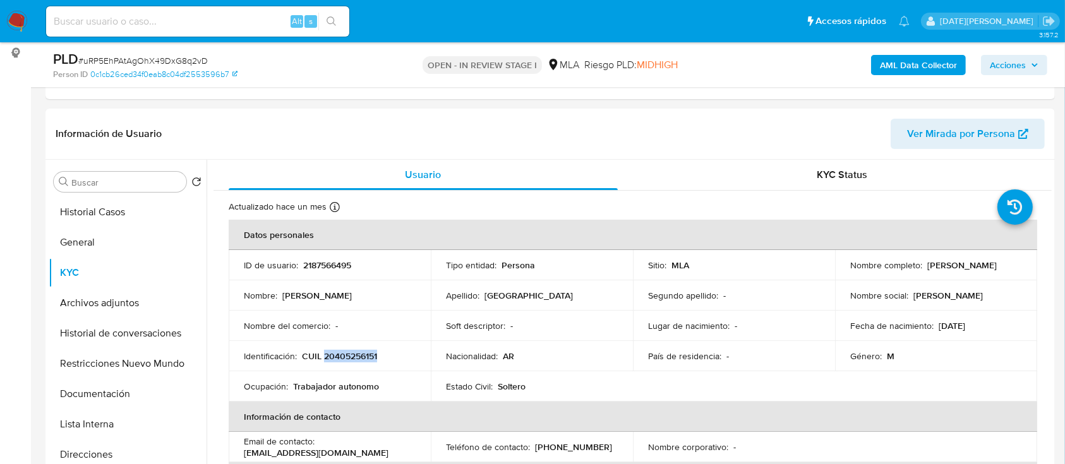
copy p "Julian Esteban Burgos"
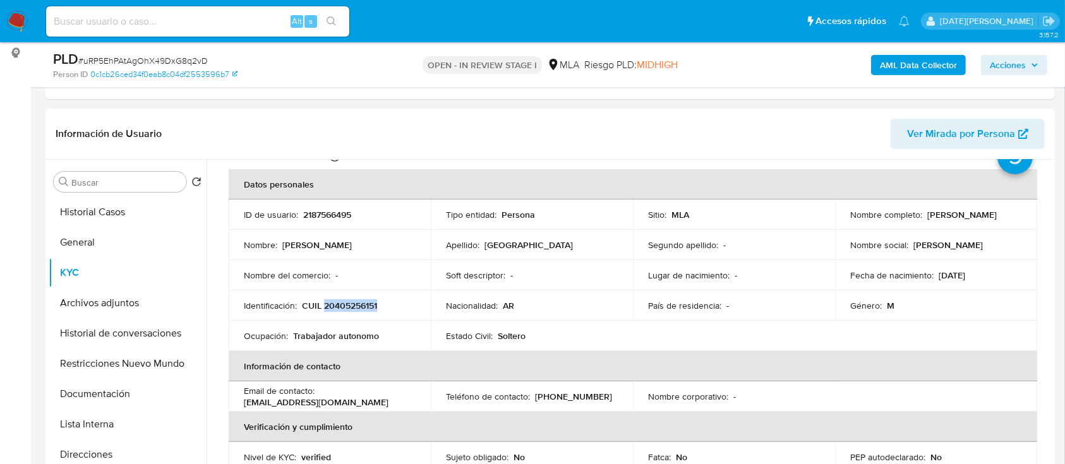
scroll to position [84, 0]
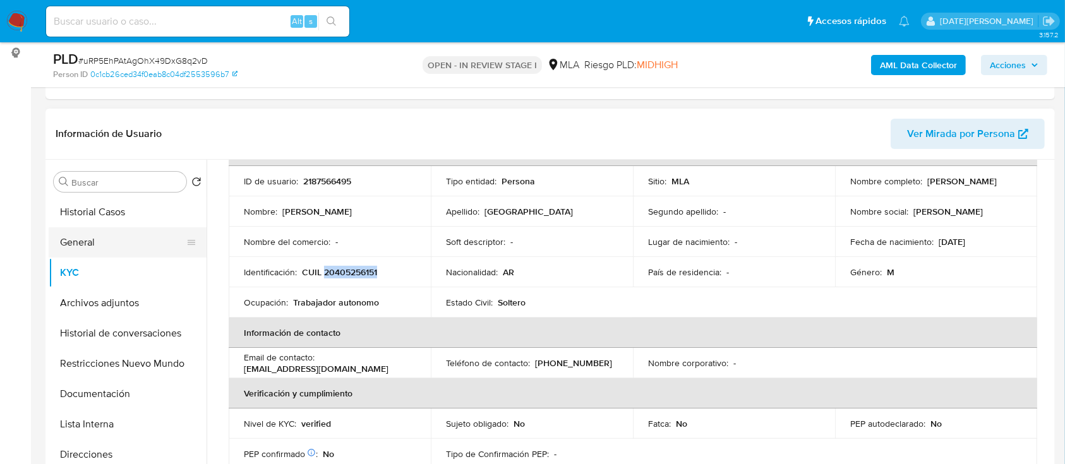
click at [88, 238] on button "General" at bounding box center [123, 242] width 148 height 30
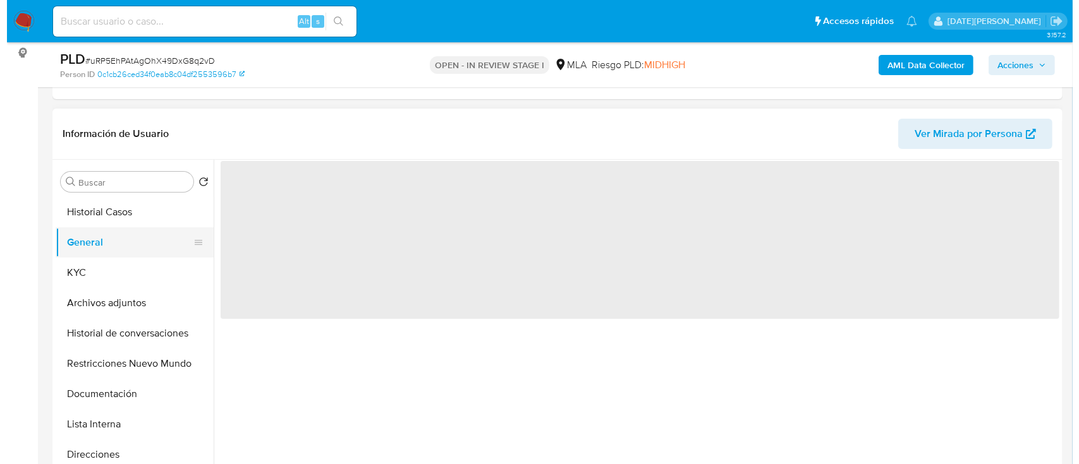
scroll to position [0, 0]
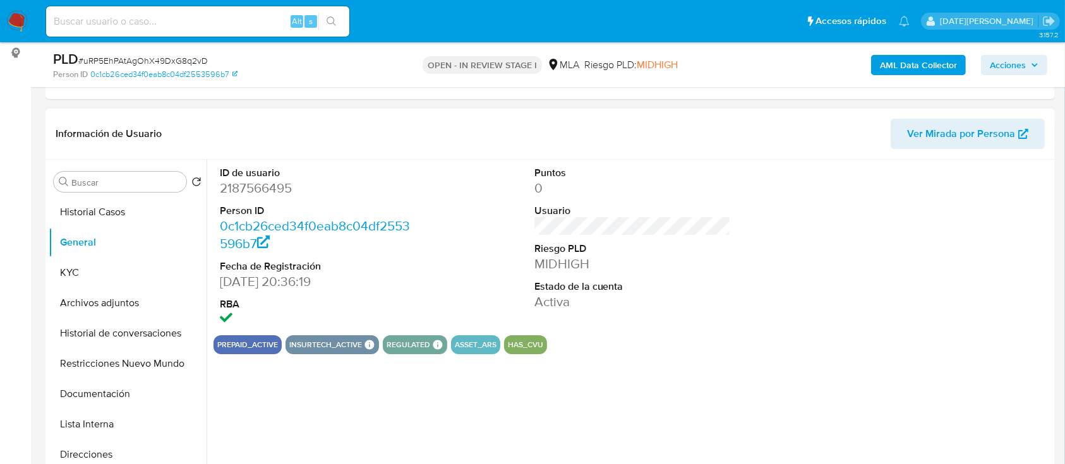
click at [272, 183] on dd "2187566495" at bounding box center [318, 188] width 197 height 18
copy dd "2187566495"
click at [920, 58] on b "AML Data Collector" at bounding box center [918, 65] width 77 height 20
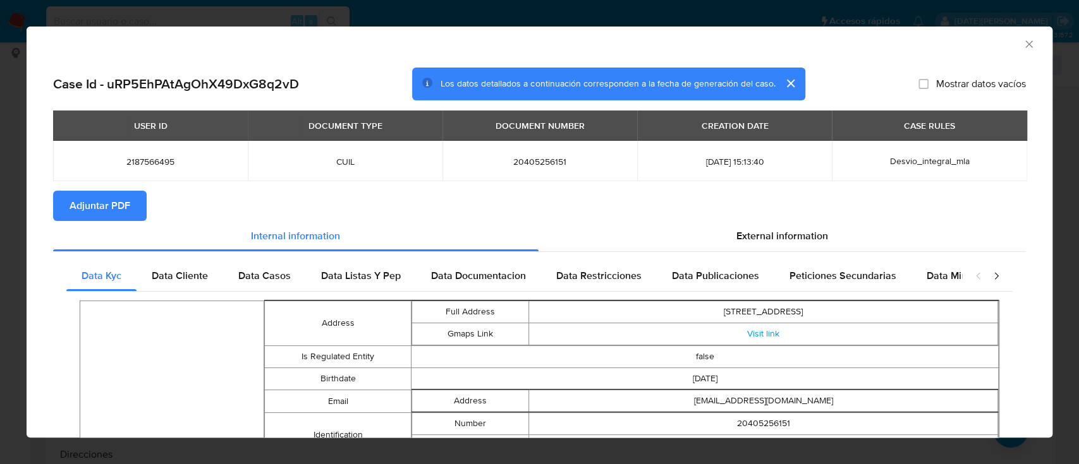
click at [107, 208] on span "Adjuntar PDF" at bounding box center [100, 206] width 61 height 28
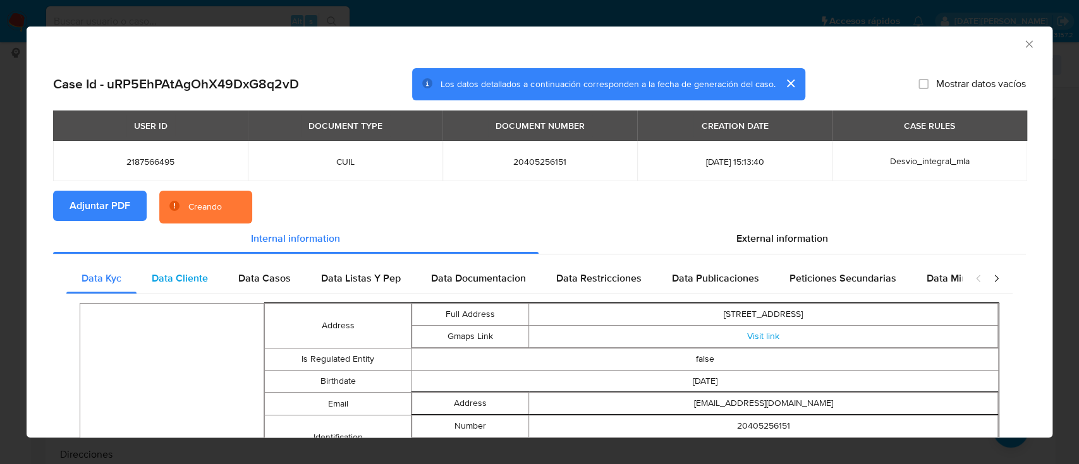
click at [186, 277] on span "Data Cliente" at bounding box center [180, 278] width 56 height 15
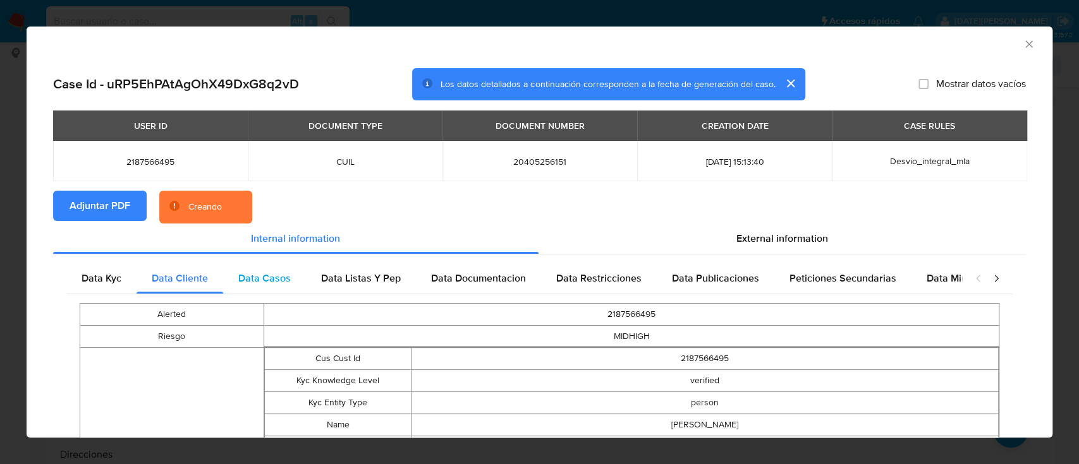
click at [259, 274] on span "Data Casos" at bounding box center [264, 278] width 52 height 15
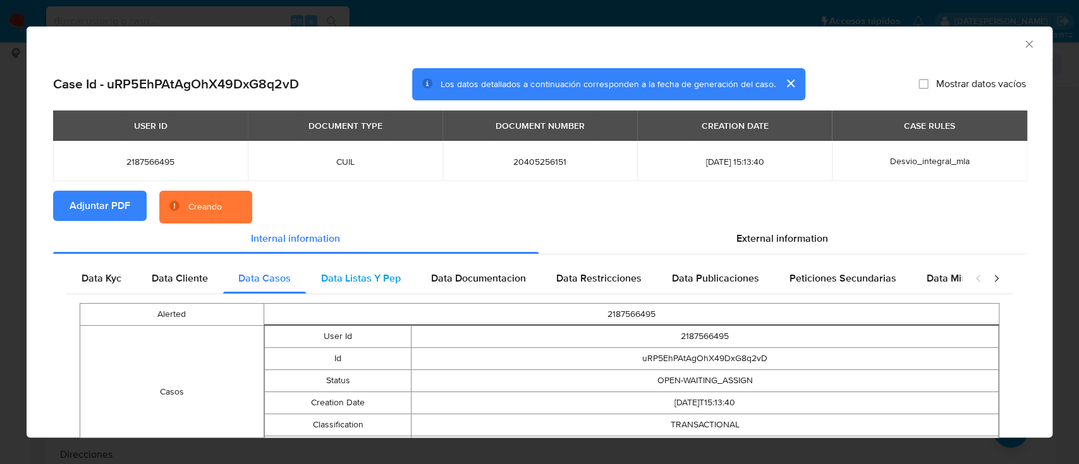
click at [342, 277] on span "Data Listas Y Pep" at bounding box center [361, 278] width 80 height 15
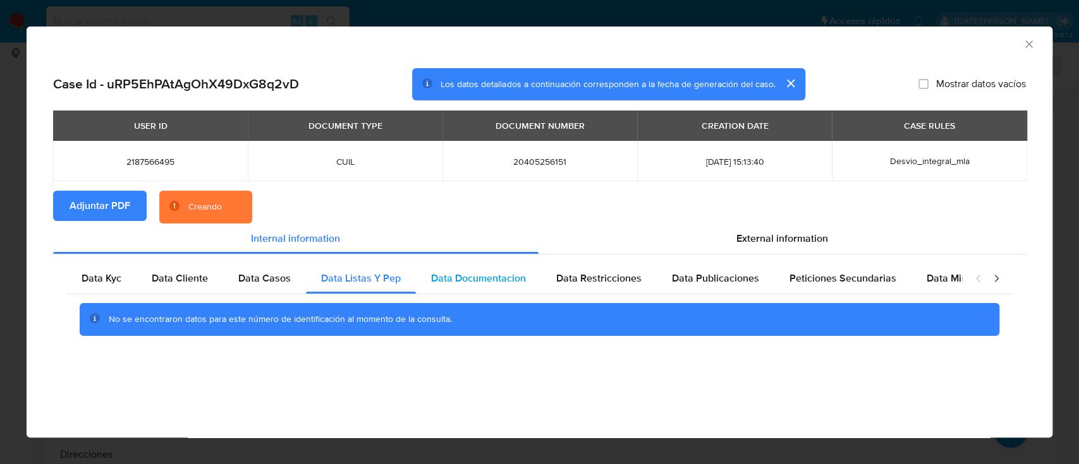
click at [450, 276] on span "Data Documentacion" at bounding box center [478, 278] width 95 height 15
click at [557, 274] on span "Data Restricciones" at bounding box center [598, 278] width 85 height 15
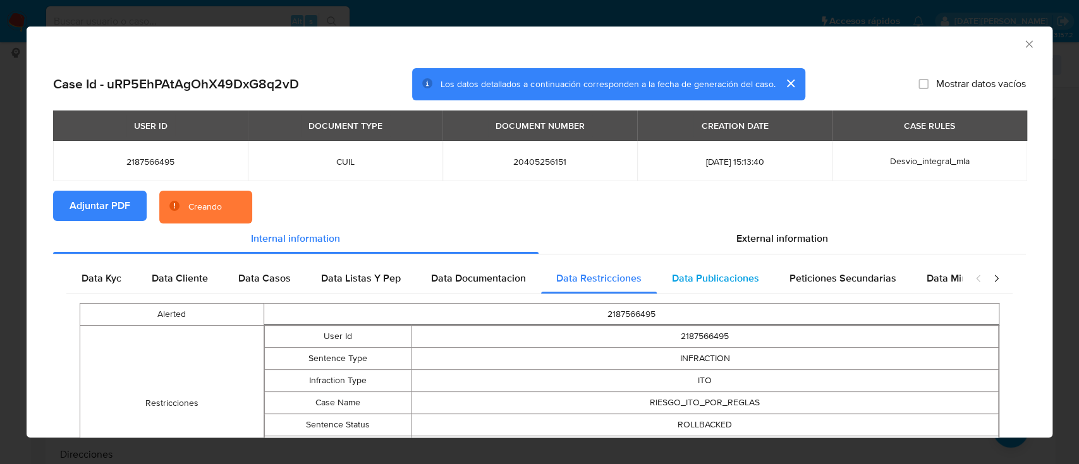
click at [672, 275] on span "Data Publicaciones" at bounding box center [715, 278] width 87 height 15
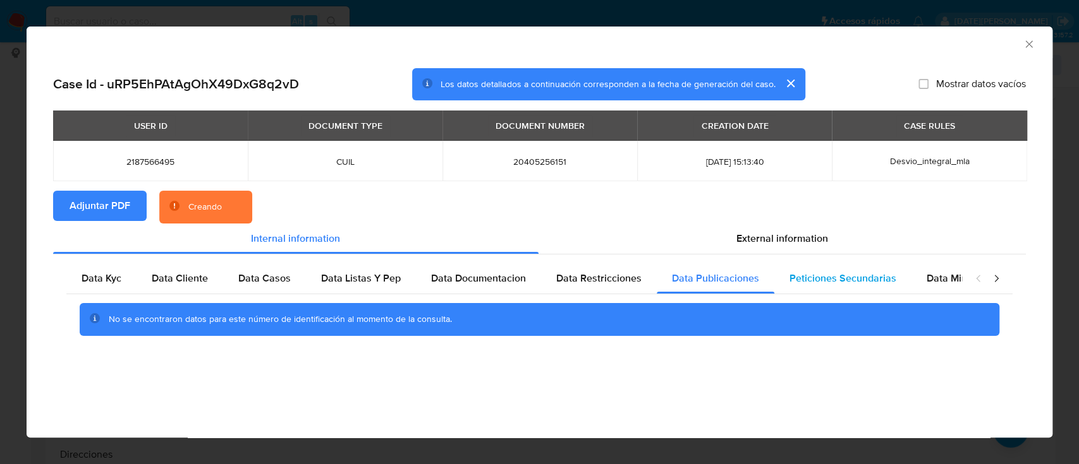
click at [794, 281] on span "Peticiones Secundarias" at bounding box center [842, 278] width 107 height 15
click at [927, 275] on span "Data Minoridad" at bounding box center [961, 278] width 70 height 15
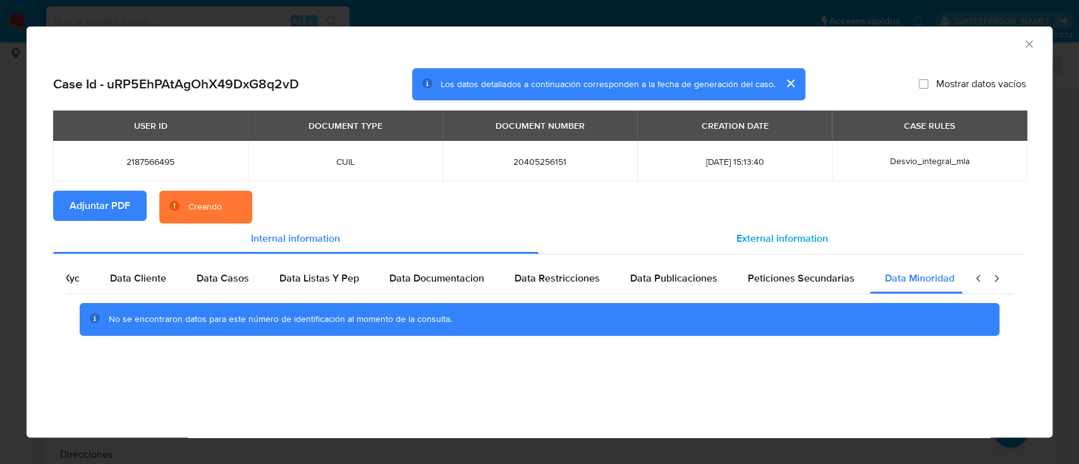
scroll to position [0, 42]
click at [778, 224] on div "External information" at bounding box center [782, 239] width 488 height 30
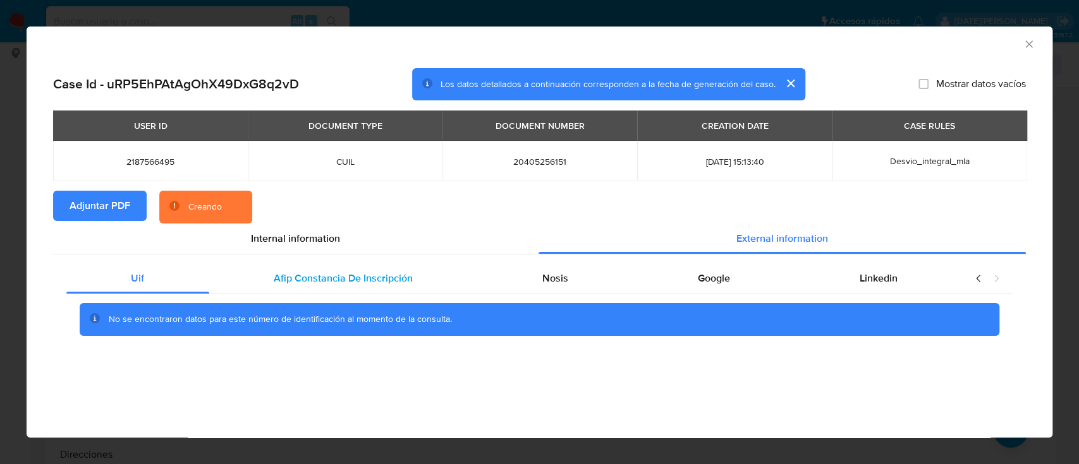
click at [301, 286] on div "Afip Constancia De Inscripción" at bounding box center [343, 278] width 269 height 30
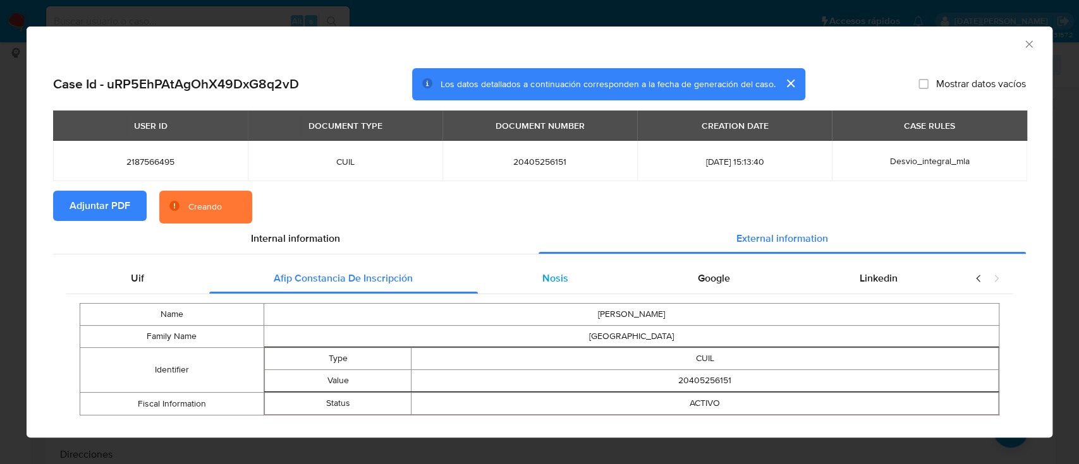
click at [533, 285] on div "Nosis" at bounding box center [555, 278] width 155 height 30
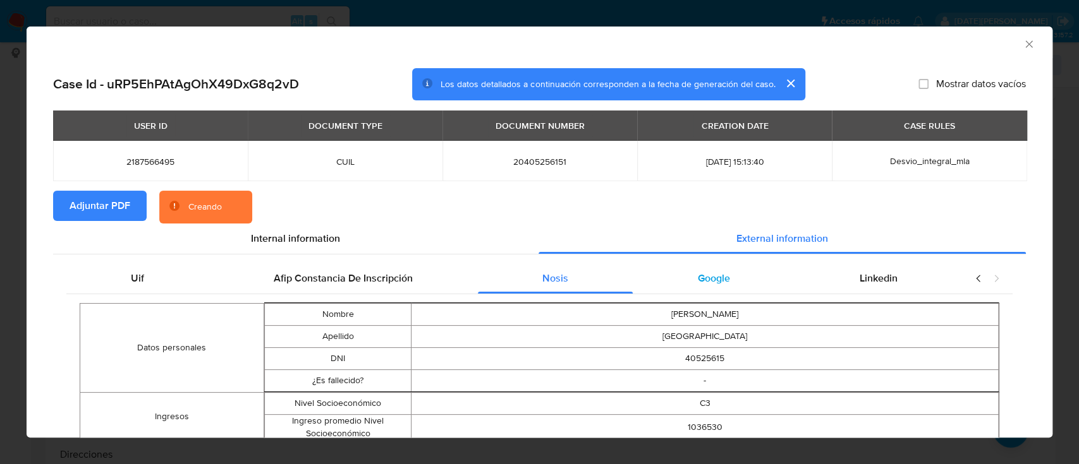
click at [675, 284] on div "Google" at bounding box center [714, 278] width 162 height 30
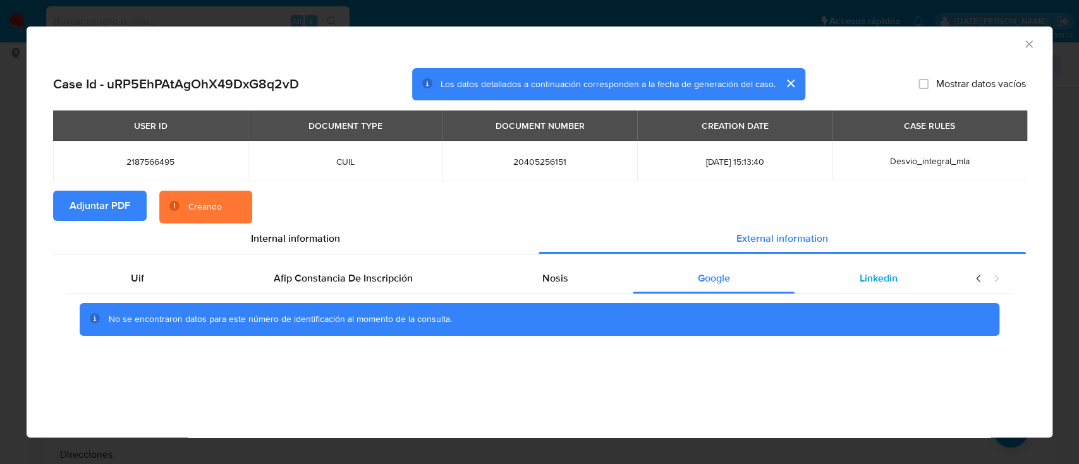
click at [885, 284] on span "Linkedin" at bounding box center [878, 278] width 38 height 15
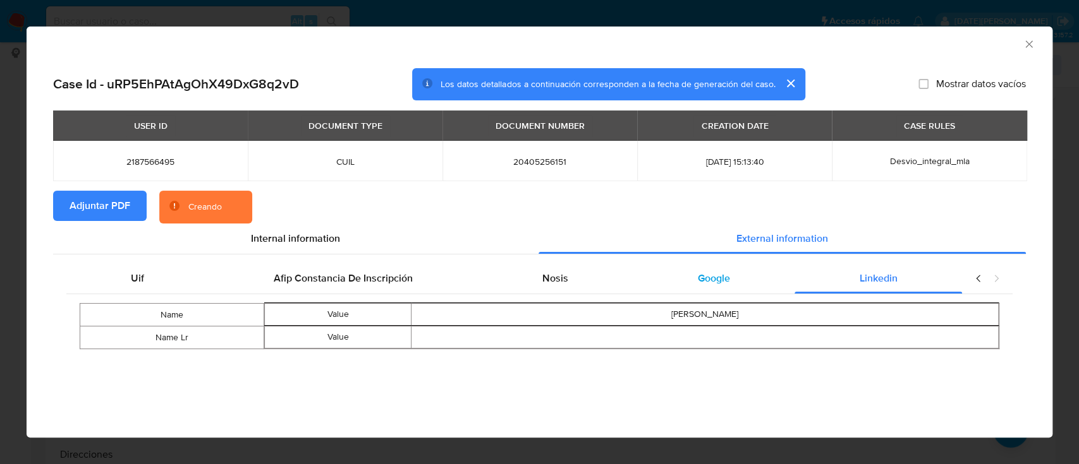
click at [718, 277] on span "Google" at bounding box center [714, 278] width 32 height 15
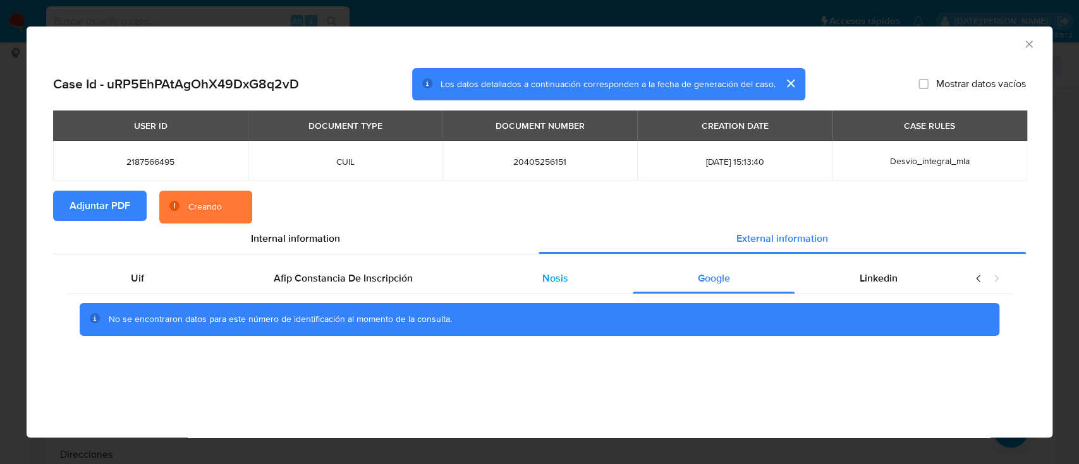
click at [558, 290] on div "Nosis" at bounding box center [555, 278] width 155 height 30
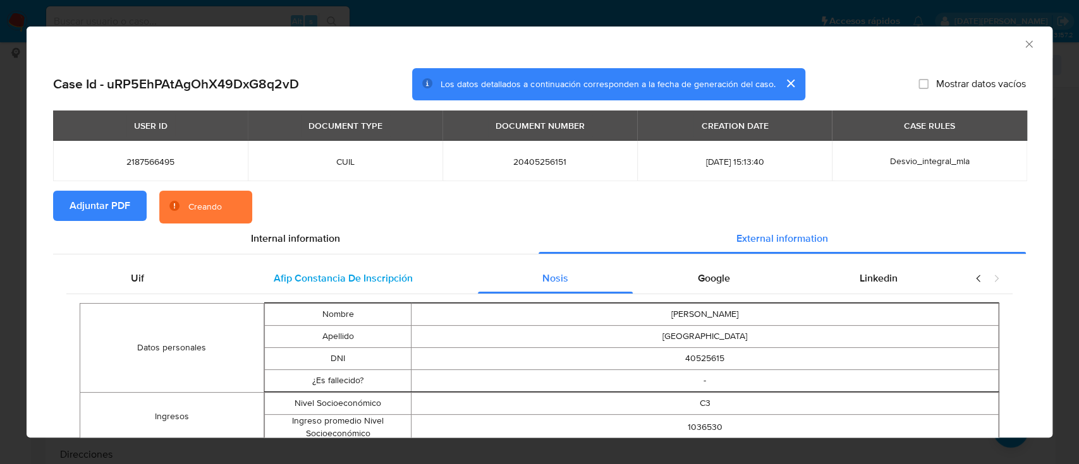
click at [366, 289] on div "Afip Constancia De Inscripción" at bounding box center [343, 278] width 269 height 30
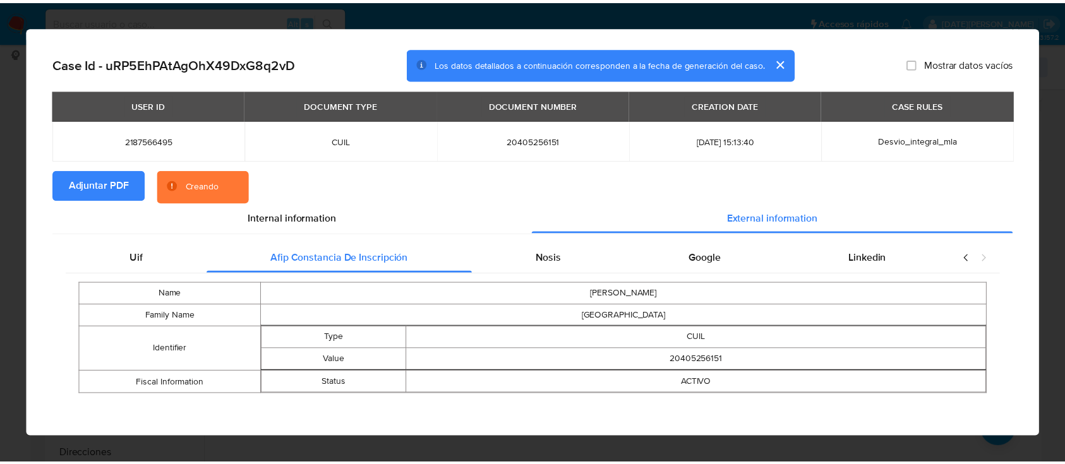
scroll to position [19, 0]
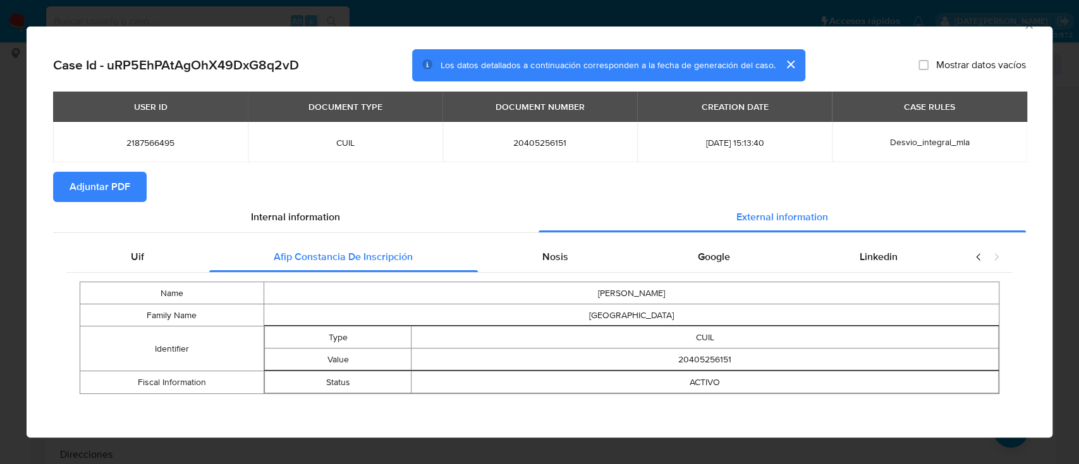
click at [1022, 28] on icon "Cerrar ventana" at bounding box center [1028, 25] width 13 height 13
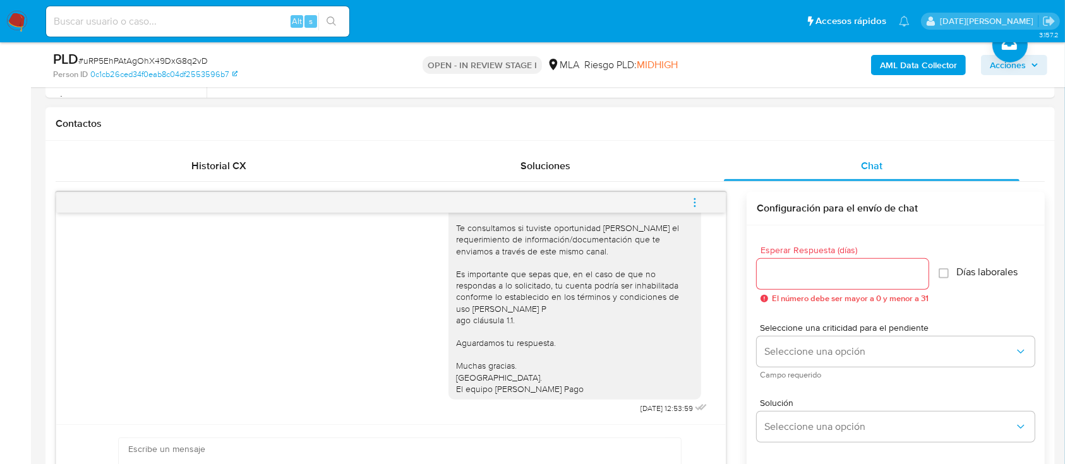
scroll to position [590, 0]
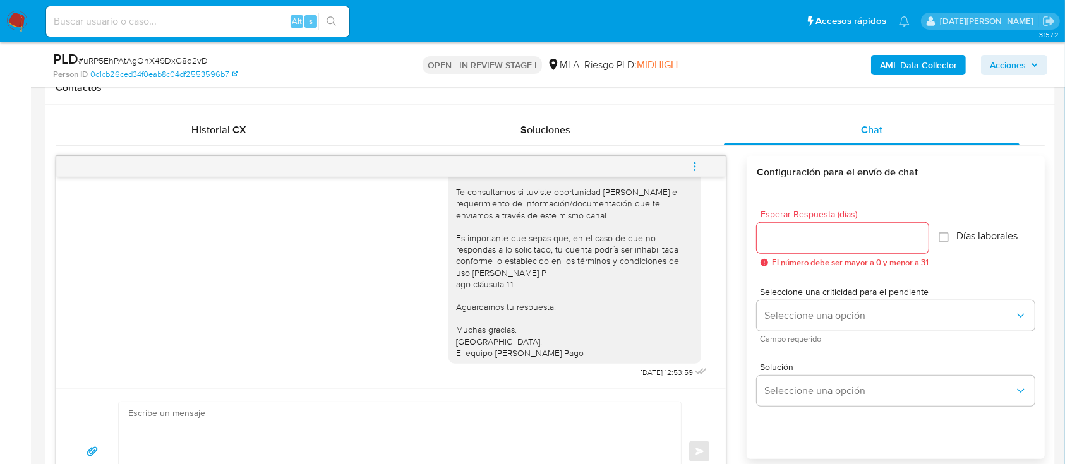
click at [693, 164] on icon "menu-action" at bounding box center [694, 166] width 11 height 11
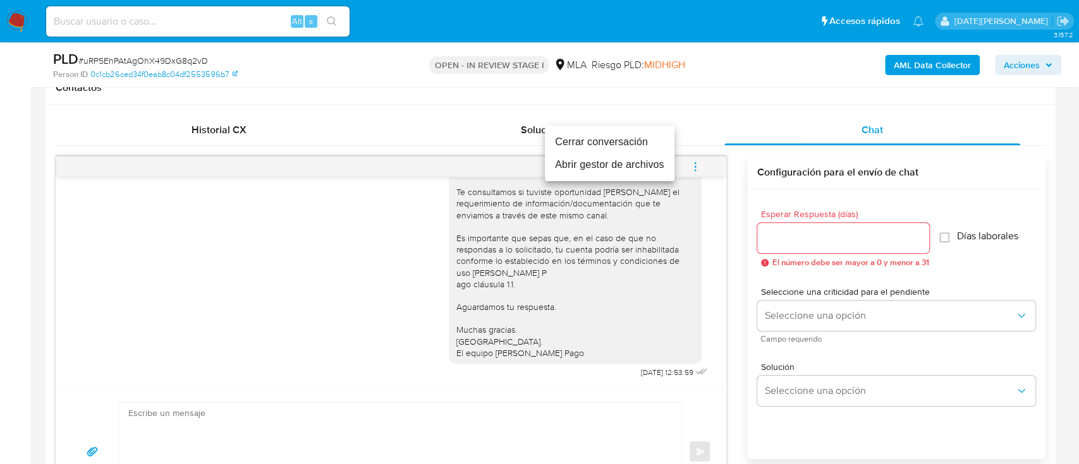
click at [613, 144] on li "Cerrar conversación" at bounding box center [610, 142] width 130 height 23
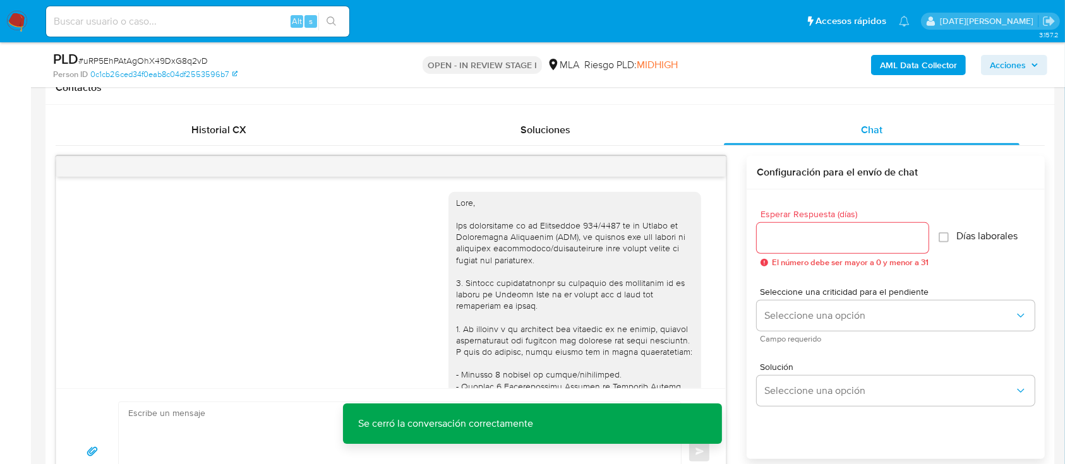
scroll to position [168, 0]
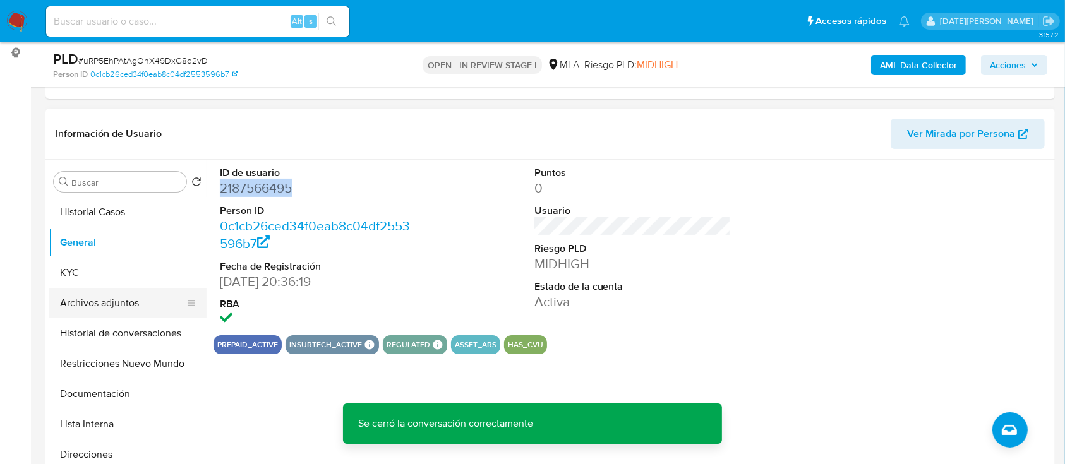
click at [86, 311] on button "Archivos adjuntos" at bounding box center [123, 303] width 148 height 30
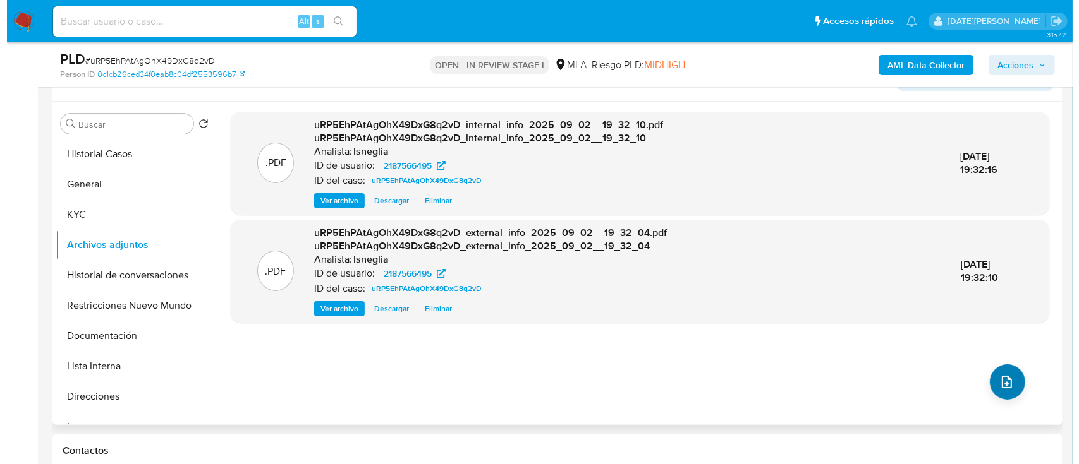
scroll to position [253, 0]
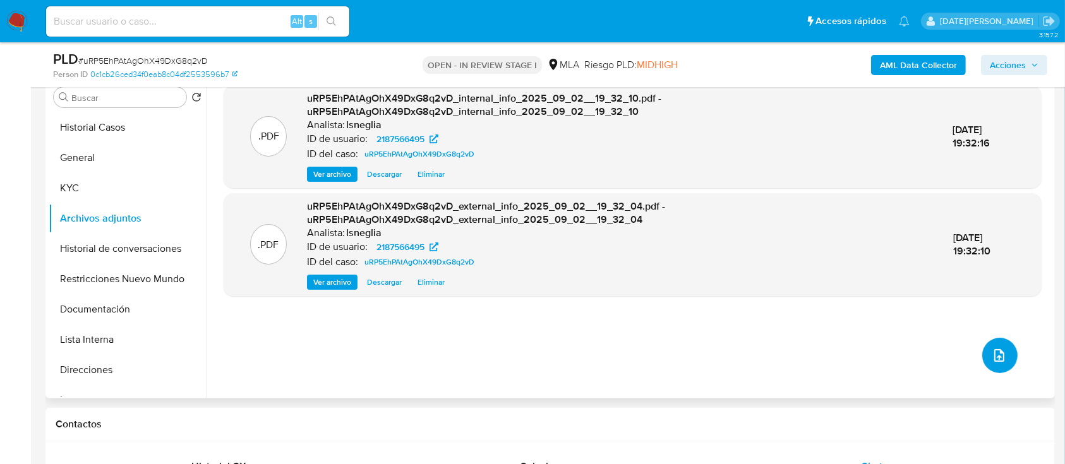
click at [1003, 353] on button "upload-file" at bounding box center [1000, 355] width 35 height 35
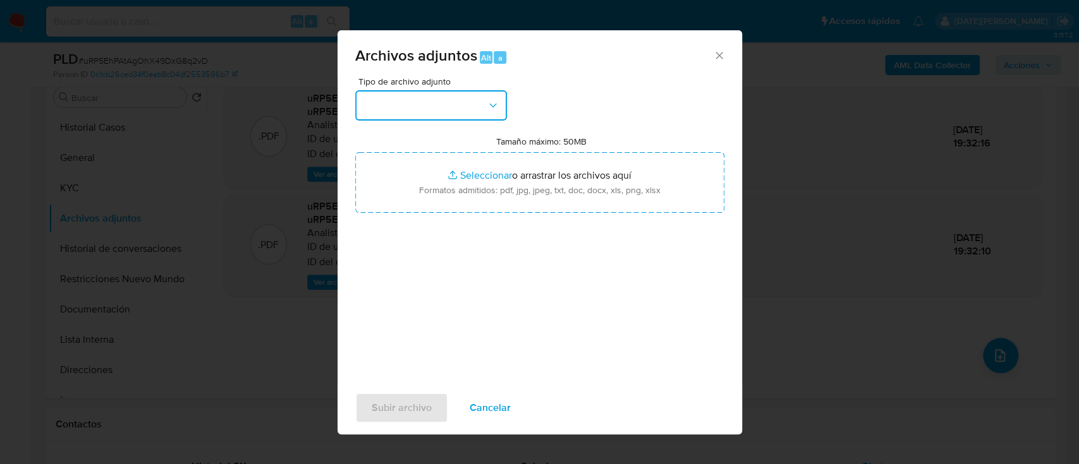
click at [480, 109] on button "button" at bounding box center [431, 105] width 152 height 30
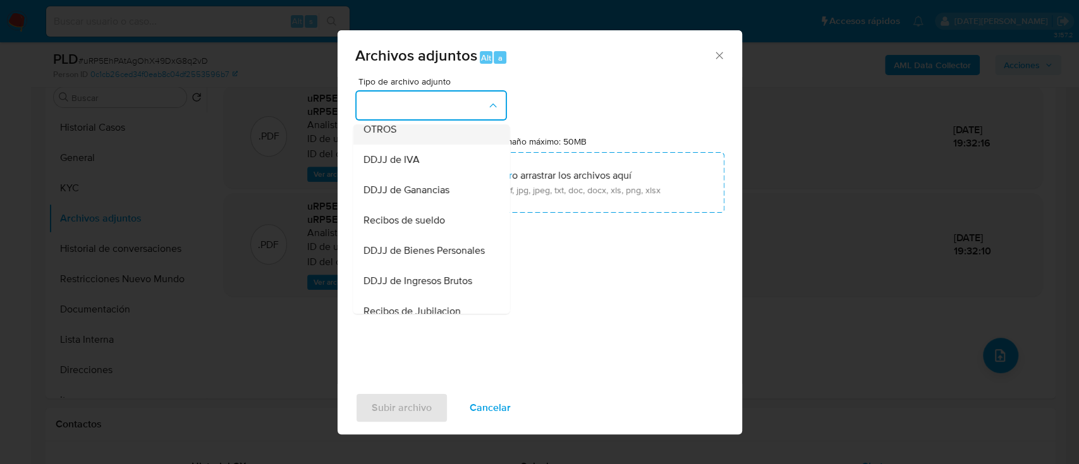
click at [403, 145] on div "OTROS" at bounding box center [427, 129] width 129 height 30
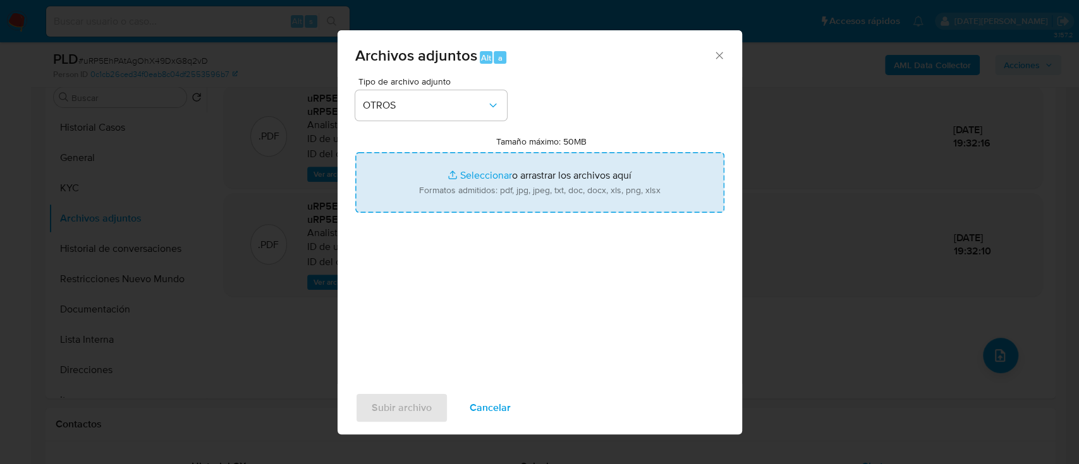
type input "C:\fakepath\Caselog uRP5EhPAtAgOhX49DxG8q2vD.docx"
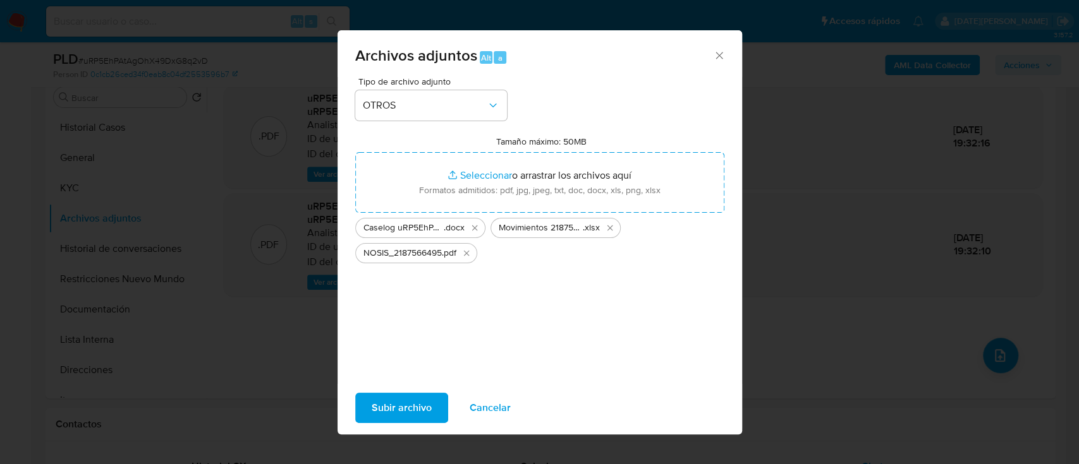
click at [400, 404] on span "Subir archivo" at bounding box center [402, 408] width 60 height 28
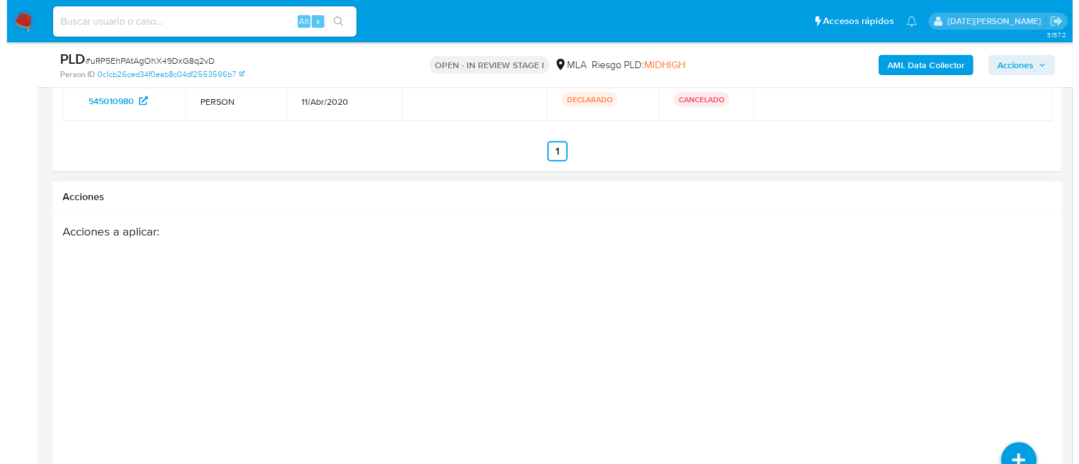
scroll to position [2263, 0]
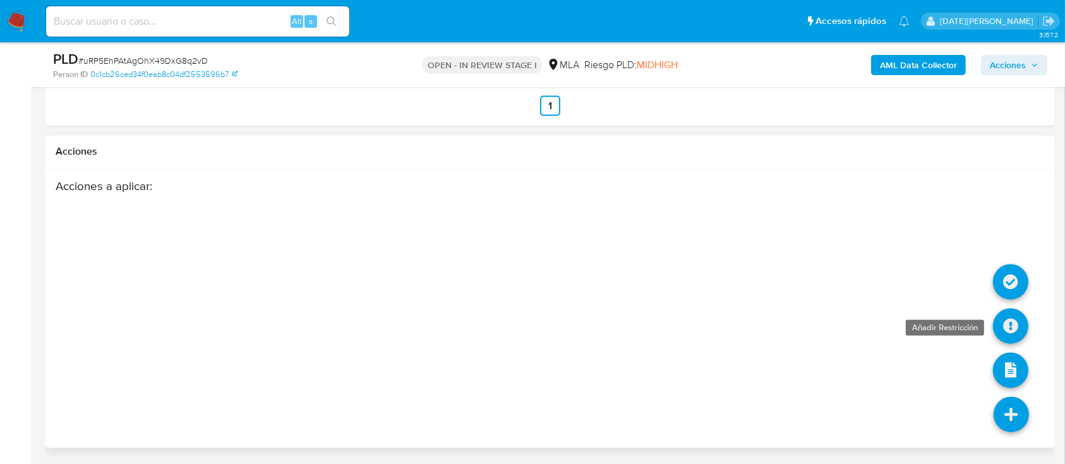
click at [1011, 330] on icon at bounding box center [1010, 326] width 35 height 35
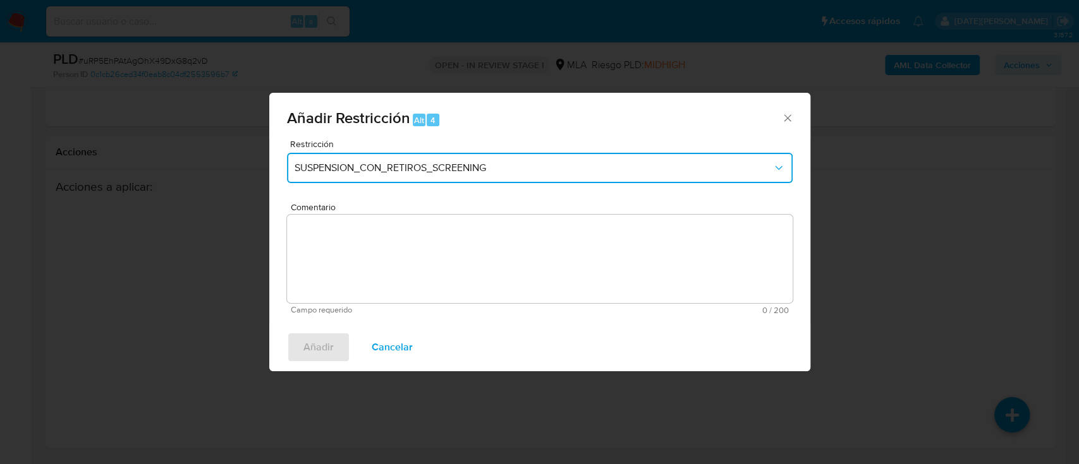
click at [385, 171] on span "SUSPENSION_CON_RETIROS_SCREENING" at bounding box center [533, 168] width 478 height 13
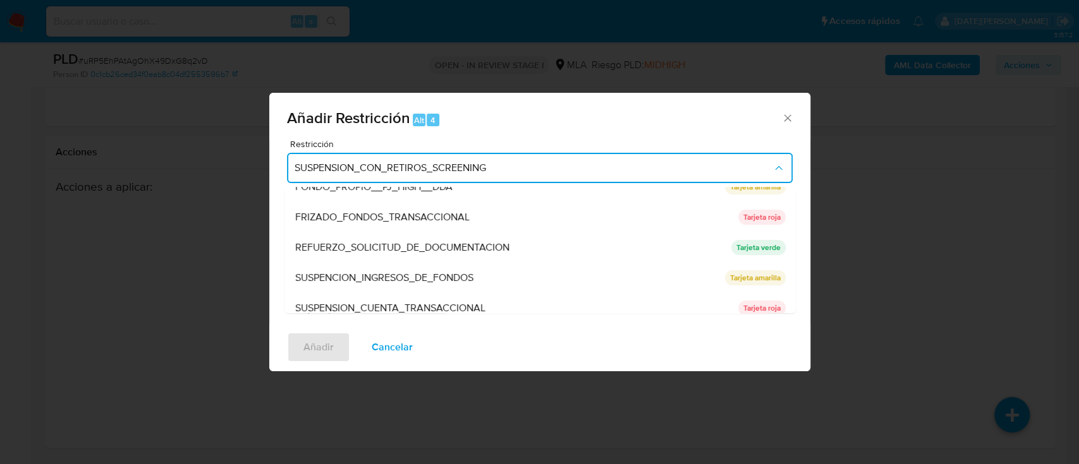
scroll to position [253, 0]
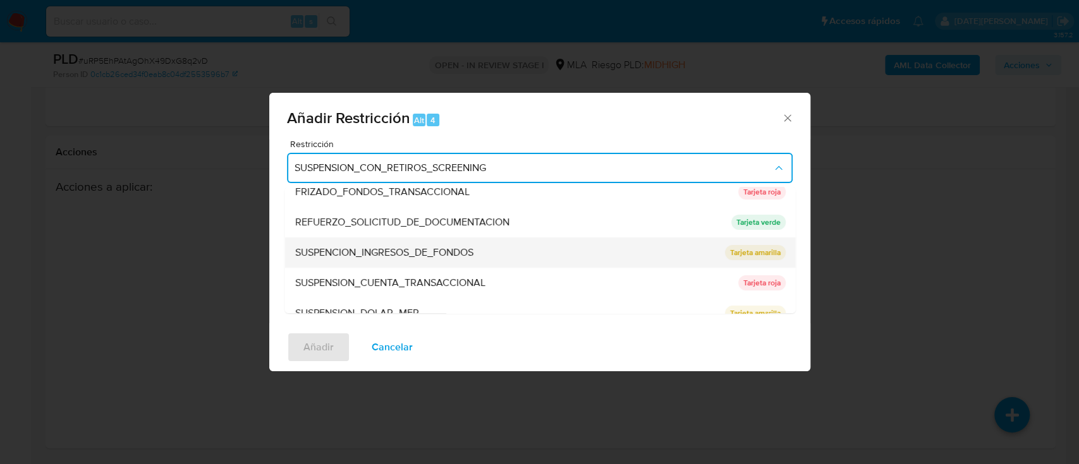
click at [485, 264] on div "SUSPENCION_INGRESOS_DE_FONDOS" at bounding box center [505, 253] width 422 height 30
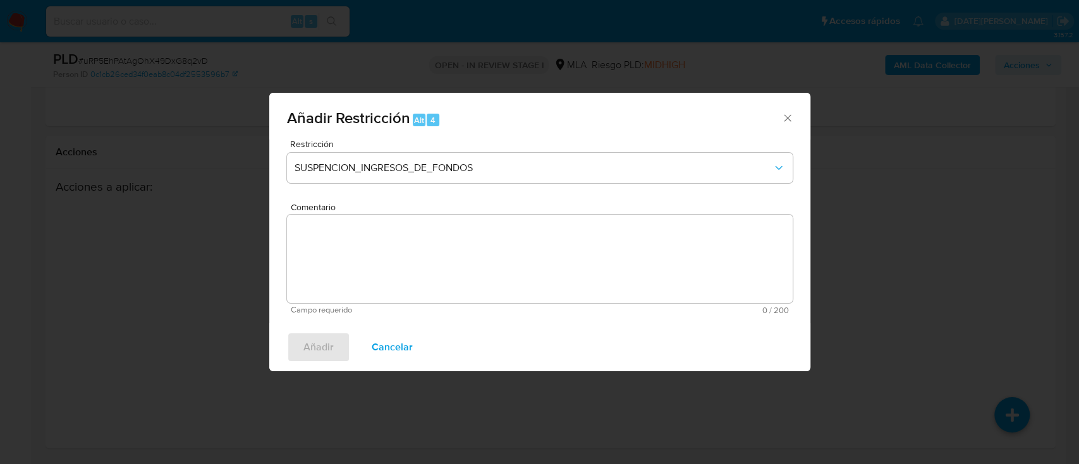
click at [430, 149] on div "Restricción SUSPENCION_INGRESOS_DE_FONDOS" at bounding box center [539, 170] width 505 height 60
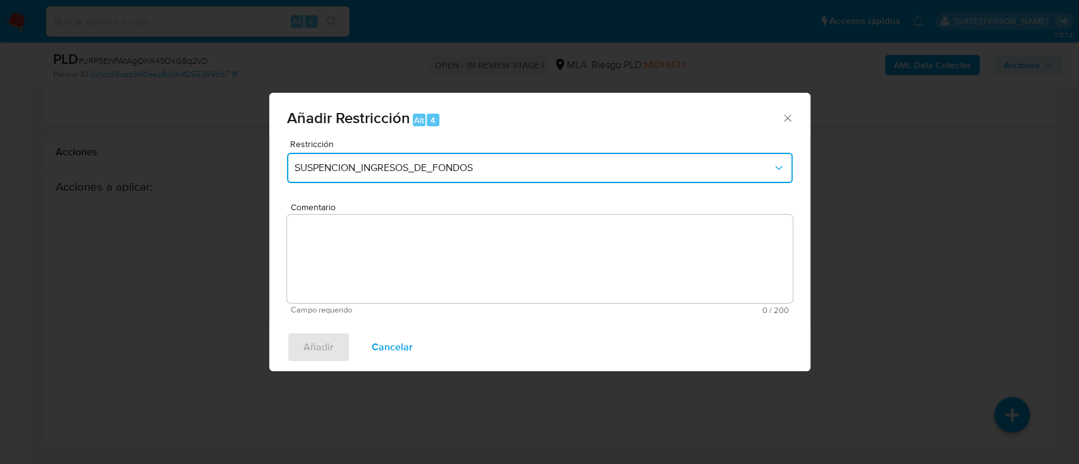
click at [433, 174] on span "SUSPENCION_INGRESOS_DE_FONDOS" at bounding box center [533, 168] width 478 height 13
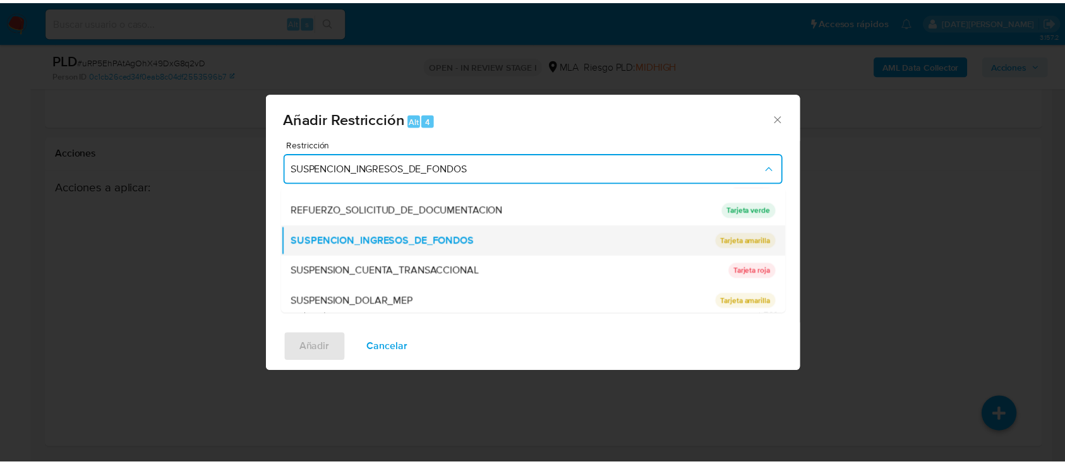
scroll to position [268, 0]
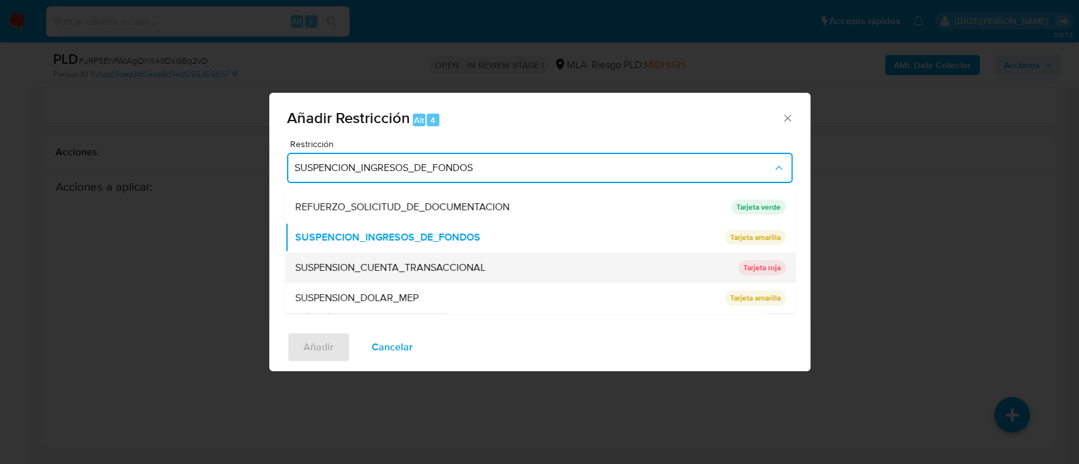
click at [431, 260] on div "SUSPENSION_CUENTA_TRANSACCIONAL" at bounding box center [511, 268] width 435 height 30
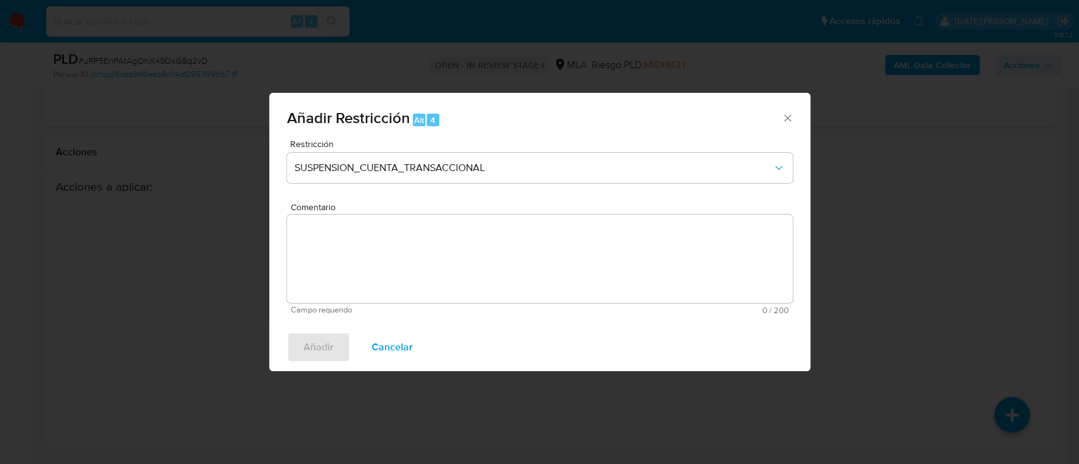
click at [430, 258] on textarea "Comentario" at bounding box center [539, 259] width 505 height 88
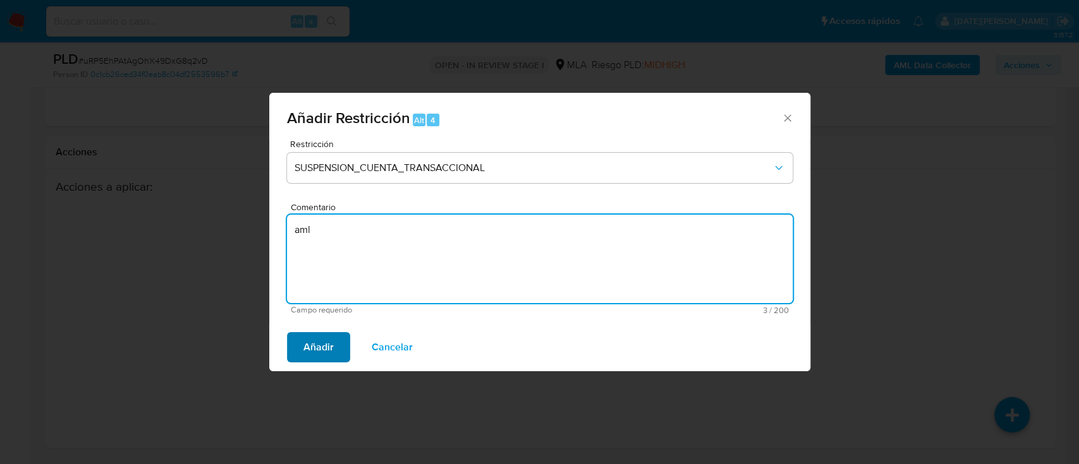
type textarea "aml"
click at [313, 351] on span "Añadir" at bounding box center [318, 348] width 30 height 28
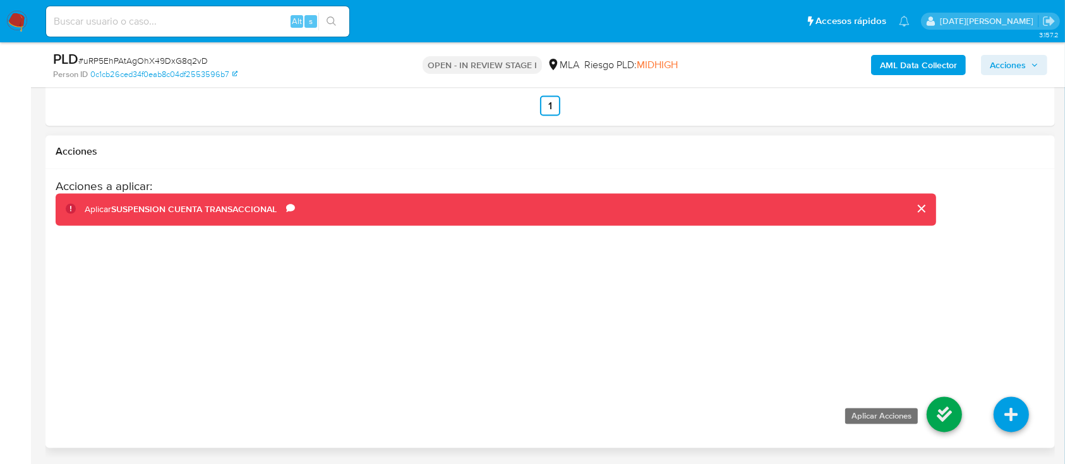
click at [945, 412] on icon at bounding box center [944, 414] width 35 height 35
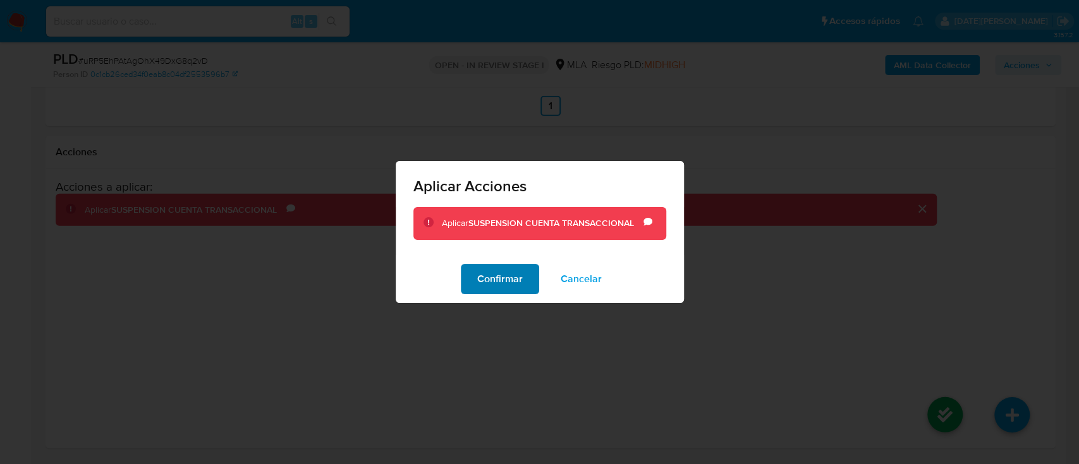
click at [499, 277] on span "Confirmar" at bounding box center [499, 279] width 45 height 28
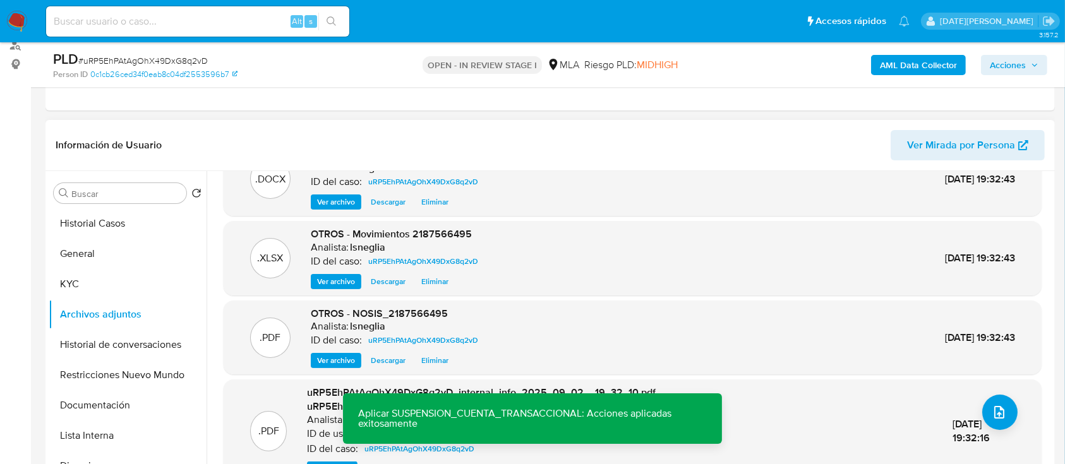
scroll to position [0, 0]
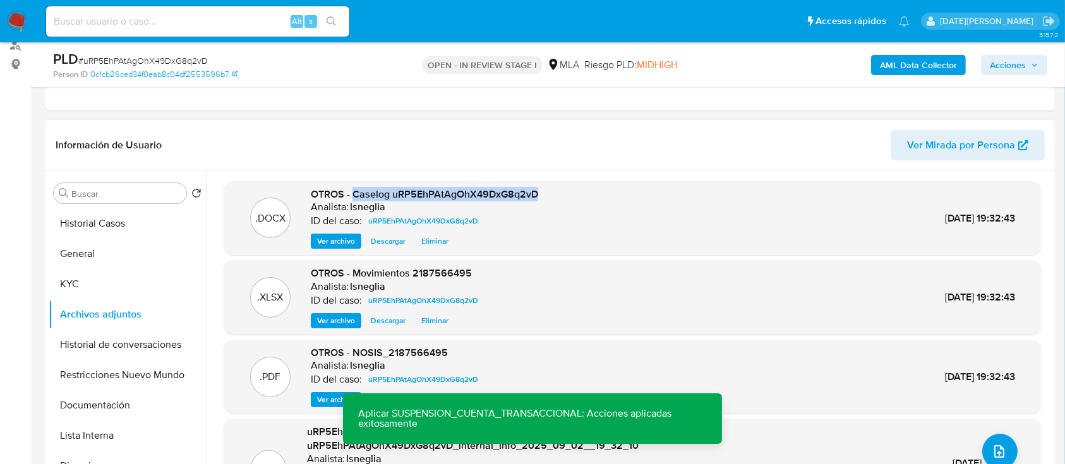
drag, startPoint x: 355, startPoint y: 193, endPoint x: 542, endPoint y: 188, distance: 186.5
click at [542, 188] on div ".DOCX OTROS - Caselog uRP5EhPAtAgOhX49DxG8q2vD Analista: lsneglia ID del caso: …" at bounding box center [633, 219] width 806 height 62
click at [109, 344] on button "Historial de conversaciones" at bounding box center [123, 345] width 148 height 30
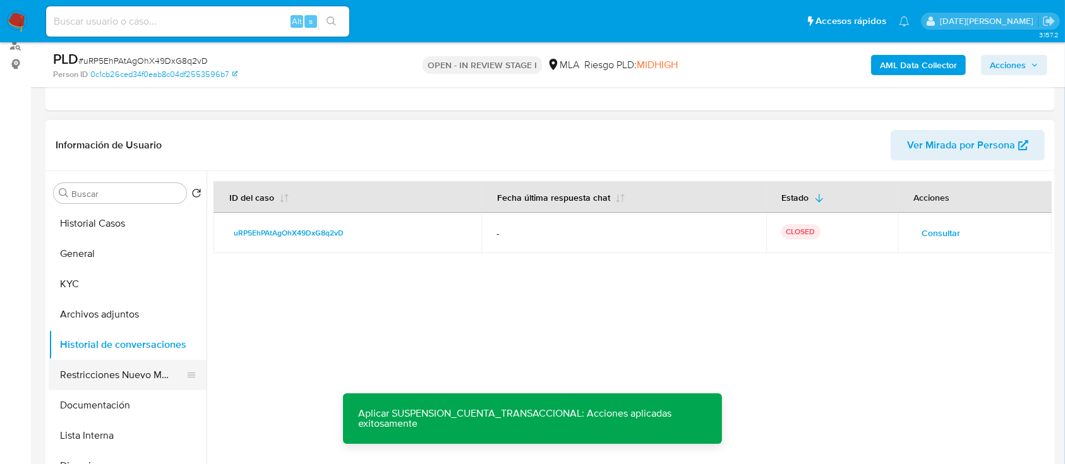
click at [114, 375] on button "Restricciones Nuevo Mundo" at bounding box center [123, 375] width 148 height 30
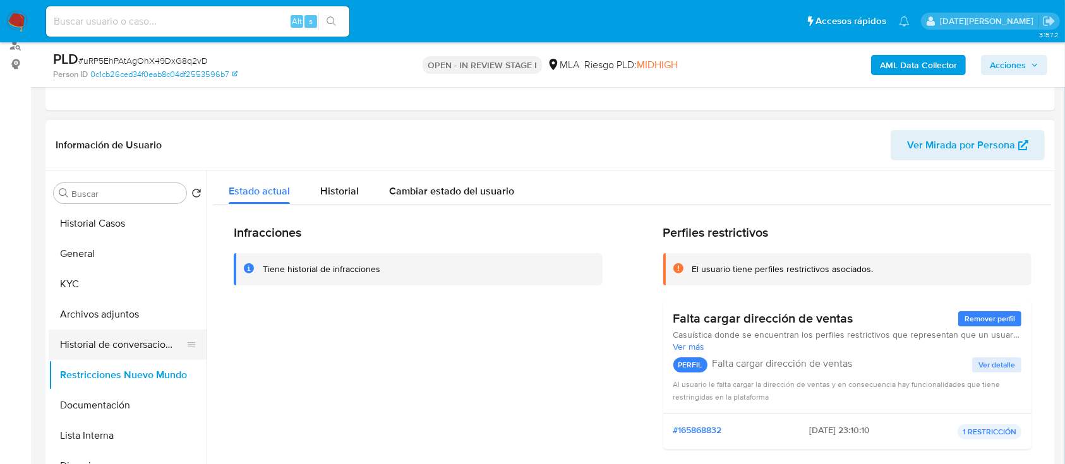
click at [111, 338] on button "Historial de conversaciones" at bounding box center [123, 345] width 148 height 30
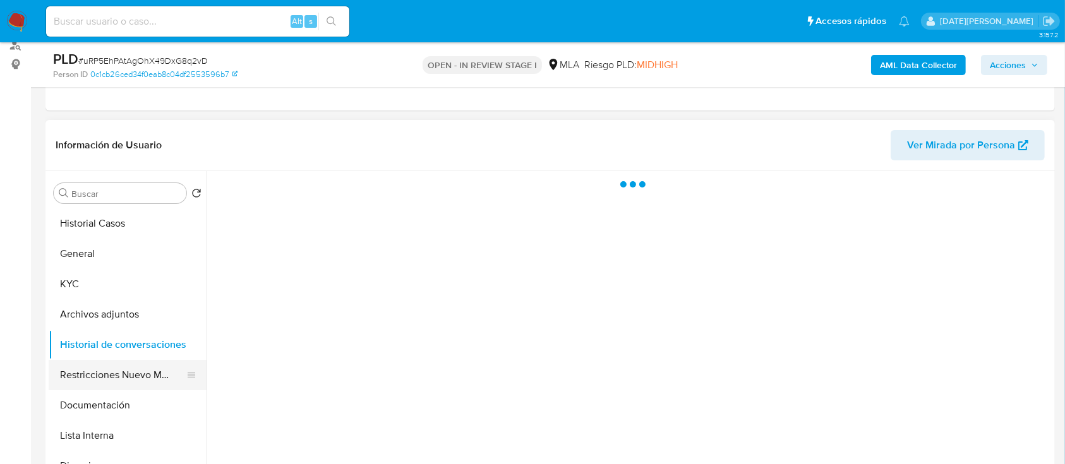
click at [108, 372] on button "Restricciones Nuevo Mundo" at bounding box center [123, 375] width 148 height 30
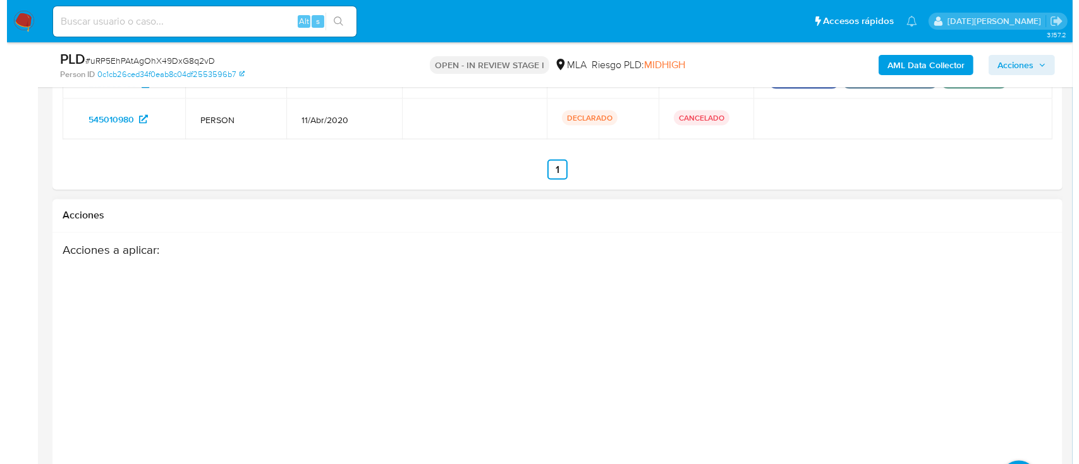
scroll to position [2263, 0]
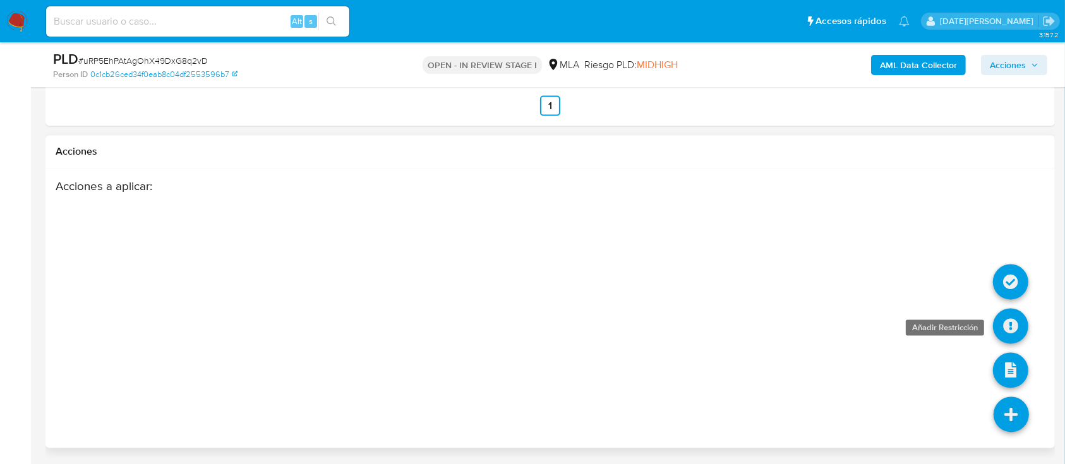
click at [1013, 333] on icon at bounding box center [1010, 326] width 35 height 35
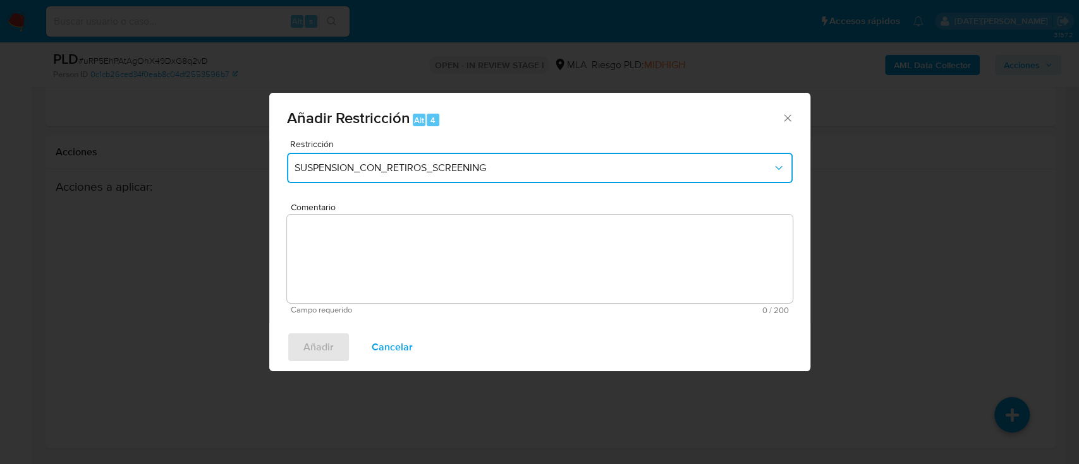
click at [377, 171] on span "SUSPENSION_CON_RETIROS_SCREENING" at bounding box center [533, 168] width 478 height 13
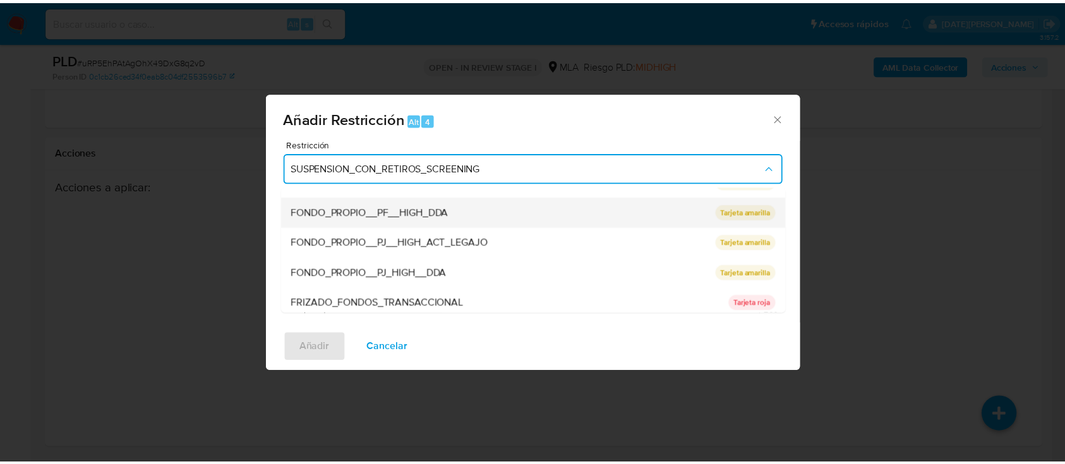
scroll to position [268, 0]
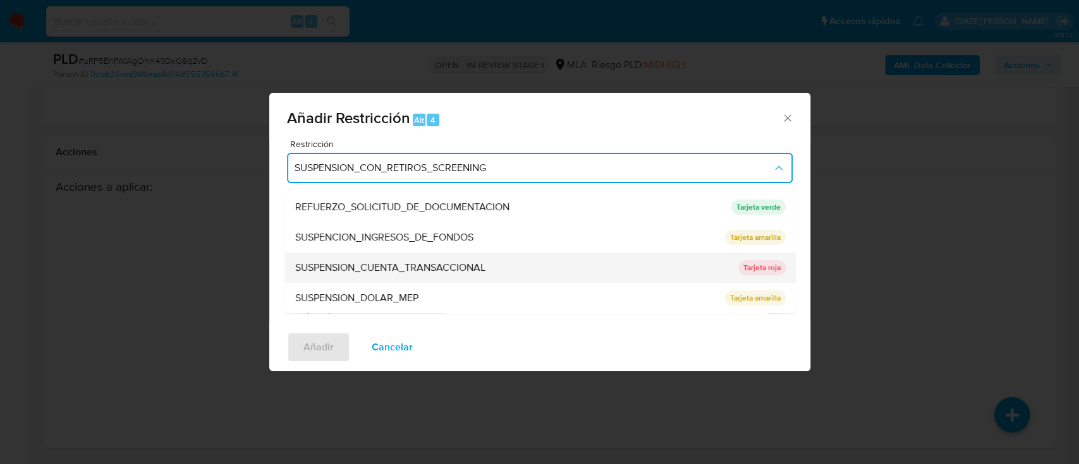
click at [413, 265] on span "SUSPENSION_CUENTA_TRANSACCIONAL" at bounding box center [389, 268] width 190 height 13
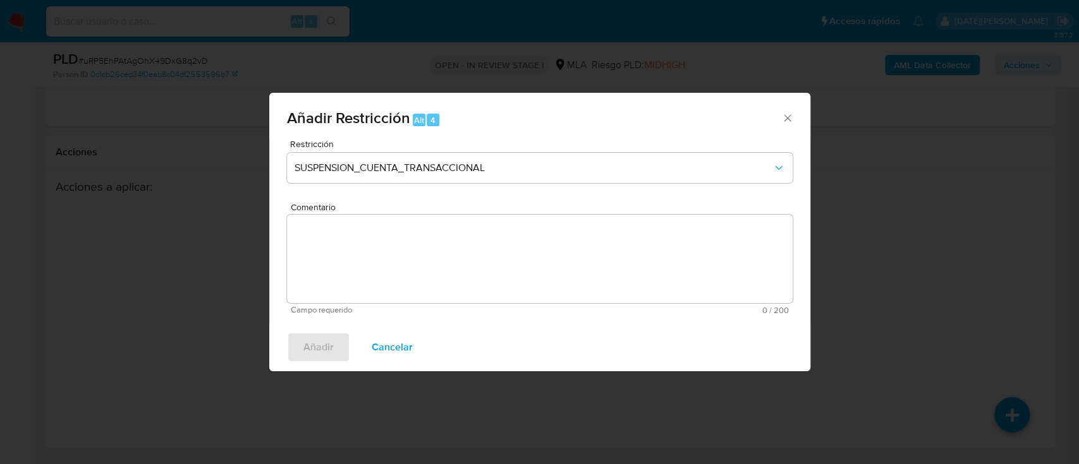
click at [401, 270] on textarea "Comentario" at bounding box center [539, 259] width 505 height 88
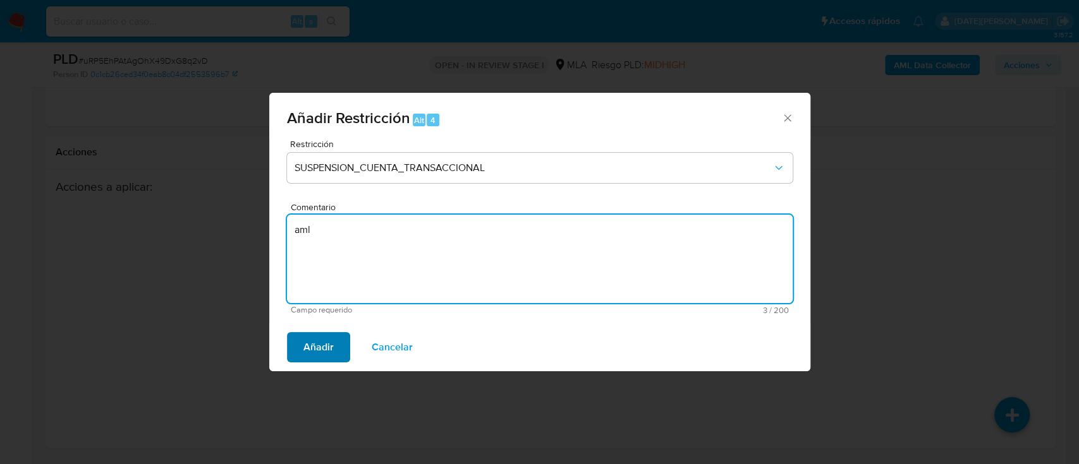
type textarea "aml"
click at [331, 351] on span "Añadir" at bounding box center [318, 348] width 30 height 28
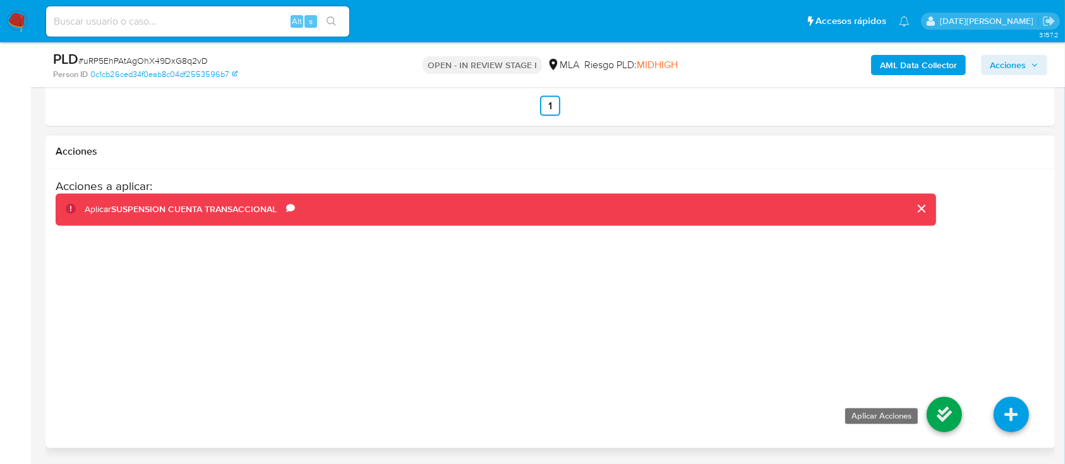
click at [943, 405] on icon at bounding box center [944, 414] width 35 height 35
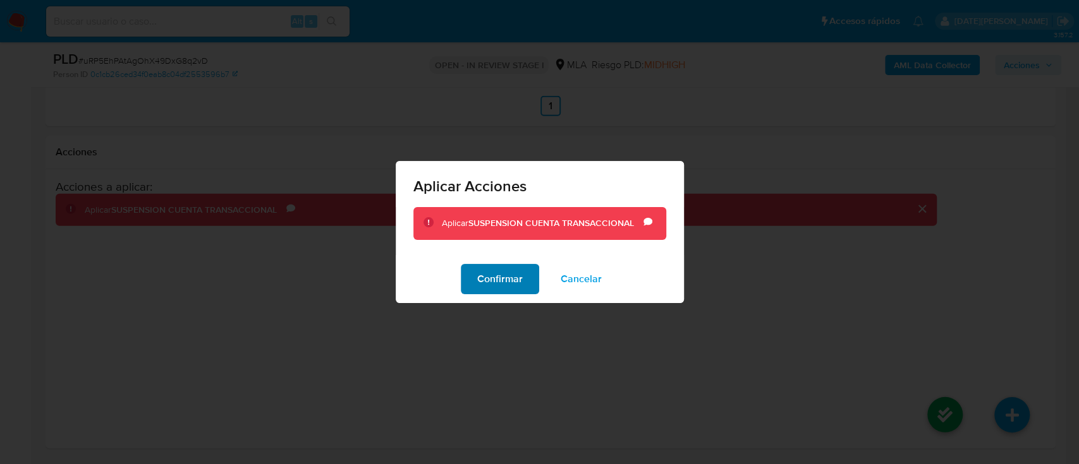
click at [519, 286] on span "Confirmar" at bounding box center [499, 279] width 45 height 28
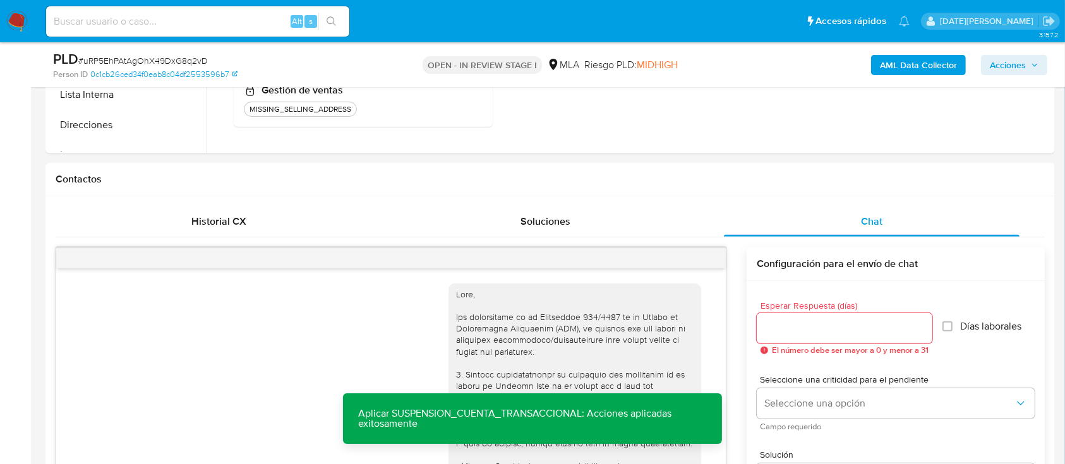
scroll to position [409, 0]
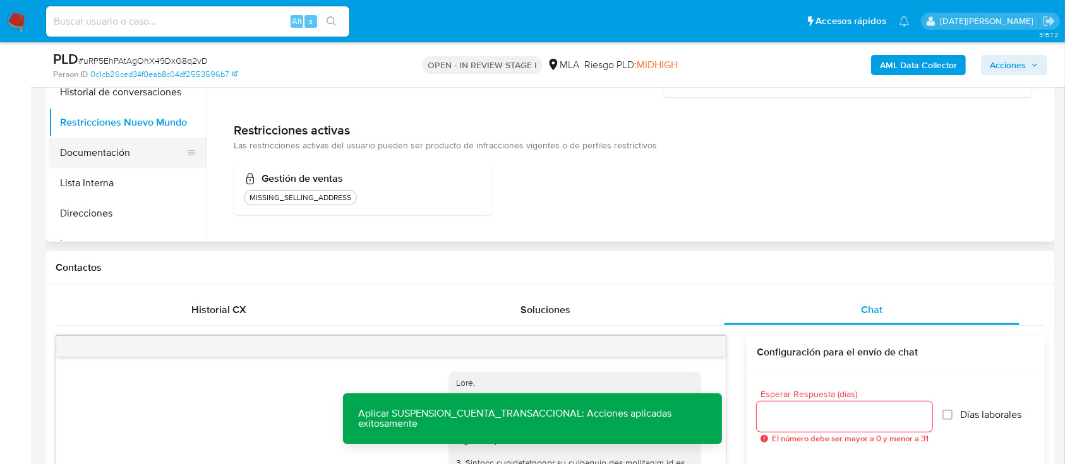
click at [132, 164] on button "Documentación" at bounding box center [123, 153] width 148 height 30
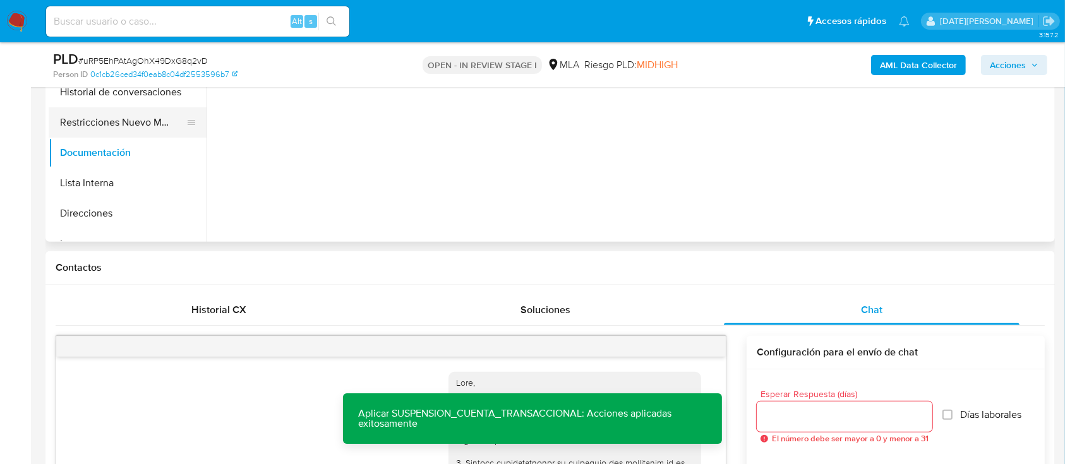
click at [140, 126] on button "Restricciones Nuevo Mundo" at bounding box center [123, 122] width 148 height 30
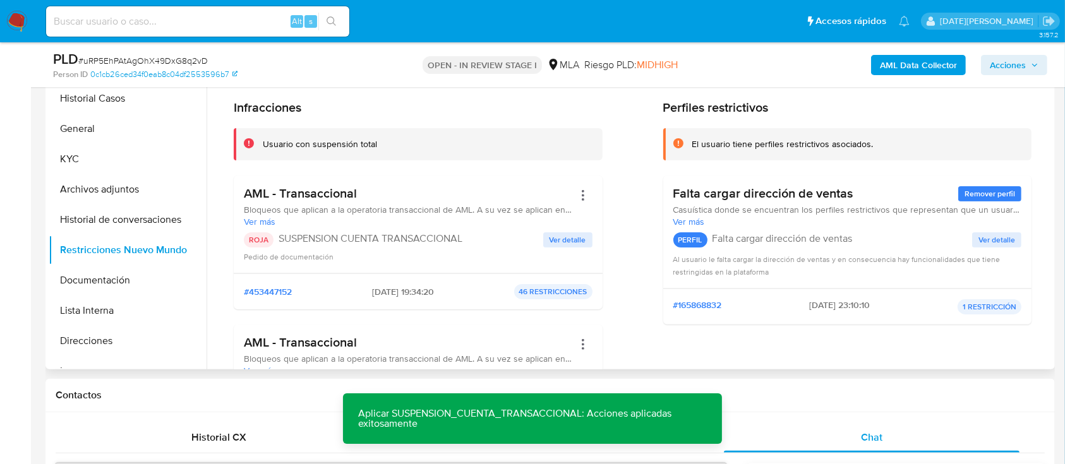
scroll to position [241, 0]
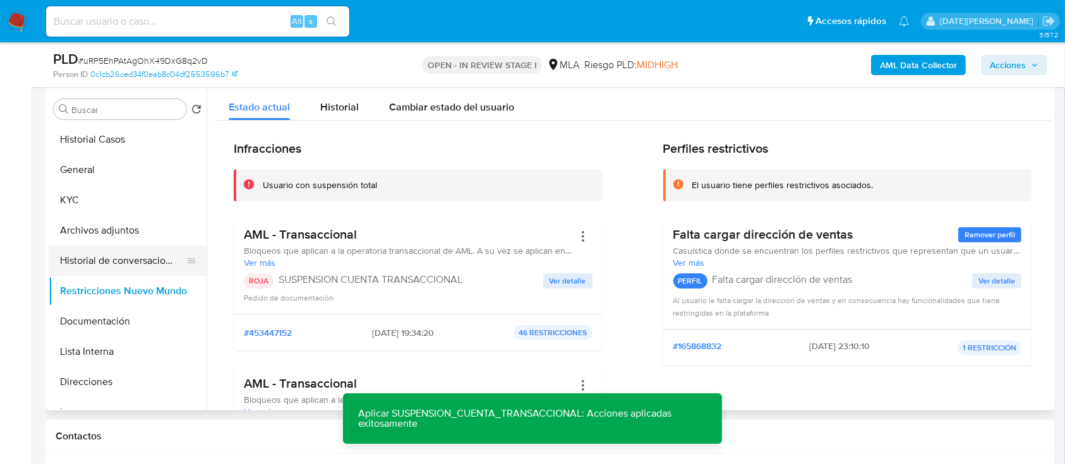
click at [82, 260] on button "Historial de conversaciones" at bounding box center [123, 261] width 148 height 30
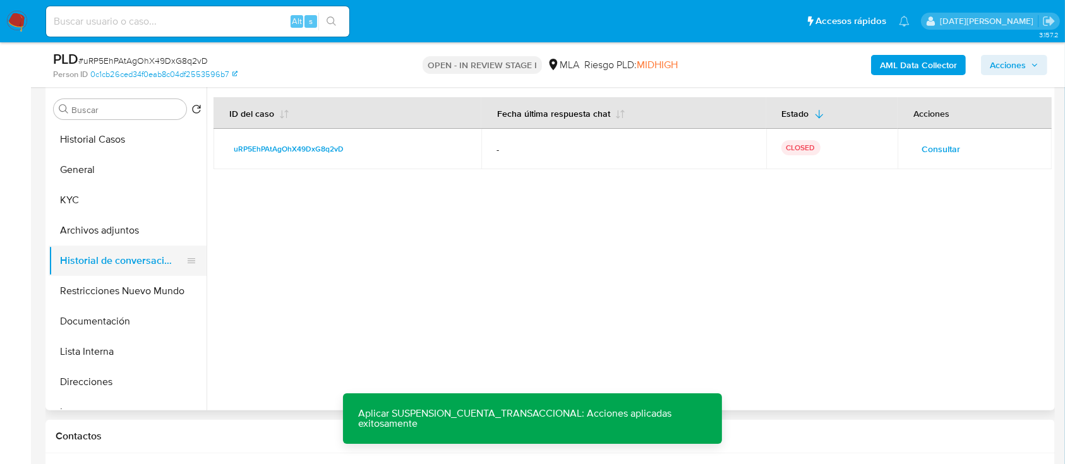
click at [76, 246] on button "Historial de conversaciones" at bounding box center [123, 261] width 148 height 30
click at [90, 231] on button "Archivos adjuntos" at bounding box center [123, 230] width 148 height 30
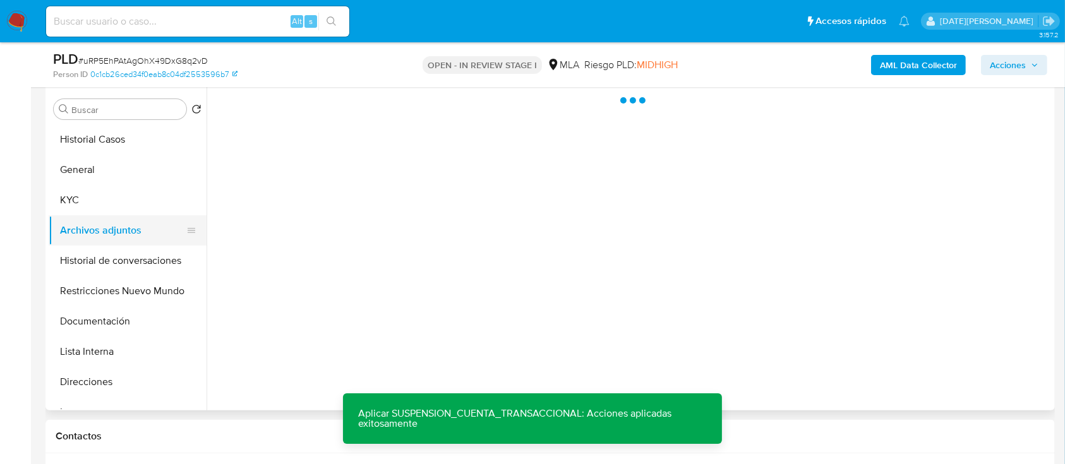
click at [96, 236] on button "Archivos adjuntos" at bounding box center [123, 230] width 148 height 30
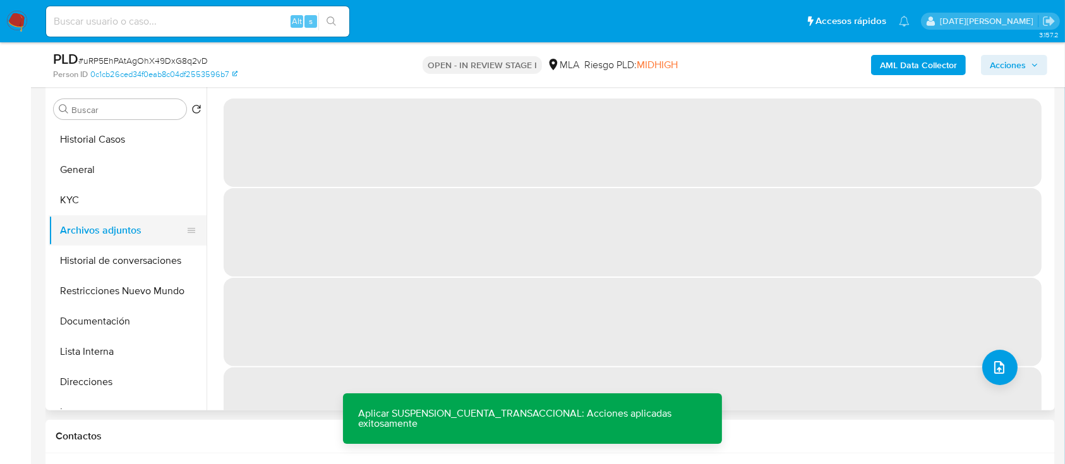
click at [150, 228] on button "Archivos adjuntos" at bounding box center [123, 230] width 148 height 30
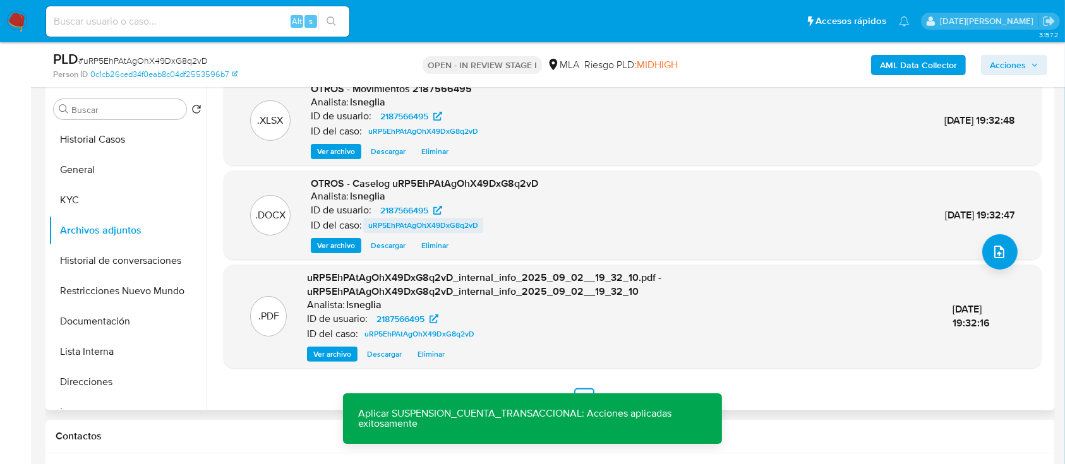
scroll to position [120, 0]
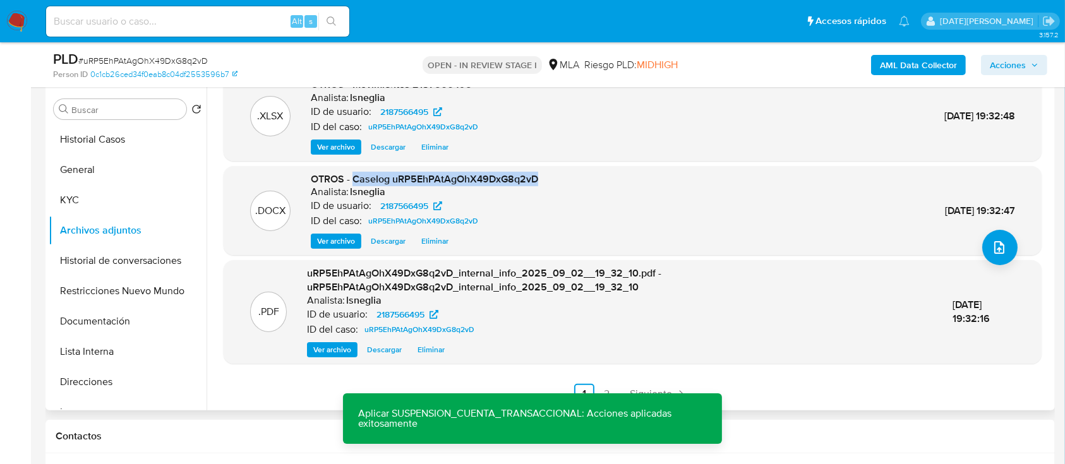
drag, startPoint x: 352, startPoint y: 179, endPoint x: 539, endPoint y: 179, distance: 187.0
click at [539, 179] on div ".DOCX OTROS - Caselog uRP5EhPAtAgOhX49DxG8q2vD Analista: lsneglia ID de usuario…" at bounding box center [633, 211] width 806 height 77
drag, startPoint x: 523, startPoint y: 176, endPoint x: 581, endPoint y: 70, distance: 121.6
click at [581, 70] on div "OPEN - IN REVIEW STAGE I MLA Riesgo PLD: MIDHIGH" at bounding box center [550, 65] width 328 height 30
drag, startPoint x: 352, startPoint y: 178, endPoint x: 541, endPoint y: 181, distance: 189.0
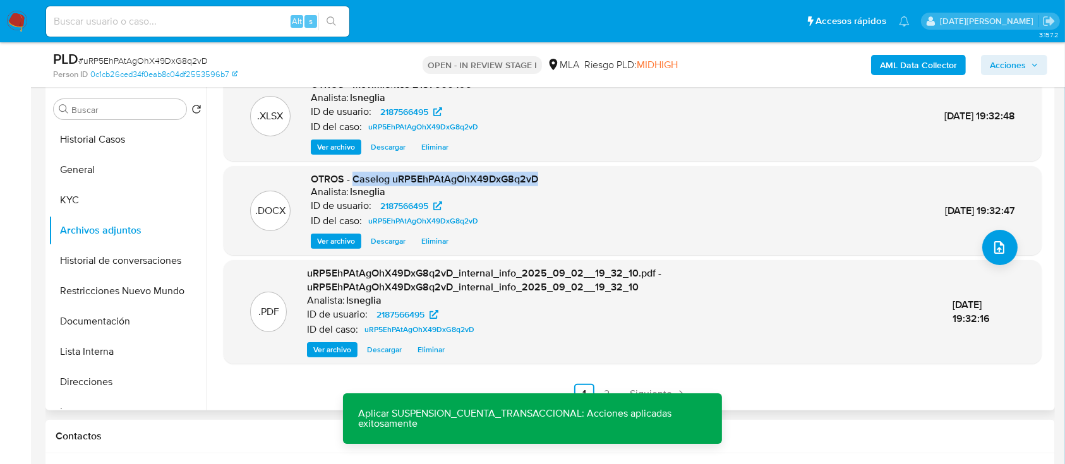
click at [541, 181] on div ".DOCX OTROS - Caselog uRP5EhPAtAgOhX49DxG8q2vD Analista: lsneglia ID de usuario…" at bounding box center [633, 211] width 806 height 77
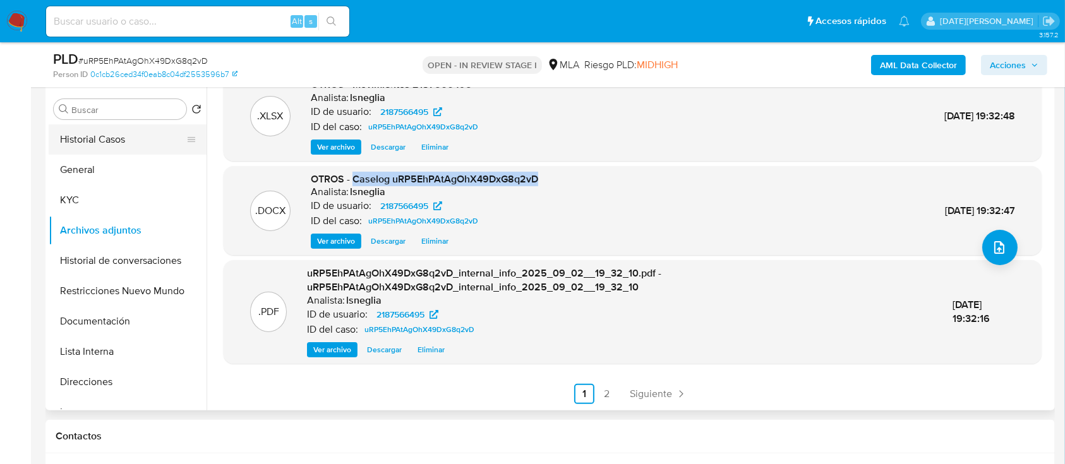
click at [90, 137] on button "Historial Casos" at bounding box center [123, 139] width 148 height 30
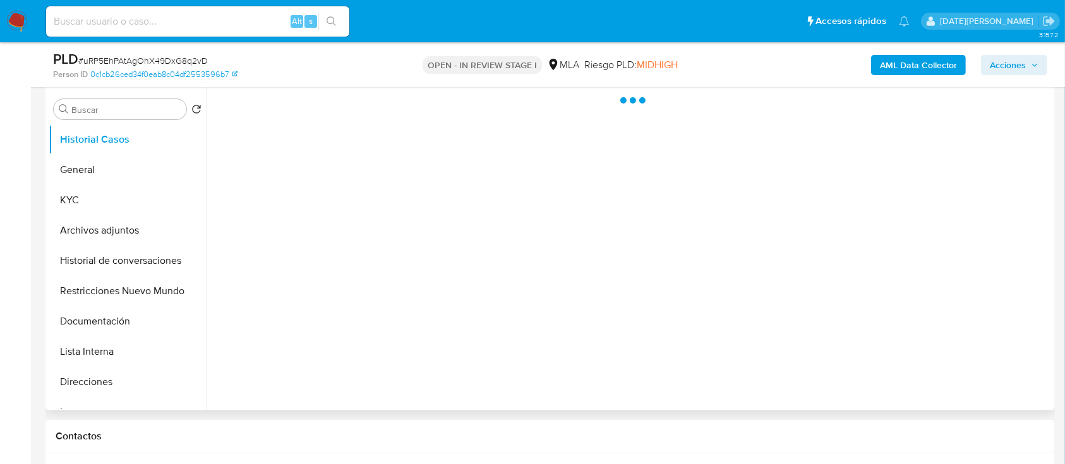
scroll to position [0, 0]
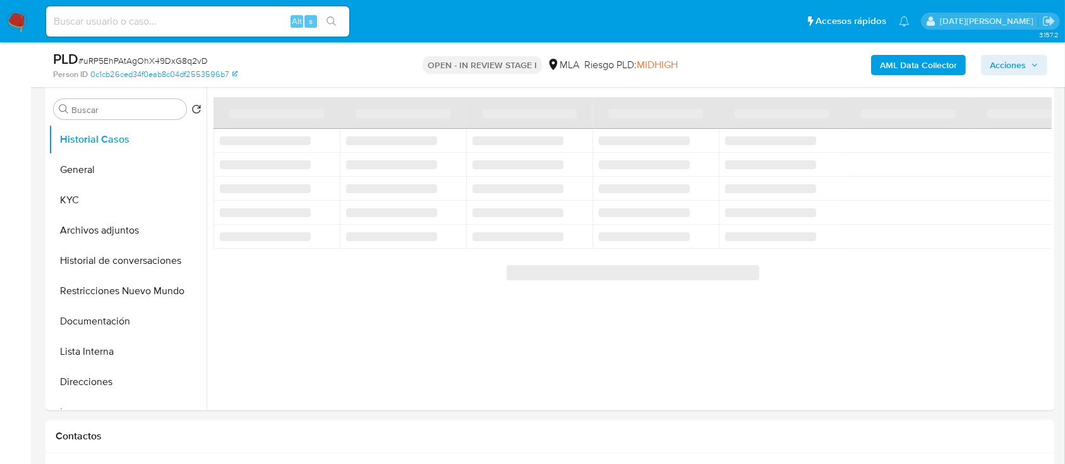
click at [1007, 53] on div "AML Data Collector Acciones" at bounding box center [884, 65] width 328 height 30
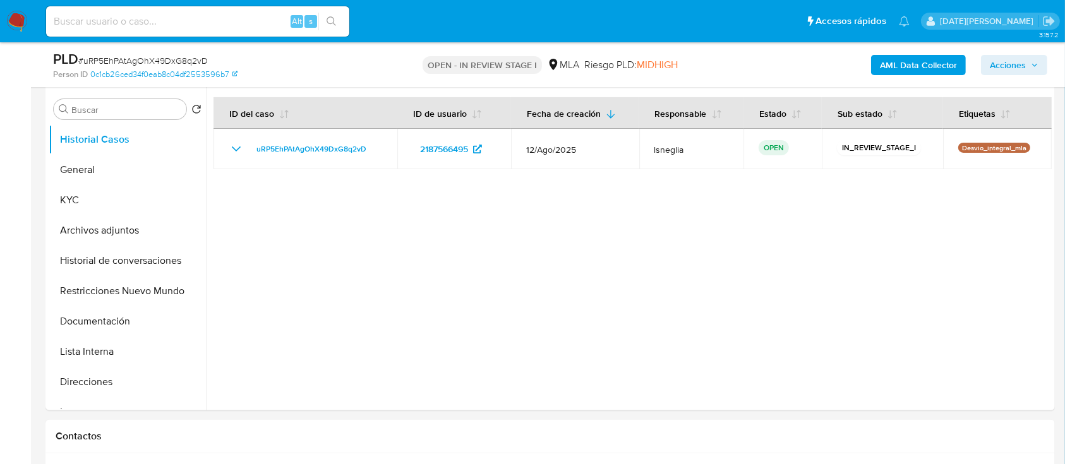
click at [1010, 66] on span "Acciones" at bounding box center [1008, 65] width 36 height 20
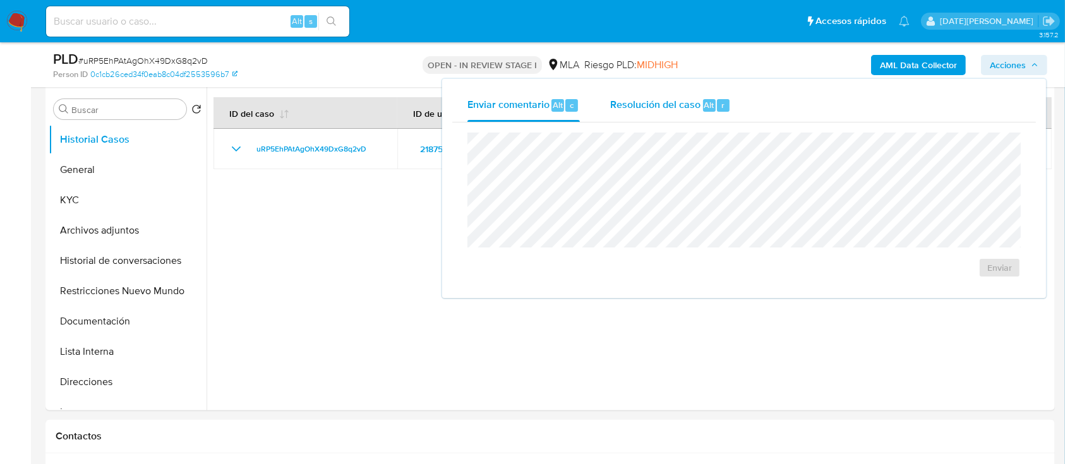
drag, startPoint x: 672, startPoint y: 98, endPoint x: 672, endPoint y: 106, distance: 7.6
click at [672, 99] on span "Resolución del caso" at bounding box center [655, 104] width 90 height 15
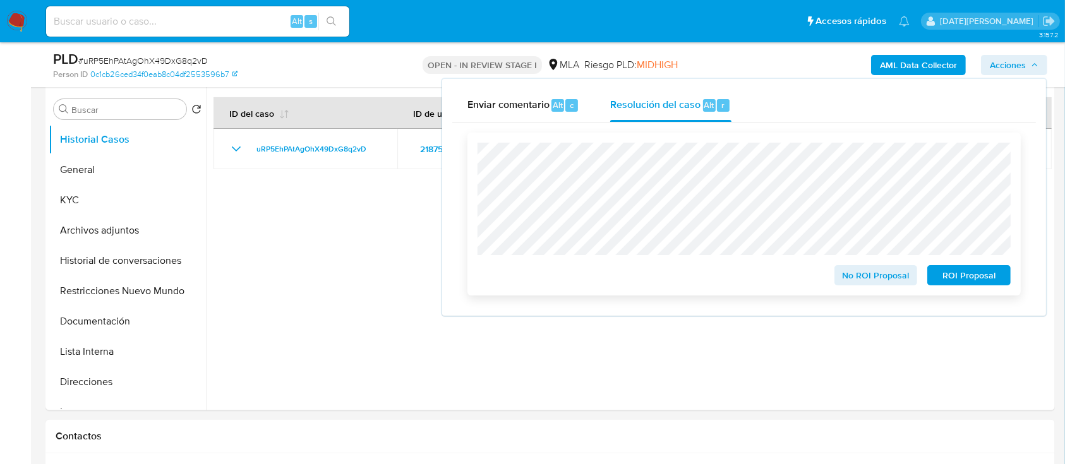
click at [976, 277] on span "ROI Proposal" at bounding box center [969, 276] width 66 height 18
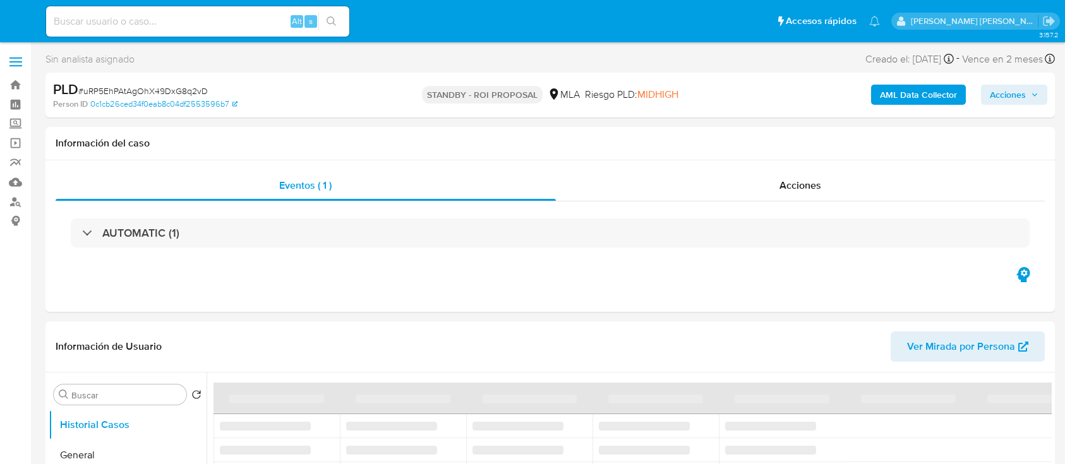
select select "10"
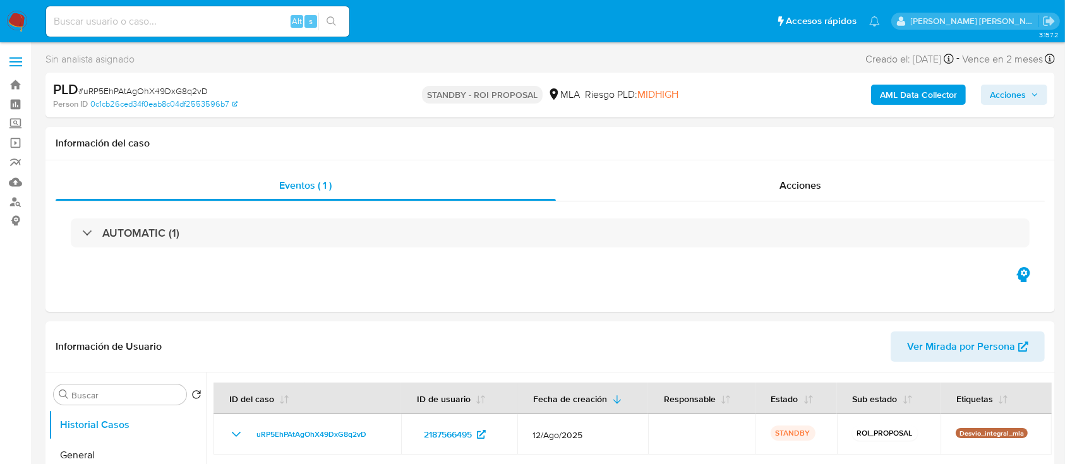
click at [152, 11] on div "Alt s" at bounding box center [197, 21] width 303 height 30
click at [139, 23] on input at bounding box center [197, 21] width 303 height 16
paste input "PX2FMMjRDPXq4TbjC0zfyWND"
type input "PX2FMMjRDPXq4TbjC0zfyWND"
click at [334, 25] on icon "search-icon" at bounding box center [332, 21] width 10 height 10
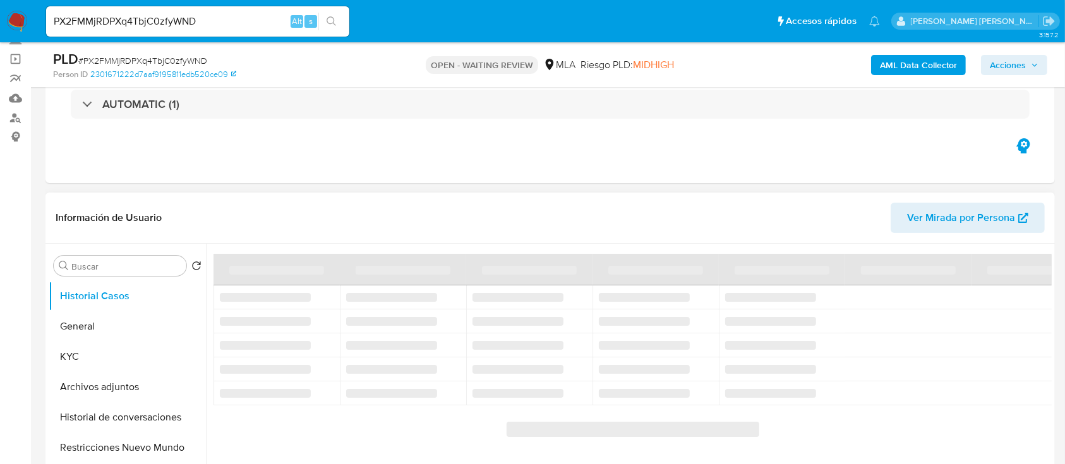
scroll to position [168, 0]
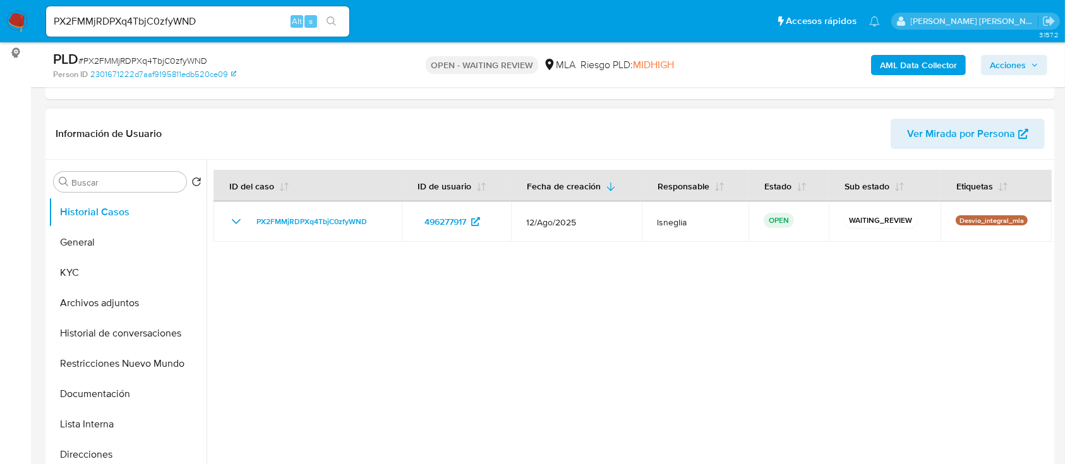
select select "10"
click at [173, 64] on span "# PX2FMMjRDPXq4TbjC0zfyWND" at bounding box center [142, 60] width 129 height 13
click at [174, 58] on span "# PX2FMMjRDPXq4TbjC0zfyWND" at bounding box center [142, 60] width 129 height 13
copy span "PX2FMMjRDPXq4TbjC0zfyWND"
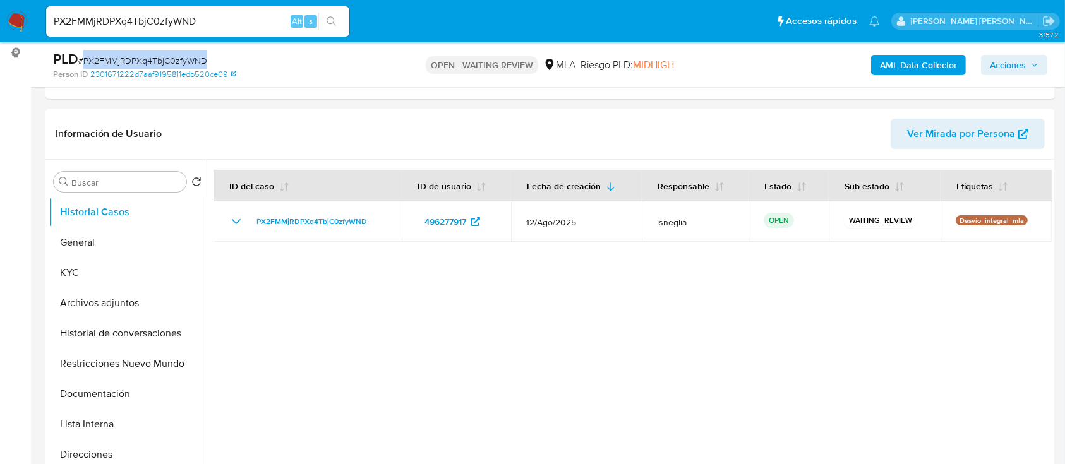
click at [9, 18] on img at bounding box center [16, 21] width 21 height 21
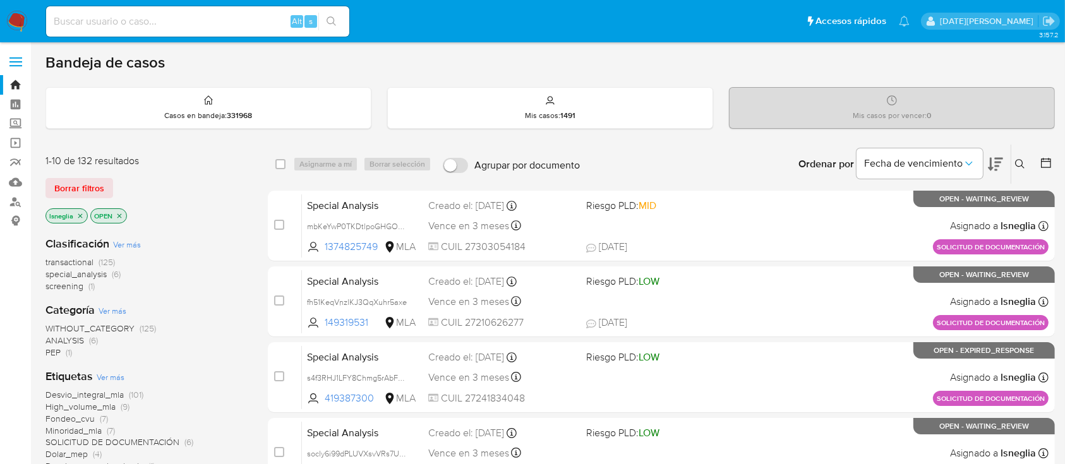
click at [1022, 161] on icon at bounding box center [1019, 163] width 9 height 9
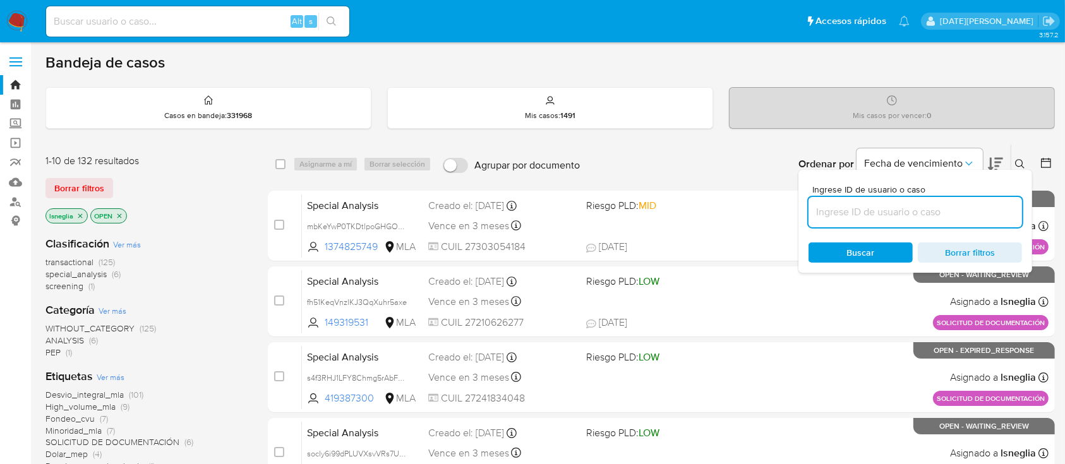
click at [920, 210] on input at bounding box center [916, 212] width 214 height 16
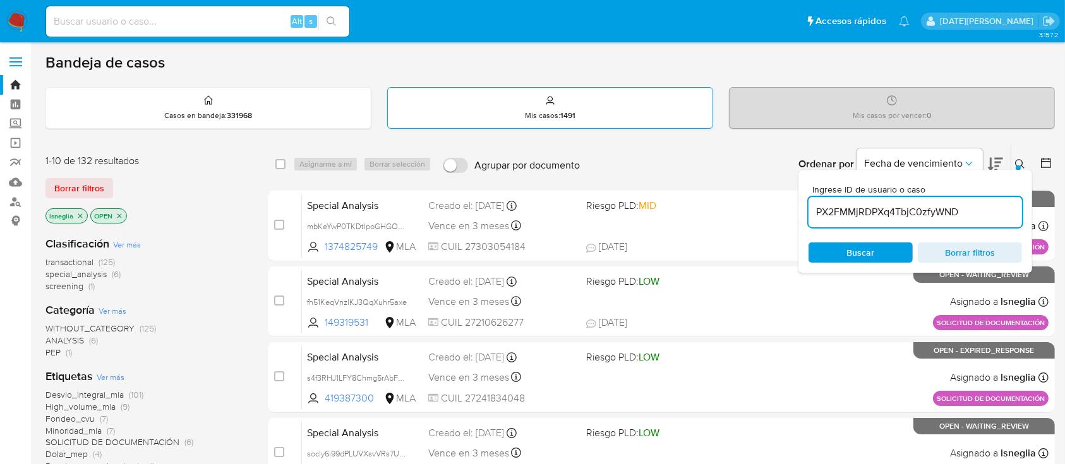
type input "PX2FMMjRDPXq4TbjC0zfyWND"
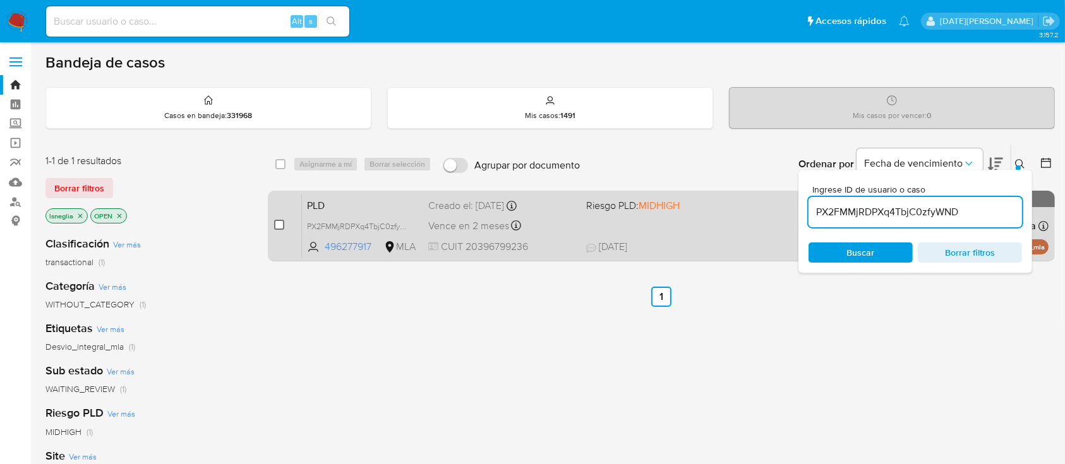
click at [275, 224] on input "checkbox" at bounding box center [279, 225] width 10 height 10
checkbox input "true"
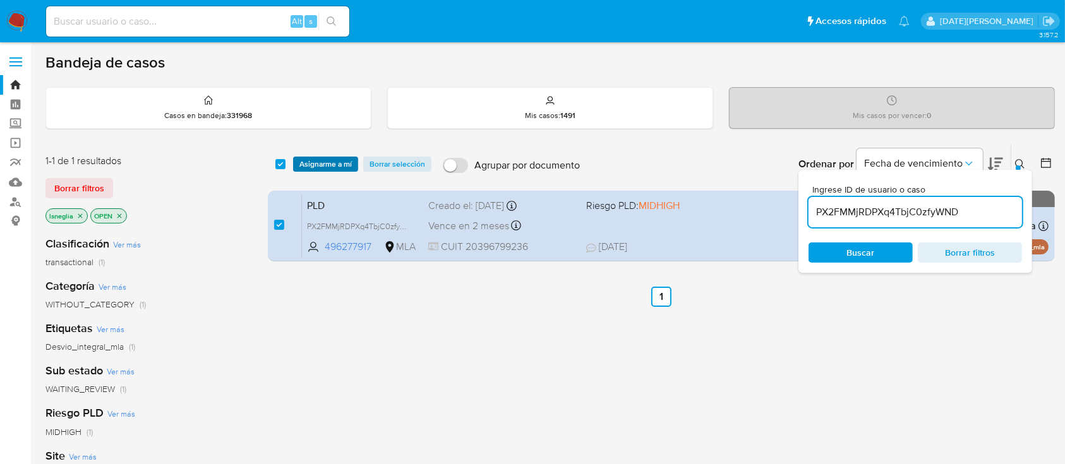
click at [329, 159] on span "Asignarme a mí" at bounding box center [326, 164] width 52 height 13
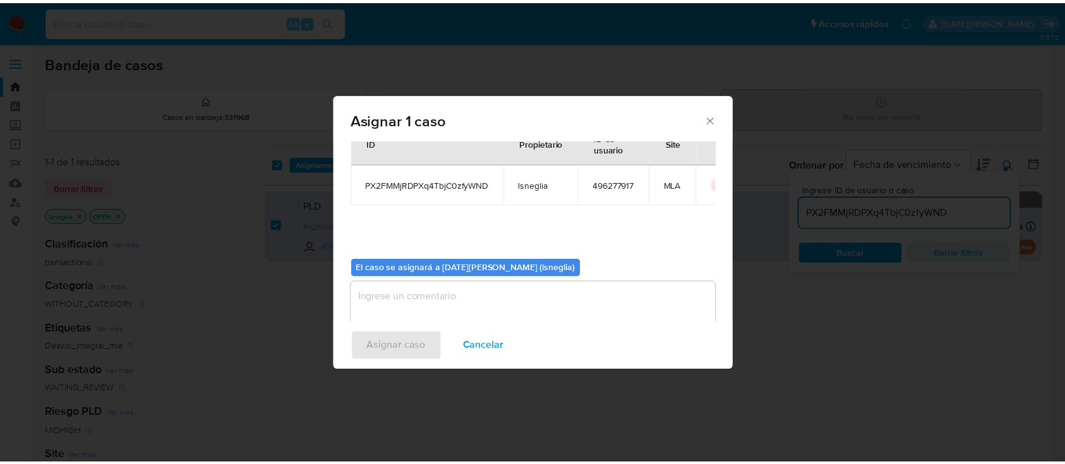
scroll to position [64, 0]
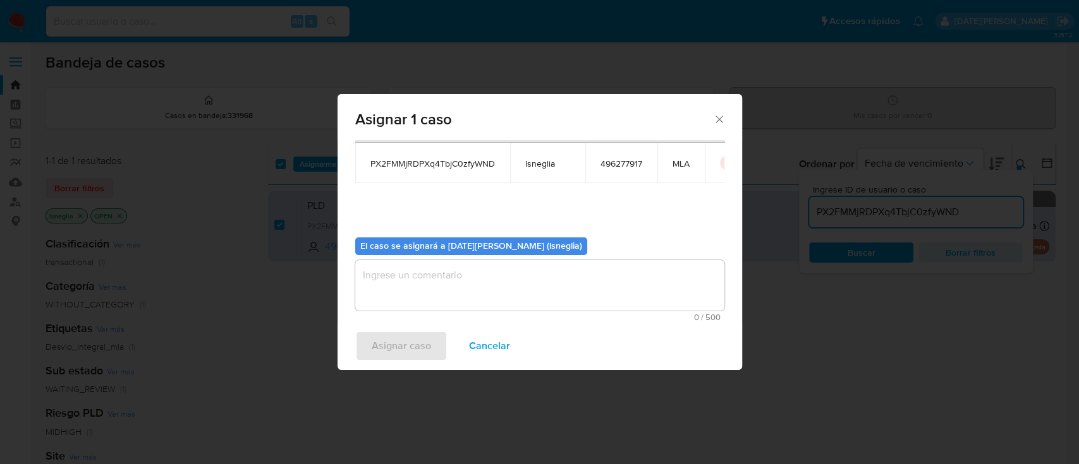
click at [486, 285] on textarea "assign-modal" at bounding box center [539, 285] width 369 height 51
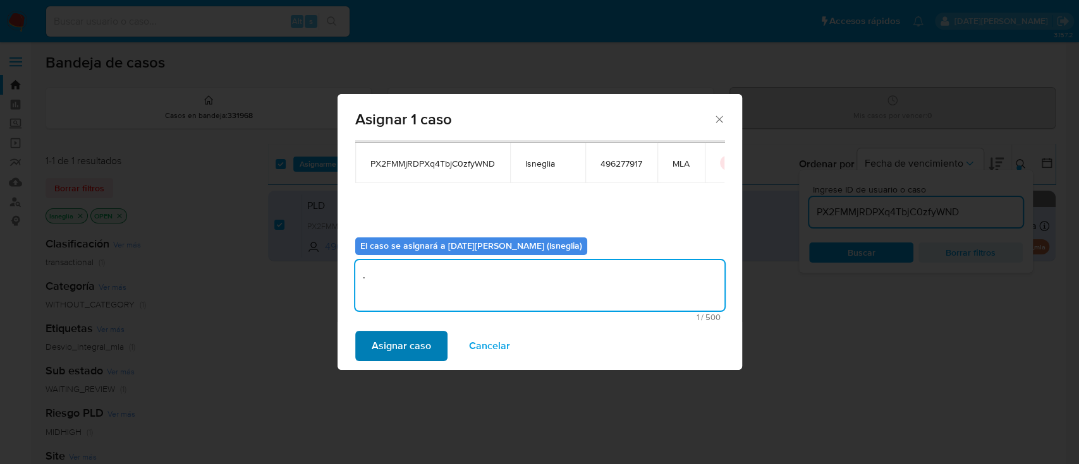
type textarea "."
click at [425, 353] on span "Asignar caso" at bounding box center [401, 346] width 59 height 28
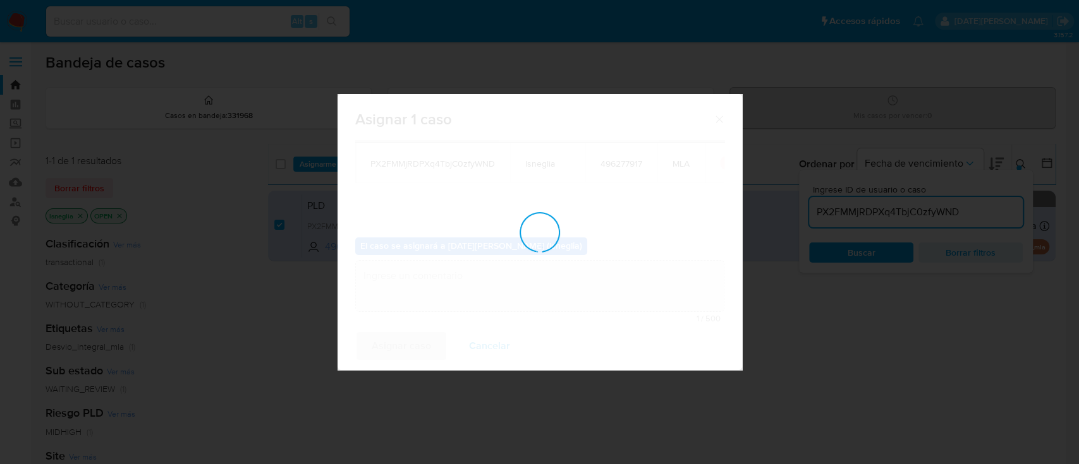
checkbox input "false"
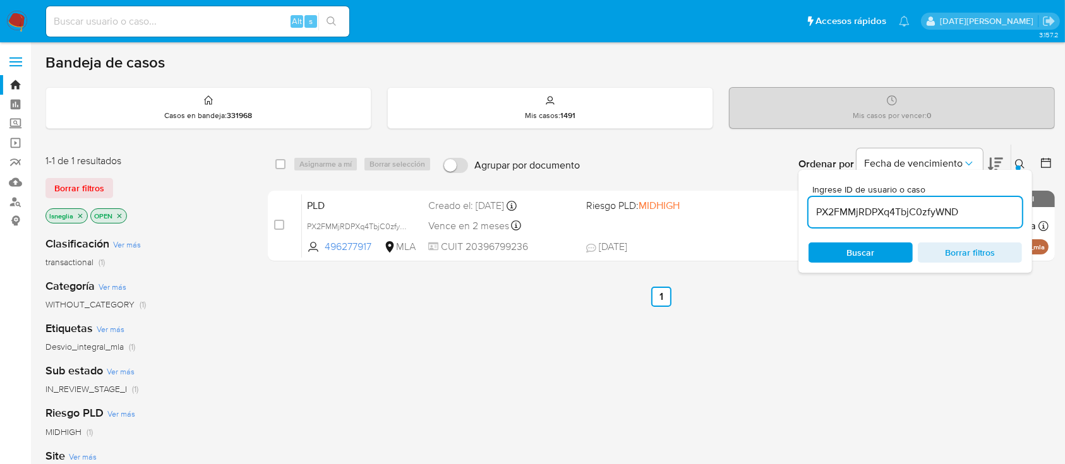
click at [1017, 159] on icon at bounding box center [1020, 164] width 10 height 10
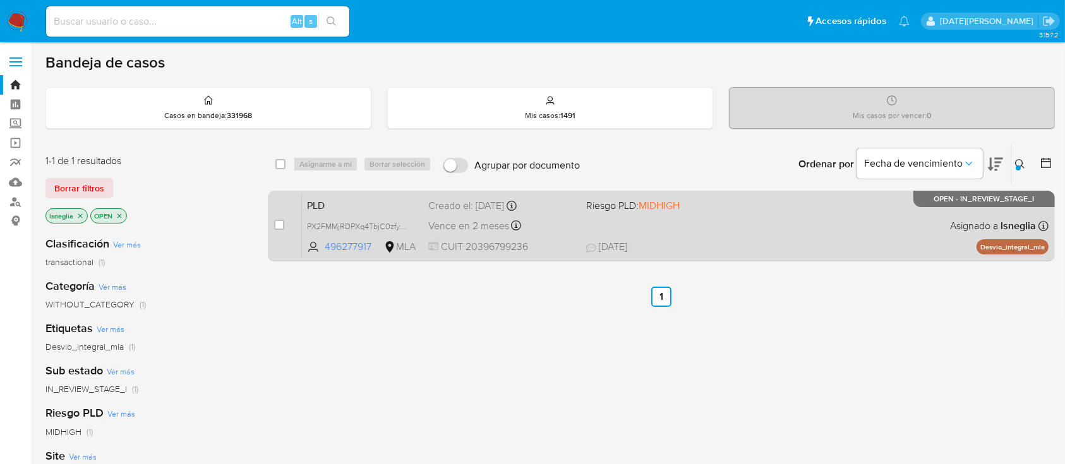
click at [328, 210] on span "PLD" at bounding box center [362, 205] width 111 height 16
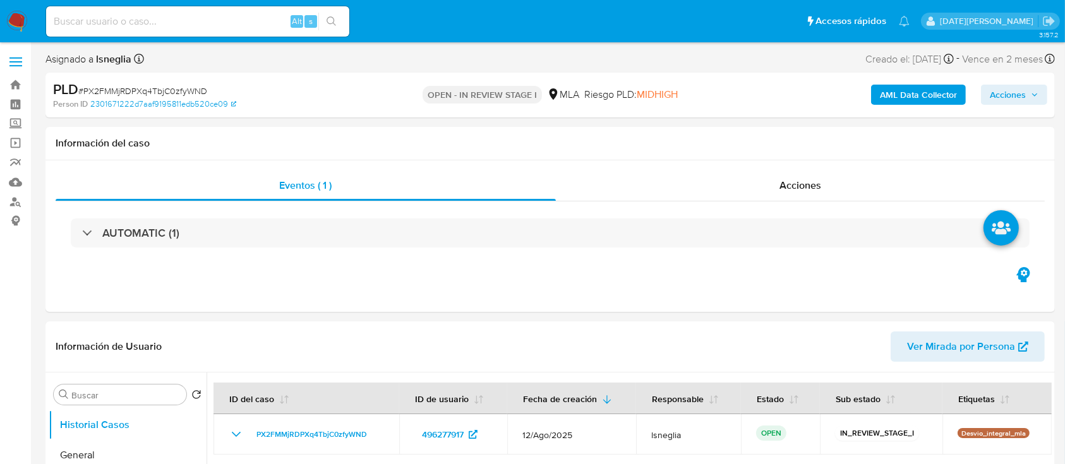
select select "10"
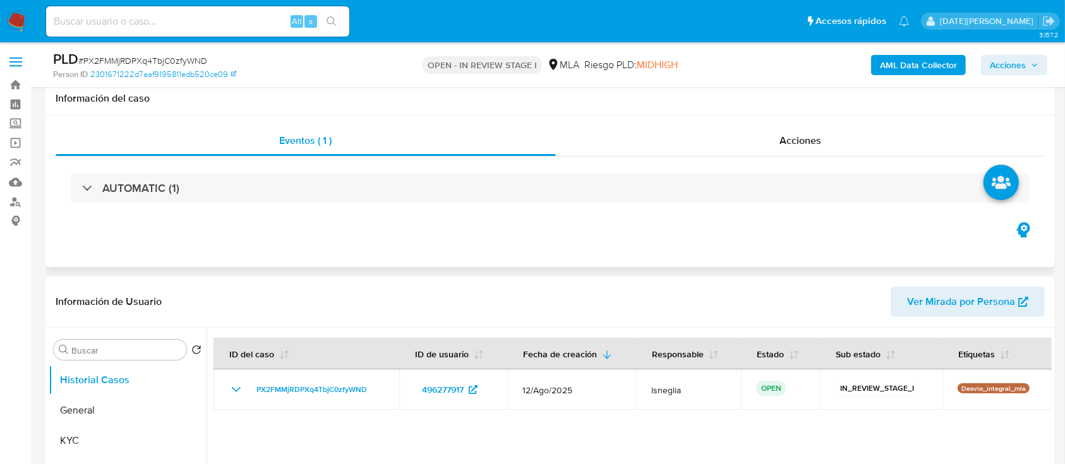
scroll to position [84, 0]
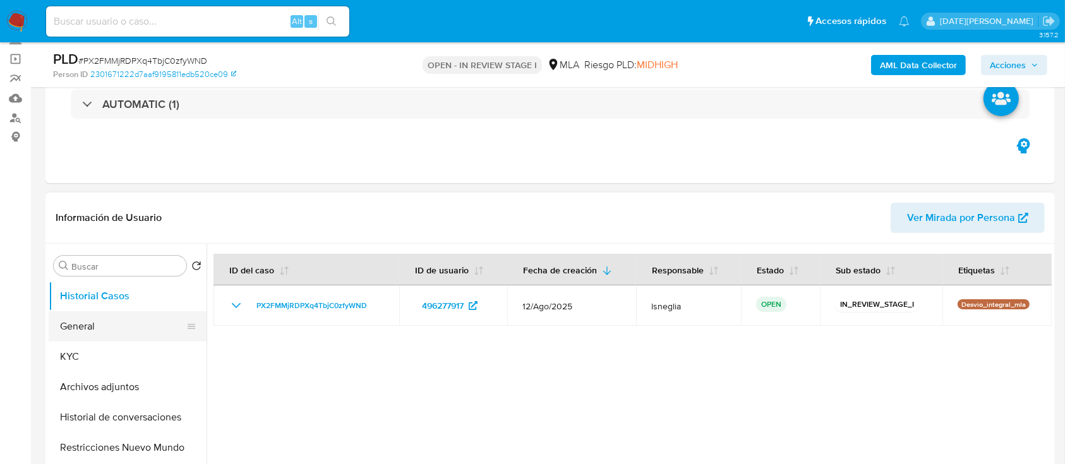
drag, startPoint x: 75, startPoint y: 322, endPoint x: 91, endPoint y: 320, distance: 15.8
click at [76, 322] on button "General" at bounding box center [123, 327] width 148 height 30
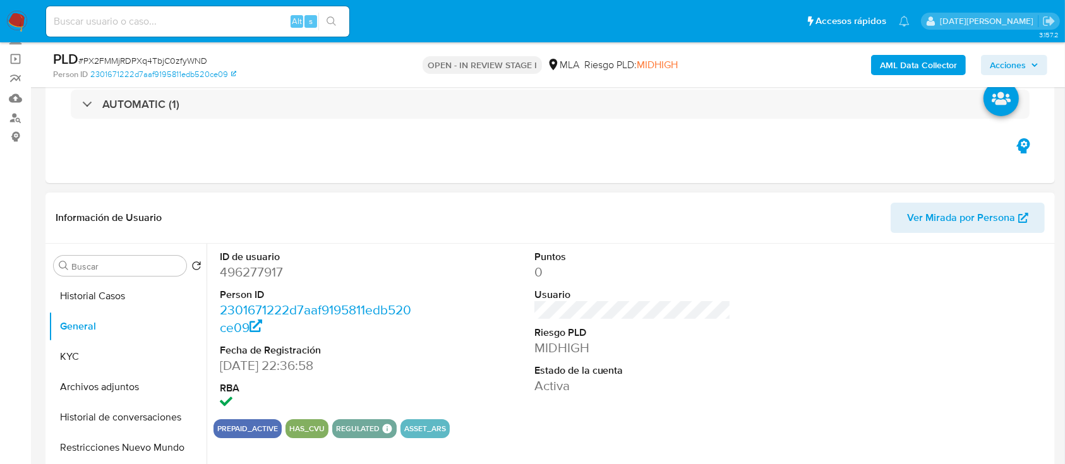
click at [248, 270] on dd "496277917" at bounding box center [318, 272] width 197 height 18
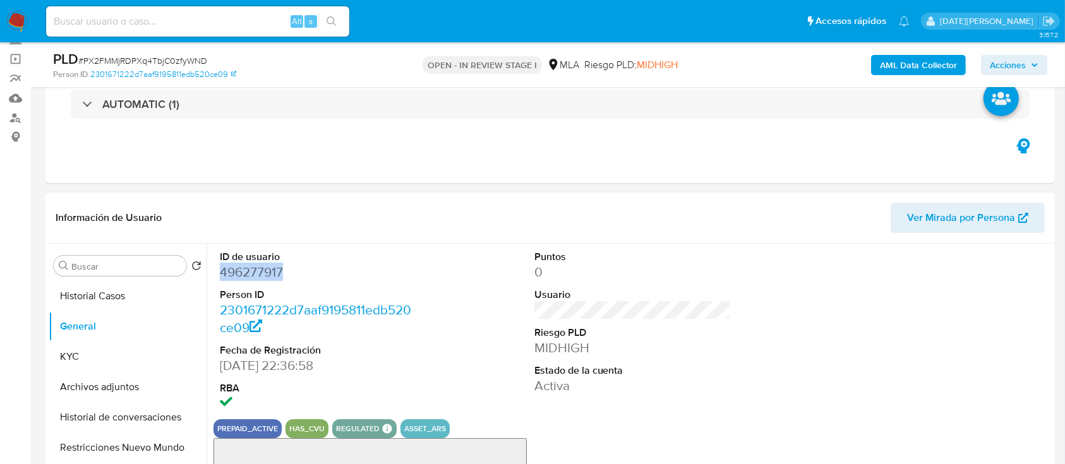
copy dd "496277917"
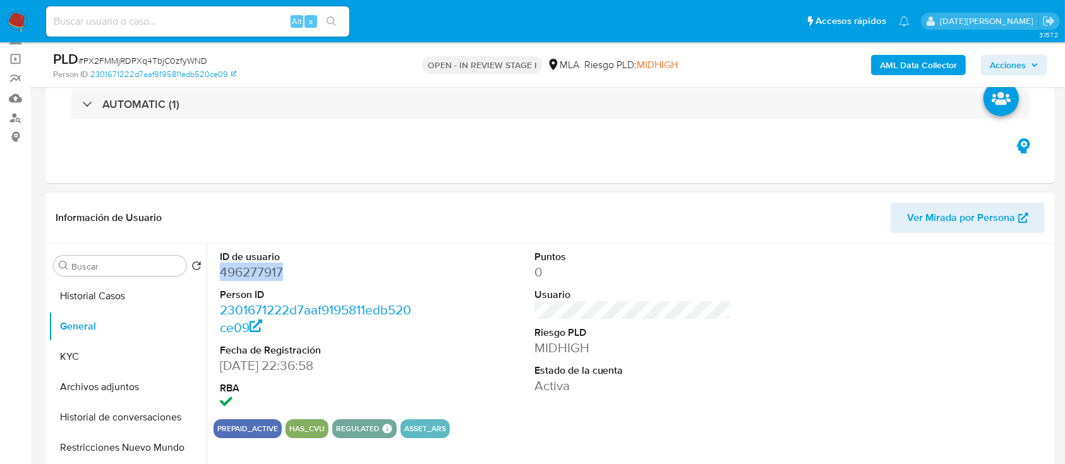
click at [250, 280] on dd "496277917" at bounding box center [318, 272] width 197 height 18
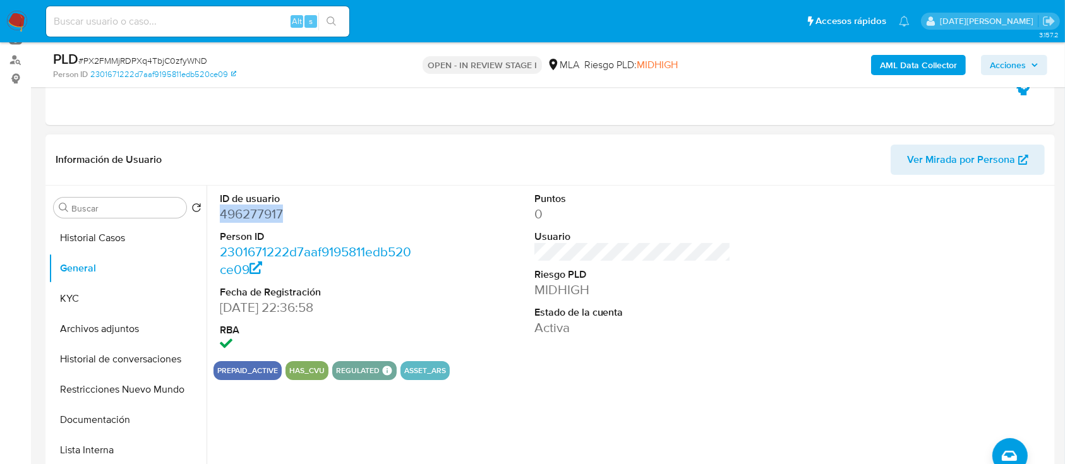
scroll to position [168, 0]
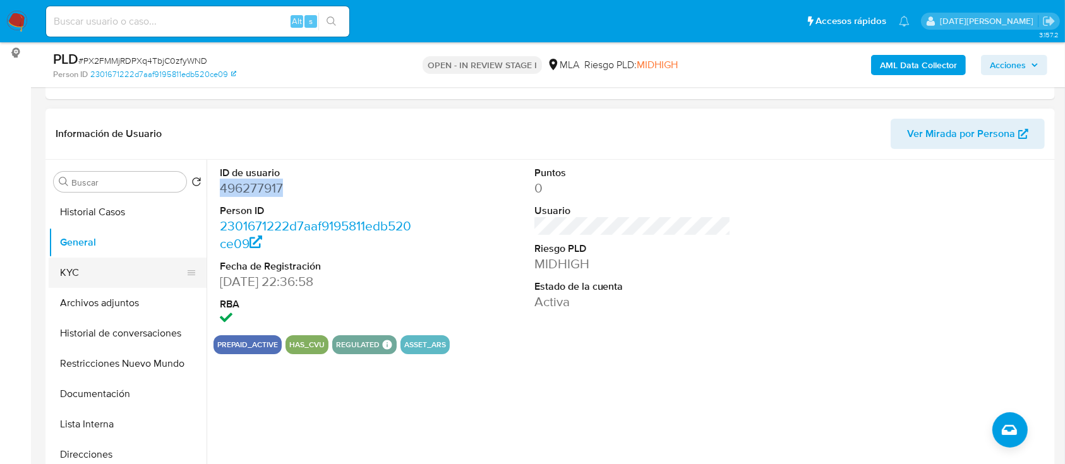
click at [92, 269] on button "KYC" at bounding box center [123, 273] width 148 height 30
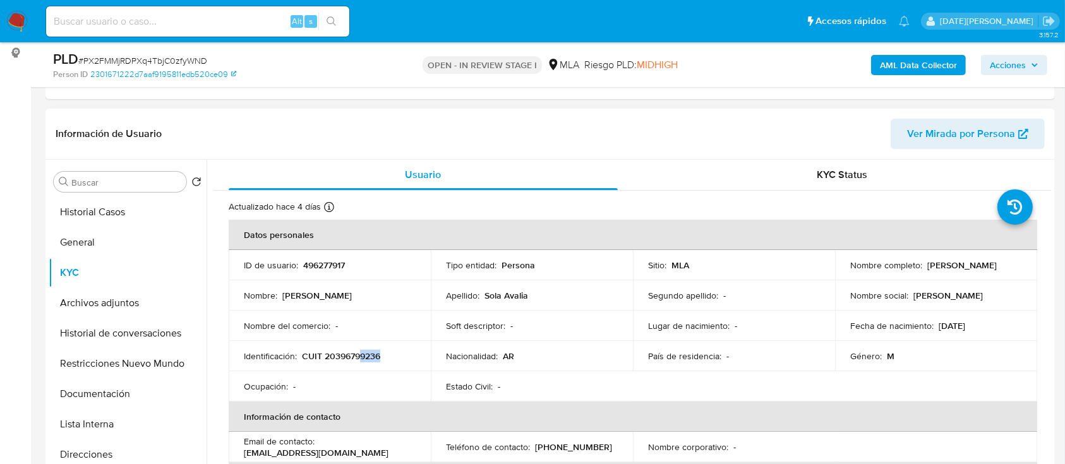
drag, startPoint x: 361, startPoint y: 354, endPoint x: 394, endPoint y: 351, distance: 33.6
click at [394, 351] on div "Identificación : CUIT 20396799236" at bounding box center [330, 356] width 172 height 11
drag, startPoint x: 847, startPoint y: 269, endPoint x: 950, endPoint y: 270, distance: 103.0
click at [950, 270] on div "Nombre completo : Jose Vicente Sola Avalia" at bounding box center [936, 265] width 172 height 11
copy p "[PERSON_NAME]"
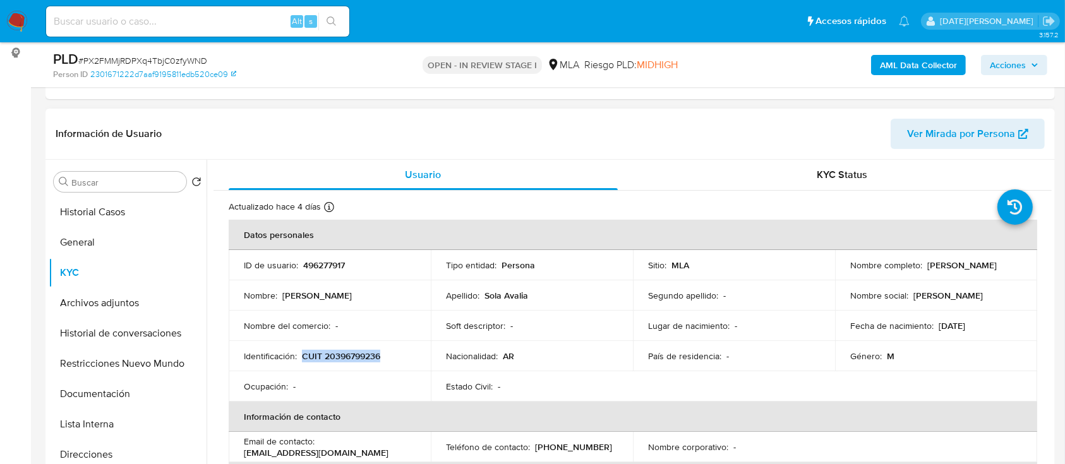
drag, startPoint x: 302, startPoint y: 356, endPoint x: 388, endPoint y: 354, distance: 85.9
click at [388, 354] on div "Identificación : CUIT 20396799236" at bounding box center [330, 356] width 172 height 11
copy p "CUIT 20396799236"
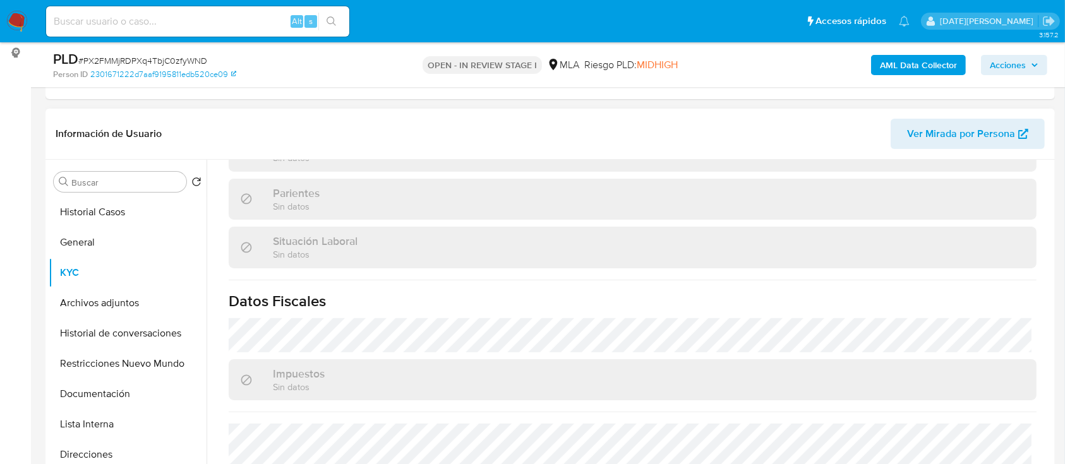
scroll to position [686, 0]
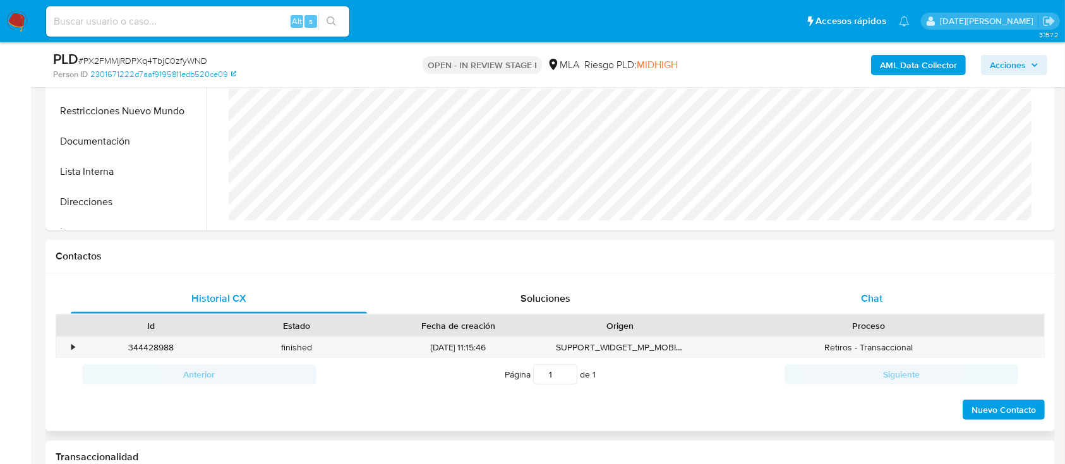
click at [877, 297] on span "Chat" at bounding box center [871, 298] width 21 height 15
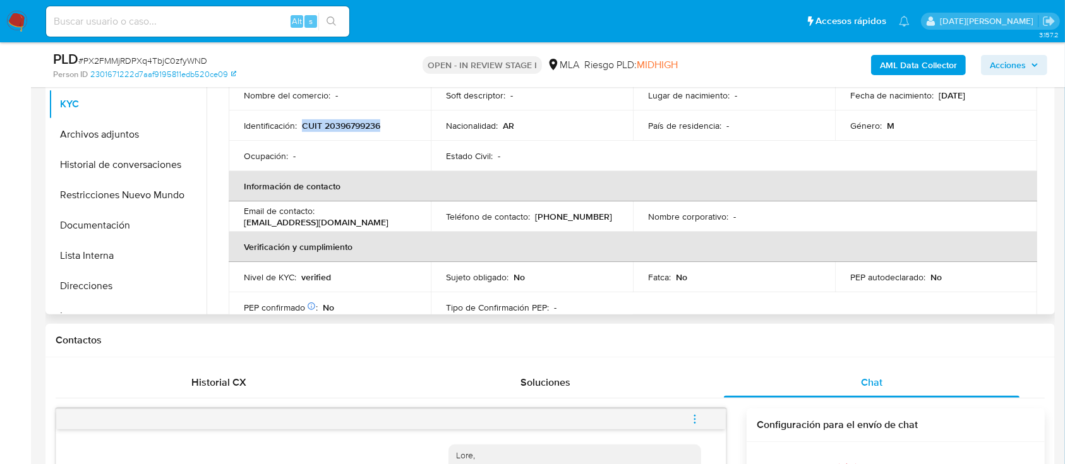
scroll to position [11, 0]
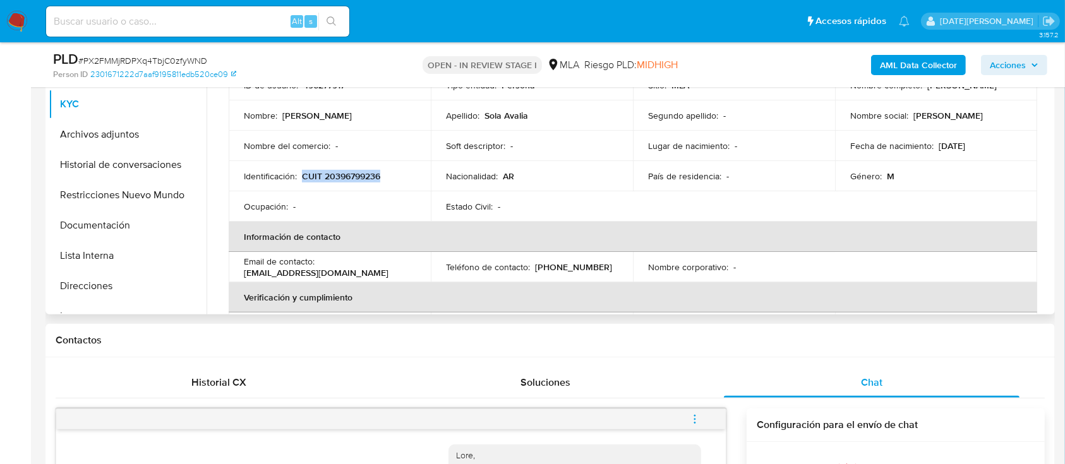
click at [367, 176] on p "CUIT 20396799236" at bounding box center [341, 176] width 78 height 11
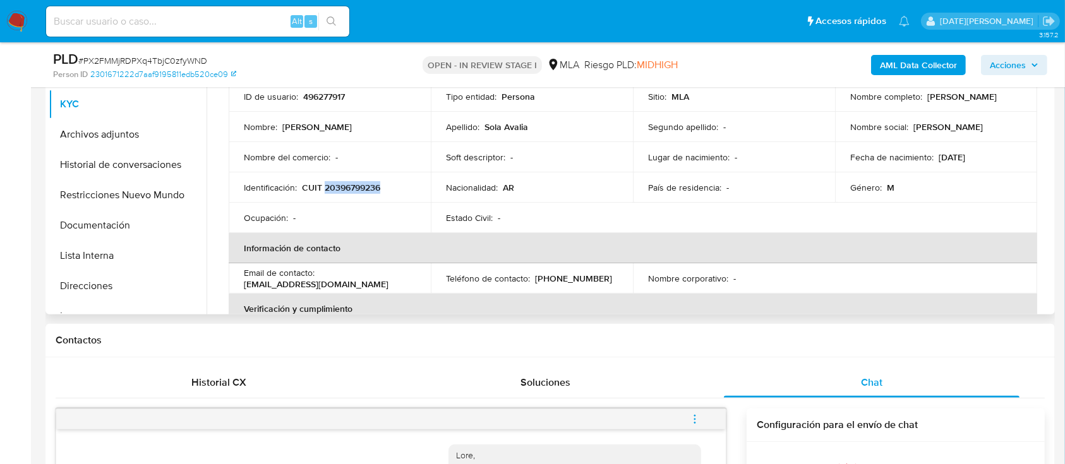
scroll to position [253, 0]
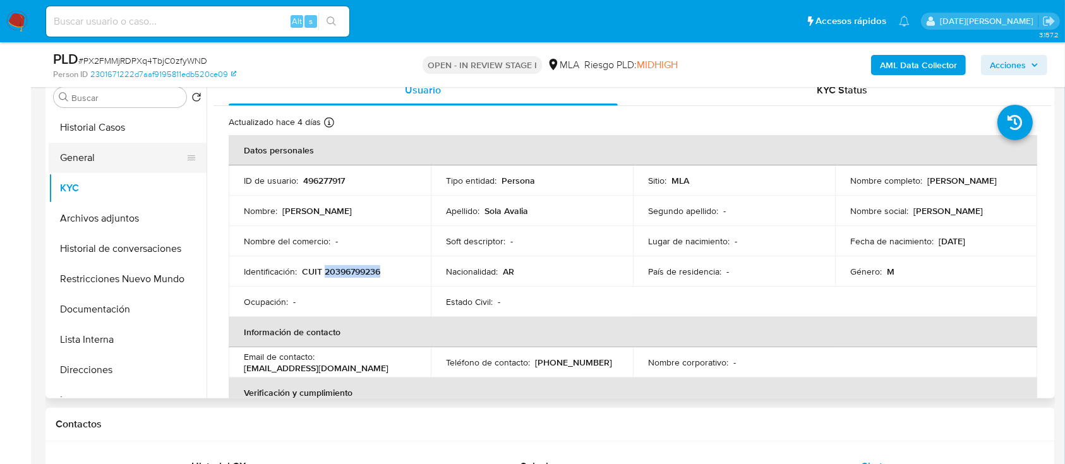
click at [126, 154] on button "General" at bounding box center [123, 158] width 148 height 30
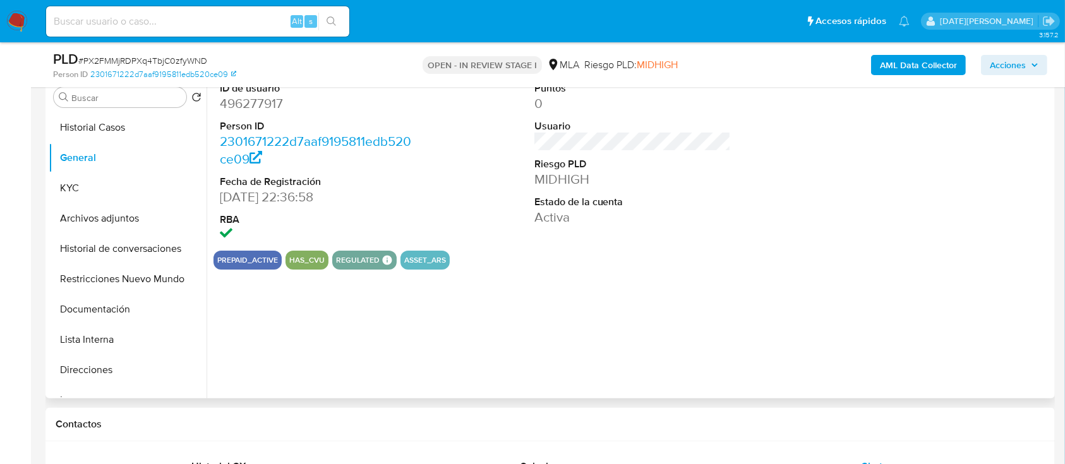
click at [260, 99] on dd "496277917" at bounding box center [318, 104] width 197 height 18
copy dd "496277917"
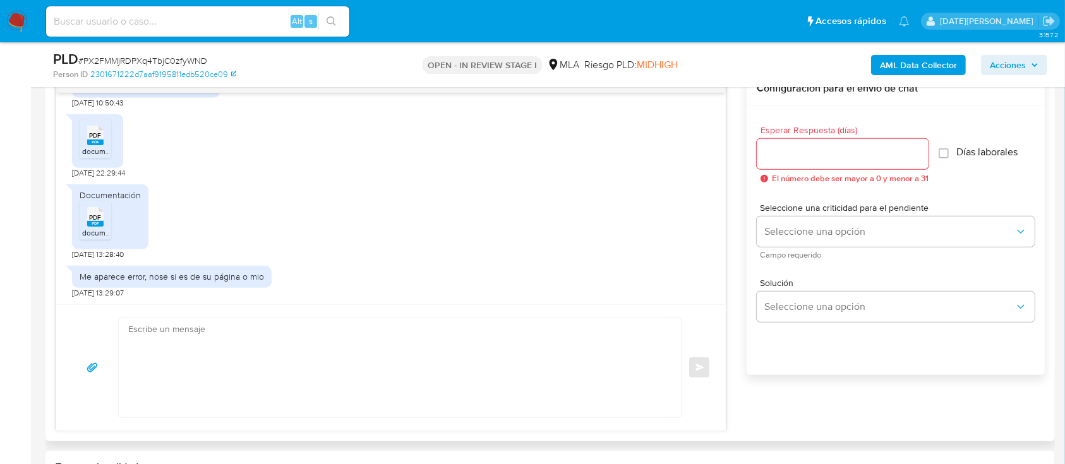
scroll to position [744, 0]
click at [104, 138] on div "PDF PDF" at bounding box center [95, 134] width 27 height 25
click at [101, 218] on span "PDF" at bounding box center [96, 218] width 12 height 8
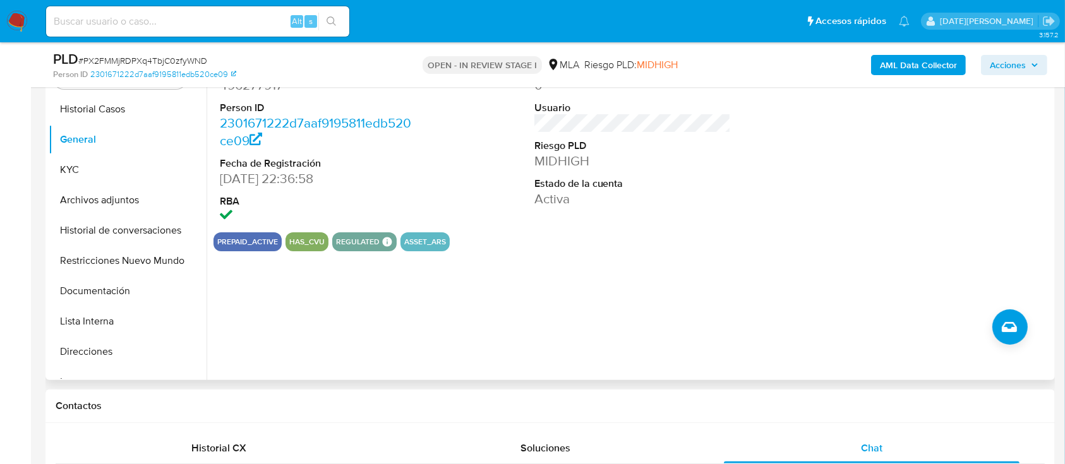
scroll to position [168, 0]
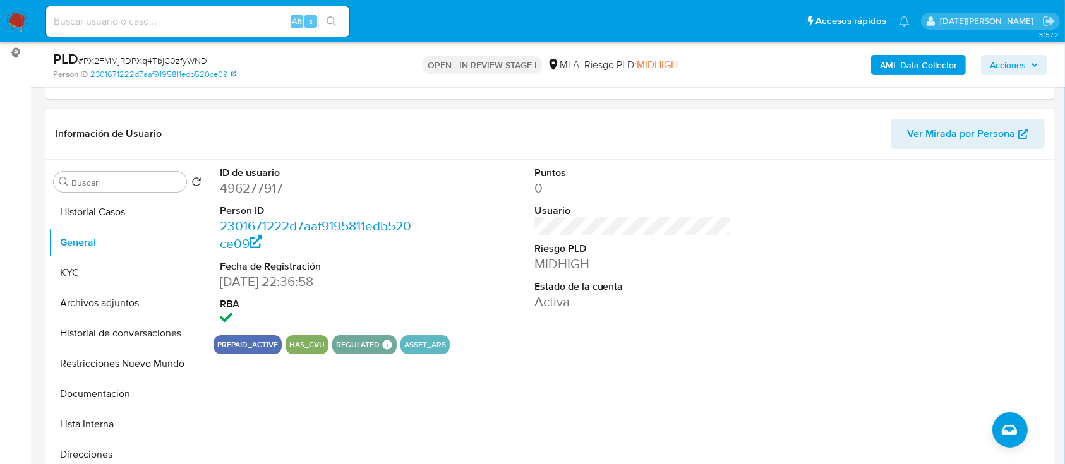
click at [257, 189] on dd "496277917" at bounding box center [318, 188] width 197 height 18
copy dd "496277917"
click at [87, 284] on button "KYC" at bounding box center [123, 273] width 148 height 30
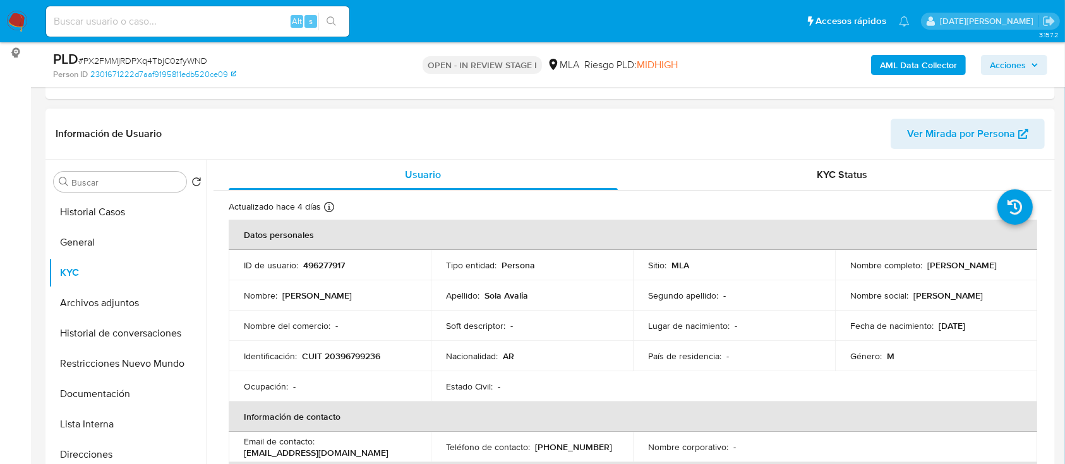
click at [340, 356] on p "CUIT 20396799236" at bounding box center [341, 356] width 78 height 11
copy p "20396799236"
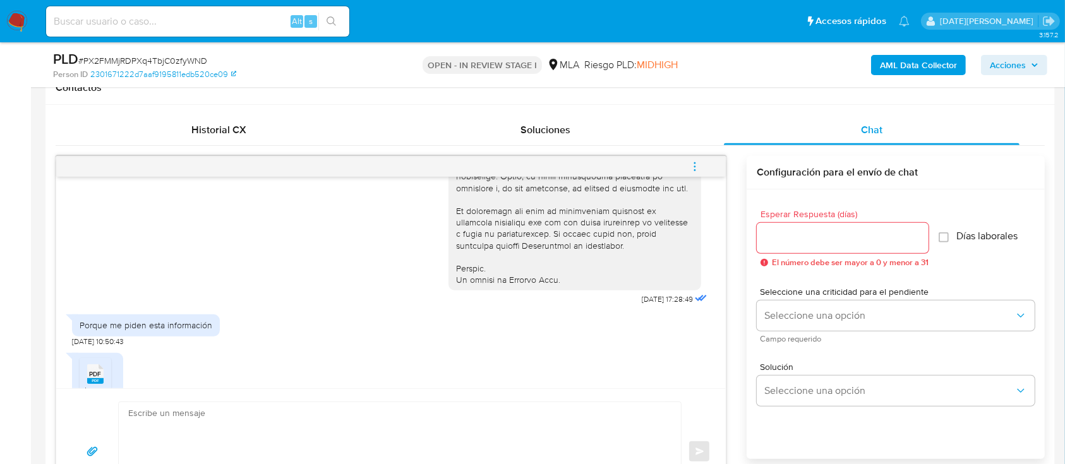
scroll to position [744, 0]
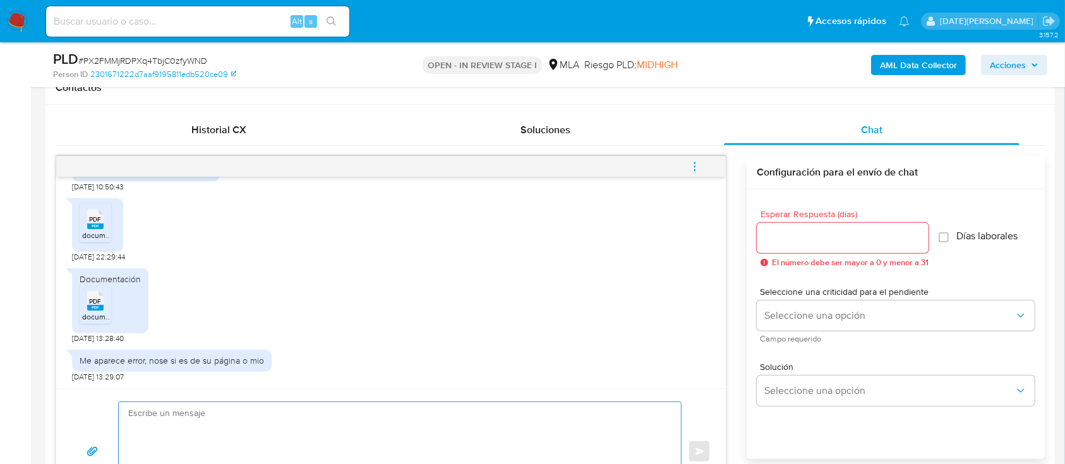
click at [357, 415] on textarea at bounding box center [396, 452] width 537 height 99
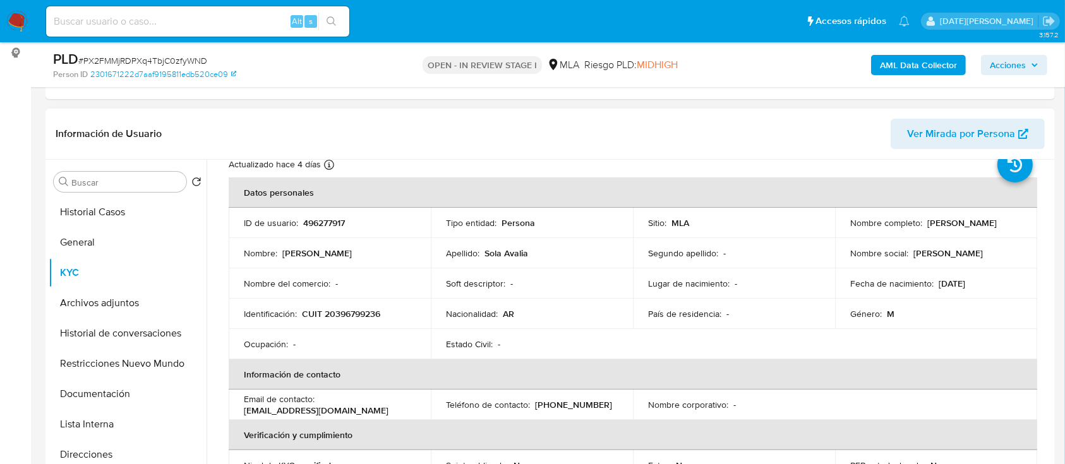
scroll to position [0, 0]
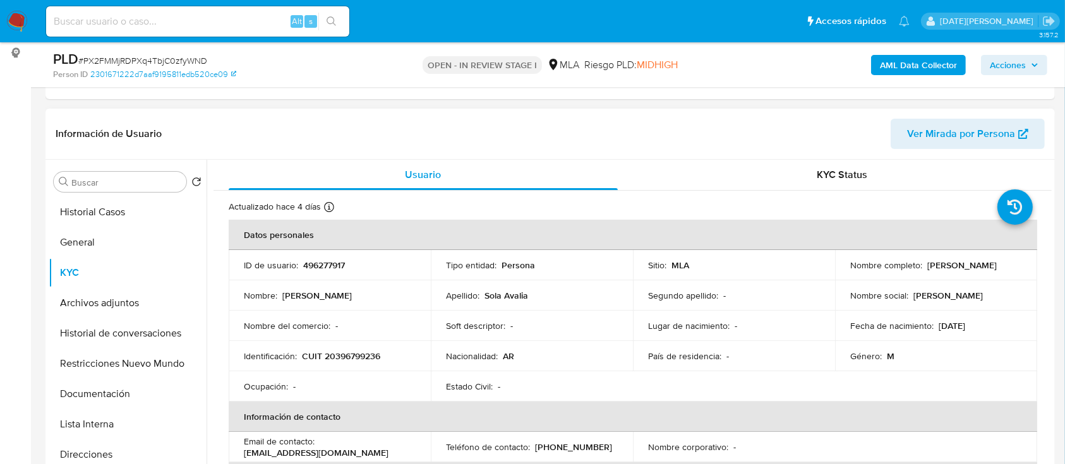
drag, startPoint x: 843, startPoint y: 272, endPoint x: 955, endPoint y: 272, distance: 111.8
click at [955, 272] on td "Nombre completo : Jose Vicente Sola Avalia" at bounding box center [936, 265] width 202 height 30
copy p "[PERSON_NAME]"
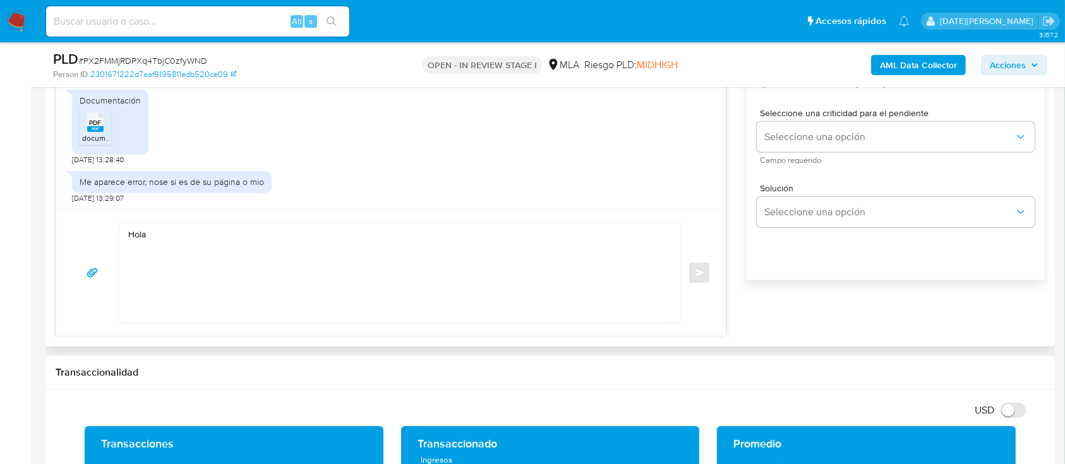
scroll to position [842, 0]
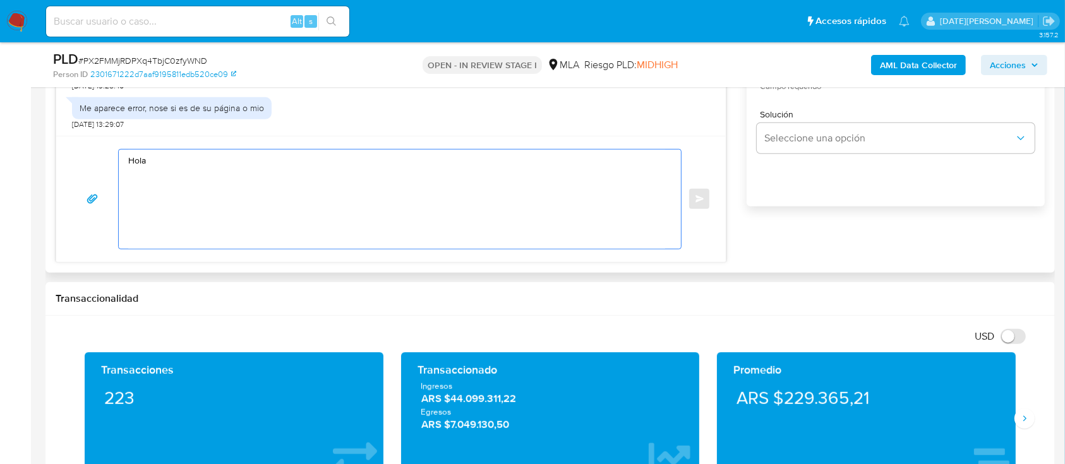
click at [271, 178] on textarea "Hola" at bounding box center [396, 199] width 537 height 99
paste textarea "[PERSON_NAME]"
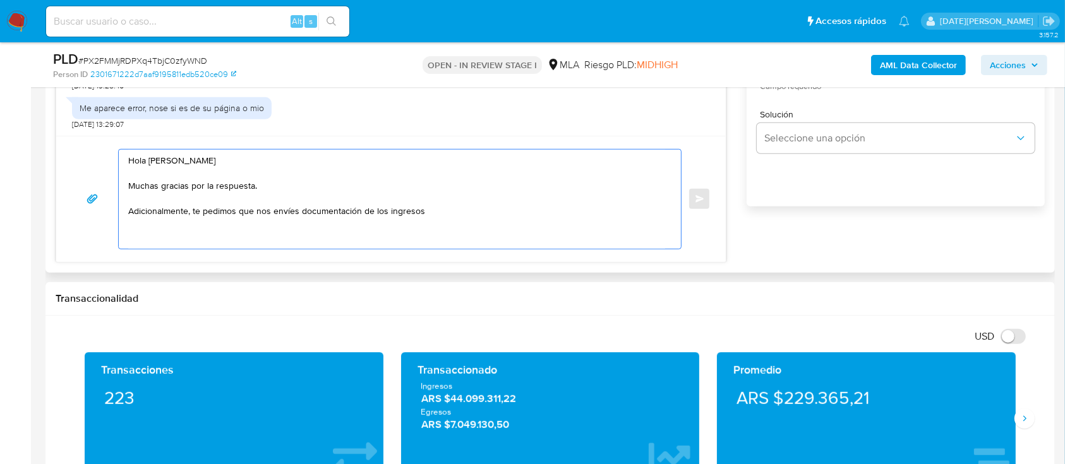
drag, startPoint x: 258, startPoint y: 210, endPoint x: 455, endPoint y: 210, distance: 197.1
click at [455, 210] on textarea "Hola Jose Vicente Sola Avalia Muchas gracias por la respuesta. Adicionalmente, …" at bounding box center [396, 199] width 537 height 99
click at [397, 223] on textarea "Hola Jose Vicente Sola Avalia Muchas gracias por la respuesta. Adicionalmente, …" at bounding box center [396, 199] width 537 height 99
drag, startPoint x: 272, startPoint y: 212, endPoint x: 447, endPoint y: 210, distance: 174.4
click at [447, 210] on textarea "Hola Jose Vicente Sola Avalia Muchas gracias por la respuesta. Adicionalmente, …" at bounding box center [396, 199] width 537 height 99
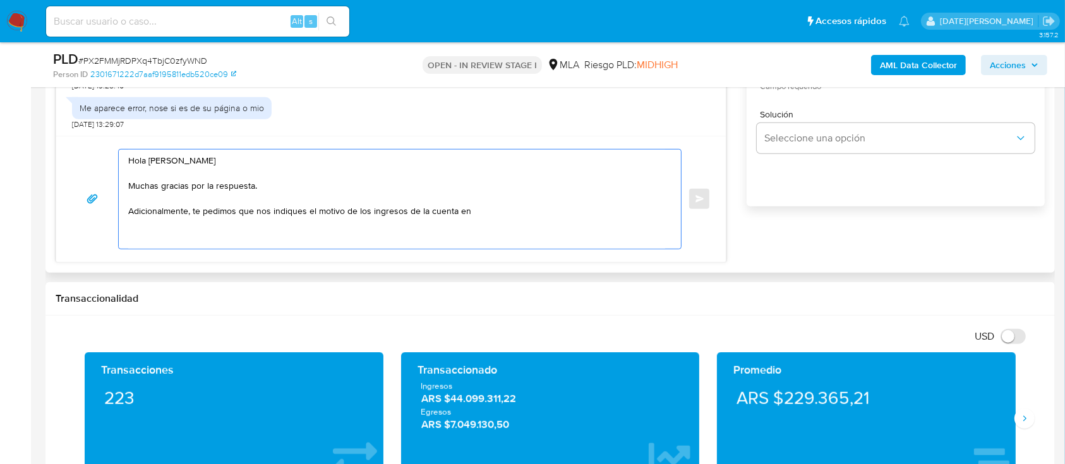
click at [481, 215] on textarea "Hola Jose Vicente Sola Avalia Muchas gracias por la respuesta. Adicionalmente, …" at bounding box center [396, 199] width 537 height 99
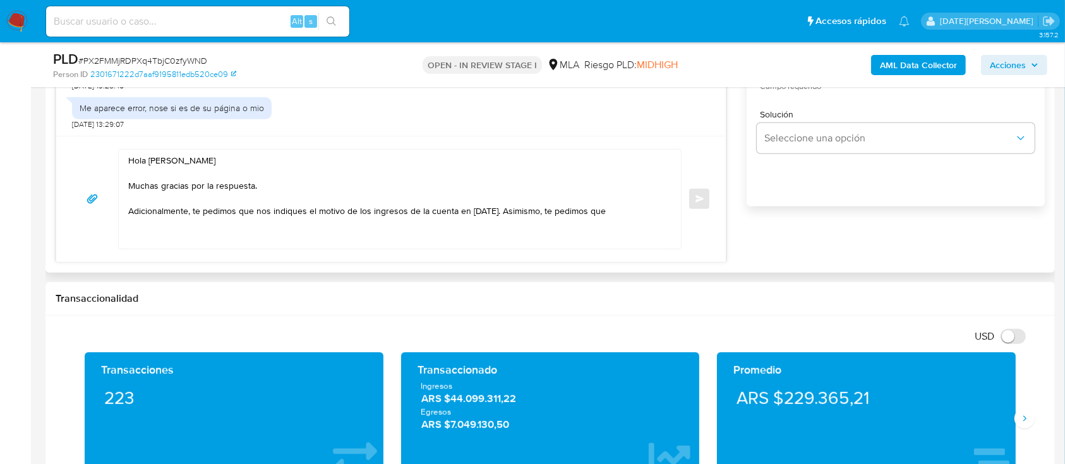
click at [619, 225] on textarea "Hola Jose Vicente Sola Avalia Muchas gracias por la respuesta. Adicionalmente, …" at bounding box center [396, 199] width 537 height 99
click at [619, 215] on textarea "Hola Jose Vicente Sola Avalia Muchas gracias por la respuesta. Adicionalmente, …" at bounding box center [396, 199] width 537 height 99
click at [510, 210] on textarea "Hola Jose Vicente Sola Avalia Muchas gracias por la respuesta. Adicionalmente, …" at bounding box center [396, 199] width 537 height 99
click at [219, 224] on textarea "Hola Jose Vicente Sola Avalia Muchas gracias por la respuesta. Adicionalmente, …" at bounding box center [396, 199] width 537 height 99
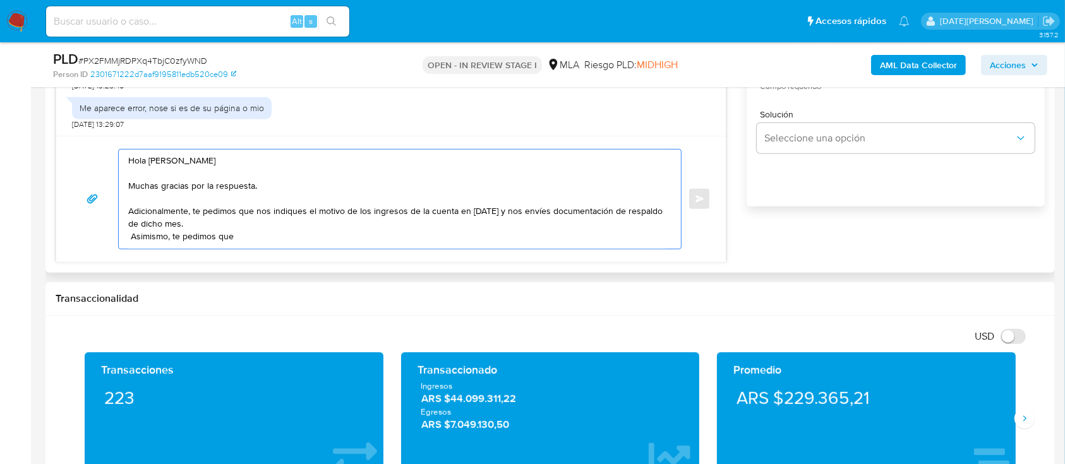
click at [231, 226] on textarea "Hola Jose Vicente Sola Avalia Muchas gracias por la respuesta. Adicionalmente, …" at bounding box center [396, 199] width 537 height 99
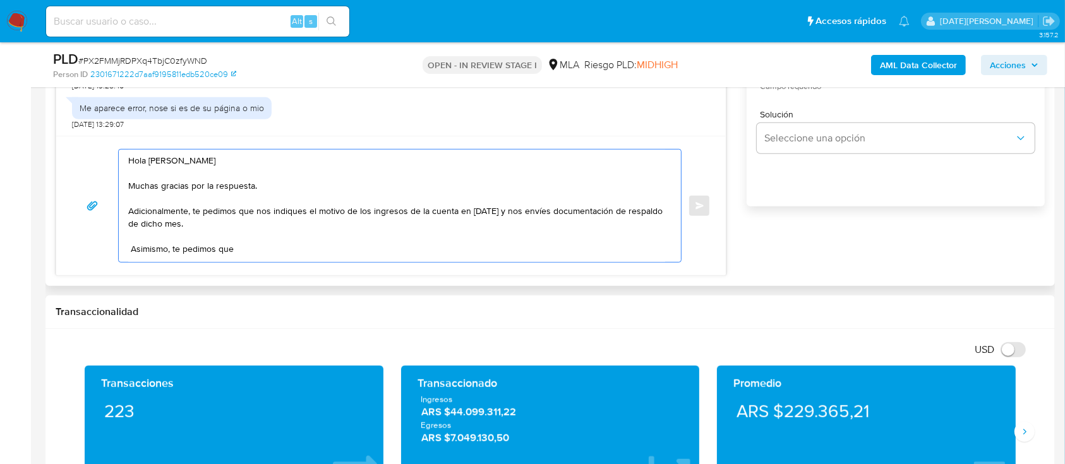
click at [258, 256] on textarea "Hola Jose Vicente Sola Avalia Muchas gracias por la respuesta. Adicionalmente, …" at bounding box center [396, 206] width 537 height 112
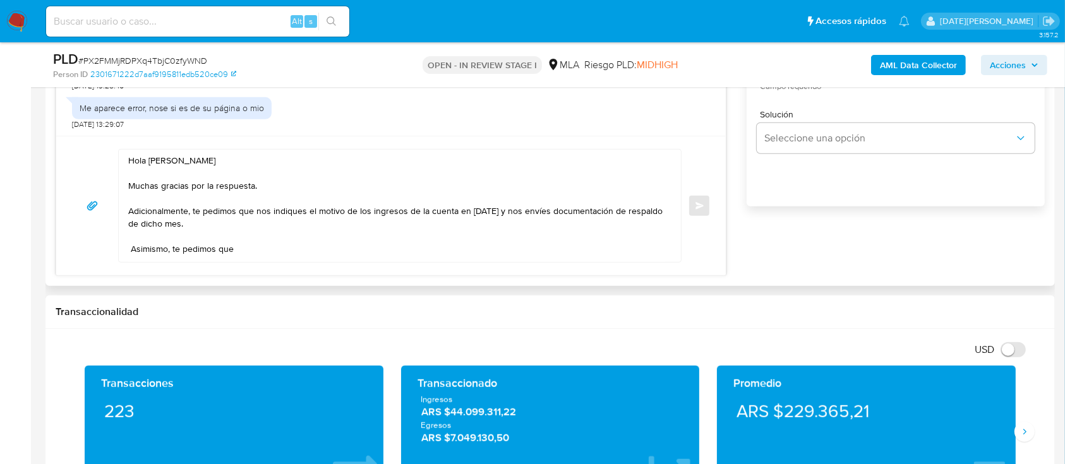
click at [253, 248] on textarea "Hola Jose Vicente Sola Avalia Muchas gracias por la respuesta. Adicionalmente, …" at bounding box center [396, 206] width 537 height 112
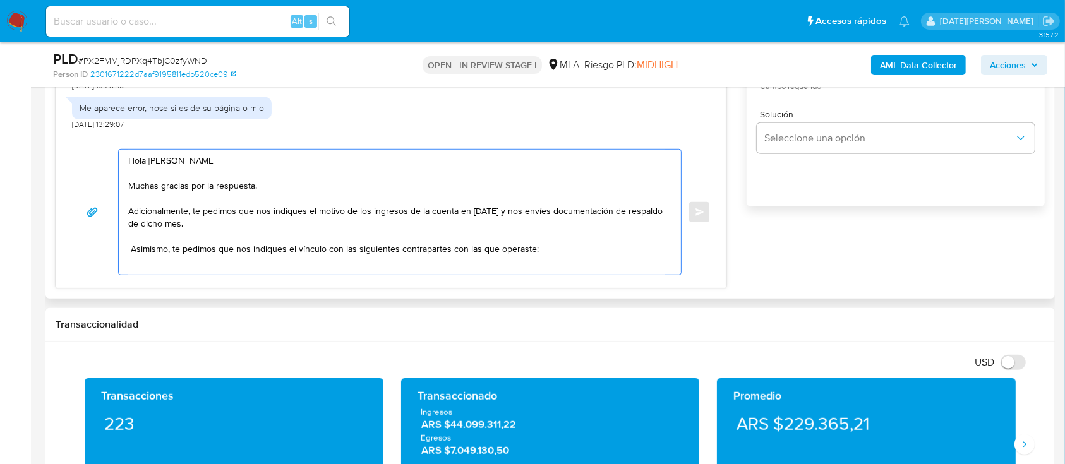
scroll to position [7, 0]
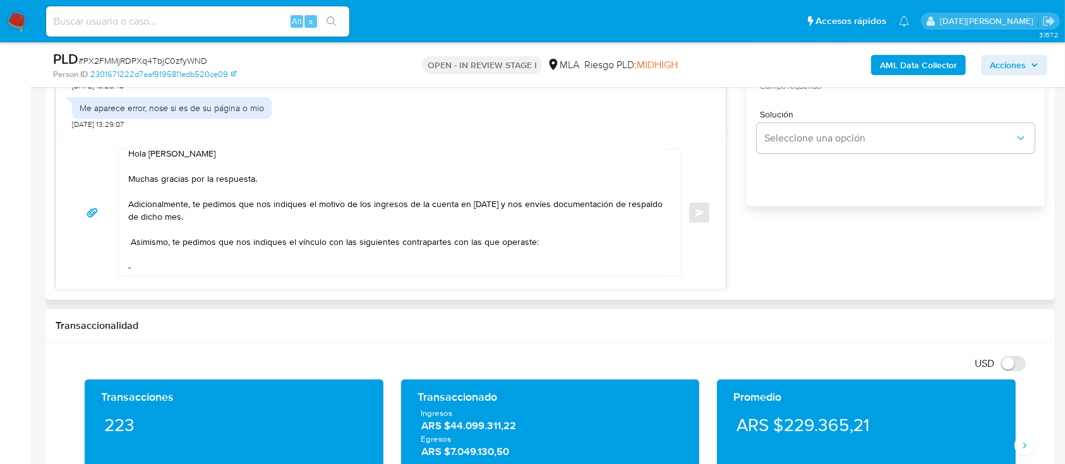
click at [210, 269] on textarea "Hola Jose Vicente Sola Avalia Muchas gracias por la respuesta. Adicionalmente, …" at bounding box center [396, 213] width 537 height 126
paste textarea "Nestor Gustavo Ardito"
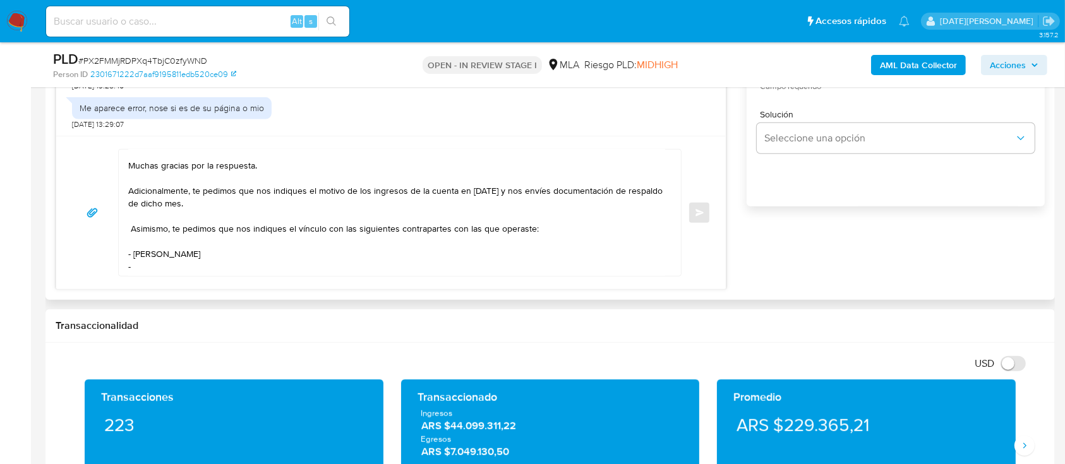
click at [150, 265] on textarea "Hola Jose Vicente Sola Avalia Muchas gracias por la respuesta. Adicionalmente, …" at bounding box center [396, 213] width 537 height 126
paste textarea "Carlos Luis Besoy"
click at [221, 253] on textarea "Hola Jose Vicente Sola Avalia Muchas gracias por la respuesta. Adicionalmente, …" at bounding box center [396, 213] width 537 height 126
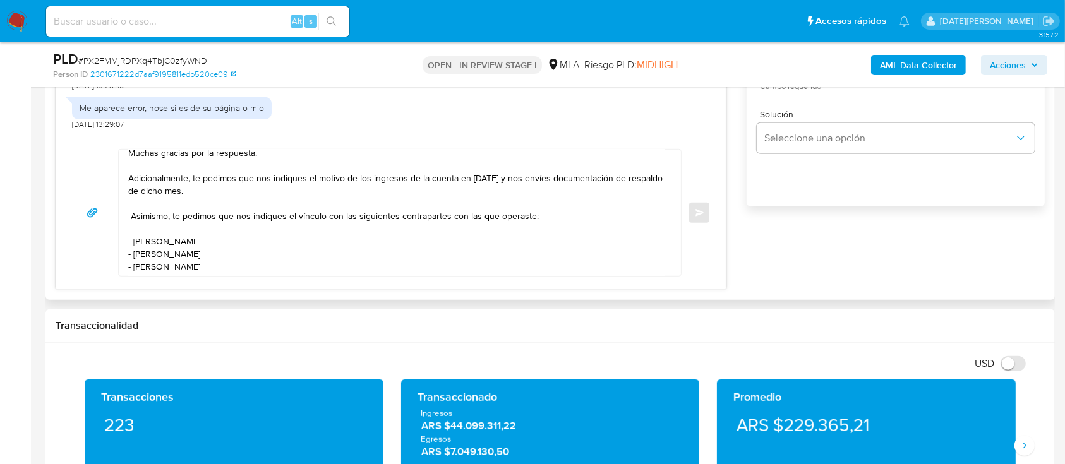
click at [211, 270] on textarea "Hola Jose Vicente Sola Avalia Muchas gracias por la respuesta. Adicionalmente, …" at bounding box center [396, 213] width 537 height 126
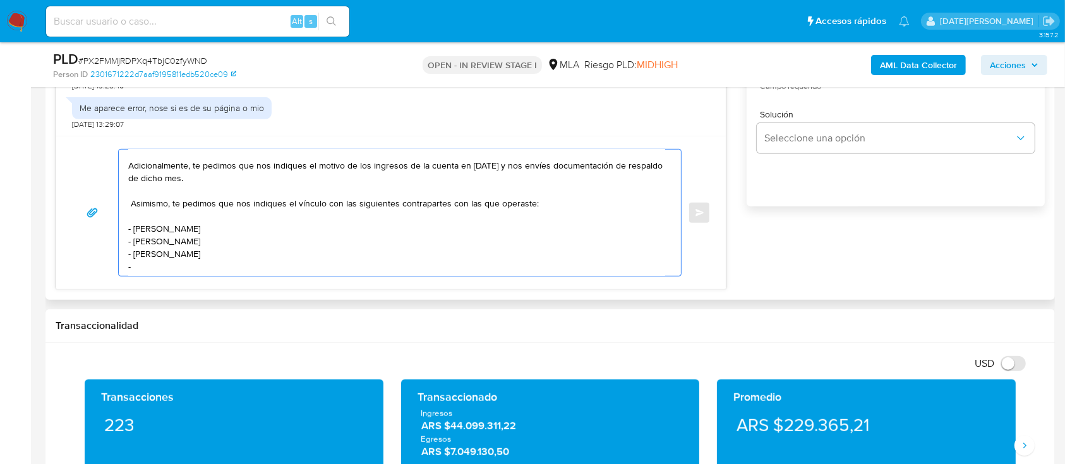
paste textarea "Facundo Martin Rivetti Kulchik"
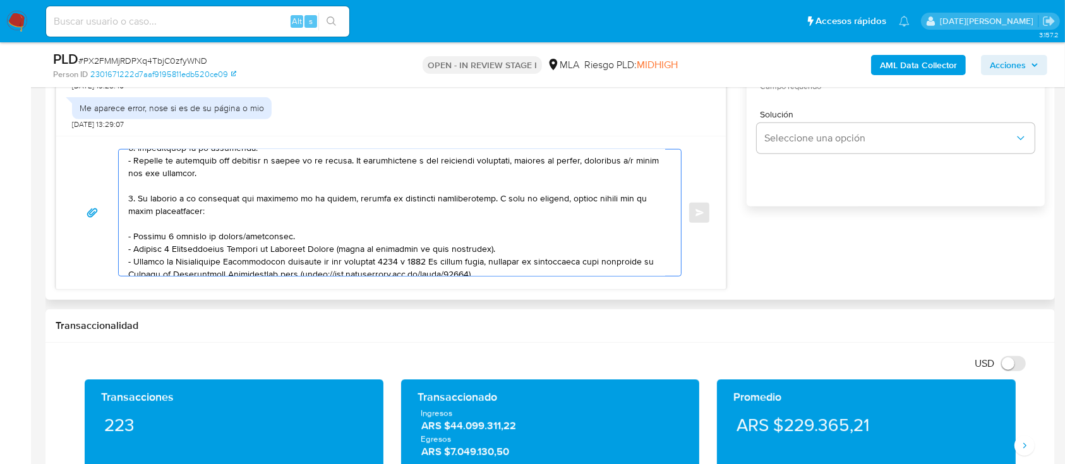
scroll to position [312, 0]
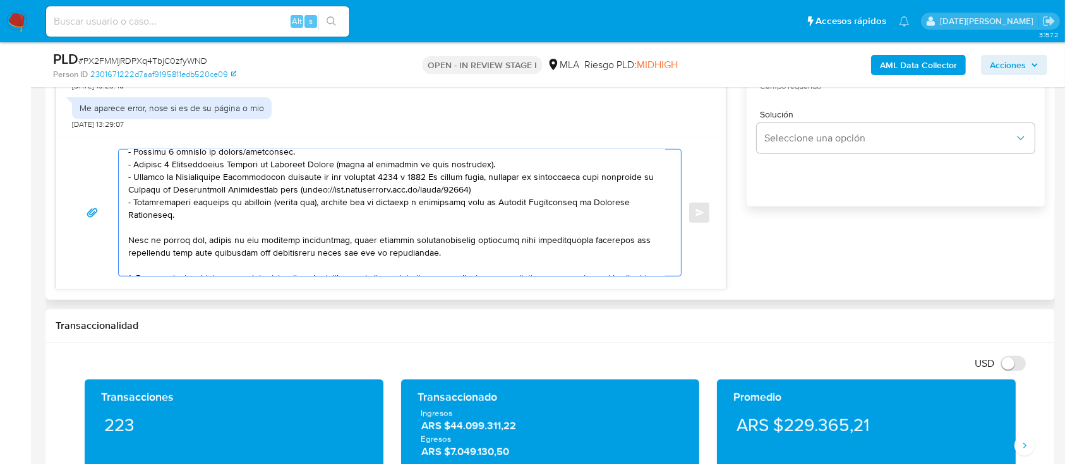
drag, startPoint x: 130, startPoint y: 195, endPoint x: 267, endPoint y: 217, distance: 138.4
click at [264, 222] on textarea at bounding box center [396, 213] width 537 height 126
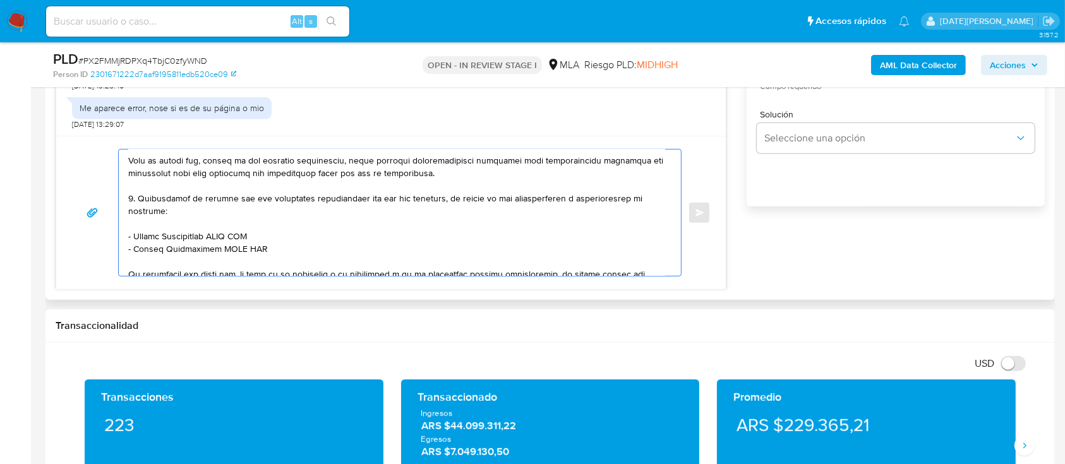
scroll to position [261, 0]
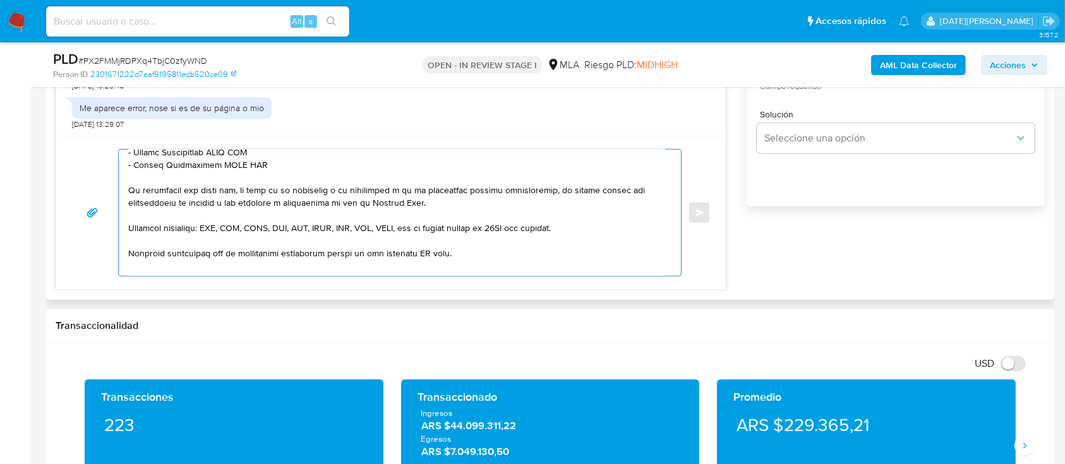
drag, startPoint x: 130, startPoint y: 164, endPoint x: 300, endPoint y: 182, distance: 171.5
click at [300, 182] on textarea at bounding box center [396, 213] width 537 height 126
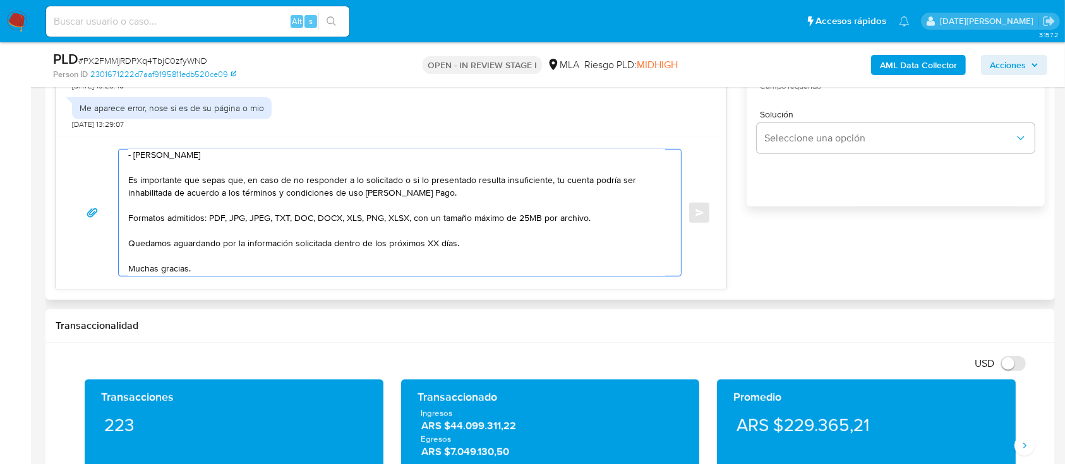
scroll to position [145, 0]
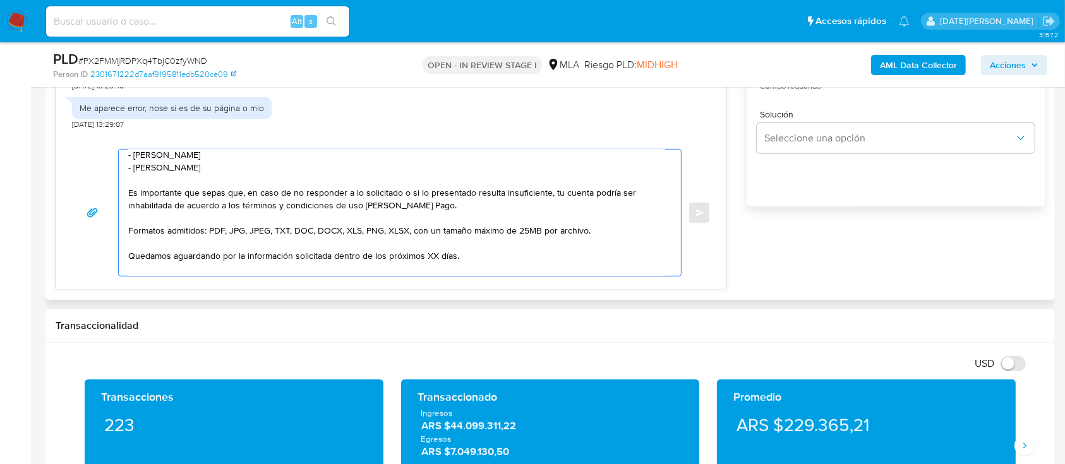
click at [427, 257] on textarea "Hola Jose Vicente Sola Avalia Muchas gracias por la respuesta. Adicionalmente, …" at bounding box center [396, 213] width 537 height 126
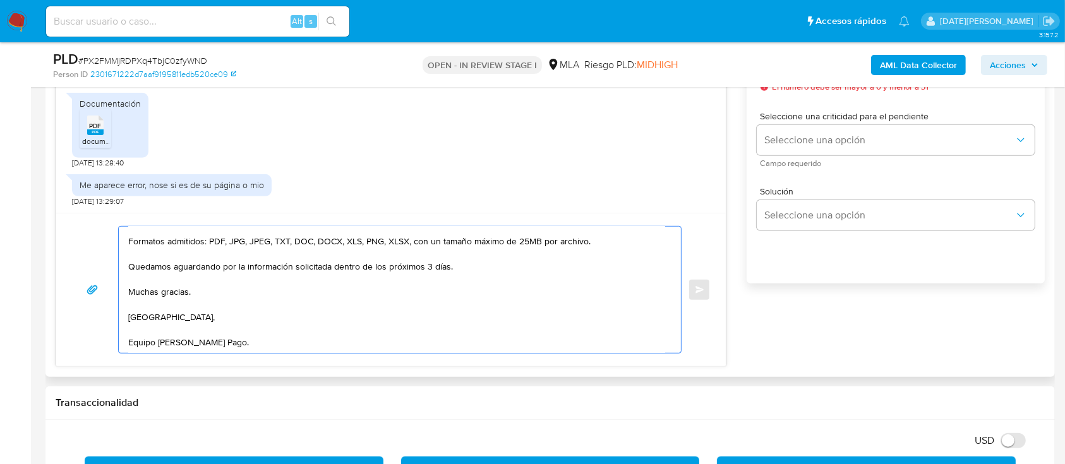
scroll to position [590, 0]
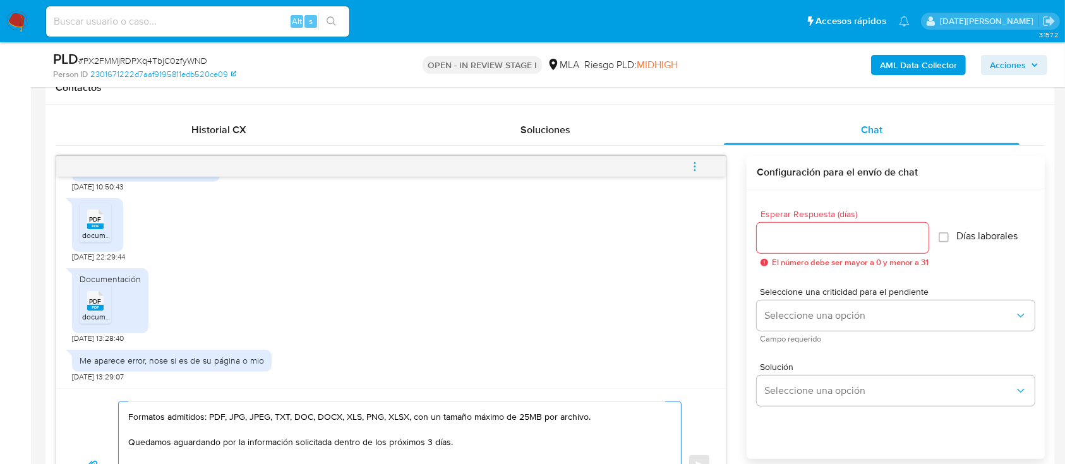
type textarea "Hola Jose Vicente Sola Avalia Muchas gracias por la respuesta. Adicionalmente, …"
click at [804, 242] on input "Esperar Respuesta (días)" at bounding box center [843, 238] width 172 height 16
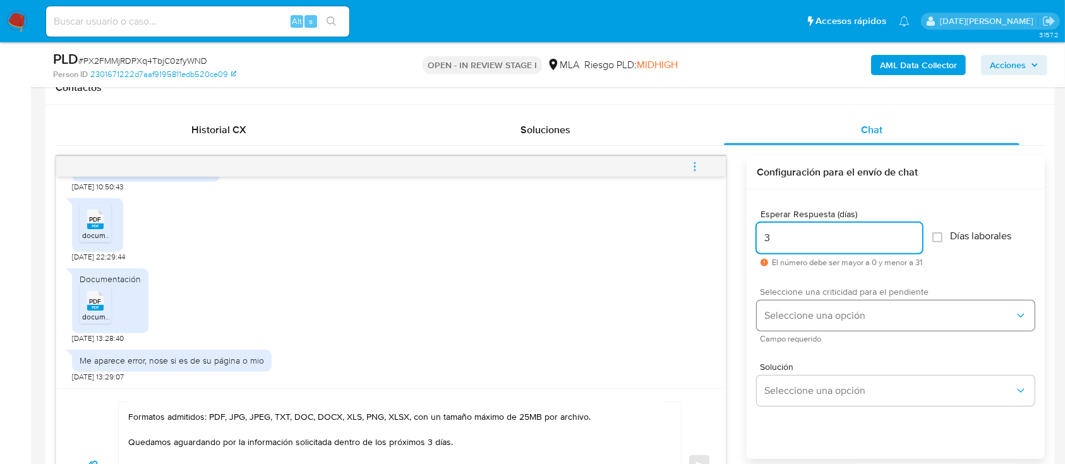
type input "3"
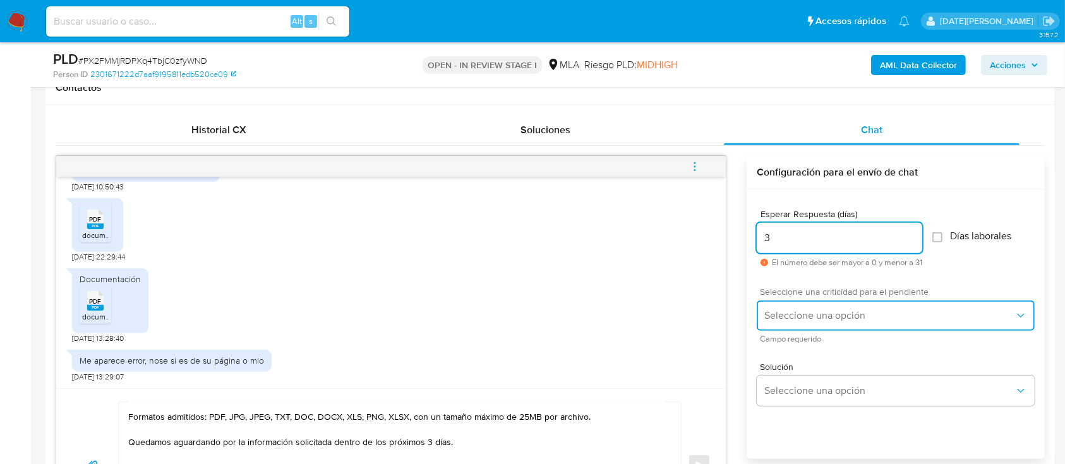
click at [799, 310] on span "Seleccione una opción" at bounding box center [890, 316] width 250 height 13
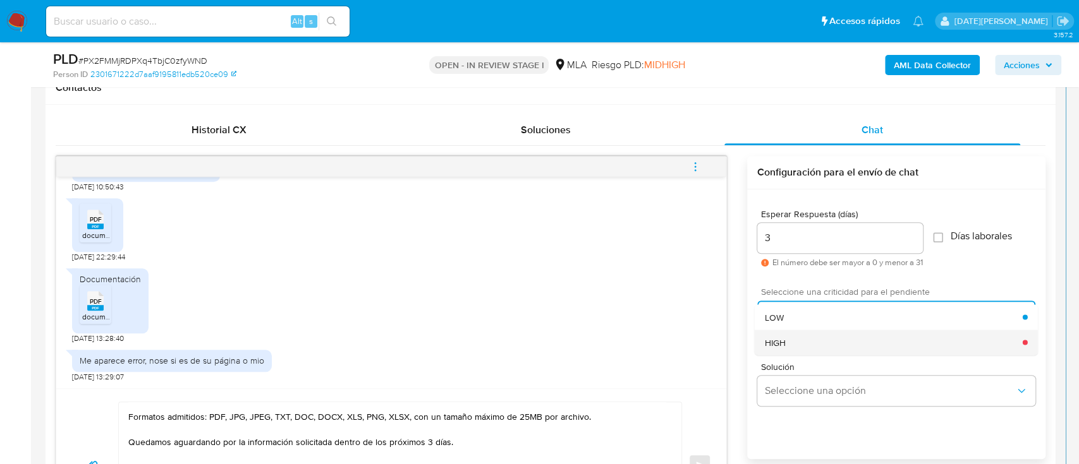
click at [802, 343] on div "HIGH" at bounding box center [894, 342] width 258 height 25
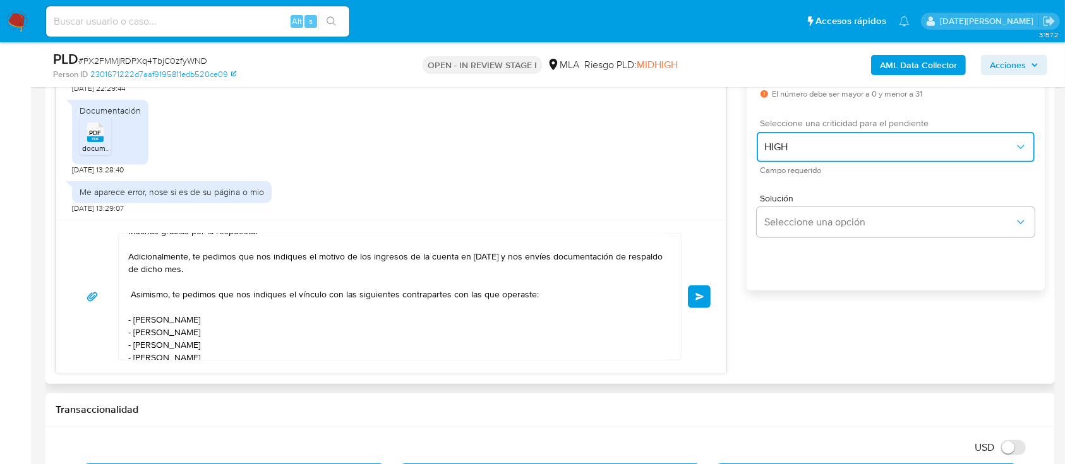
scroll to position [0, 0]
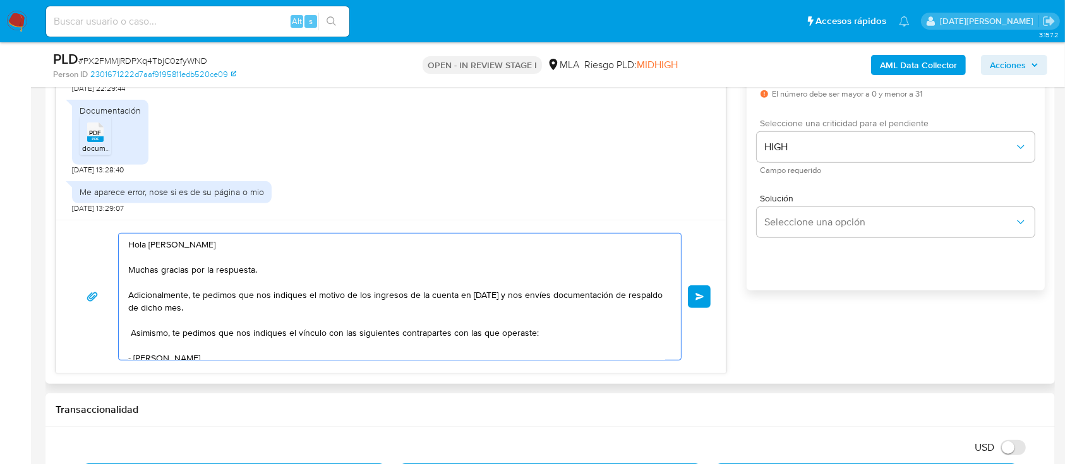
click at [147, 245] on textarea "Hola Jose Vicente Sola Avalia Muchas gracias por la respuesta. Adicionalmente, …" at bounding box center [396, 297] width 537 height 126
click at [298, 250] on textarea "Hola, Jose Vicente Sola Avalia Muchas gracias por la respuesta. Adicionalmente,…" at bounding box center [396, 297] width 537 height 126
click at [290, 242] on textarea "Hola, Jose Vicente Sola Avalia Muchas gracias por la respuesta. Adicionalmente,…" at bounding box center [396, 297] width 537 height 126
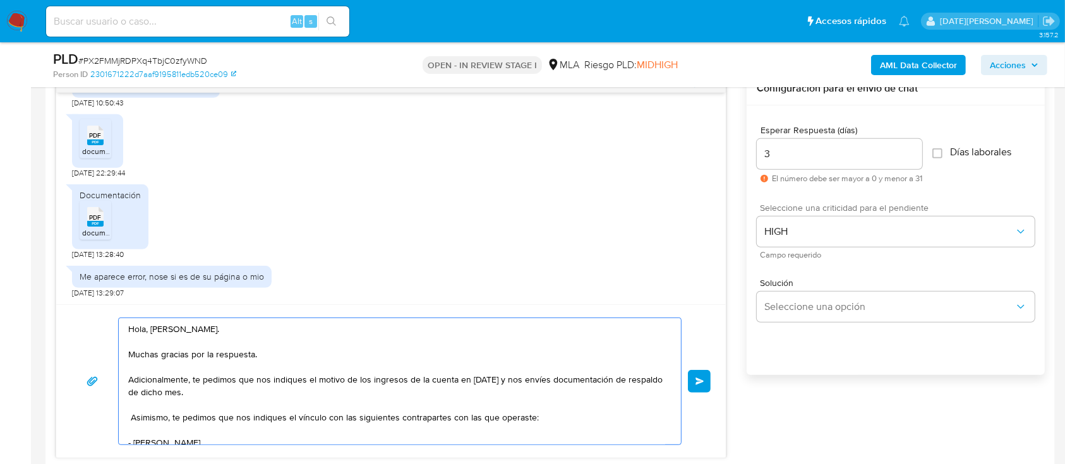
scroll to position [491, 0]
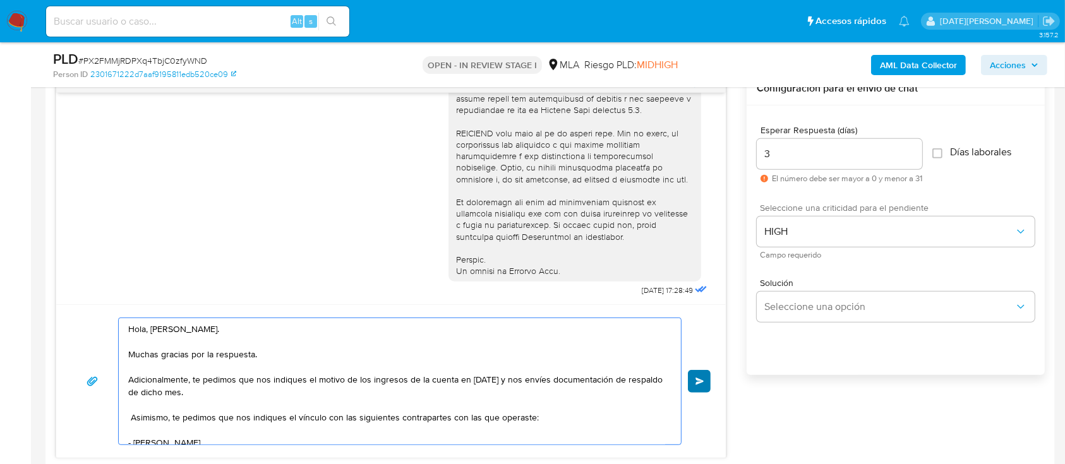
type textarea "Hola, [PERSON_NAME]. Muchas gracias por la respuesta. Adicionalmente, te pedimo…"
click at [698, 379] on span "Enviar" at bounding box center [700, 382] width 9 height 8
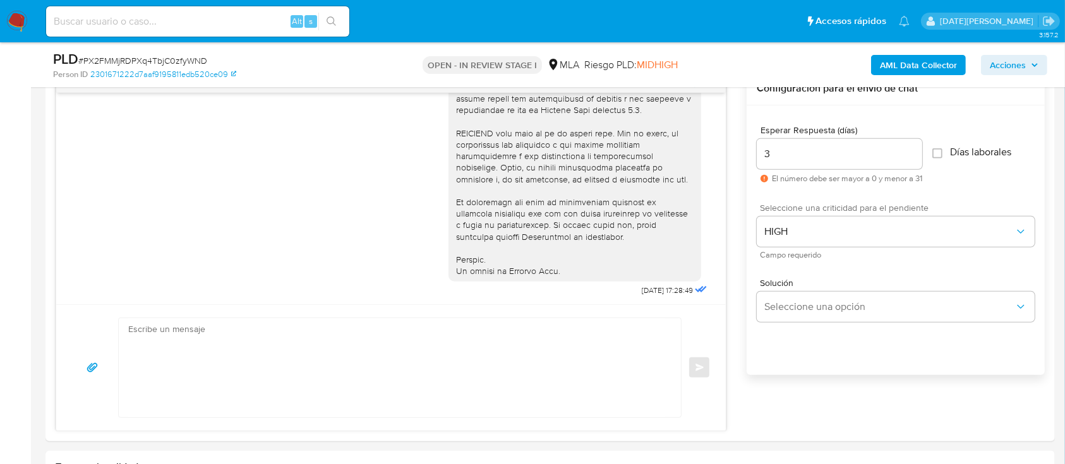
scroll to position [1194, 0]
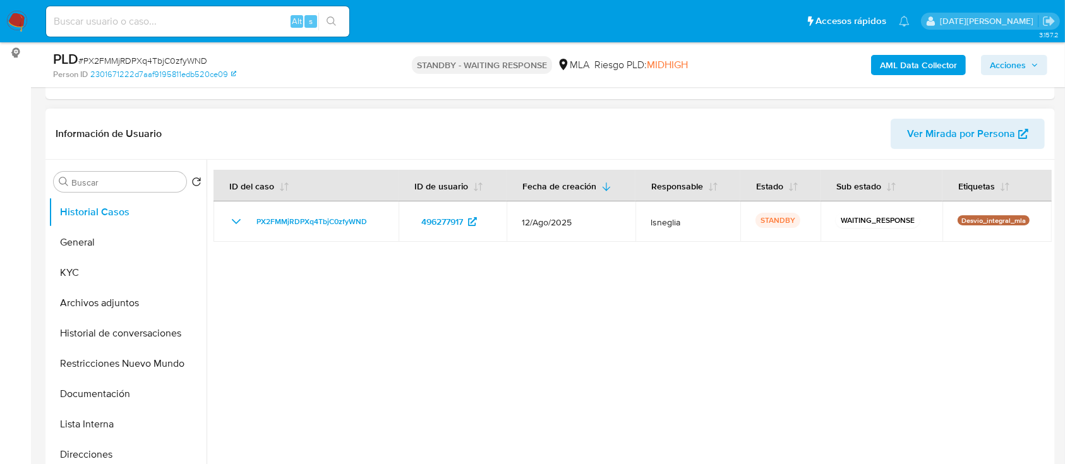
select select "10"
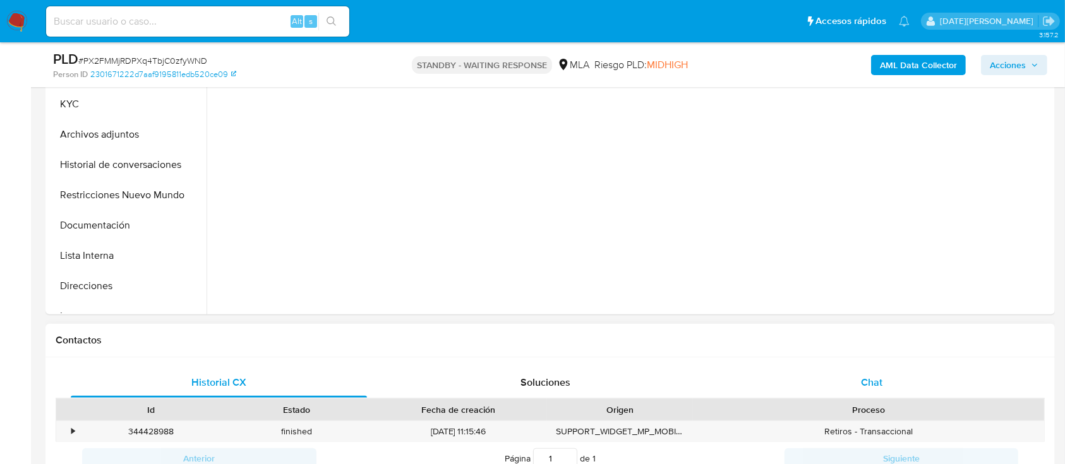
click at [876, 380] on span "Chat" at bounding box center [871, 382] width 21 height 15
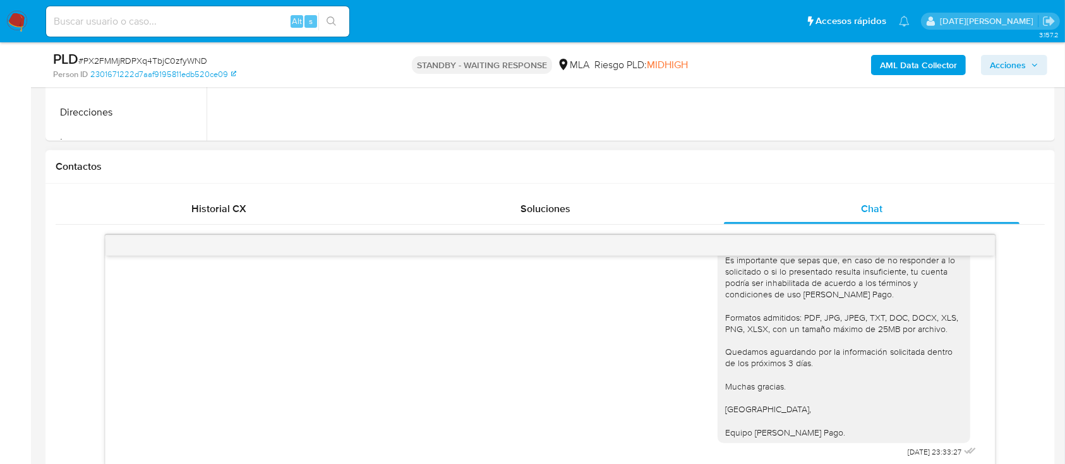
scroll to position [674, 0]
